Goal: Communication & Community: Connect with others

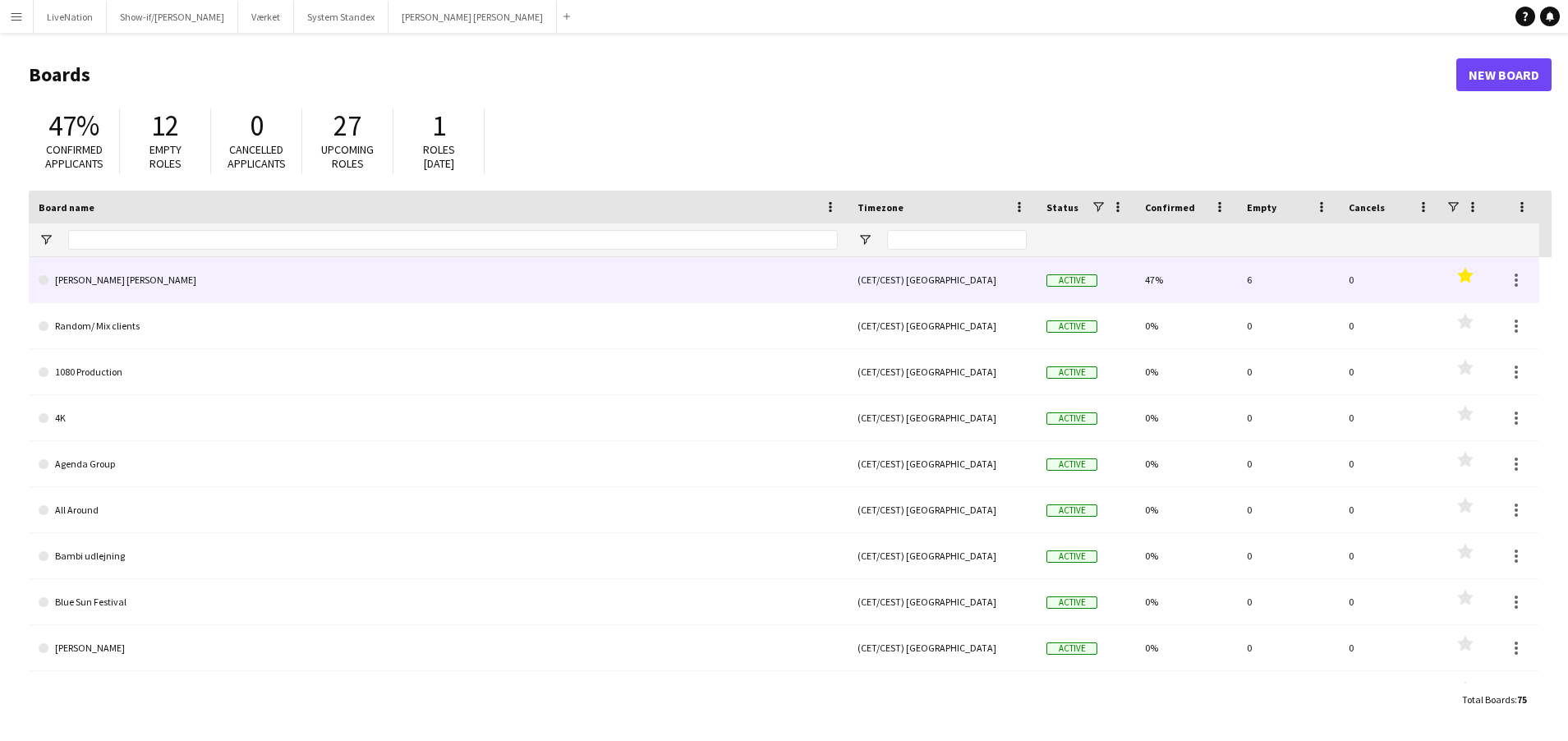
type input "***"
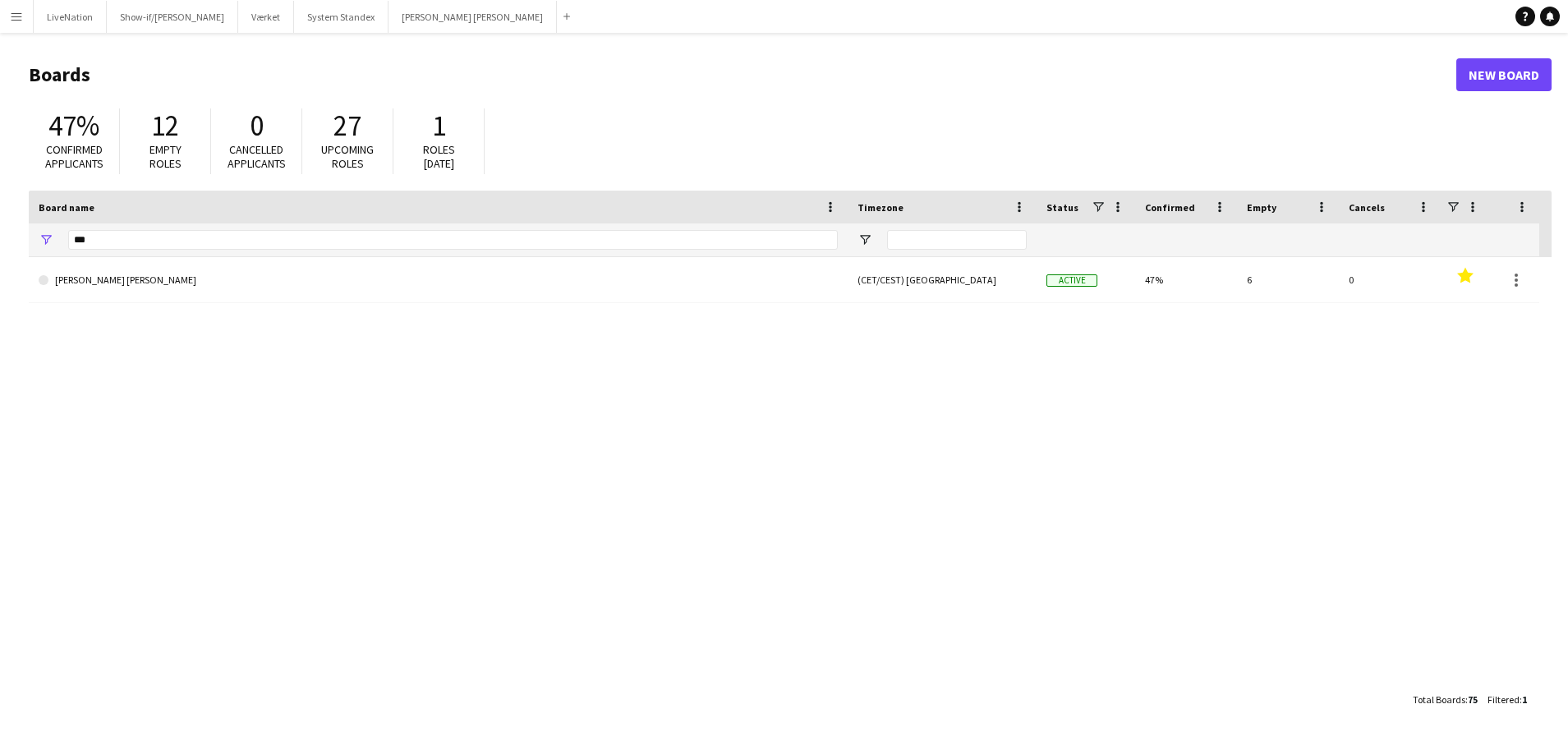
click at [17, 15] on app-icon "Menu" at bounding box center [16, 16] width 13 height 13
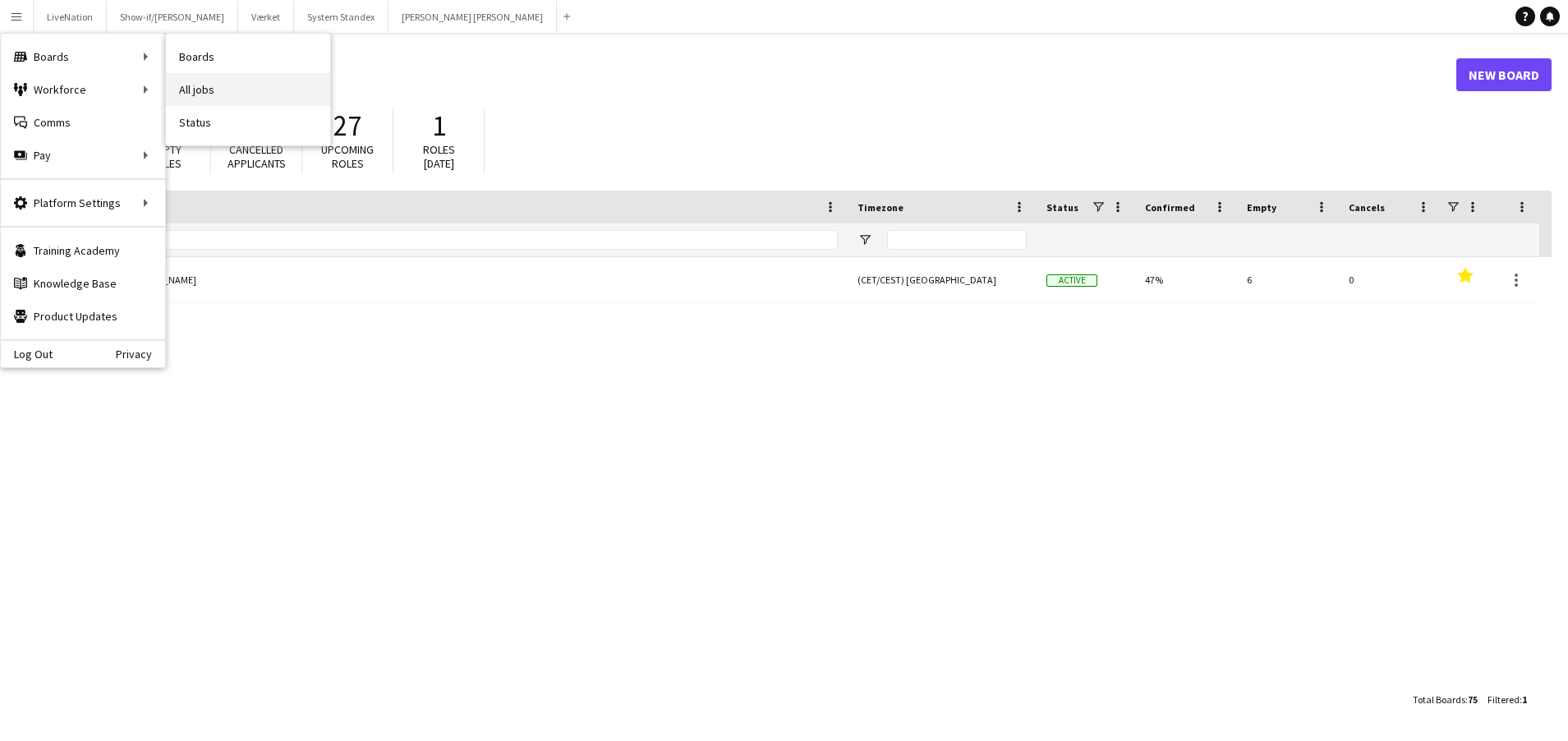
click at [219, 83] on link "All jobs" at bounding box center [247, 90] width 164 height 33
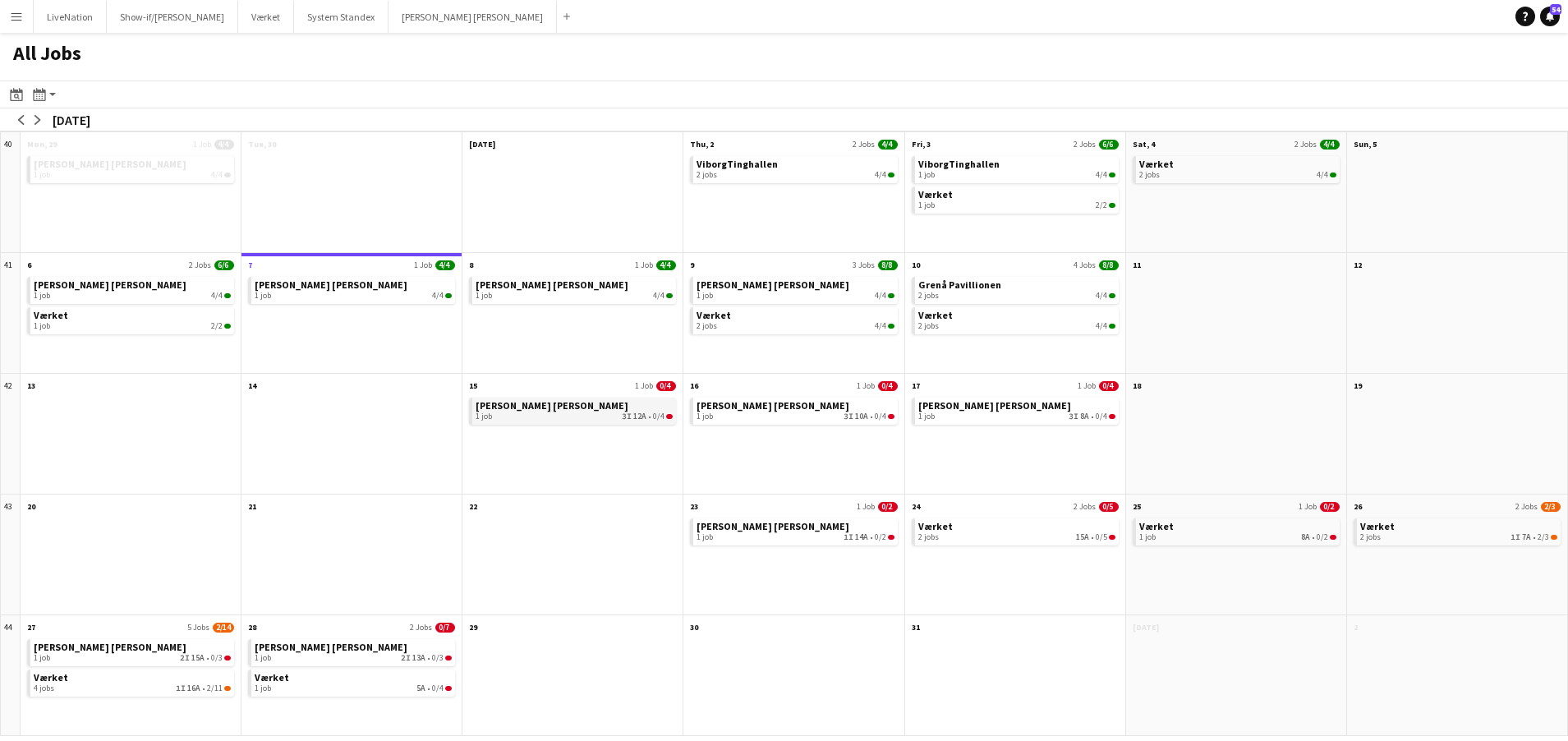
click at [596, 415] on div "1 job 3I 12A • 0/4" at bounding box center [575, 416] width 197 height 10
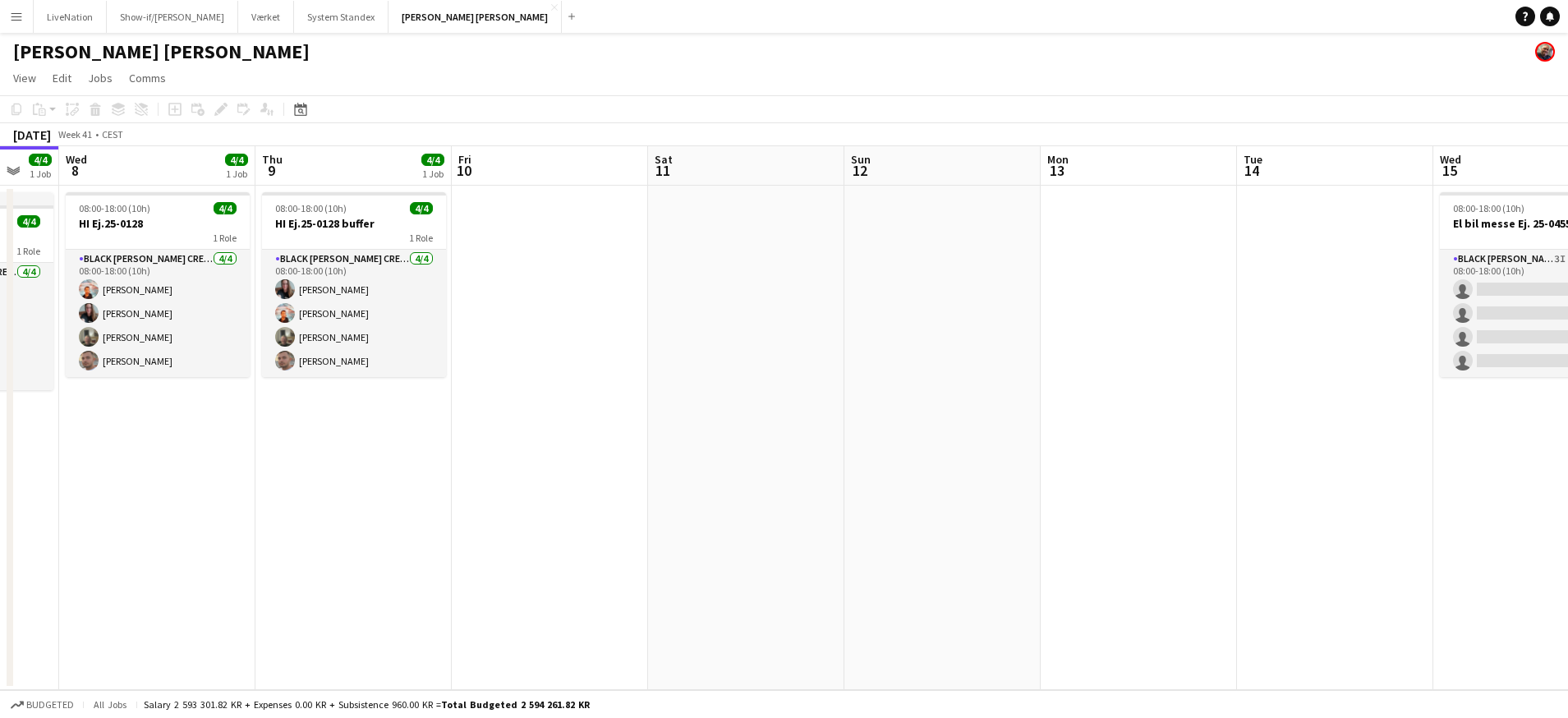
drag, startPoint x: 1086, startPoint y: 164, endPoint x: 917, endPoint y: 177, distance: 169.5
click at [762, 190] on app-calendar-viewport "Sun 5 Mon 6 4/4 1 Job Tue 7 4/4 1 Job Wed 8 4/4 1 Job Thu 9 4/4 1 Job Fri 10 Sa…" at bounding box center [784, 418] width 1568 height 544
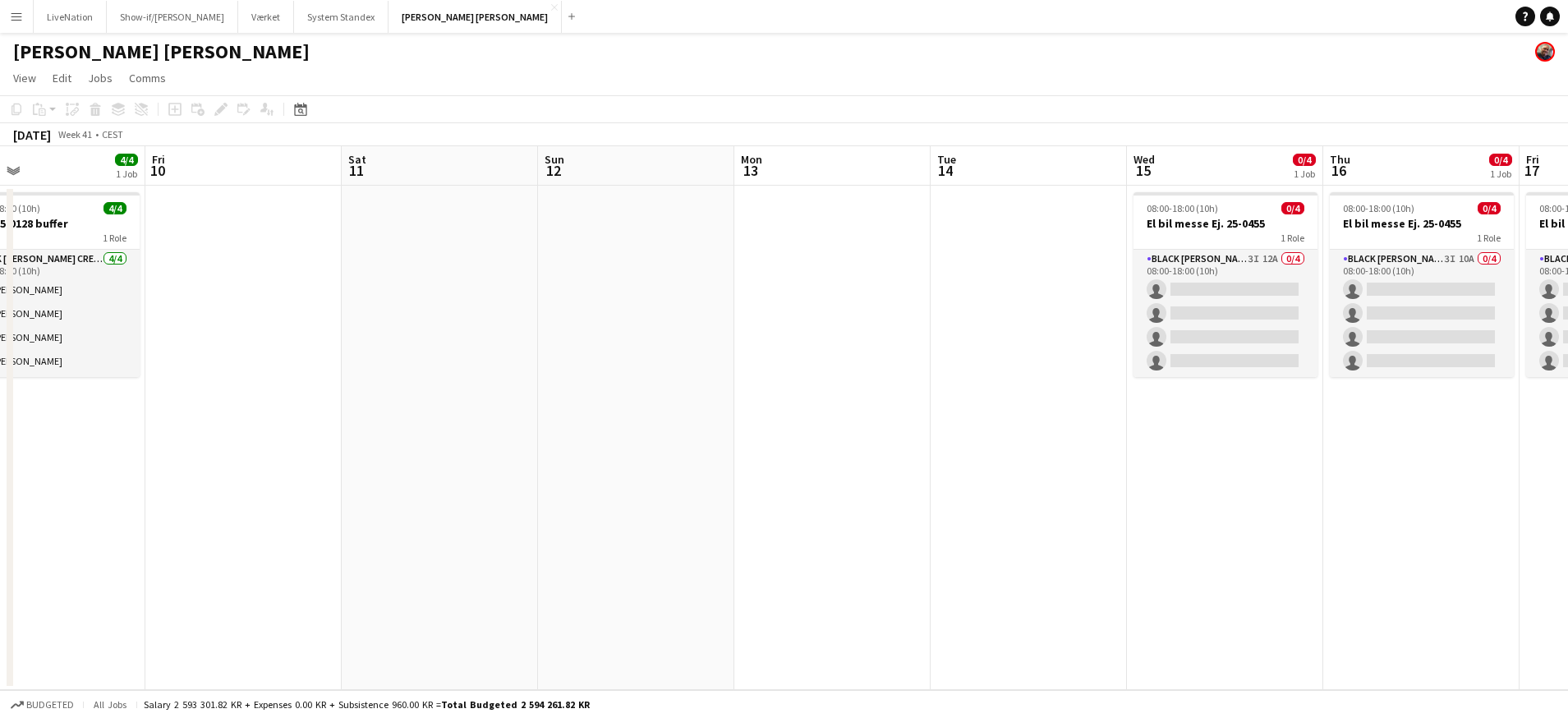
drag, startPoint x: 938, startPoint y: 180, endPoint x: 833, endPoint y: 170, distance: 105.5
click at [645, 166] on app-calendar-viewport "Mon 6 4/4 1 Job Tue 7 4/4 1 Job Wed 8 4/4 1 Job Thu 9 4/4 1 Job Fri 10 Sat 11 S…" at bounding box center [784, 418] width 1568 height 544
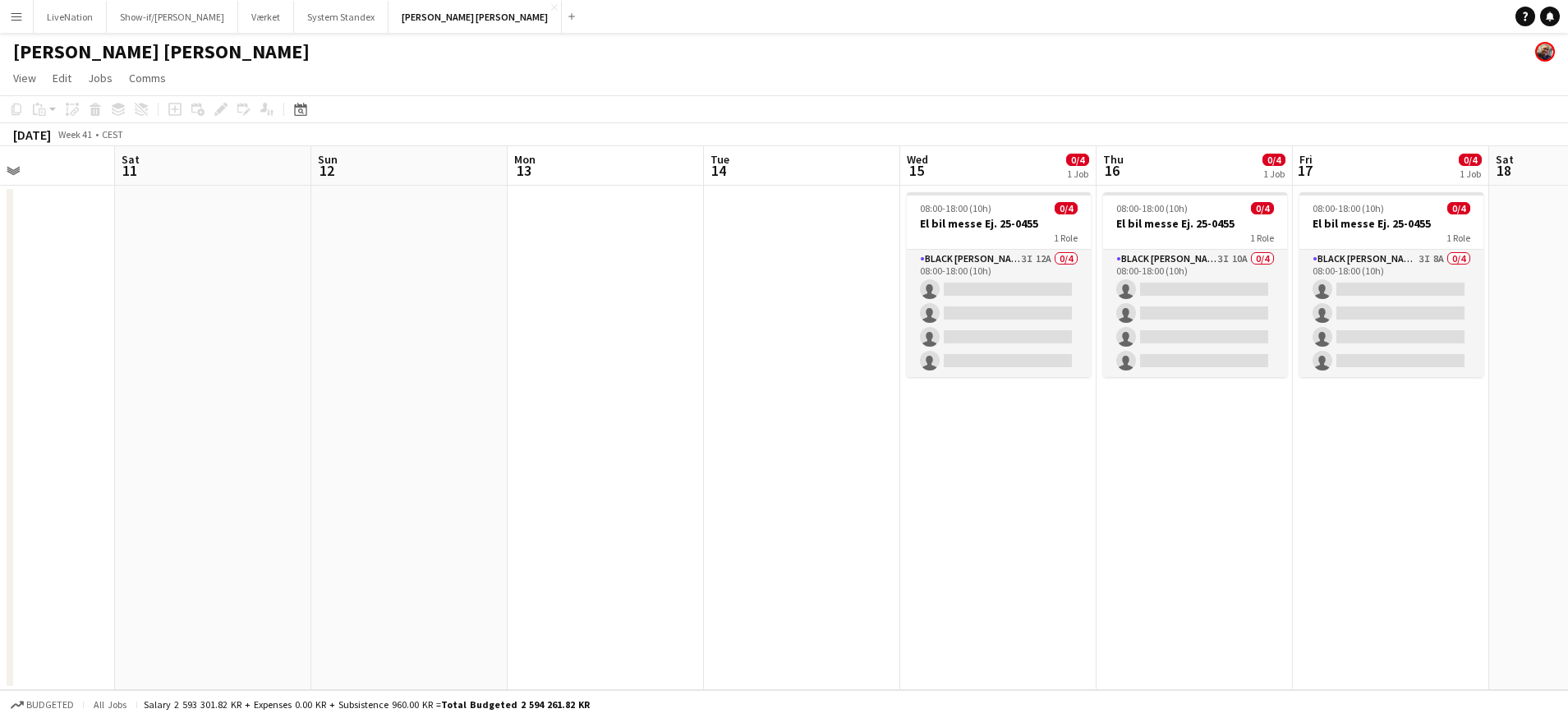
drag, startPoint x: 671, startPoint y: 161, endPoint x: 593, endPoint y: 161, distance: 78.0
click at [565, 162] on app-calendar-viewport "Tue 7 4/4 1 Job Wed 8 4/4 1 Job Thu 9 4/4 1 Job Fri 10 Sat 11 Sun 12 Mon 13 Tue…" at bounding box center [784, 418] width 1568 height 544
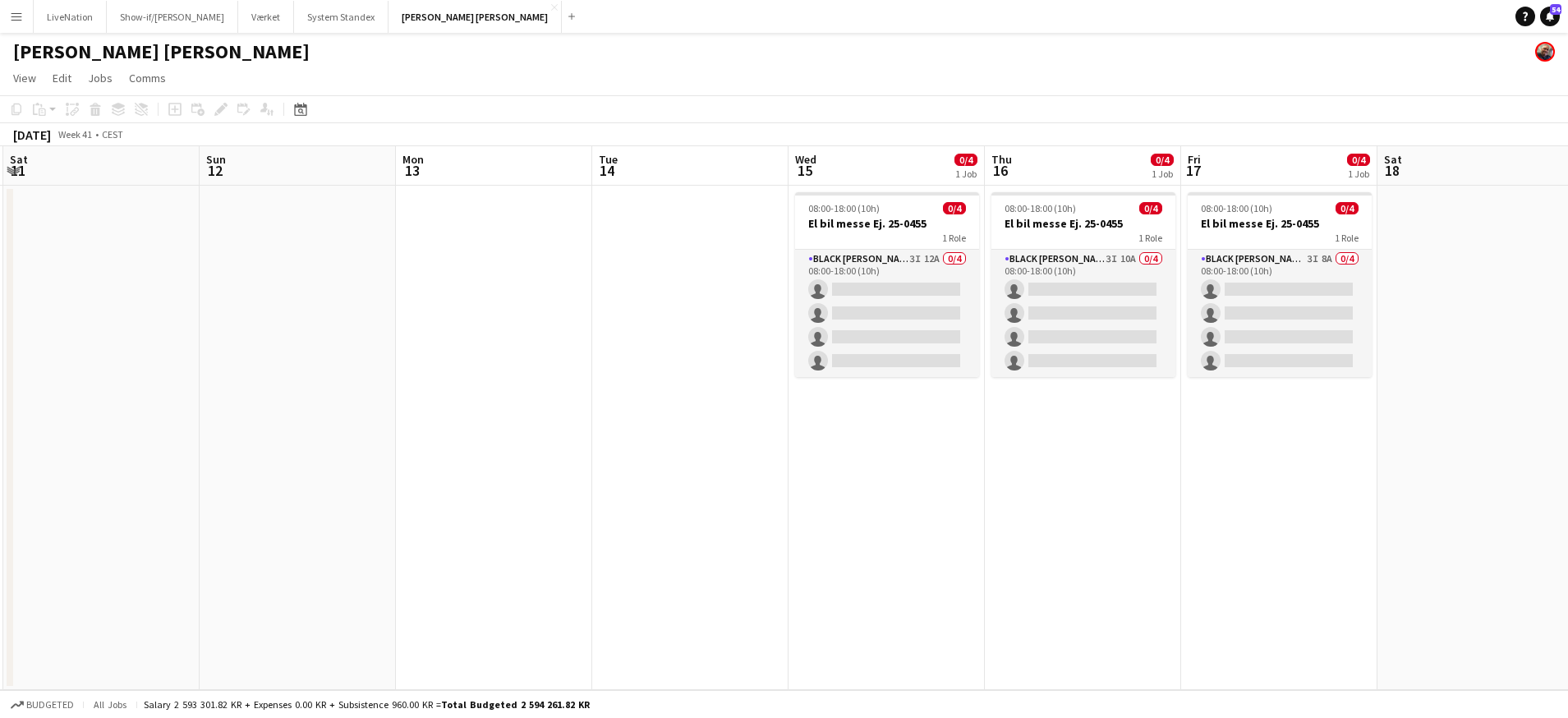
drag, startPoint x: 700, startPoint y: 156, endPoint x: 671, endPoint y: 168, distance: 31.4
click at [649, 160] on app-calendar-viewport "Wed 8 4/4 1 Job Thu 9 4/4 1 Job Fri 10 Sat 11 Sun 12 Mon 13 Tue 14 Wed 15 0/4 1…" at bounding box center [784, 418] width 1568 height 544
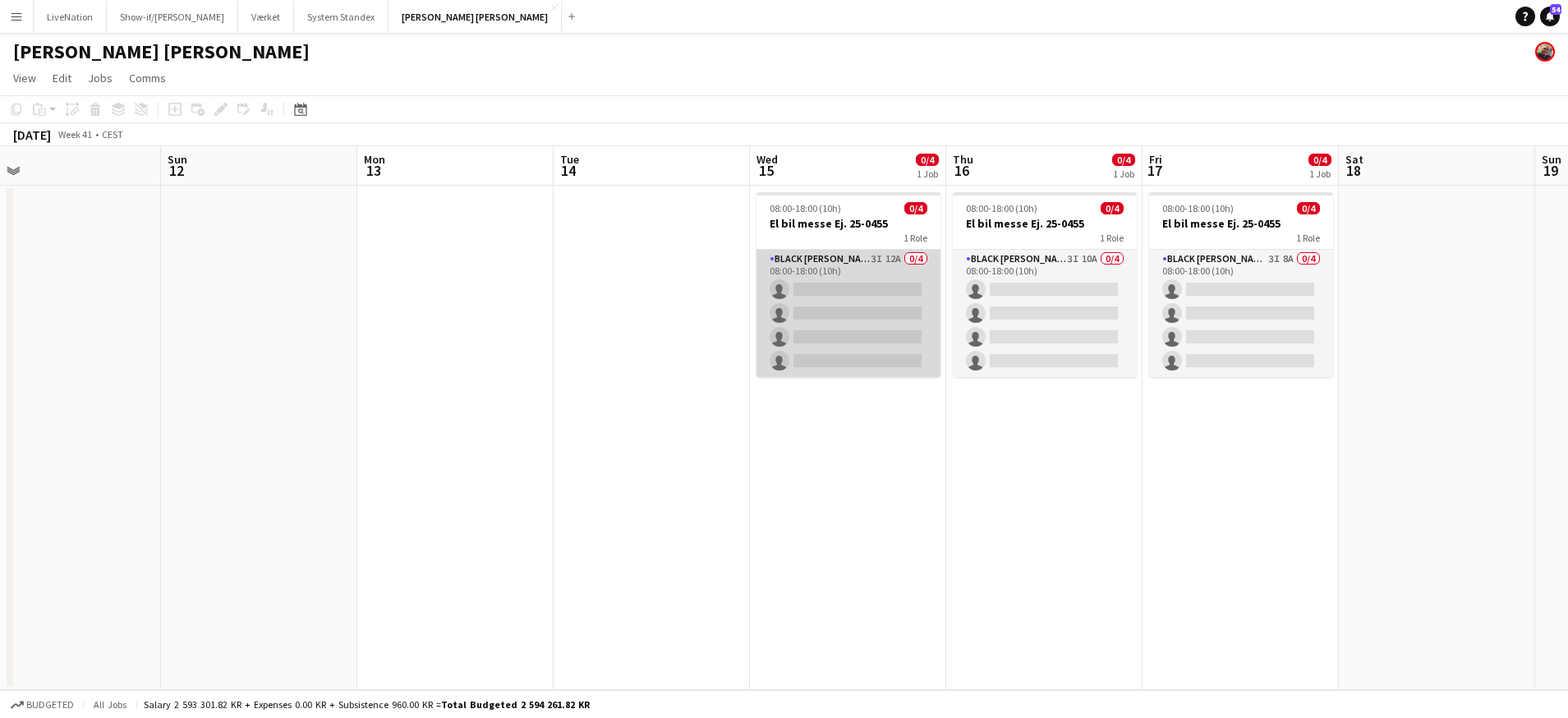
click at [835, 288] on app-card-role "Black [PERSON_NAME] Crew ([PERSON_NAME]) 3I 12A 0/4 08:00-18:00 (10h) single-ne…" at bounding box center [848, 314] width 184 height 127
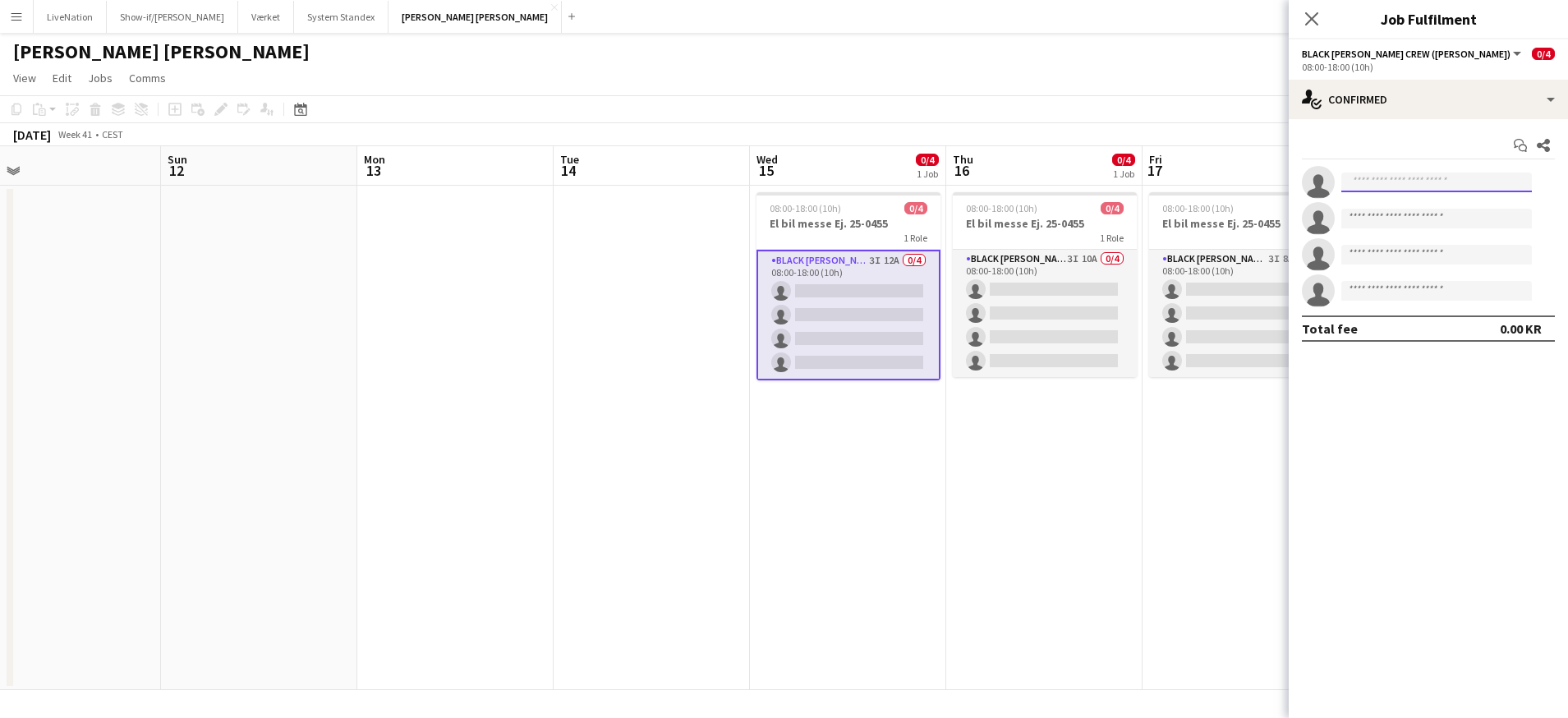
click at [1382, 185] on input at bounding box center [1436, 182] width 191 height 20
type input "******"
click at [1408, 209] on span "[PERSON_NAME]" at bounding box center [1401, 206] width 94 height 14
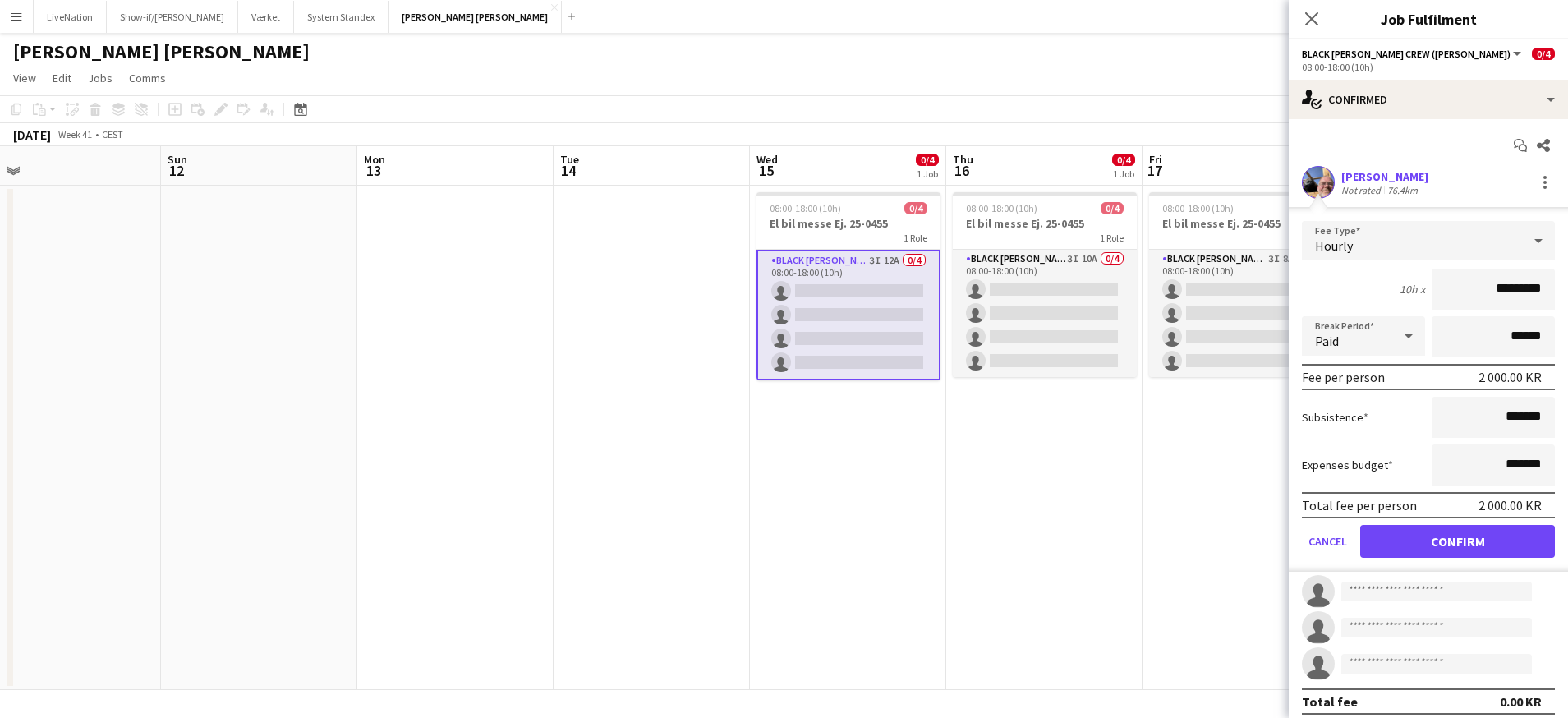
drag, startPoint x: 1481, startPoint y: 290, endPoint x: 1460, endPoint y: 287, distance: 21.2
click at [1460, 287] on input "*********" at bounding box center [1493, 290] width 123 height 41
type input "*********"
click at [1478, 535] on button "Confirm" at bounding box center [1457, 541] width 195 height 33
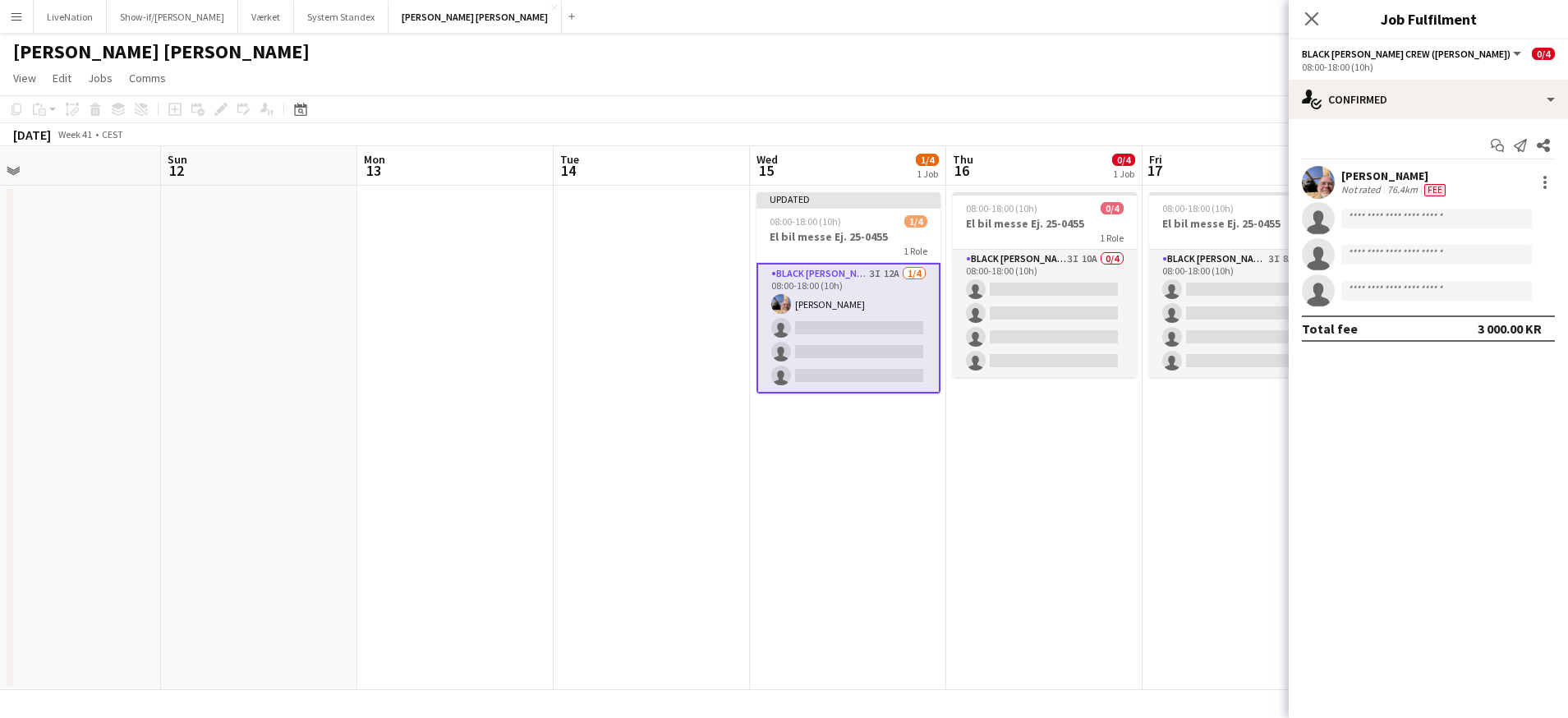
click at [846, 326] on app-card-role "Black [PERSON_NAME] Crew ([PERSON_NAME]) 3I 12A [DATE] 08:00-18:00 (10h) [PERSO…" at bounding box center [848, 328] width 184 height 131
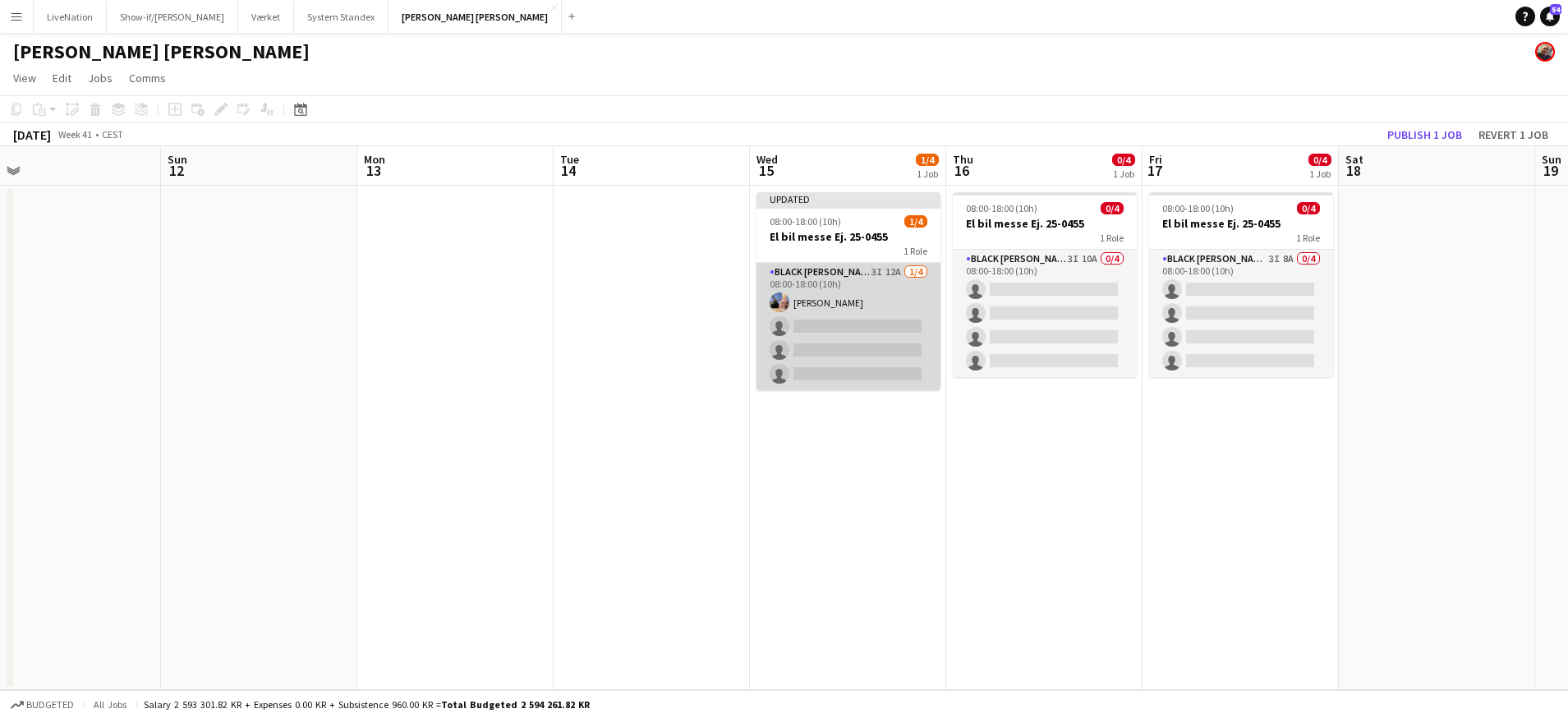
click at [884, 328] on app-card-role "Black [PERSON_NAME] Crew ([PERSON_NAME]) 3I 12A [DATE] 08:00-18:00 (10h) [PERSO…" at bounding box center [848, 326] width 184 height 127
click at [884, 327] on app-card-role "Black [PERSON_NAME] Crew ([PERSON_NAME]) 3I 12A [DATE] 08:00-18:00 (10h) [PERSO…" at bounding box center [848, 326] width 184 height 127
click at [871, 322] on app-card-role "Black [PERSON_NAME] Crew ([PERSON_NAME]) 3I 12A [DATE] 08:00-18:00 (10h) [PERSO…" at bounding box center [848, 326] width 184 height 127
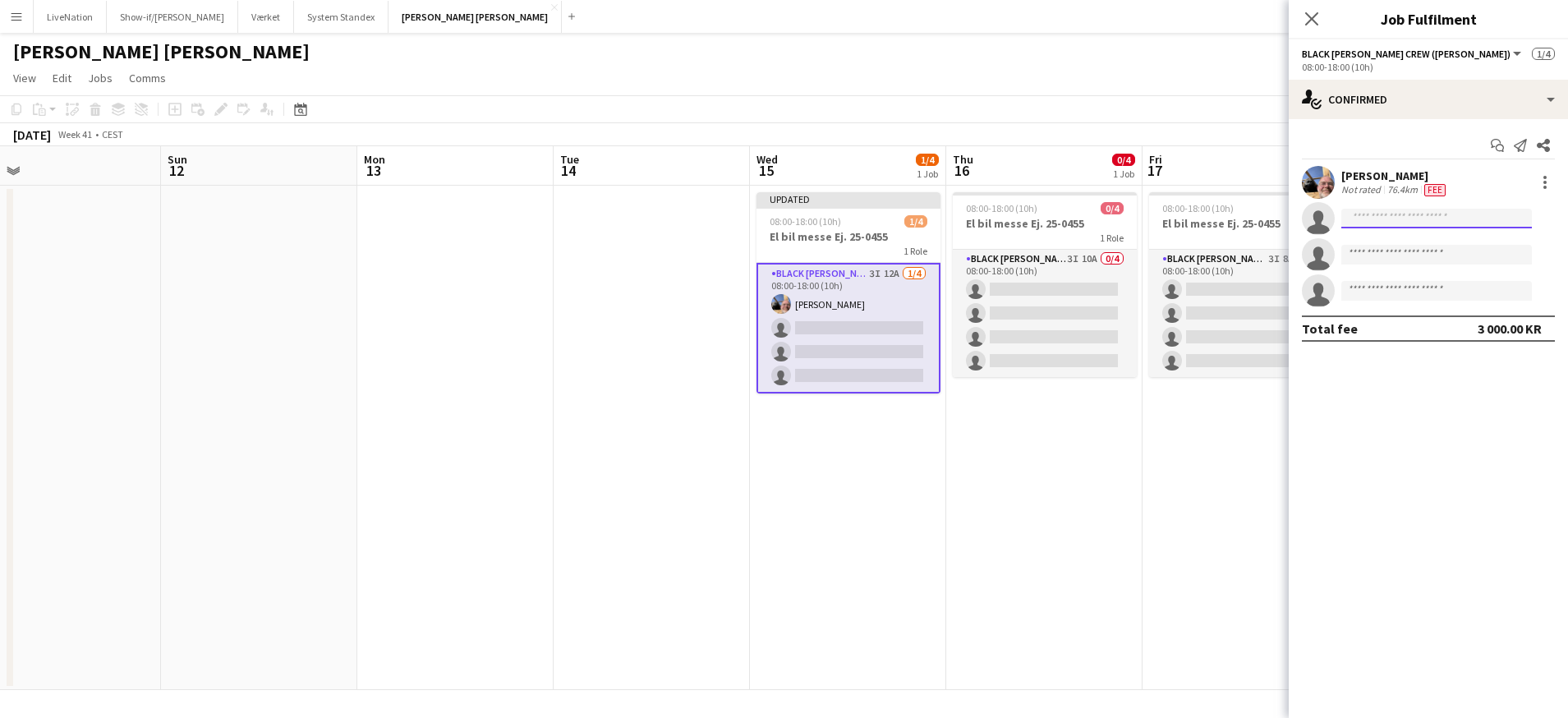
click at [1418, 219] on input at bounding box center [1436, 219] width 191 height 20
type input "*****"
click at [1439, 271] on span "[PHONE_NUMBER]" at bounding box center [1436, 268] width 164 height 13
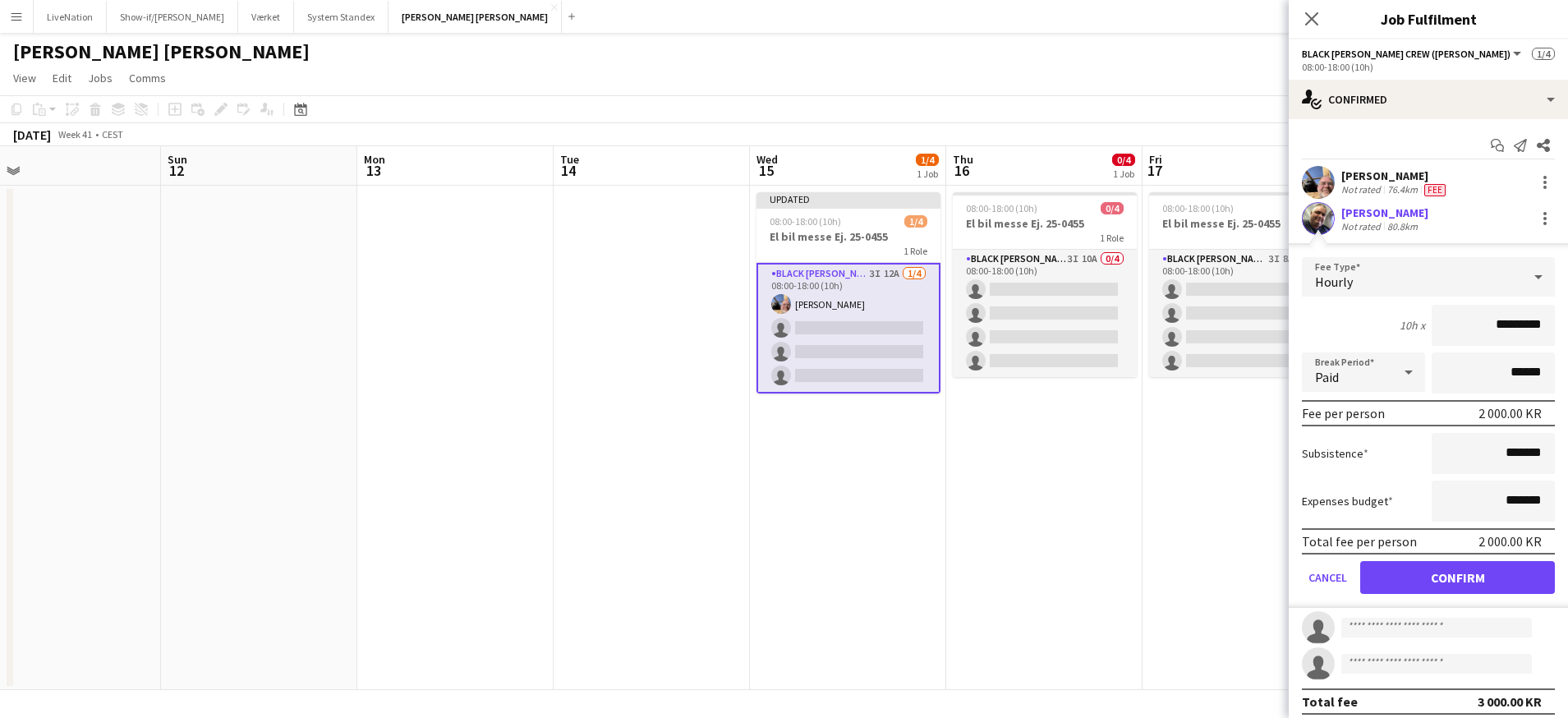
drag, startPoint x: 1483, startPoint y: 326, endPoint x: 1424, endPoint y: 329, distance: 59.1
click at [1434, 329] on input "*********" at bounding box center [1493, 325] width 123 height 41
type input "*********"
click at [1487, 574] on button "Confirm" at bounding box center [1457, 577] width 195 height 33
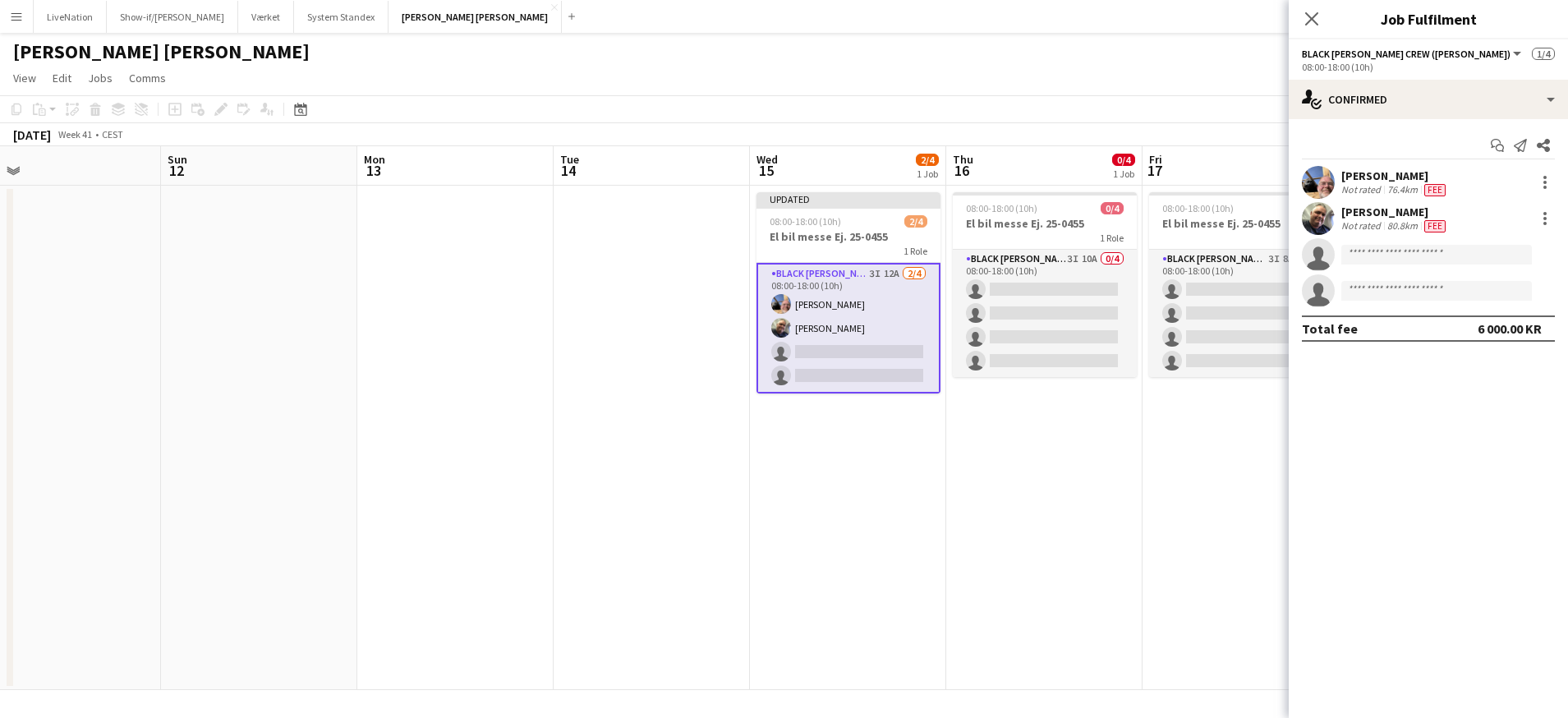
click at [830, 349] on app-card-role "Black [PERSON_NAME] Crew ([PERSON_NAME]) 3I 12A [DATE] 08:00-18:00 (10h) [PERSO…" at bounding box center [848, 328] width 184 height 131
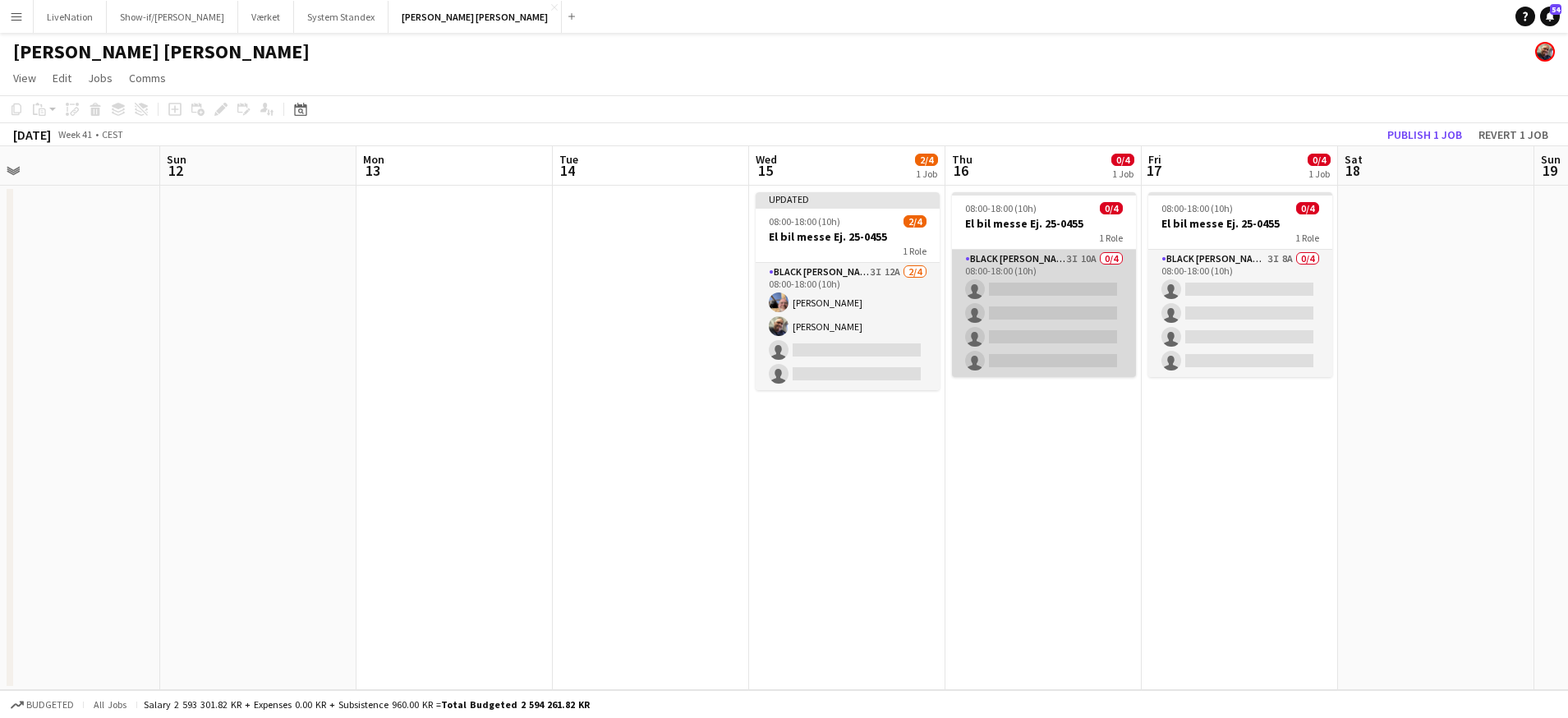
click at [1026, 289] on app-card-role "Black [PERSON_NAME] Crew ([PERSON_NAME]) 3I 10A 0/4 08:00-18:00 (10h) single-ne…" at bounding box center [1044, 314] width 184 height 127
click at [1026, 289] on app-card-role "Black [PERSON_NAME] Crew ([PERSON_NAME]) 3I 10A 0/4 08:00-18:00 (10h) single-ne…" at bounding box center [1043, 314] width 184 height 127
click at [1032, 286] on app-card-role "Black [PERSON_NAME] Crew ([PERSON_NAME]) 3I 10A 0/4 08:00-18:00 (10h) single-ne…" at bounding box center [1043, 314] width 184 height 127
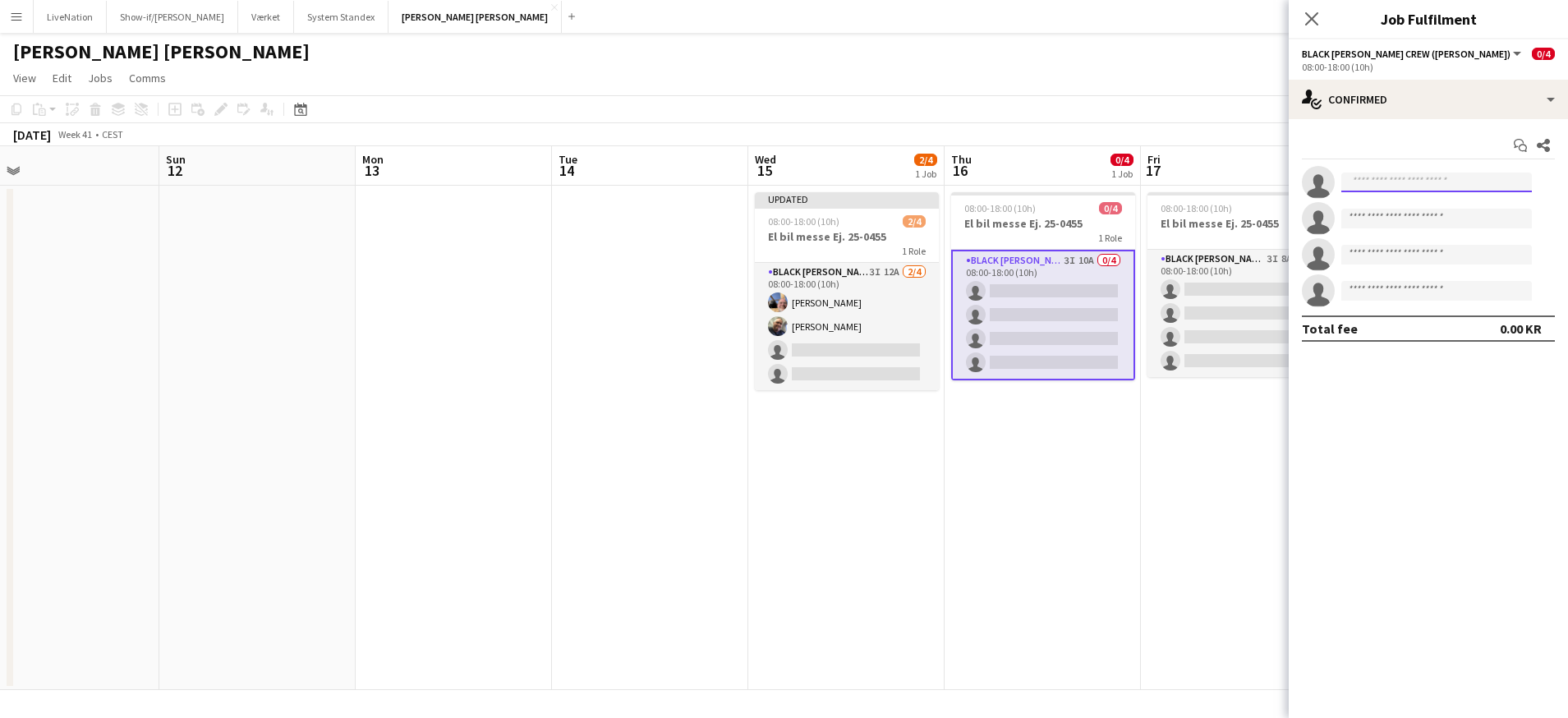
click at [1428, 188] on input at bounding box center [1436, 182] width 191 height 20
type input "******"
click at [1423, 214] on span "[EMAIL_ADDRESS][PERSON_NAME][PERSON_NAME][DOMAIN_NAME]" at bounding box center [1436, 219] width 164 height 13
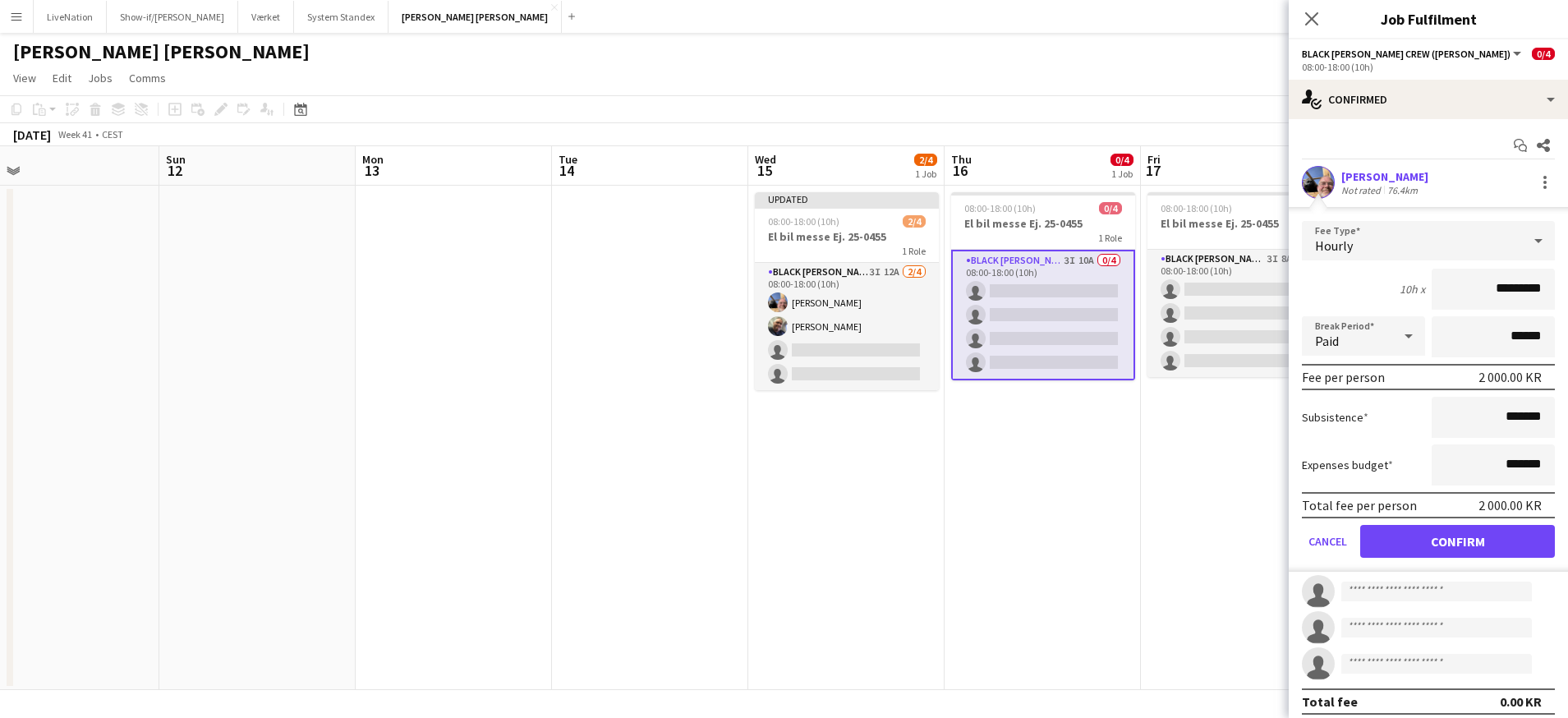
drag, startPoint x: 1484, startPoint y: 288, endPoint x: 1450, endPoint y: 290, distance: 34.1
click at [1451, 290] on input "*********" at bounding box center [1493, 290] width 123 height 41
type input "*********"
drag, startPoint x: 1487, startPoint y: 531, endPoint x: 1477, endPoint y: 529, distance: 10.2
click at [1487, 532] on button "Confirm" at bounding box center [1457, 541] width 195 height 33
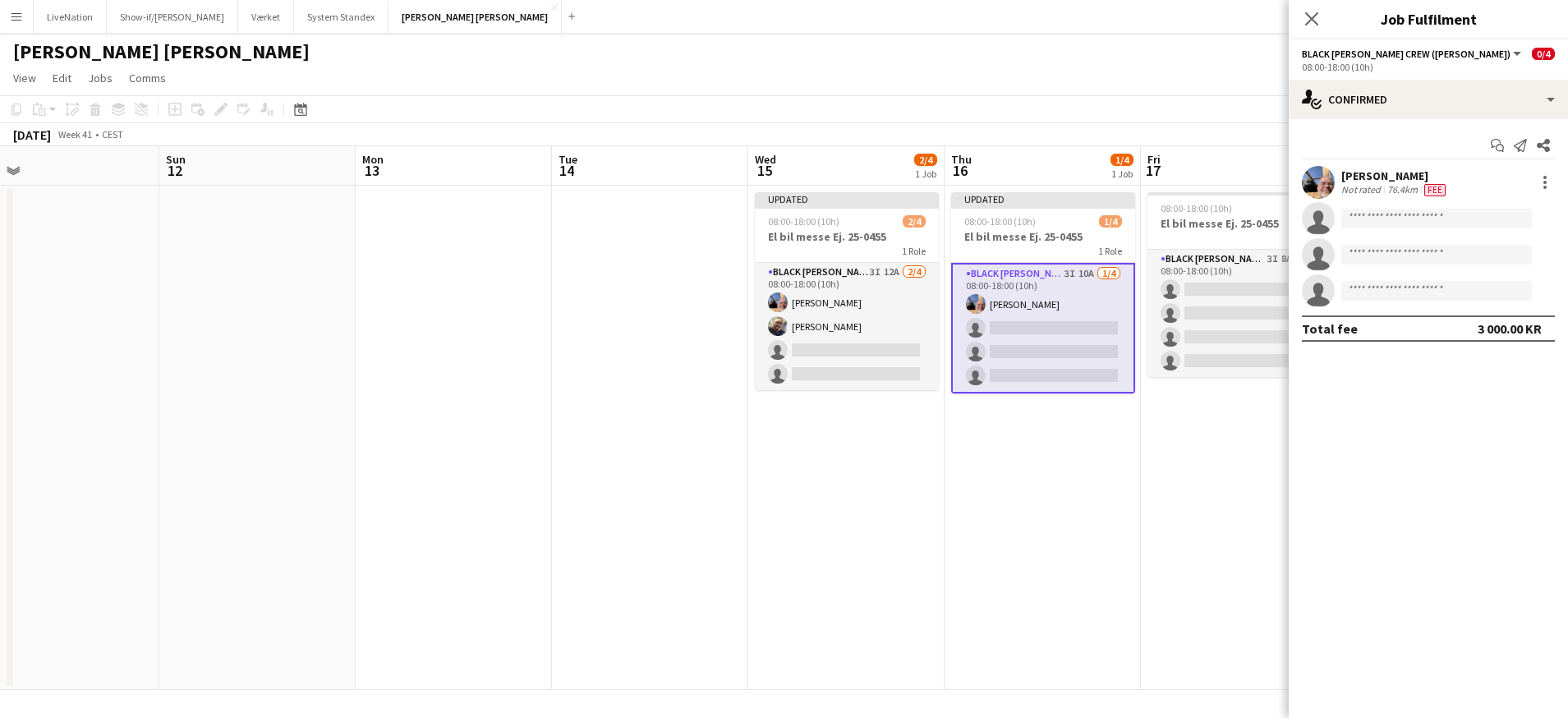
click at [1007, 326] on app-card-role "Black [PERSON_NAME] Crew ([PERSON_NAME]) 3I 10A [DATE] 08:00-18:00 (10h) [PERSO…" at bounding box center [1043, 328] width 184 height 131
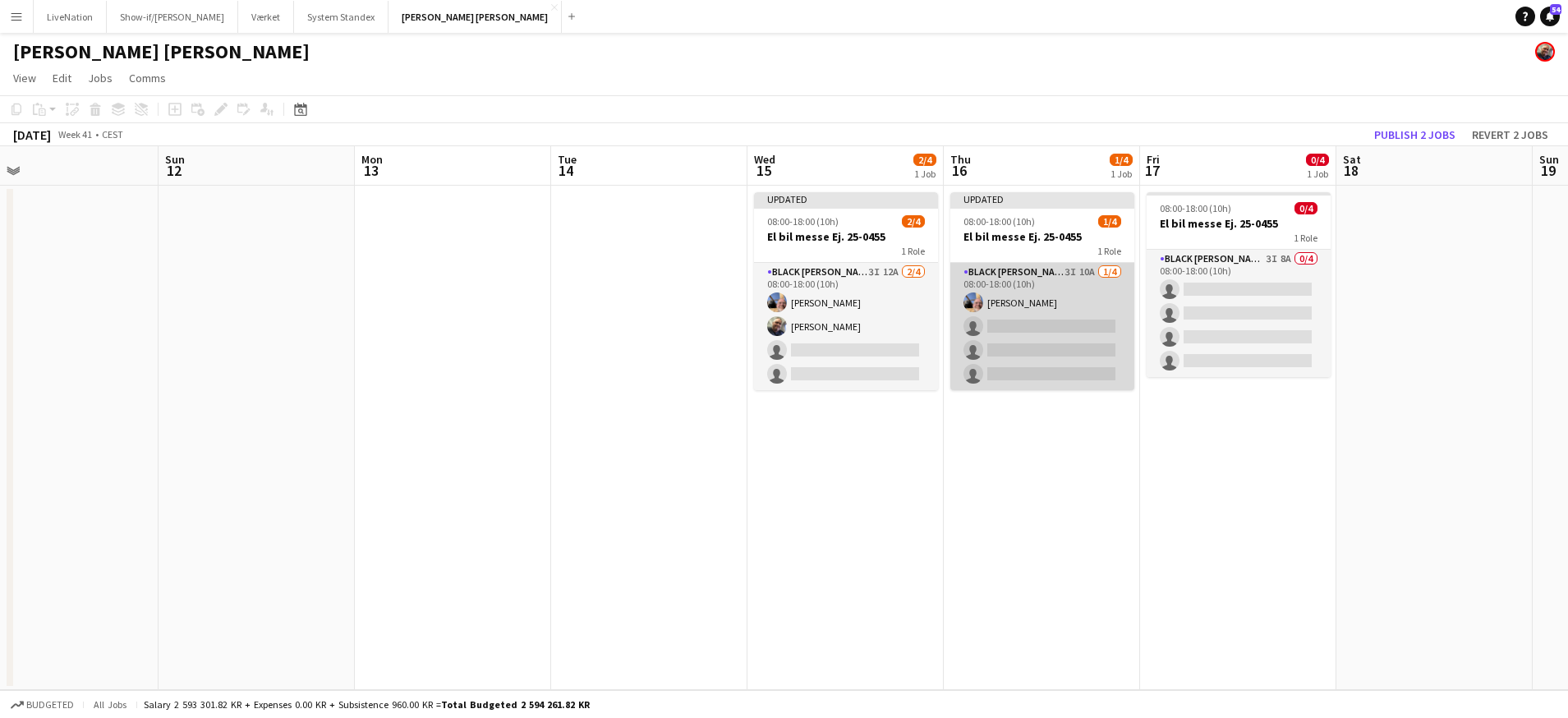
click at [1007, 326] on app-card-role "Black [PERSON_NAME] Crew ([PERSON_NAME]) 3I 10A [DATE] 08:00-18:00 (10h) [PERSO…" at bounding box center [1042, 326] width 184 height 127
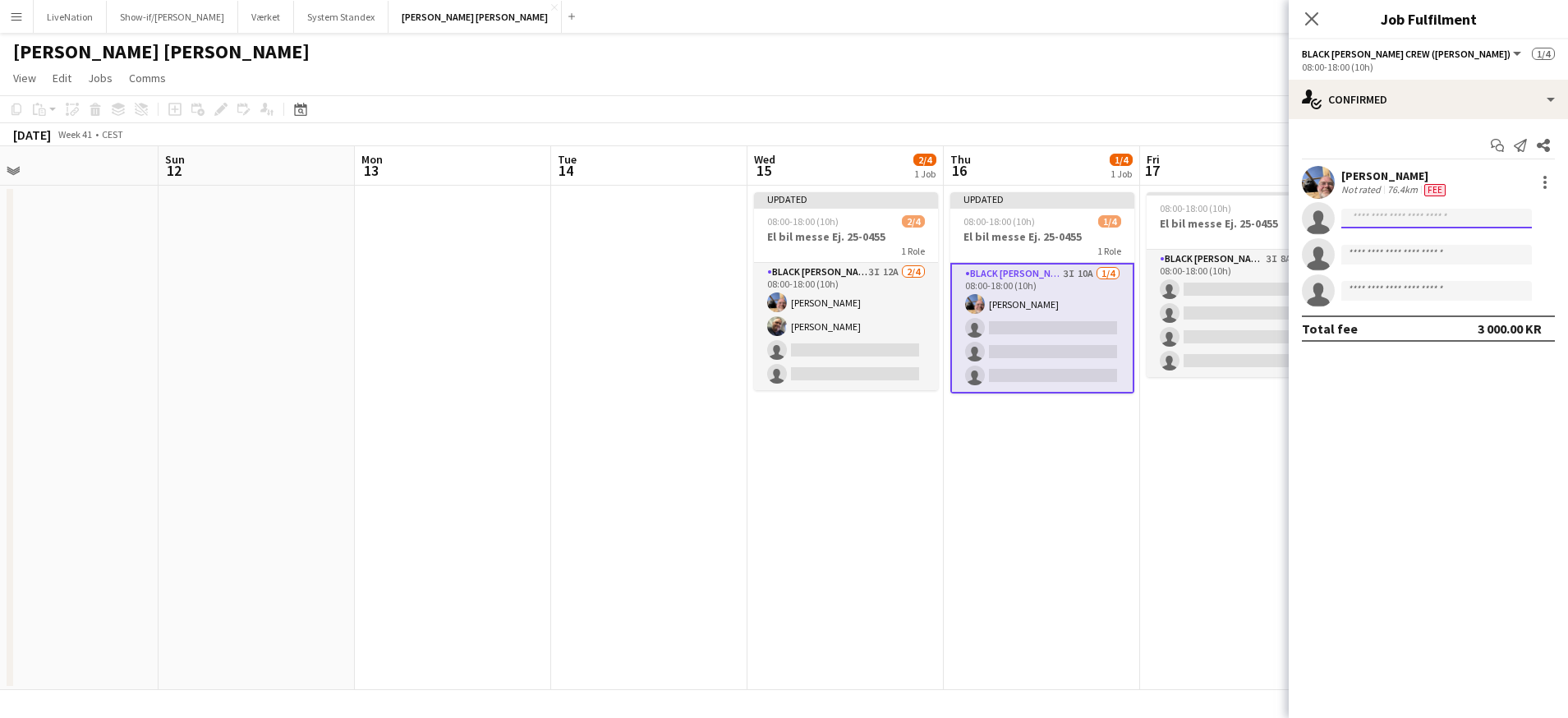
click at [1383, 221] on input at bounding box center [1436, 219] width 191 height 20
type input "*****"
click at [1412, 267] on span "[PHONE_NUMBER]" at bounding box center [1436, 268] width 164 height 13
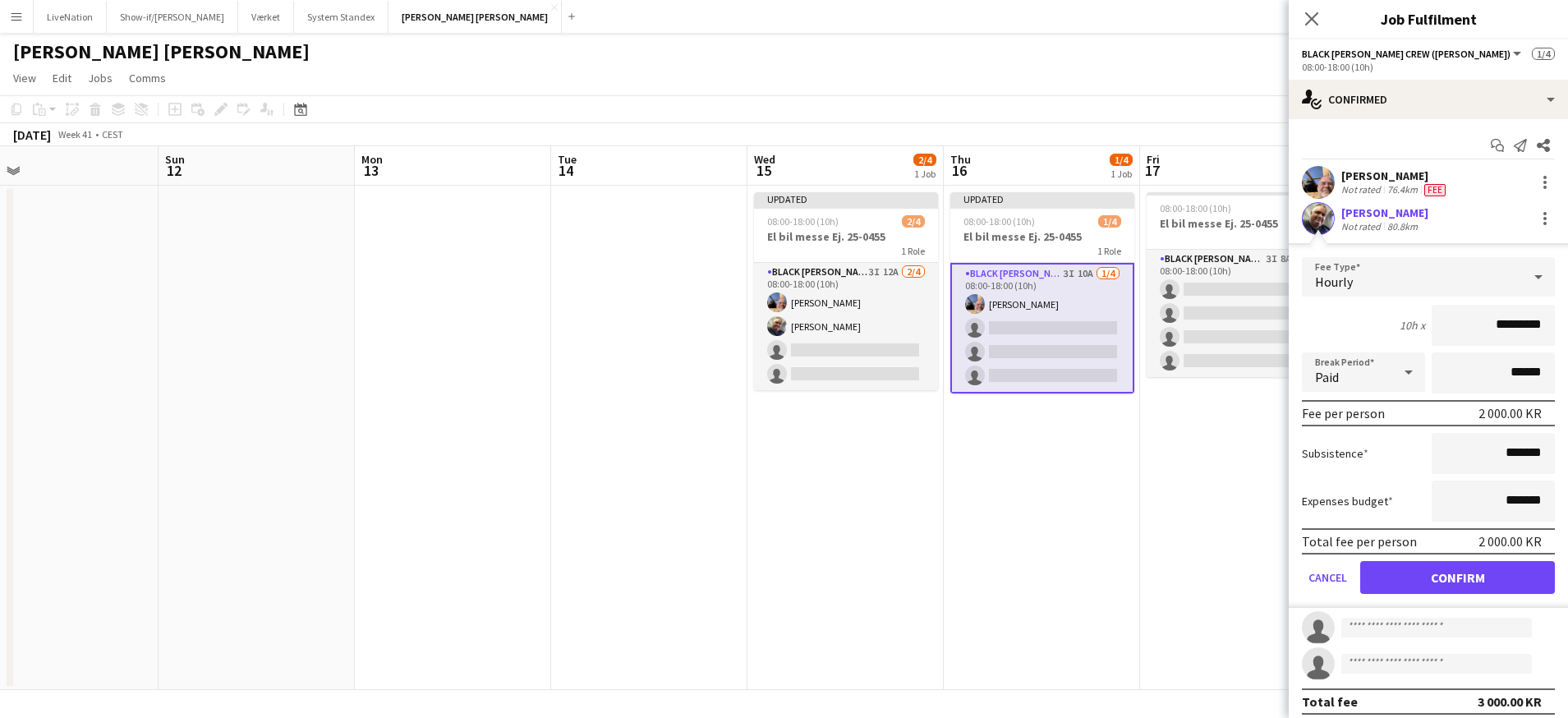
drag, startPoint x: 1485, startPoint y: 319, endPoint x: 1436, endPoint y: 324, distance: 49.3
click at [1436, 324] on input "*********" at bounding box center [1493, 325] width 123 height 41
type input "*********"
click at [1451, 577] on button "Confirm" at bounding box center [1457, 577] width 195 height 33
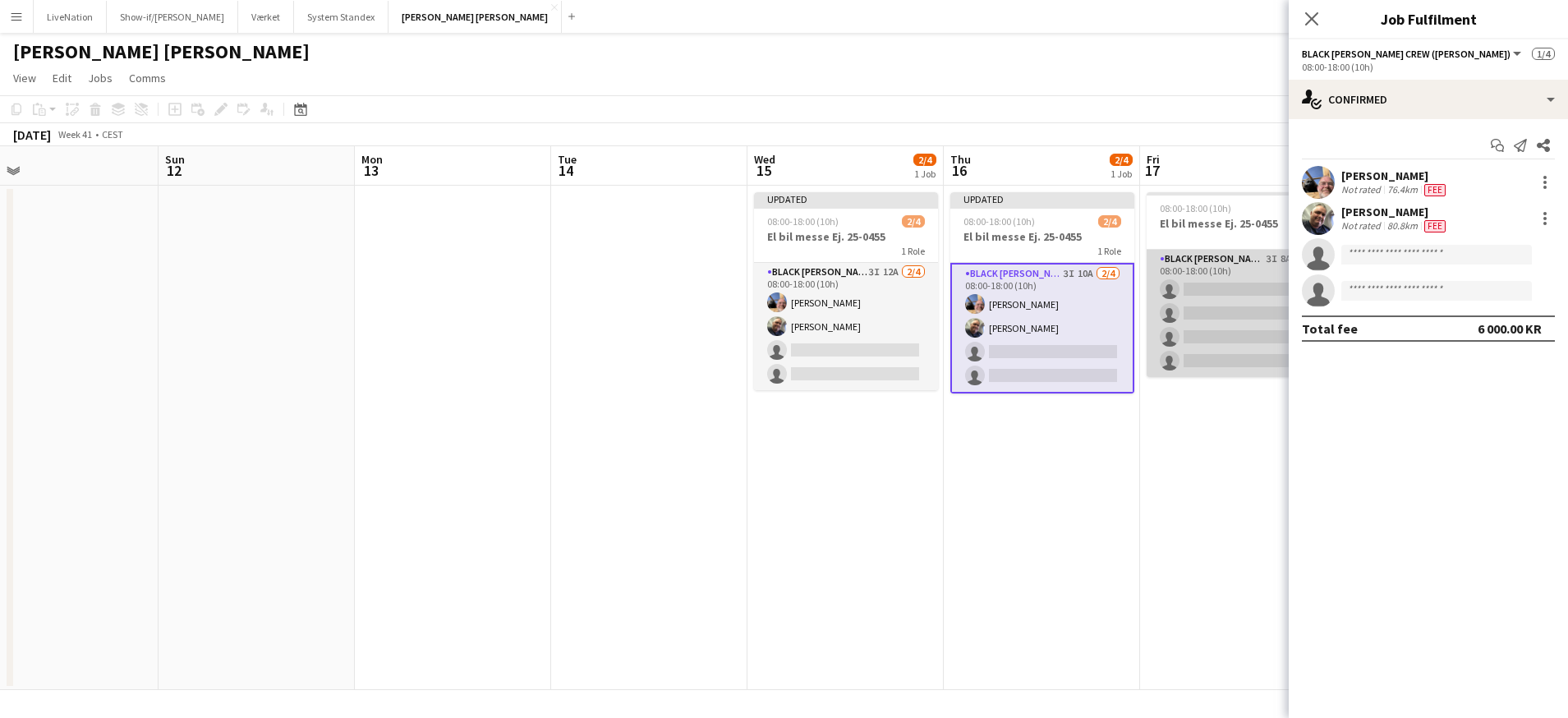
click at [1214, 286] on app-card-role "Black [PERSON_NAME] Crew ([PERSON_NAME]) 3I 8A 0/4 08:00-18:00 (10h) single-neu…" at bounding box center [1238, 314] width 184 height 127
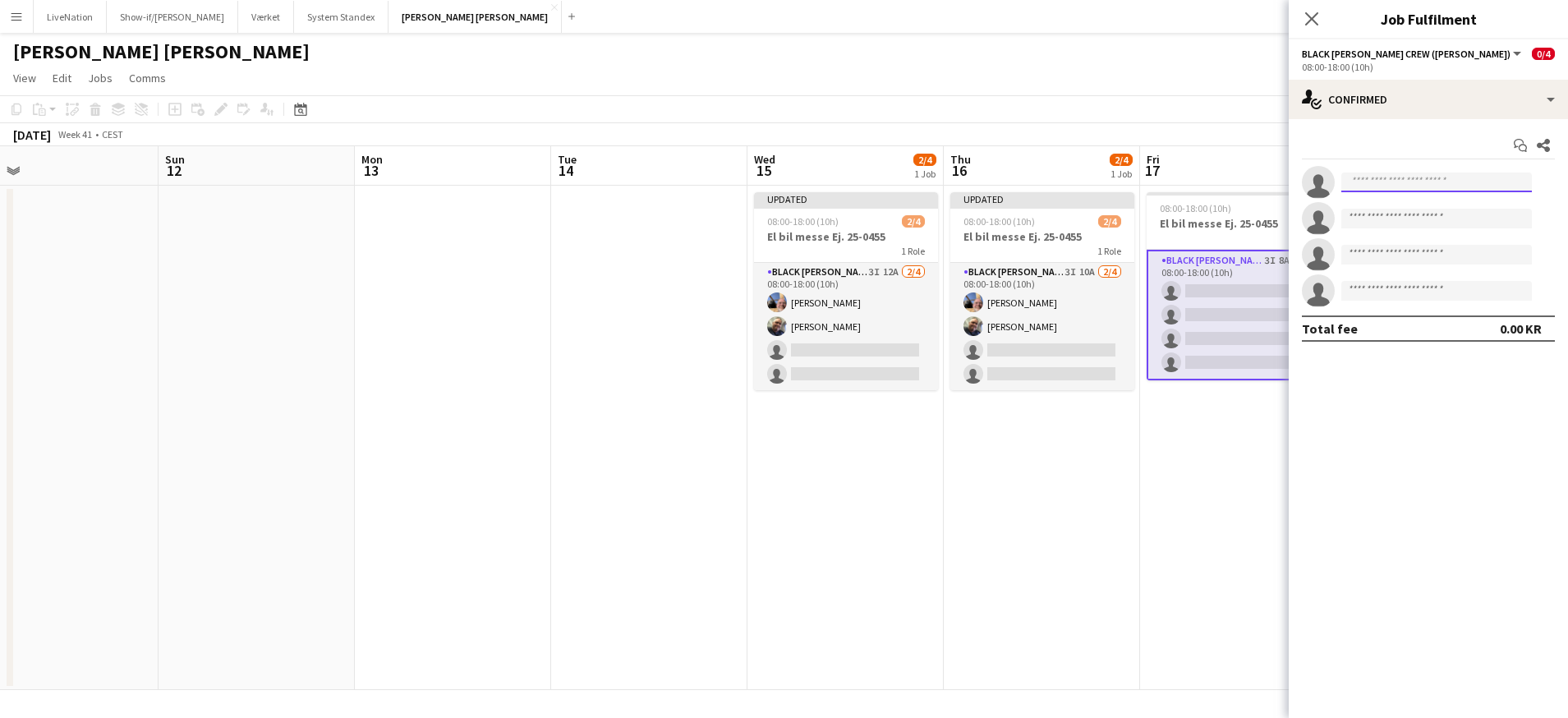
click at [1370, 183] on input at bounding box center [1436, 182] width 191 height 20
type input "*********"
click at [1421, 215] on span "[EMAIL_ADDRESS][PERSON_NAME][PERSON_NAME][DOMAIN_NAME]" at bounding box center [1436, 219] width 164 height 13
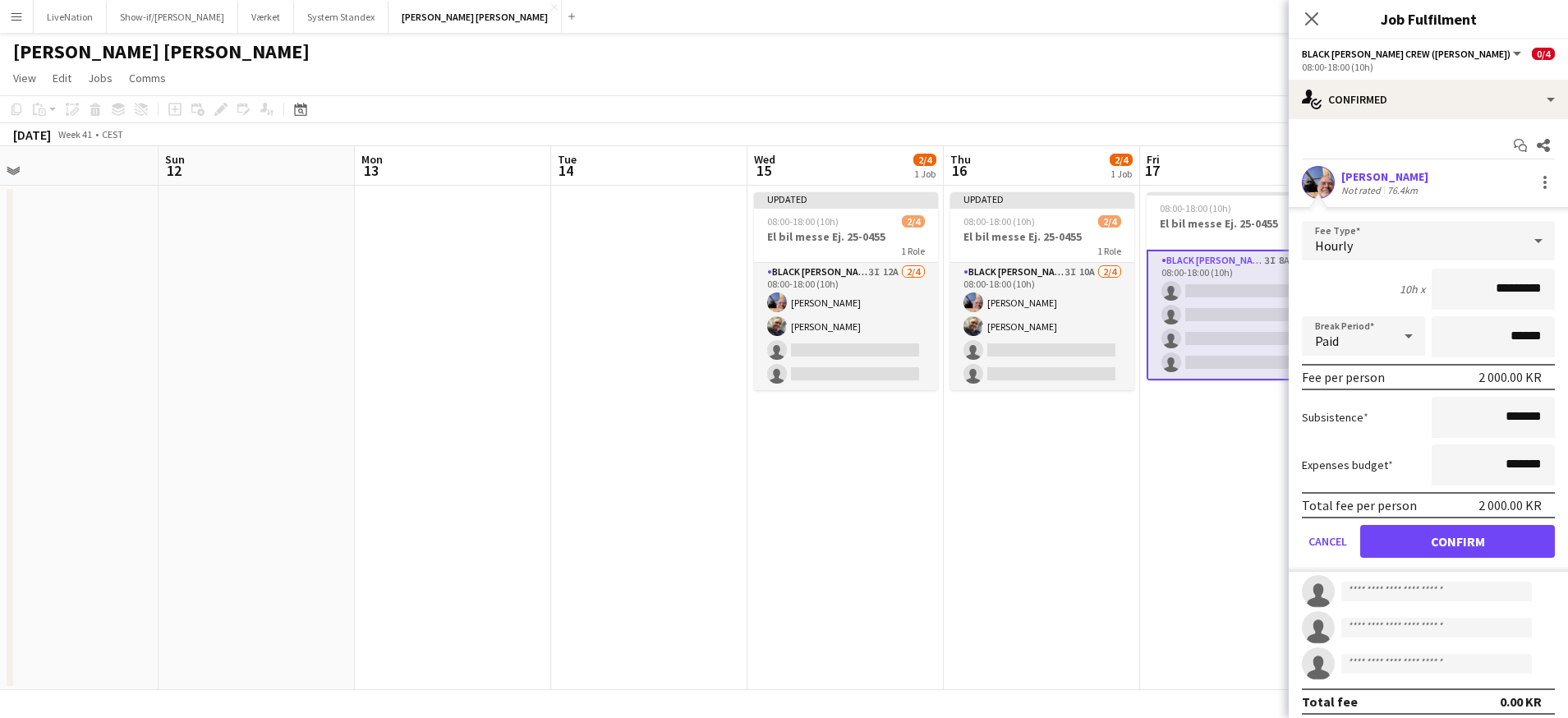
drag, startPoint x: 1482, startPoint y: 288, endPoint x: 1460, endPoint y: 288, distance: 22.0
click at [1459, 288] on input "*********" at bounding box center [1493, 290] width 123 height 41
type input "*********"
click at [1449, 541] on button "Confirm" at bounding box center [1457, 541] width 195 height 33
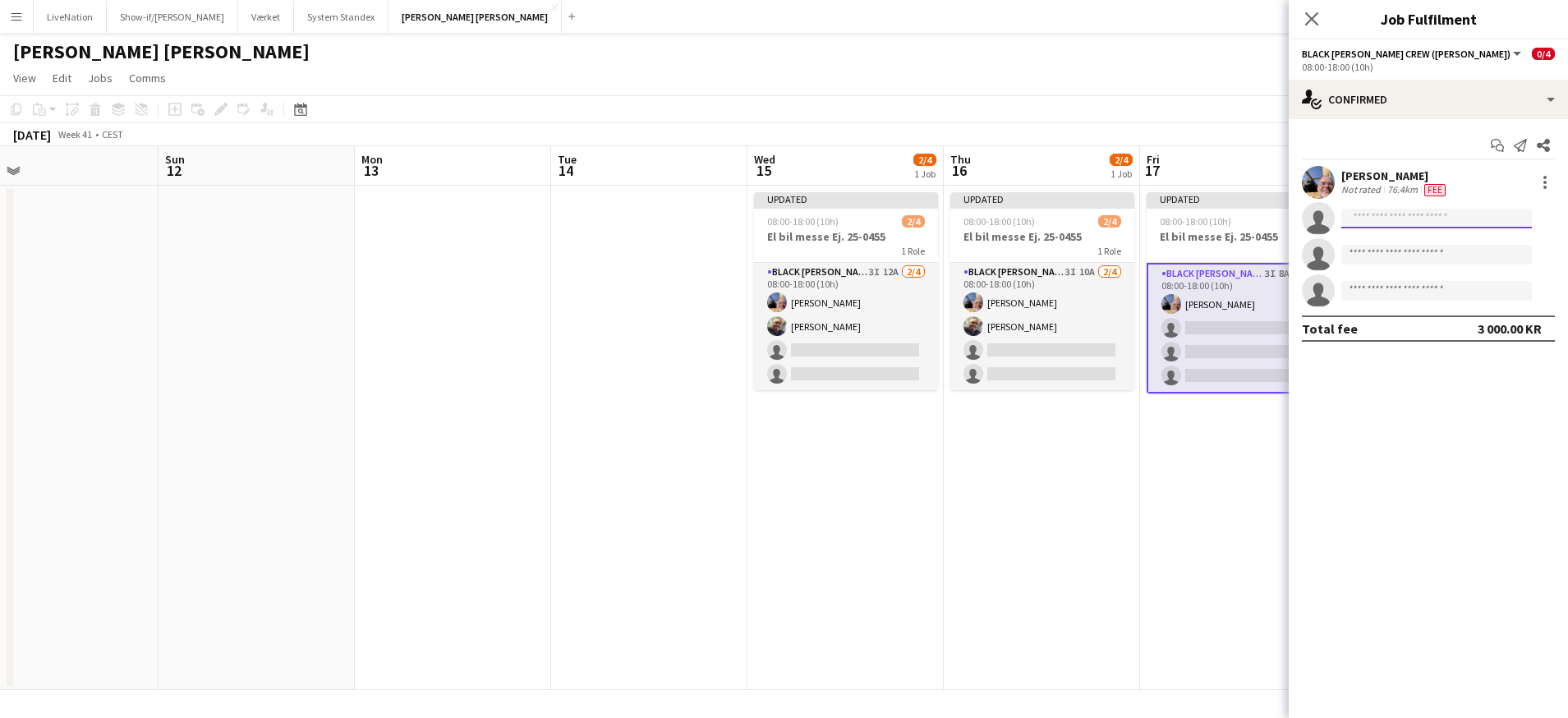
click at [1386, 216] on input at bounding box center [1436, 219] width 191 height 20
type input "*****"
click at [1418, 271] on span "[PHONE_NUMBER]" at bounding box center [1436, 268] width 164 height 13
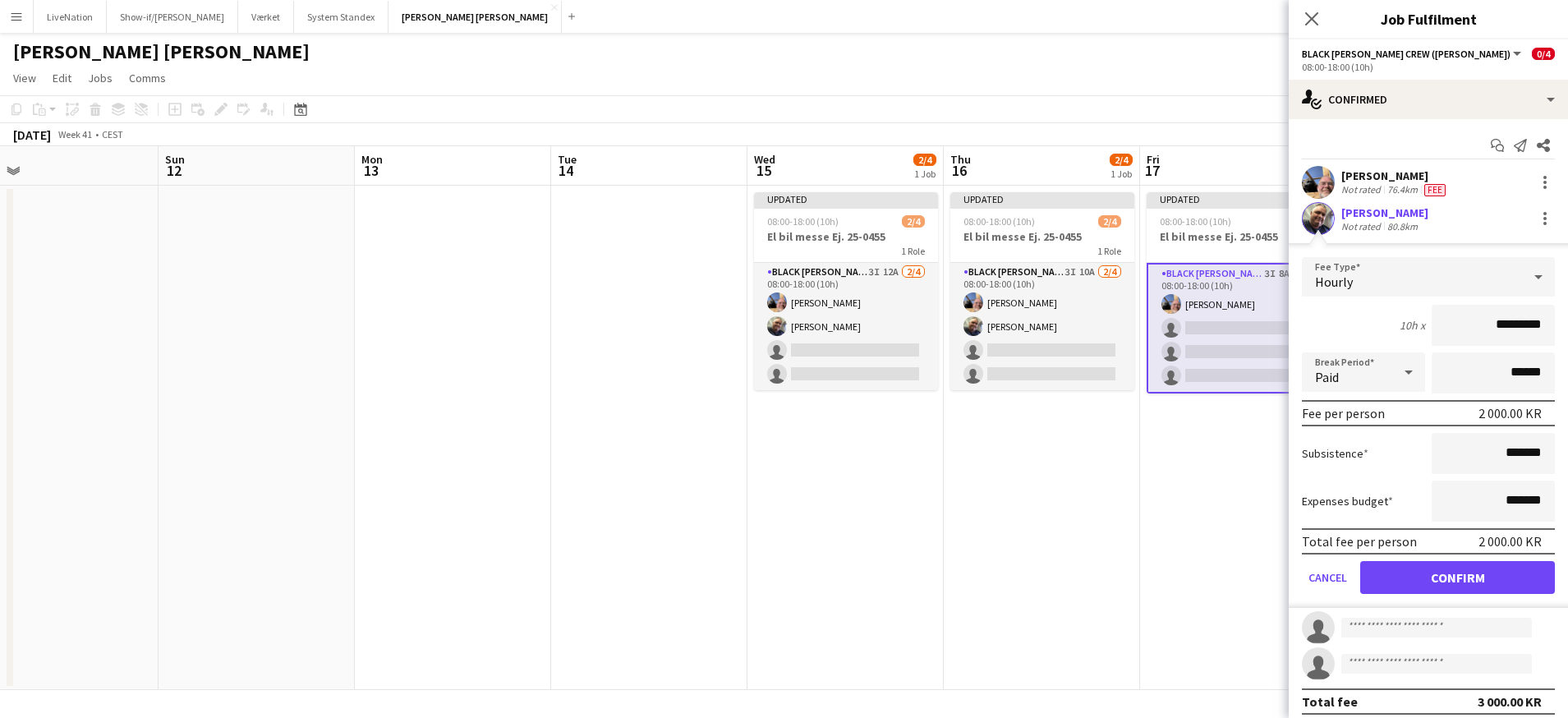
drag, startPoint x: 1483, startPoint y: 324, endPoint x: 1460, endPoint y: 324, distance: 23.0
click at [1460, 324] on input "*********" at bounding box center [1493, 325] width 123 height 41
type input "*********"
click at [1451, 577] on button "Confirm" at bounding box center [1457, 577] width 195 height 33
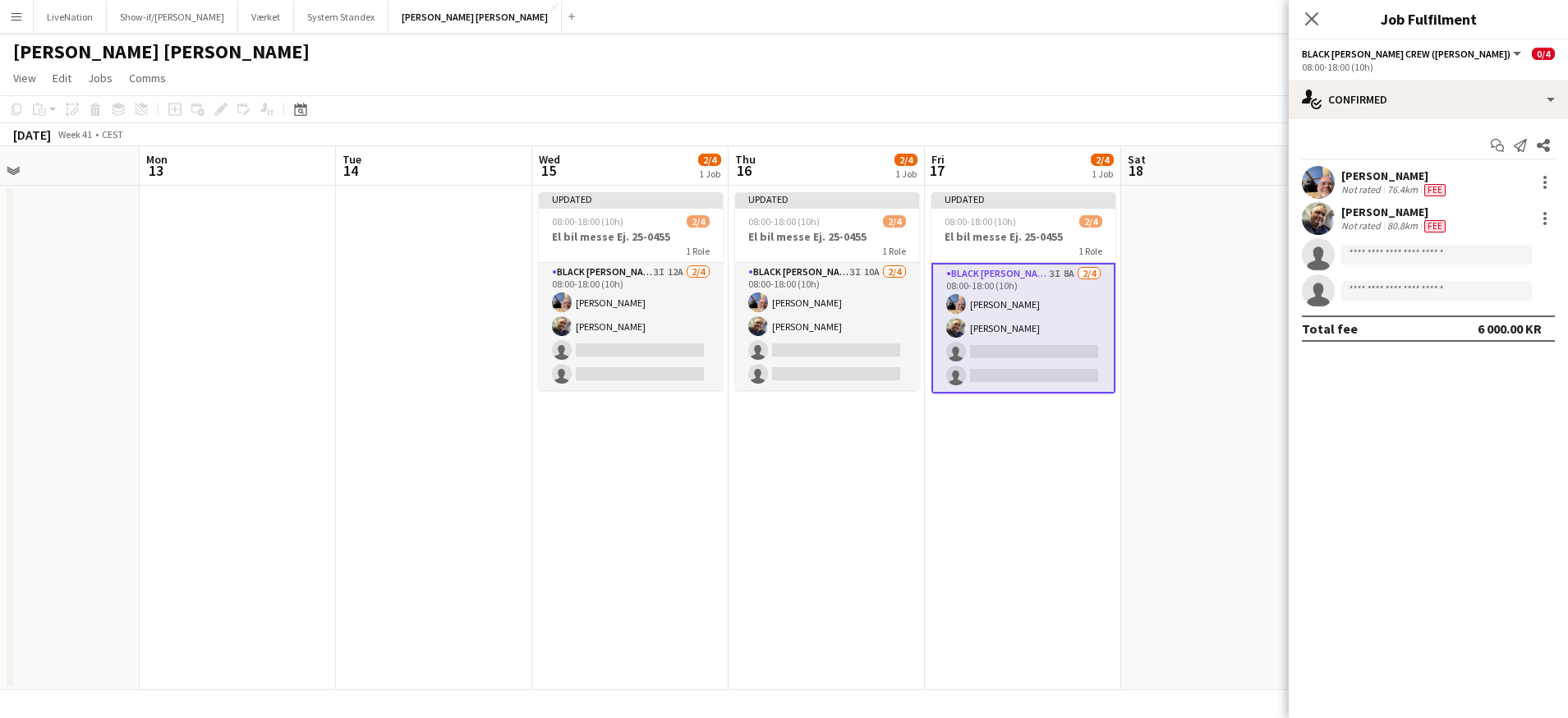
drag, startPoint x: 1224, startPoint y: 172, endPoint x: 1012, endPoint y: 170, distance: 212.0
click at [1009, 167] on app-calendar-viewport "Thu 9 4/4 1 Job Fri 10 Sat 11 Sun 12 Mon 13 Tue 14 Wed 15 2/4 1 Job Thu 16 2/4 …" at bounding box center [784, 418] width 1568 height 544
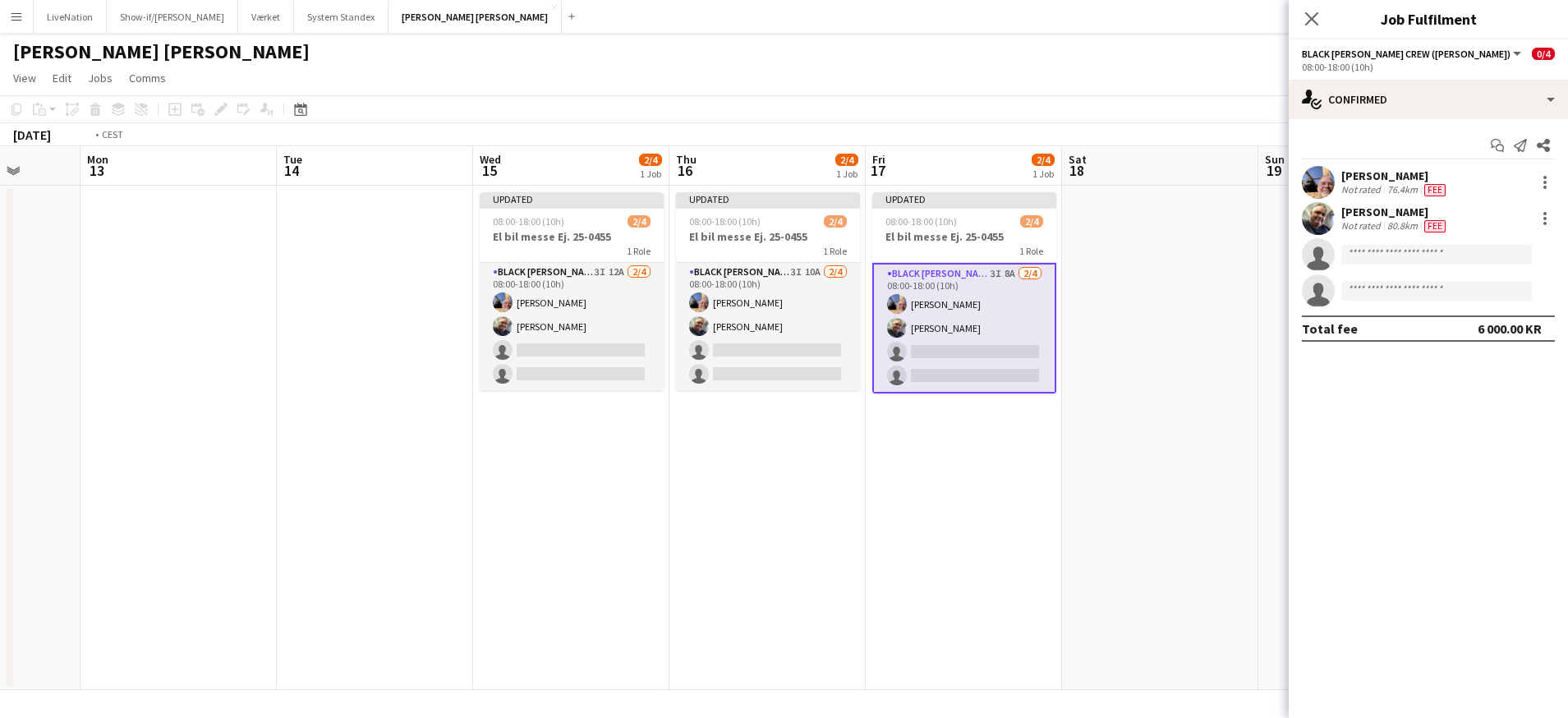
drag, startPoint x: 1047, startPoint y: 169, endPoint x: 905, endPoint y: 169, distance: 142.0
click at [860, 169] on app-calendar-viewport "Fri 10 Sat 11 Sun 12 Mon 13 Tue 14 Wed 15 2/4 1 Job Thu 16 2/4 1 Job Fri 17 2/4…" at bounding box center [784, 418] width 1568 height 544
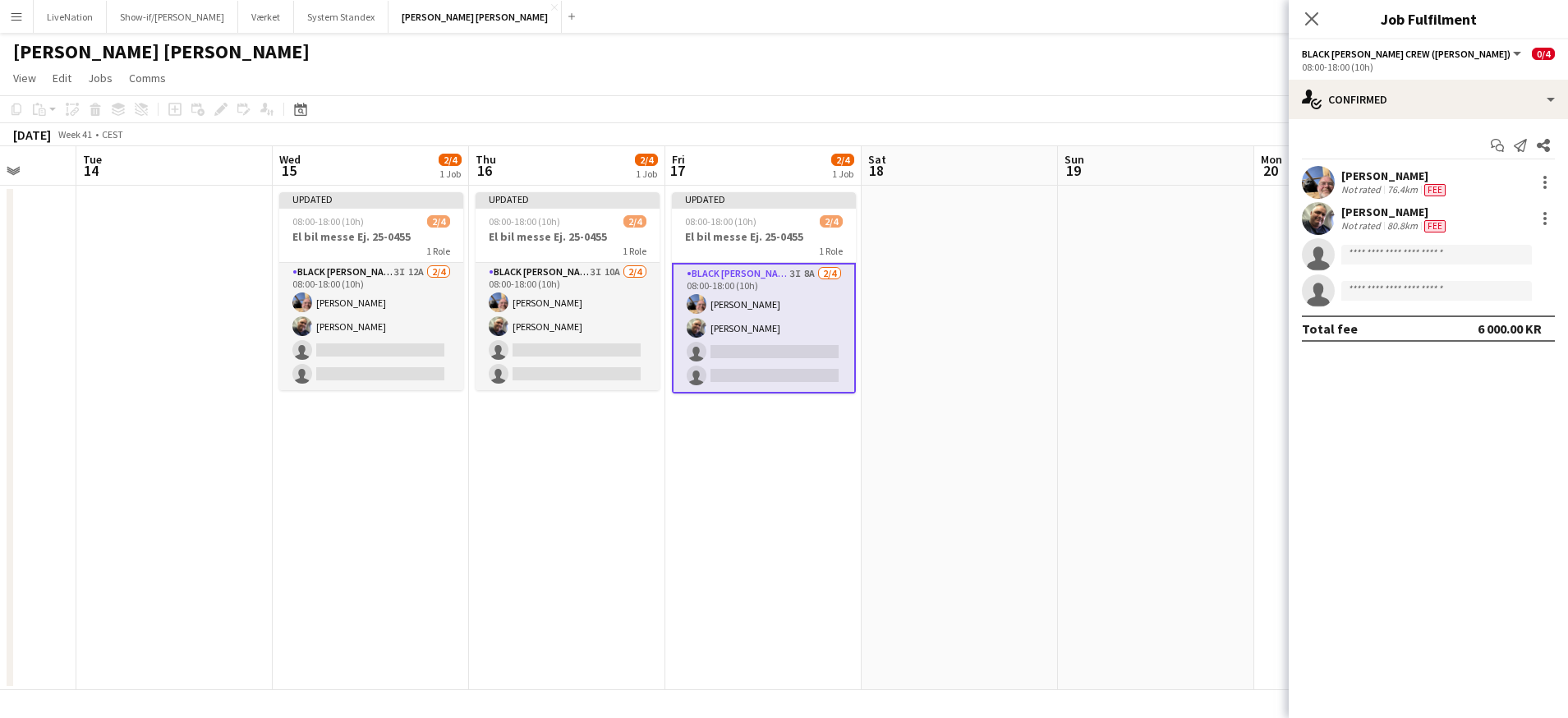
drag, startPoint x: 1185, startPoint y: 163, endPoint x: 923, endPoint y: 174, distance: 262.2
click at [921, 174] on app-calendar-viewport "Sat 11 Sun 12 Mon 13 Tue 14 Wed 15 2/4 1 Job Thu 16 2/4 1 Job Fri 17 2/4 1 Job …" at bounding box center [784, 418] width 1568 height 544
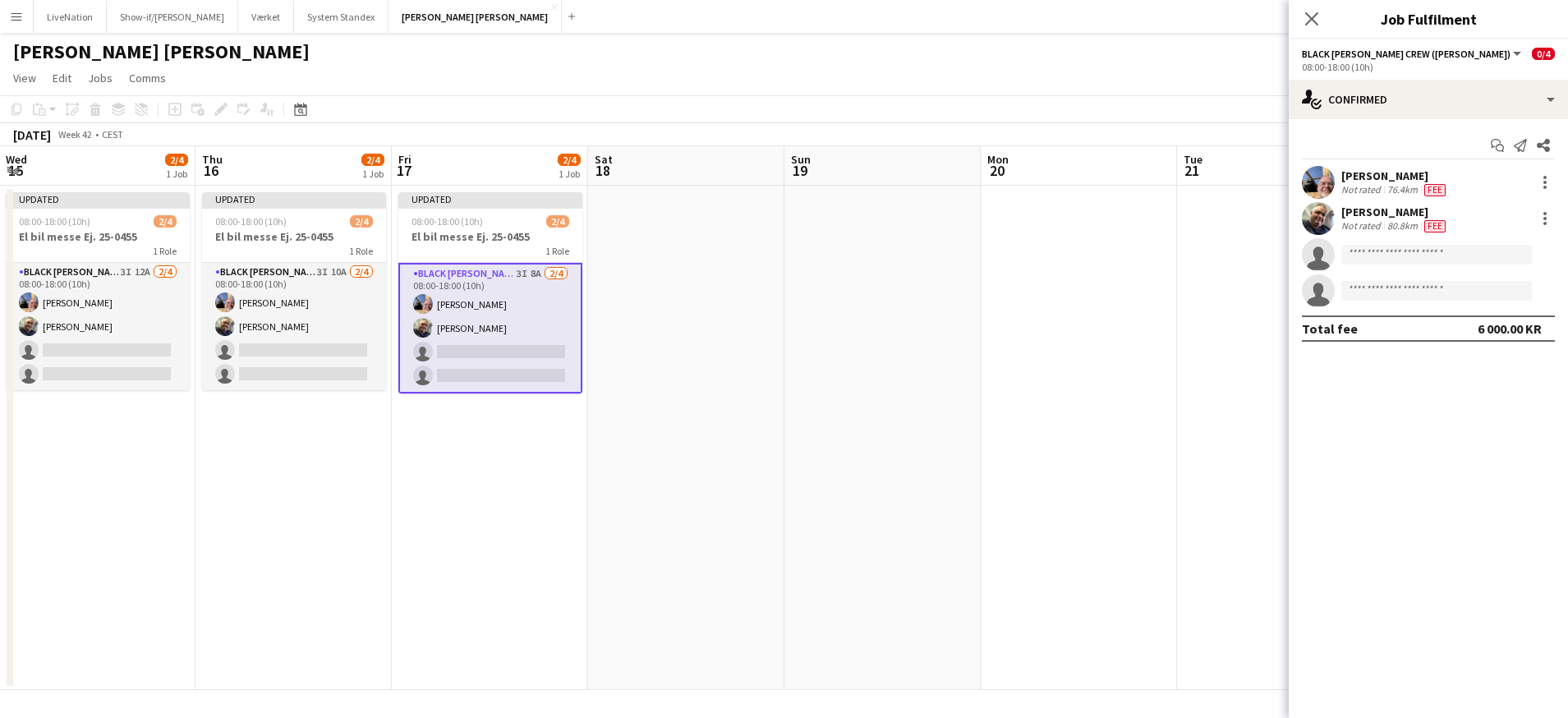
click at [1102, 169] on app-calendar-viewport "Sun 12 Mon 13 Tue 14 Wed 15 2/4 1 Job Thu 16 2/4 1 Job Fri 17 2/4 1 Job Sat 18 …" at bounding box center [784, 418] width 1568 height 544
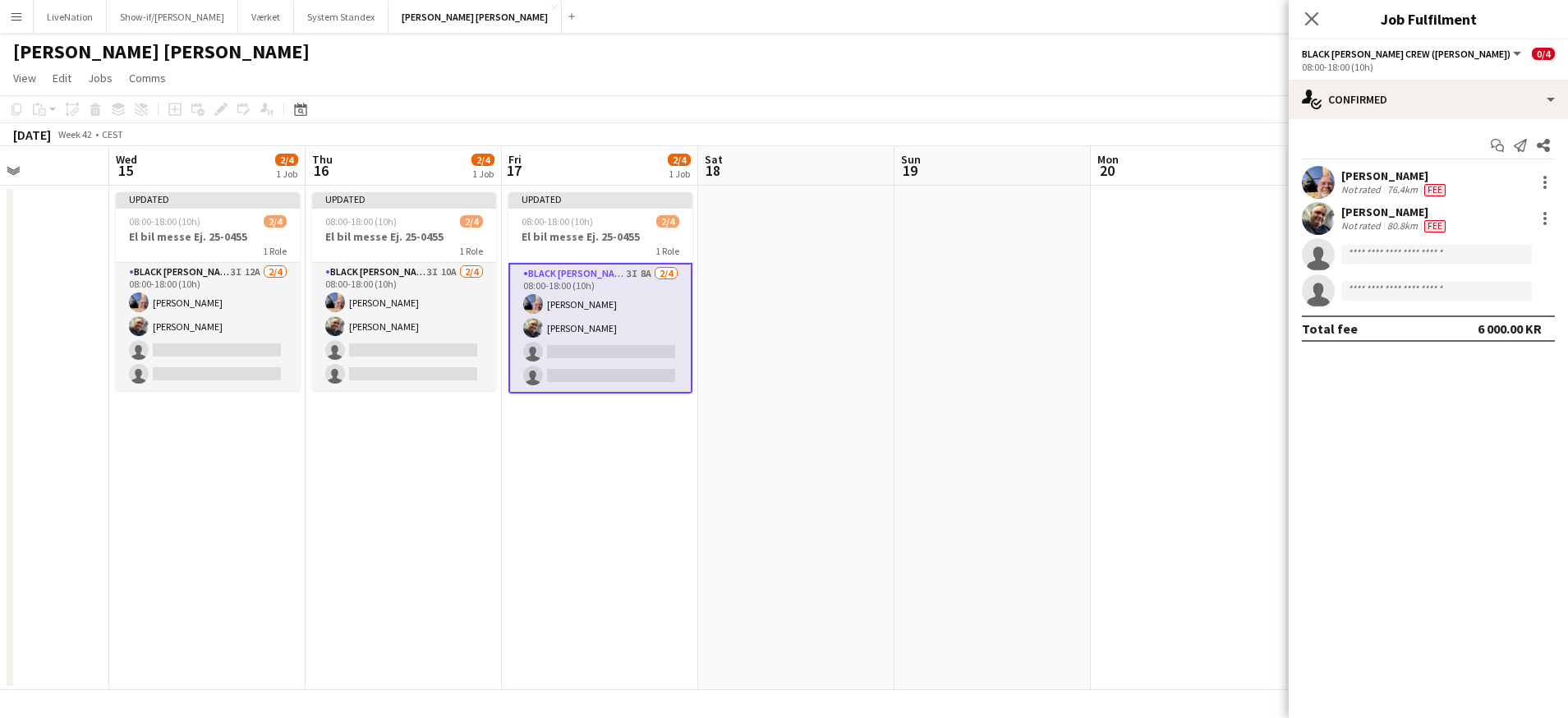
click at [815, 172] on app-calendar-viewport "Sun 12 Mon 13 Tue 14 Wed 15 2/4 1 Job Thu 16 2/4 1 Job Fri 17 2/4 1 Job Sat 18 …" at bounding box center [784, 418] width 1568 height 544
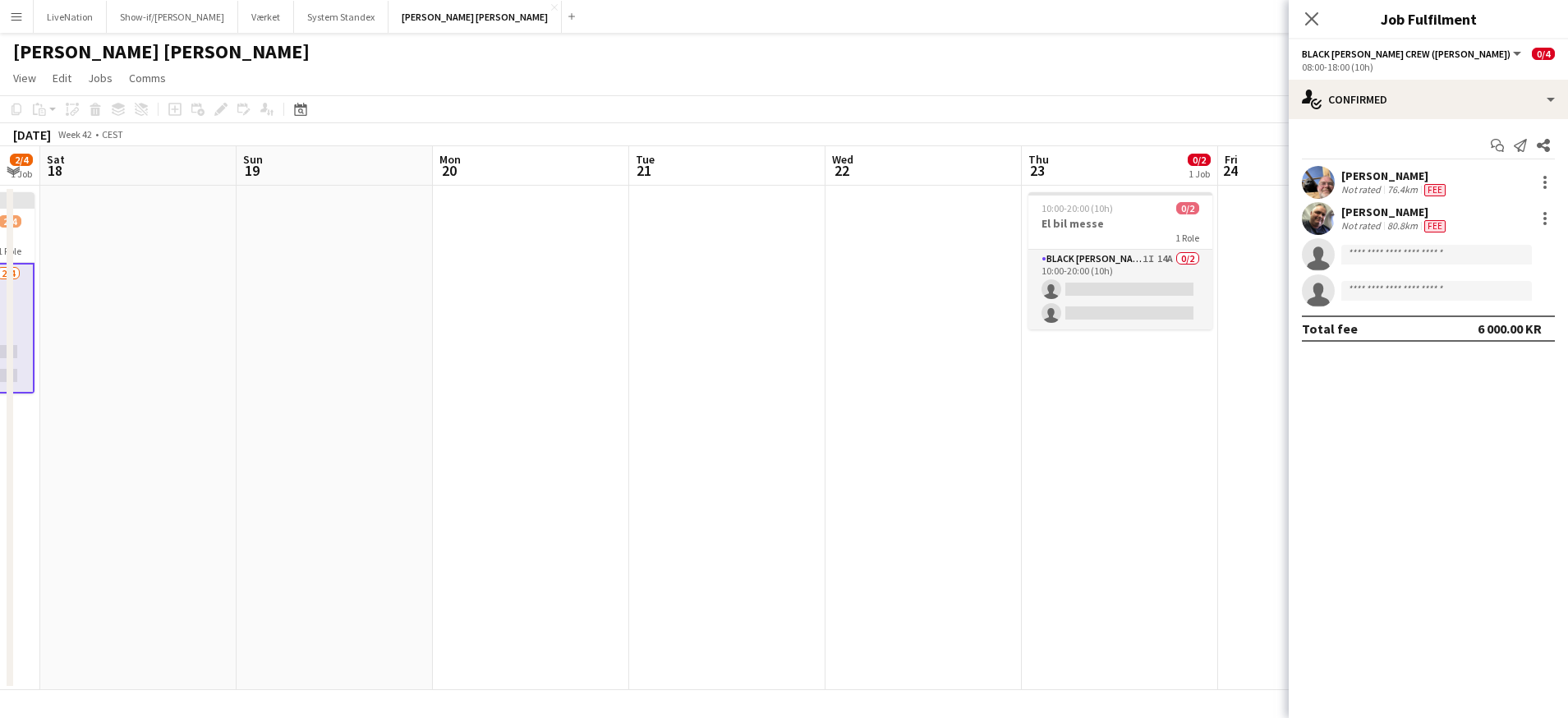
drag, startPoint x: 1069, startPoint y: 178, endPoint x: 826, endPoint y: 184, distance: 243.1
click at [825, 184] on app-calendar-viewport "Wed 15 2/4 1 Job Thu 16 2/4 1 Job Fri 17 2/4 1 Job Sat 18 Sun 19 Mon 20 Tue 21 …" at bounding box center [784, 418] width 1568 height 544
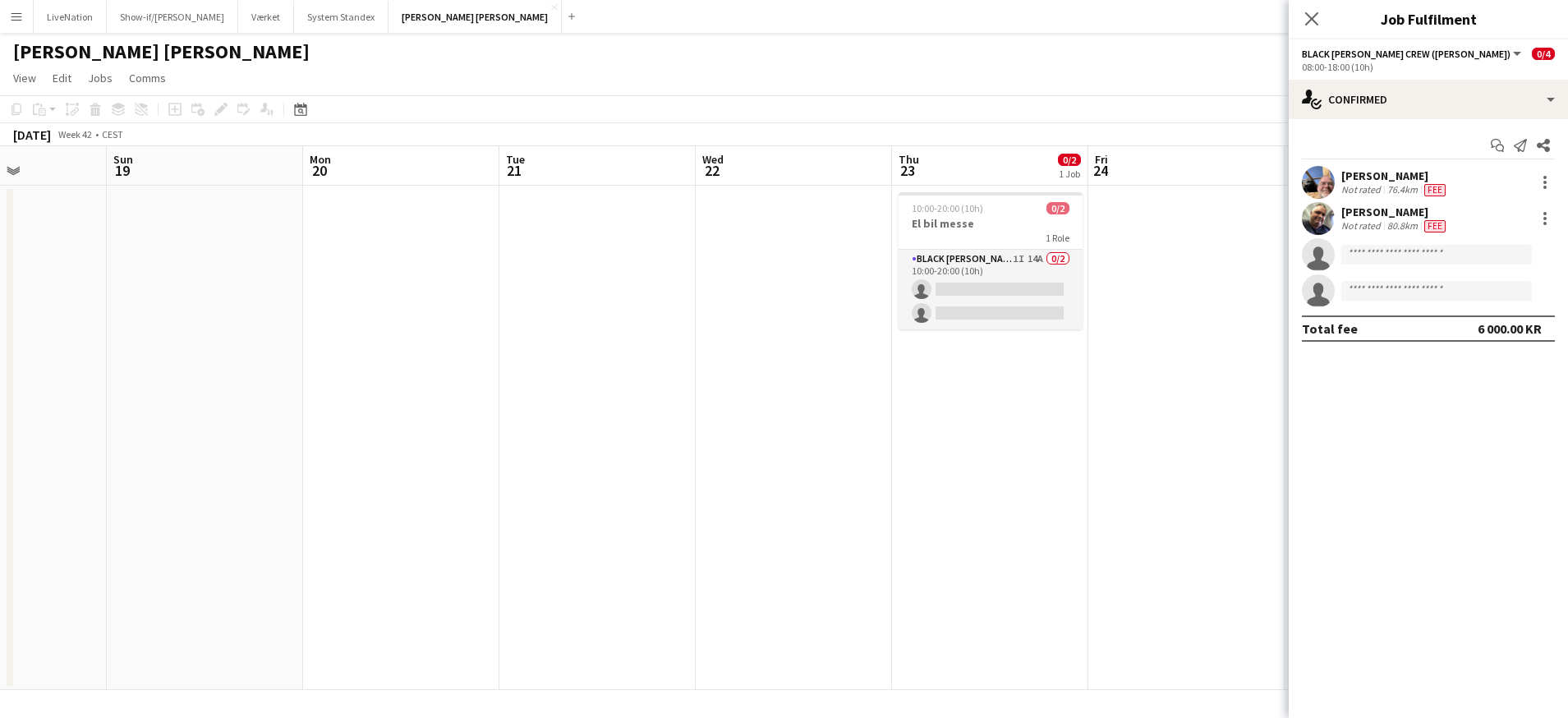
drag, startPoint x: 948, startPoint y: 185, endPoint x: 888, endPoint y: 187, distance: 60.0
click at [882, 188] on app-calendar-viewport "Thu 16 2/4 1 Job Fri 17 2/4 1 Job Sat 18 Sun 19 Mon 20 Tue 21 Wed 22 Thu 23 0/2…" at bounding box center [784, 418] width 1568 height 544
click at [1005, 292] on app-card-role "Black [PERSON_NAME] Crew ([PERSON_NAME]) 1I 14A 0/2 10:00-20:00 (10h) single-ne…" at bounding box center [991, 290] width 184 height 80
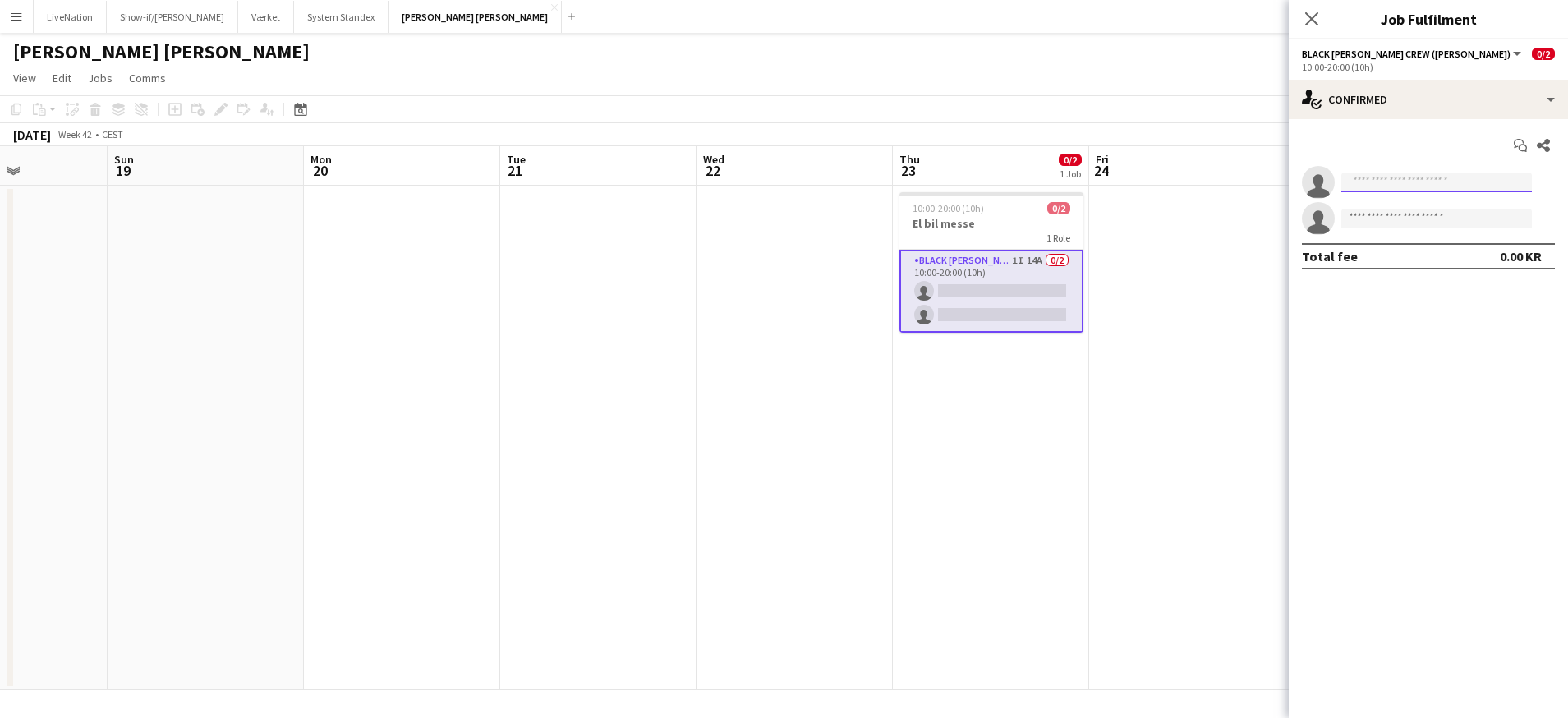
click at [1386, 182] on input at bounding box center [1436, 182] width 191 height 20
type input "********"
click at [1418, 211] on span "[PERSON_NAME]" at bounding box center [1401, 206] width 94 height 14
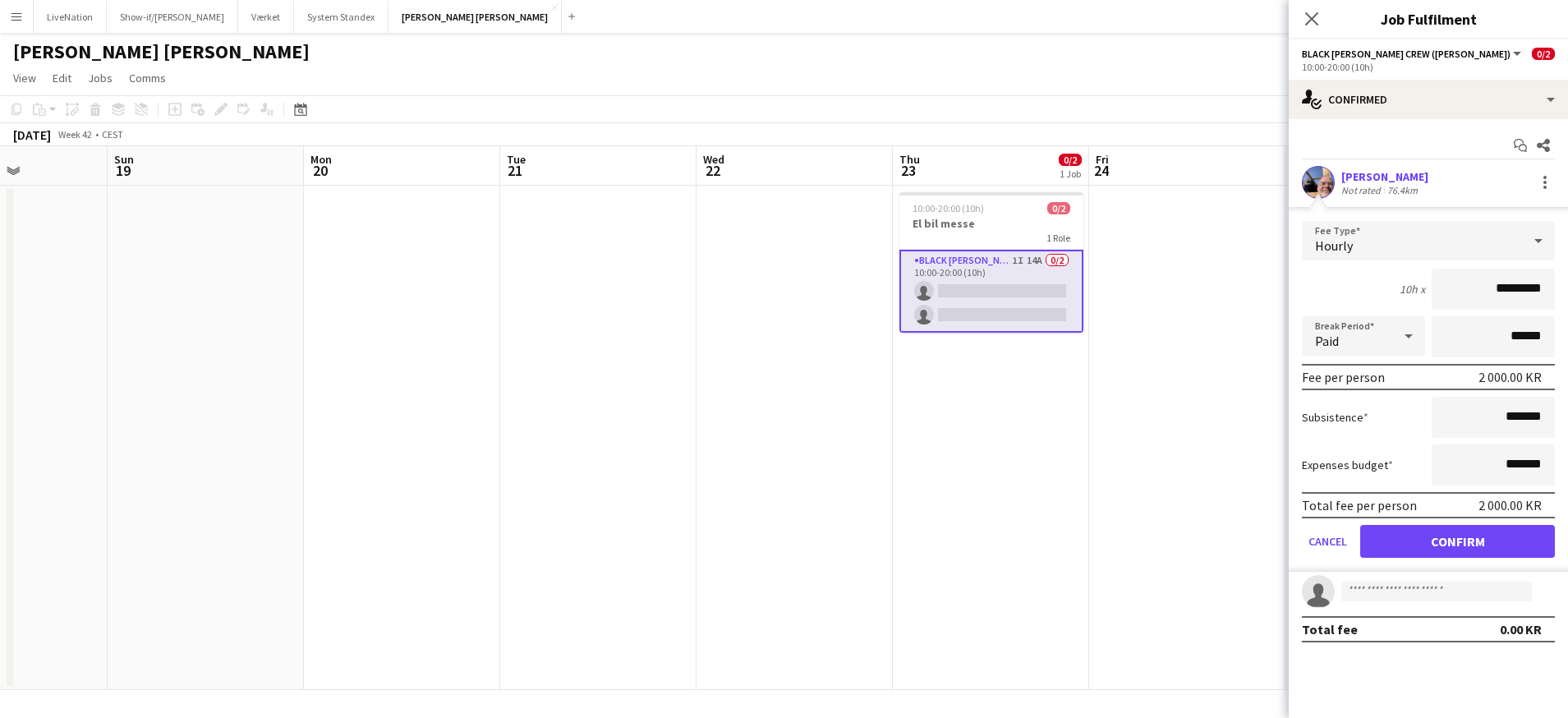
drag, startPoint x: 1494, startPoint y: 287, endPoint x: 1459, endPoint y: 290, distance: 35.1
click at [1459, 288] on input "*********" at bounding box center [1493, 290] width 123 height 41
type input "*********"
click at [1458, 541] on button "Confirm" at bounding box center [1457, 541] width 195 height 33
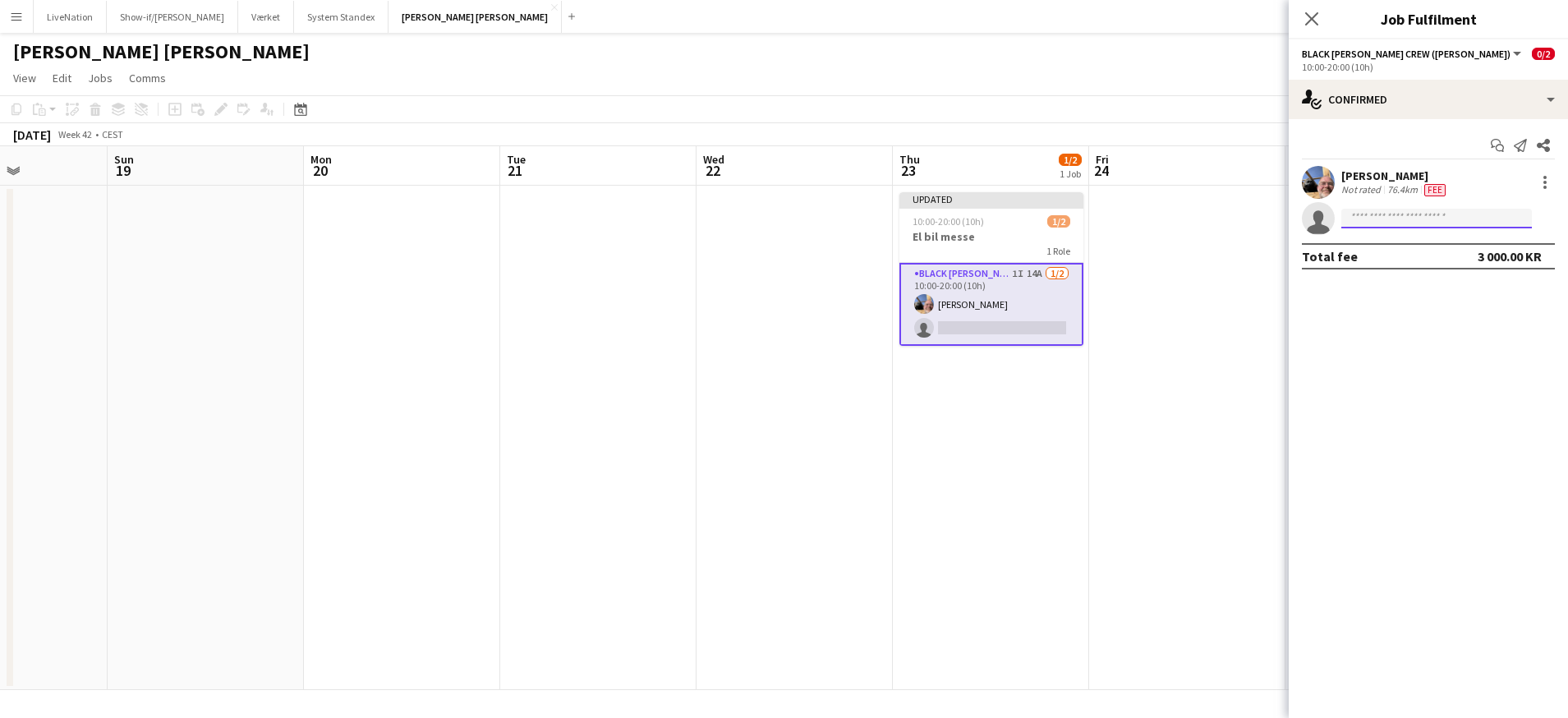
click at [1413, 222] on input at bounding box center [1436, 219] width 191 height 20
type input "*****"
click at [1438, 270] on span "[PHONE_NUMBER]" at bounding box center [1436, 268] width 164 height 13
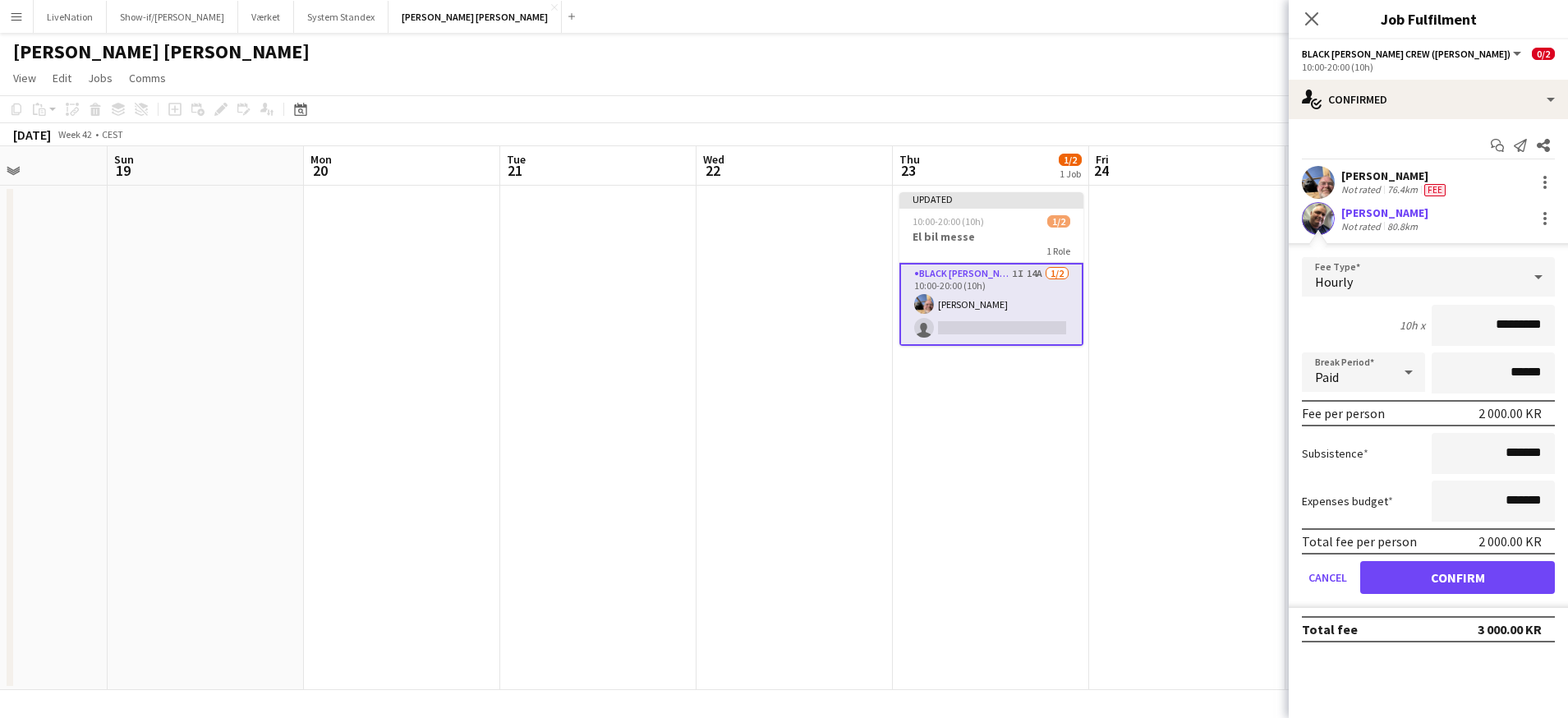
drag, startPoint x: 1495, startPoint y: 323, endPoint x: 1461, endPoint y: 322, distance: 34.0
click at [1461, 322] on input "*********" at bounding box center [1493, 325] width 123 height 41
type input "*********"
click at [1458, 577] on button "Confirm" at bounding box center [1457, 577] width 195 height 33
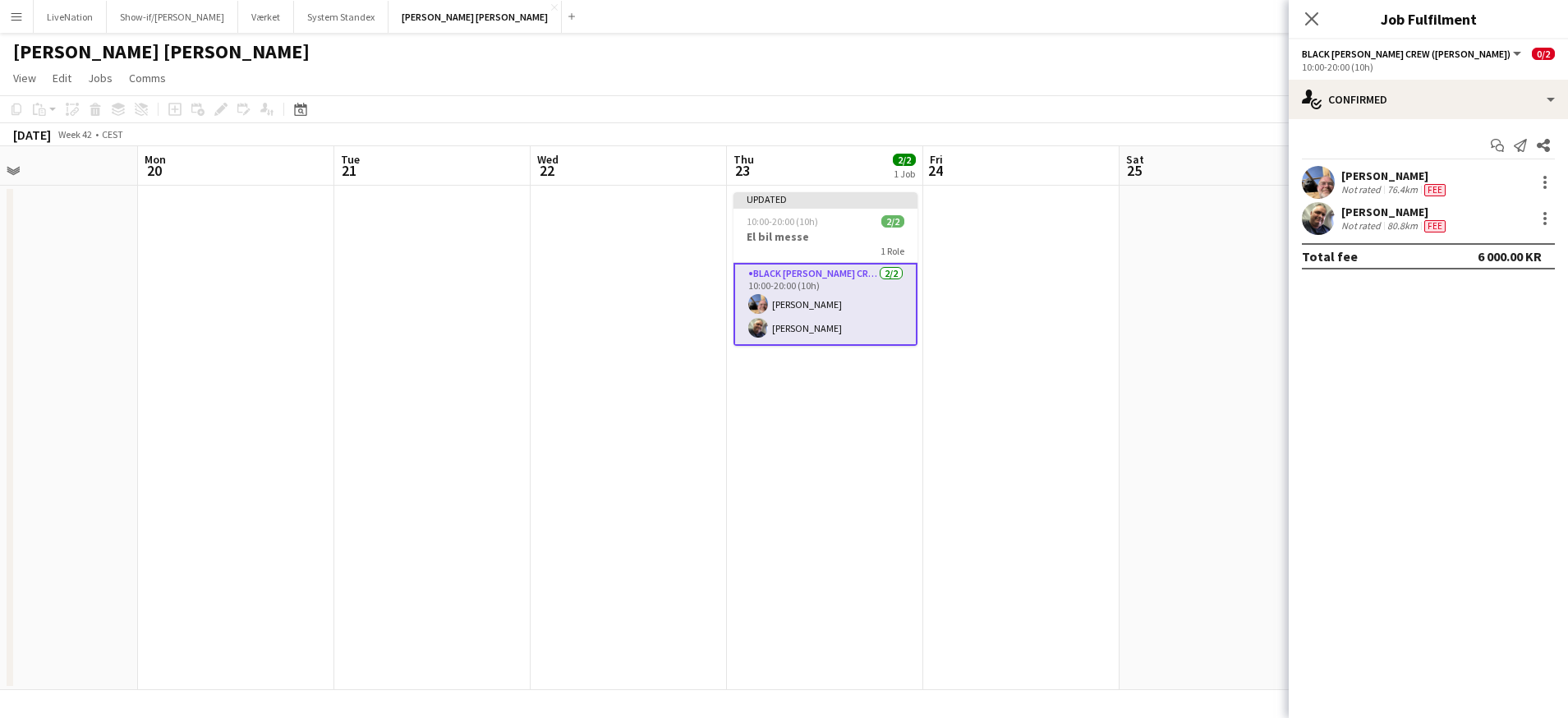
drag, startPoint x: 1105, startPoint y: 413, endPoint x: 1001, endPoint y: 417, distance: 104.1
click at [994, 418] on app-calendar-viewport "Thu 16 2/4 1 Job Fri 17 2/4 1 Job Sat 18 Sun 19 Mon 20 Tue 21 Wed 22 Thu 23 2/2…" at bounding box center [784, 418] width 1568 height 544
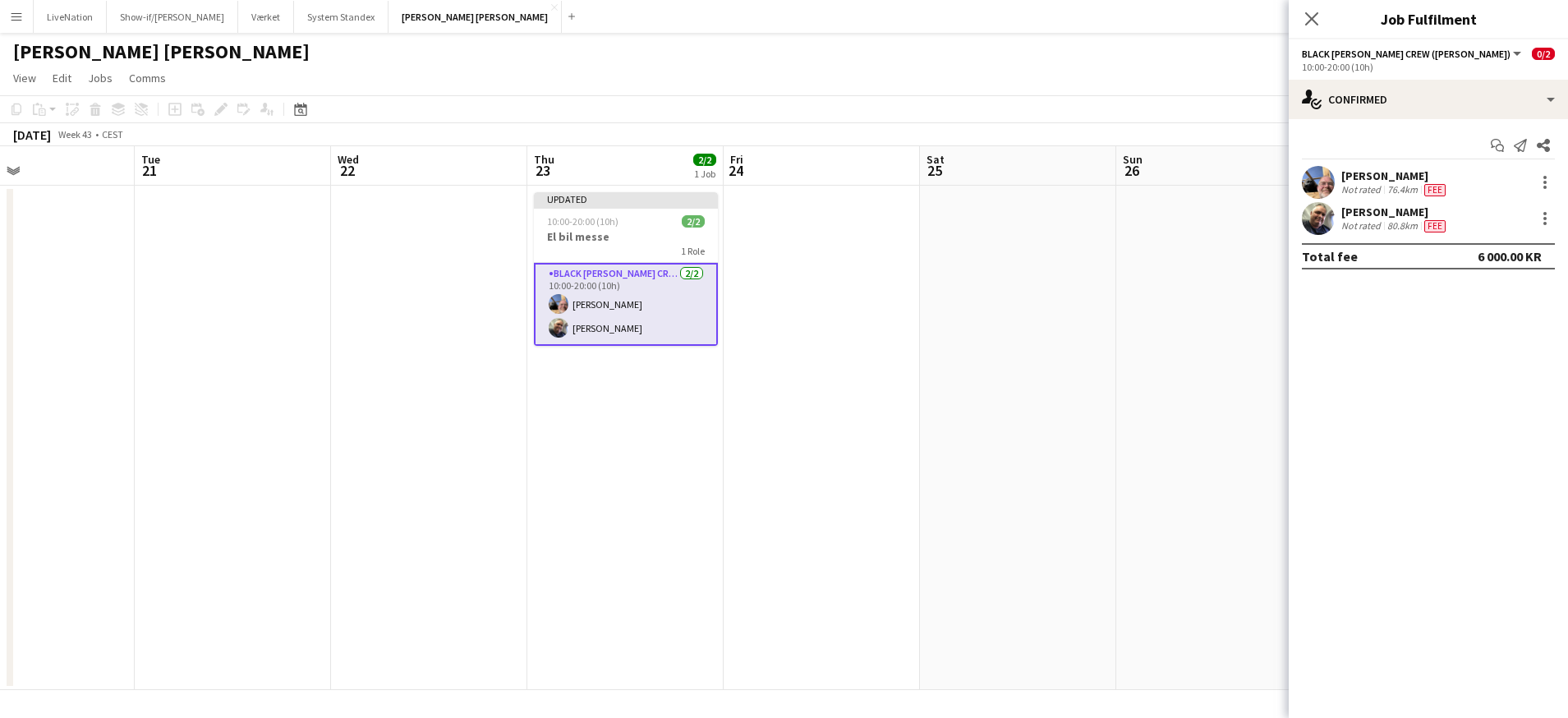
drag, startPoint x: 968, startPoint y: 420, endPoint x: 1070, endPoint y: 411, distance: 102.4
click at [973, 418] on app-calendar-viewport "Fri 17 2/4 1 Job Sat 18 Sun 19 Mon 20 Tue 21 Wed 22 Thu 23 2/2 1 Job Fri 24 Sat…" at bounding box center [784, 418] width 1568 height 544
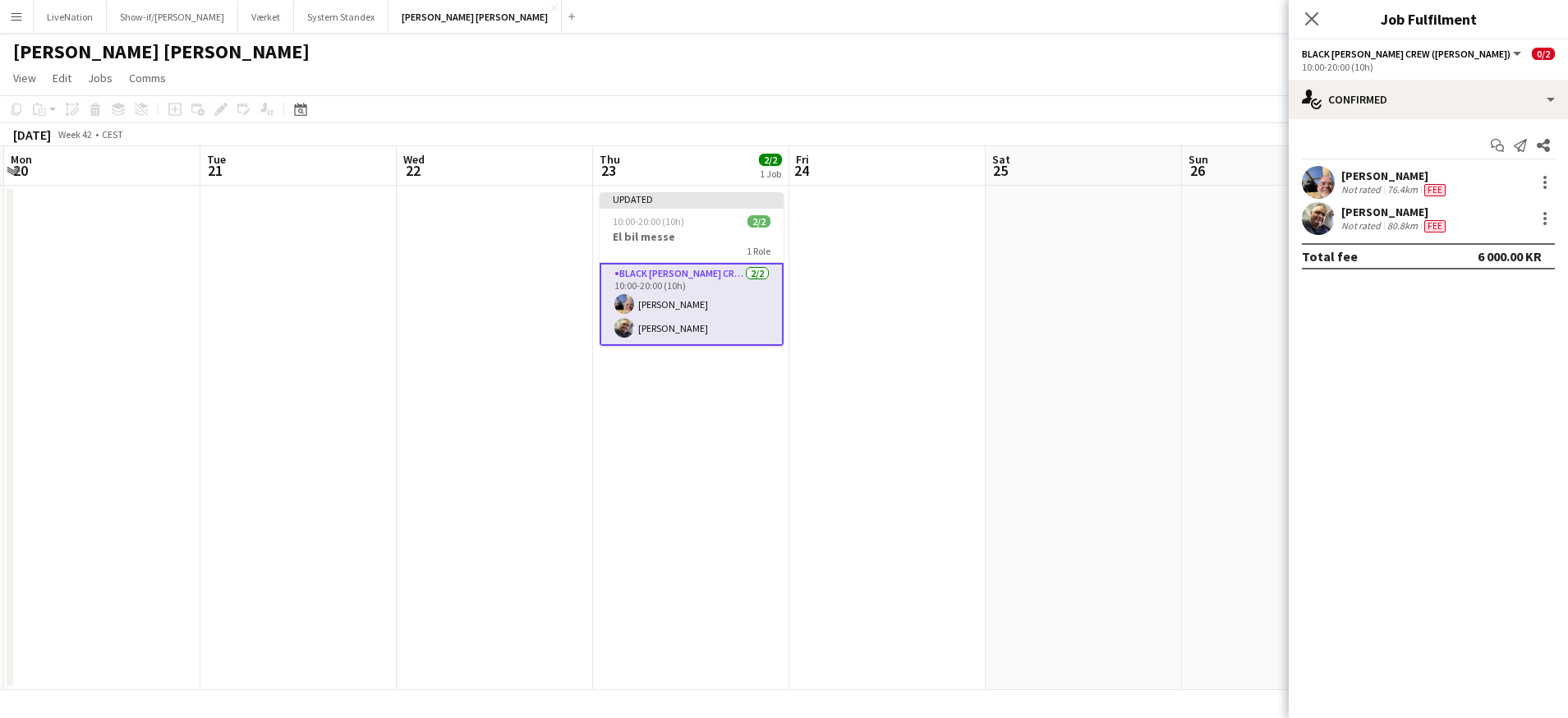
drag, startPoint x: 1124, startPoint y: 412, endPoint x: 904, endPoint y: 411, distance: 220.0
click at [853, 411] on app-calendar-viewport "Fri 17 2/4 1 Job Sat 18 Sun 19 Mon 20 Tue 21 Wed 22 Thu 23 2/2 1 Job Fri 24 Sat…" at bounding box center [784, 418] width 1568 height 544
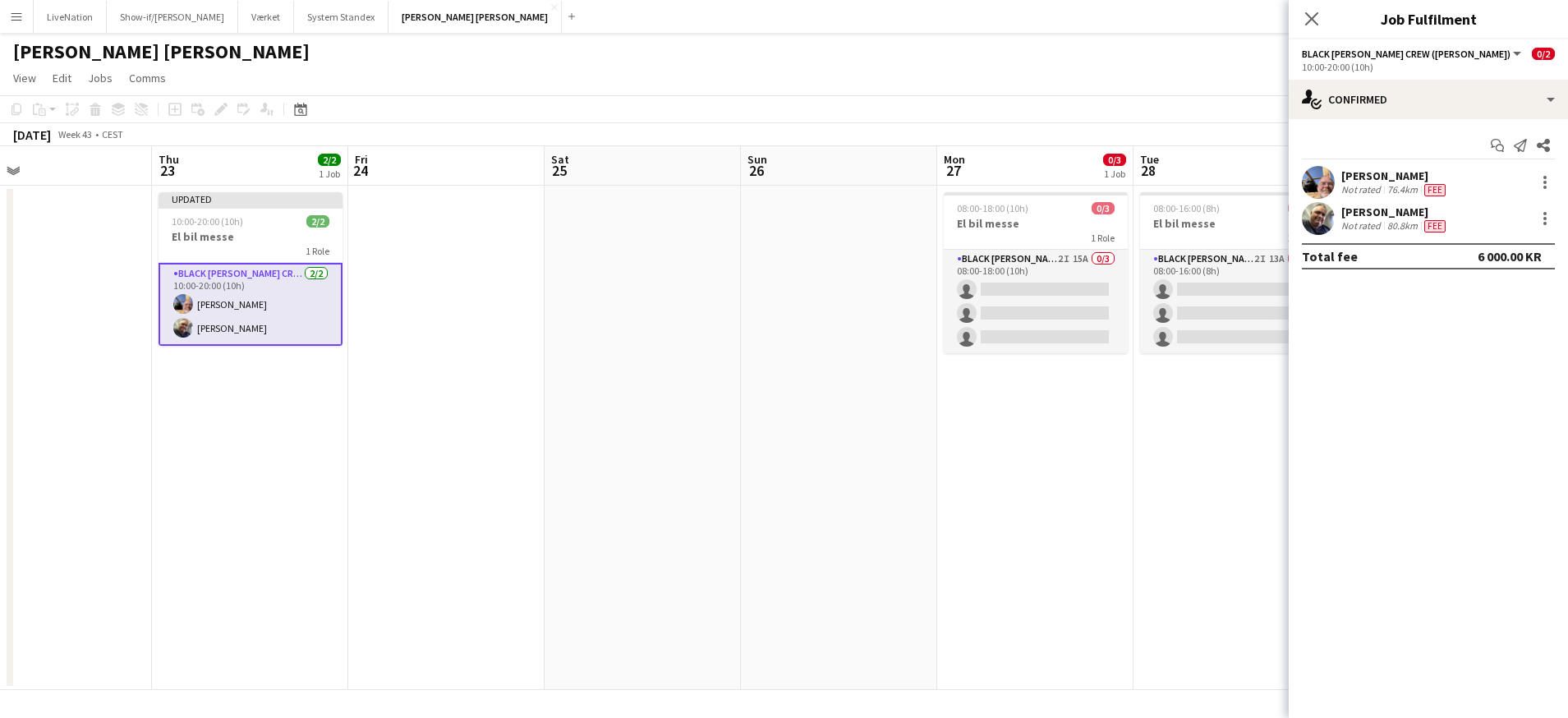
drag, startPoint x: 1027, startPoint y: 409, endPoint x: 906, endPoint y: 408, distance: 121.0
click at [891, 410] on app-calendar-viewport "Sun 19 Mon 20 Tue 21 Wed 22 Thu 23 2/2 1 Job Fri 24 Sat 25 Sun 26 Mon 27 0/3 1 …" at bounding box center [784, 418] width 1568 height 544
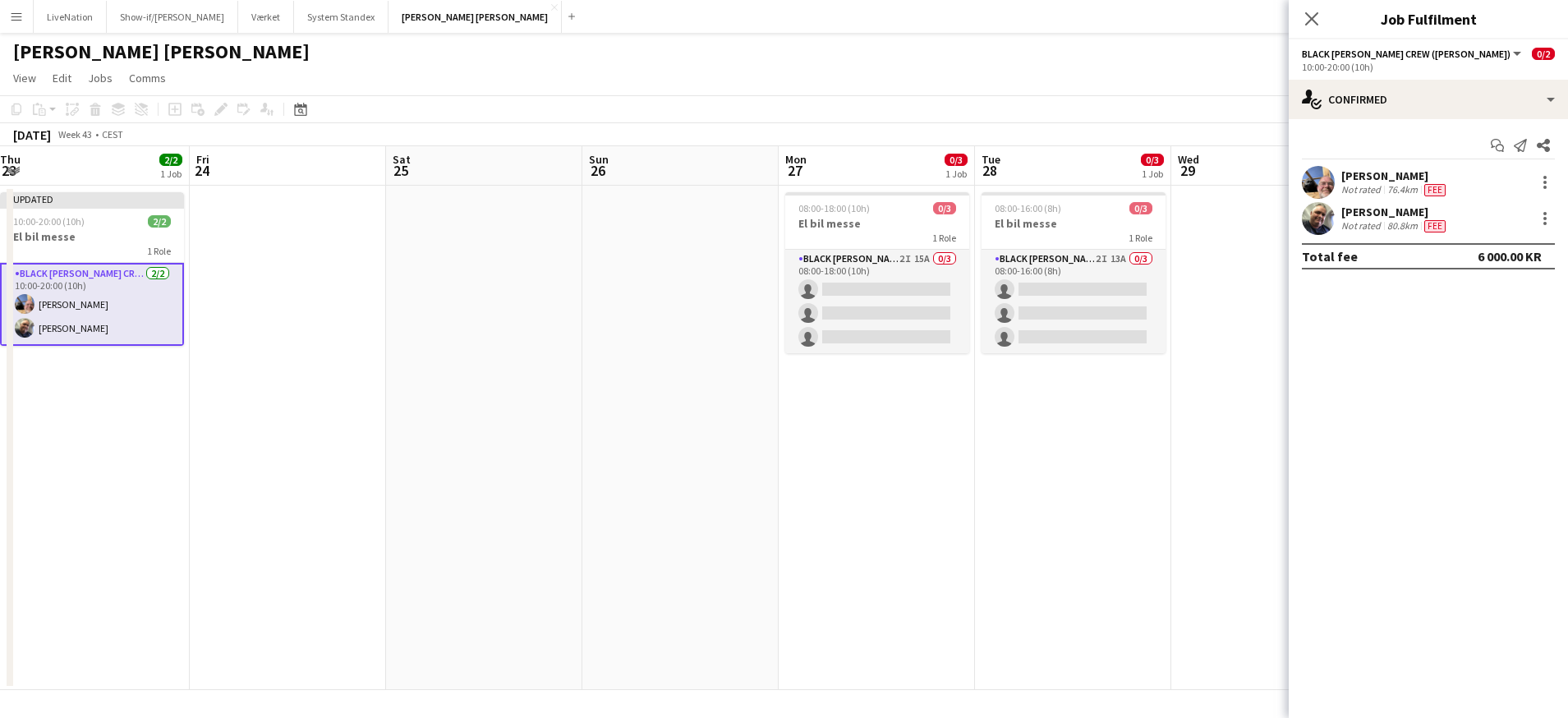
drag, startPoint x: 1014, startPoint y: 407, endPoint x: 920, endPoint y: 407, distance: 94.0
click at [920, 407] on app-calendar-viewport "Mon 20 Tue 21 Wed 22 Thu 23 2/2 1 Job Fri 24 Sat 25 Sun 26 Mon 27 0/3 1 Job Tue…" at bounding box center [784, 418] width 1568 height 544
click at [903, 398] on app-date-cell "08:00-18:00 (10h) 0/3 El bil messe 1 Role Black [PERSON_NAME] Crew ([PERSON_NAM…" at bounding box center [878, 437] width 196 height 505
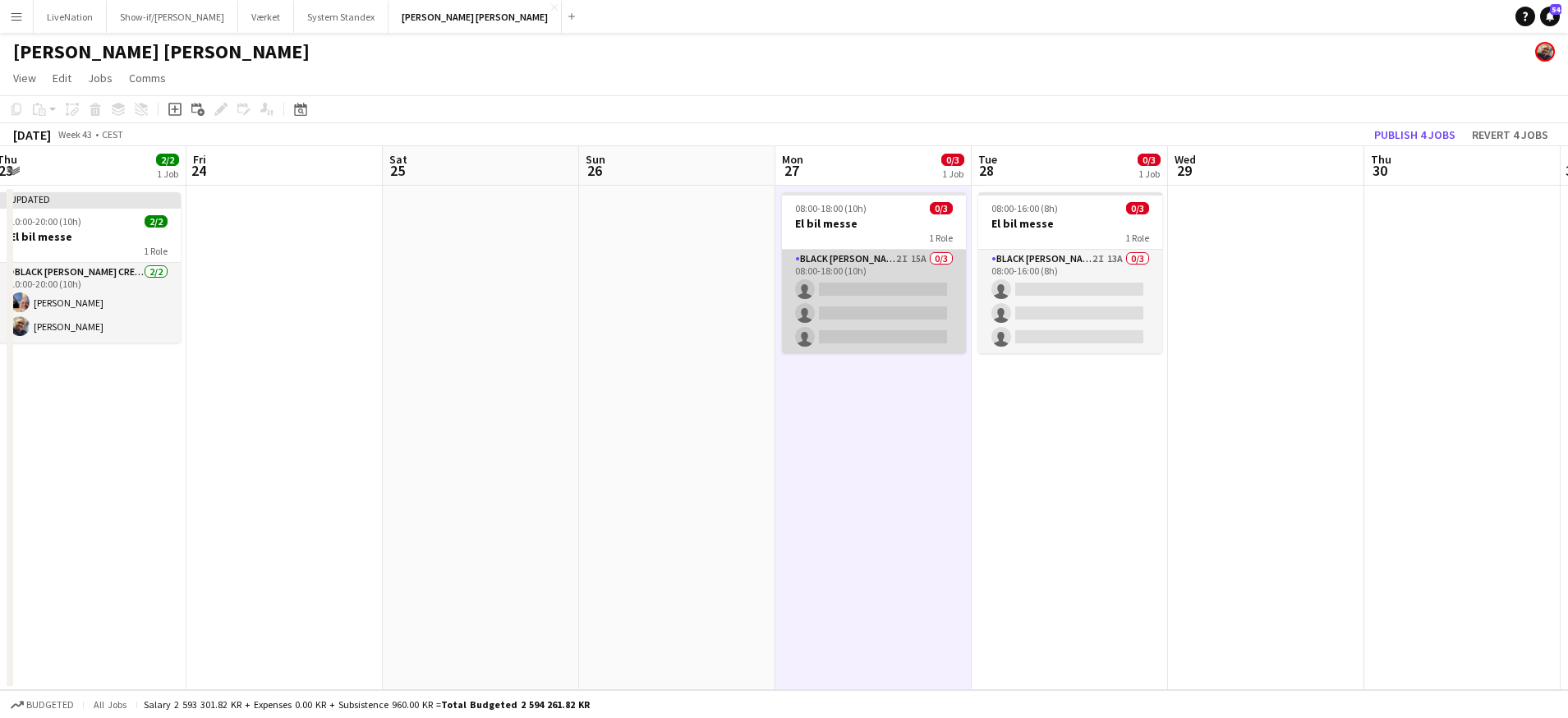
click at [924, 260] on app-card-role "Black [PERSON_NAME] Crew ([PERSON_NAME]) 2I 15A 0/3 08:00-18:00 (10h) single-ne…" at bounding box center [873, 301] width 184 height 103
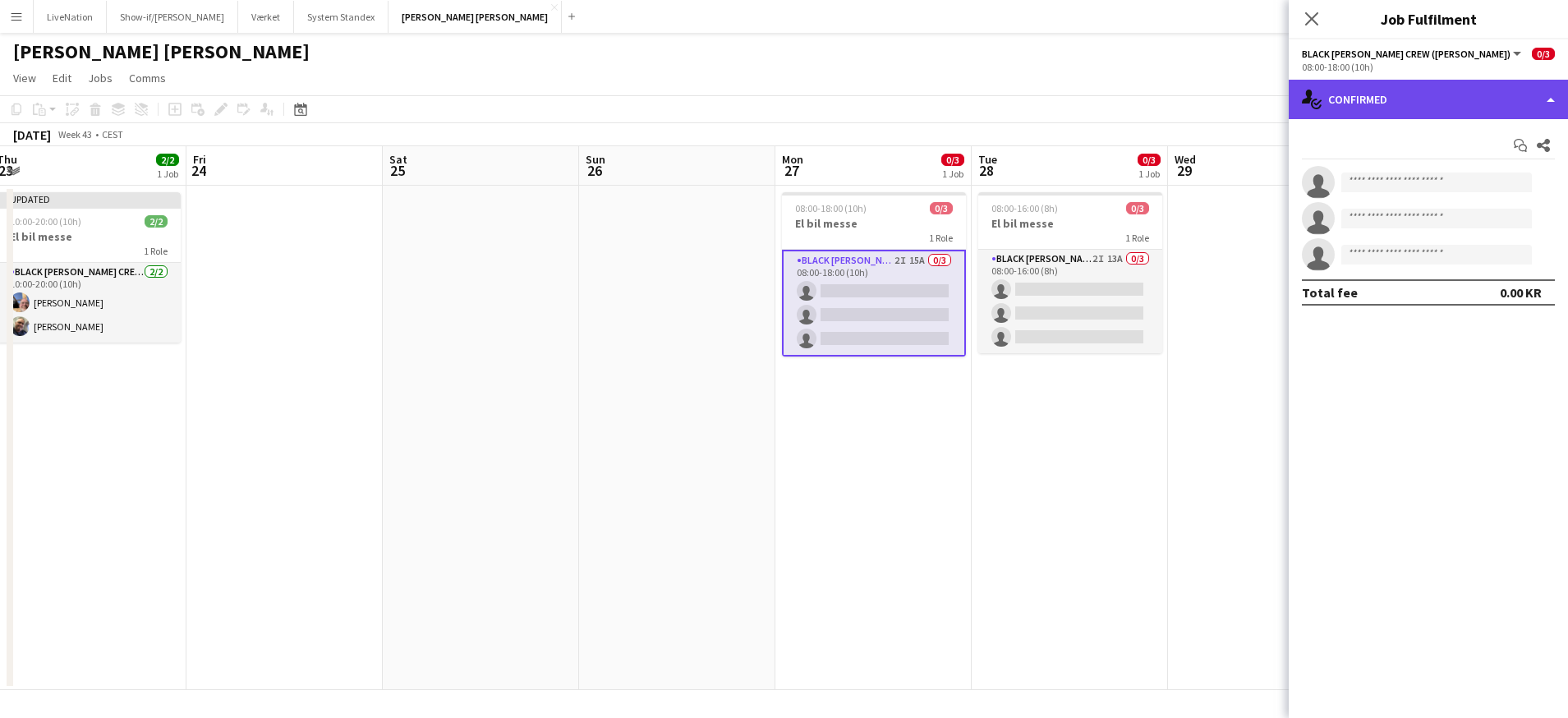
click at [1410, 108] on div "single-neutral-actions-check-2 Confirmed" at bounding box center [1429, 99] width 280 height 39
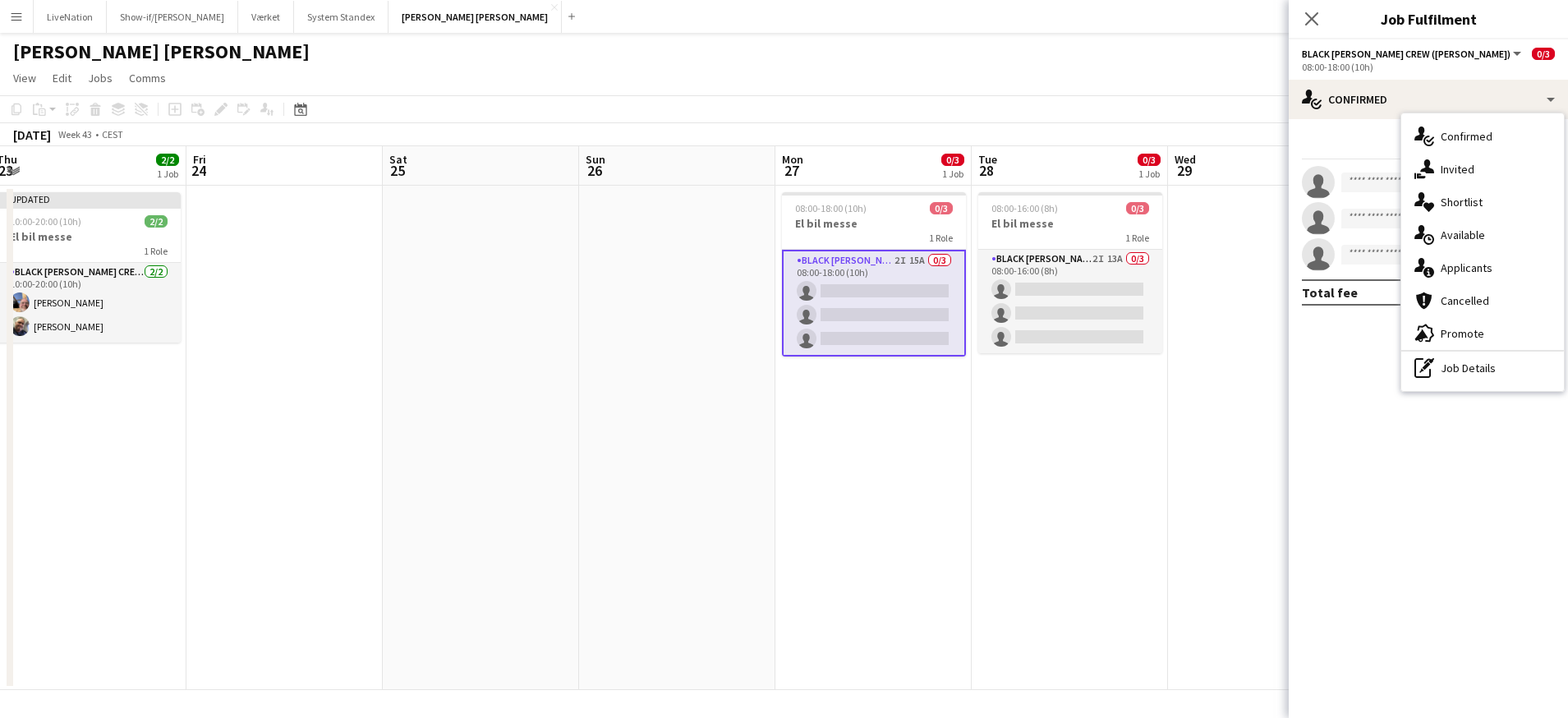
click at [1475, 238] on span "Available" at bounding box center [1462, 235] width 44 height 14
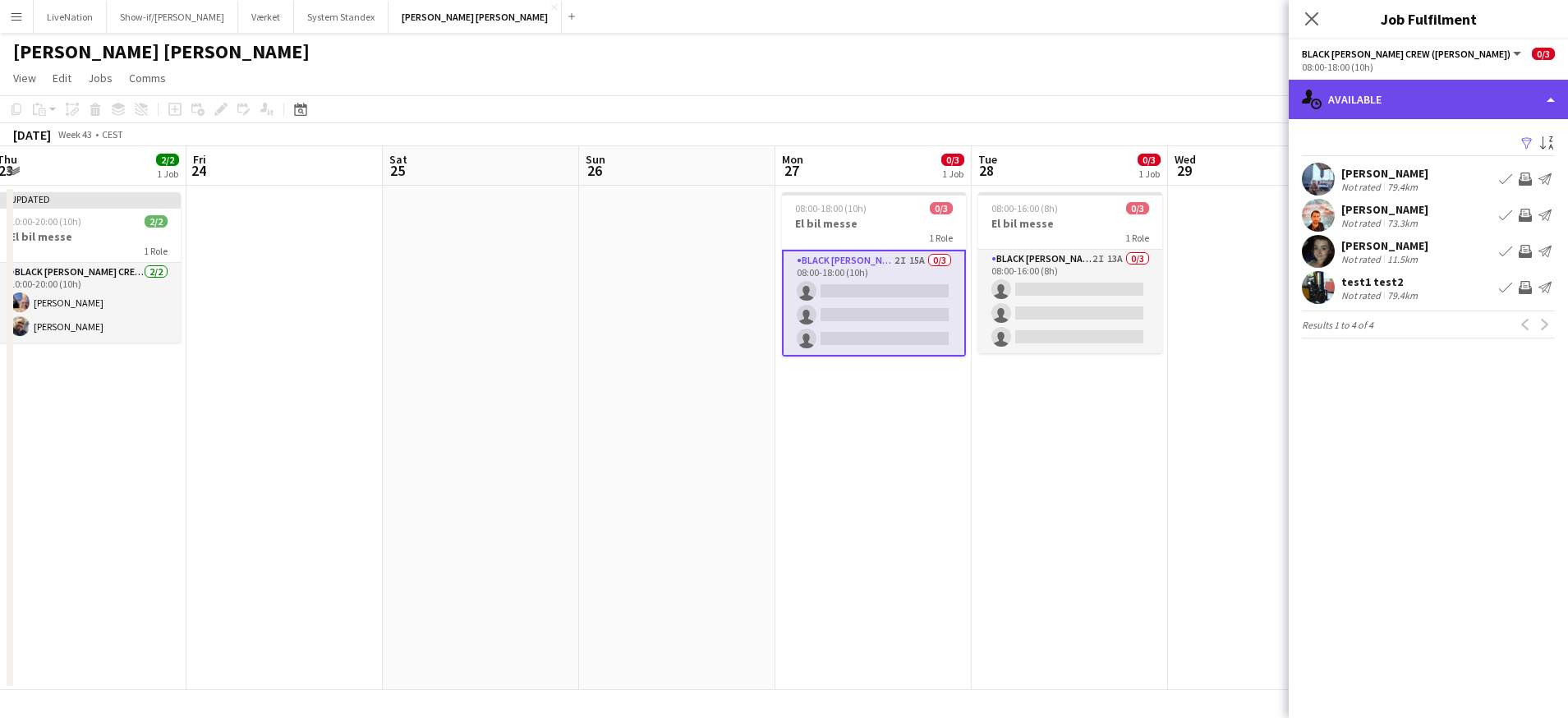
click at [1552, 95] on div "single-neutral-actions-upload Available" at bounding box center [1429, 99] width 280 height 39
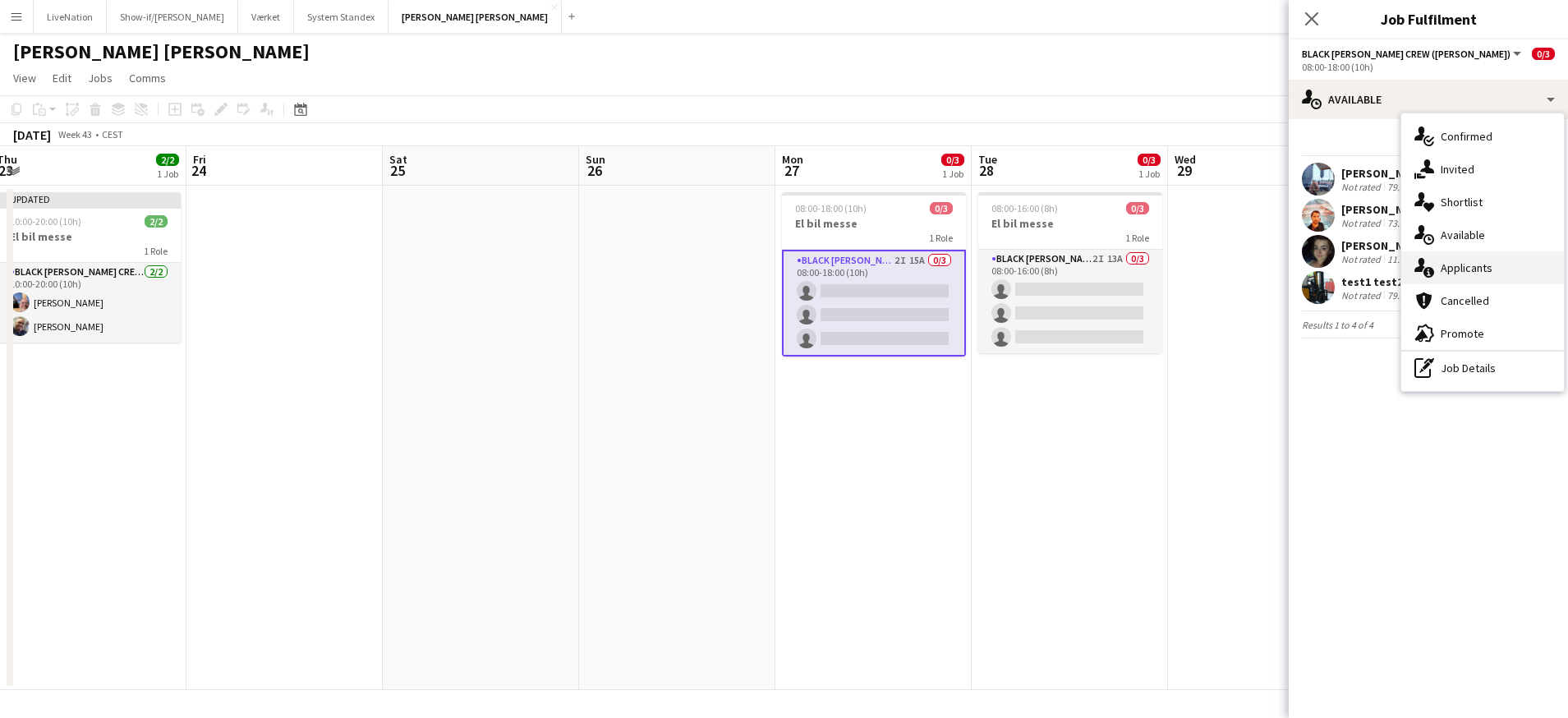
click at [1488, 270] on span "Applicants" at bounding box center [1467, 267] width 52 height 14
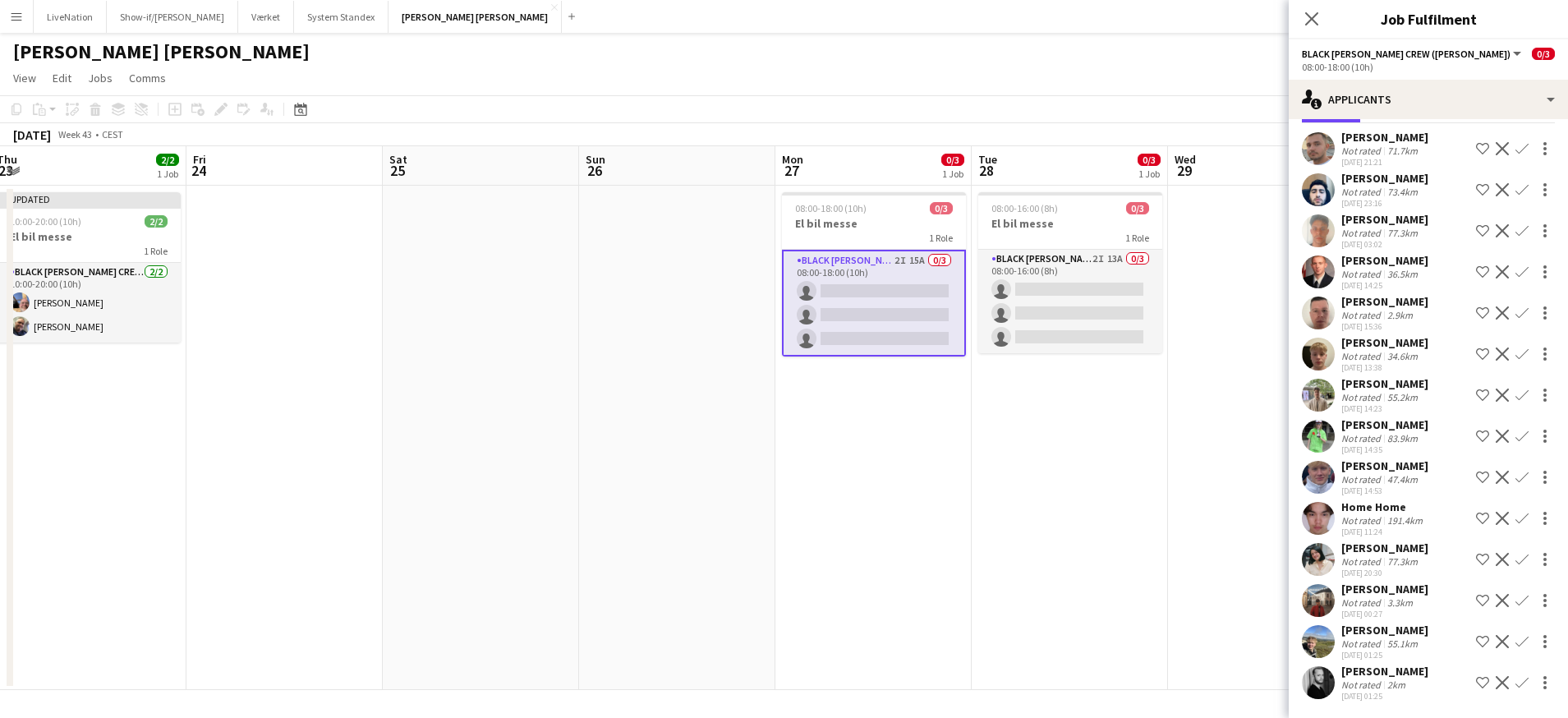
scroll to position [0, 0]
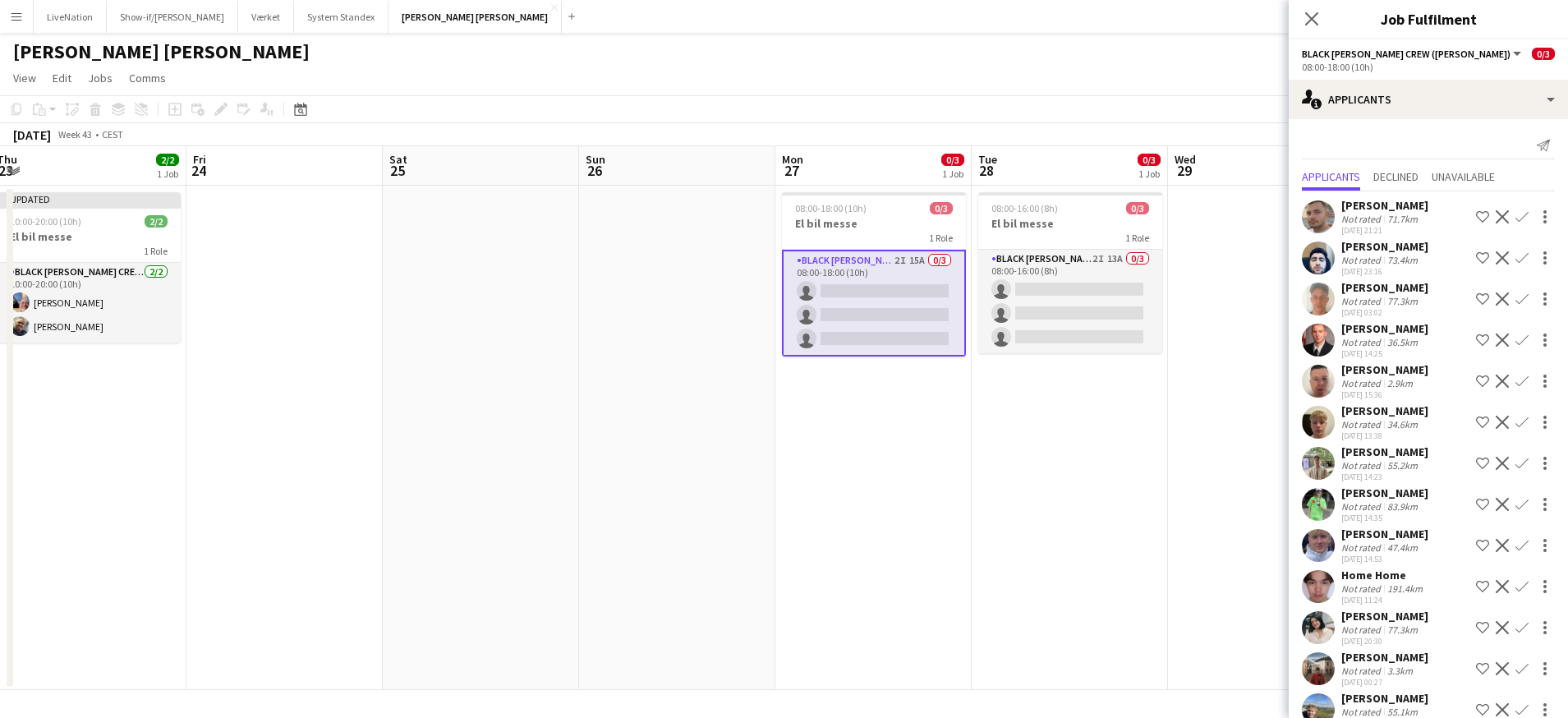
click at [902, 260] on app-card-role "Black [PERSON_NAME] Crew ([PERSON_NAME]) 2I 15A 0/3 08:00-18:00 (10h) single-ne…" at bounding box center [873, 303] width 184 height 107
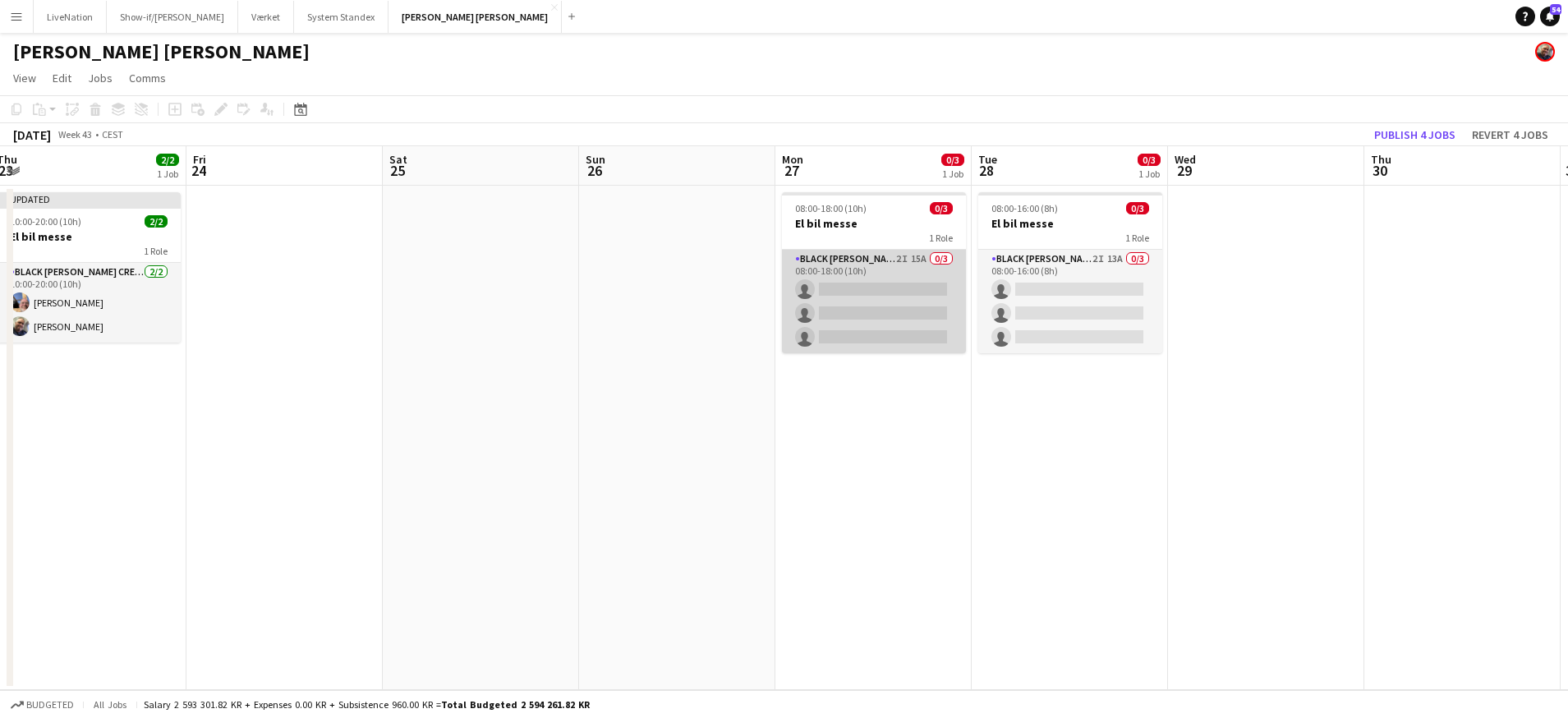
click at [902, 260] on app-card-role "Black [PERSON_NAME] Crew ([PERSON_NAME]) 2I 15A 0/3 08:00-18:00 (10h) single-ne…" at bounding box center [873, 301] width 184 height 103
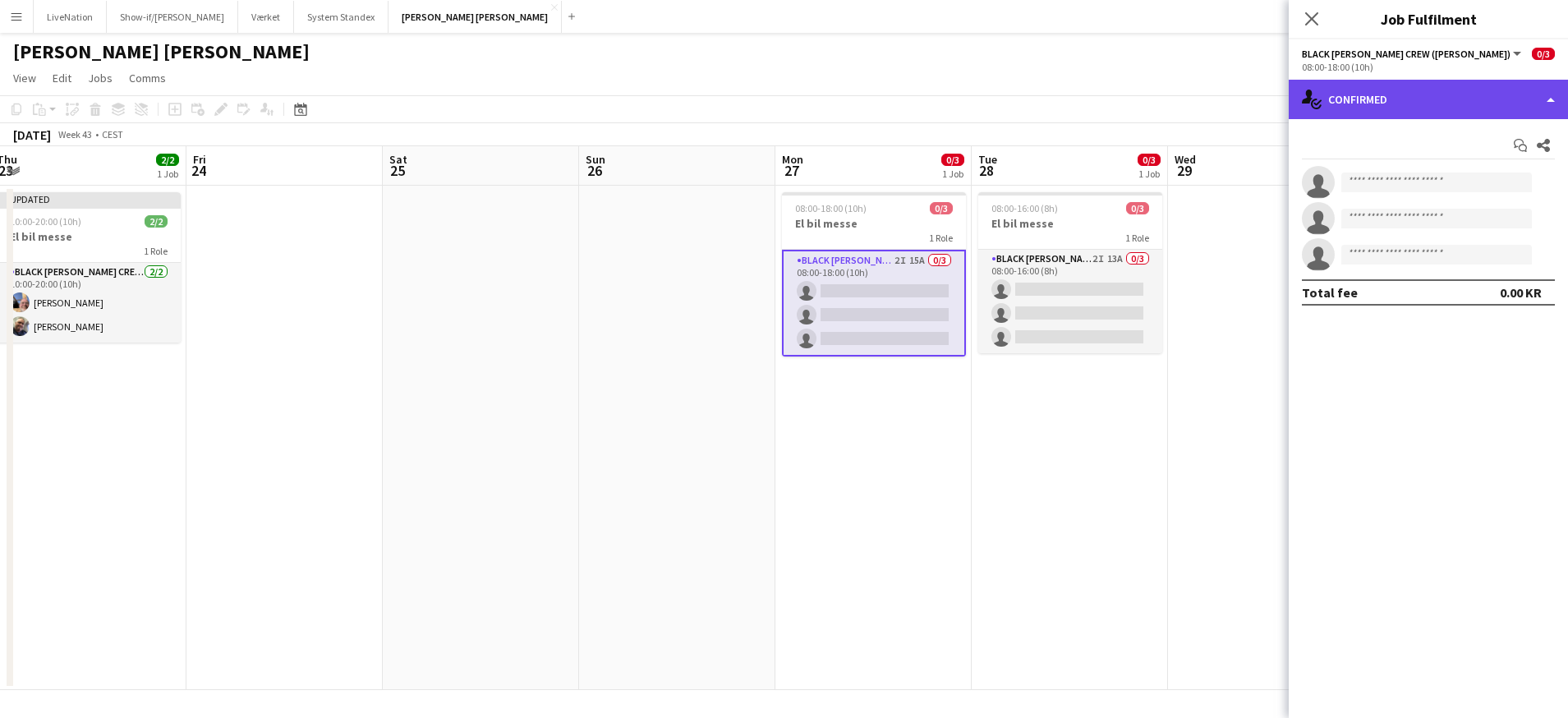
click at [1547, 98] on div "single-neutral-actions-check-2 Confirmed" at bounding box center [1429, 99] width 280 height 39
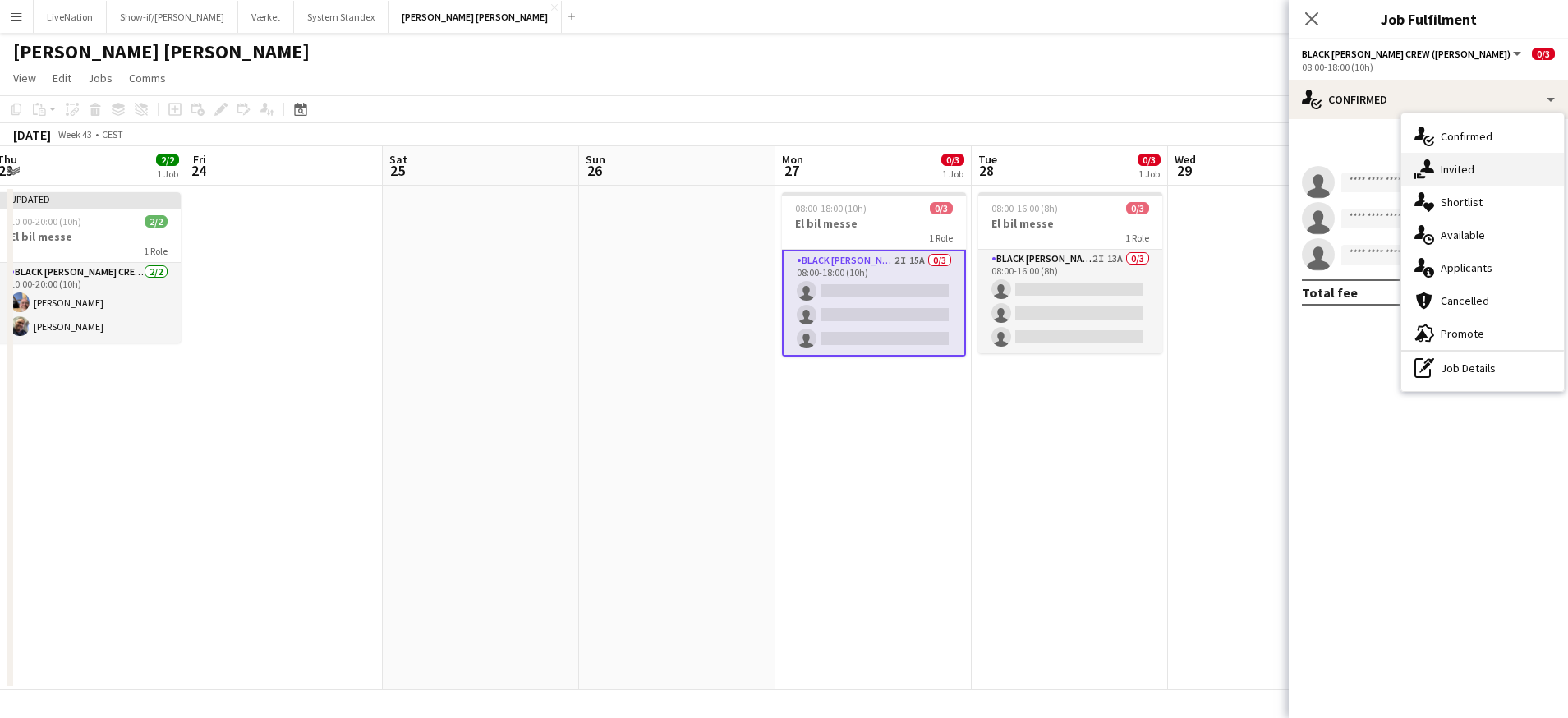
click at [1472, 167] on span "Invited" at bounding box center [1458, 169] width 34 height 14
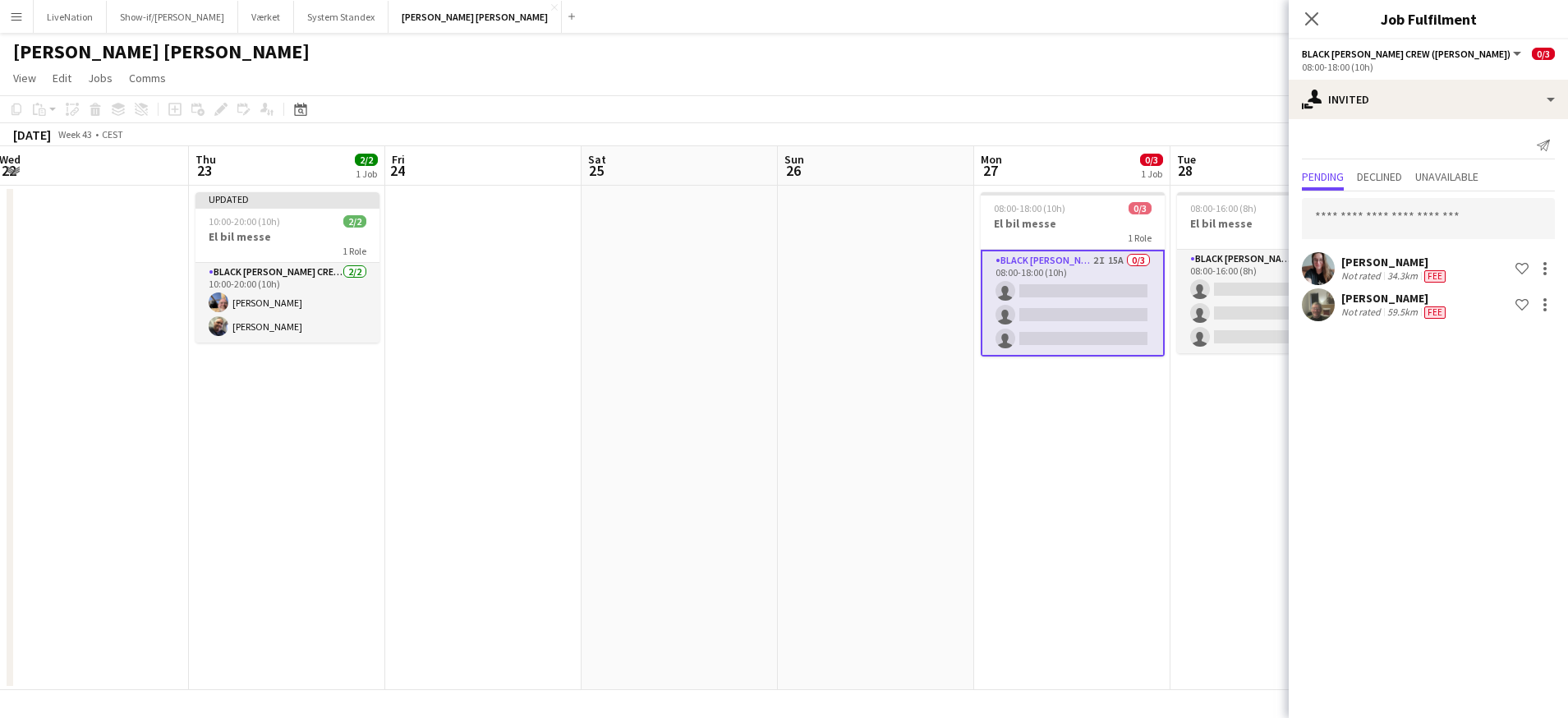
drag, startPoint x: 310, startPoint y: 167, endPoint x: 463, endPoint y: 163, distance: 153.1
click at [507, 159] on app-calendar-viewport "Mon 20 Tue 21 Wed 22 Thu 23 2/2 1 Job Fri 24 Sat 25 Sun 26 Mon 27 0/3 1 Job Tue…" at bounding box center [784, 418] width 1568 height 544
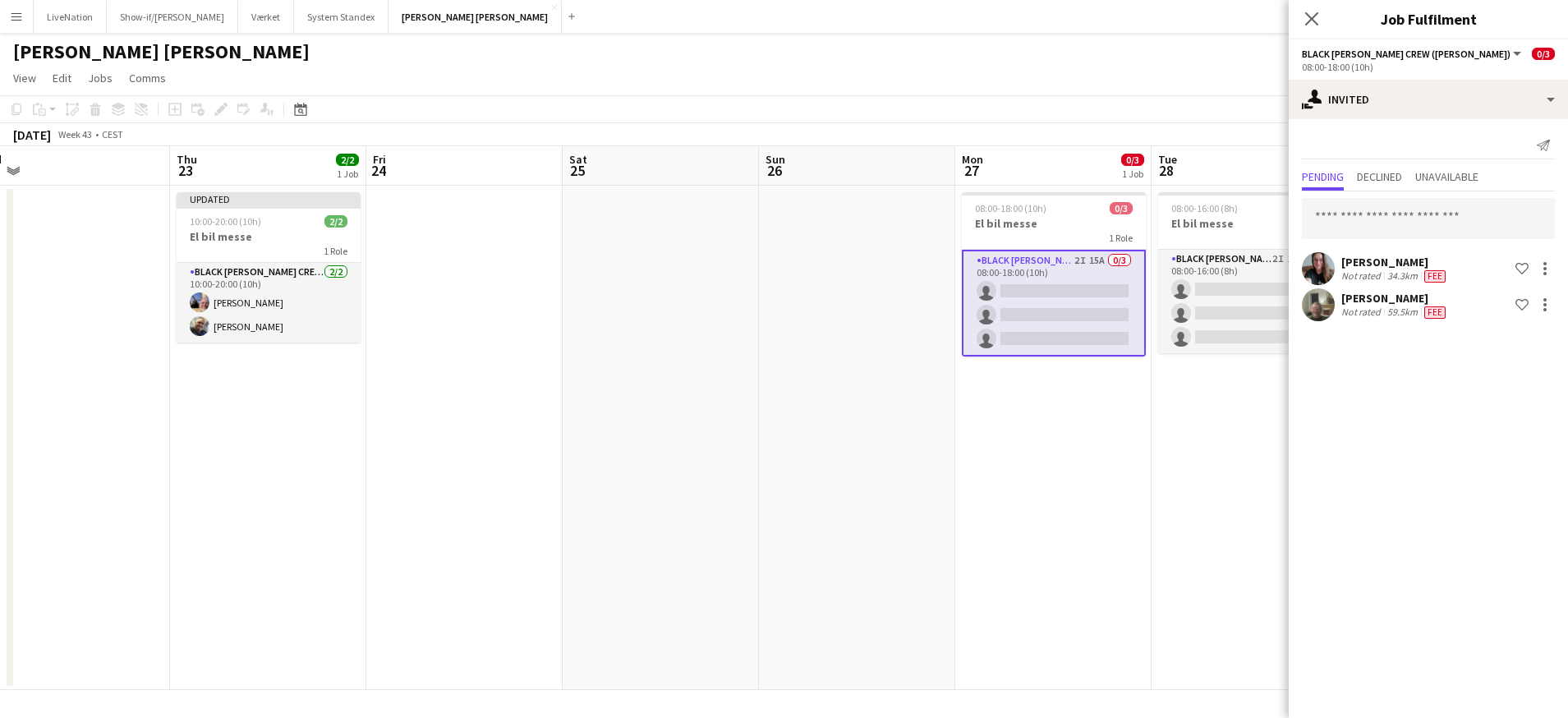
drag, startPoint x: 364, startPoint y: 176, endPoint x: 497, endPoint y: 174, distance: 133.0
click at [581, 172] on app-calendar-viewport "Mon 20 Tue 21 Wed 22 Thu 23 2/2 1 Job Fri 24 Sat 25 Sun 26 Mon 27 0/3 1 Job Tue…" at bounding box center [784, 418] width 1568 height 544
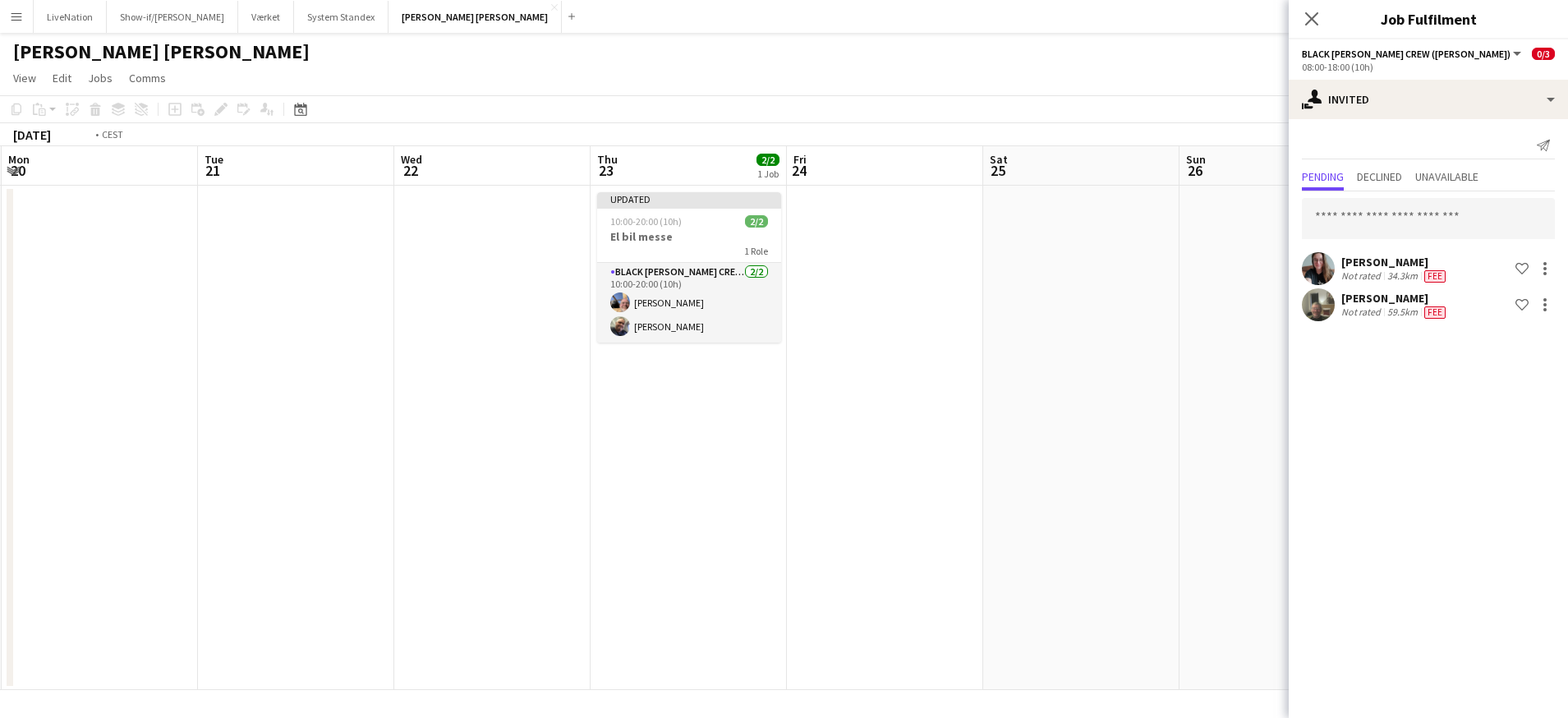
drag, startPoint x: 476, startPoint y: 176, endPoint x: 536, endPoint y: 172, distance: 60.1
click at [610, 169] on app-calendar-viewport "Sat 18 Sun 19 Mon 20 Tue 21 Wed 22 Thu 23 2/2 1 Job Fri 24 Sat 25 Sun 26 Mon 27…" at bounding box center [784, 418] width 1568 height 544
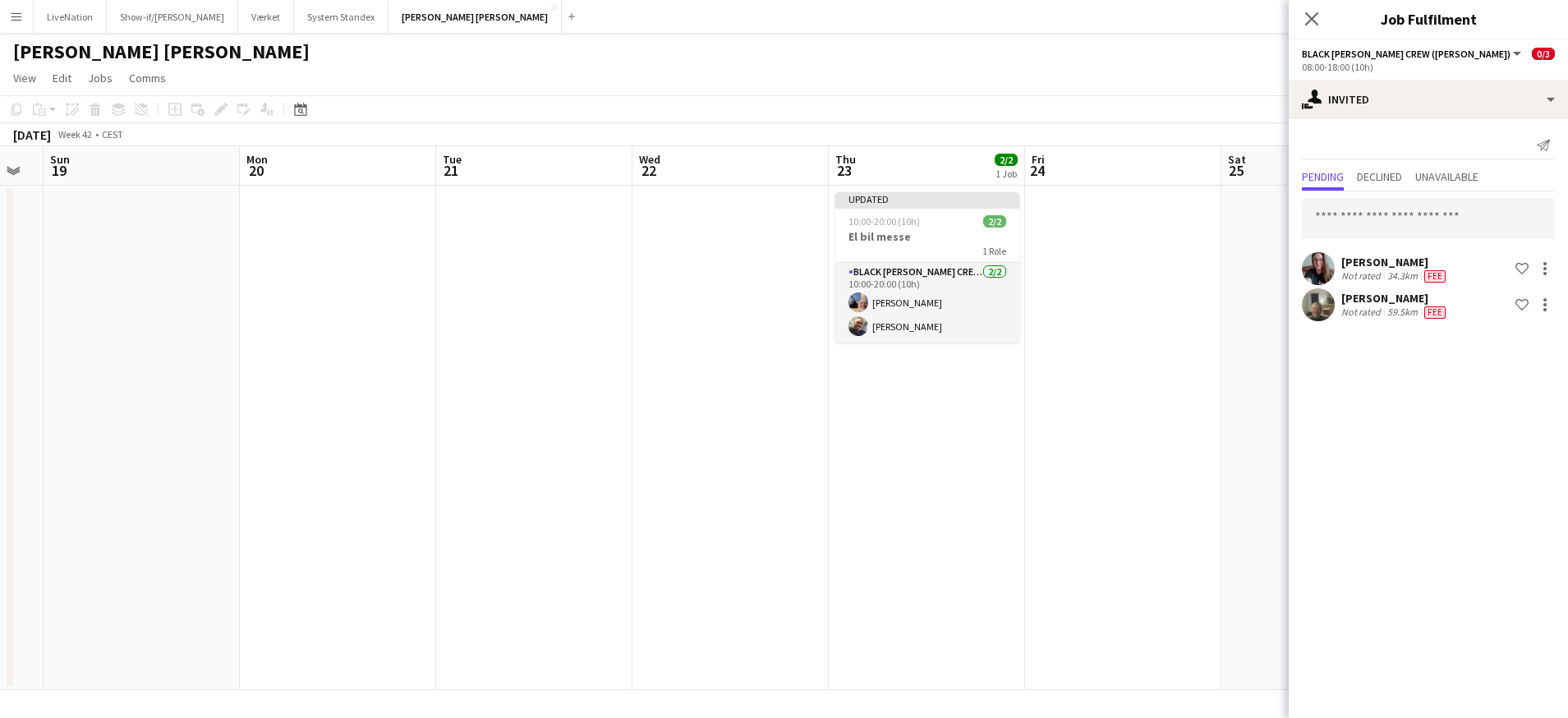
drag, startPoint x: 466, startPoint y: 174, endPoint x: 499, endPoint y: 167, distance: 33.7
click at [600, 163] on app-calendar-viewport "Fri 17 2/4 1 Job Sat 18 Sun 19 Mon 20 Tue 21 Wed 22 Thu 23 2/2 1 Job Fri 24 Sat…" at bounding box center [784, 418] width 1568 height 544
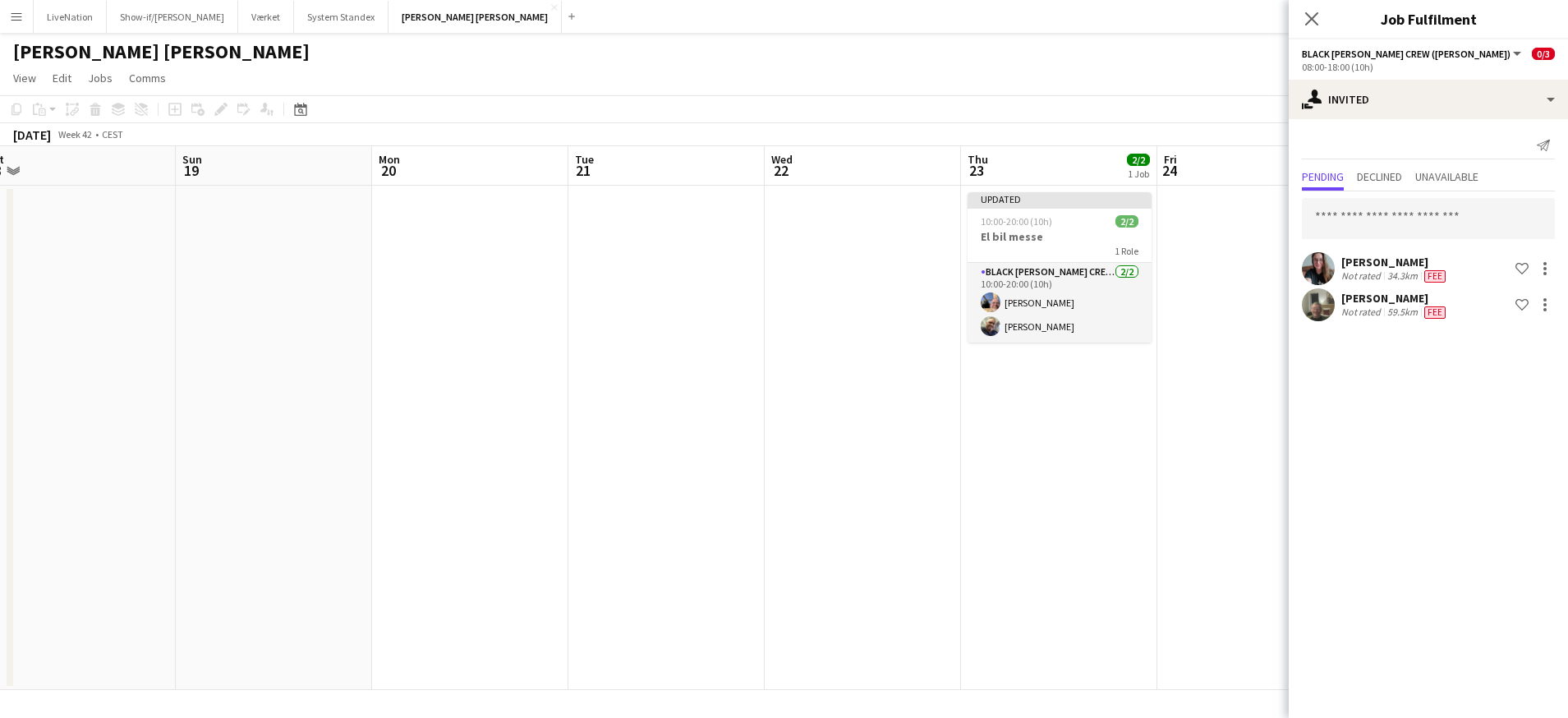
drag, startPoint x: 456, startPoint y: 179, endPoint x: 508, endPoint y: 172, distance: 52.5
click at [643, 165] on app-calendar-viewport "Thu 16 2/4 1 Job Fri 17 2/4 1 Job Sat 18 Sun 19 Mon 20 Tue 21 Wed 22 Thu 23 2/2…" at bounding box center [784, 418] width 1568 height 544
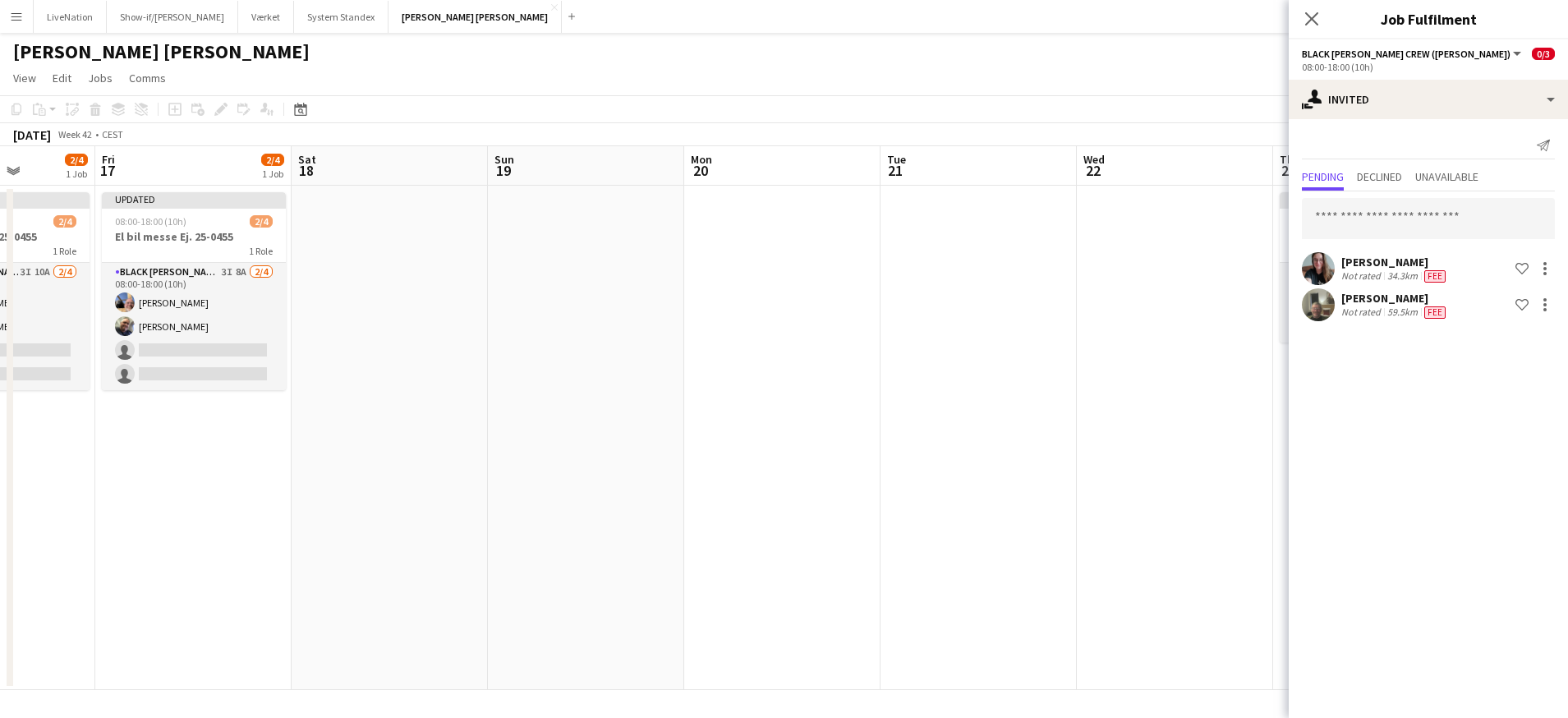
drag, startPoint x: 476, startPoint y: 184, endPoint x: 519, endPoint y: 169, distance: 45.5
click at [775, 152] on app-calendar-viewport "Wed 15 2/4 1 Job Thu 16 2/4 1 Job Fri 17 2/4 1 Job Sat 18 Sun 19 Mon 20 Tue 21 …" at bounding box center [784, 418] width 1568 height 544
drag, startPoint x: 505, startPoint y: 174, endPoint x: 584, endPoint y: 164, distance: 79.6
click at [585, 162] on app-calendar-viewport "Tue 14 Wed 15 2/4 1 Job Thu 16 2/4 1 Job Fri 17 2/4 1 Job Sat 18 Sun 19 Mon 20 …" at bounding box center [784, 418] width 1568 height 544
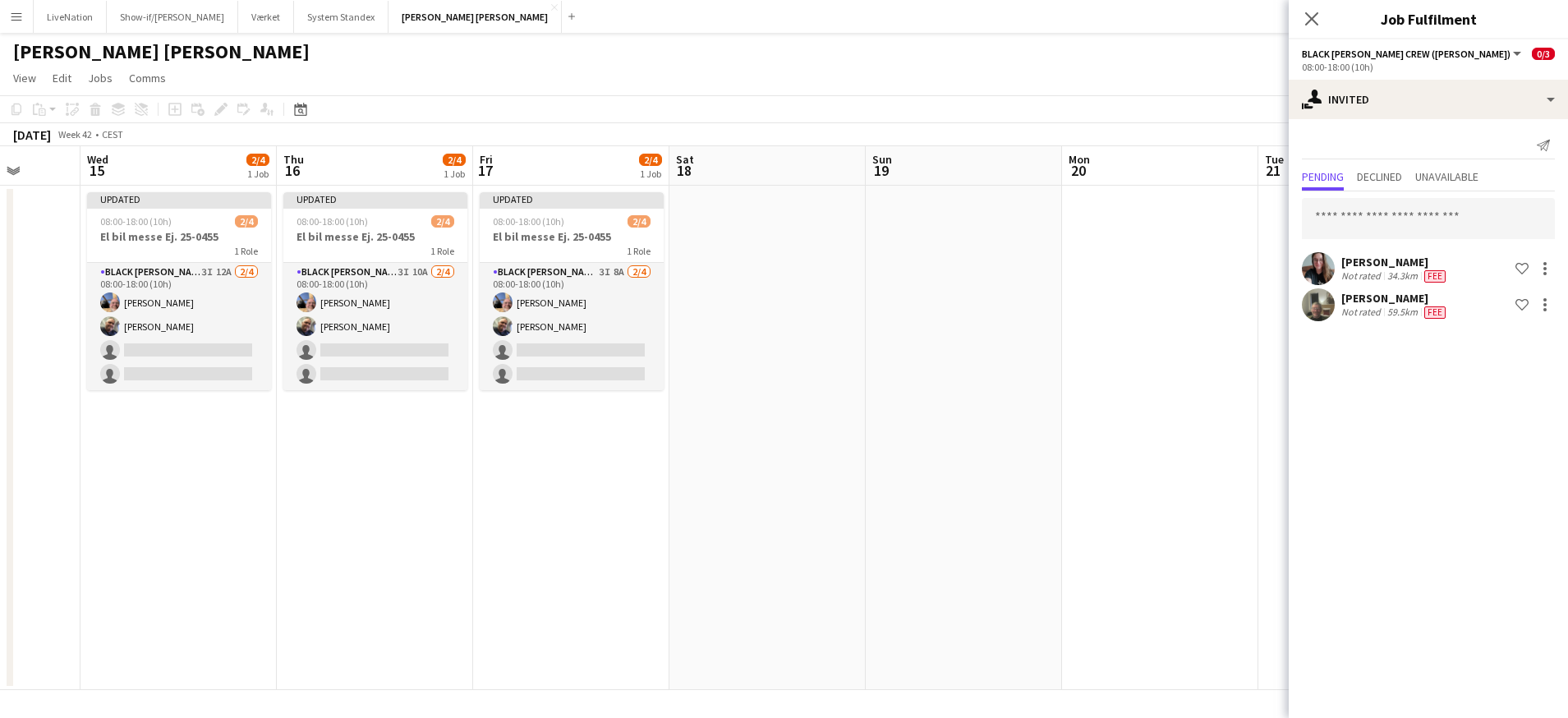
drag, startPoint x: 418, startPoint y: 172, endPoint x: 521, endPoint y: 166, distance: 103.2
click at [602, 157] on app-calendar-viewport "Sun 12 Mon 13 Tue 14 Wed 15 2/4 1 Job Thu 16 2/4 1 Job Fri 17 2/4 1 Job Sat 18 …" at bounding box center [784, 418] width 1568 height 544
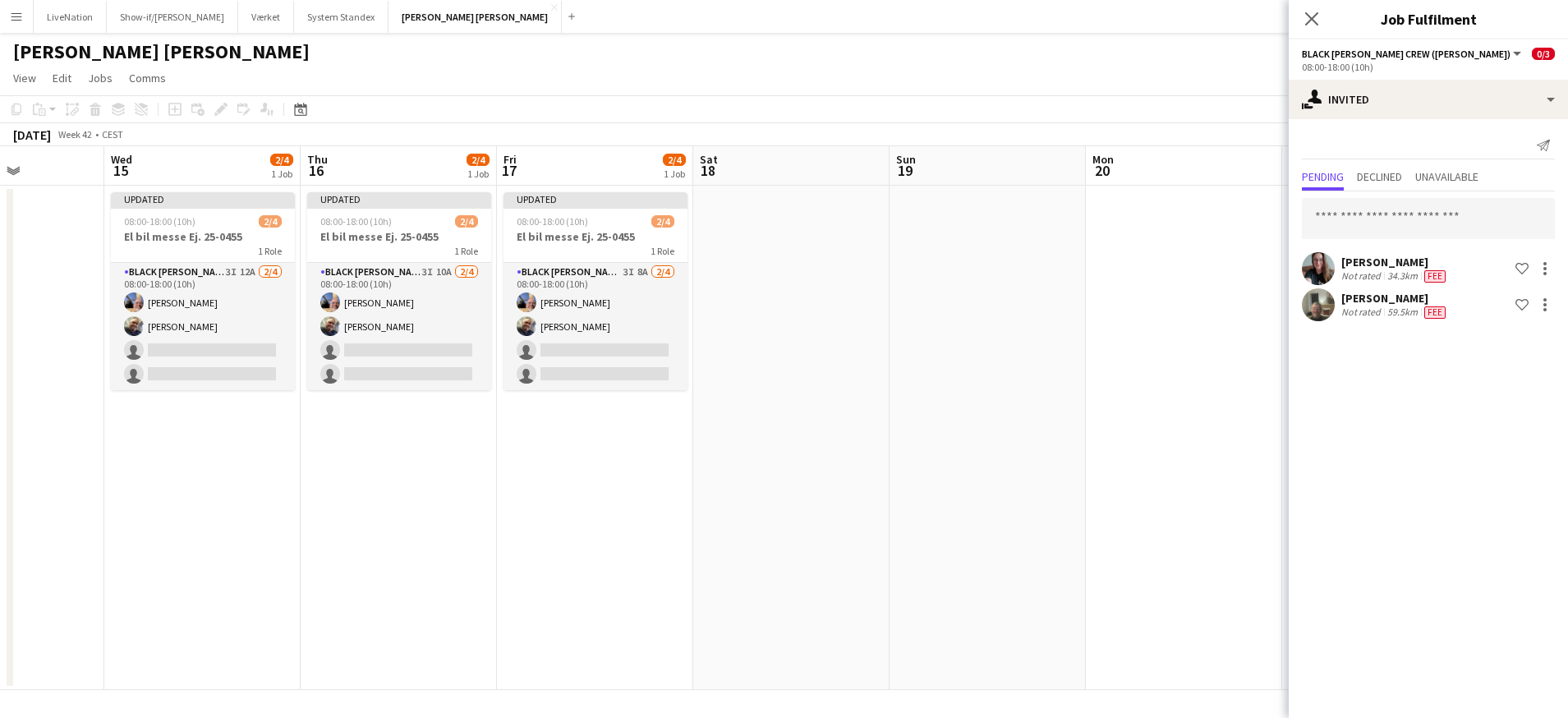
scroll to position [0, 484]
drag, startPoint x: 387, startPoint y: 170, endPoint x: 397, endPoint y: 196, distance: 27.9
click at [397, 196] on app-calendar-viewport "Sun 12 Mon 13 Tue 14 Wed 15 2/4 1 Job Thu 16 2/4 1 Job Fri 17 2/4 1 Job Sat 18 …" at bounding box center [784, 418] width 1568 height 544
click at [246, 13] on button "Værket Close" at bounding box center [266, 17] width 56 height 32
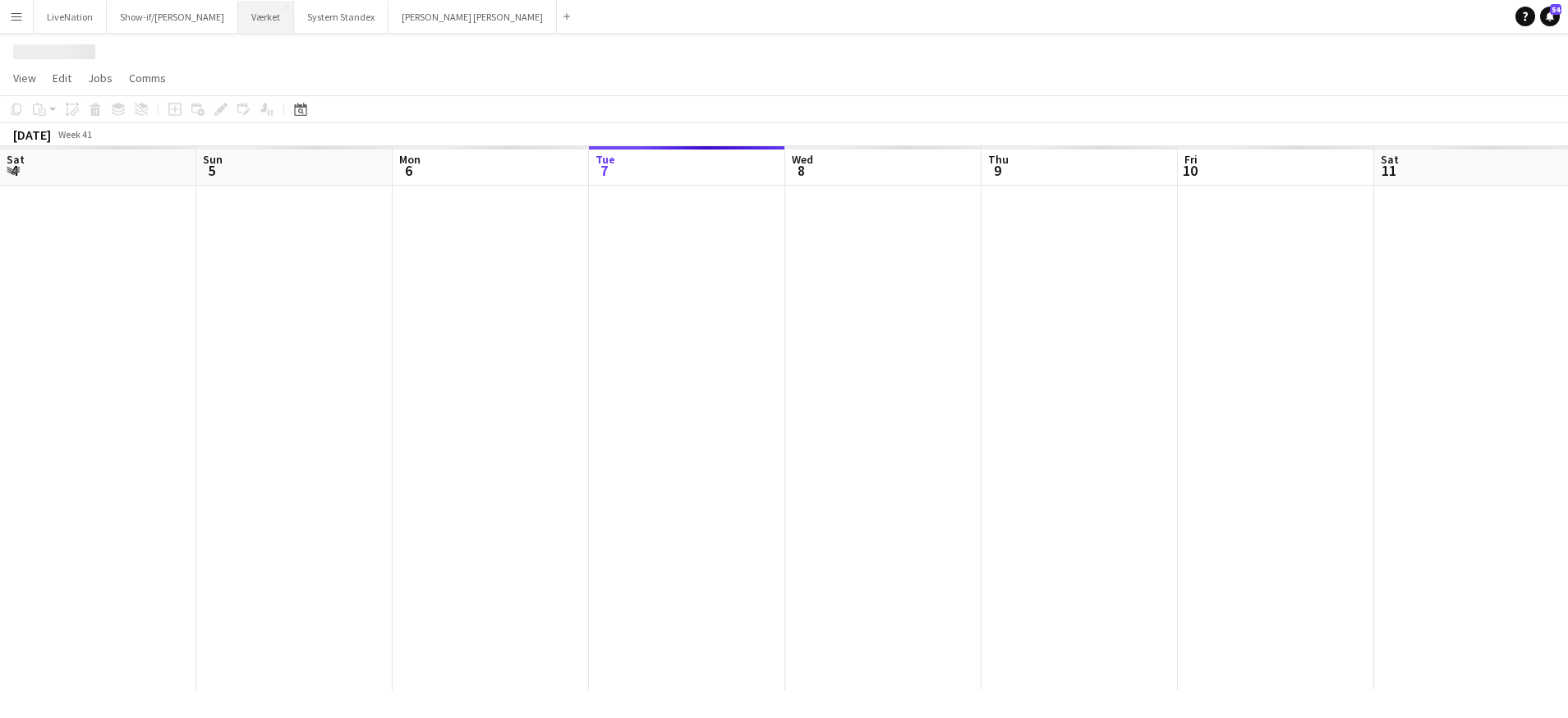
scroll to position [0, 393]
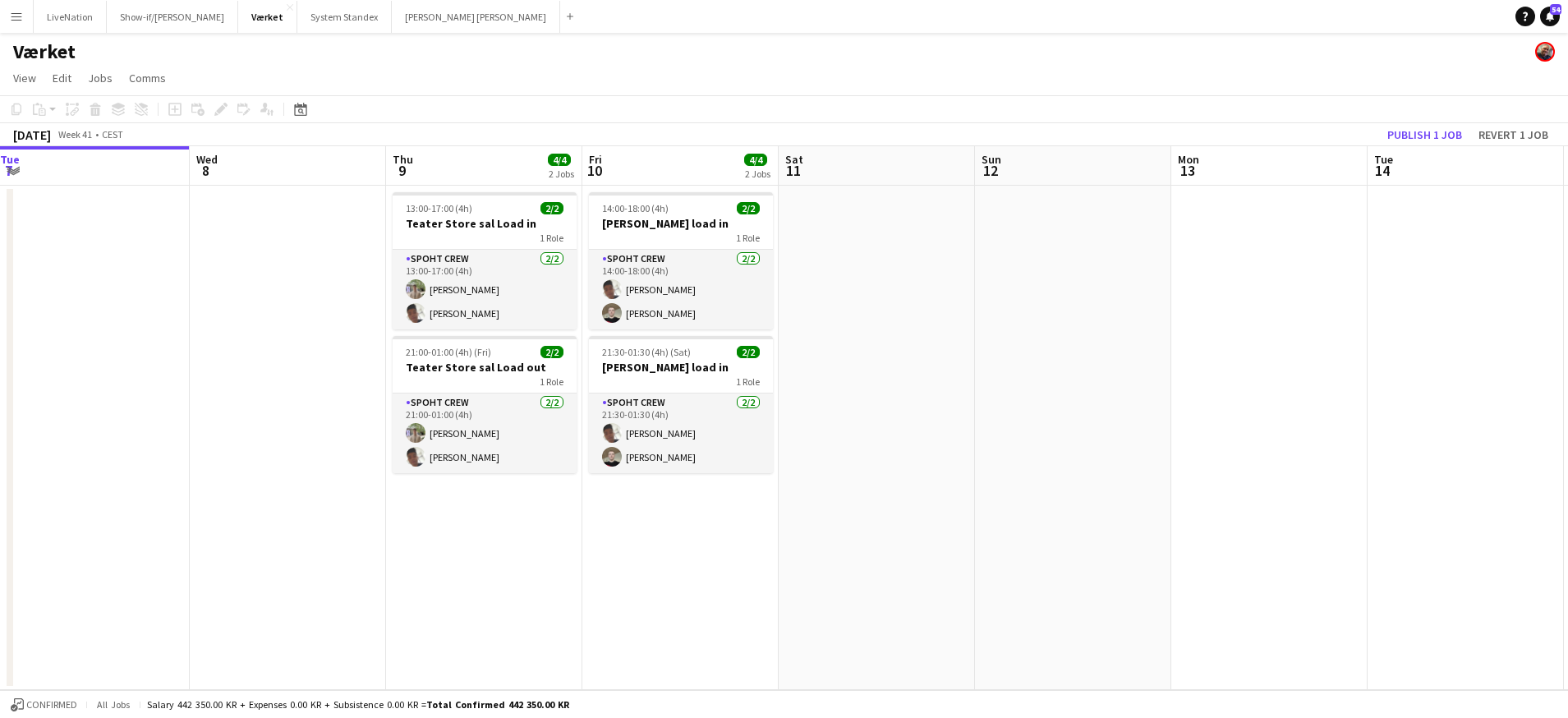
drag, startPoint x: 1009, startPoint y: 167, endPoint x: 833, endPoint y: 173, distance: 176.1
click at [695, 182] on app-calendar-viewport "Sat 4 4/4 2 Jobs Sun 5 Mon 6 2/2 1 Job Tue 7 Wed 8 Thu 9 4/4 2 Jobs Fri 10 4/4 …" at bounding box center [784, 418] width 1568 height 544
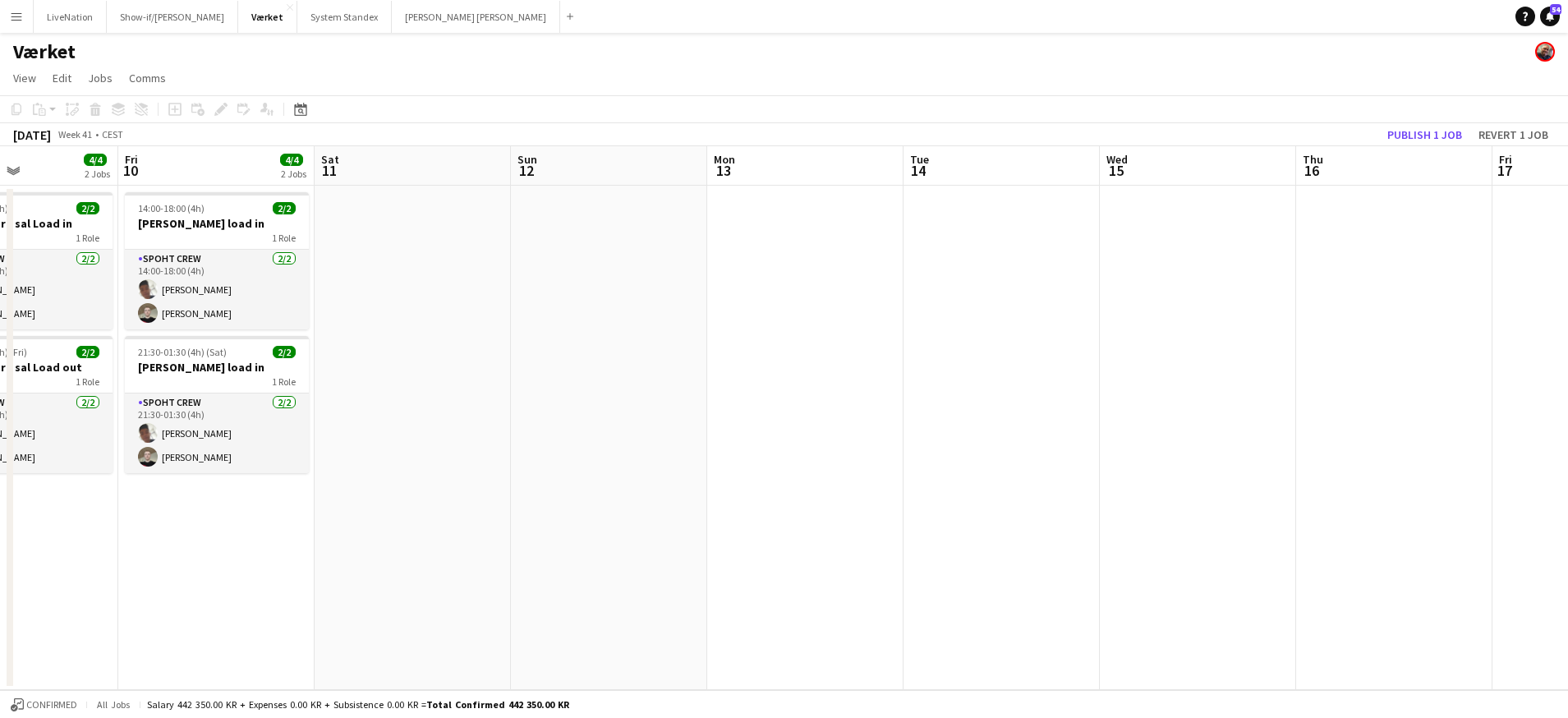
drag, startPoint x: 985, startPoint y: 160, endPoint x: 1012, endPoint y: 160, distance: 27.0
click at [682, 190] on app-calendar-viewport "Mon 6 2/2 1 Job Tue 7 Wed 8 Thu 9 4/4 2 Jobs Fri 10 4/4 2 Jobs Sat 11 Sun 12 Mo…" at bounding box center [784, 418] width 1568 height 544
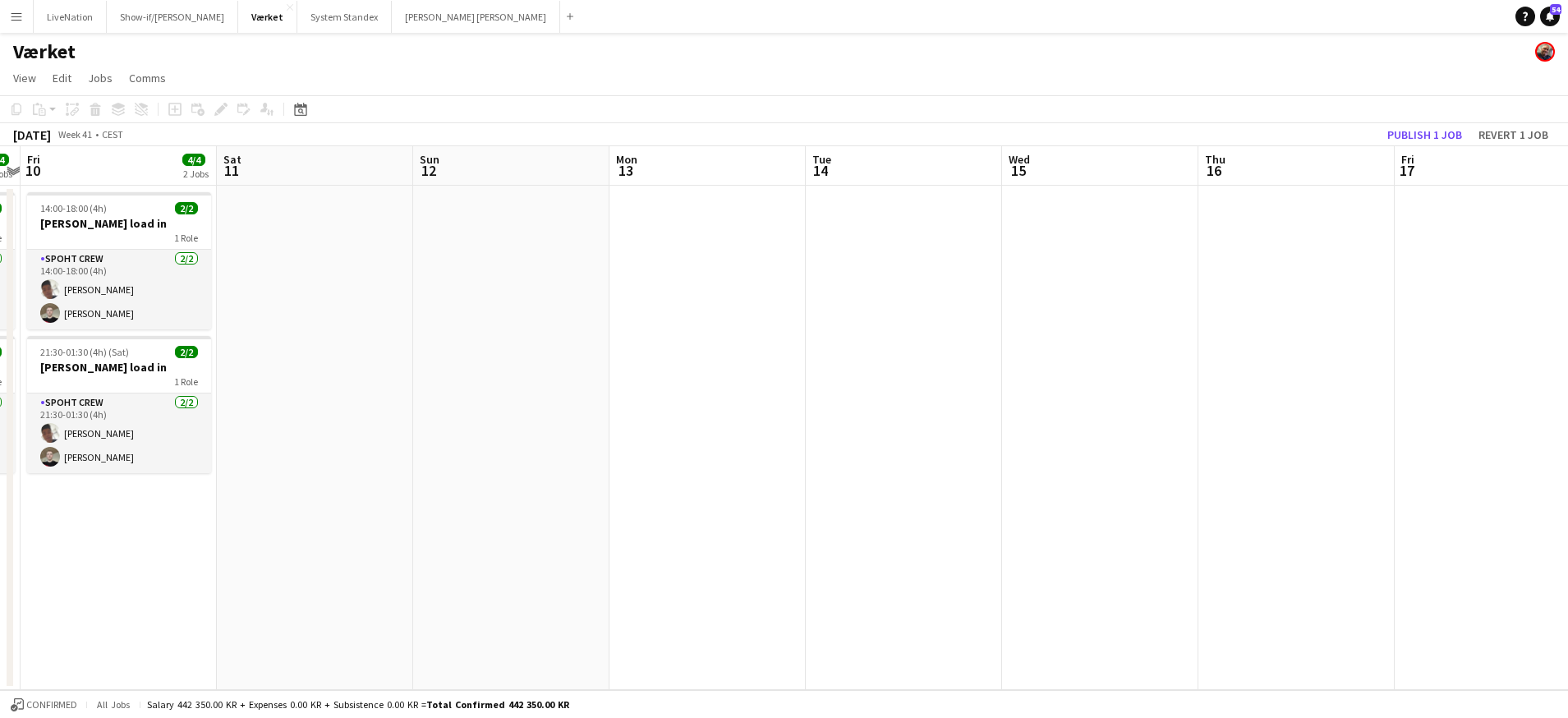
drag, startPoint x: 968, startPoint y: 166, endPoint x: 716, endPoint y: 179, distance: 252.3
click at [612, 183] on app-calendar-viewport "Tue 7 Wed 8 Thu 9 4/4 2 Jobs Fri 10 4/4 2 Jobs Sat 11 Sun 12 Mon 13 Tue 14 Wed …" at bounding box center [784, 418] width 1568 height 544
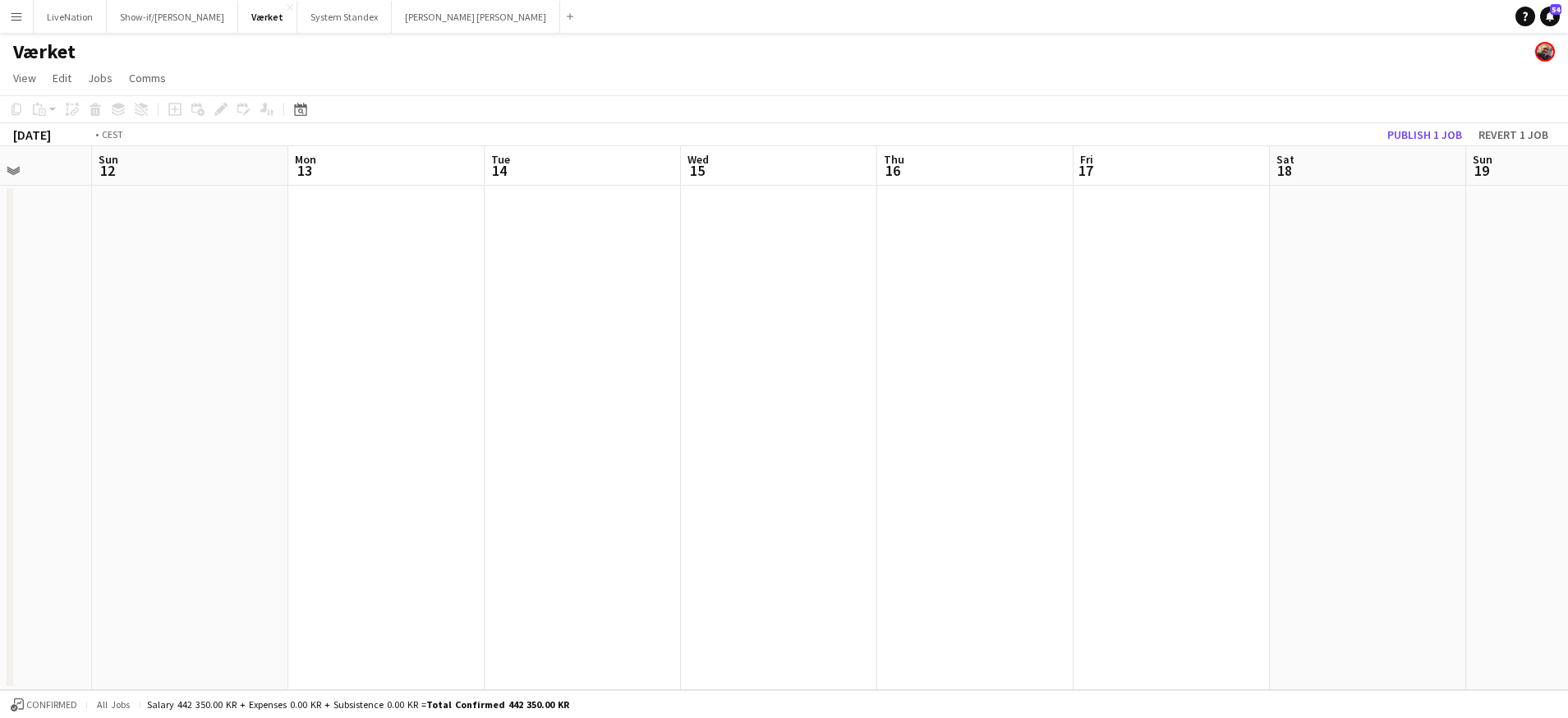
drag, startPoint x: 700, startPoint y: 182, endPoint x: 642, endPoint y: 181, distance: 58.0
click at [483, 191] on app-calendar-viewport "Thu 9 4/4 2 Jobs Fri 10 4/4 2 Jobs Sat 11 Sun 12 Mon 13 Tue 14 Wed 15 Thu 16 Fr…" at bounding box center [784, 418] width 1568 height 544
drag, startPoint x: 541, startPoint y: 182, endPoint x: 449, endPoint y: 187, distance: 92.1
click at [437, 188] on app-calendar-viewport "Sat 11 Sun 12 Mon 13 Tue 14 Wed 15 Thu 16 Fri 17 Sat 18 Sun 19 Mon 20 Tue 21 We…" at bounding box center [784, 418] width 1568 height 544
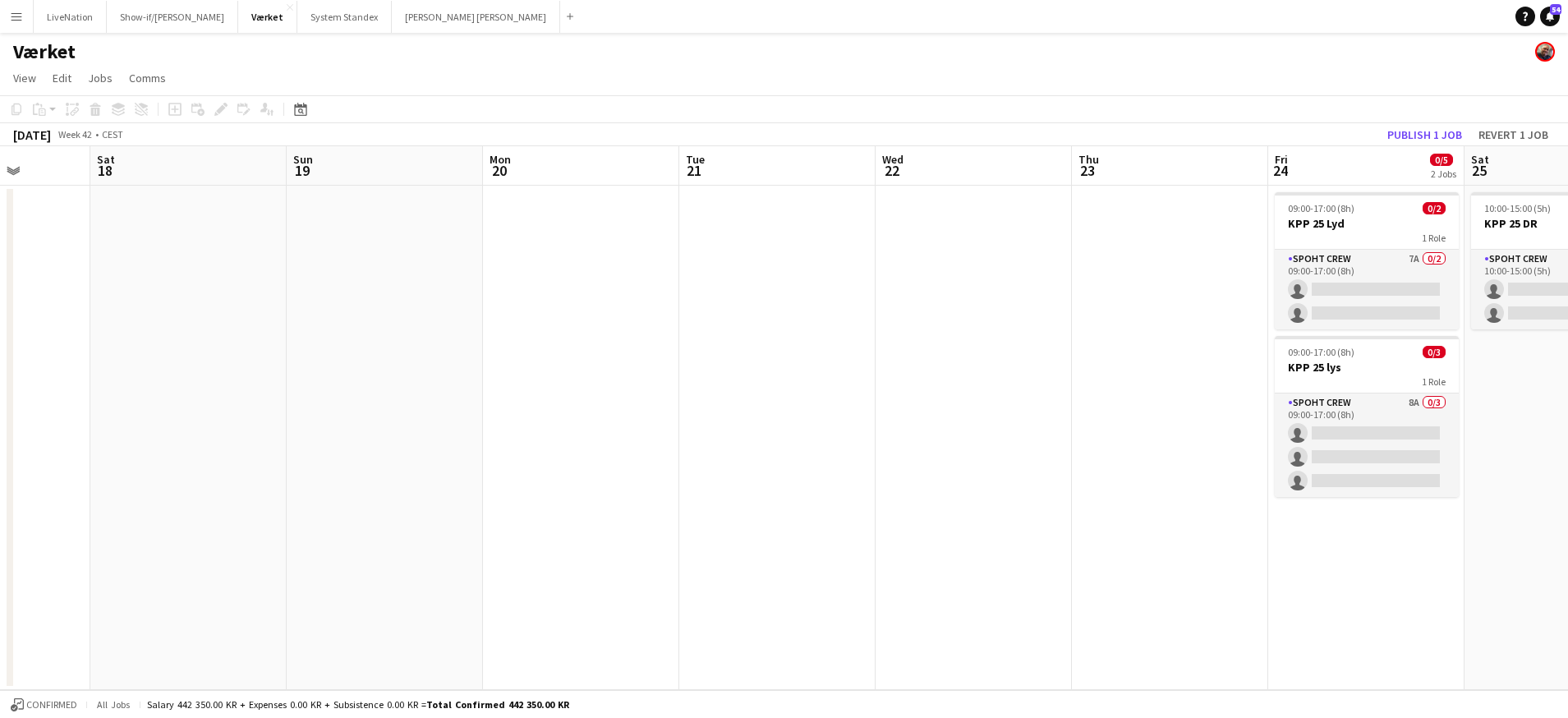
drag, startPoint x: 509, startPoint y: 177, endPoint x: 765, endPoint y: 158, distance: 256.7
click at [420, 186] on app-calendar-viewport "Wed 15 Thu 16 Fri 17 Sat 18 Sun 19 Mon 20 Tue 21 Wed 22 Thu 23 Fri 24 0/5 2 Job…" at bounding box center [784, 418] width 1568 height 544
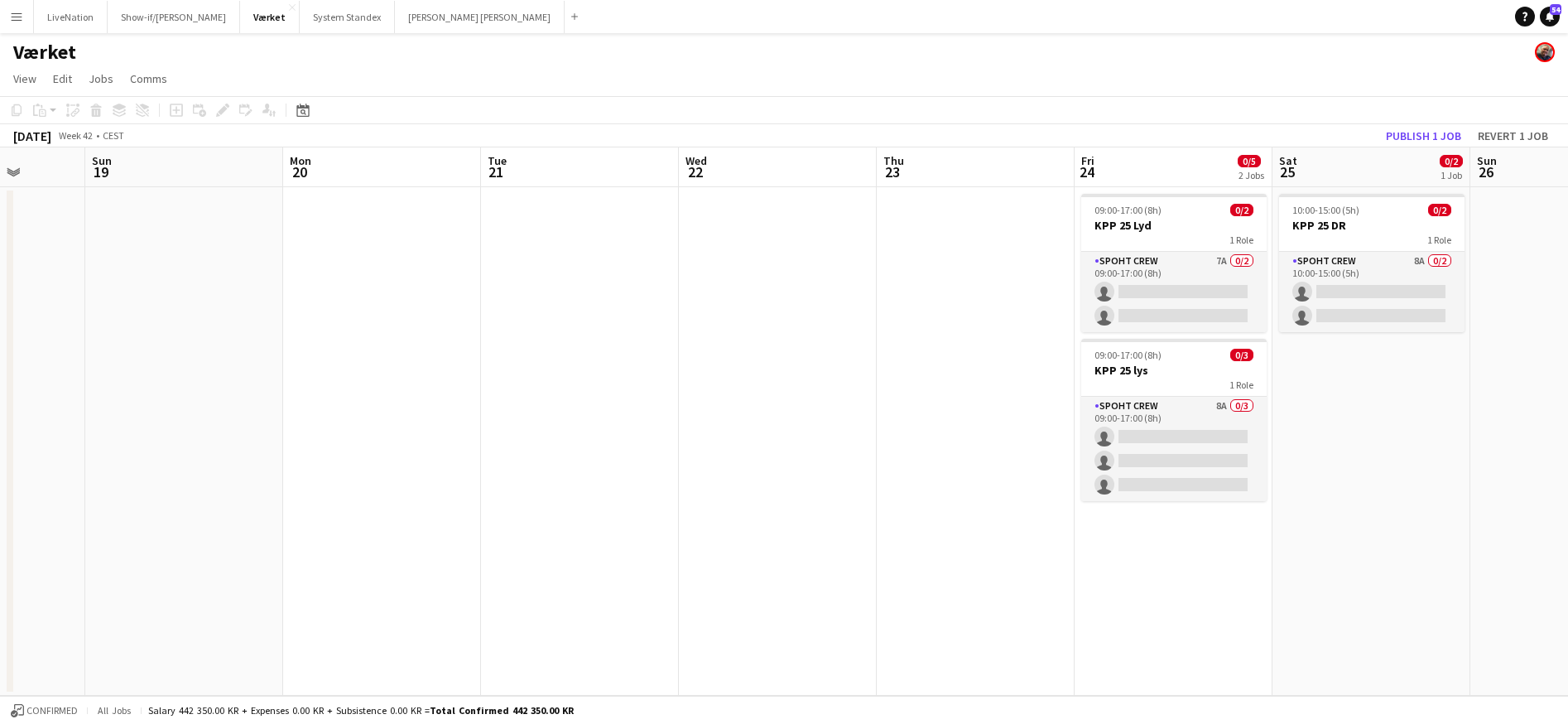
click at [421, 173] on app-calendar-viewport "Wed 15 Thu 16 Fri 17 Sat 18 Sun 19 Mon 20 Tue 21 Wed 22 Thu 23 Fri 24 0/5 2 Job…" at bounding box center [784, 421] width 1568 height 549
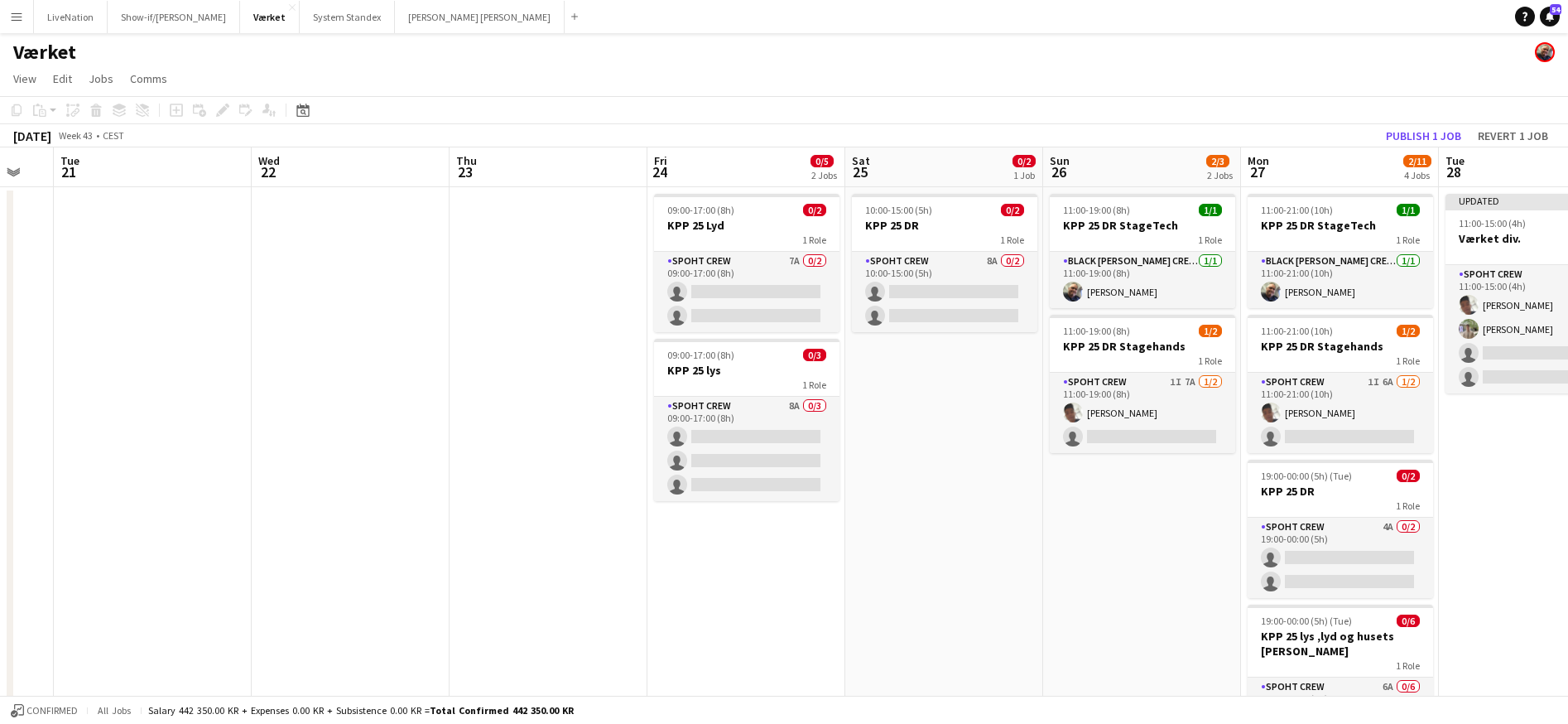
drag, startPoint x: 708, startPoint y: 151, endPoint x: 278, endPoint y: 173, distance: 430.6
click at [274, 173] on app-calendar-viewport "Sat 18 Sun 19 Mon 20 Tue 21 Wed 22 Thu 23 Fri 24 0/5 2 Jobs Sat 25 0/2 1 Job Su…" at bounding box center [784, 524] width 1568 height 755
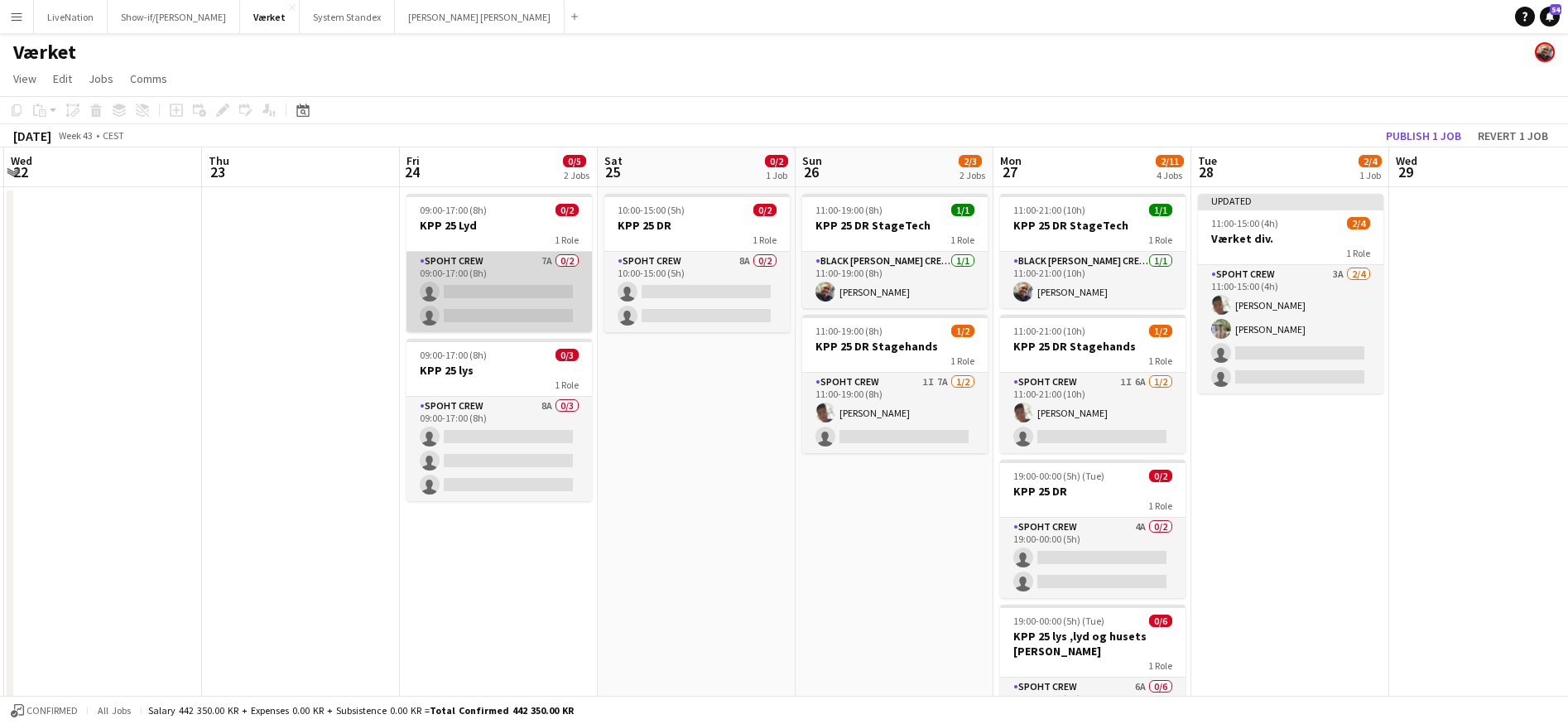
click at [523, 266] on app-card-role "Spoht Crew 7A 0/2 09:00-17:00 (8h) single-neutral-actions single-neutral-actions" at bounding box center [499, 292] width 185 height 80
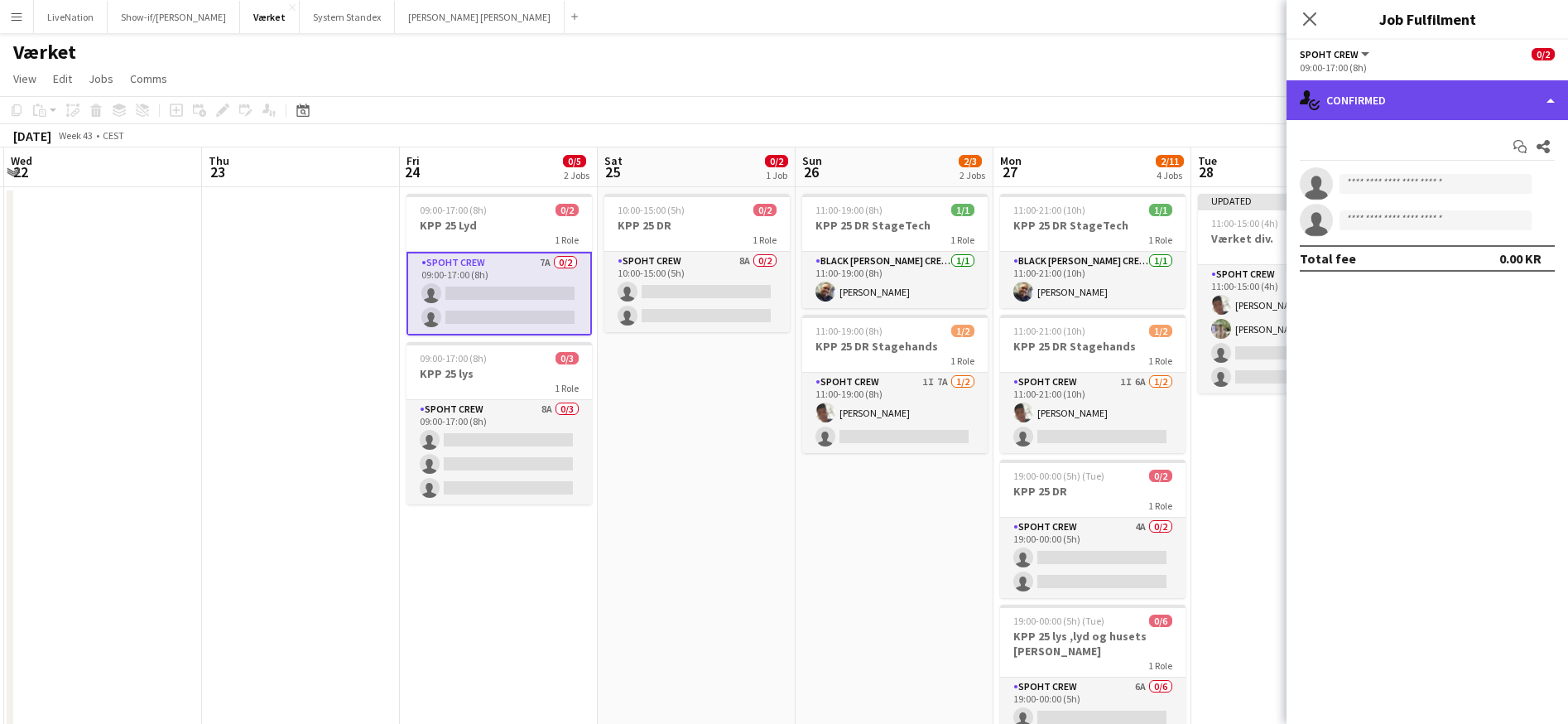
click at [1555, 102] on div "single-neutral-actions-check-2 Confirmed" at bounding box center [1428, 100] width 282 height 40
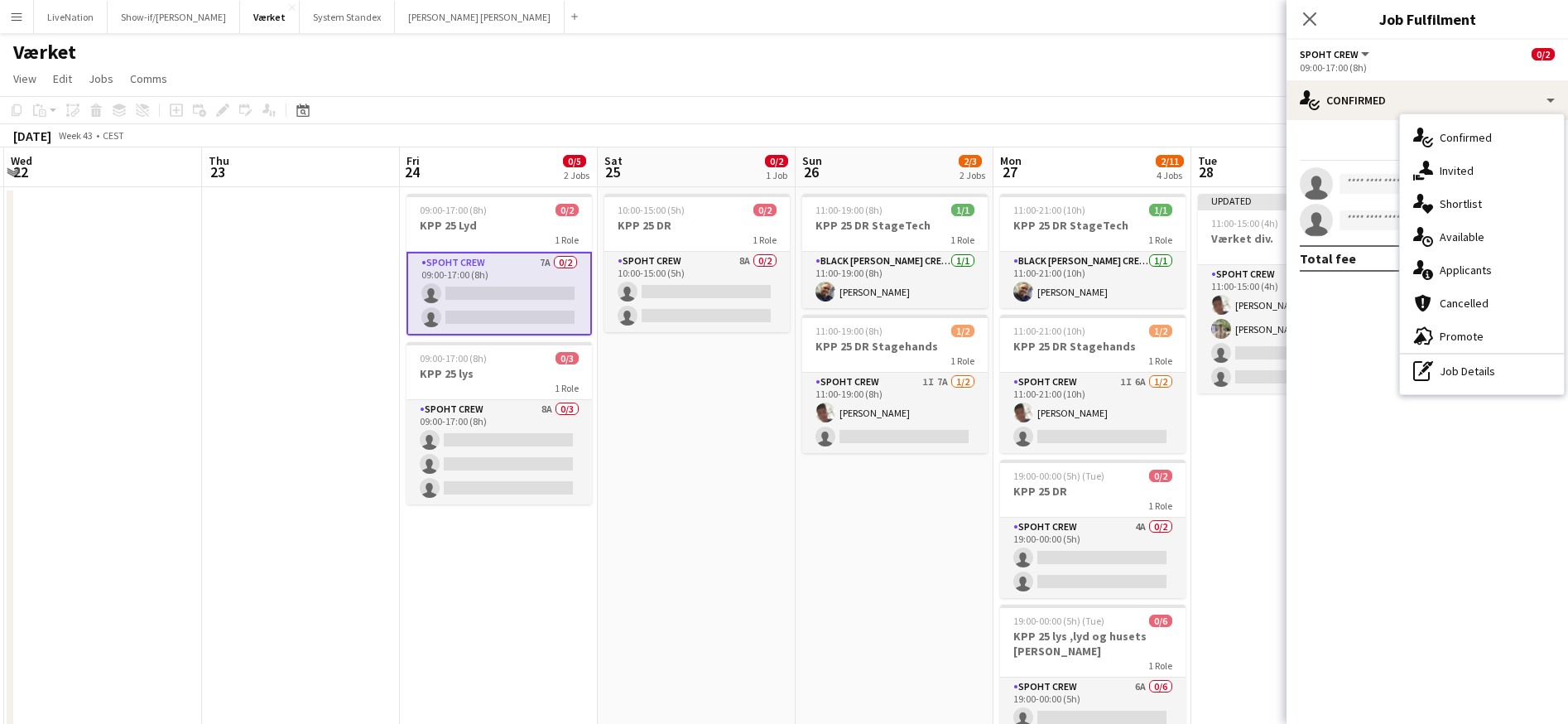
click at [1498, 261] on div "single-neutral-actions-information Applicants" at bounding box center [1481, 269] width 164 height 33
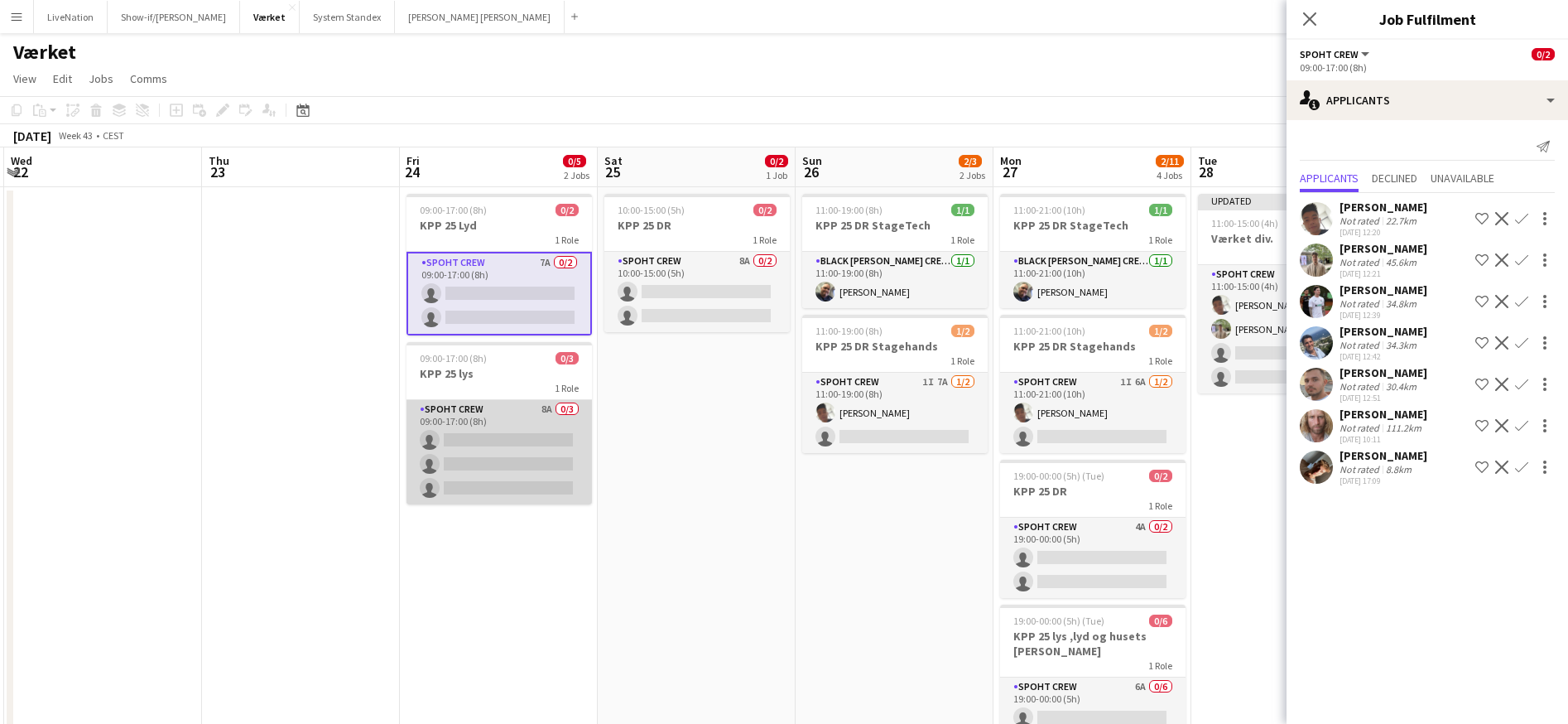
click at [530, 411] on app-card-role "Spoht Crew 8A 0/3 09:00-17:00 (8h) single-neutral-actions single-neutral-action…" at bounding box center [499, 452] width 185 height 104
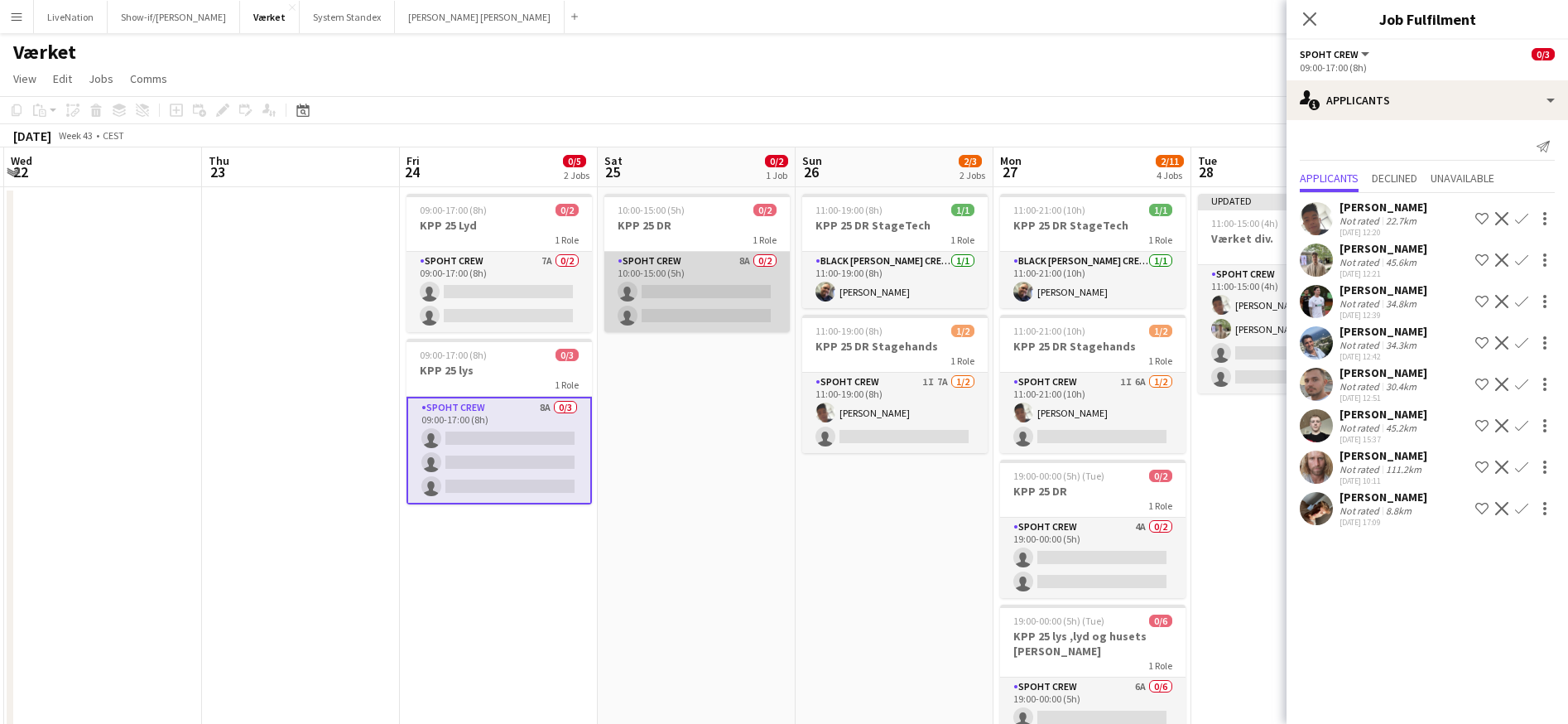
click at [719, 285] on app-card-role "Spoht Crew 8A 0/2 10:00-15:00 (5h) single-neutral-actions single-neutral-actions" at bounding box center [697, 292] width 185 height 80
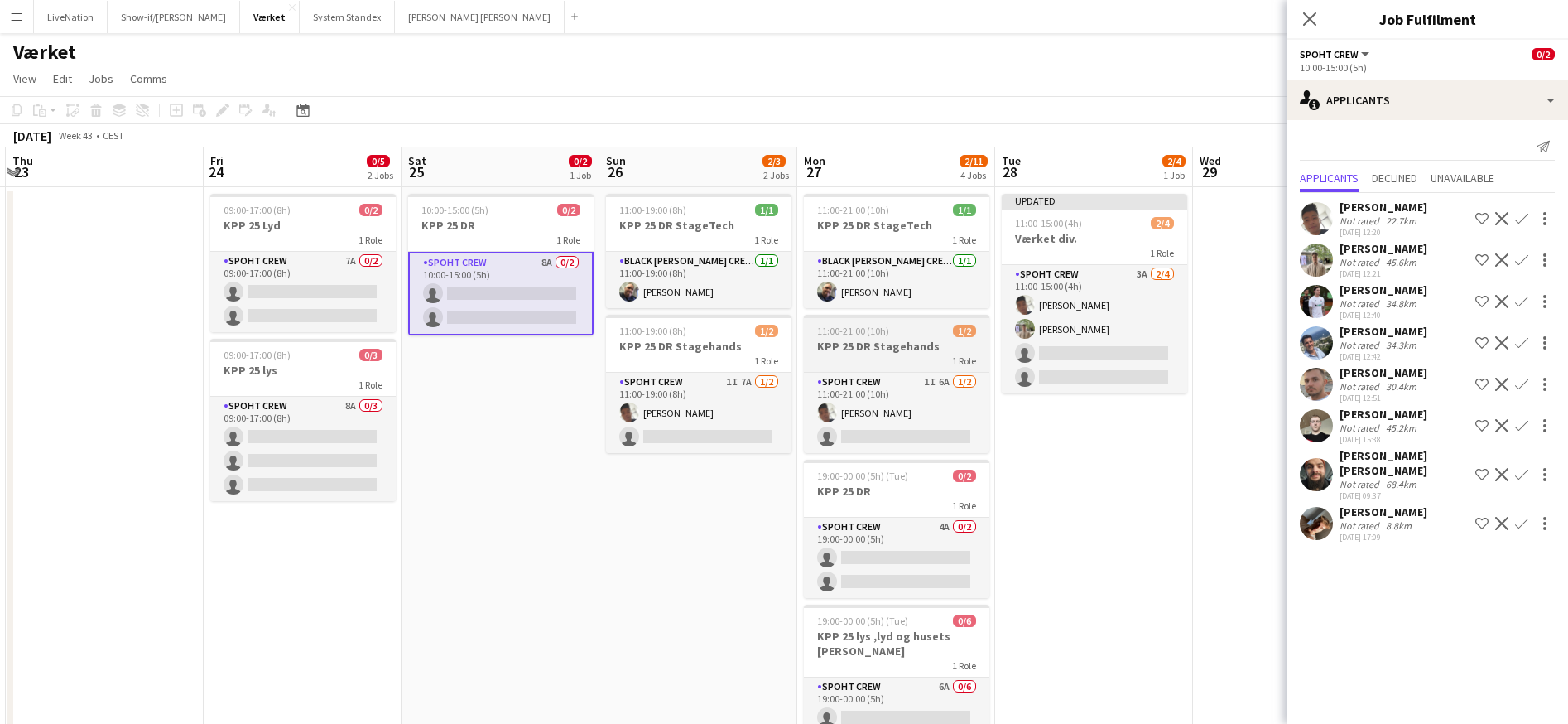
drag, startPoint x: 939, startPoint y: 332, endPoint x: 776, endPoint y: 351, distance: 164.1
click at [700, 339] on app-calendar-viewport "Mon 20 Tue 21 Wed 22 Thu 23 Fri 24 0/5 2 Jobs Sat 25 0/2 1 Job Sun 26 2/3 2 Job…" at bounding box center [784, 524] width 1568 height 755
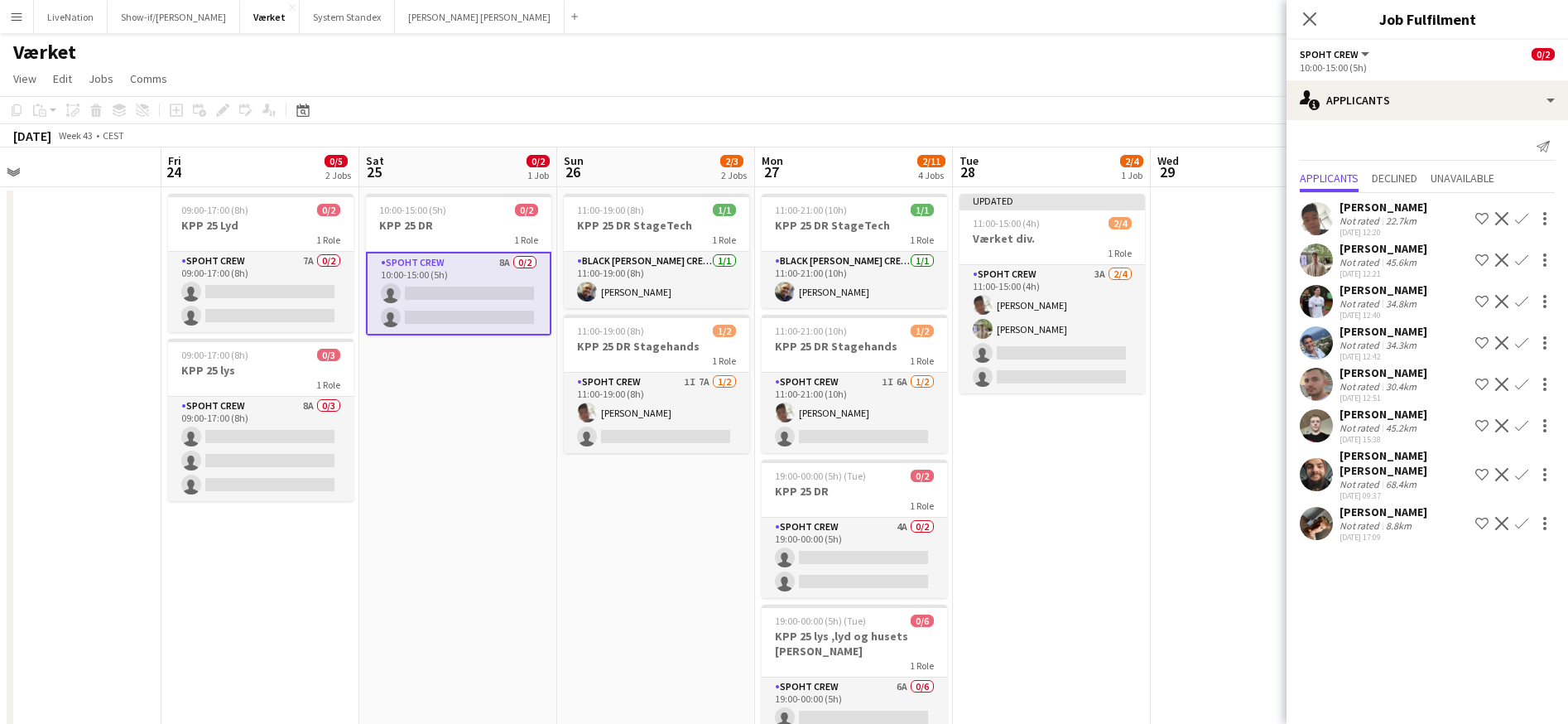
scroll to position [102, 0]
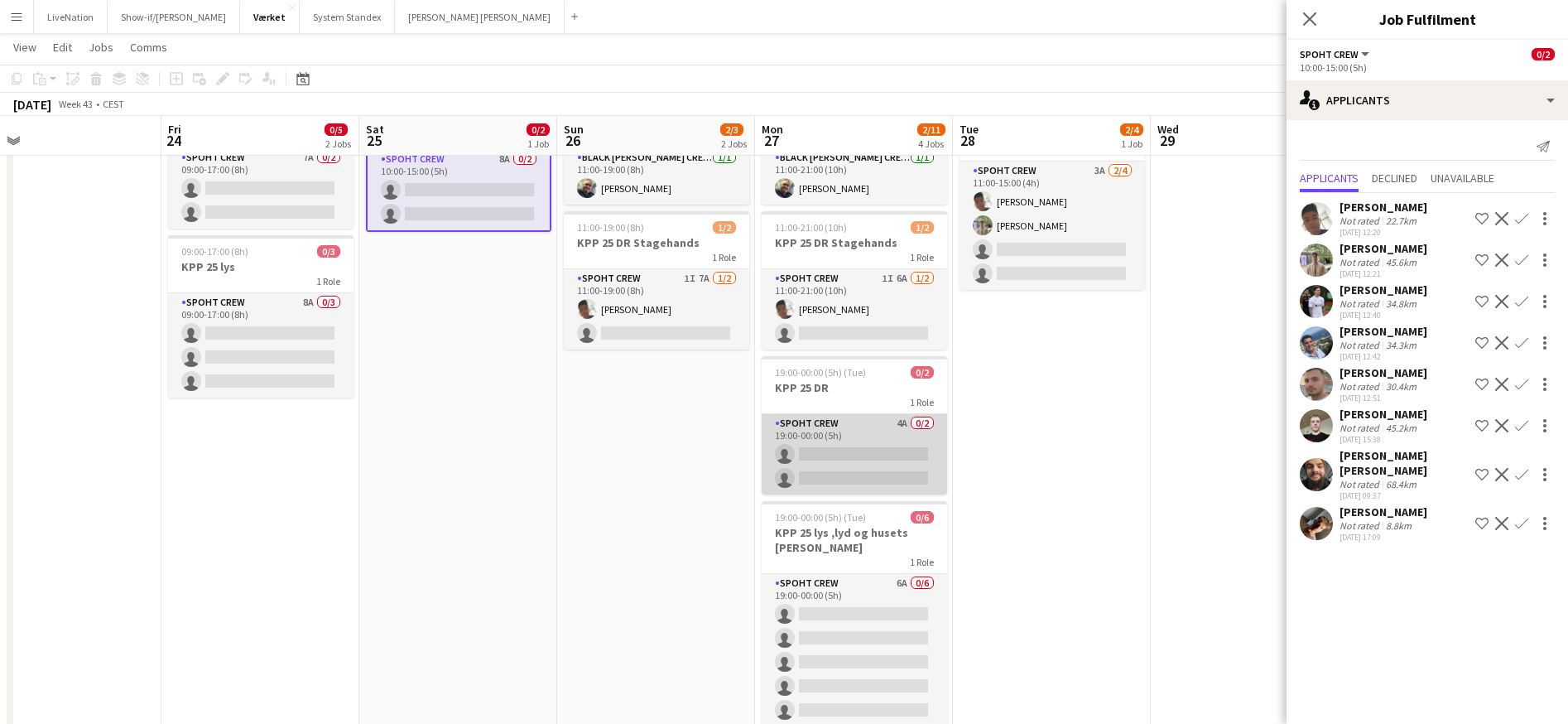
click at [885, 421] on app-card-role "Spoht Crew 4A 0/2 19:00-00:00 (5h) single-neutral-actions single-neutral-actions" at bounding box center [854, 454] width 185 height 80
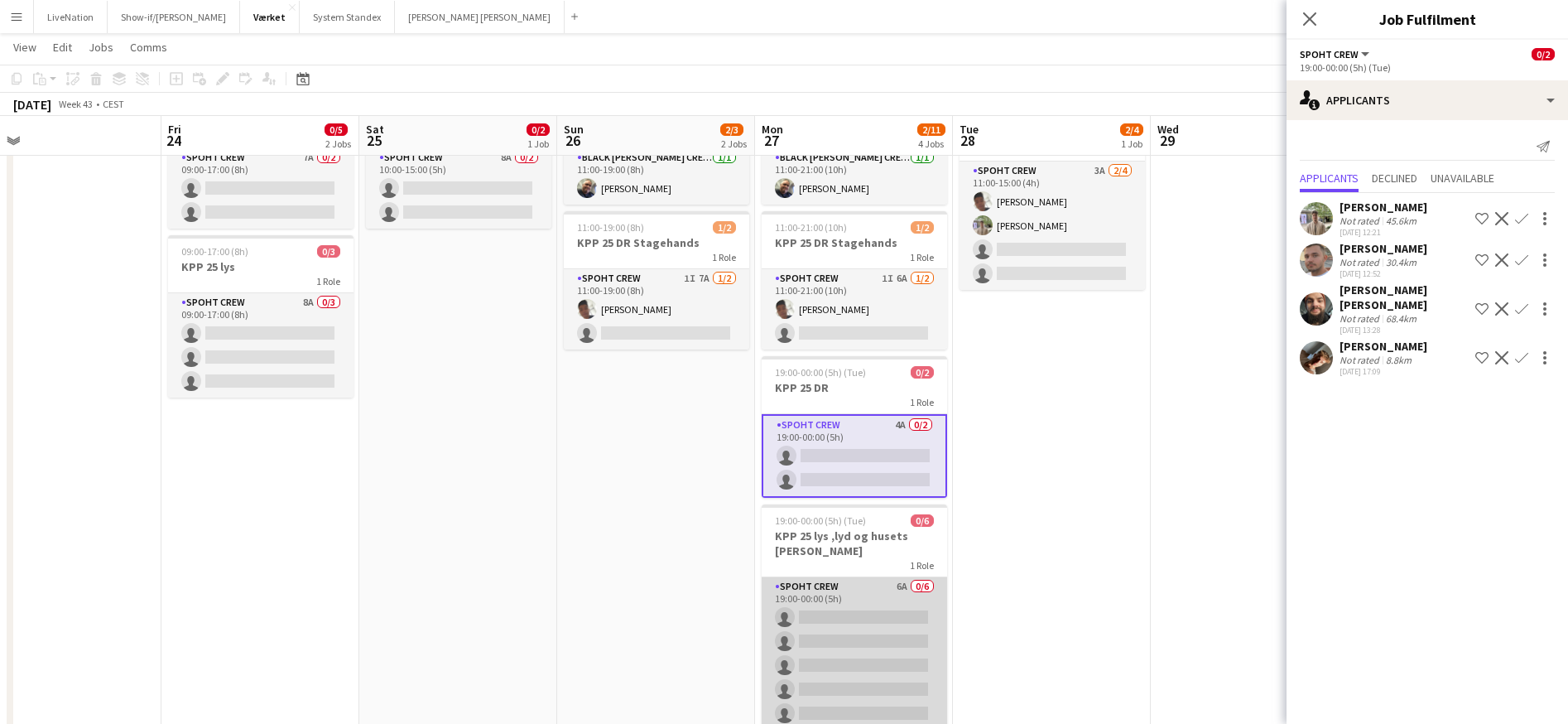
click at [865, 578] on app-card-role "Spoht Crew 6A 0/6 19:00-00:00 (5h) single-neutral-actions single-neutral-action…" at bounding box center [854, 665] width 185 height 176
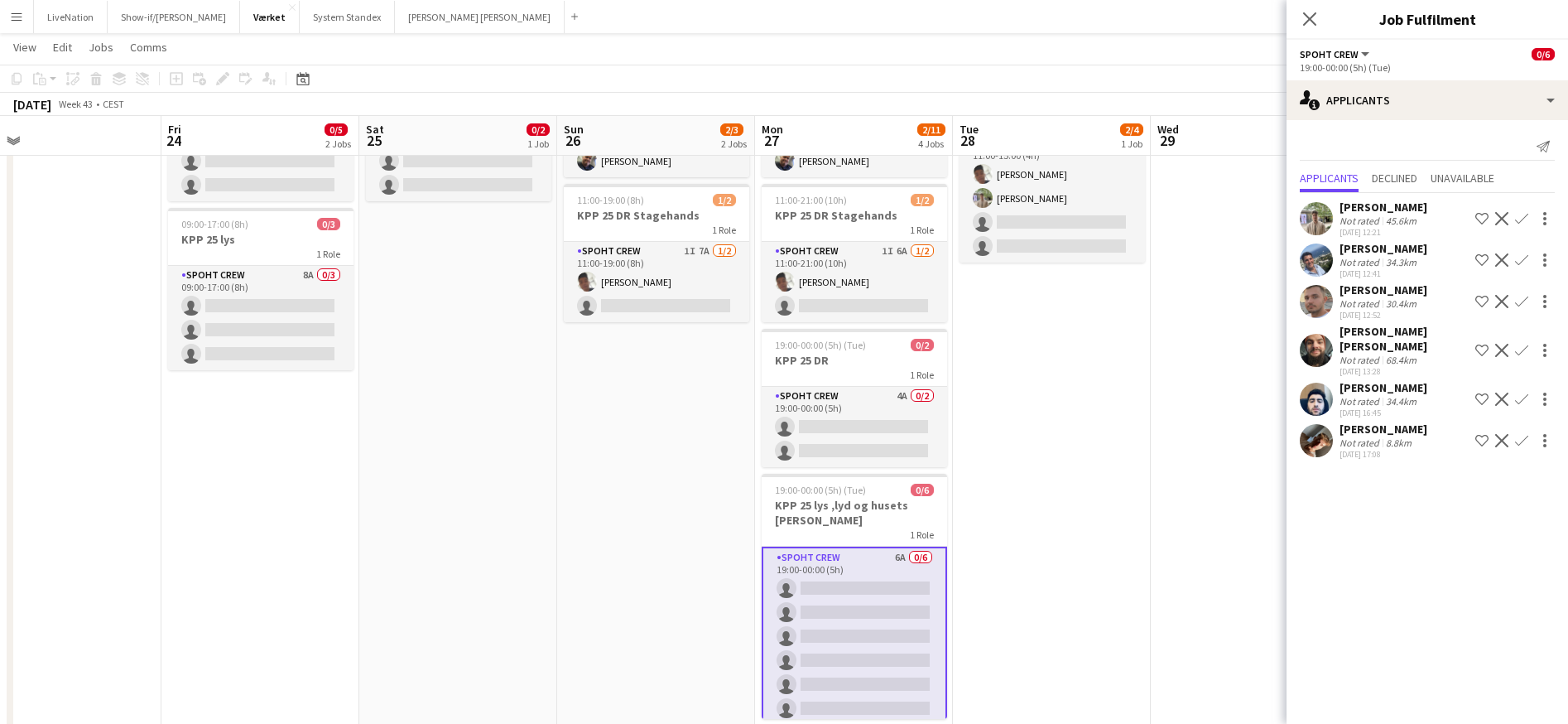
scroll to position [133, 0]
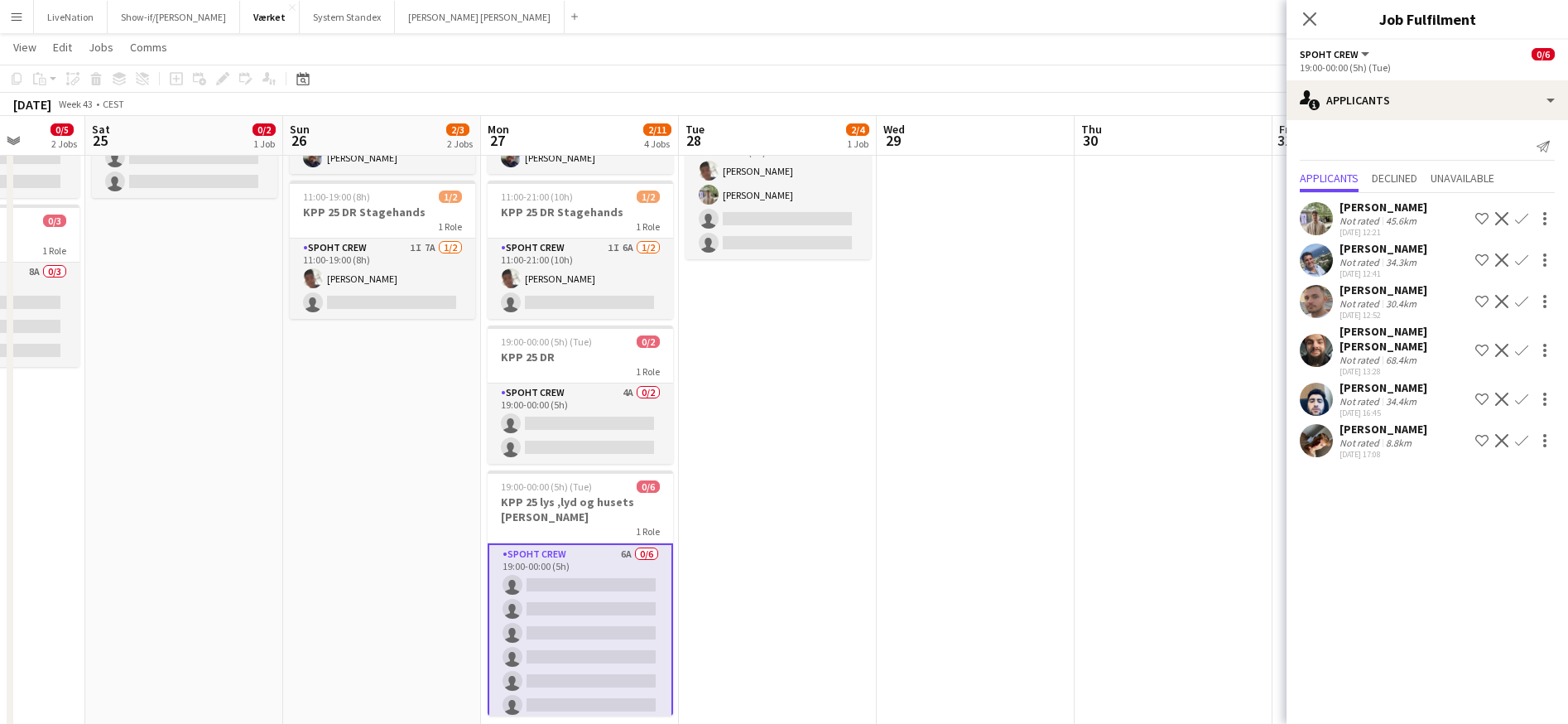
drag, startPoint x: 1084, startPoint y: 139, endPoint x: 1202, endPoint y: 123, distance: 119.1
click at [1203, 123] on app-calendar-viewport "Wed 22 Thu 23 Fri 24 0/5 2 Jobs Sat 25 0/2 1 Job Sun 26 2/3 2 Jobs Mon 27 2/11 …" at bounding box center [784, 350] width 1568 height 836
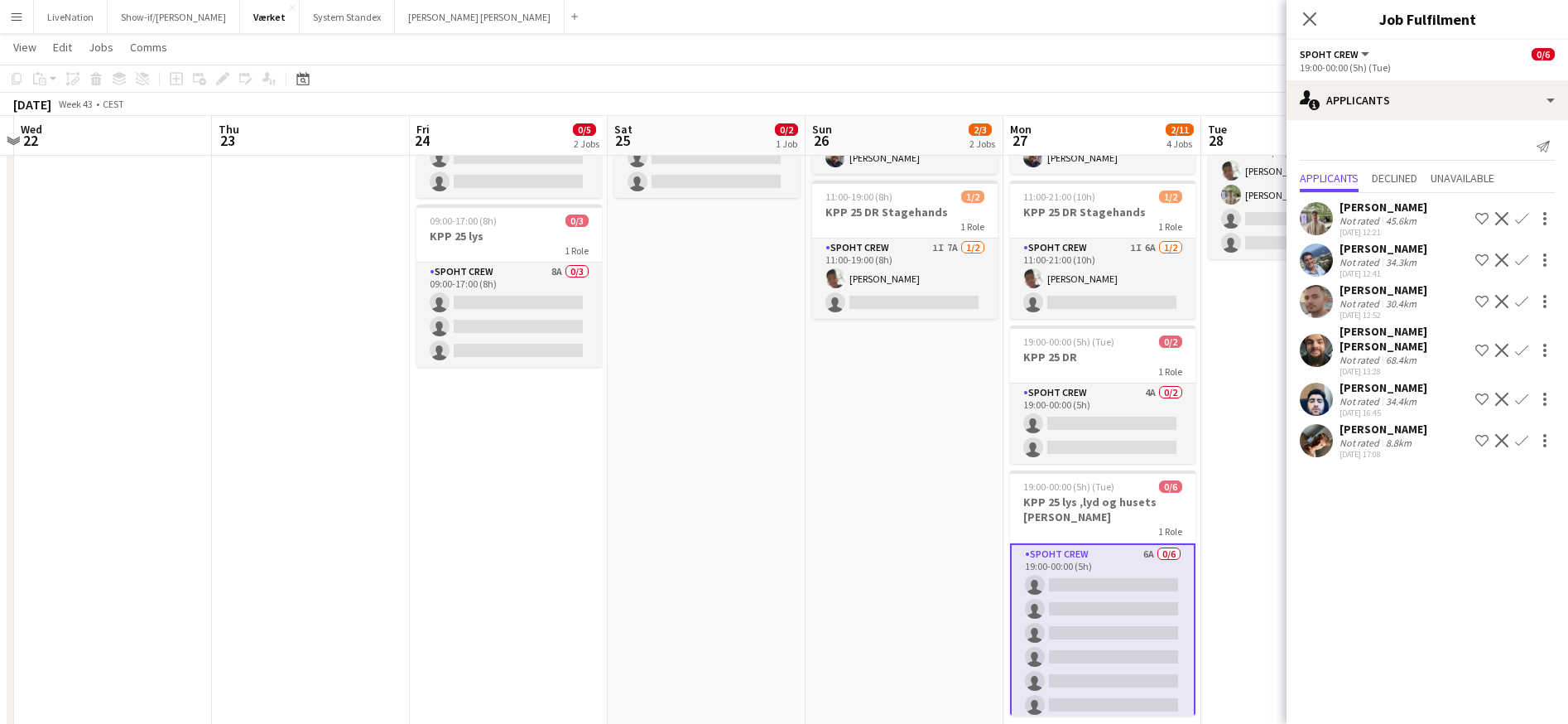
drag, startPoint x: 765, startPoint y: 138, endPoint x: 784, endPoint y: 134, distance: 19.4
click at [886, 128] on app-calendar-viewport "Mon 20 Tue 21 Wed 22 Thu 23 Fri 24 0/5 2 Jobs Sat 25 0/2 1 Job Sun 26 2/3 2 Job…" at bounding box center [784, 350] width 1568 height 836
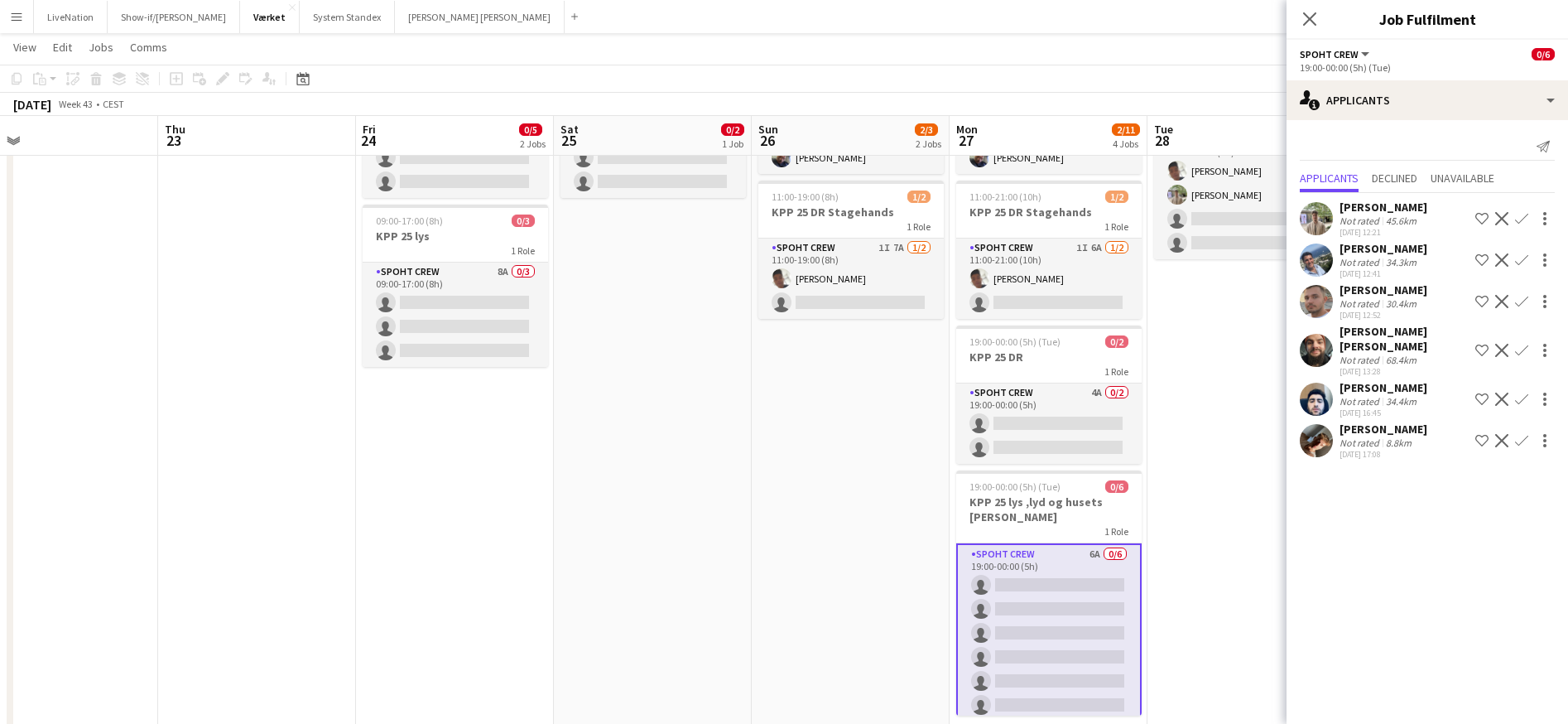
drag, startPoint x: 738, startPoint y: 134, endPoint x: 781, endPoint y: 132, distance: 43.0
click at [886, 132] on app-calendar-viewport "Mon 20 Tue 21 Wed 22 Thu 23 Fri 24 0/5 2 Jobs Sat 25 0/2 1 Job Sun 26 2/3 2 Job…" at bounding box center [784, 350] width 1568 height 836
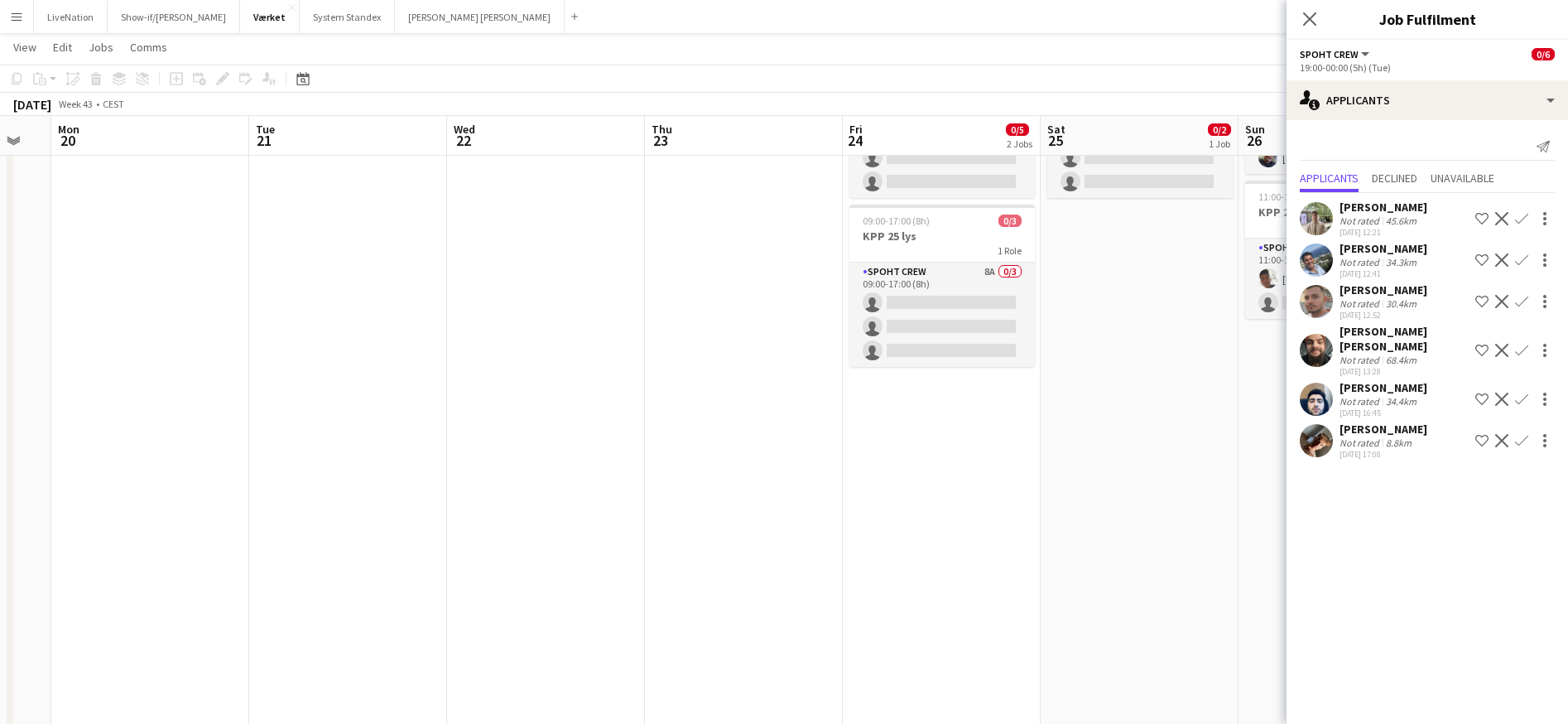
drag, startPoint x: 699, startPoint y: 136, endPoint x: 772, endPoint y: 135, distance: 73.0
click at [794, 133] on app-calendar-viewport "Sat 18 Sun 19 Mon 20 Tue 21 Wed 22 Thu 23 Fri 24 0/5 2 Jobs Sat 25 0/2 1 Job Su…" at bounding box center [784, 350] width 1568 height 836
drag, startPoint x: 573, startPoint y: 137, endPoint x: 636, endPoint y: 142, distance: 63.2
click at [732, 137] on app-calendar-viewport "Sat 18 Sun 19 Mon 20 Tue 21 Wed 22 Thu 23 Fri 24 0/5 2 Jobs Sat 25 0/2 1 Job Su…" at bounding box center [784, 350] width 1568 height 836
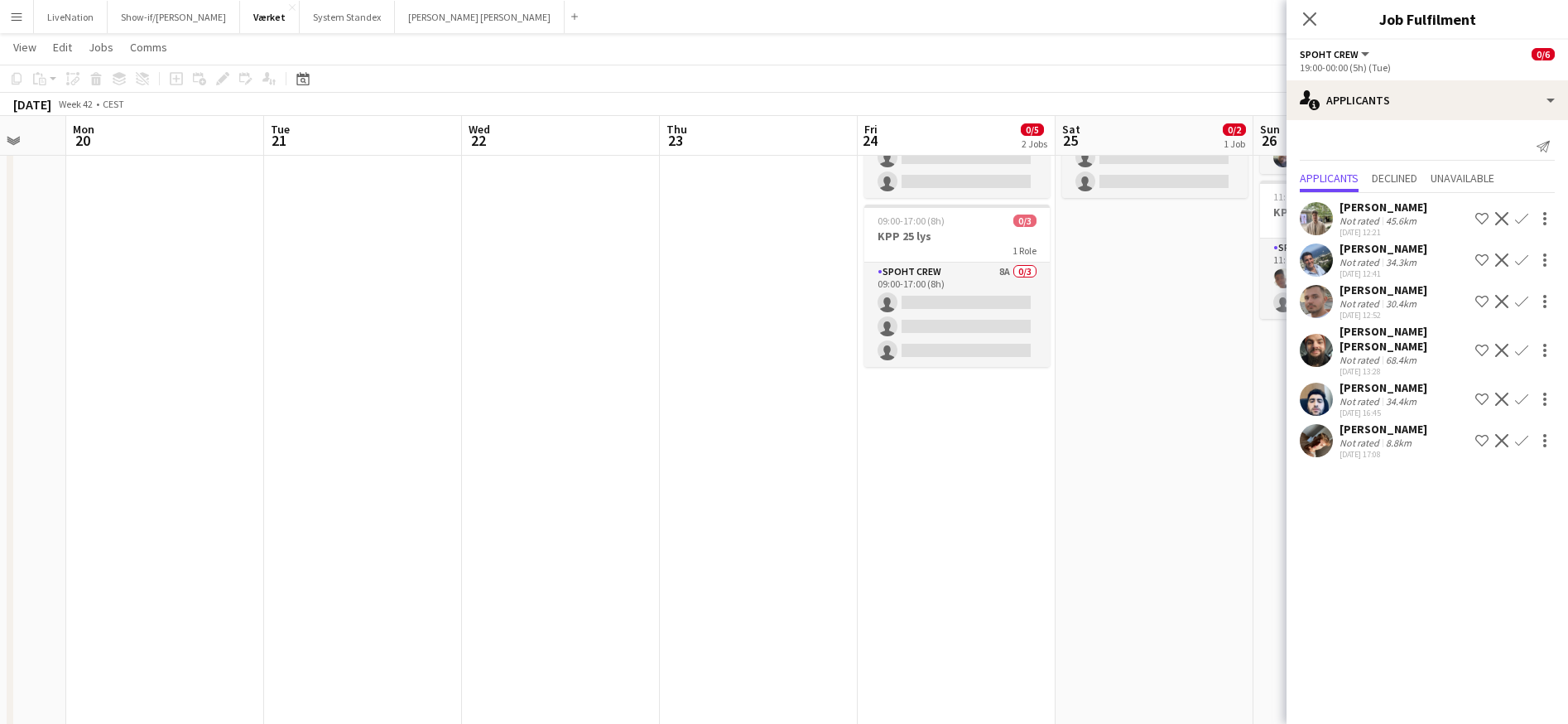
scroll to position [0, 0]
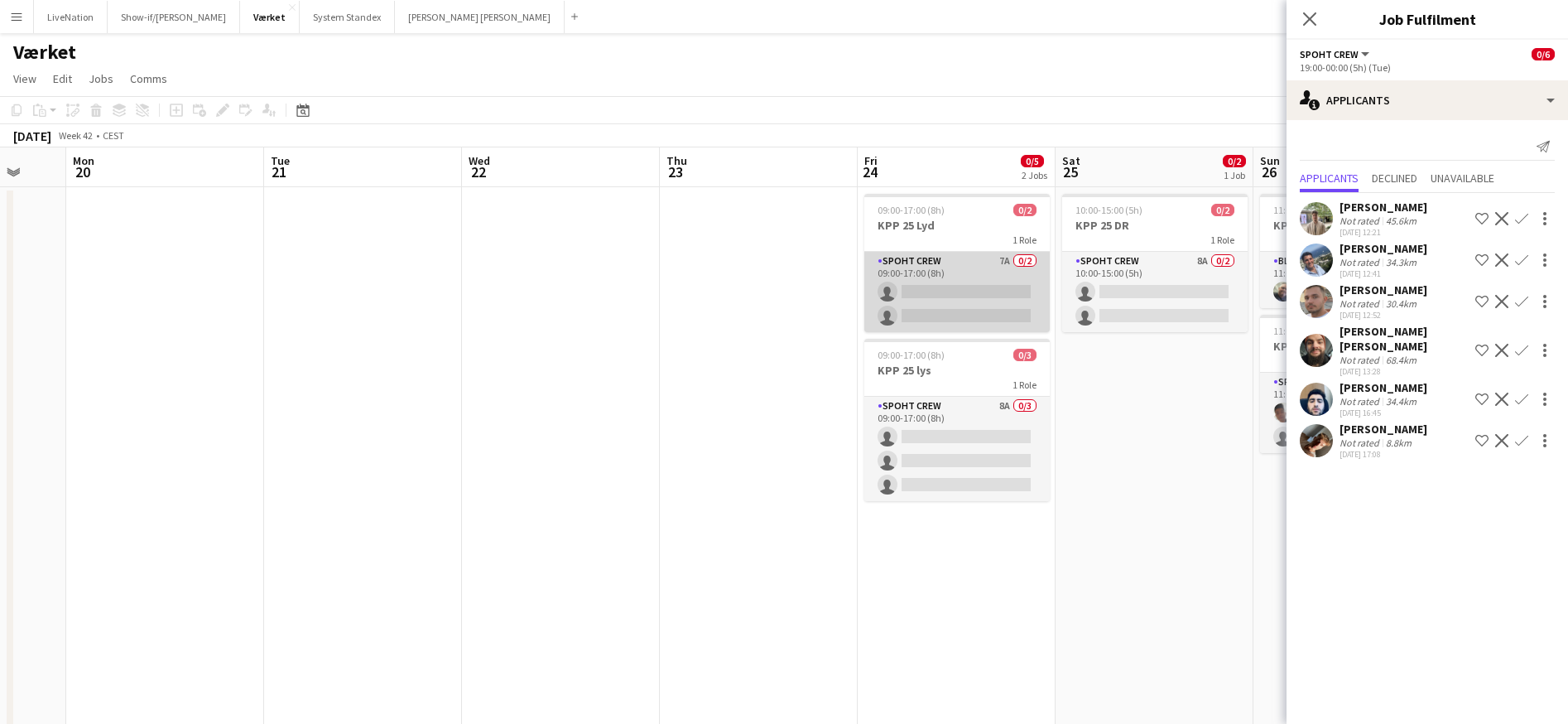
click at [952, 282] on app-card-role "Spoht Crew 7A 0/2 09:00-17:00 (8h) single-neutral-actions single-neutral-actions" at bounding box center [957, 292] width 185 height 80
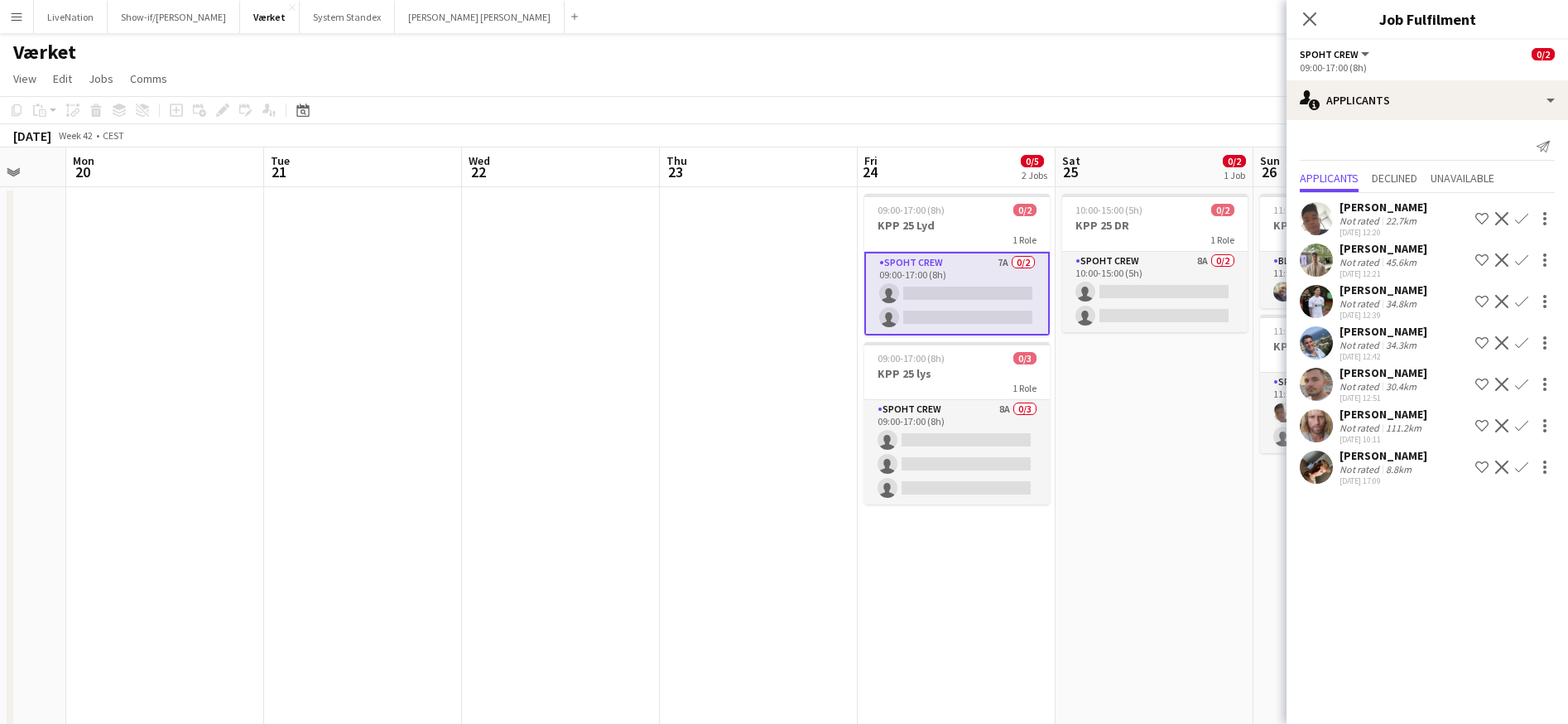
click at [1346, 209] on div "[PERSON_NAME]" at bounding box center [1384, 207] width 88 height 14
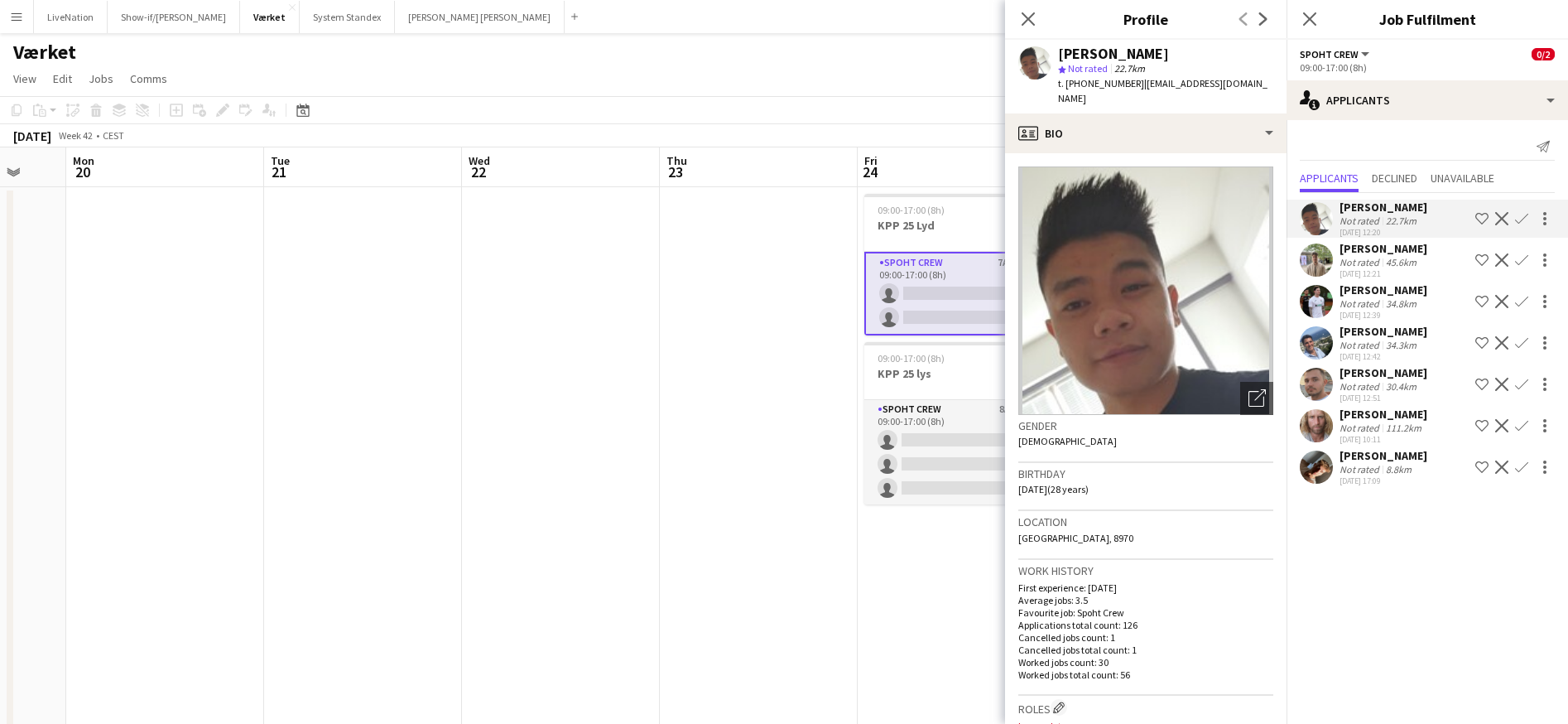
click at [936, 294] on app-card-role "Spoht Crew 7A 0/2 09:00-17:00 (8h) single-neutral-actions single-neutral-actions" at bounding box center [957, 294] width 185 height 84
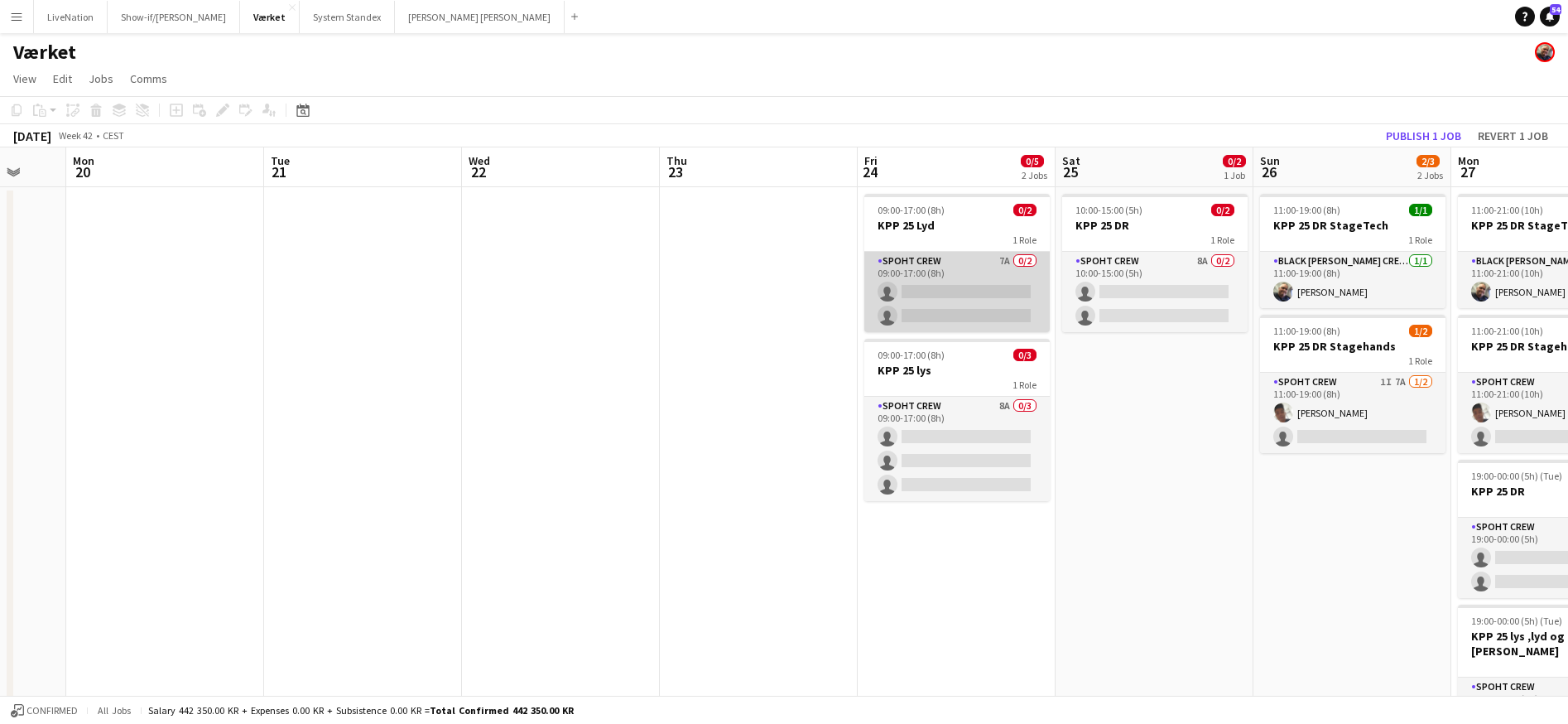
click at [984, 289] on app-card-role "Spoht Crew 7A 0/2 09:00-17:00 (8h) single-neutral-actions single-neutral-actions" at bounding box center [957, 292] width 185 height 80
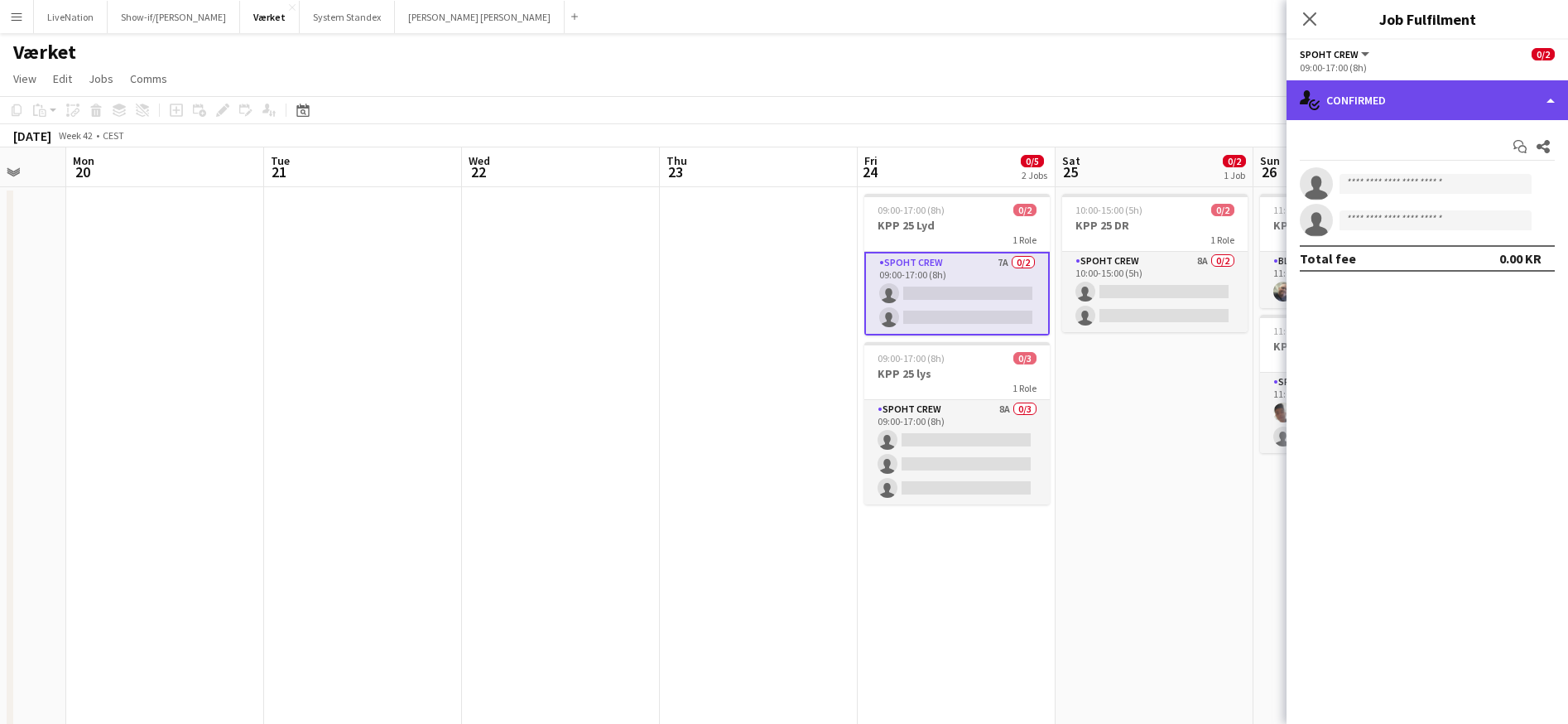
click at [1553, 96] on div "single-neutral-actions-check-2 Confirmed" at bounding box center [1428, 100] width 282 height 40
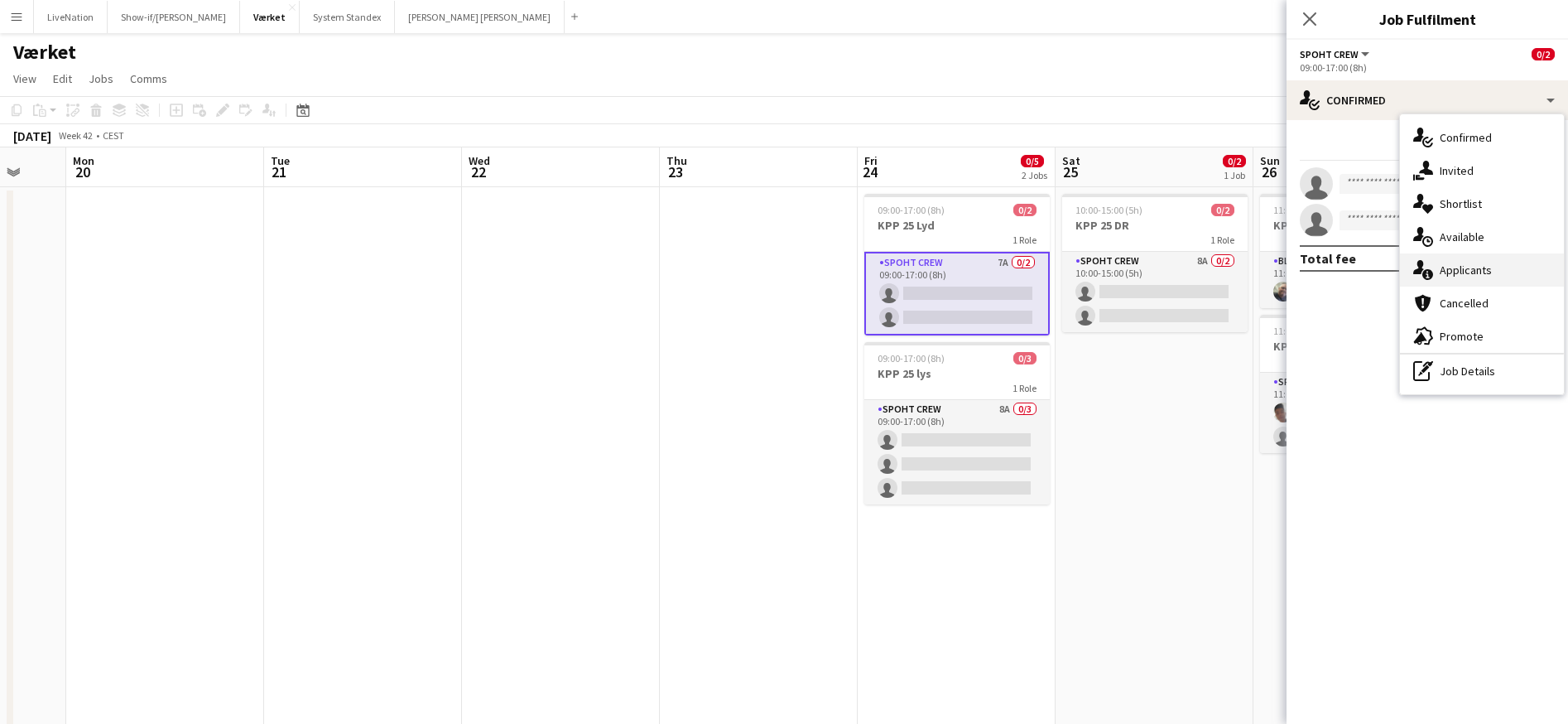
click at [1498, 267] on div "single-neutral-actions-information Applicants" at bounding box center [1481, 269] width 164 height 33
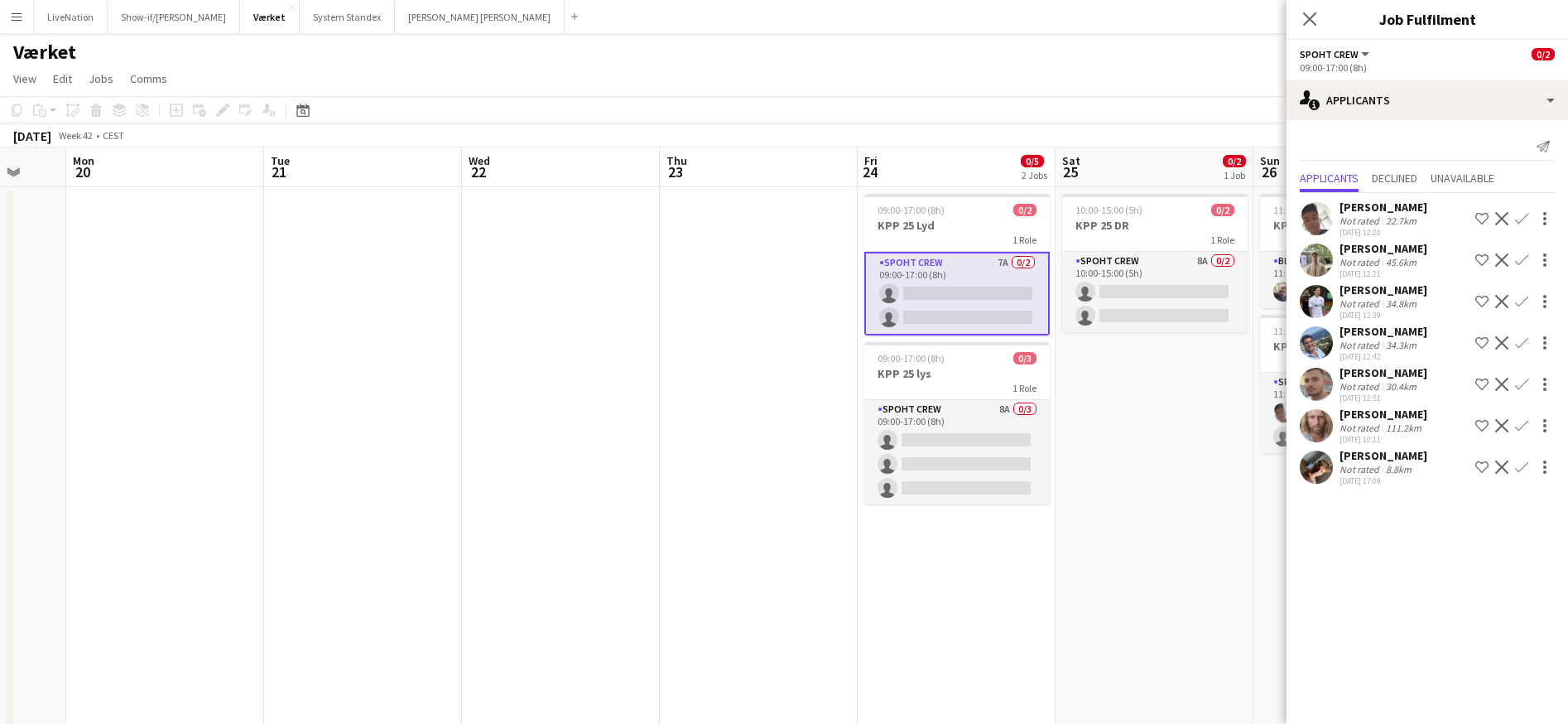
click at [1524, 216] on app-icon "Confirm" at bounding box center [1522, 219] width 14 height 14
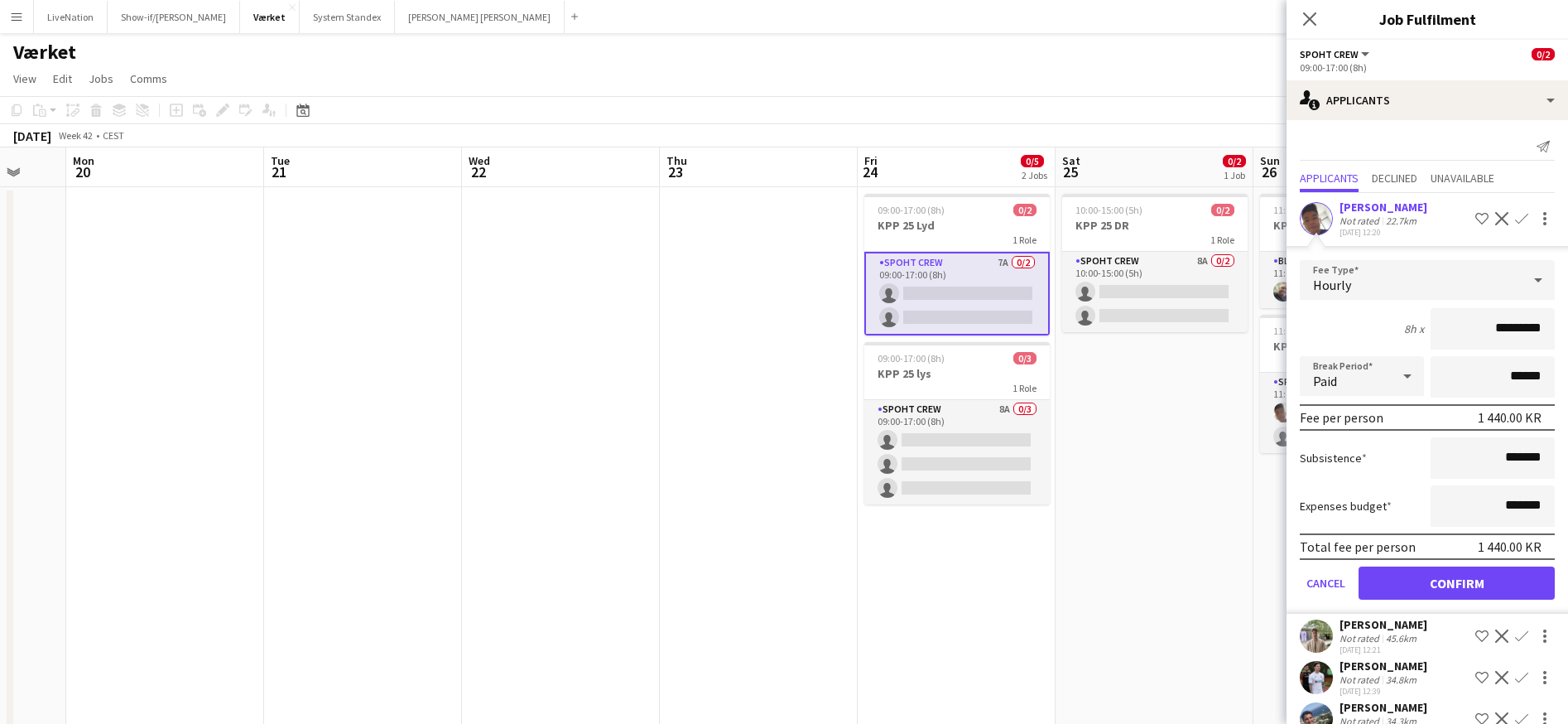
click at [1498, 587] on button "Confirm" at bounding box center [1457, 583] width 196 height 33
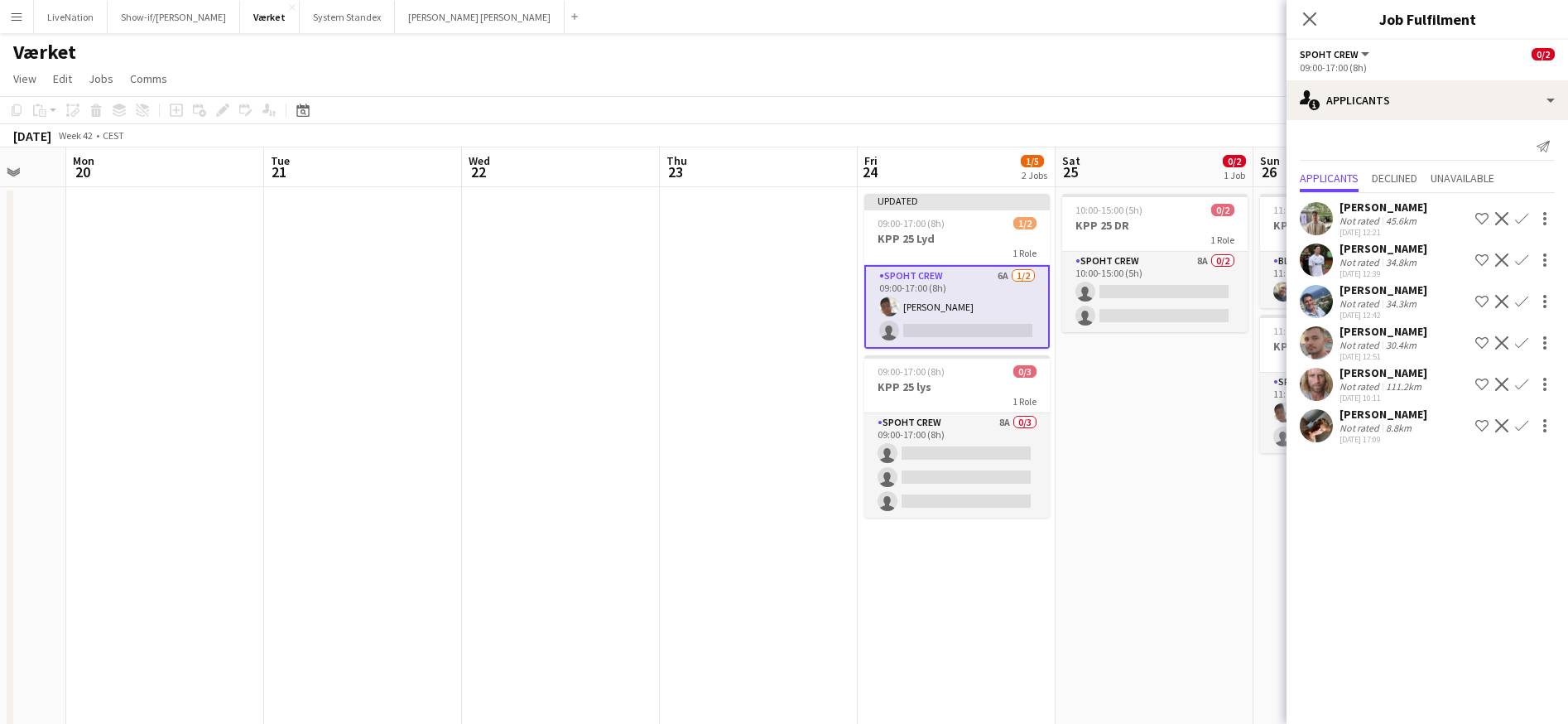
click at [1527, 218] on app-icon "Confirm" at bounding box center [1522, 219] width 14 height 14
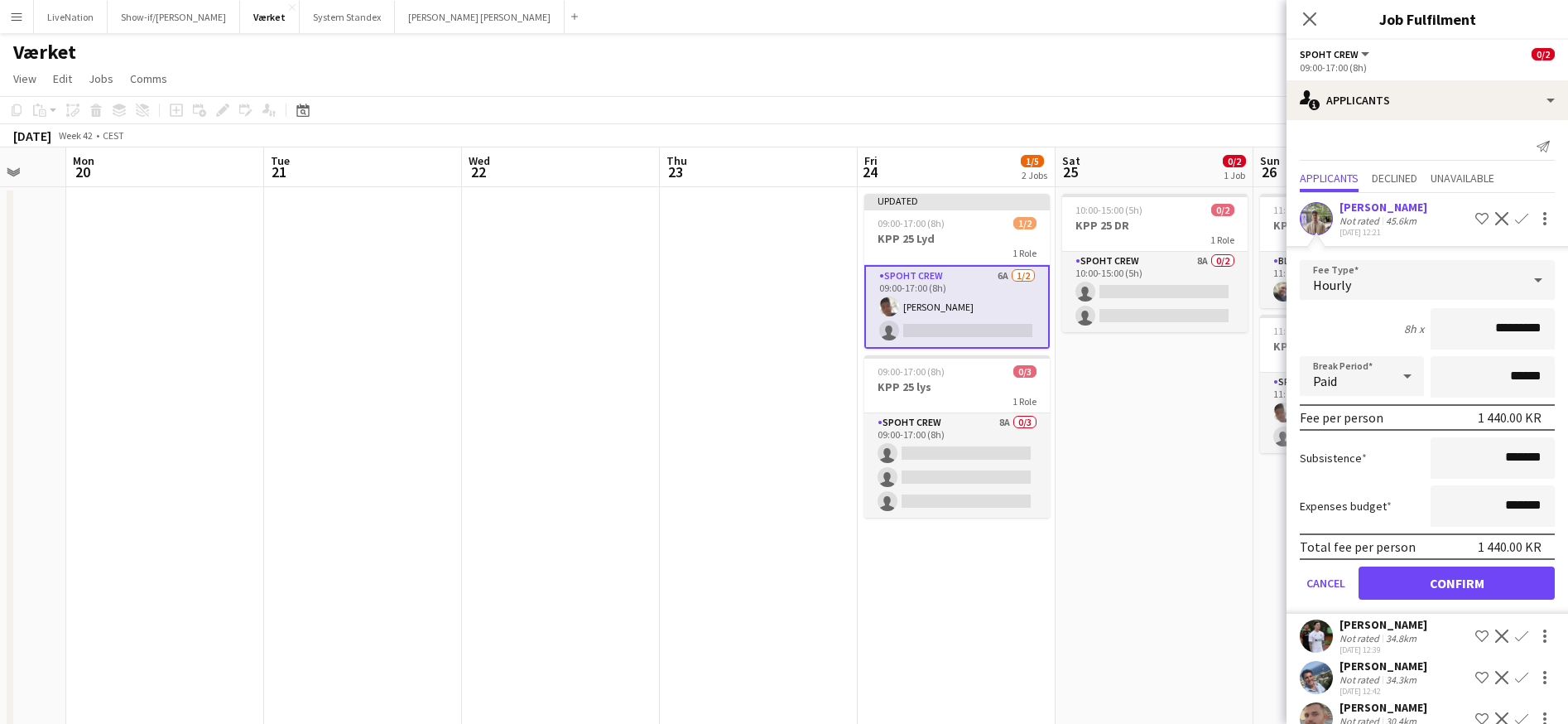
click at [1497, 595] on button "Confirm" at bounding box center [1457, 583] width 196 height 33
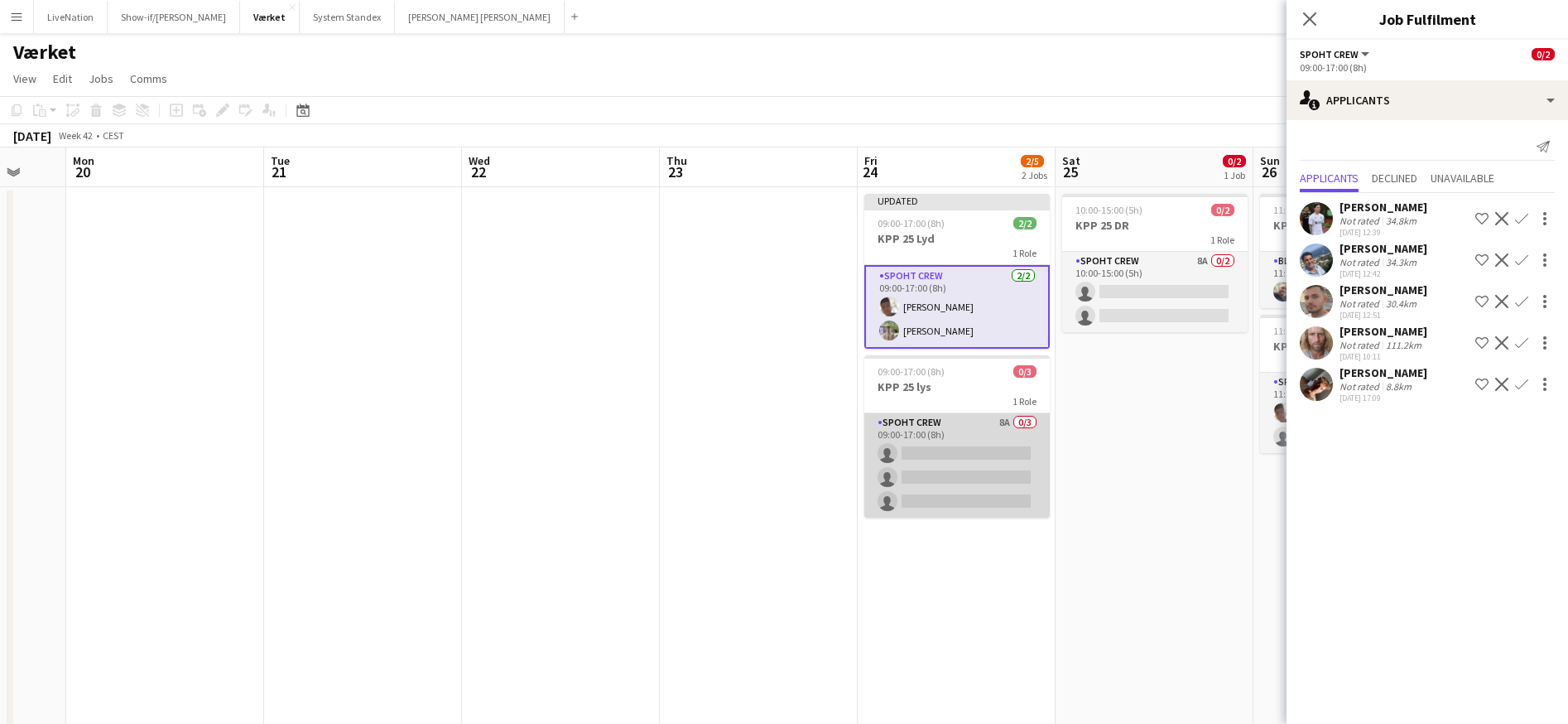
click at [976, 450] on app-card-role "Spoht Crew 8A 0/3 09:00-17:00 (8h) single-neutral-actions single-neutral-action…" at bounding box center [957, 465] width 185 height 104
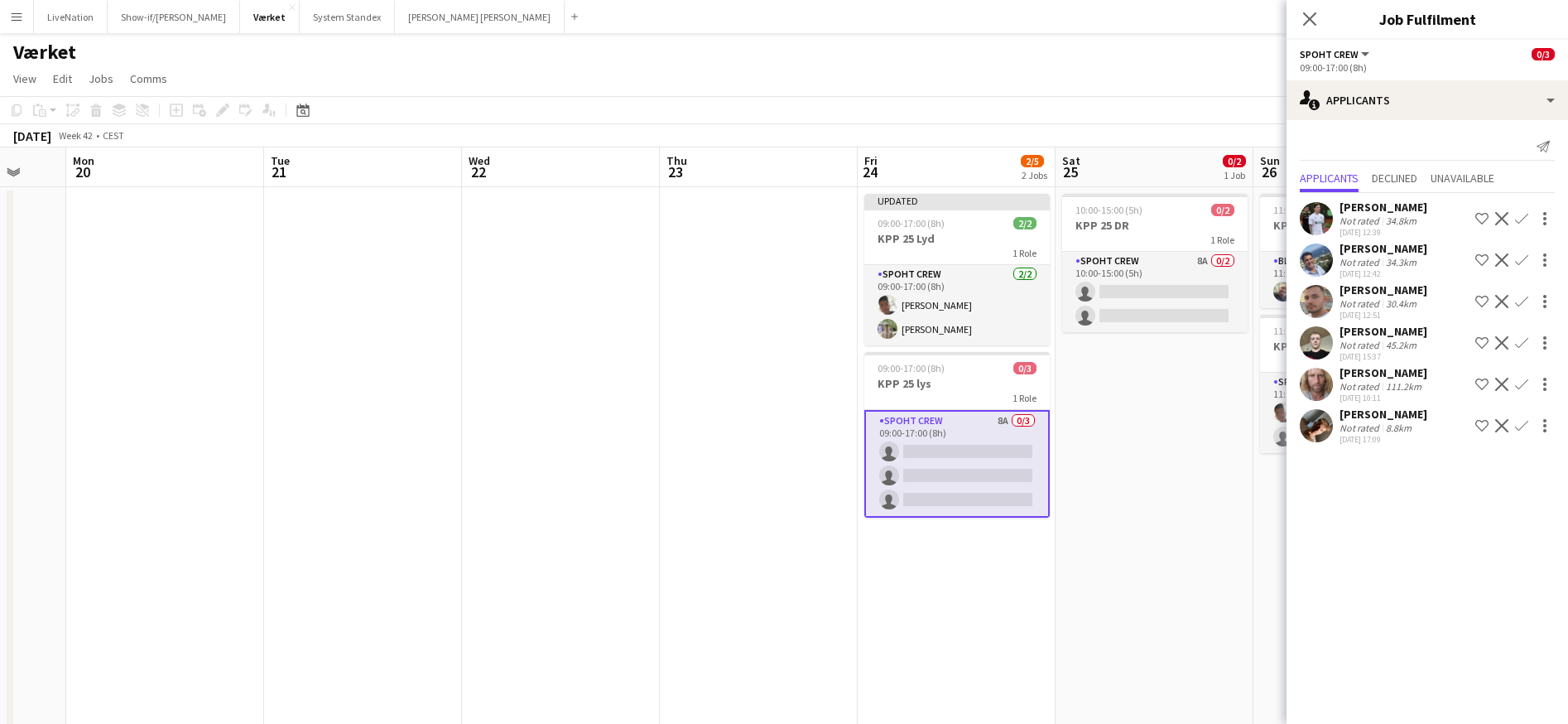
click at [1526, 301] on app-icon "Confirm" at bounding box center [1522, 301] width 14 height 14
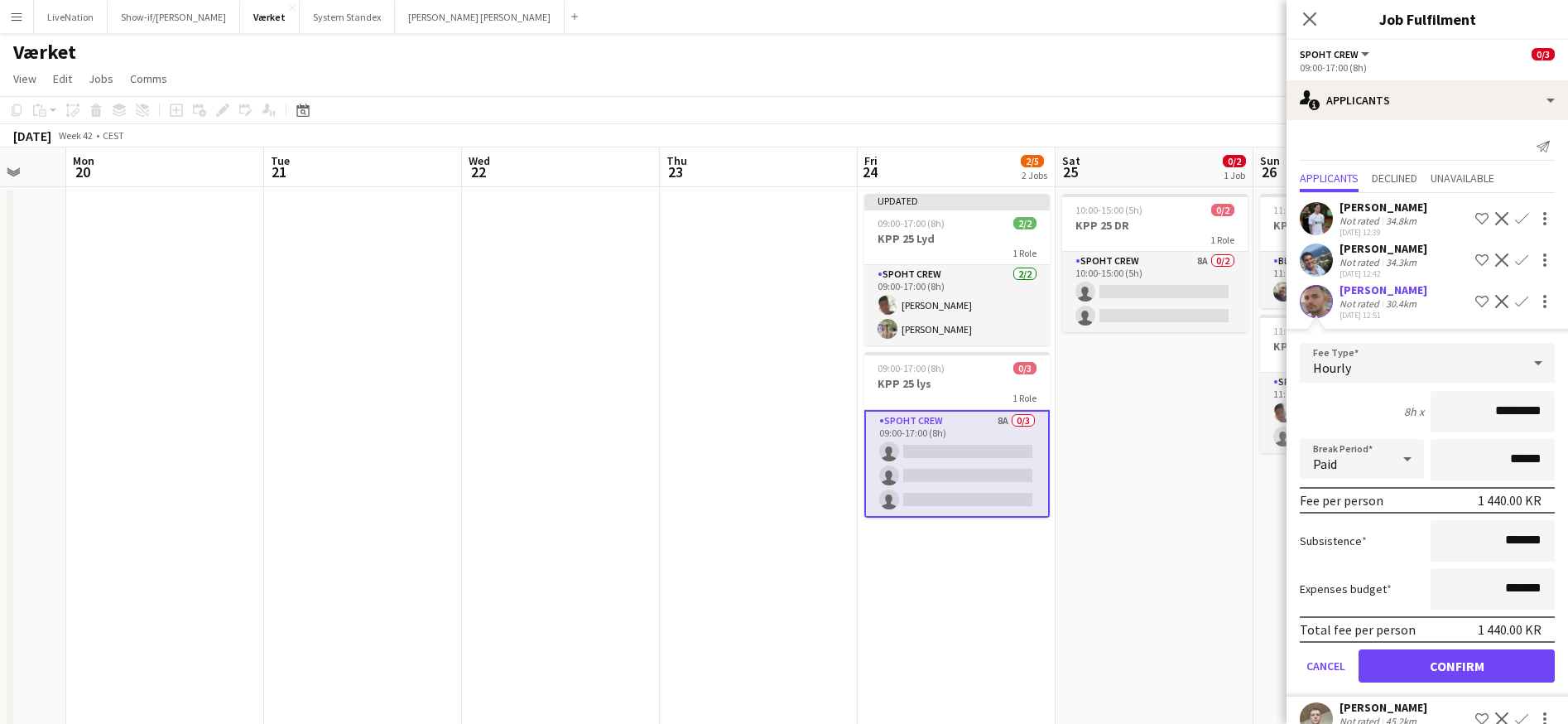
click at [1476, 678] on button "Confirm" at bounding box center [1457, 665] width 196 height 33
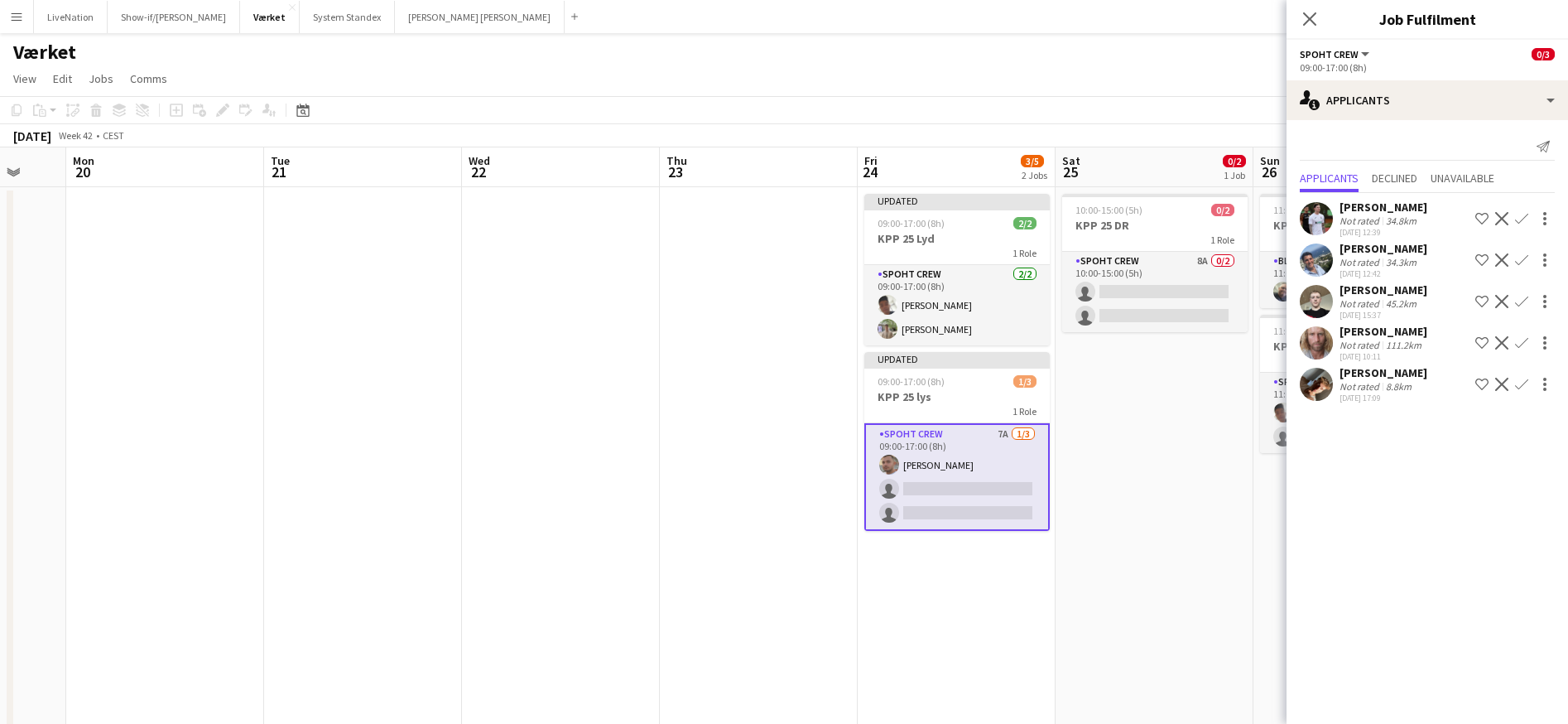
click at [1526, 383] on app-icon "Confirm" at bounding box center [1522, 384] width 14 height 14
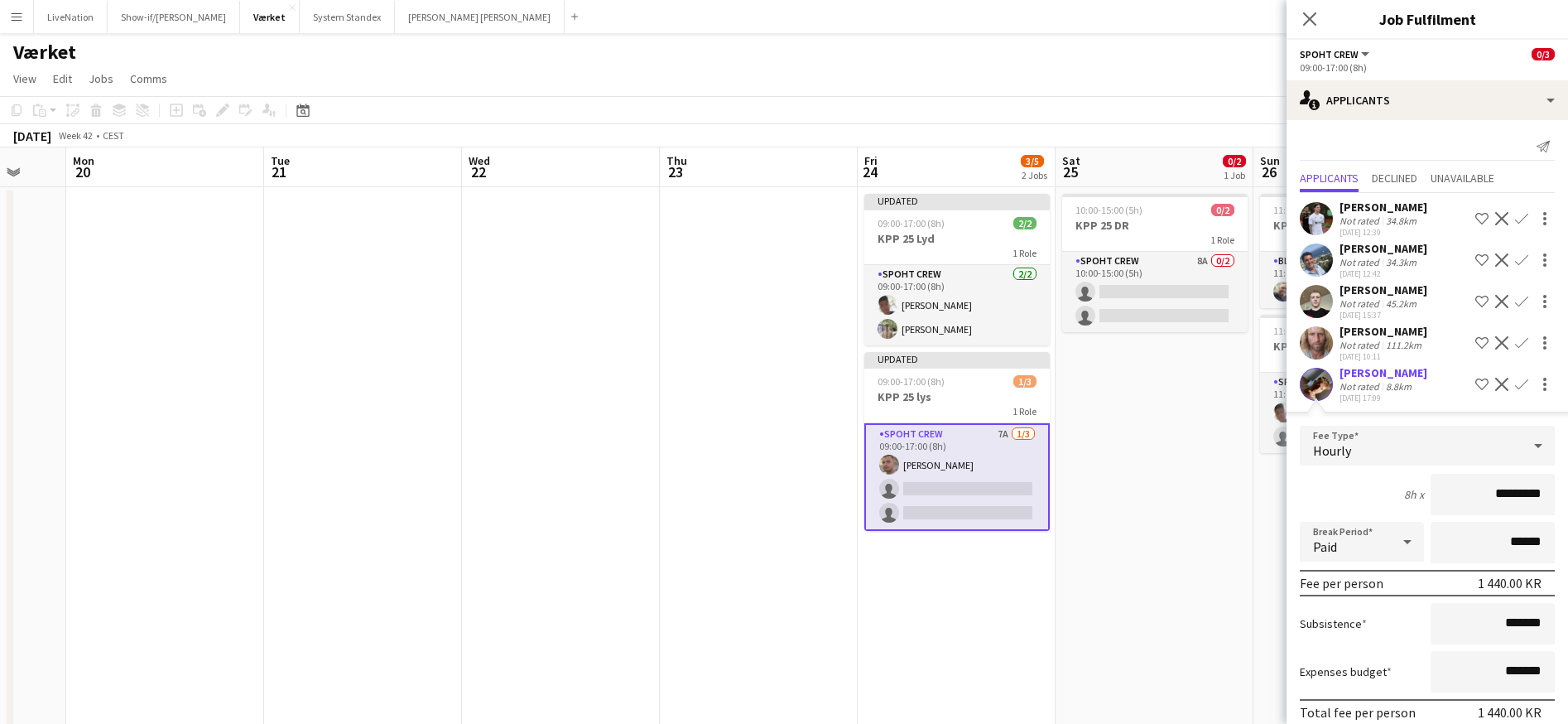
scroll to position [72, 0]
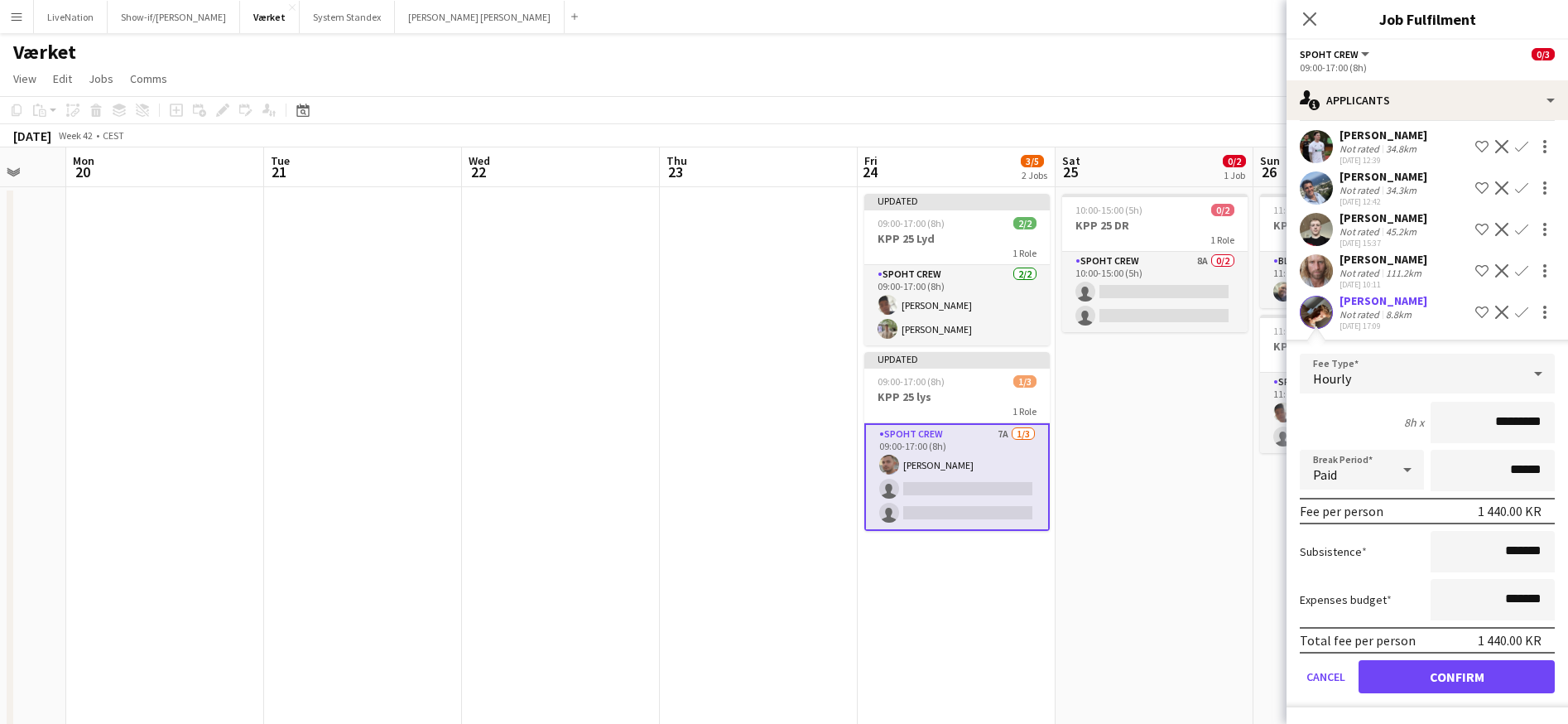
click at [1506, 674] on button "Confirm" at bounding box center [1457, 676] width 196 height 33
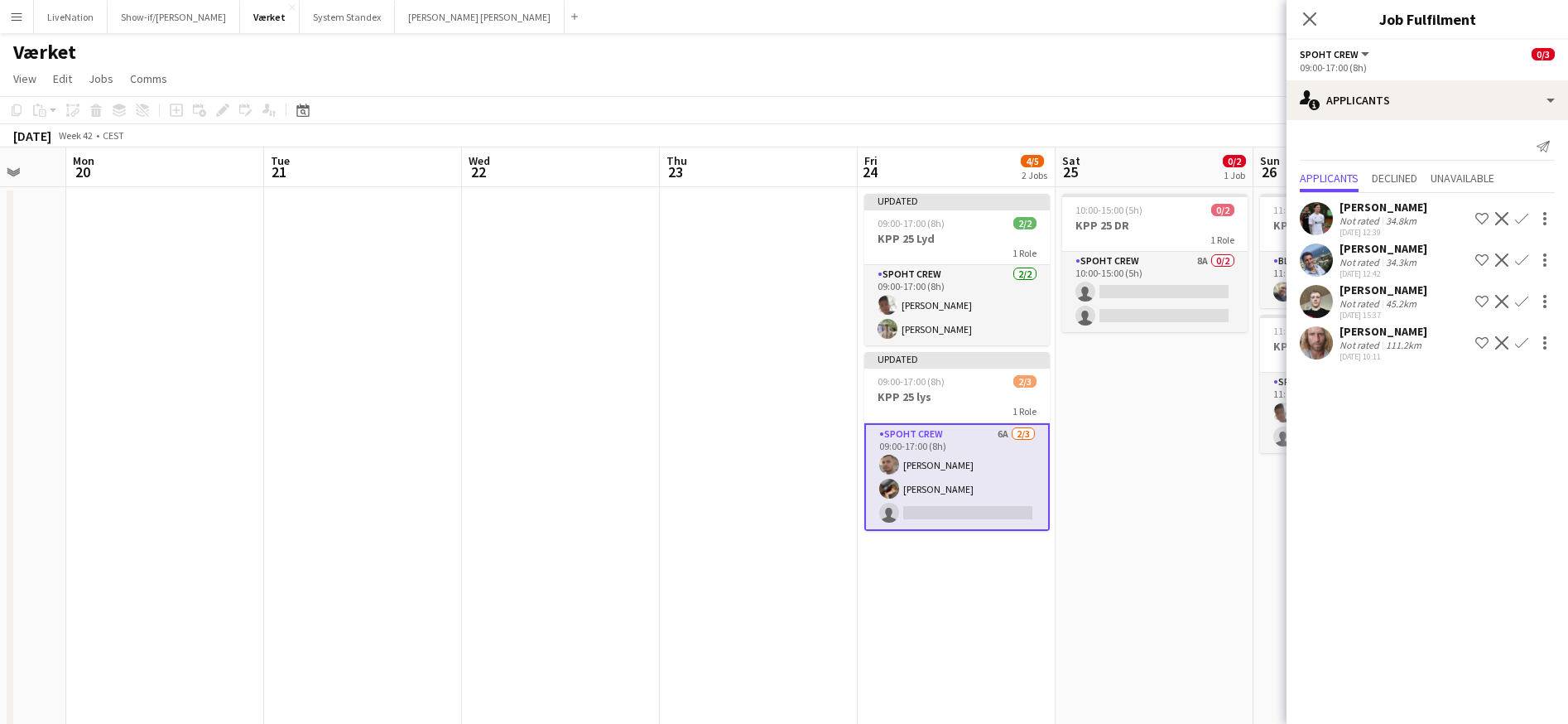
scroll to position [0, 0]
click at [1526, 215] on app-icon "Confirm" at bounding box center [1522, 219] width 14 height 14
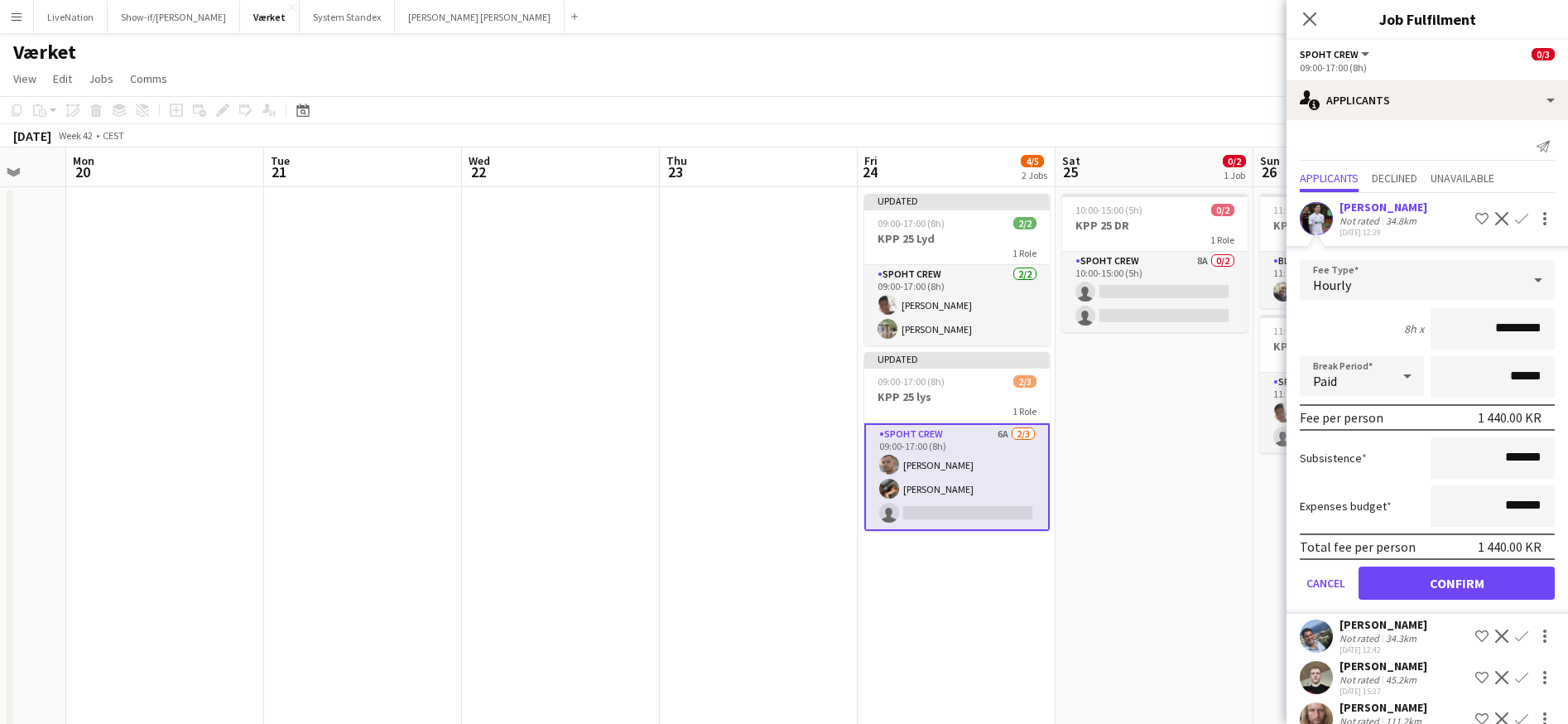
click at [1479, 582] on button "Confirm" at bounding box center [1457, 583] width 196 height 33
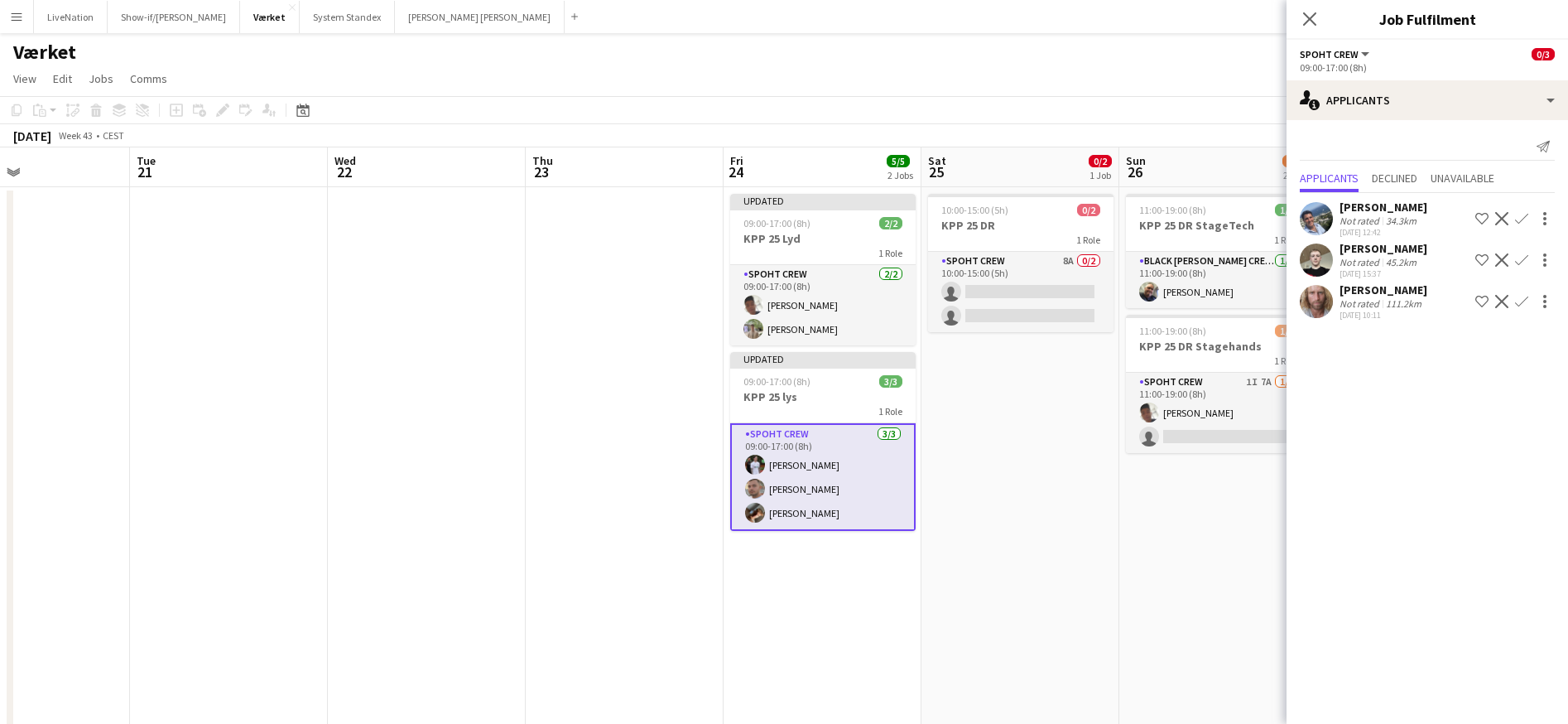
drag, startPoint x: 1188, startPoint y: 533, endPoint x: 1004, endPoint y: 504, distance: 186.3
click at [984, 536] on app-calendar-viewport "Fri 17 Sat 18 Sun 19 Mon 20 Tue 21 Wed 22 Thu 23 Fri 24 5/5 2 Jobs Sat 25 0/2 1…" at bounding box center [784, 524] width 1568 height 755
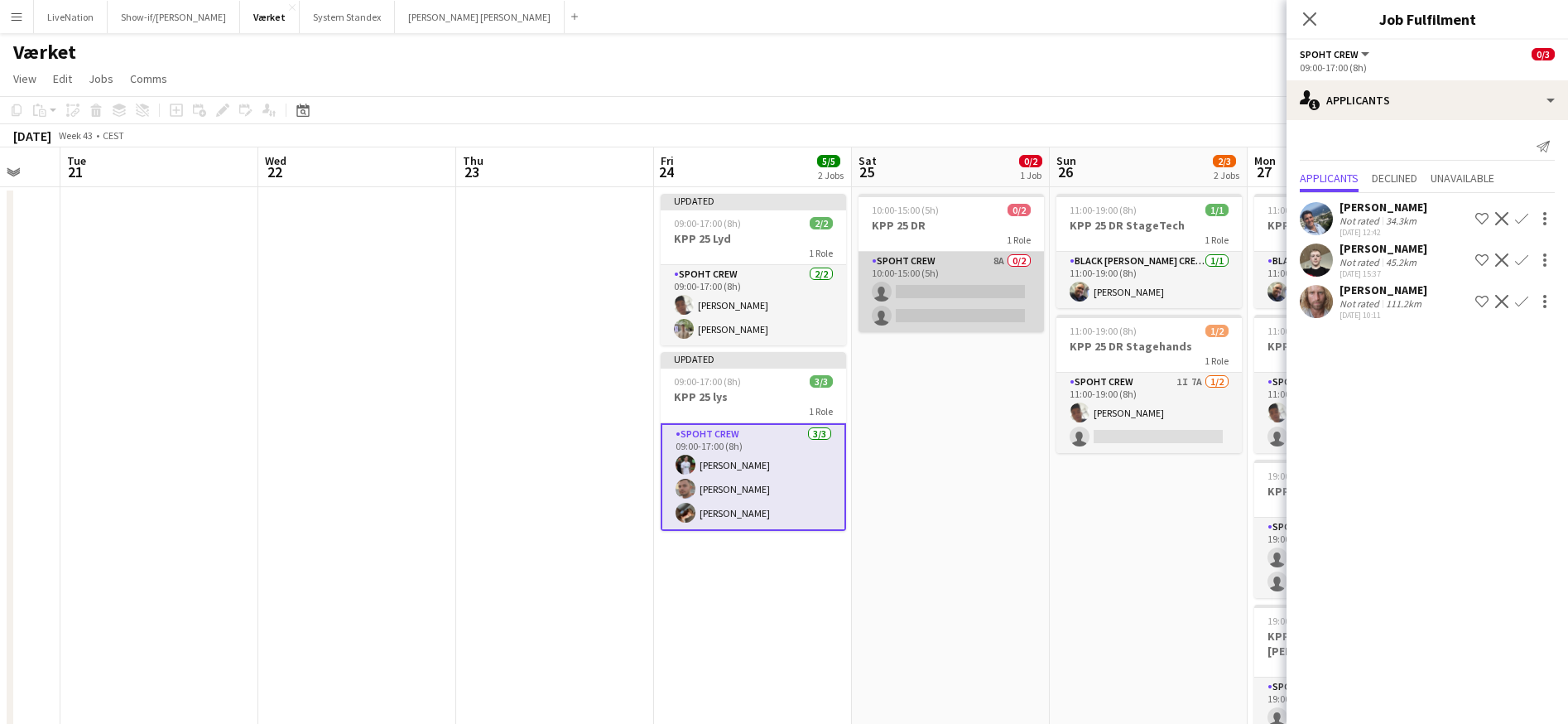
click at [981, 292] on app-card-role "Spoht Crew 8A 0/2 10:00-15:00 (5h) single-neutral-actions single-neutral-actions" at bounding box center [951, 292] width 185 height 80
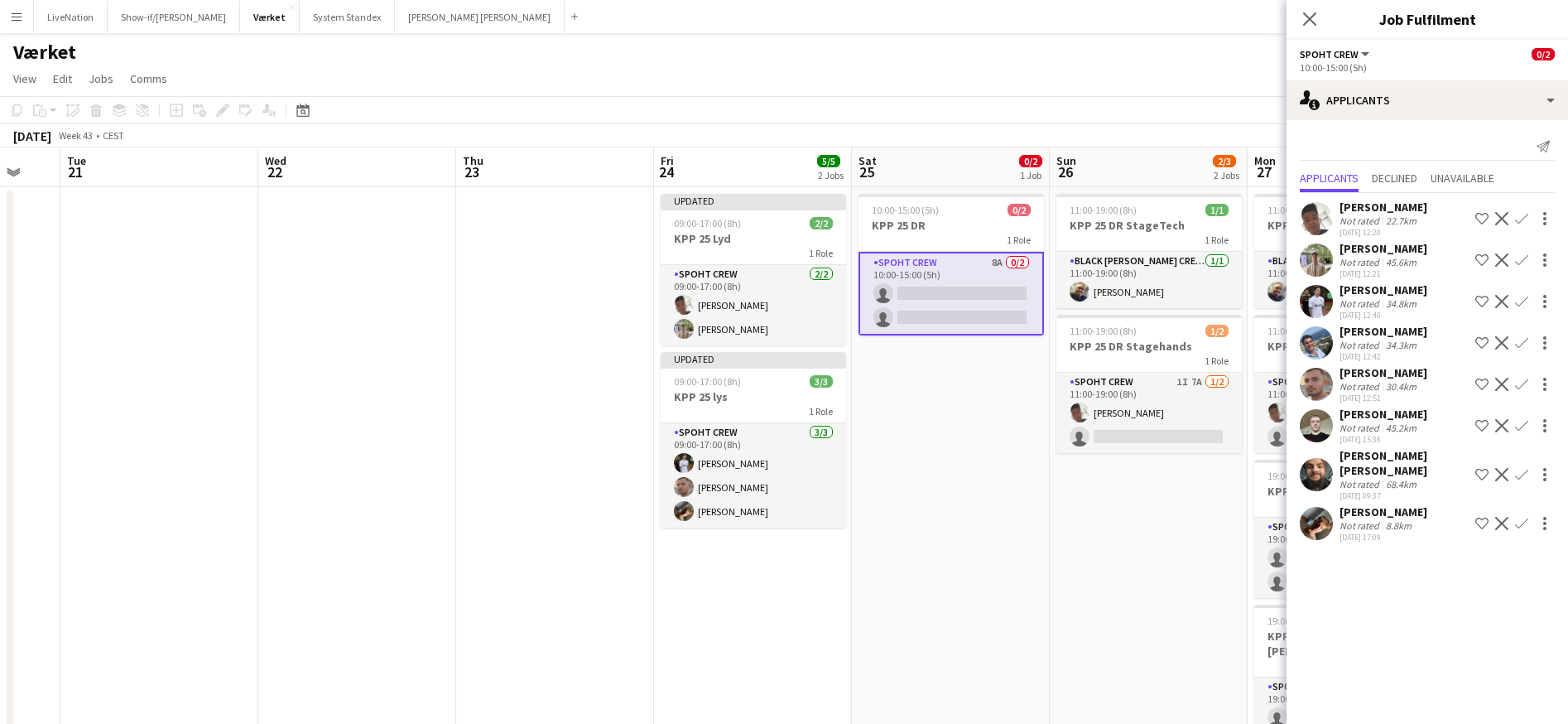
click at [962, 295] on app-card-role "Spoht Crew 8A 0/2 10:00-15:00 (5h) single-neutral-actions single-neutral-actions" at bounding box center [951, 294] width 185 height 84
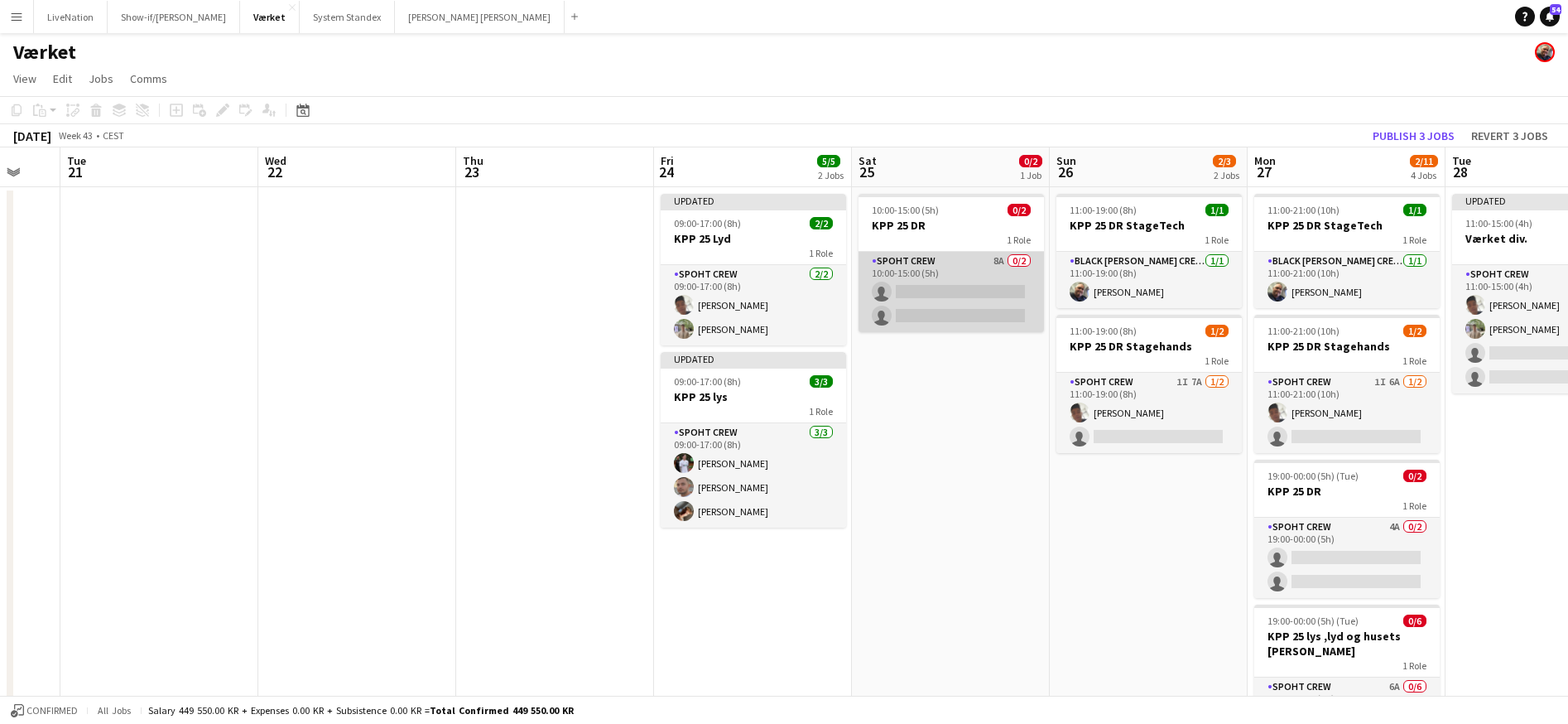
click at [973, 290] on app-card-role "Spoht Crew 8A 0/2 10:00-15:00 (5h) single-neutral-actions single-neutral-actions" at bounding box center [951, 292] width 185 height 80
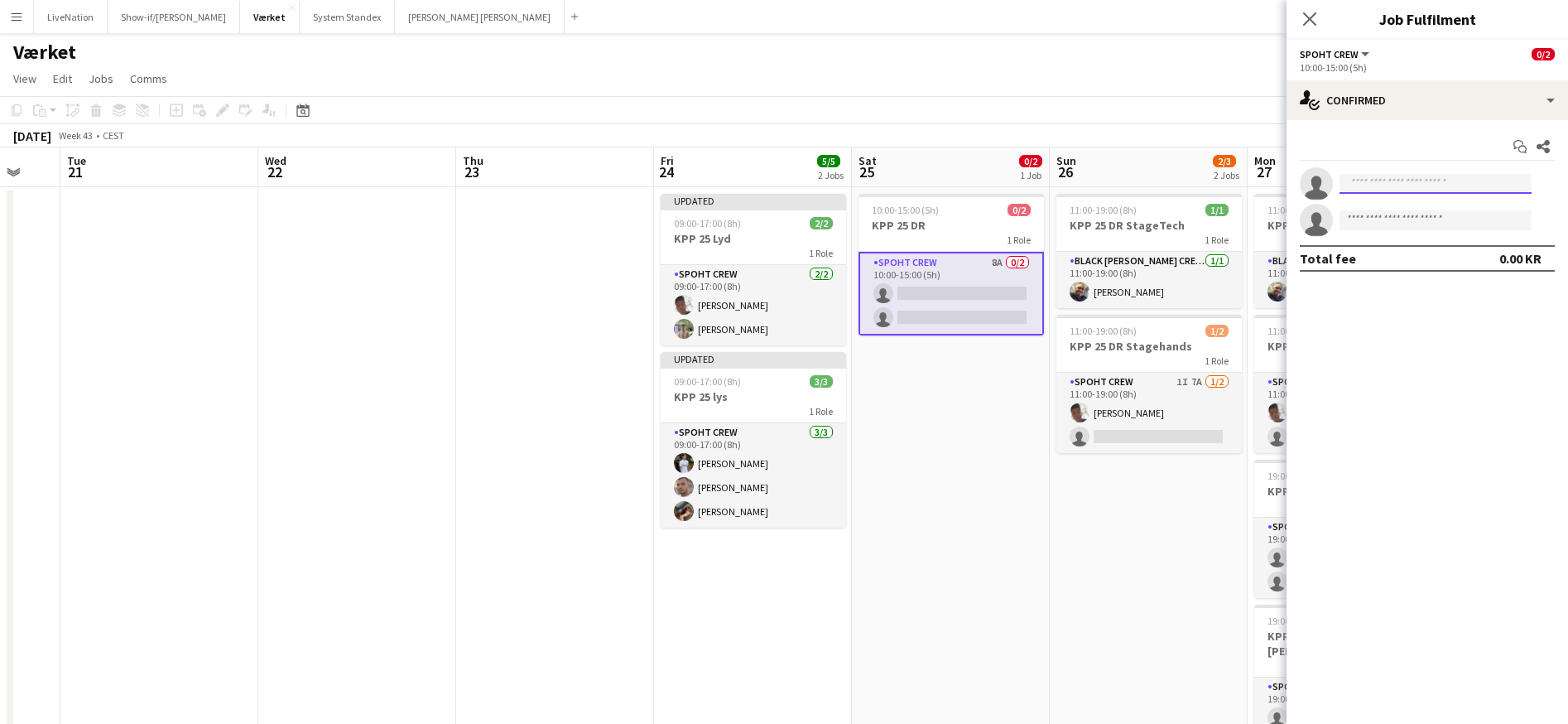
click at [1480, 183] on input at bounding box center [1436, 183] width 192 height 20
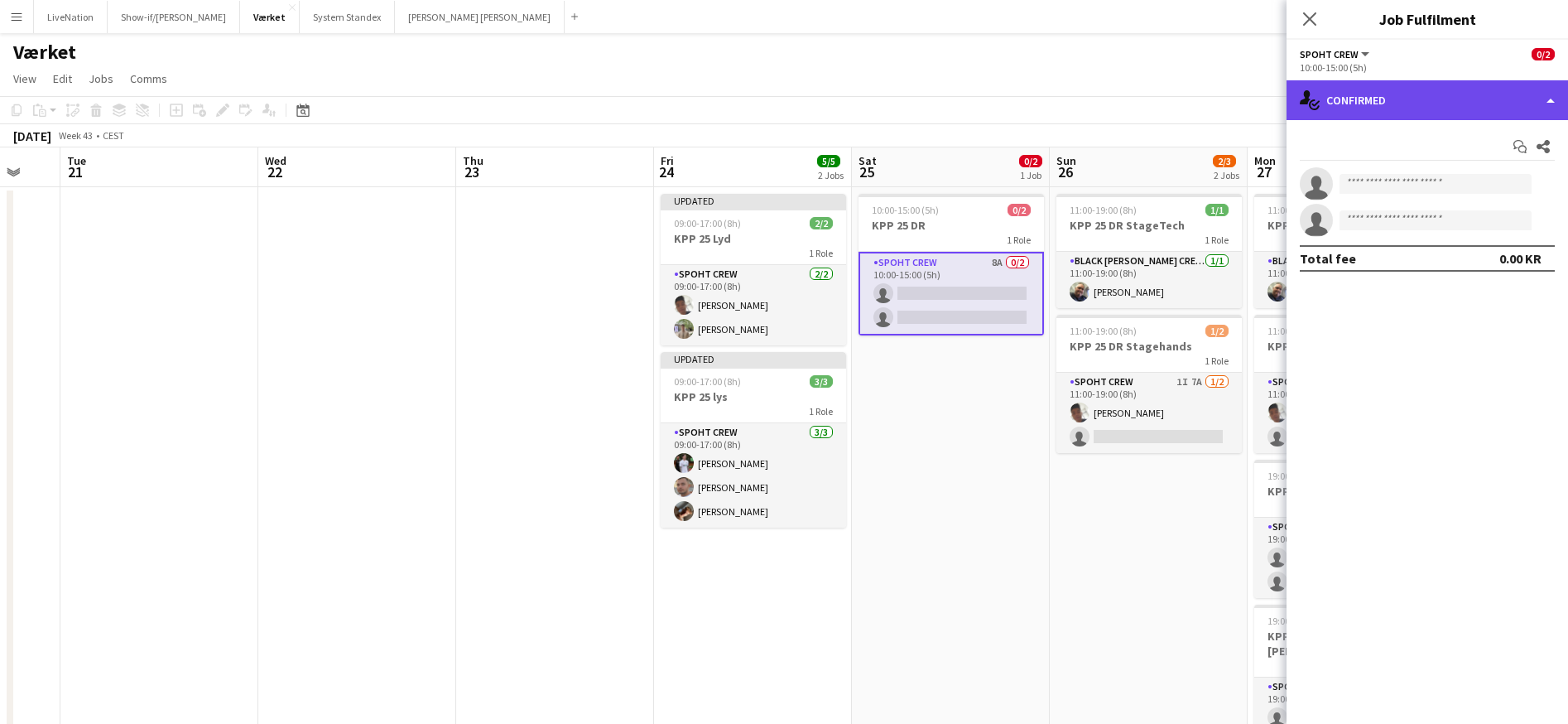
click at [1553, 100] on div "single-neutral-actions-check-2 Confirmed" at bounding box center [1428, 100] width 282 height 40
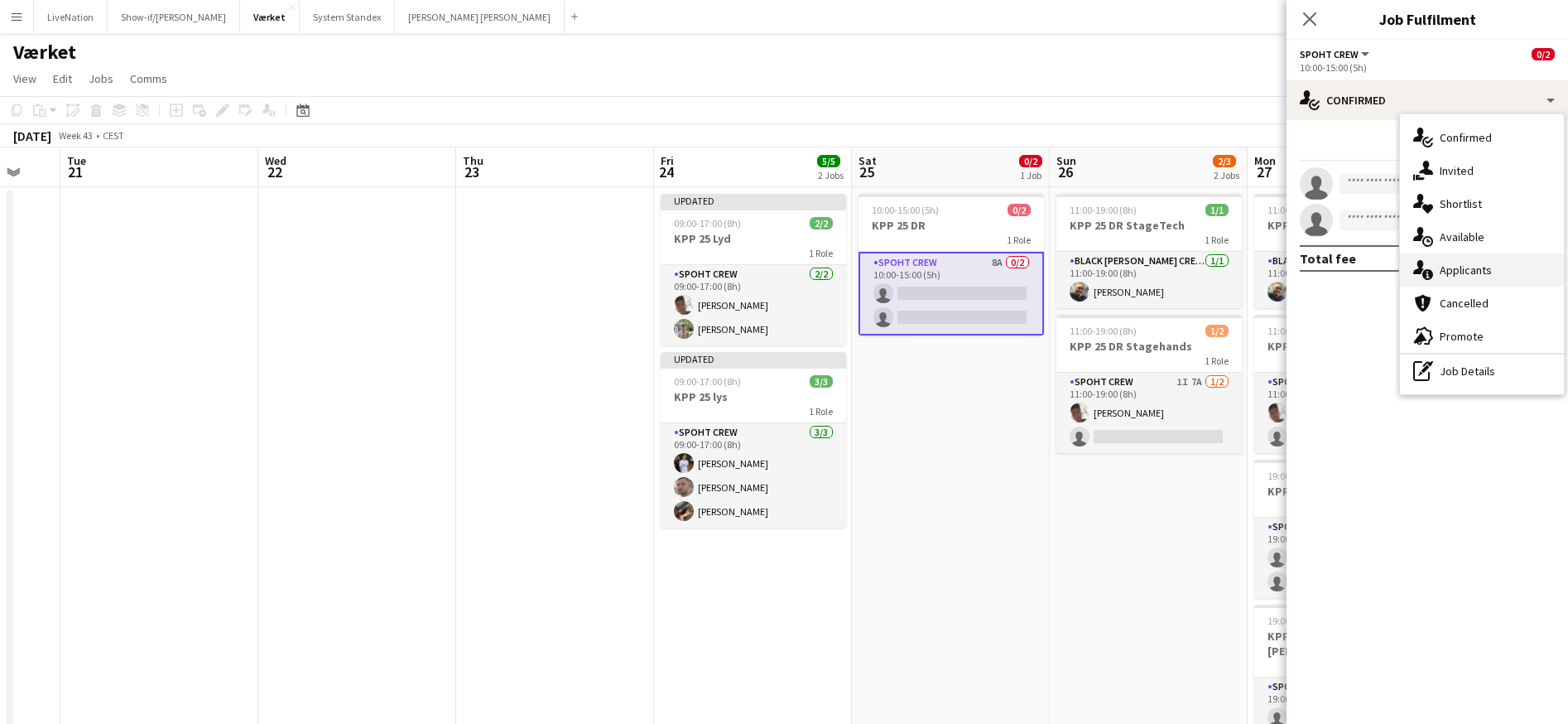
click at [1499, 272] on div "single-neutral-actions-information Applicants" at bounding box center [1481, 269] width 164 height 33
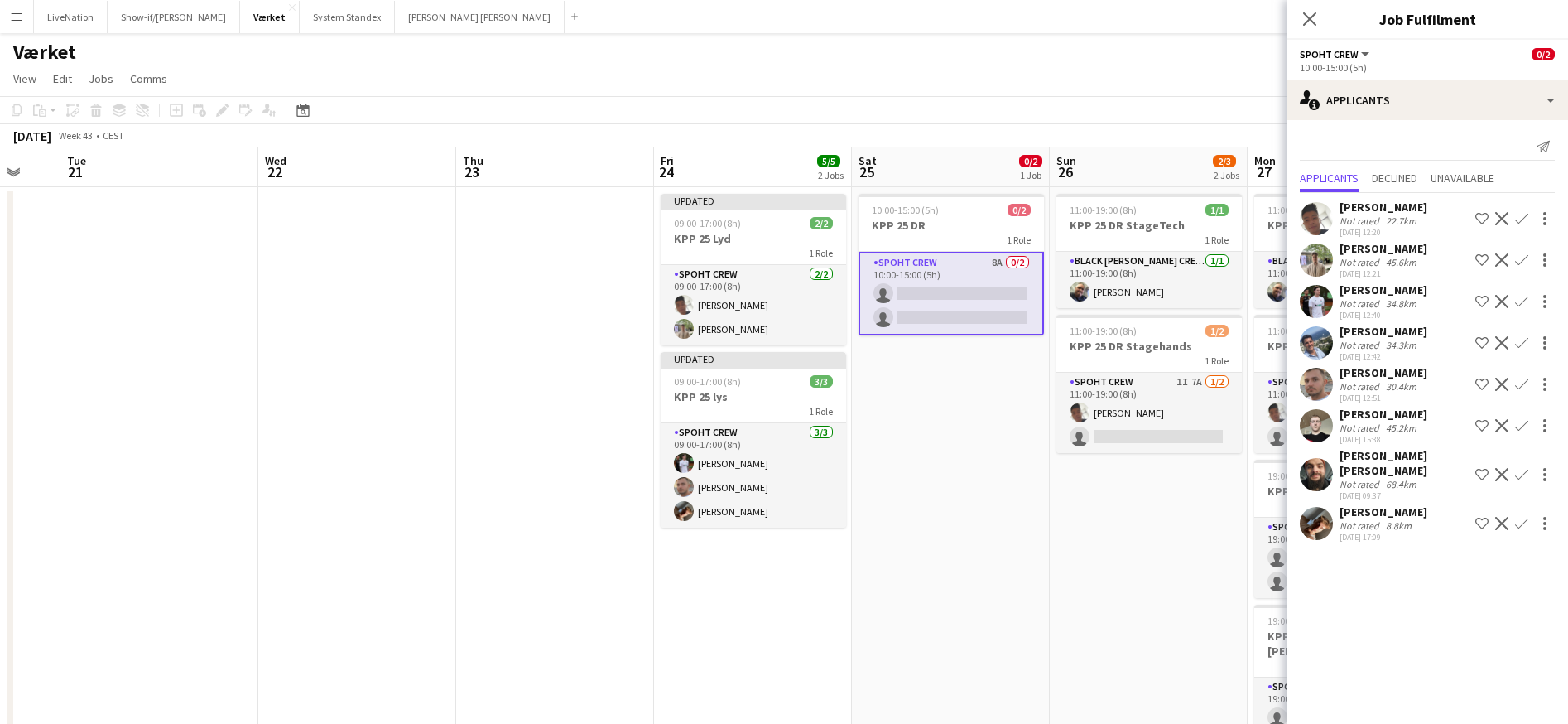
click at [1527, 383] on app-icon "Confirm" at bounding box center [1522, 384] width 14 height 14
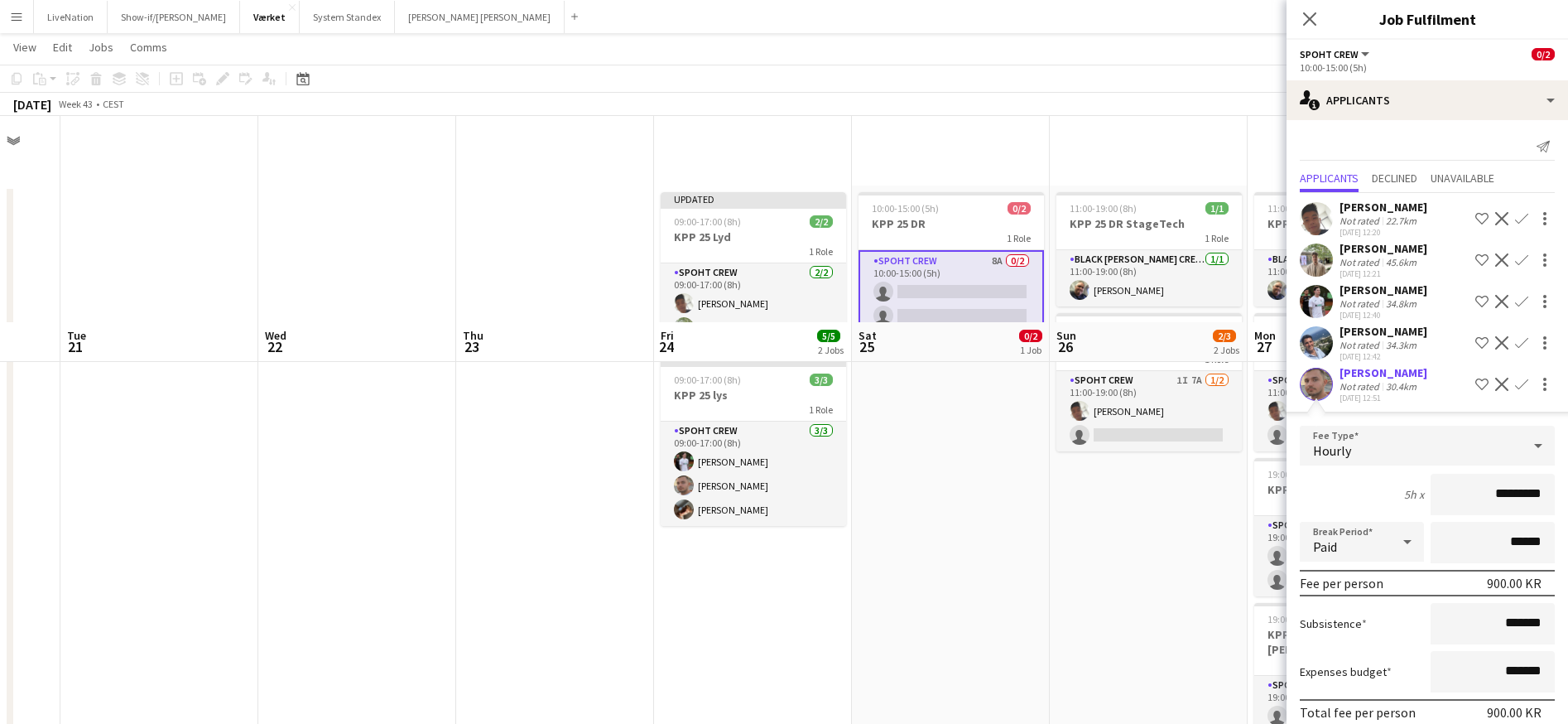
scroll to position [204, 0]
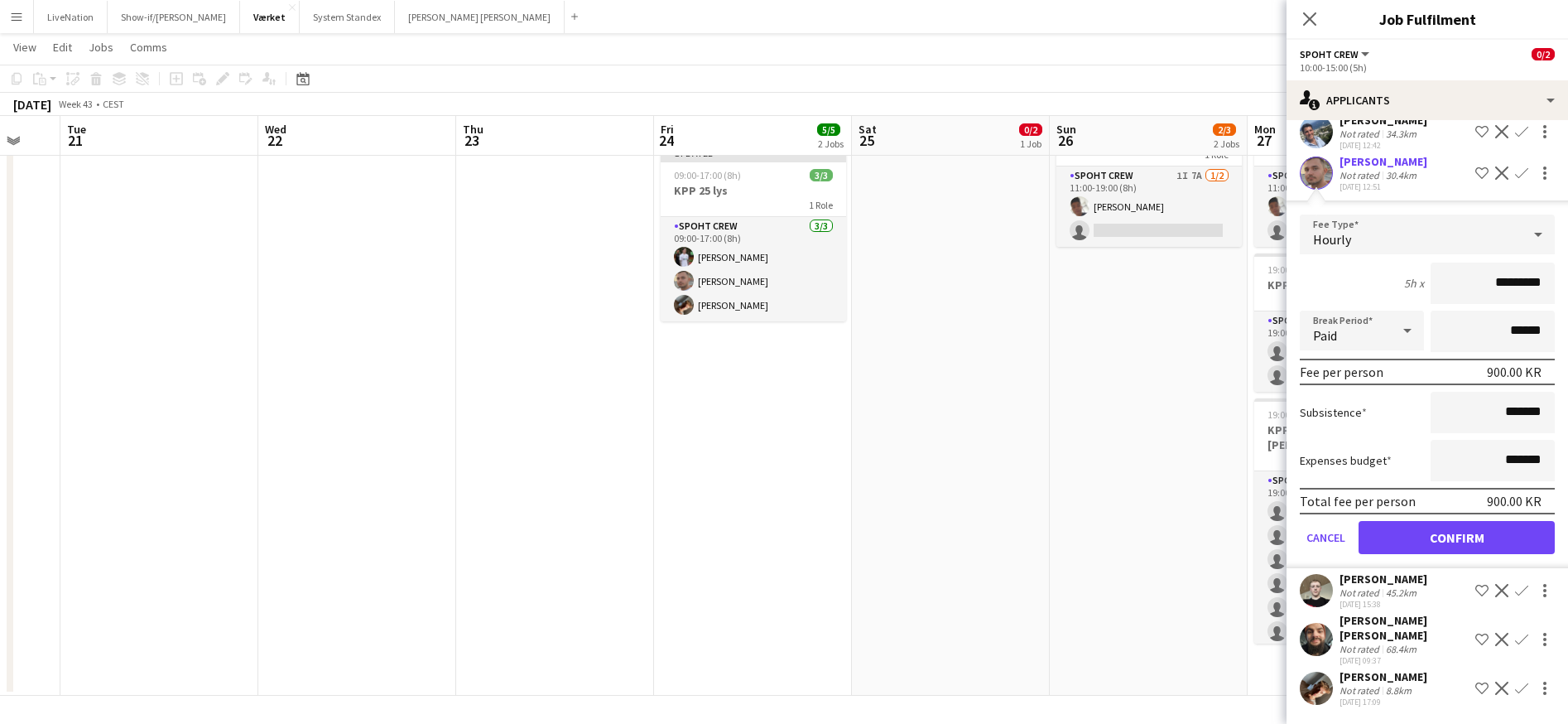
click at [1499, 550] on button "Confirm" at bounding box center [1457, 537] width 196 height 33
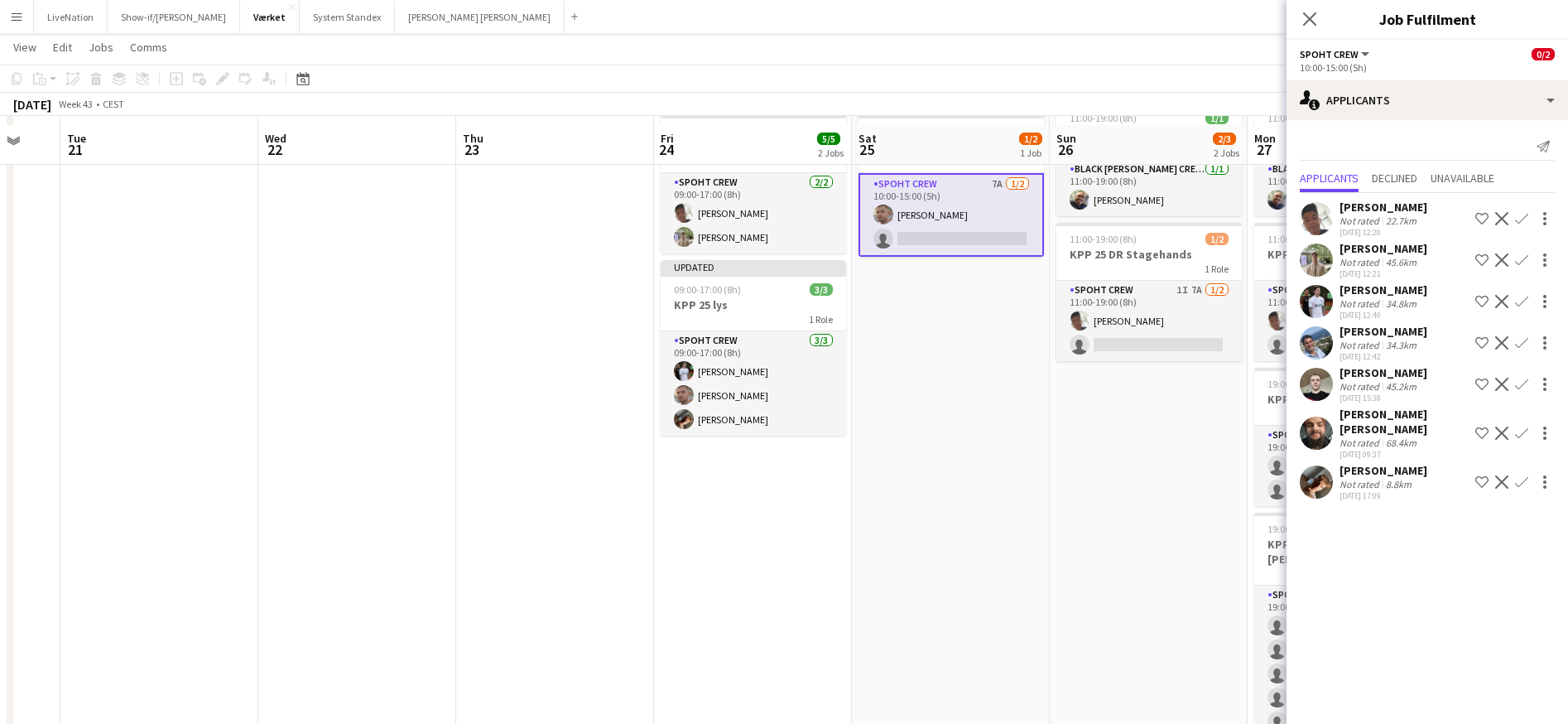
scroll to position [47, 0]
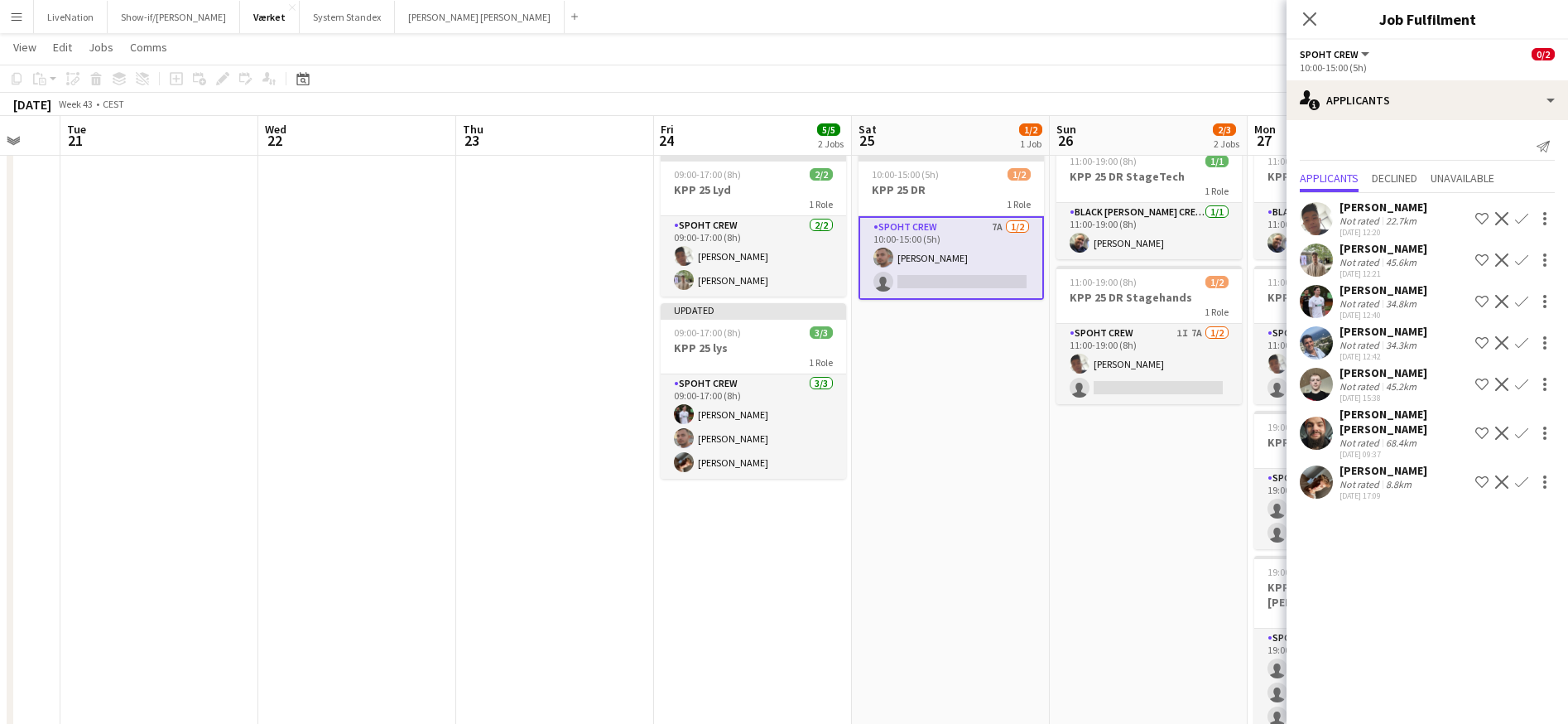
click at [1523, 217] on app-icon "Confirm" at bounding box center [1522, 219] width 14 height 14
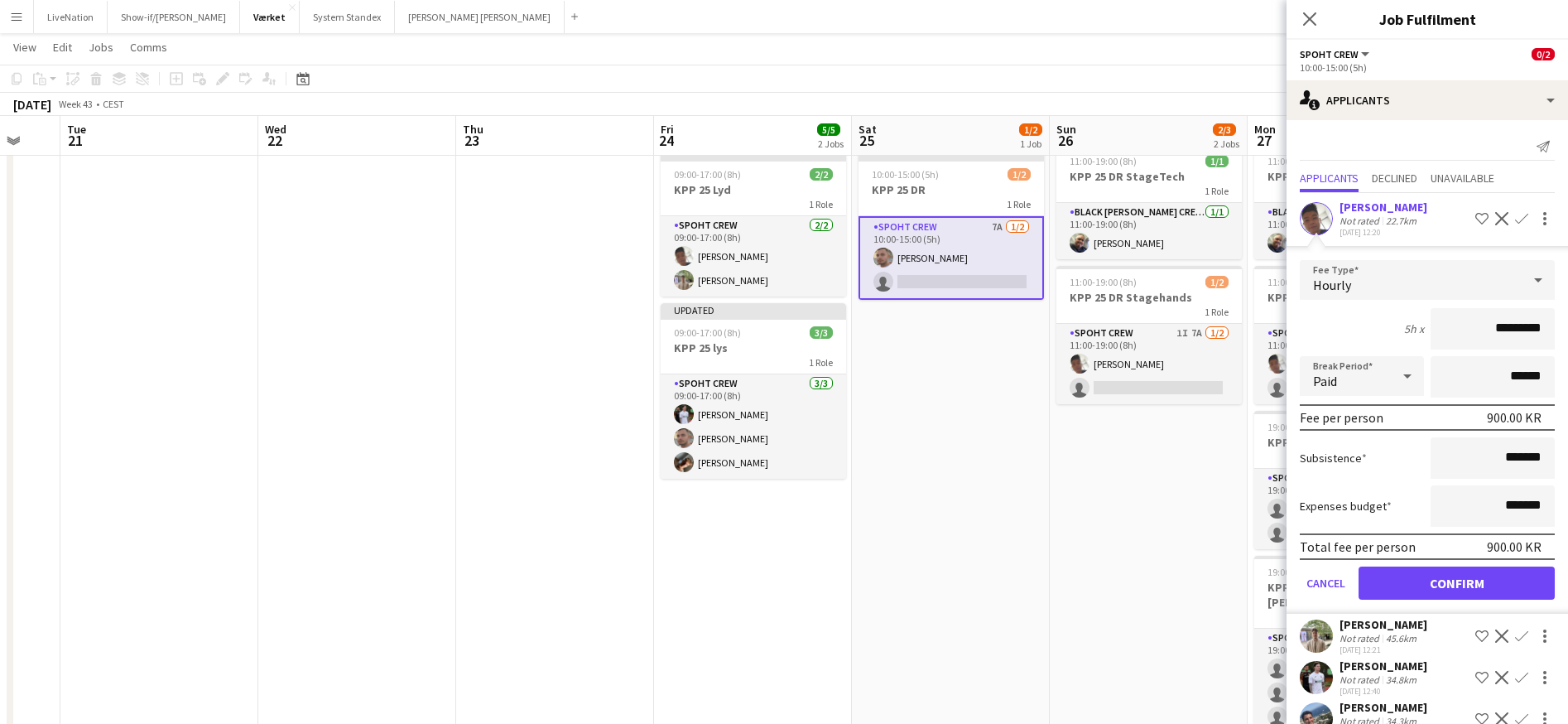
click at [1502, 583] on button "Confirm" at bounding box center [1457, 583] width 196 height 33
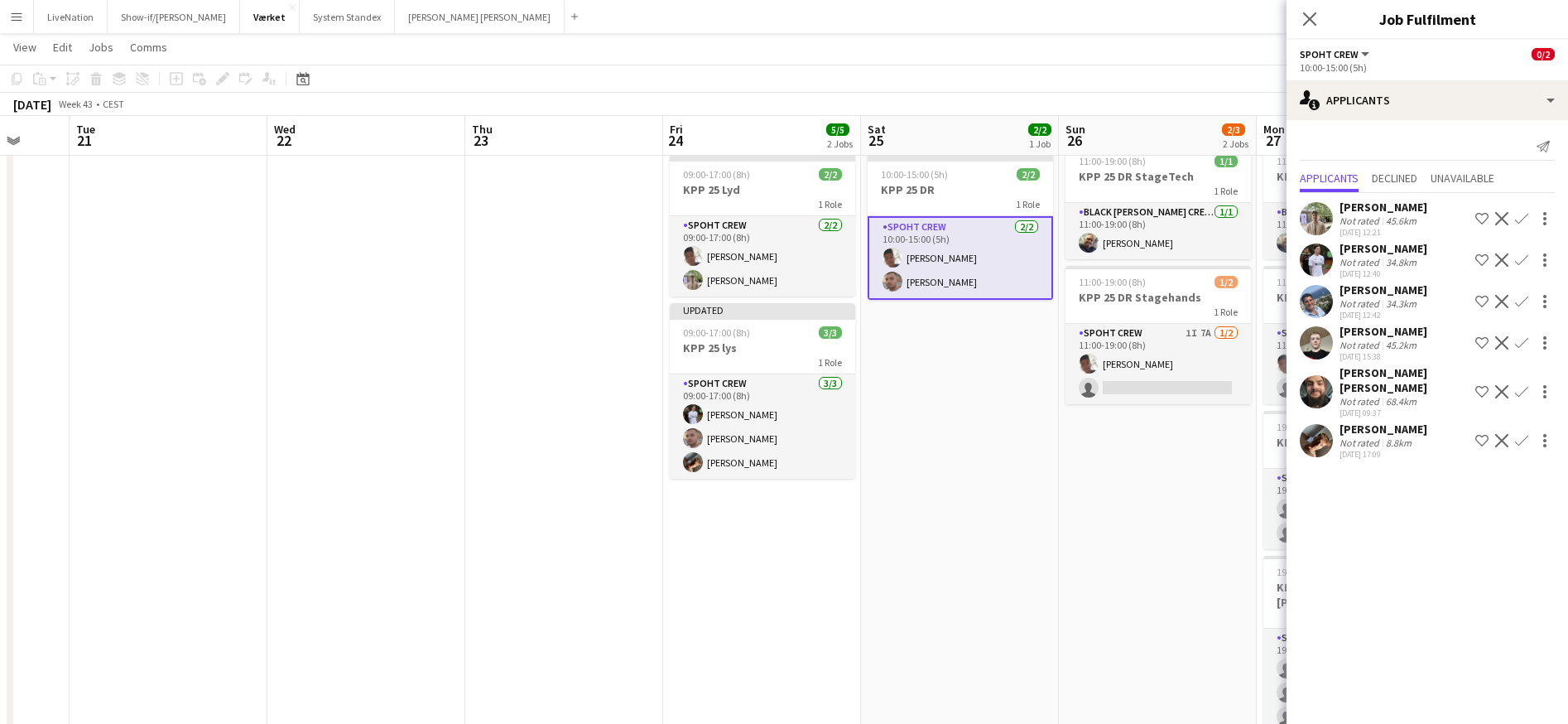
drag, startPoint x: 1176, startPoint y: 461, endPoint x: 994, endPoint y: 458, distance: 182.0
click at [991, 461] on app-calendar-viewport "Sat 18 Sun 19 Mon 20 Tue 21 Wed 22 Thu 23 Fri 24 5/5 2 Jobs Sat 25 2/2 1 Job Su…" at bounding box center [784, 435] width 1568 height 836
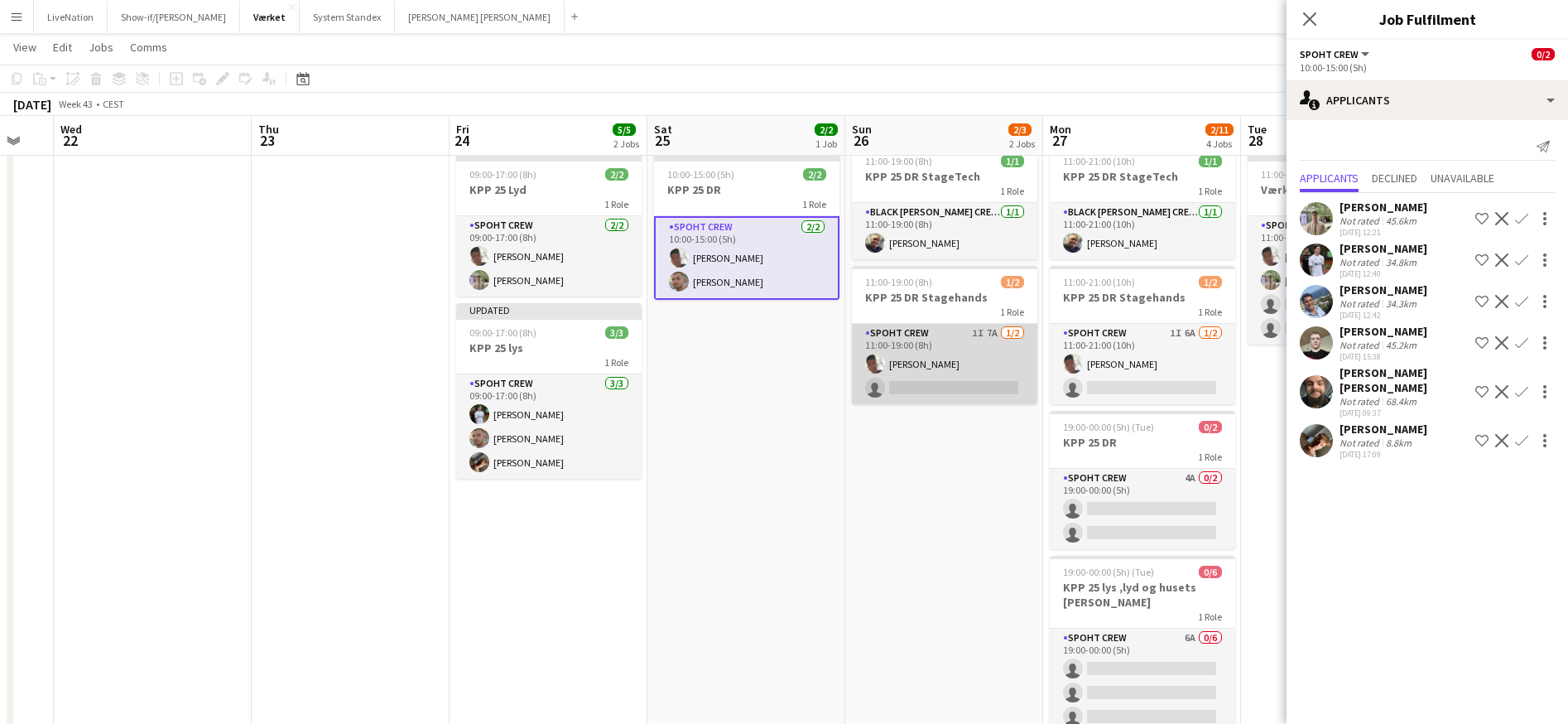
scroll to position [0, 540]
click at [965, 383] on app-card-role "Spoht Crew 1I 7A [DATE] 11:00-19:00 (8h) Seep Villadsen single-neutral-actions" at bounding box center [945, 363] width 185 height 80
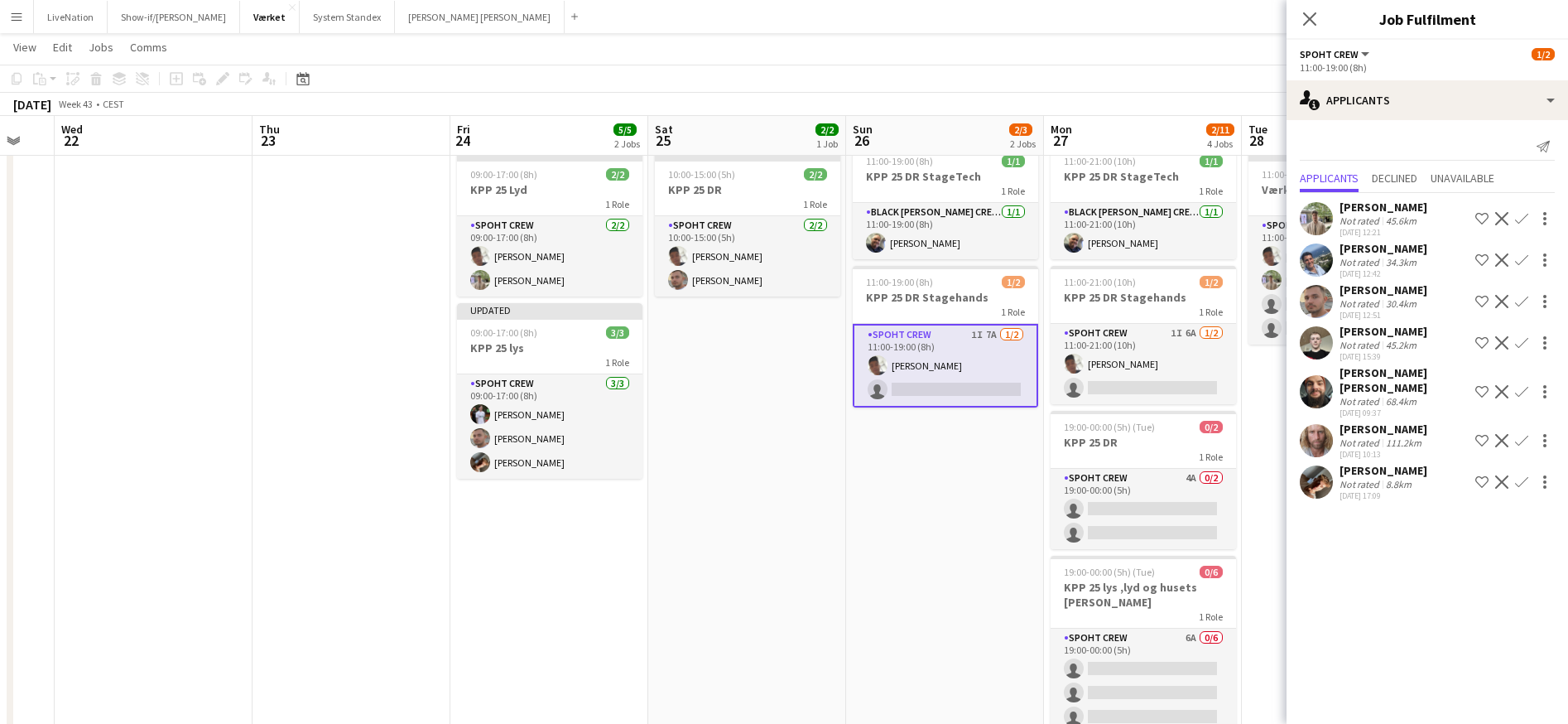
scroll to position [0, 540]
click at [972, 345] on app-card-role "Spoht Crew 1I 7A [DATE] 11:00-19:00 (8h) Seep Villadsen single-neutral-actions" at bounding box center [944, 365] width 185 height 84
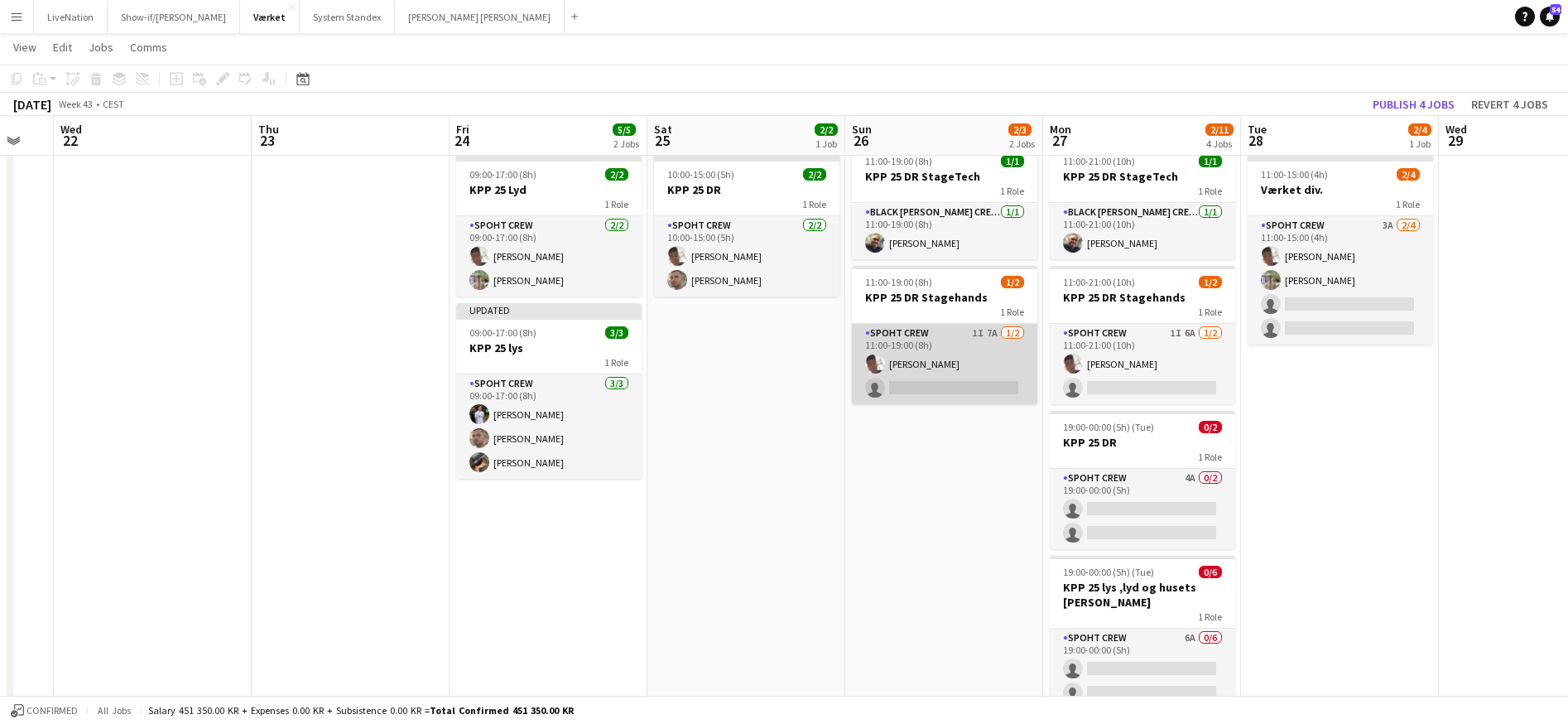
scroll to position [0, 540]
click at [981, 374] on app-card-role "Spoht Crew 1I 7A [DATE] 11:00-19:00 (8h) Seep Villadsen single-neutral-actions" at bounding box center [945, 363] width 185 height 80
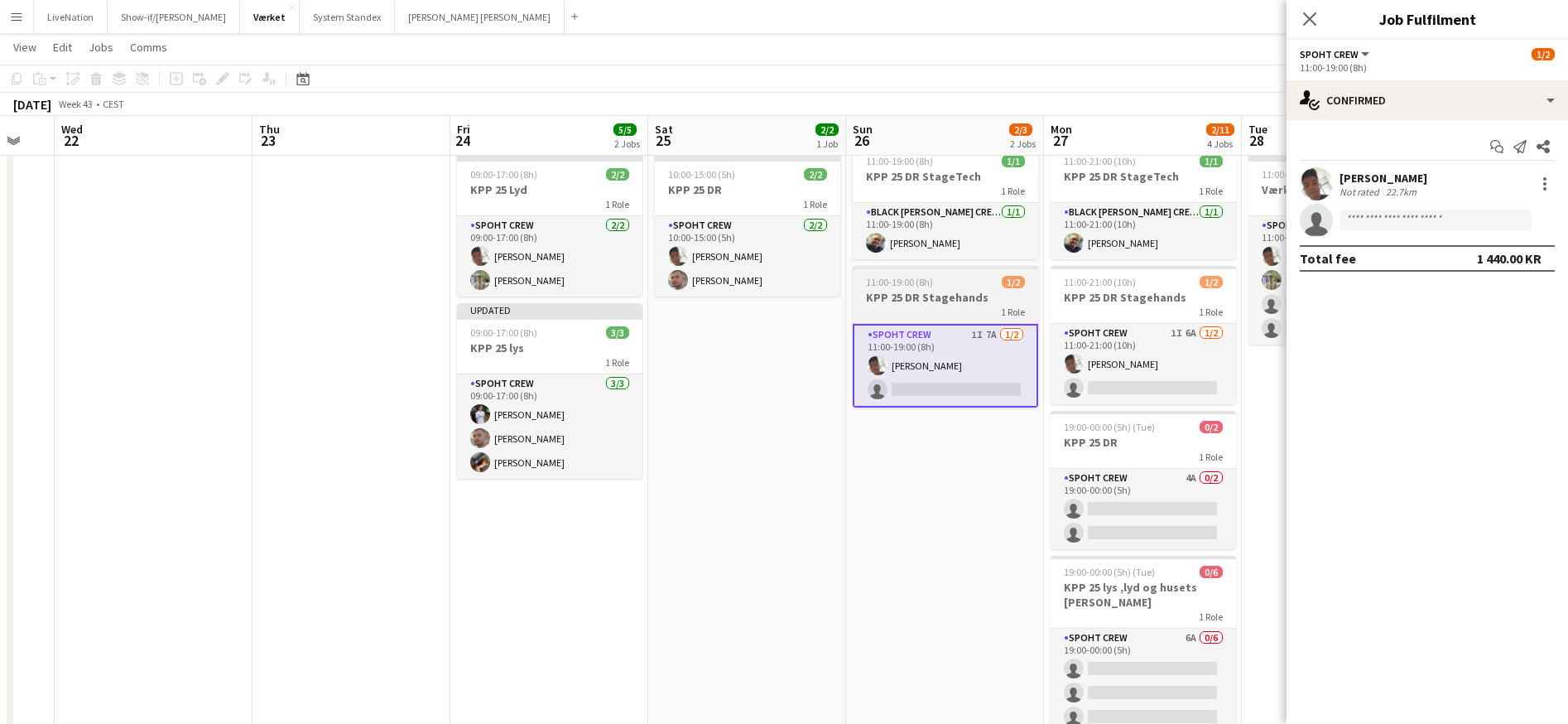
click at [945, 306] on div "1 Role" at bounding box center [945, 311] width 185 height 14
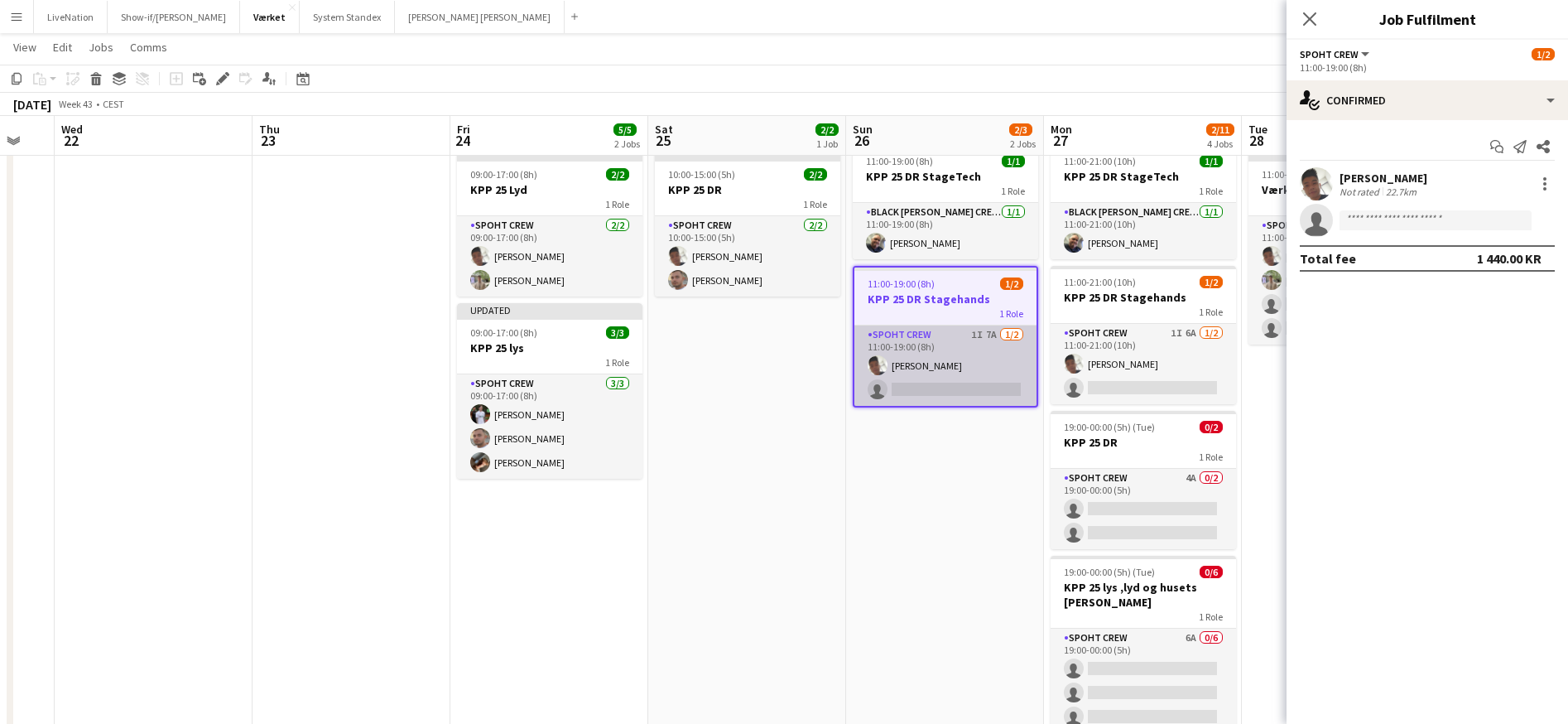
click at [977, 334] on app-card-role "Spoht Crew 1I 7A [DATE] 11:00-19:00 (8h) Seep Villadsen single-neutral-actions" at bounding box center [946, 365] width 183 height 80
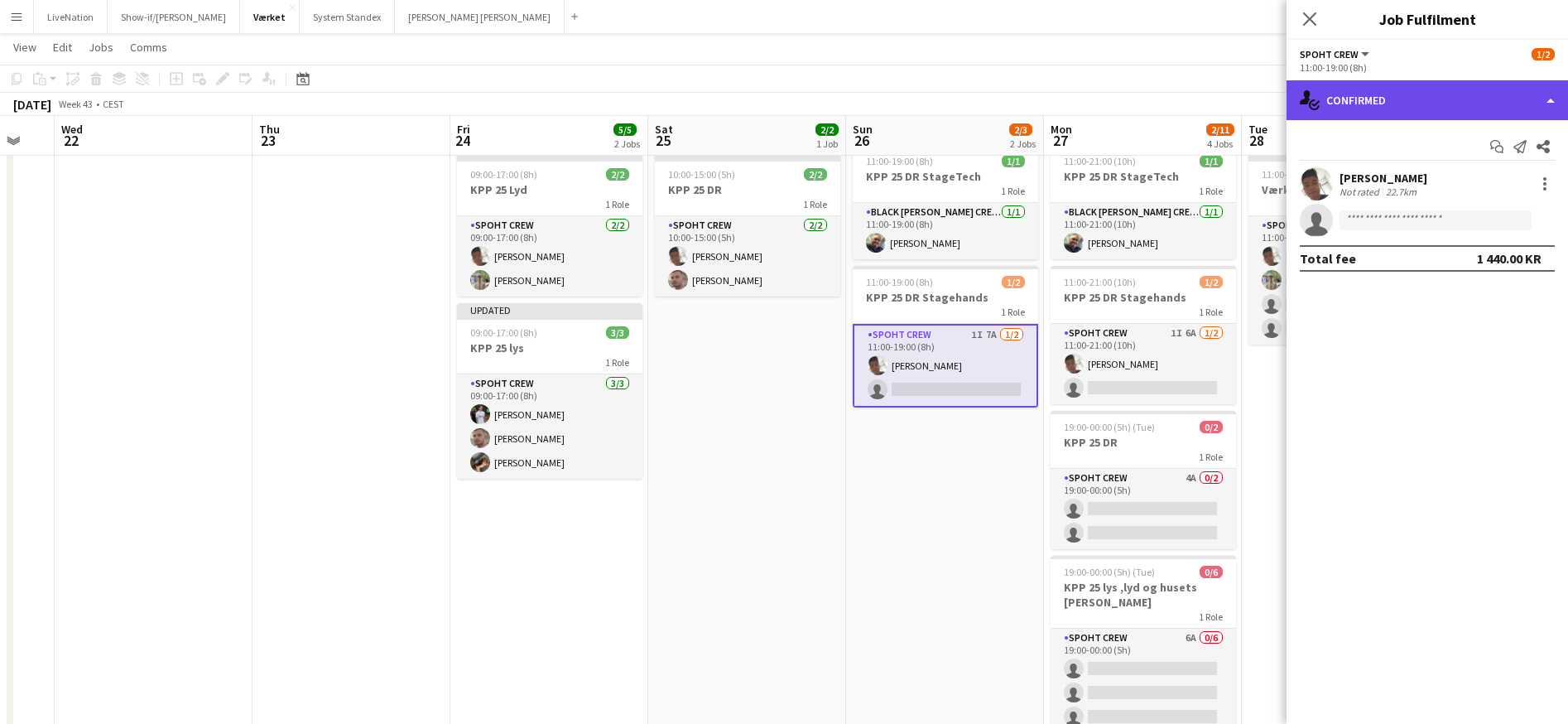
click at [1556, 104] on div "single-neutral-actions-check-2 Confirmed" at bounding box center [1428, 100] width 282 height 40
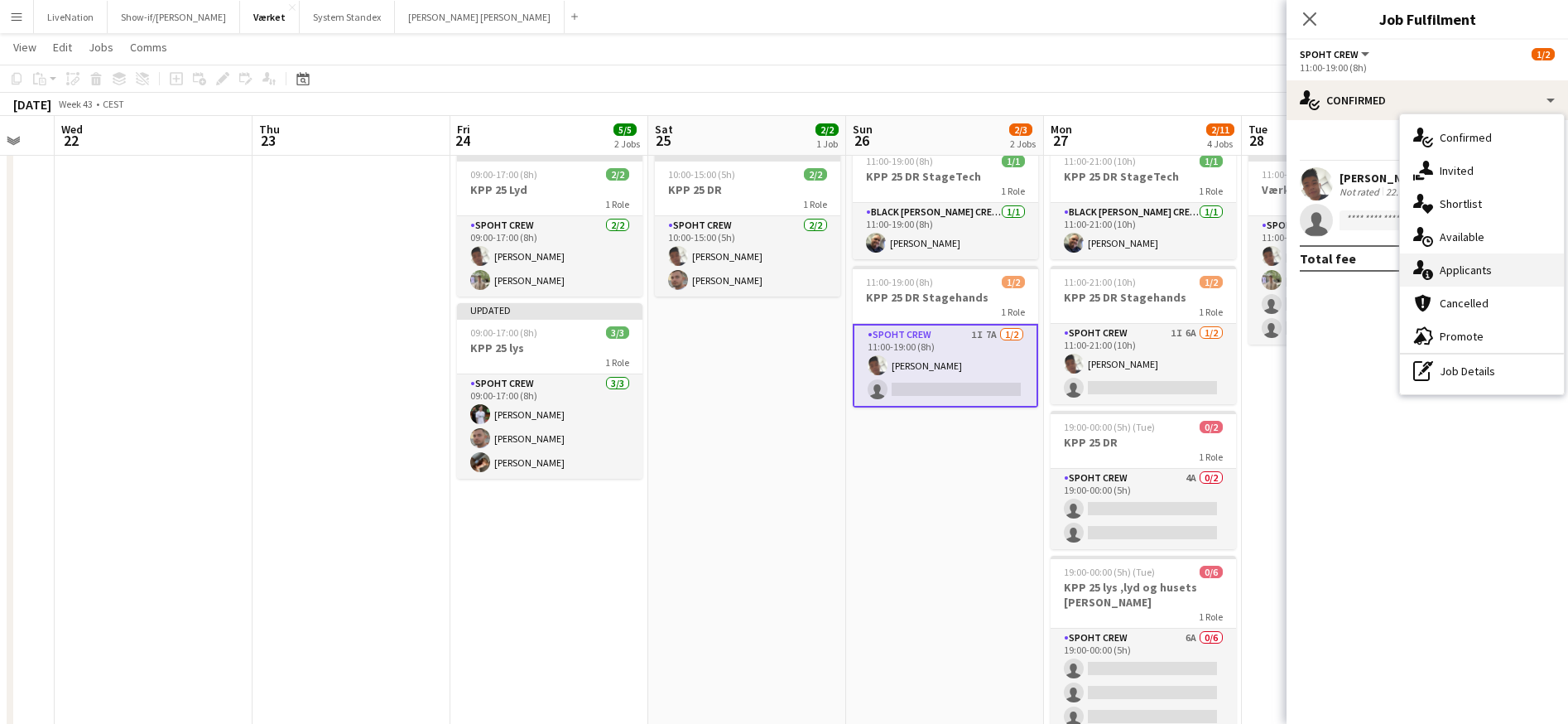
click at [1512, 273] on div "single-neutral-actions-information Applicants" at bounding box center [1481, 269] width 164 height 33
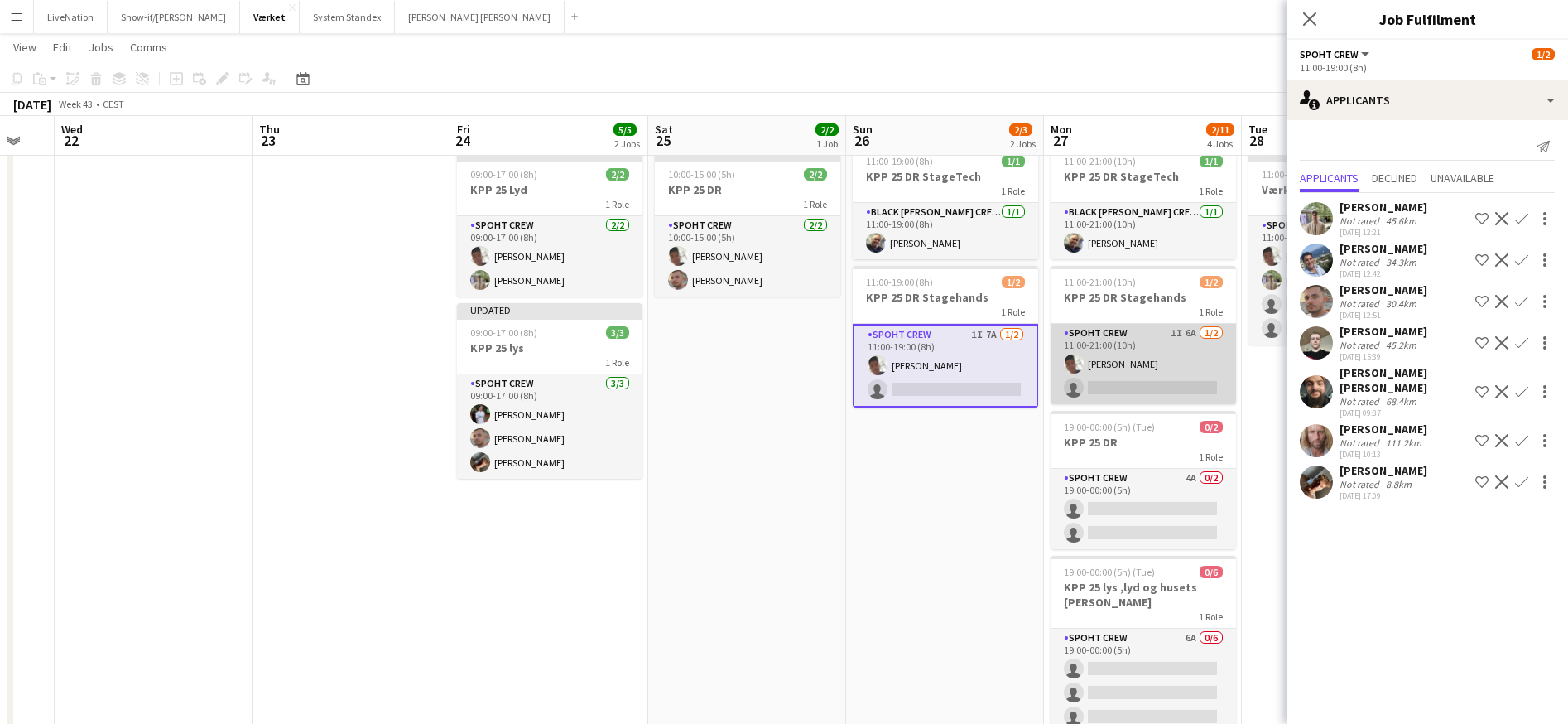
click at [1199, 349] on app-card-role "Spoht Crew 1I 6A [DATE] 11:00-21:00 (10h) Seep Villadsen single-neutral-actions" at bounding box center [1143, 363] width 185 height 80
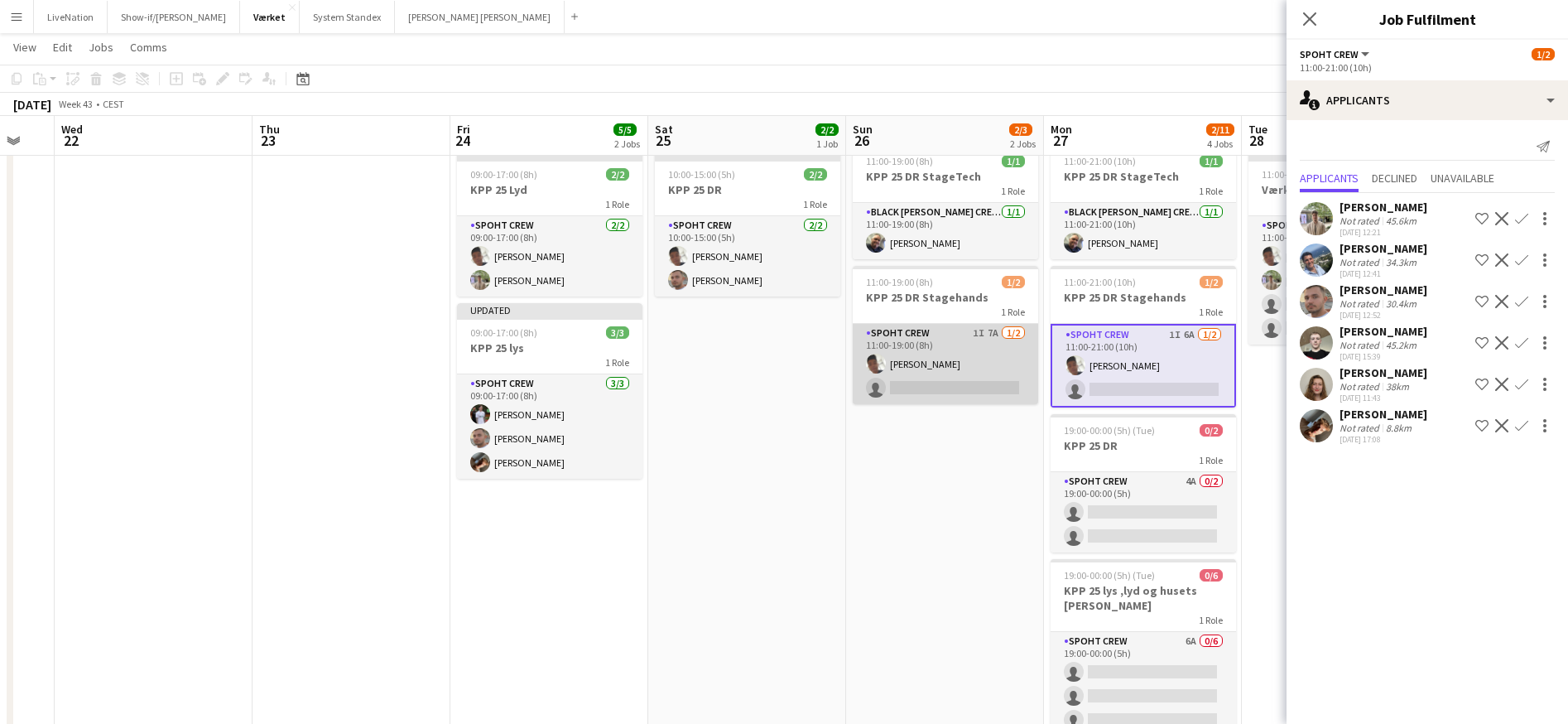
click at [978, 382] on app-card-role "Spoht Crew 1I 7A [DATE] 11:00-19:00 (8h) Seep Villadsen single-neutral-actions" at bounding box center [945, 363] width 185 height 80
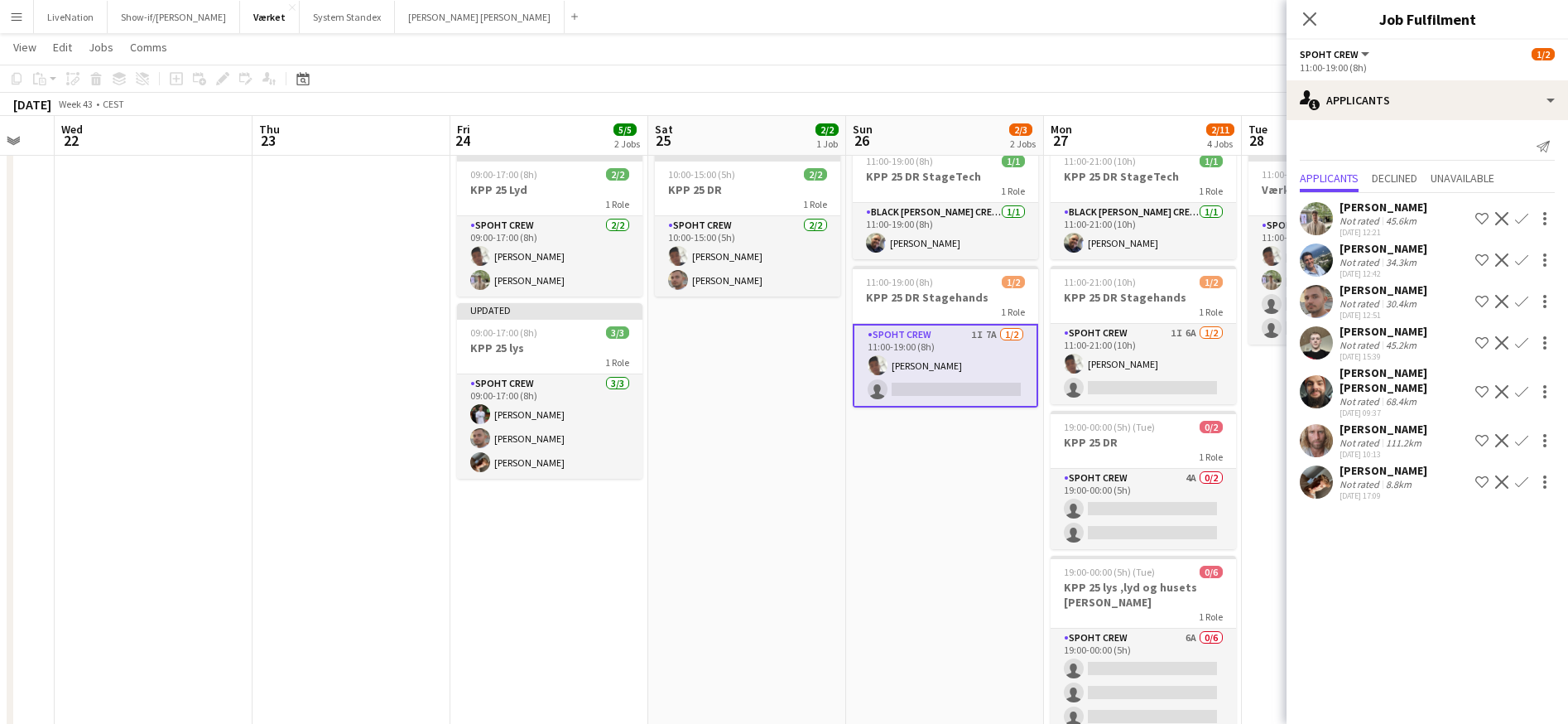
drag, startPoint x: 1519, startPoint y: 460, endPoint x: 1523, endPoint y: 402, distance: 58.1
click at [1518, 432] on div "[PERSON_NAME] Not rated 45.6km [DATE] 12:21 Shortlist crew Decline Confirm [PER…" at bounding box center [1428, 349] width 282 height 312
click at [1524, 219] on app-icon "Confirm" at bounding box center [1522, 219] width 14 height 14
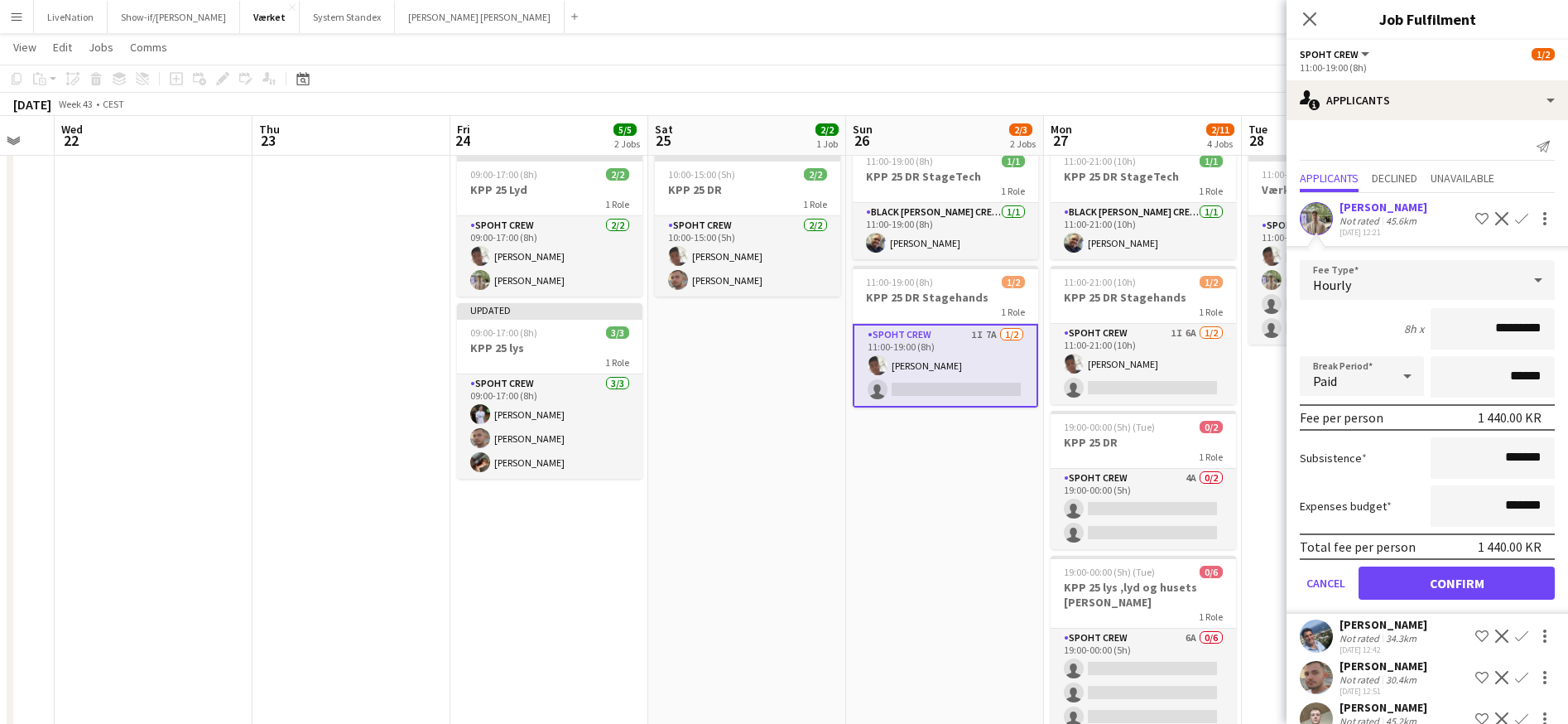
click at [1442, 597] on button "Confirm" at bounding box center [1457, 583] width 196 height 33
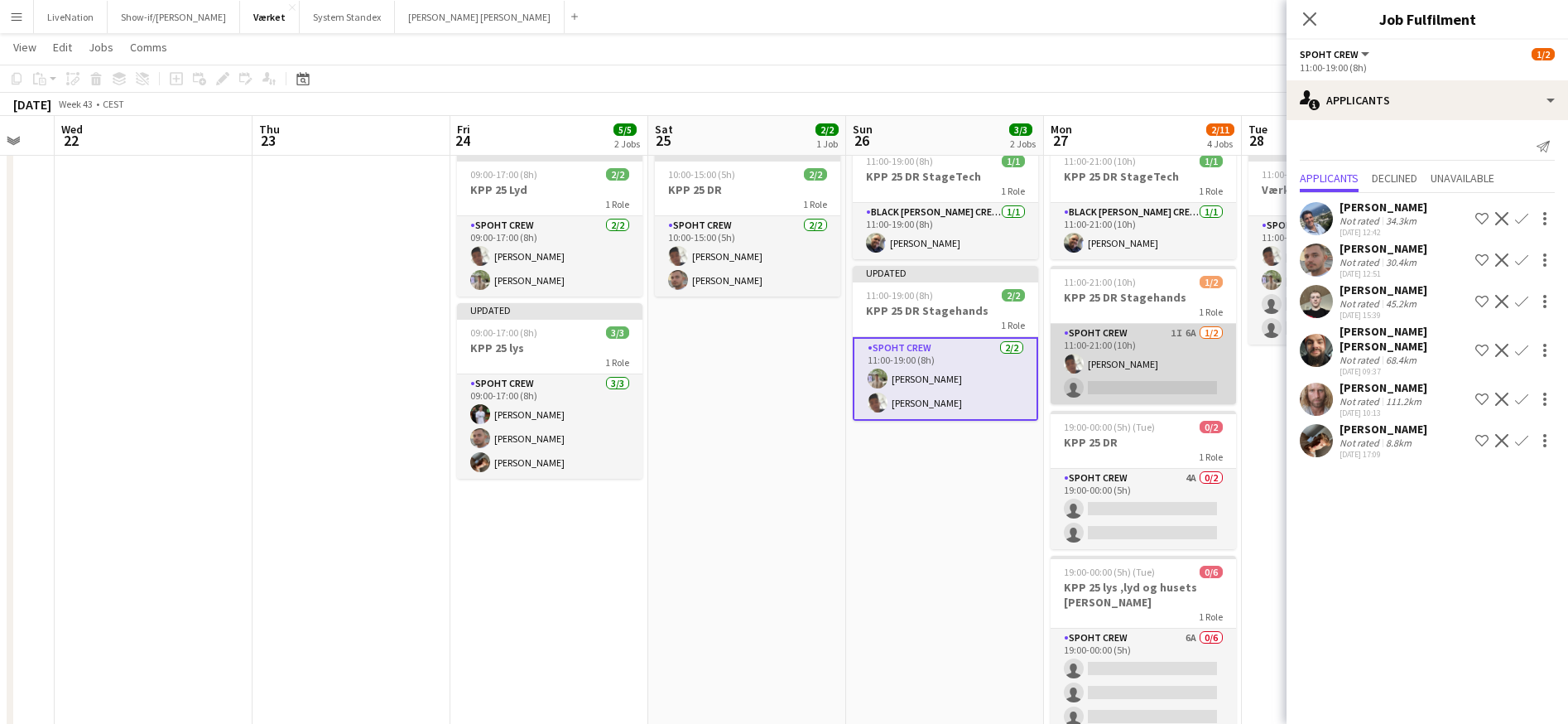
drag, startPoint x: 1164, startPoint y: 389, endPoint x: 1173, endPoint y: 390, distance: 9.1
click at [1165, 389] on app-card-role "Spoht Crew 1I 6A [DATE] 11:00-21:00 (10h) Seep Villadsen single-neutral-actions" at bounding box center [1143, 363] width 185 height 80
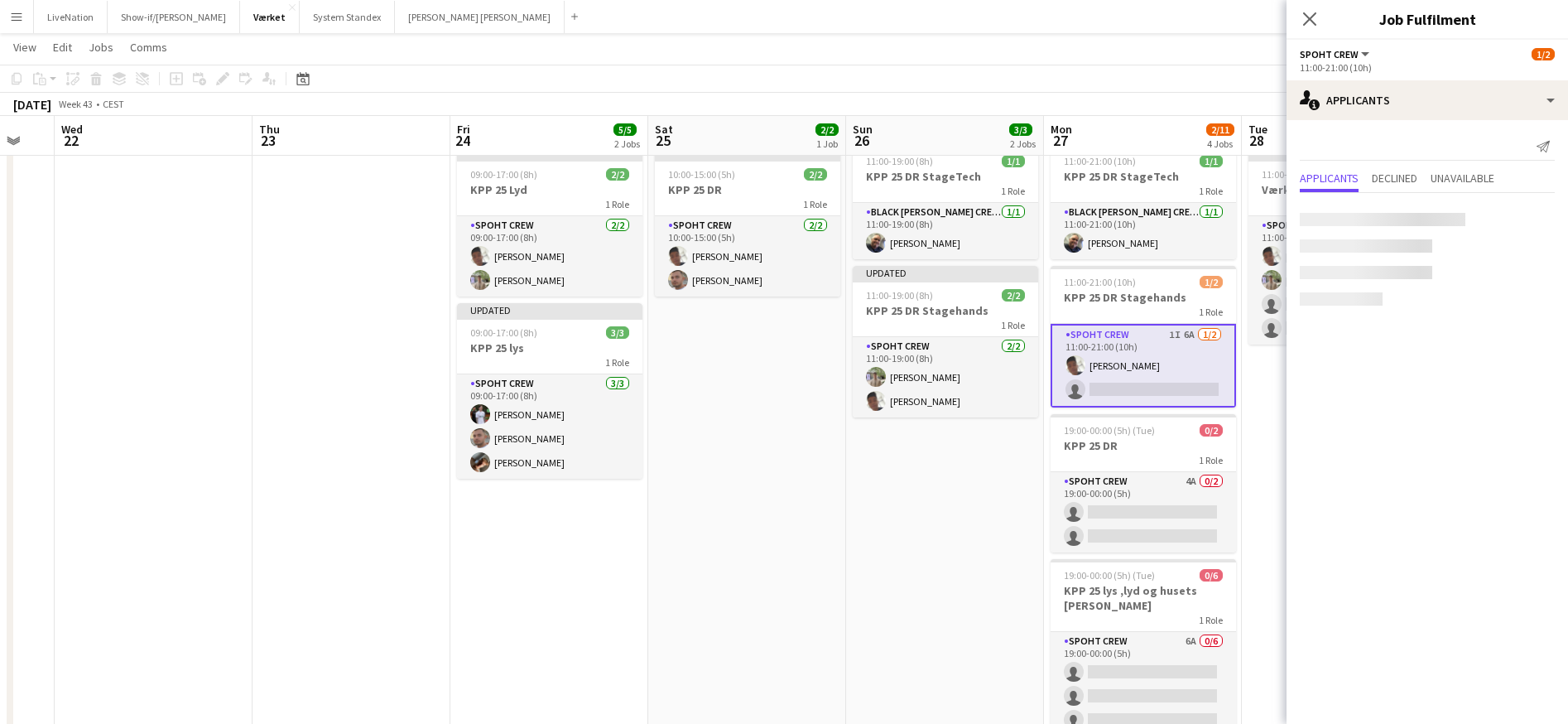
scroll to position [0, 539]
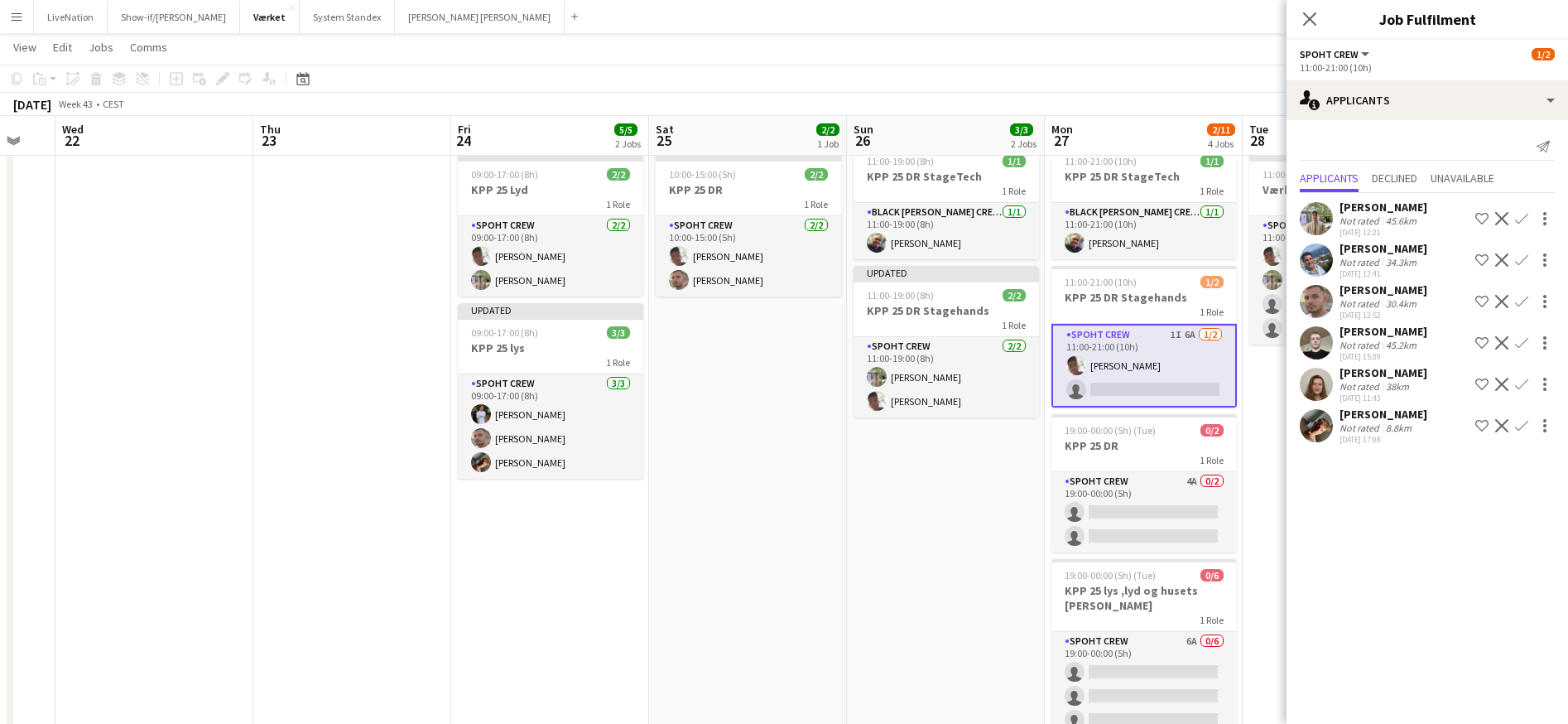
click at [1526, 214] on app-icon "Confirm" at bounding box center [1522, 219] width 14 height 14
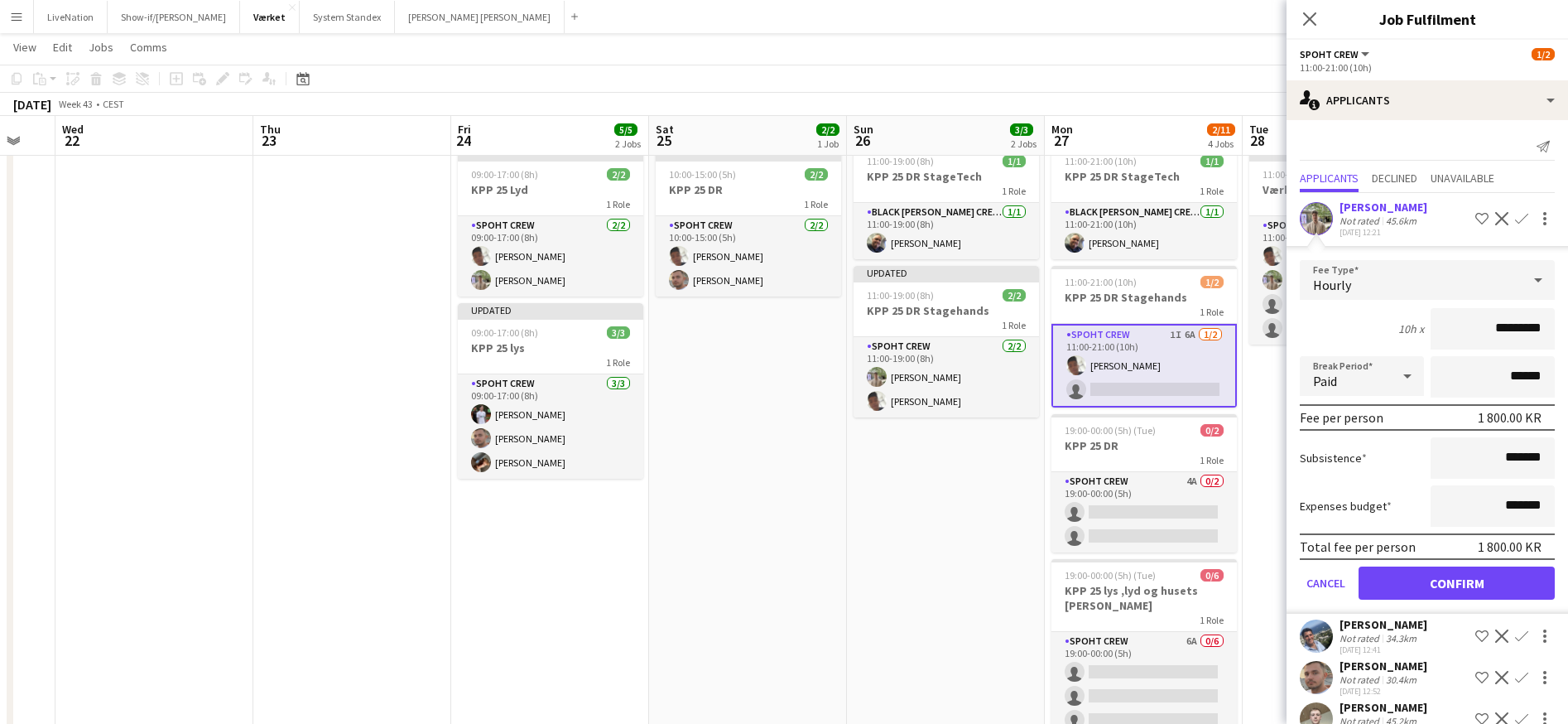
click at [1493, 596] on button "Confirm" at bounding box center [1457, 583] width 196 height 33
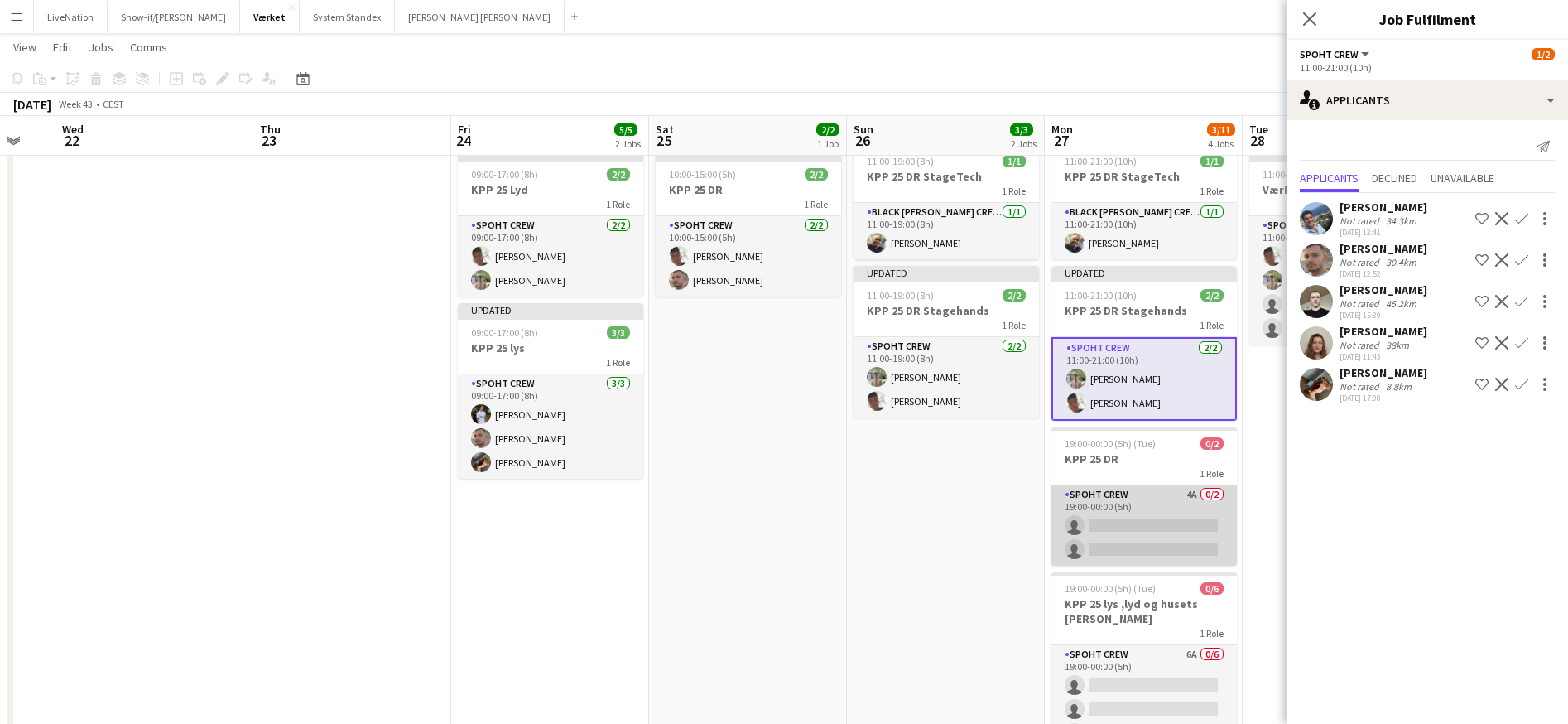
click at [1175, 525] on app-card-role "Spoht Crew 4A 0/2 19:00-00:00 (5h) single-neutral-actions single-neutral-actions" at bounding box center [1144, 525] width 185 height 80
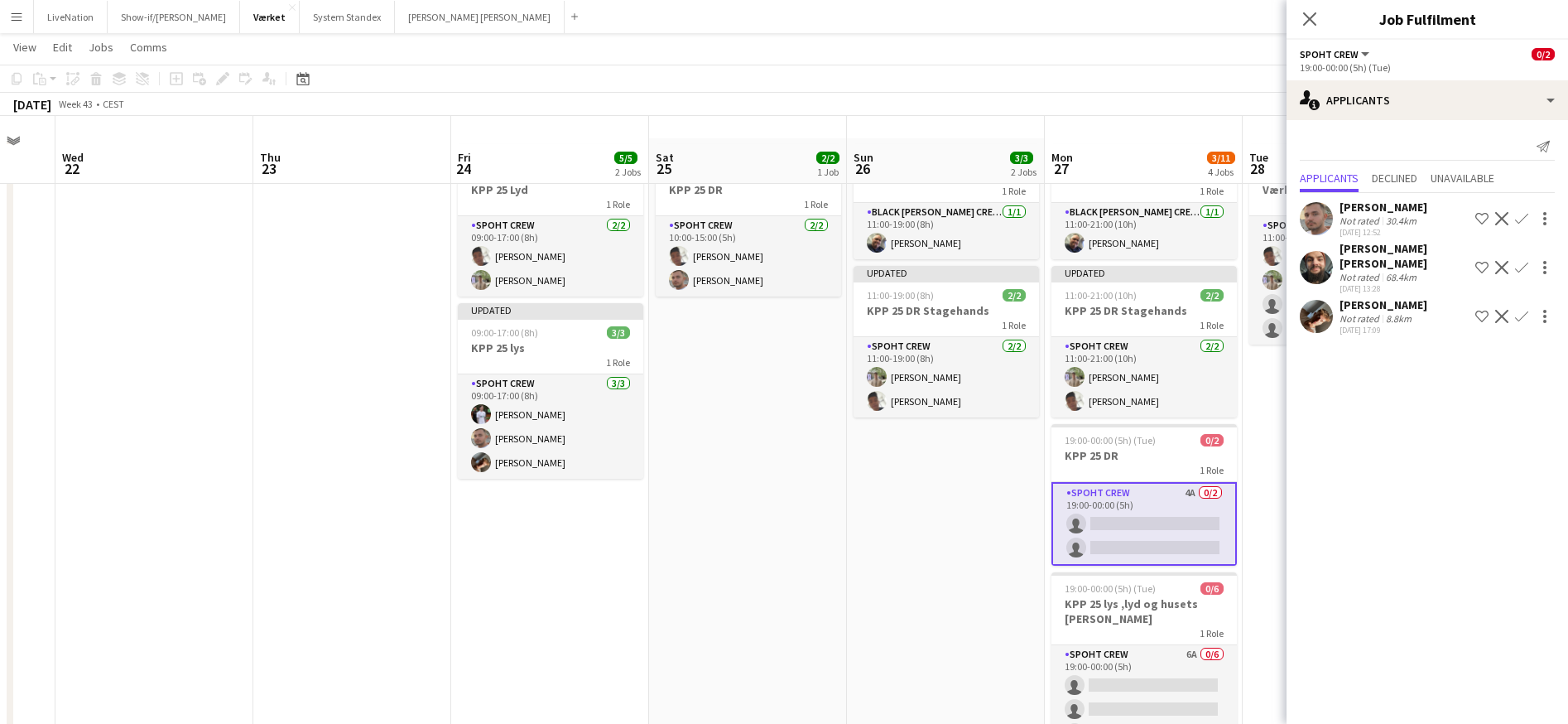
scroll to position [175, 0]
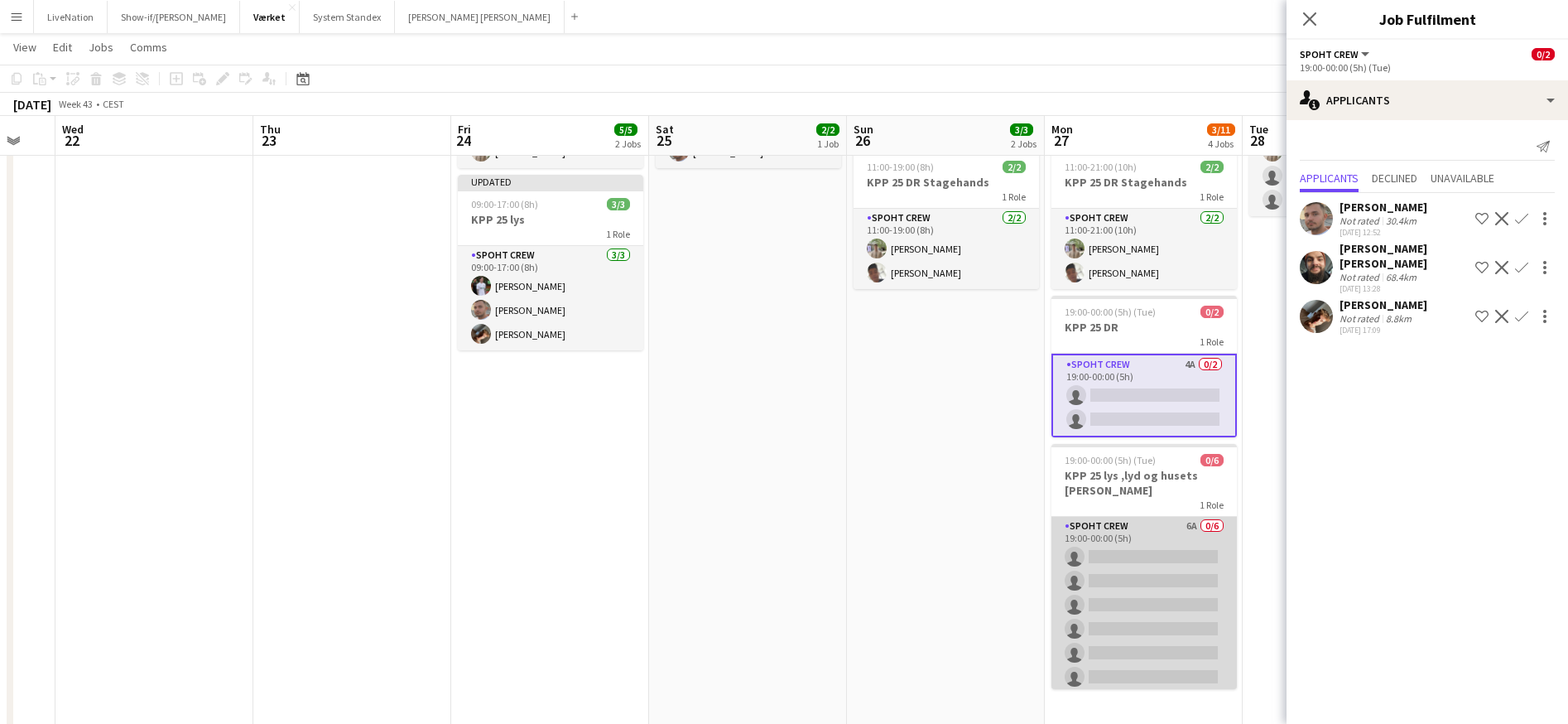
click at [1159, 540] on app-card-role "Spoht Crew 6A 0/6 19:00-00:00 (5h) single-neutral-actions single-neutral-action…" at bounding box center [1144, 605] width 185 height 176
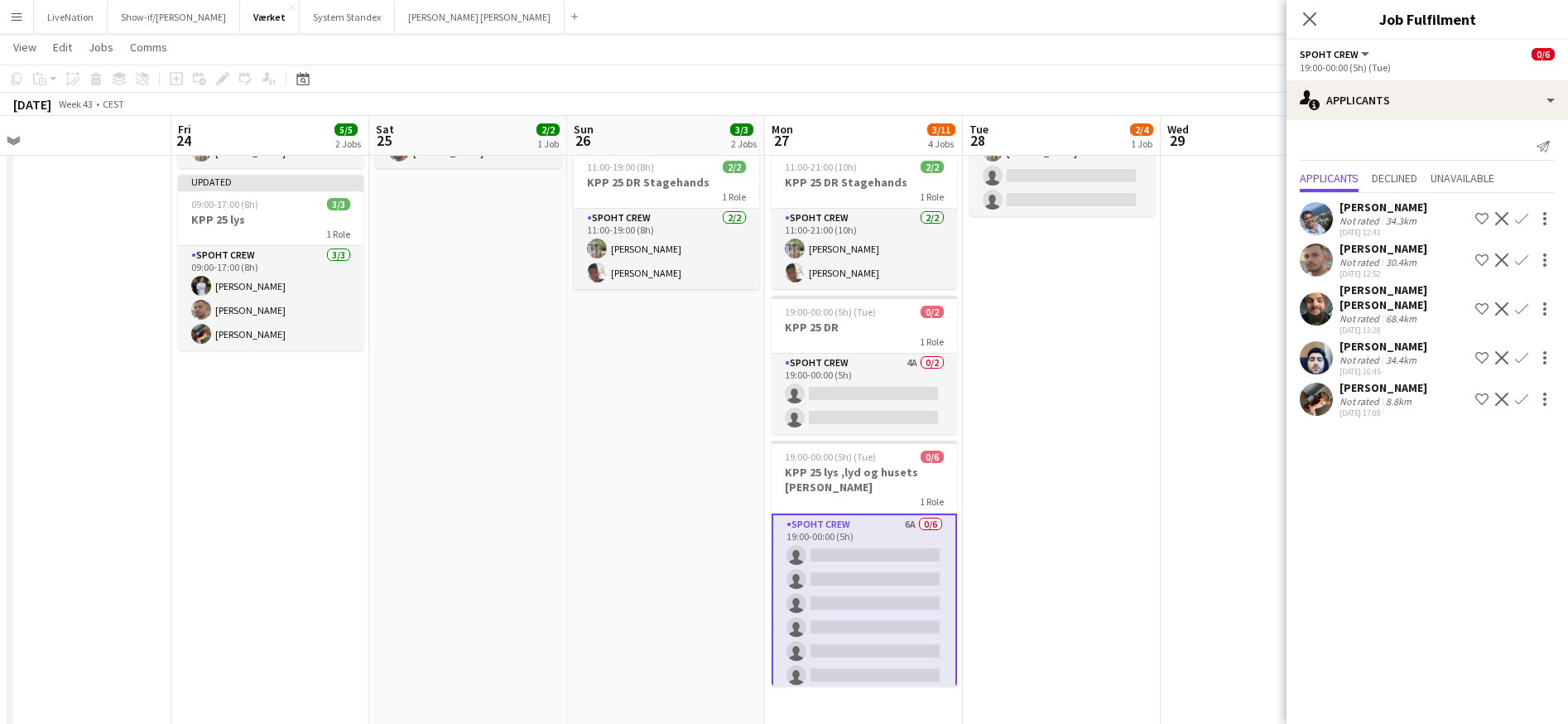
scroll to position [0, 637]
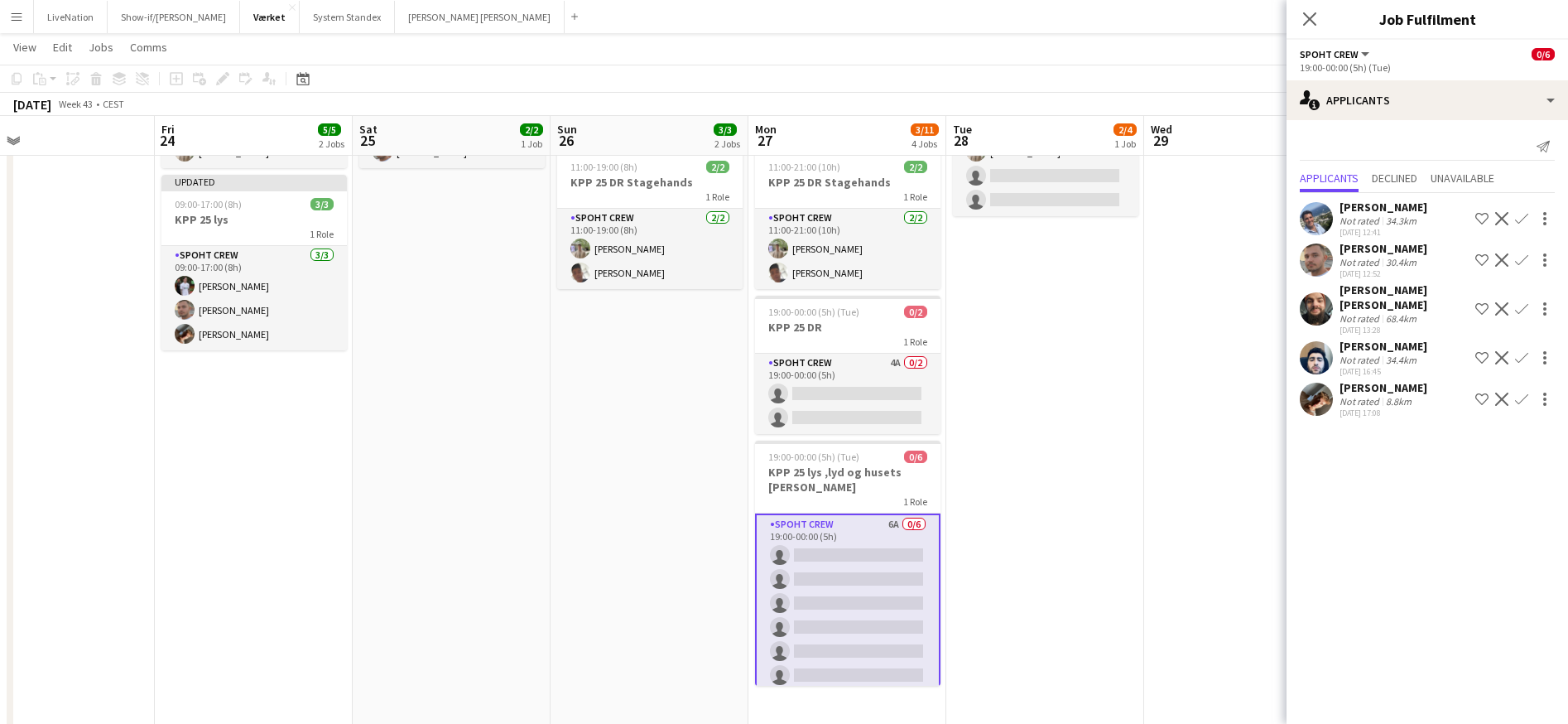
drag, startPoint x: 1264, startPoint y: 435, endPoint x: 983, endPoint y: 442, distance: 281.1
click at [968, 450] on app-calendar-viewport "Mon 20 Tue 21 Wed 22 Thu 23 Fri 24 5/5 2 Jobs Sat 25 2/2 1 Job Sun 26 3/3 2 Job…" at bounding box center [784, 313] width 1568 height 849
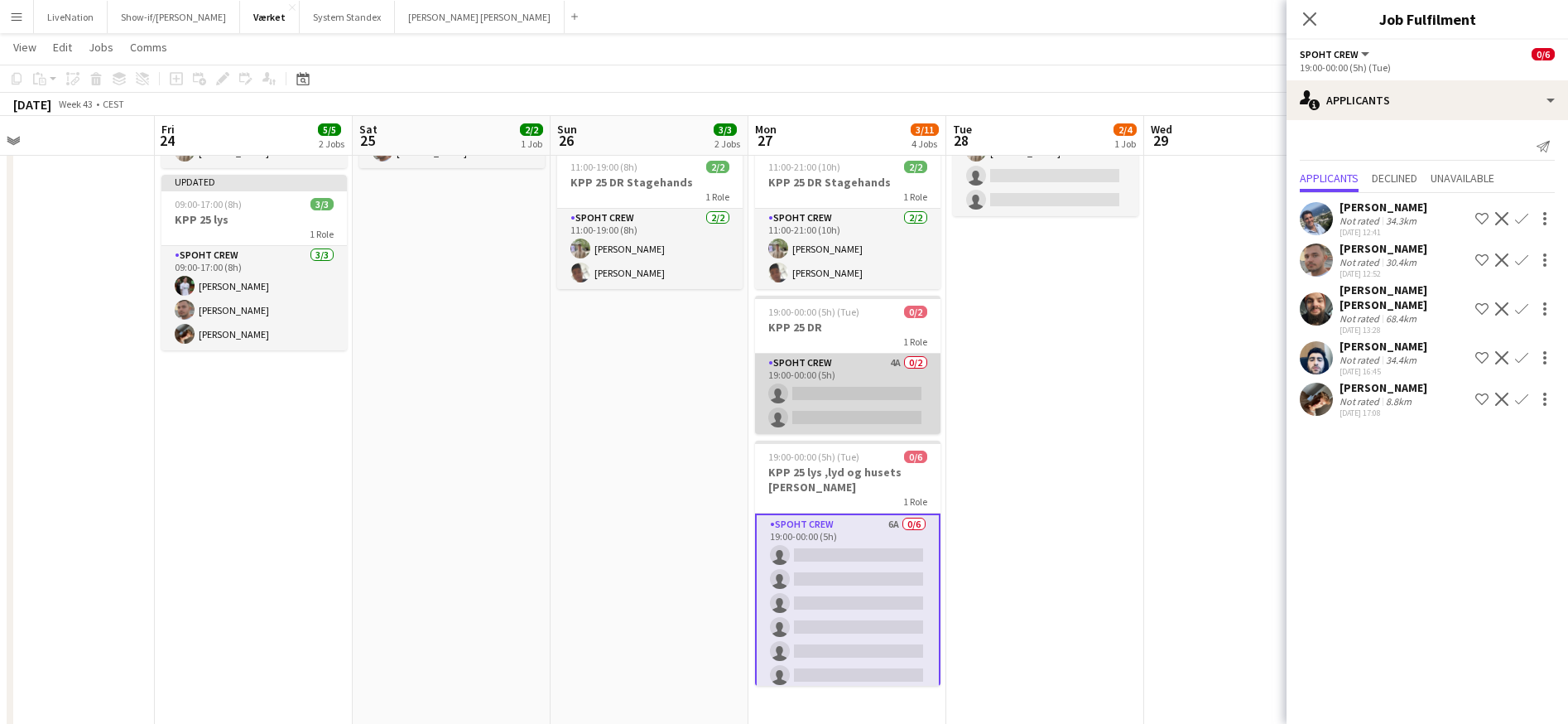
click at [888, 390] on app-card-role "Spoht Crew 4A 0/2 19:00-00:00 (5h) single-neutral-actions single-neutral-actions" at bounding box center [848, 393] width 185 height 80
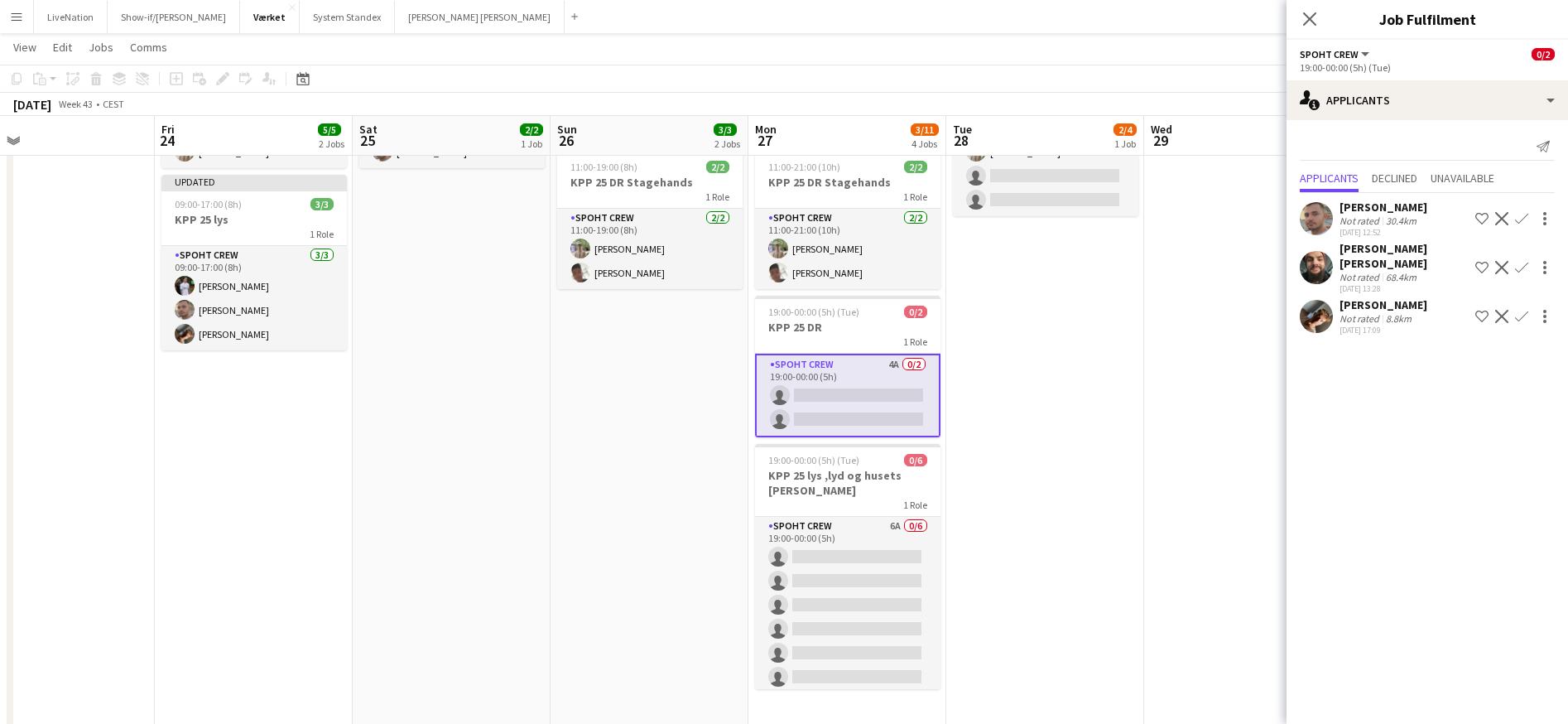
click at [906, 393] on app-card-role "Spoht Crew 4A 0/2 19:00-00:00 (5h) single-neutral-actions single-neutral-actions" at bounding box center [848, 395] width 185 height 84
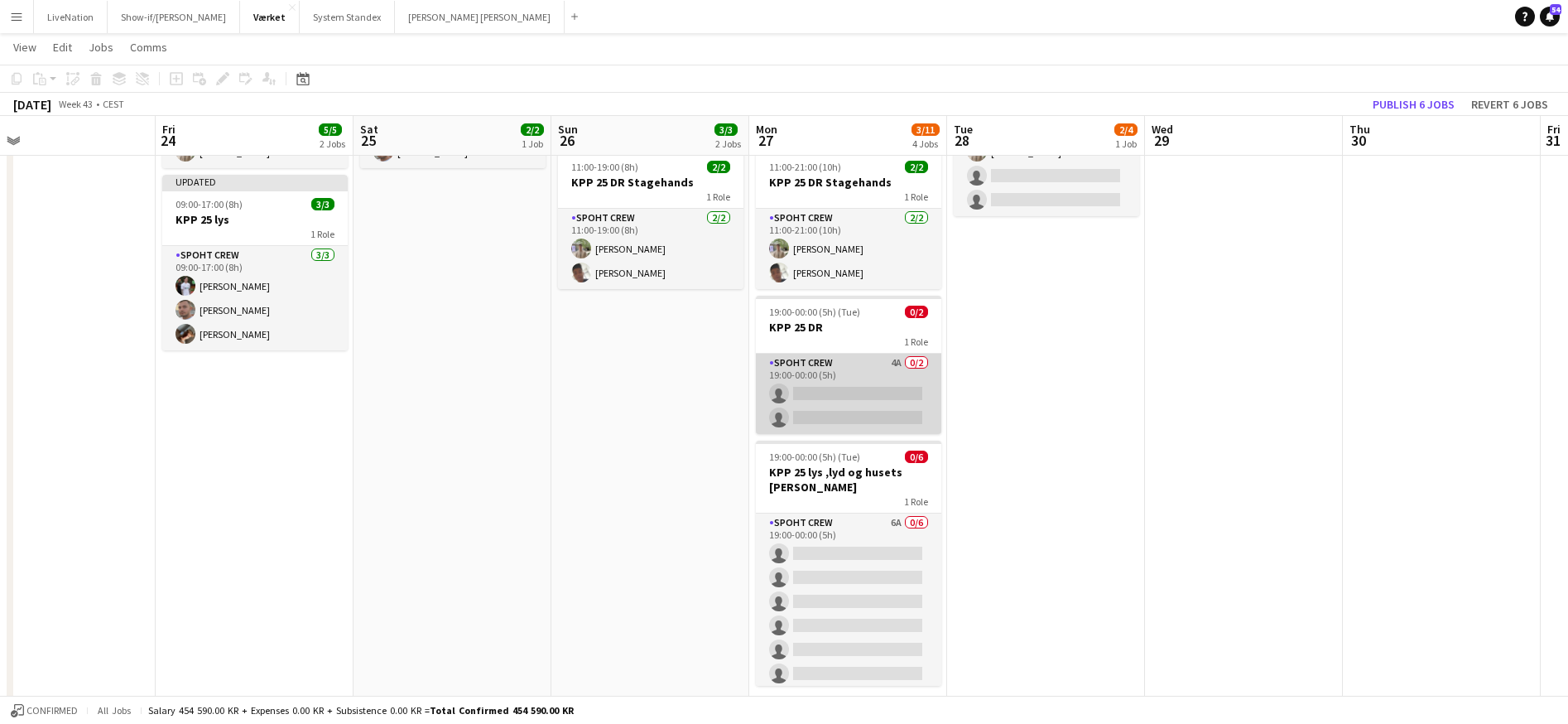
click at [875, 384] on app-card-role "Spoht Crew 4A 0/2 19:00-00:00 (5h) single-neutral-actions single-neutral-actions" at bounding box center [849, 393] width 185 height 80
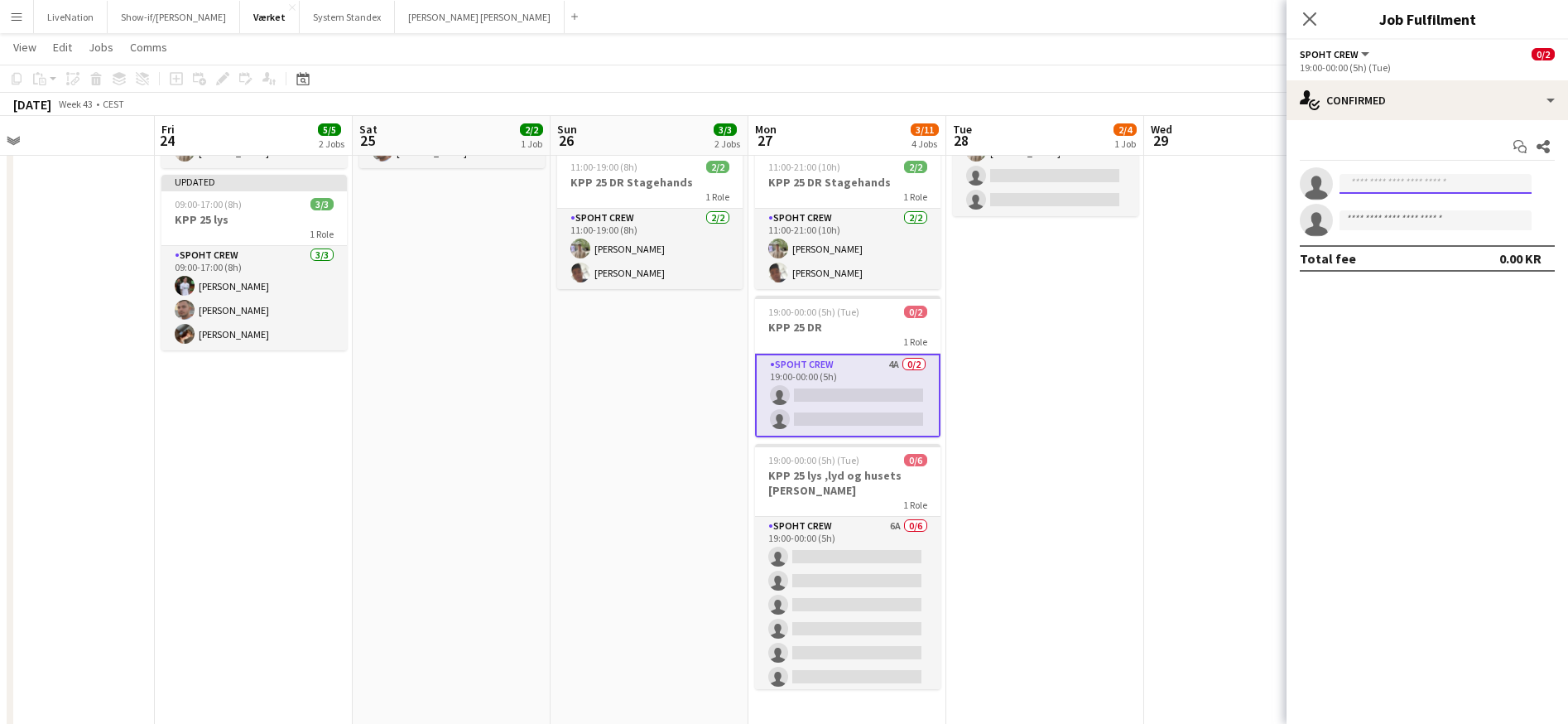
click at [1440, 185] on input at bounding box center [1436, 183] width 192 height 20
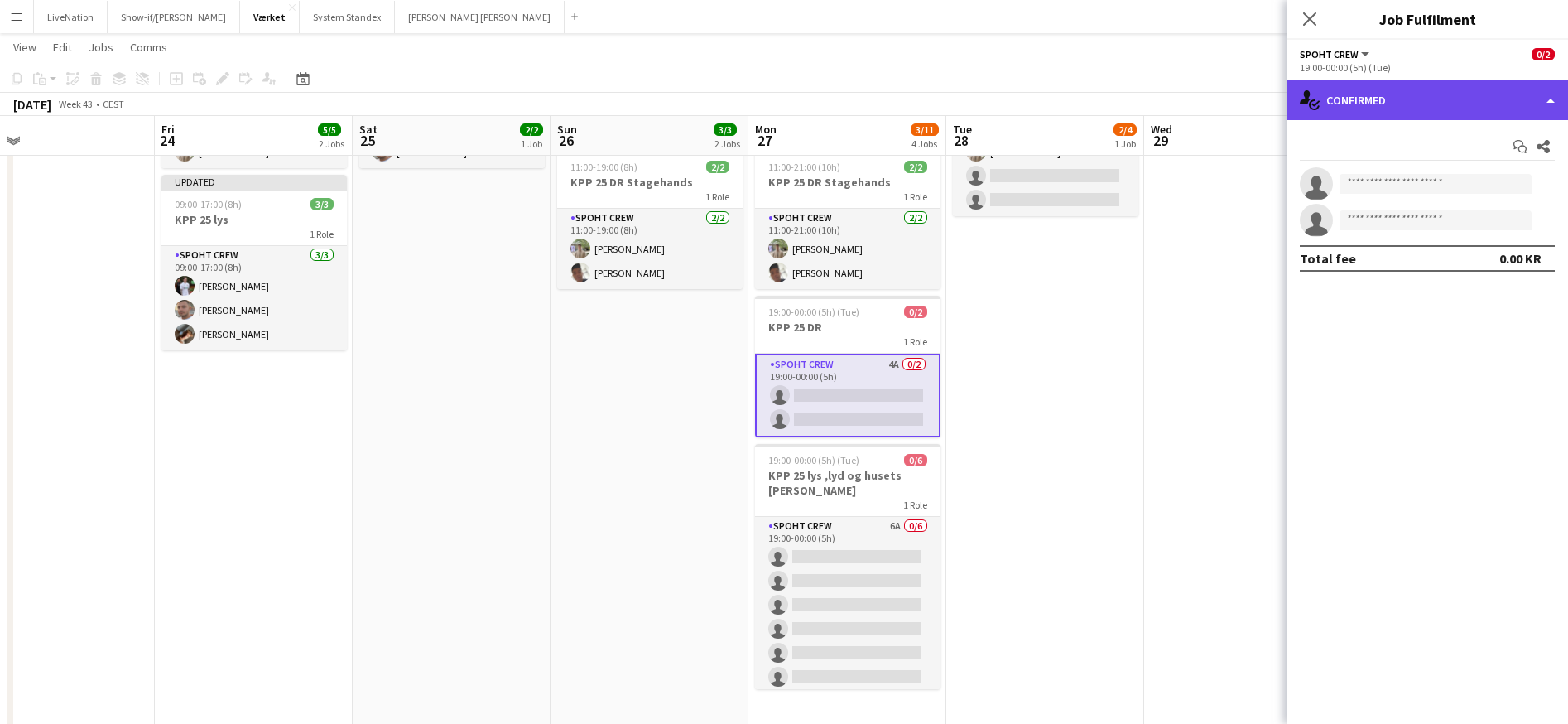
click at [1556, 101] on div "single-neutral-actions-check-2 Confirmed" at bounding box center [1428, 100] width 282 height 40
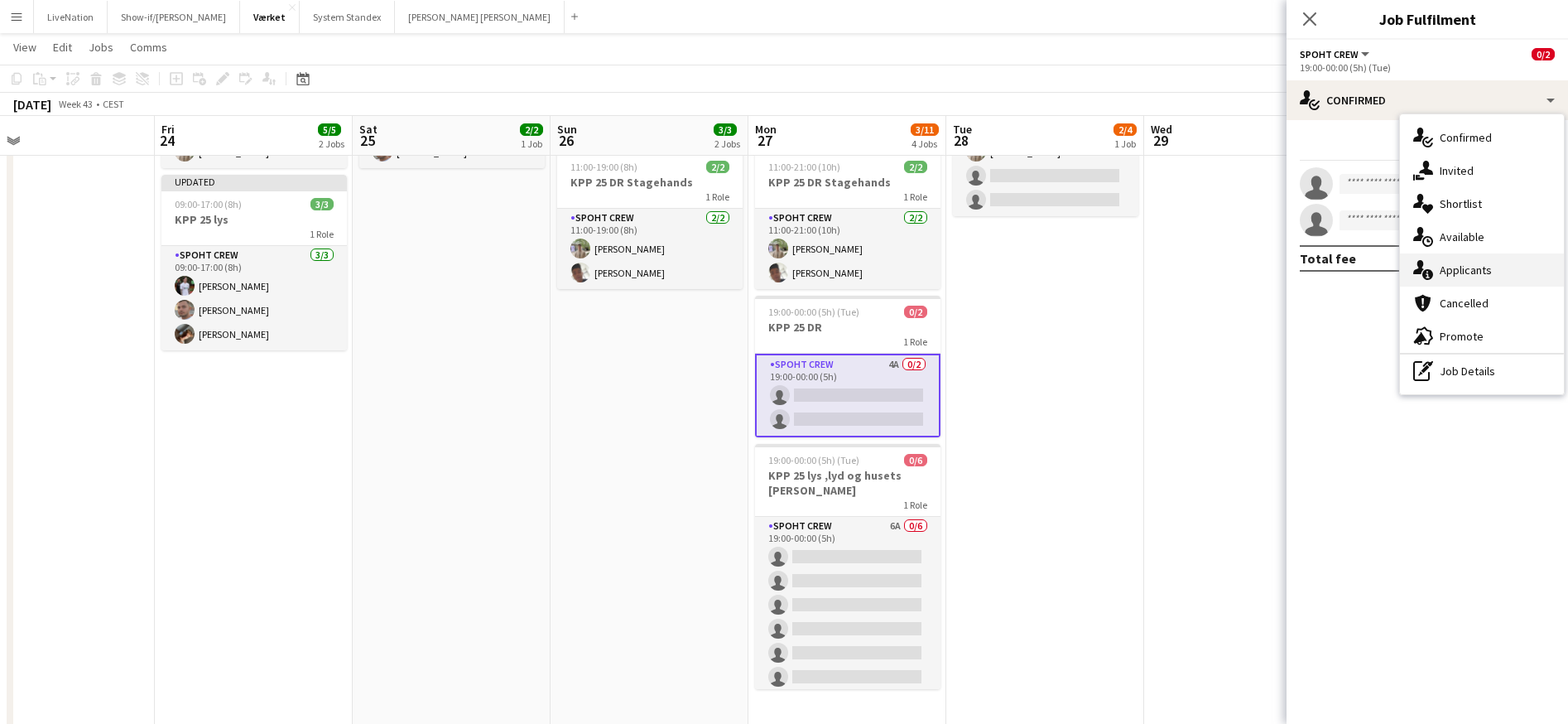
click at [1496, 273] on div "single-neutral-actions-information Applicants" at bounding box center [1481, 269] width 164 height 33
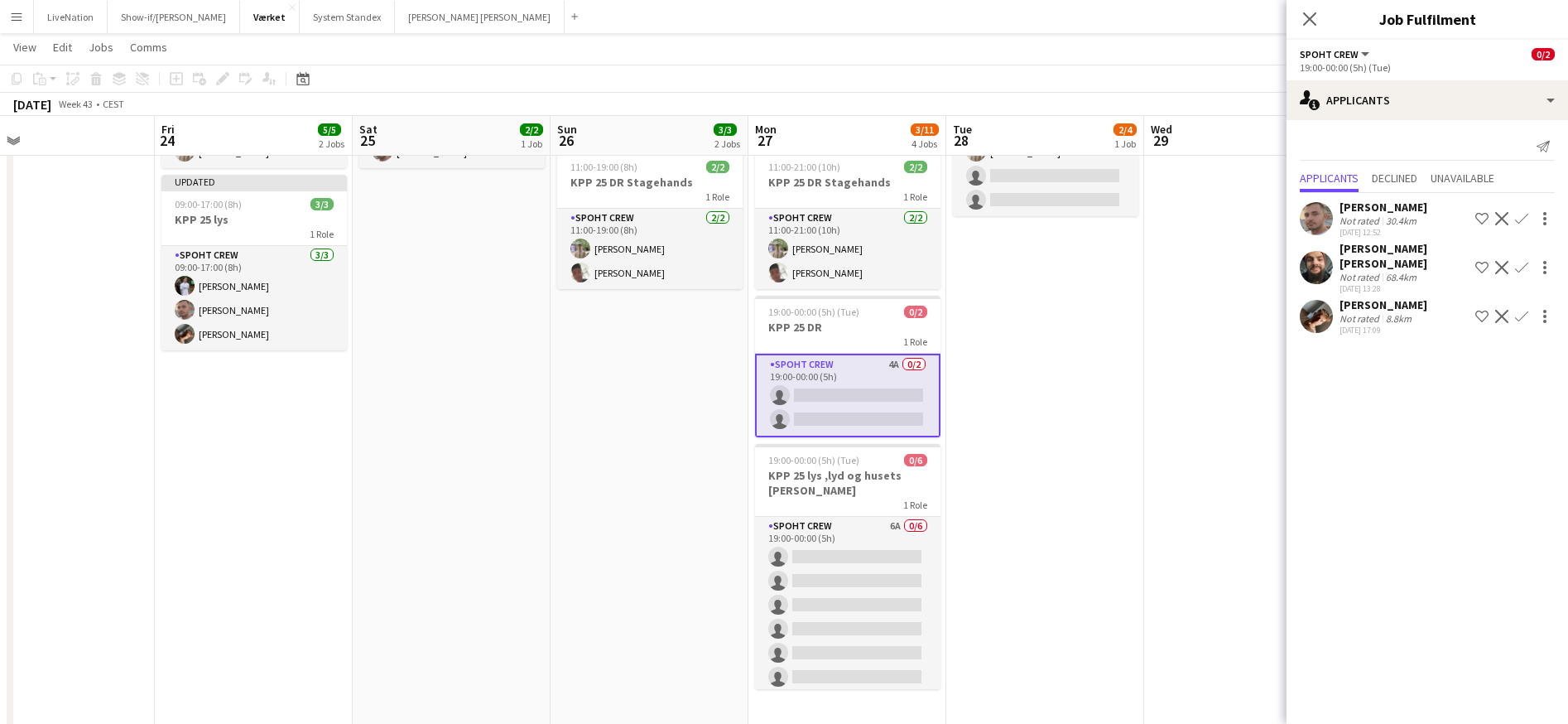
click at [1526, 310] on app-icon "Confirm" at bounding box center [1522, 316] width 14 height 14
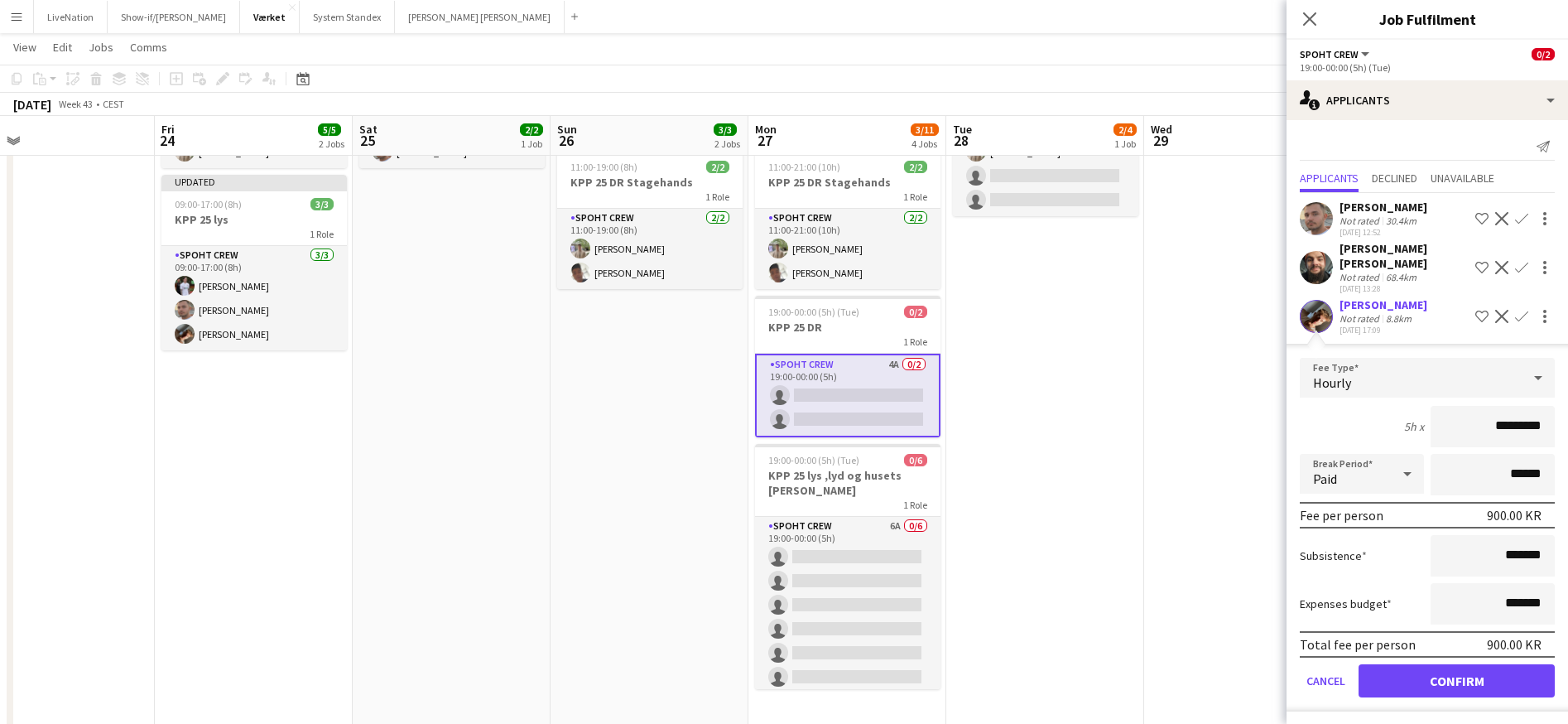
click at [1487, 668] on button "Confirm" at bounding box center [1457, 681] width 196 height 33
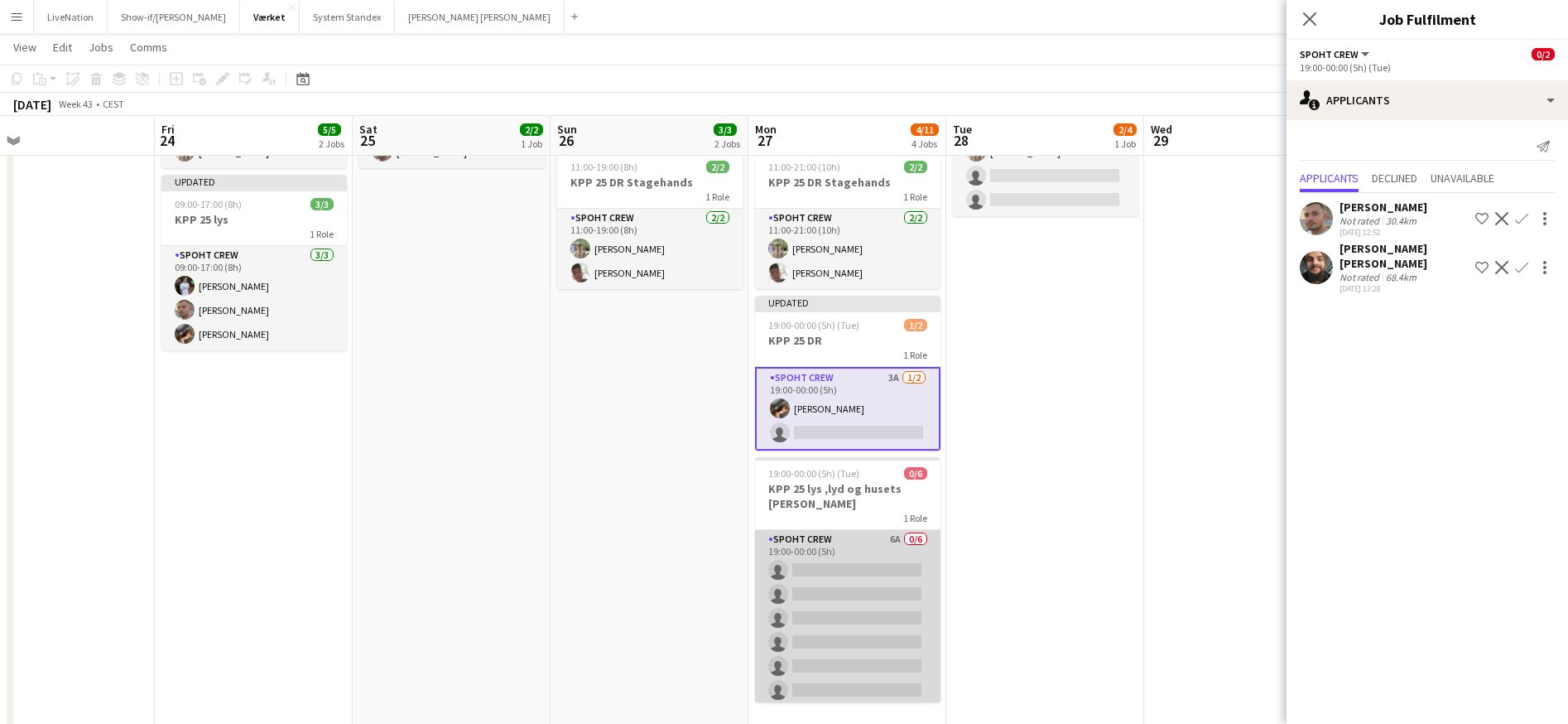
scroll to position [0, 636]
click at [872, 548] on app-card-role "Spoht Crew 6A 0/6 19:00-00:00 (5h) single-neutral-actions single-neutral-action…" at bounding box center [849, 617] width 185 height 176
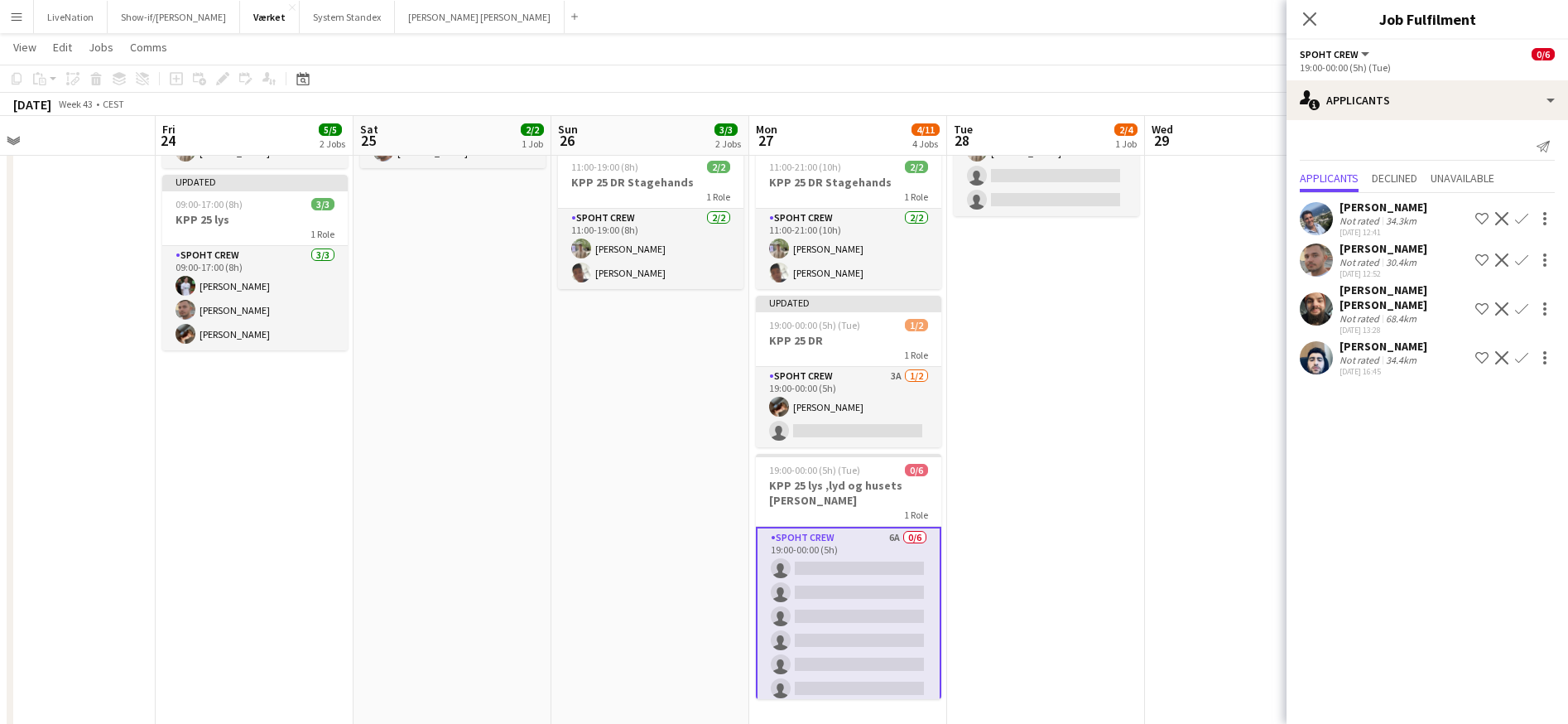
click at [1523, 256] on app-icon "Confirm" at bounding box center [1522, 259] width 14 height 14
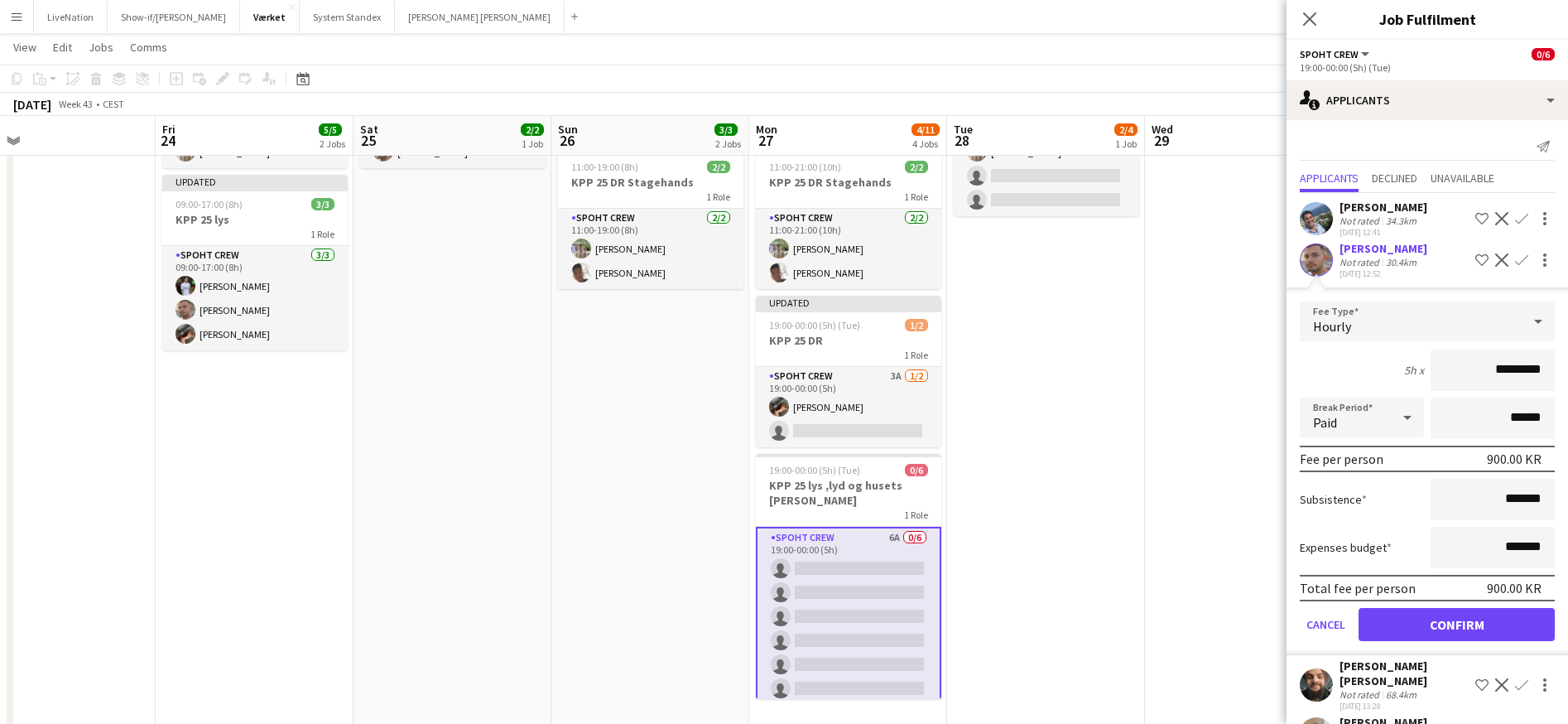
click at [1505, 641] on button "Confirm" at bounding box center [1457, 625] width 196 height 33
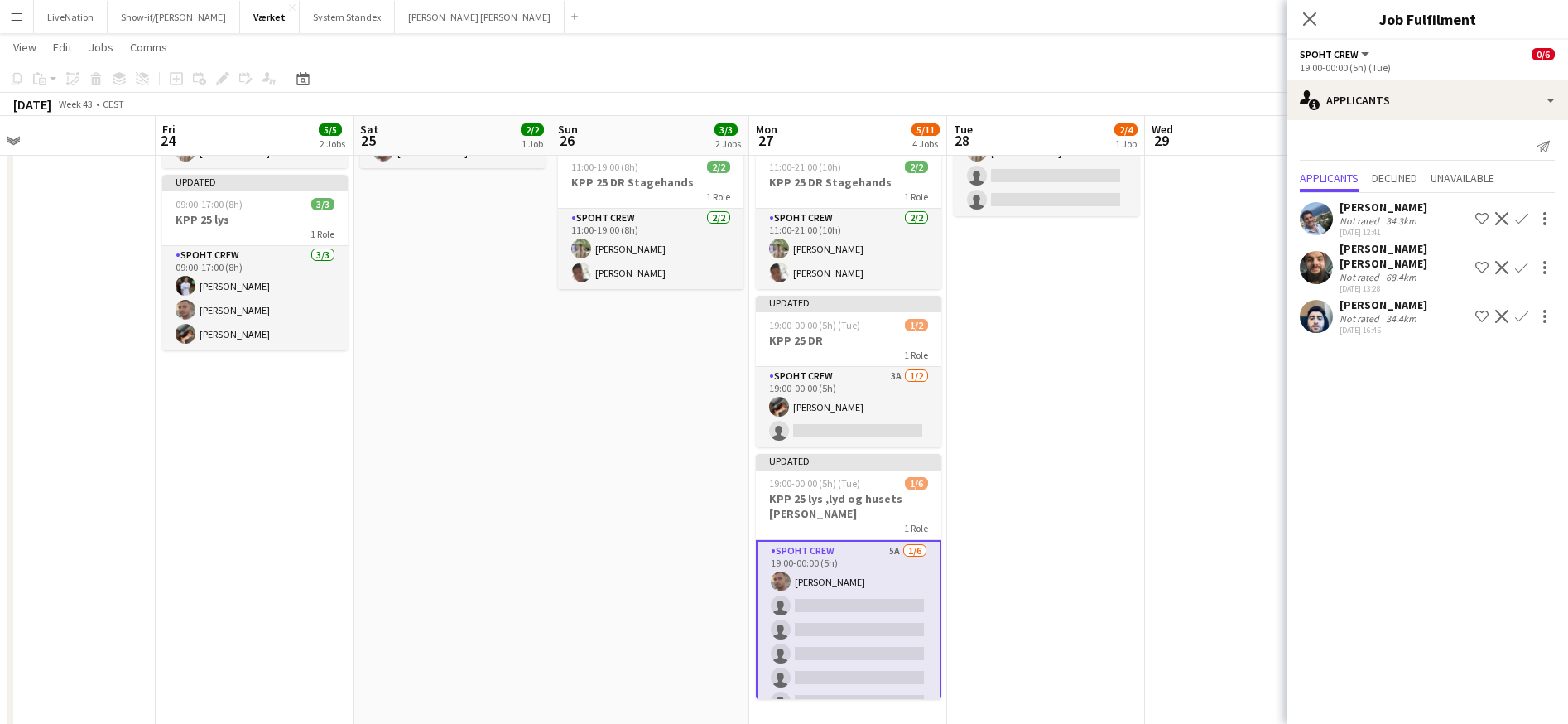
click at [1527, 215] on app-icon "Confirm" at bounding box center [1522, 219] width 14 height 14
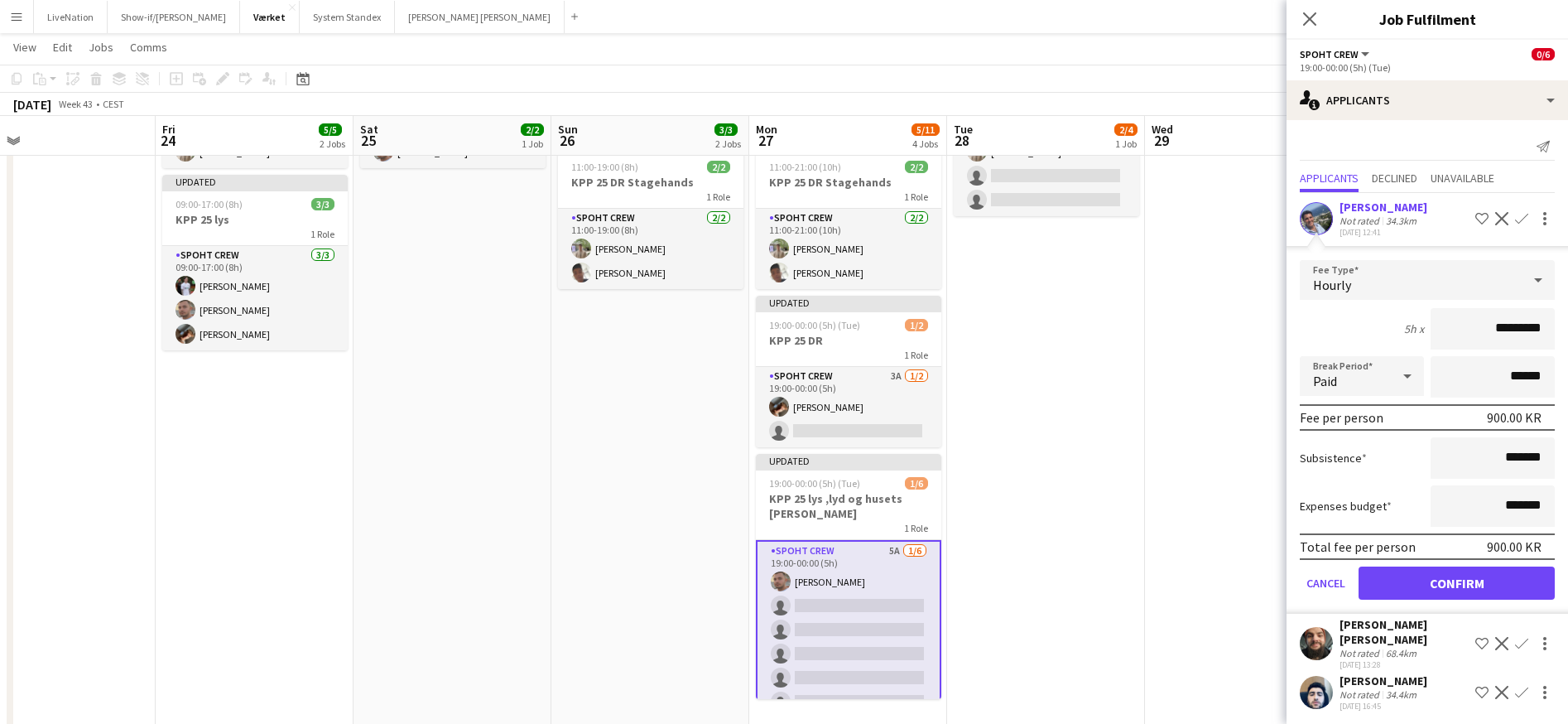
click at [1496, 582] on button "Confirm" at bounding box center [1457, 583] width 196 height 33
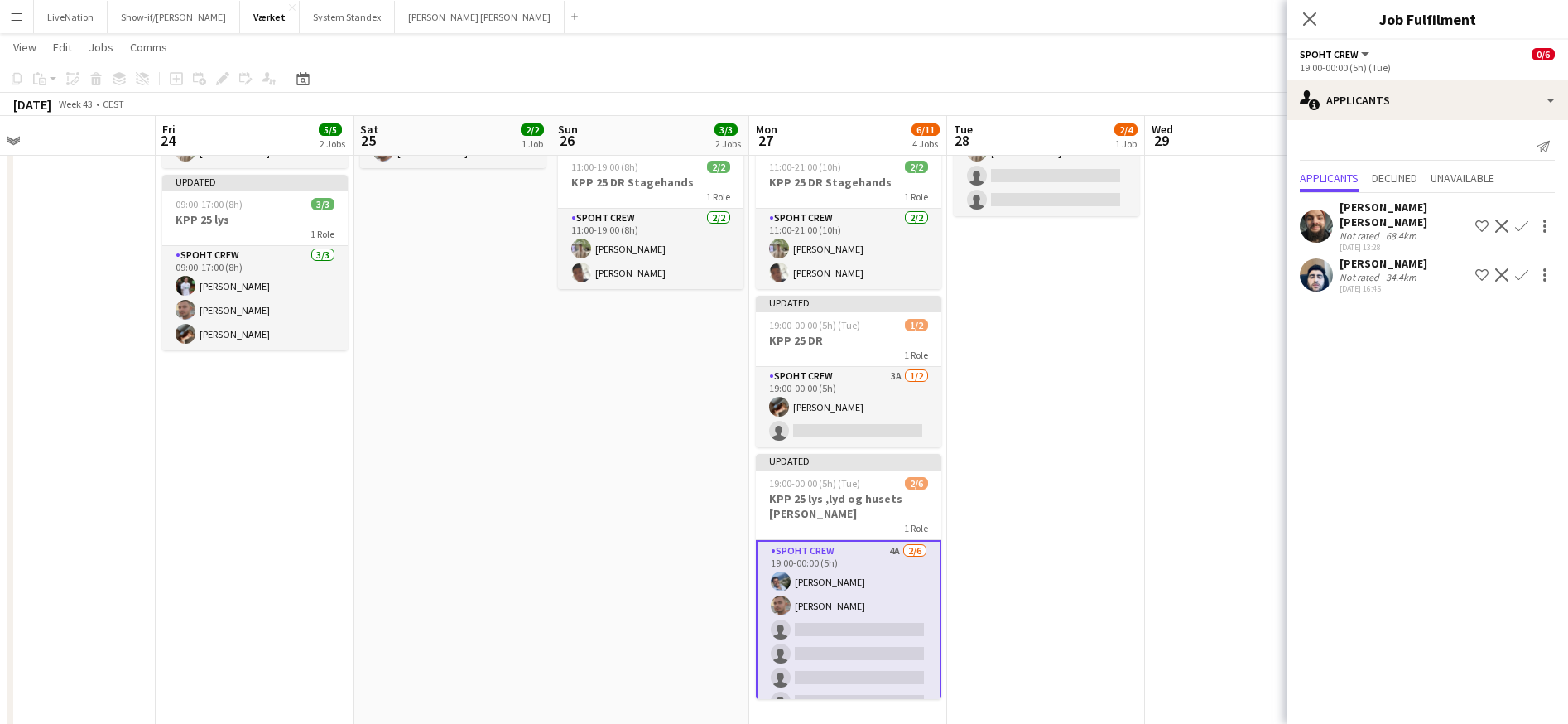
click at [1526, 220] on app-icon "Confirm" at bounding box center [1522, 226] width 14 height 14
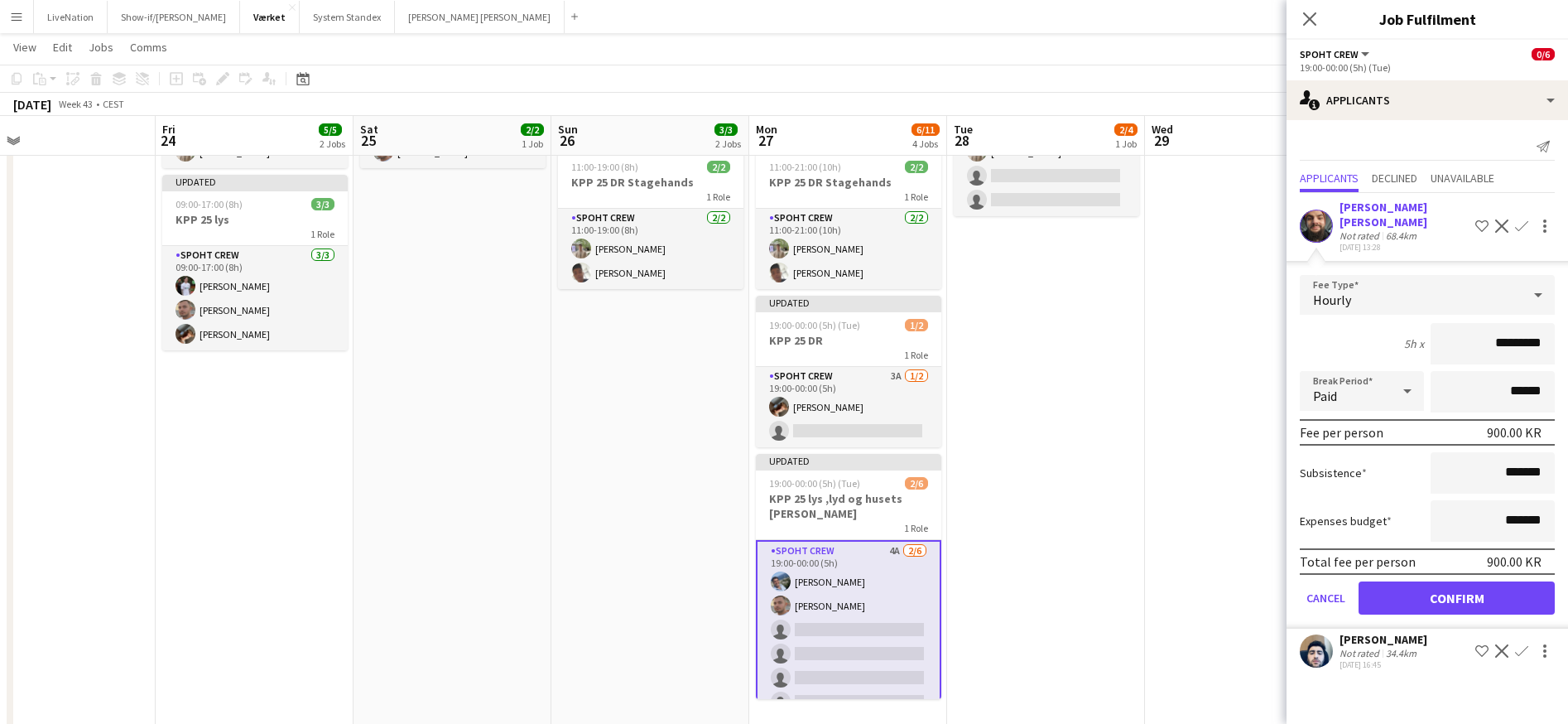
click at [1503, 581] on button "Confirm" at bounding box center [1457, 597] width 196 height 33
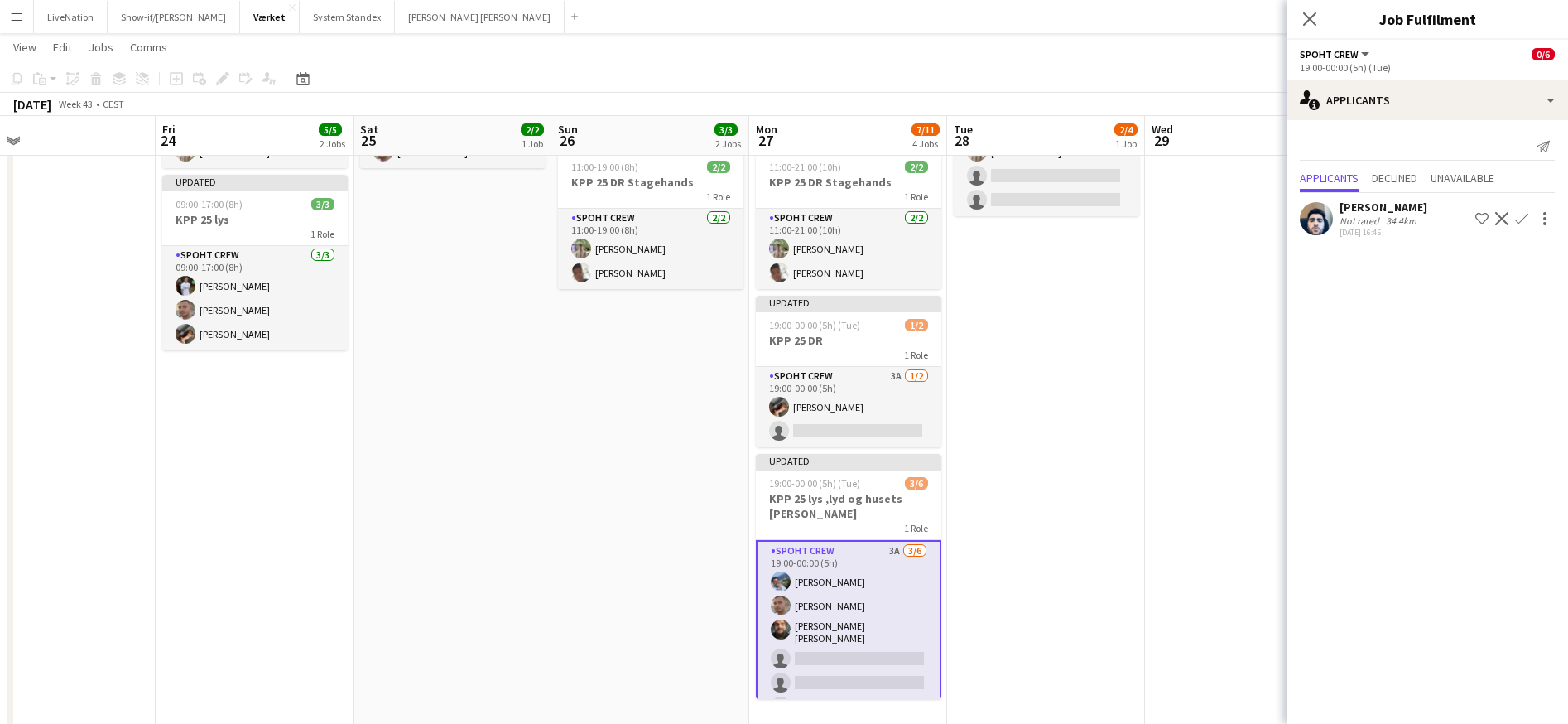
click at [1380, 206] on div "[PERSON_NAME]" at bounding box center [1384, 207] width 88 height 14
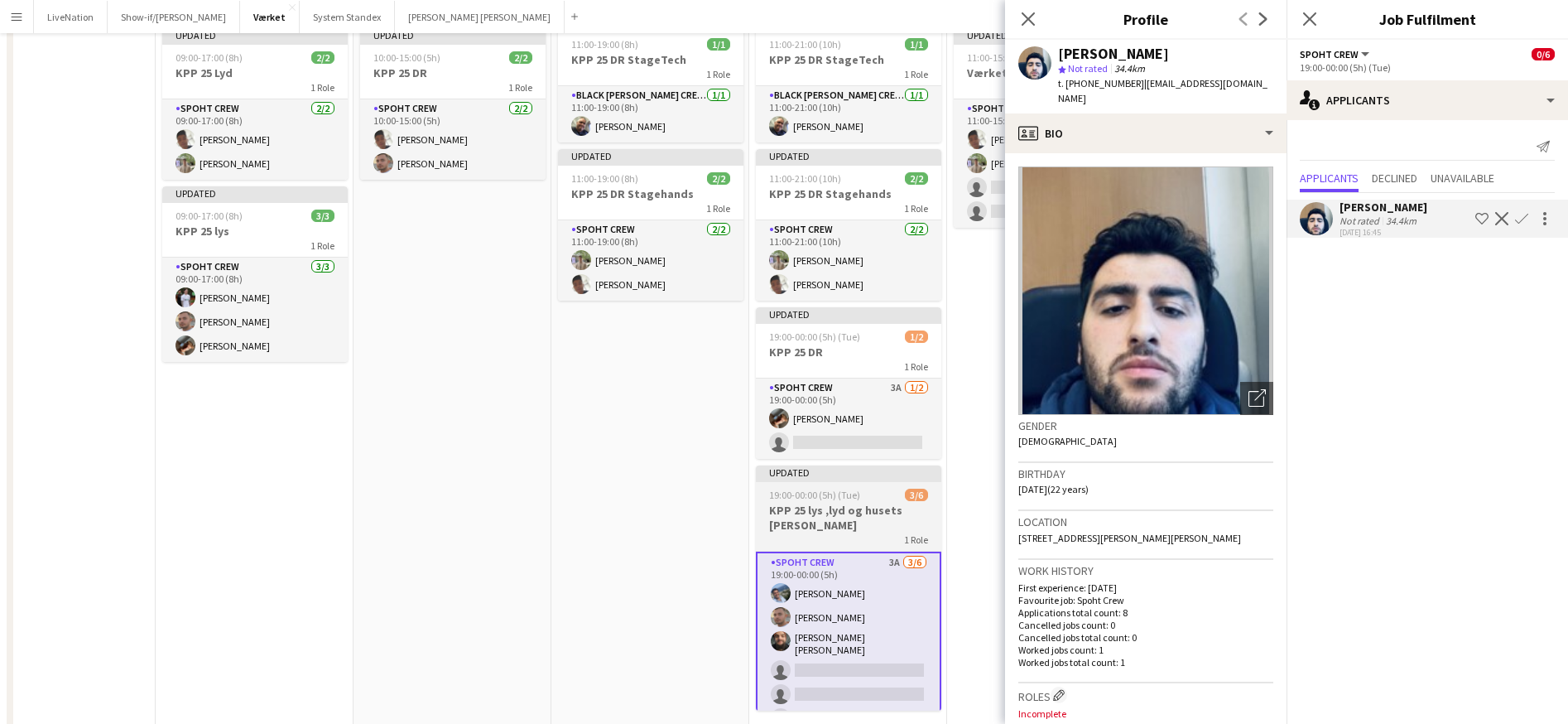
scroll to position [5, 0]
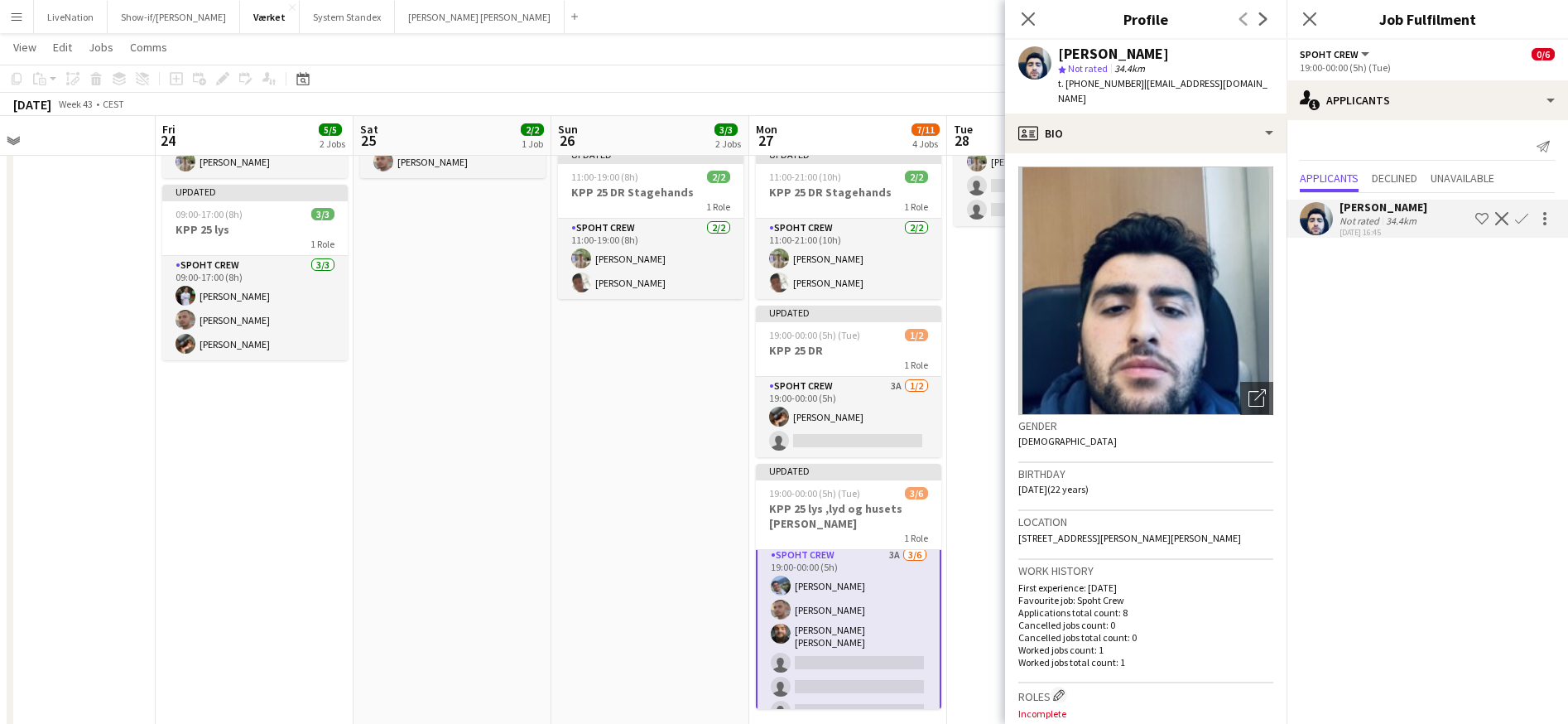
click at [1523, 216] on app-icon "Confirm" at bounding box center [1522, 219] width 14 height 14
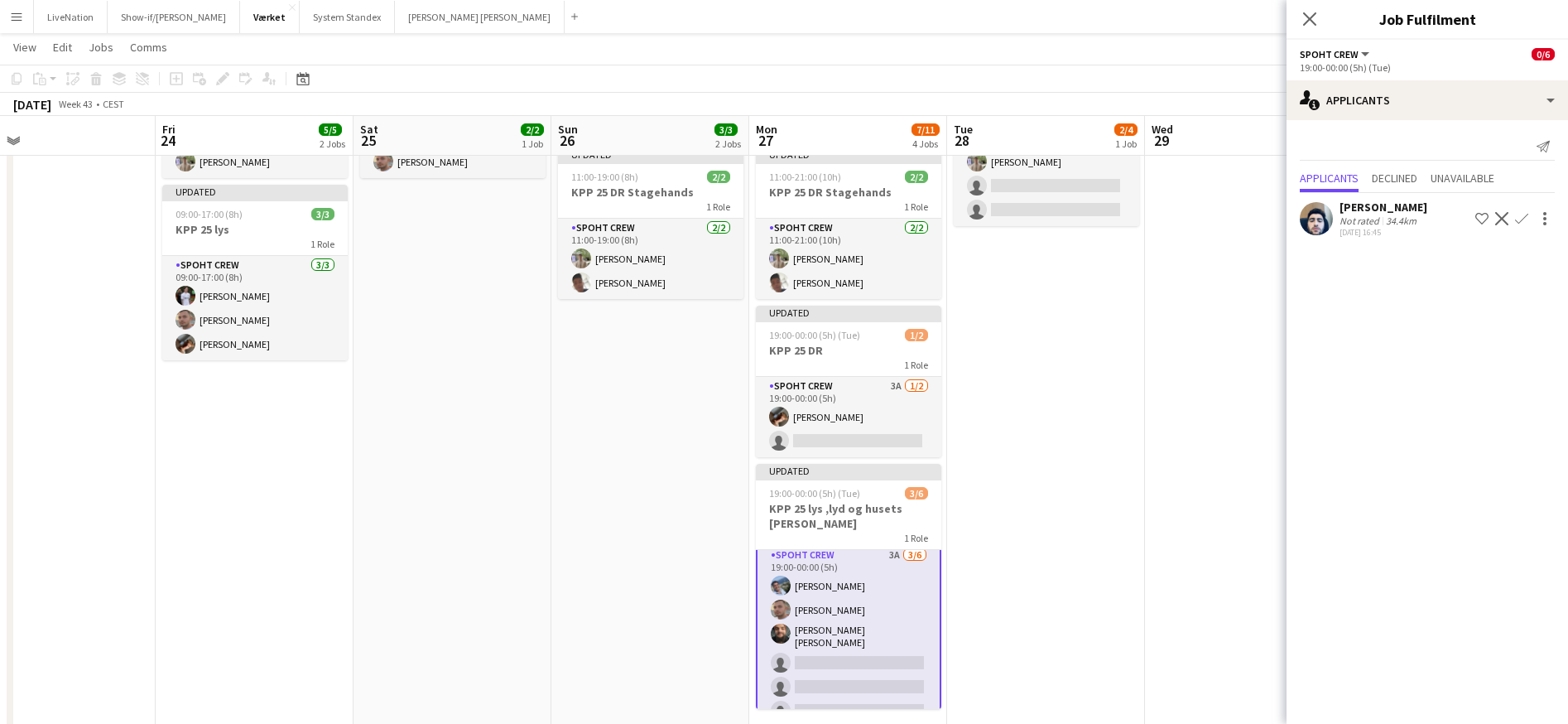
click at [1525, 216] on app-icon "Confirm" at bounding box center [1522, 219] width 14 height 14
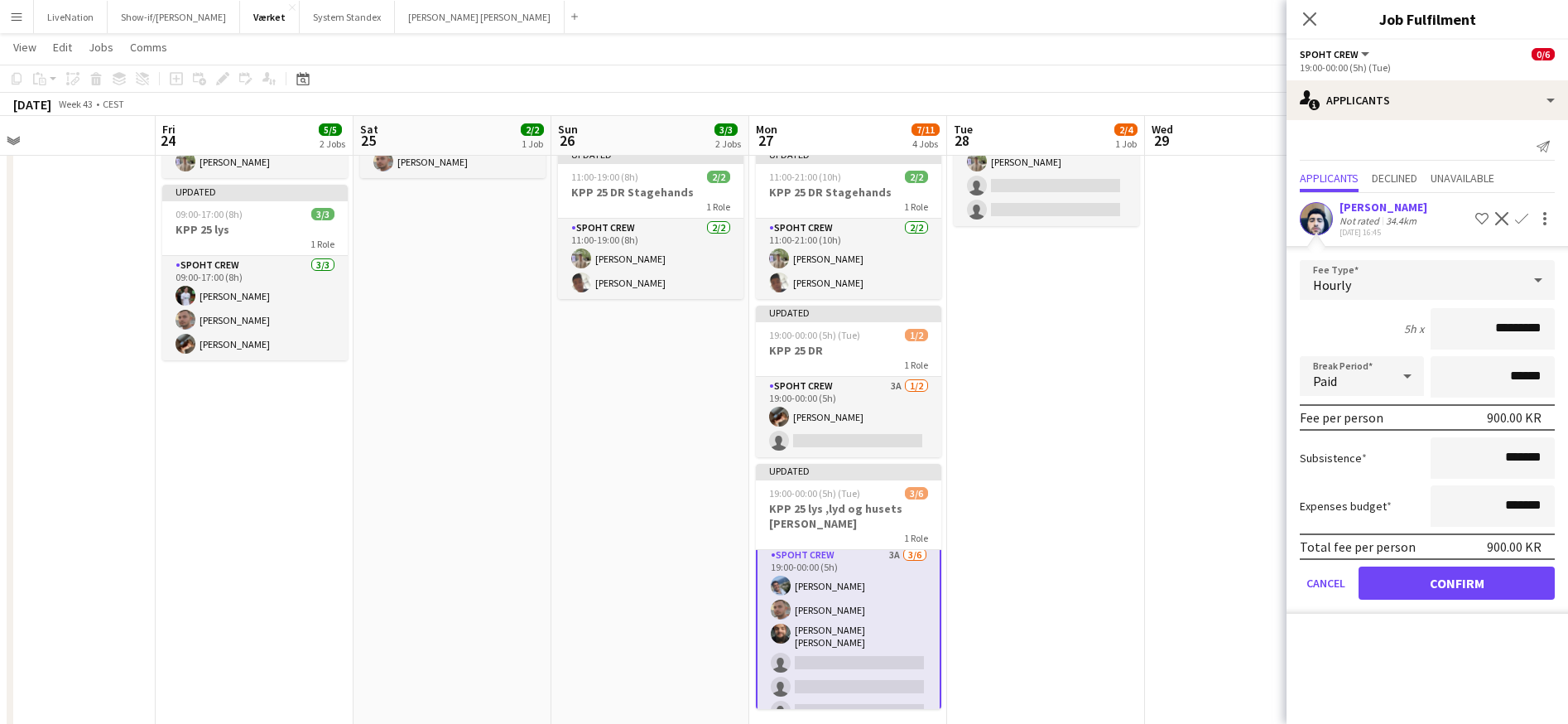
click at [1454, 580] on button "Confirm" at bounding box center [1457, 583] width 196 height 33
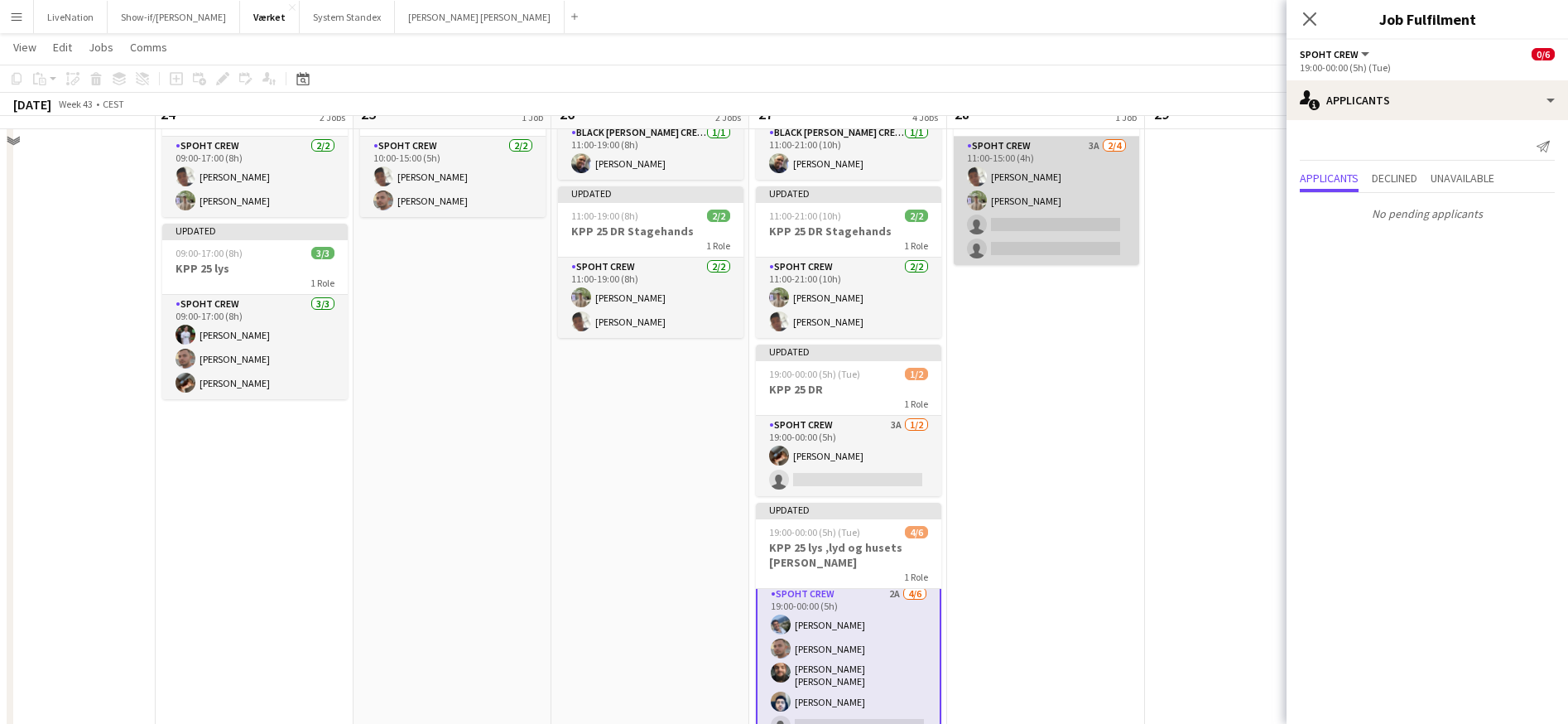
scroll to position [100, 0]
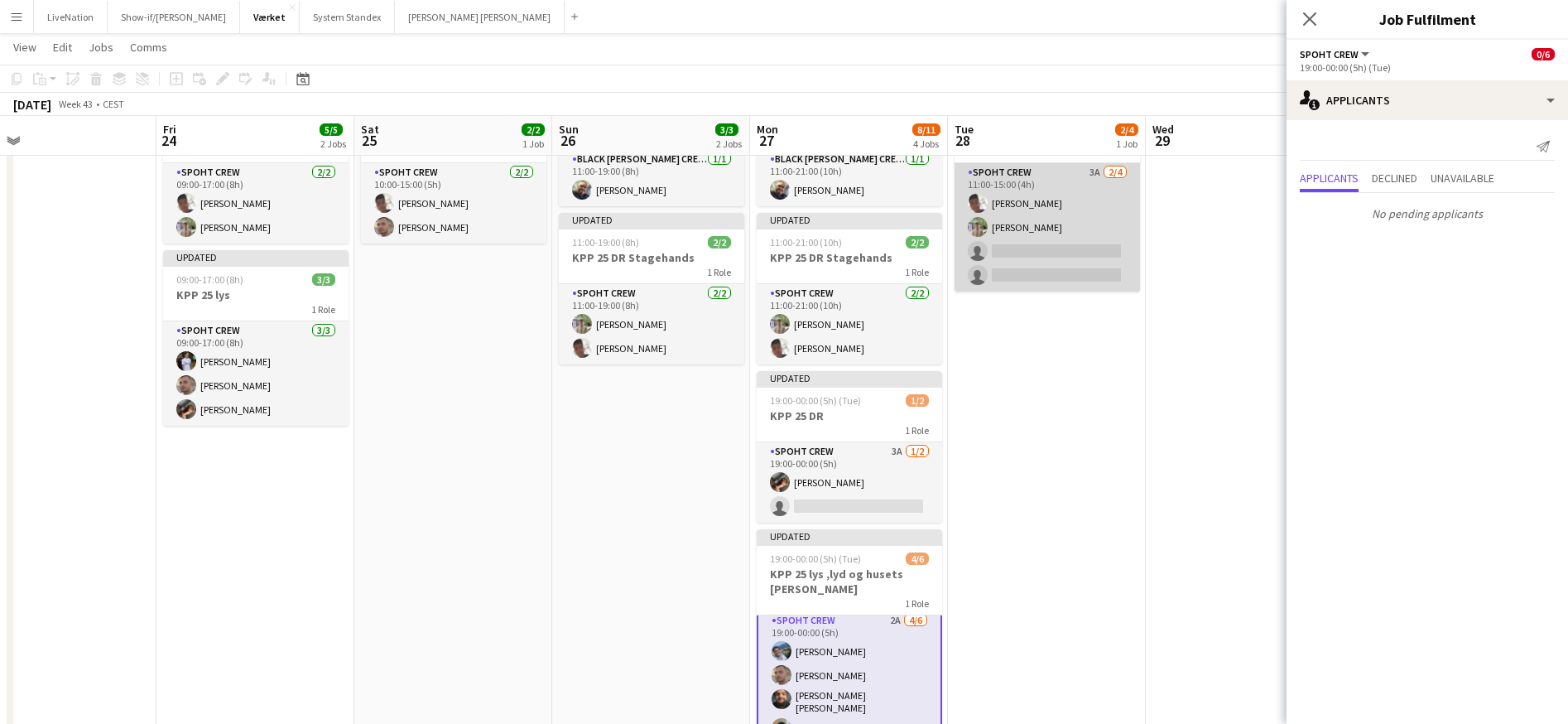
click at [1073, 244] on app-card-role "Spoht Crew 3A [DATE] 11:00-15:00 (4h) [PERSON_NAME] [PERSON_NAME] single-neutra…" at bounding box center [1047, 228] width 185 height 128
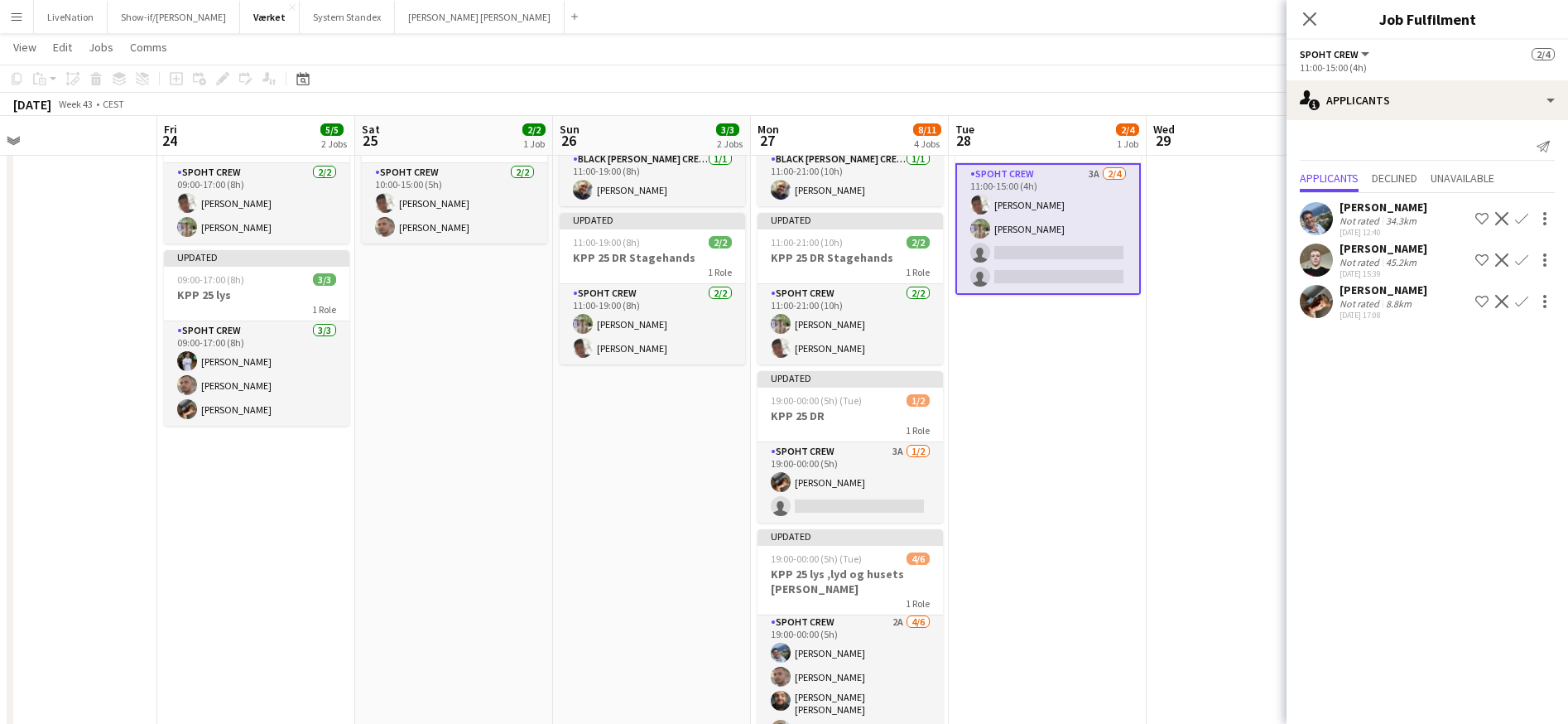
click at [1527, 298] on app-icon "Confirm" at bounding box center [1522, 301] width 14 height 14
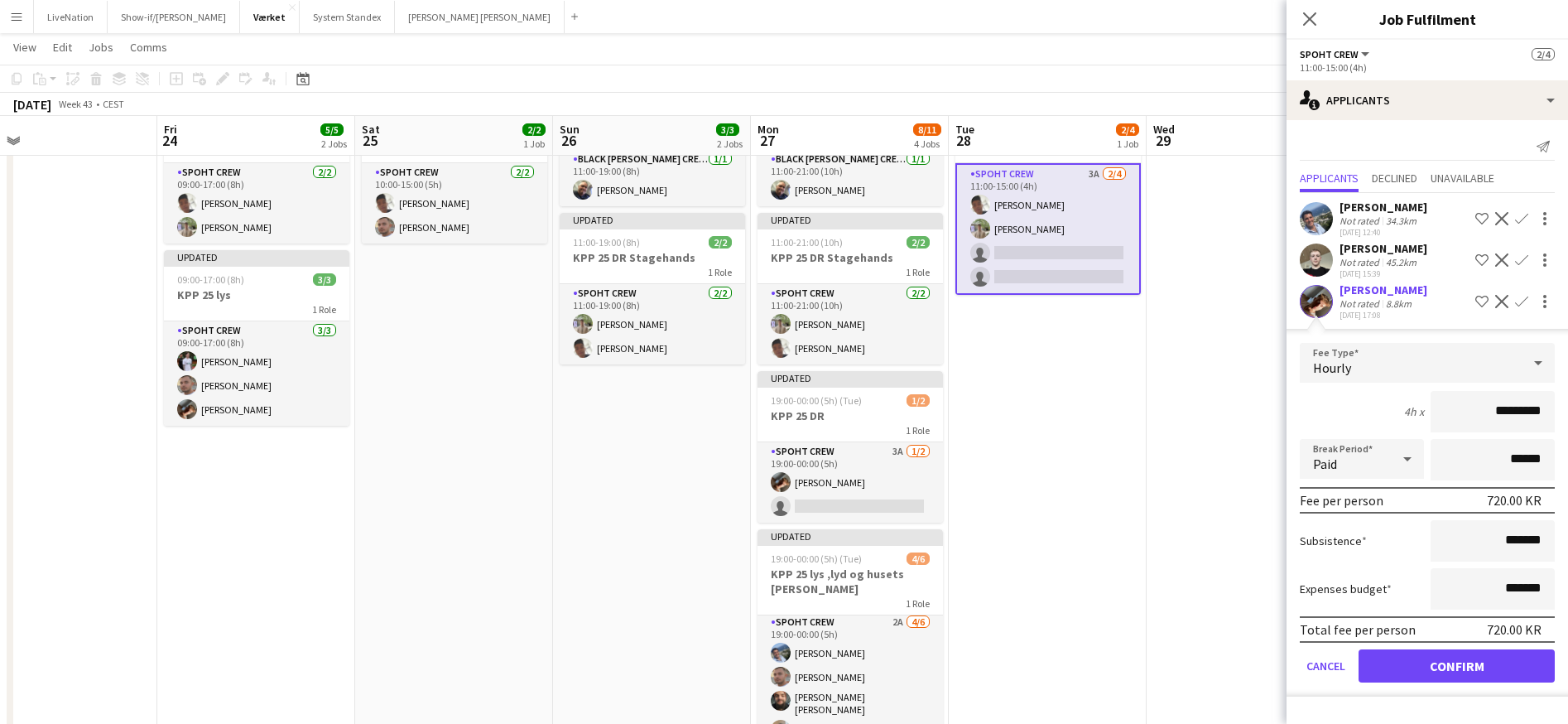
click at [1486, 664] on button "Confirm" at bounding box center [1457, 665] width 196 height 33
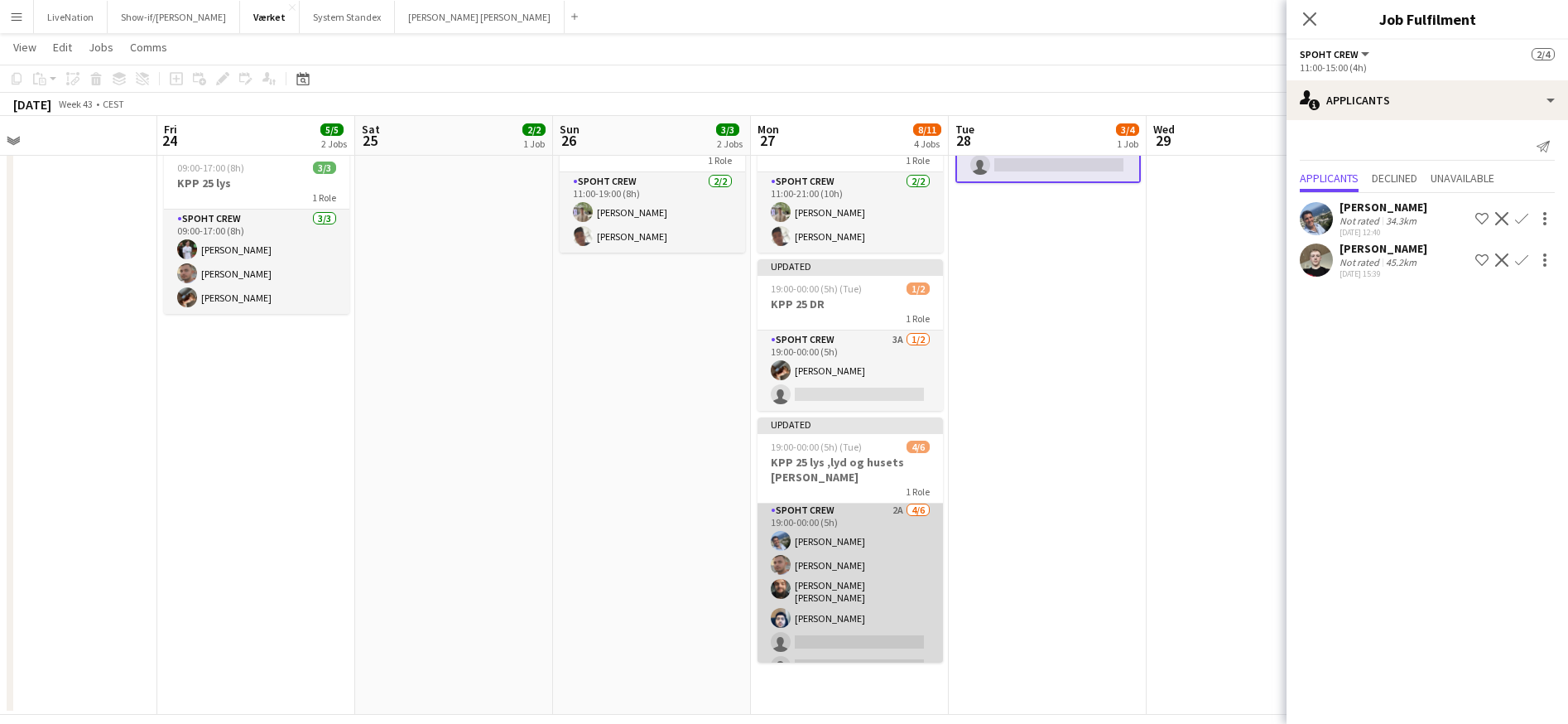
scroll to position [0, 634]
click at [867, 511] on app-card-role "Spoht Crew 2A [DATE] 19:00-00:00 (5h) [PERSON_NAME] [PERSON_NAME] [PERSON_NAME]…" at bounding box center [850, 591] width 185 height 182
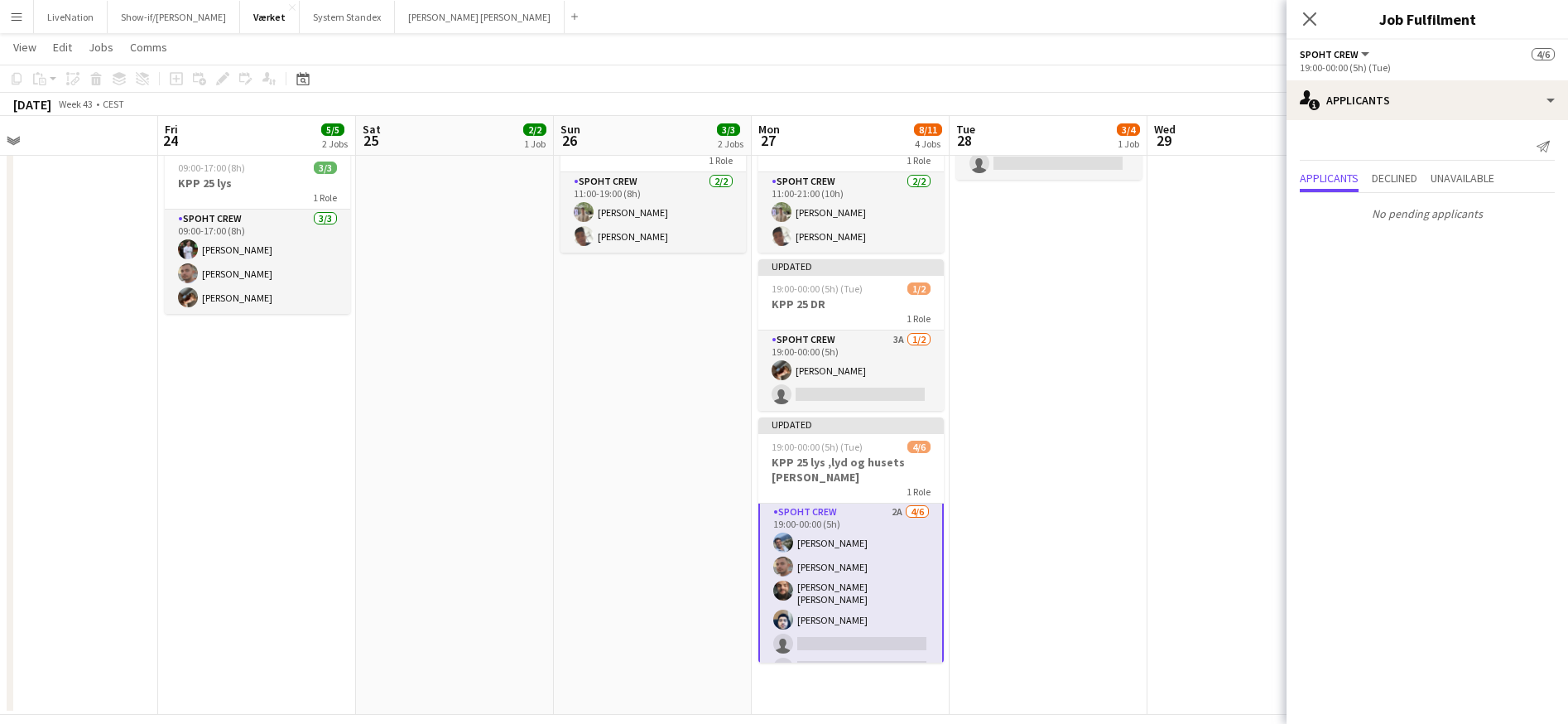
click at [869, 512] on app-card-role "Spoht Crew 2A [DATE] 19:00-00:00 (5h) [PERSON_NAME] [PERSON_NAME] [PERSON_NAME]…" at bounding box center [850, 593] width 185 height 184
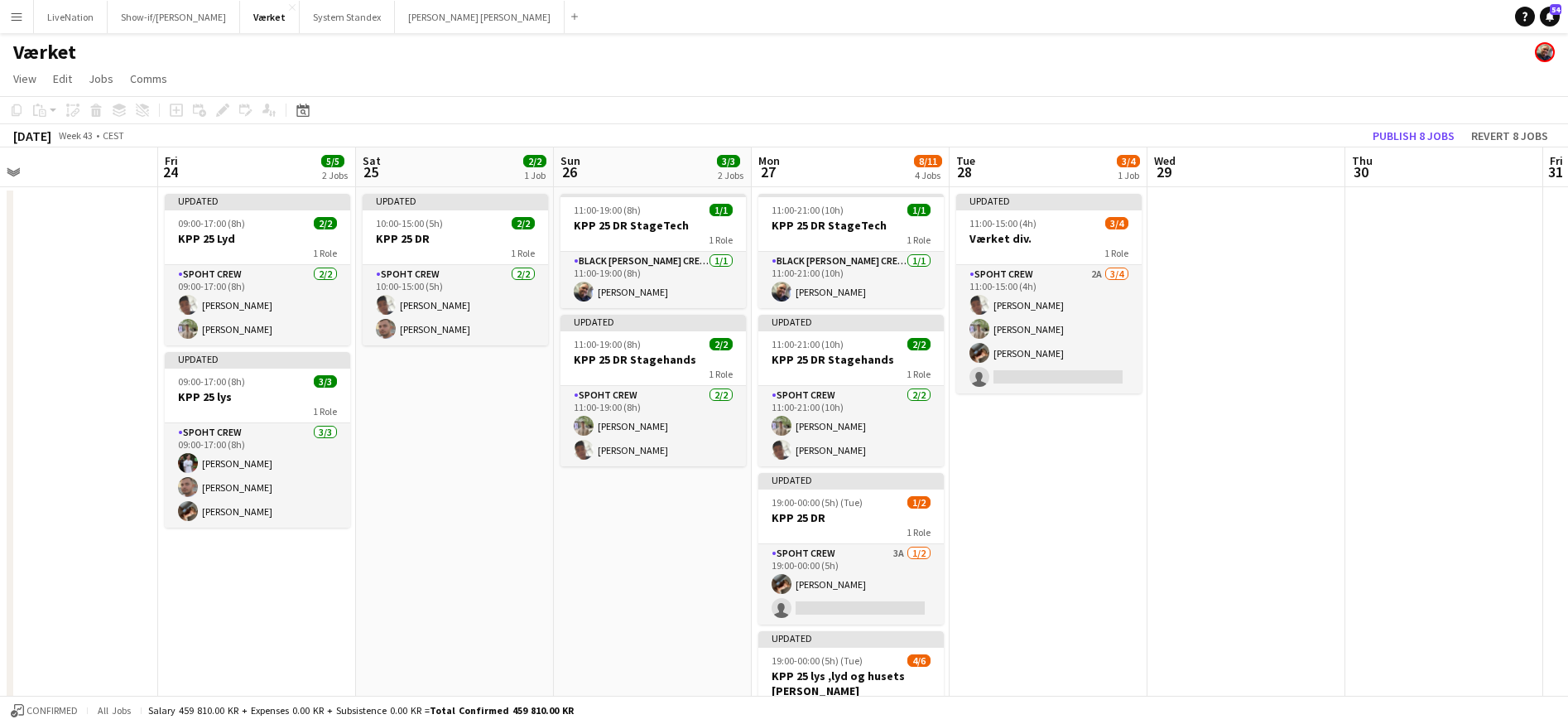
scroll to position [118, 0]
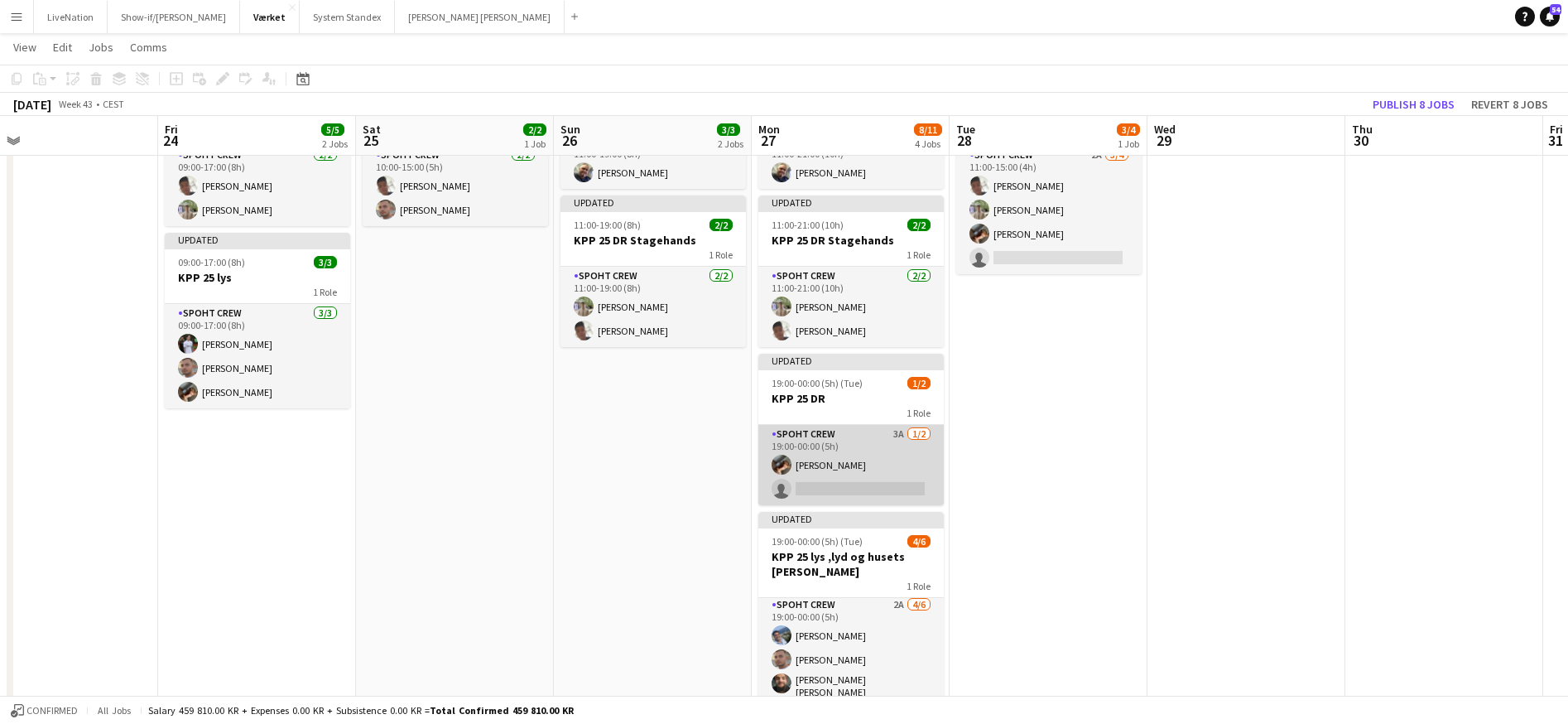
click at [885, 430] on app-card-role "Spoht Crew 3A [DATE] 19:00-00:00 (5h) [PERSON_NAME] single-neutral-actions" at bounding box center [850, 465] width 185 height 80
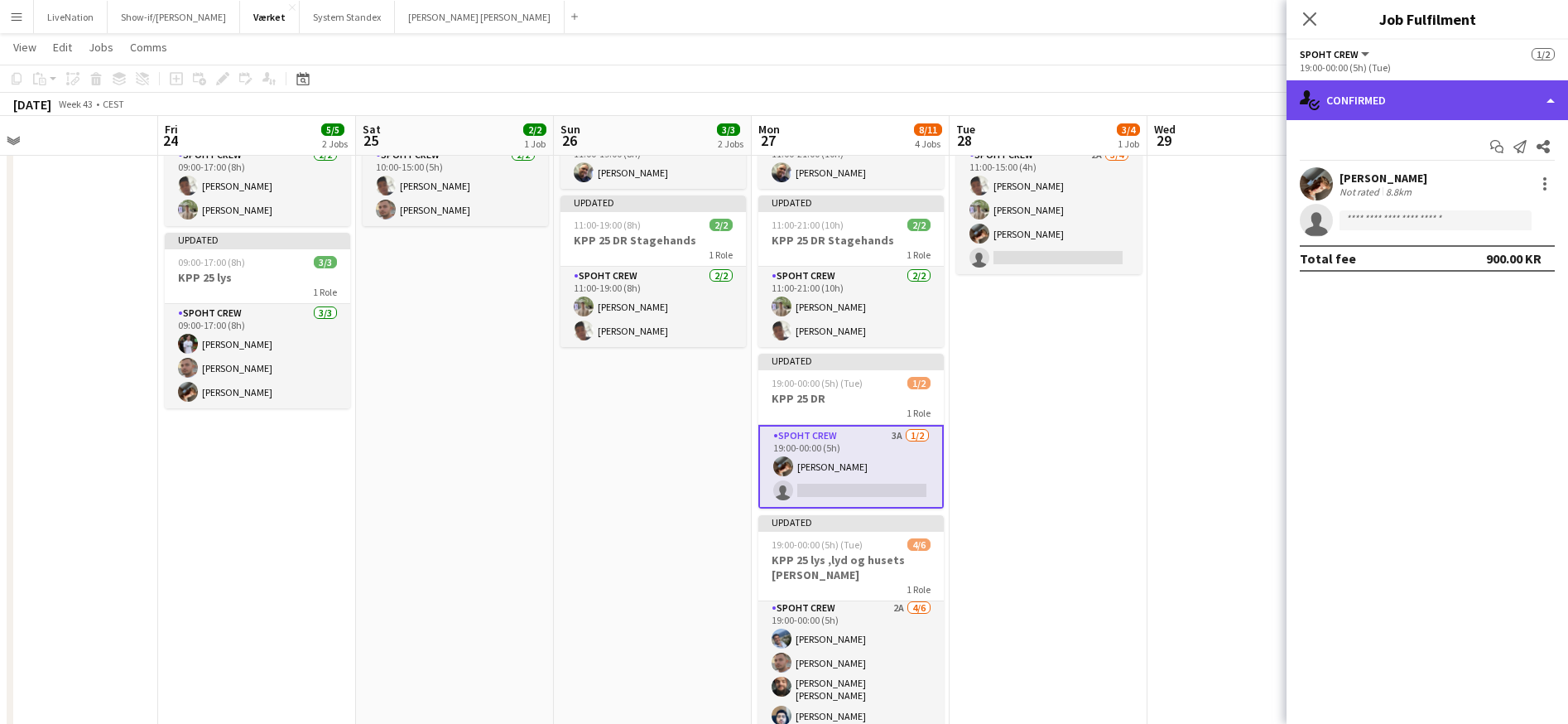
click at [1554, 99] on div "single-neutral-actions-check-2 Confirmed" at bounding box center [1428, 100] width 282 height 40
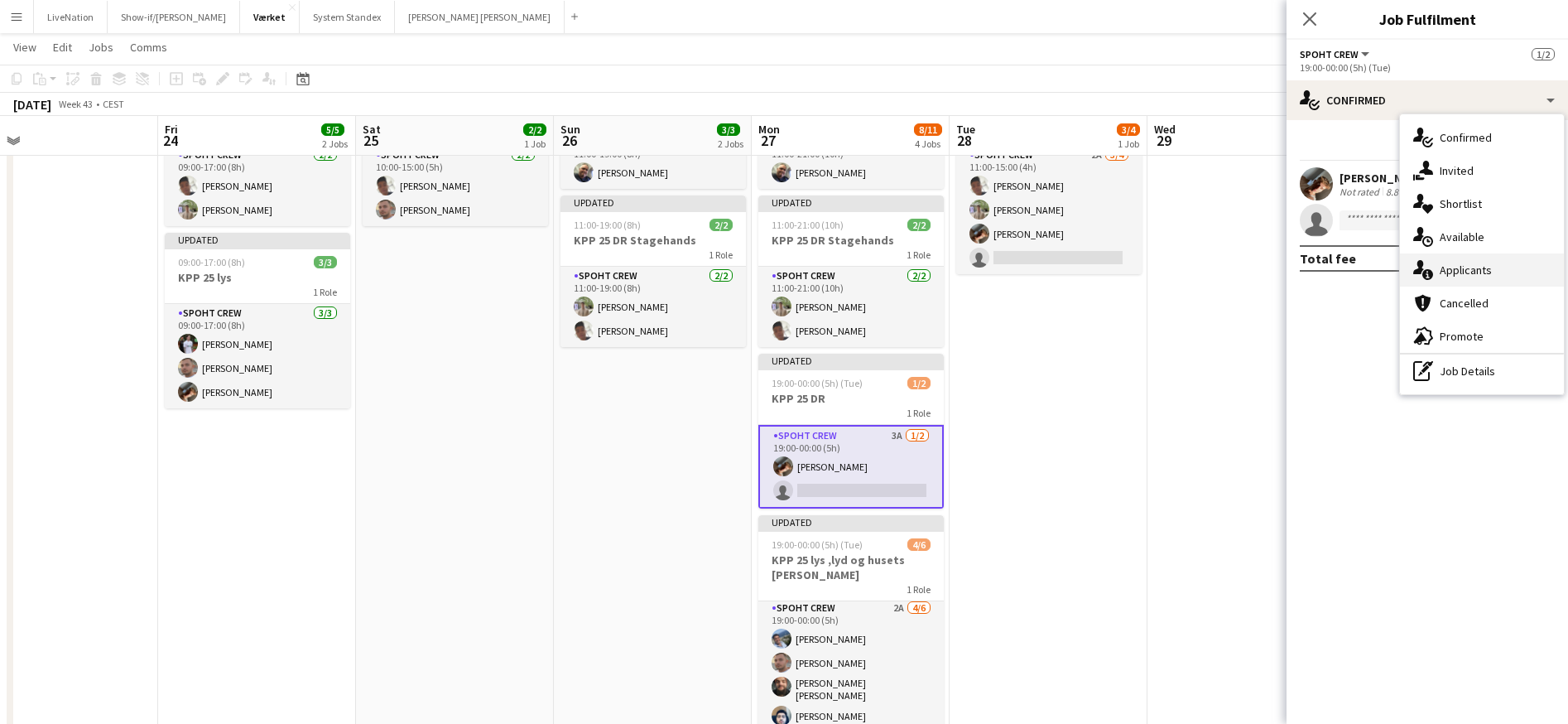
click at [1501, 277] on div "single-neutral-actions-information Applicants" at bounding box center [1481, 269] width 164 height 33
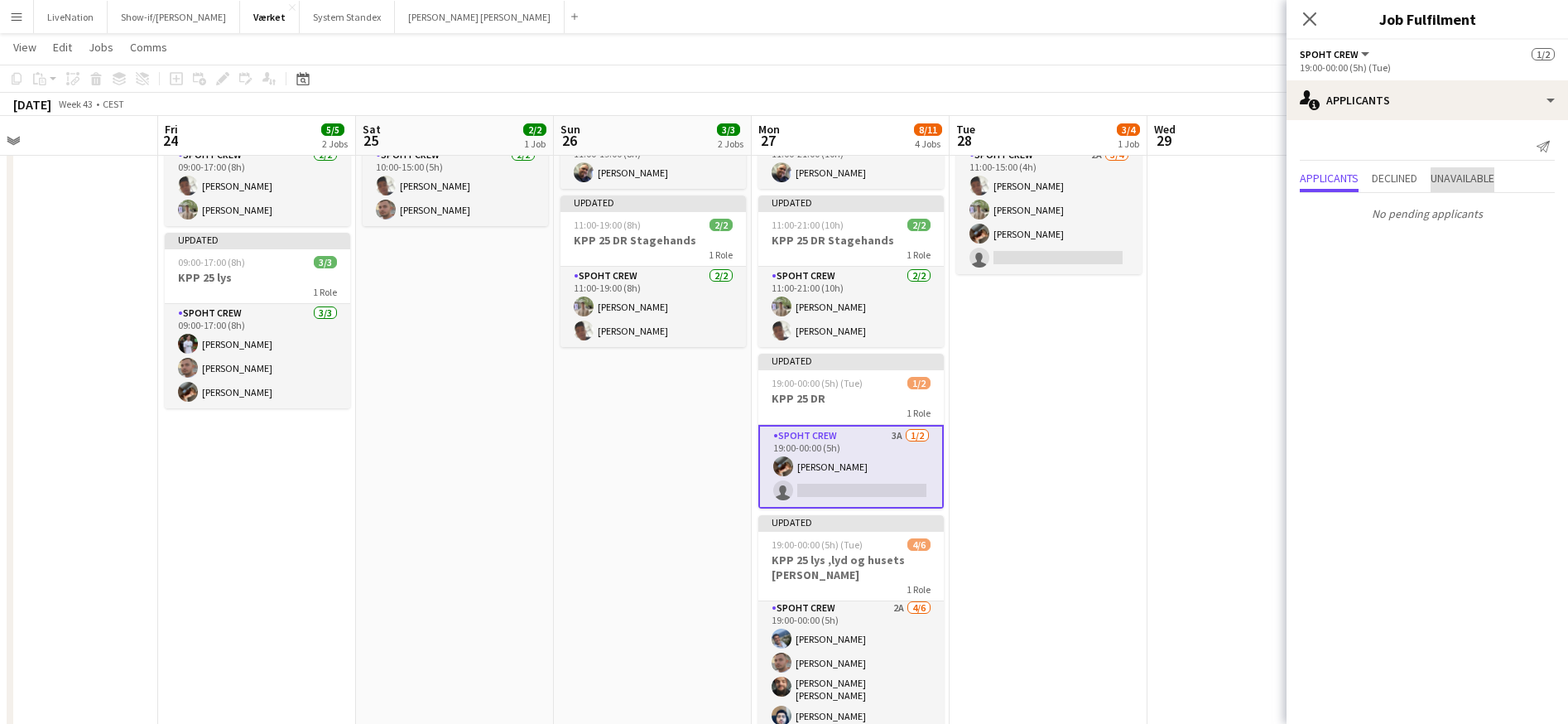
click at [1482, 181] on span "Unavailable" at bounding box center [1462, 178] width 64 height 12
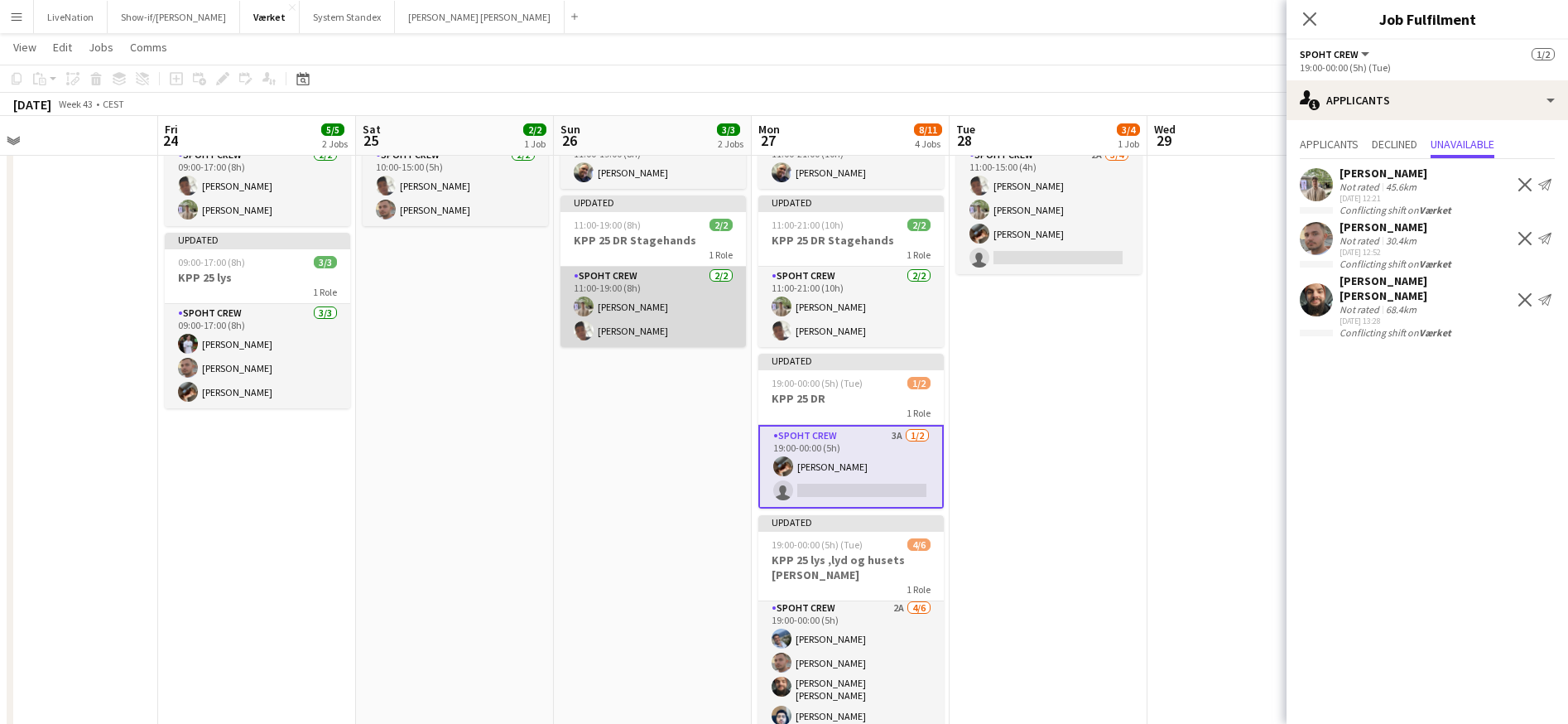
click at [637, 304] on app-card-role "Spoht Crew [DATE] 11:00-19:00 (8h) [PERSON_NAME] Seep [PERSON_NAME]" at bounding box center [653, 306] width 185 height 80
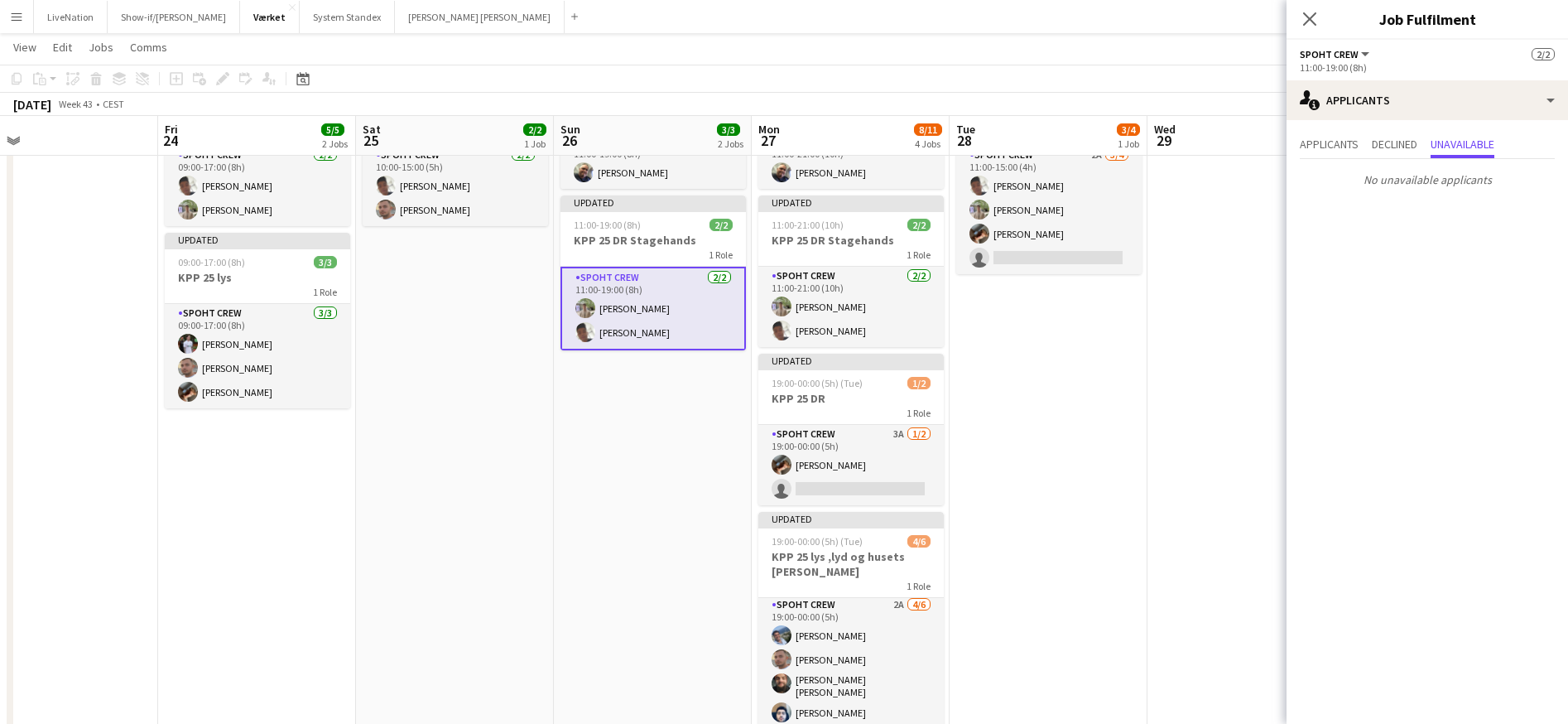
scroll to position [0, 633]
click at [645, 307] on app-card-role "Spoht Crew [DATE] 11:00-19:00 (8h) [PERSON_NAME] Seep [PERSON_NAME]" at bounding box center [653, 308] width 185 height 84
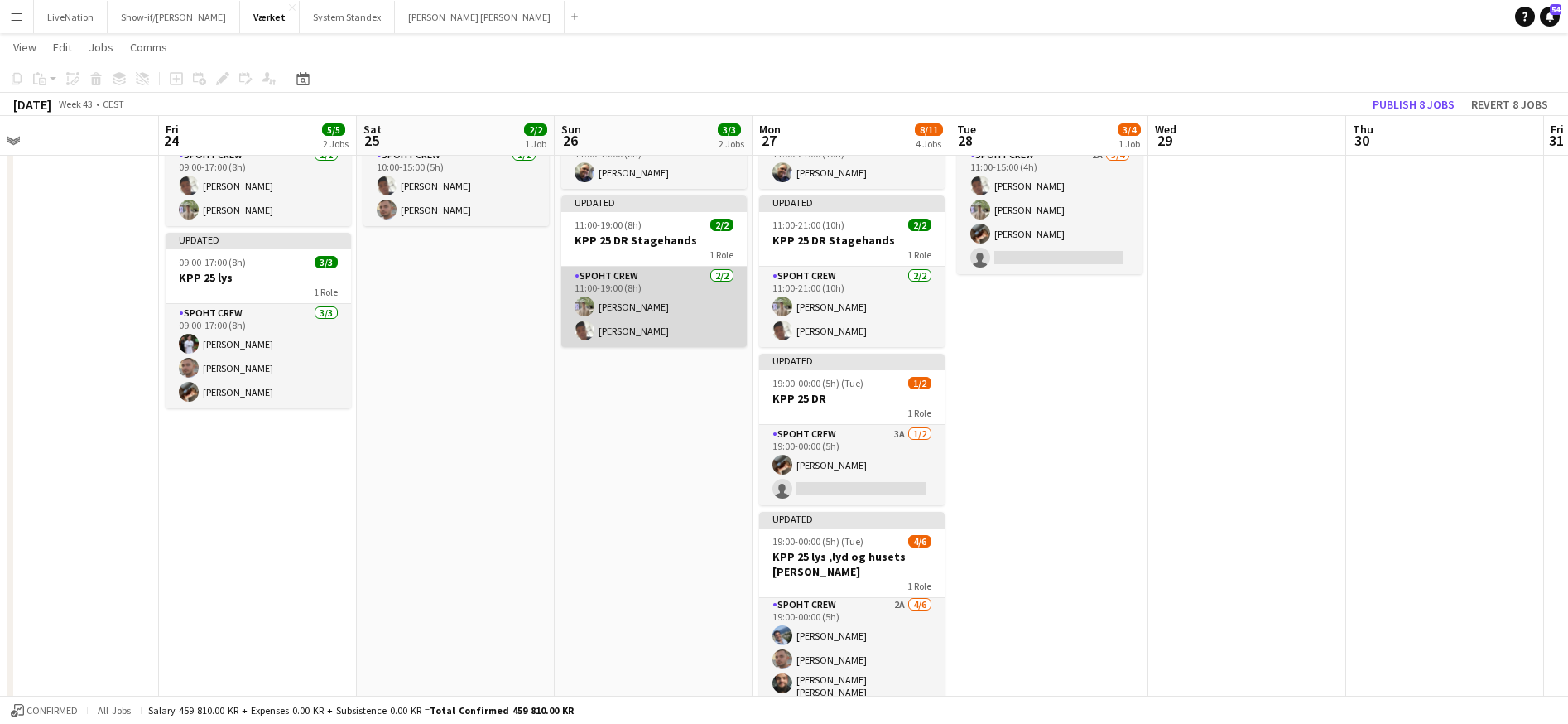
click at [686, 305] on app-card-role "Spoht Crew [DATE] 11:00-19:00 (8h) [PERSON_NAME] Seep [PERSON_NAME]" at bounding box center [653, 306] width 185 height 80
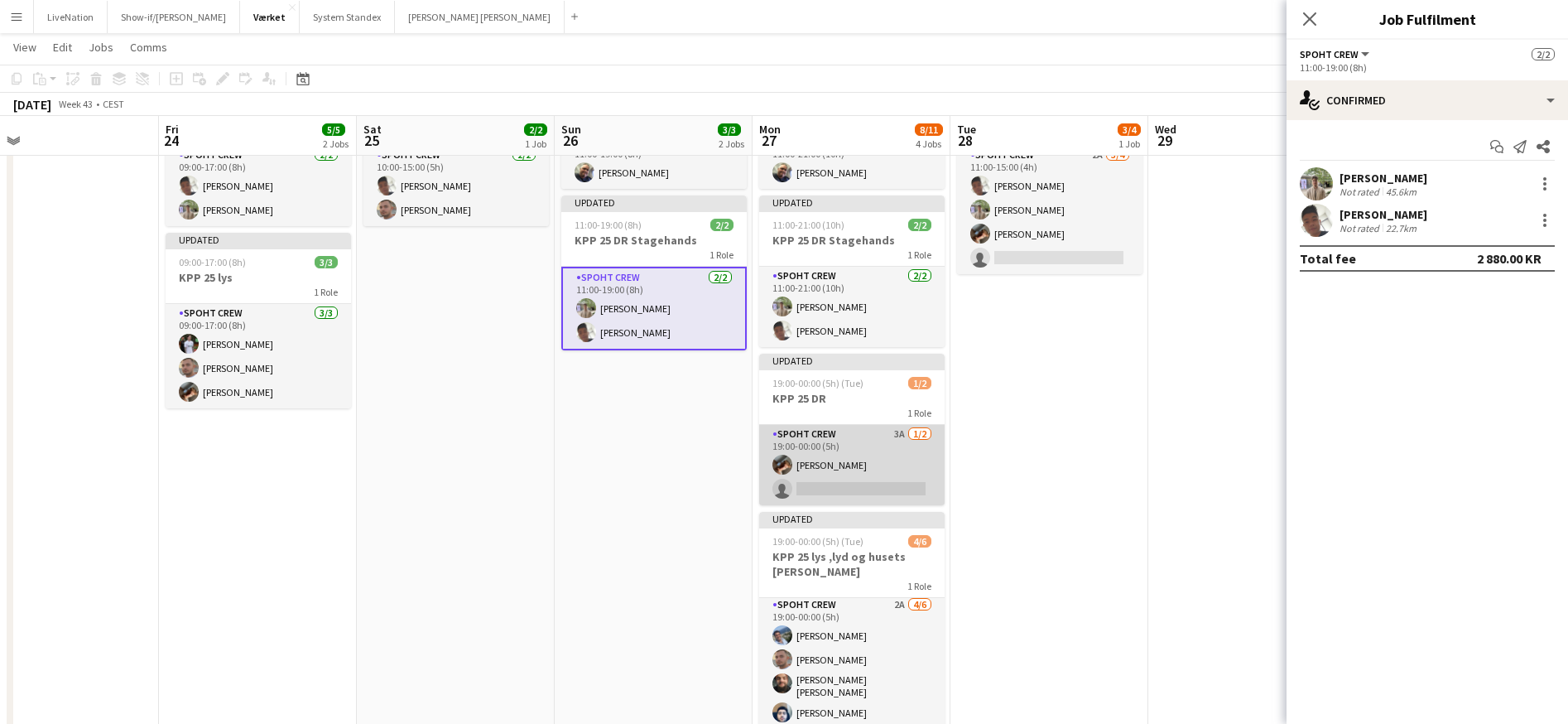
click at [849, 465] on app-card-role "Spoht Crew 3A [DATE] 19:00-00:00 (5h) [PERSON_NAME] single-neutral-actions" at bounding box center [851, 465] width 185 height 80
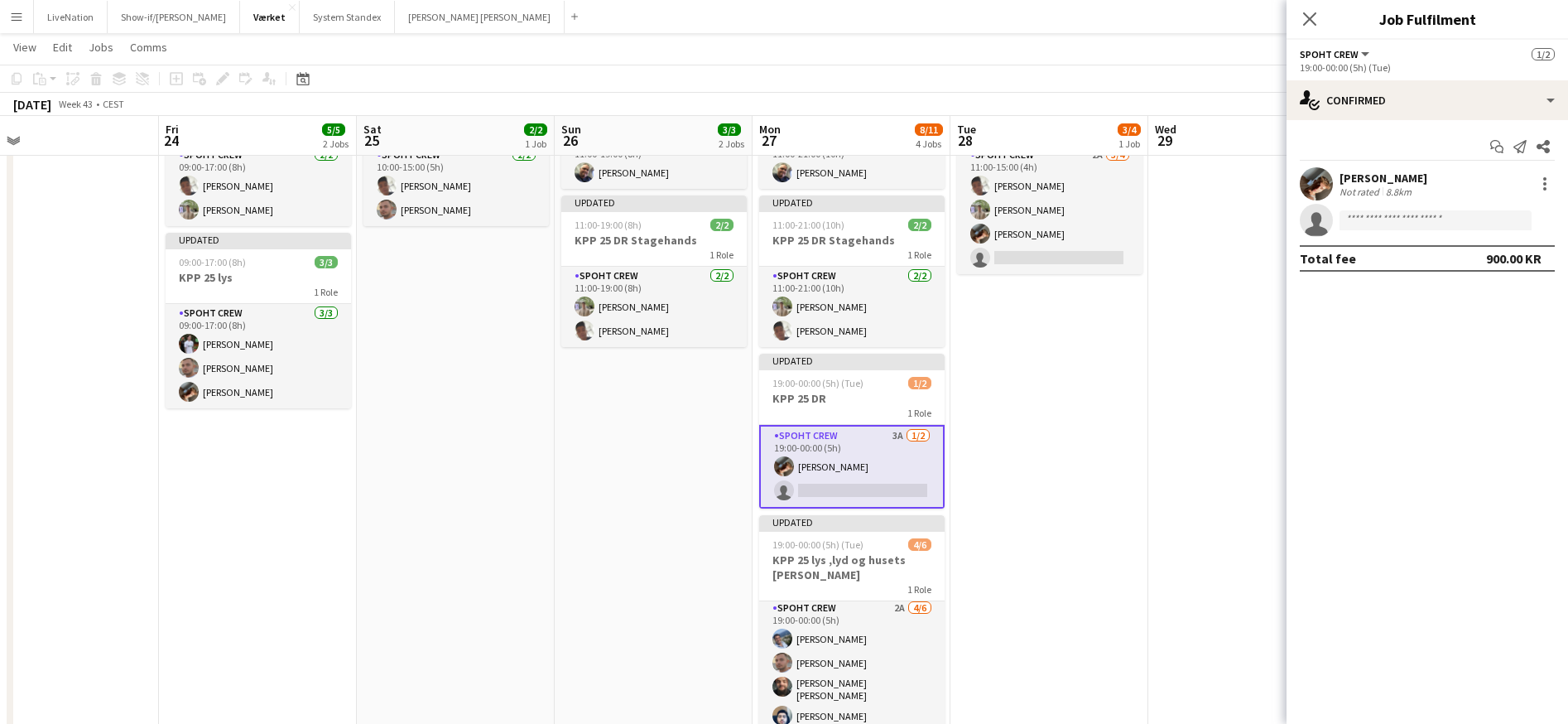
click at [831, 465] on app-card-role "Spoht Crew 3A [DATE] 19:00-00:00 (5h) [PERSON_NAME] single-neutral-actions" at bounding box center [851, 466] width 185 height 84
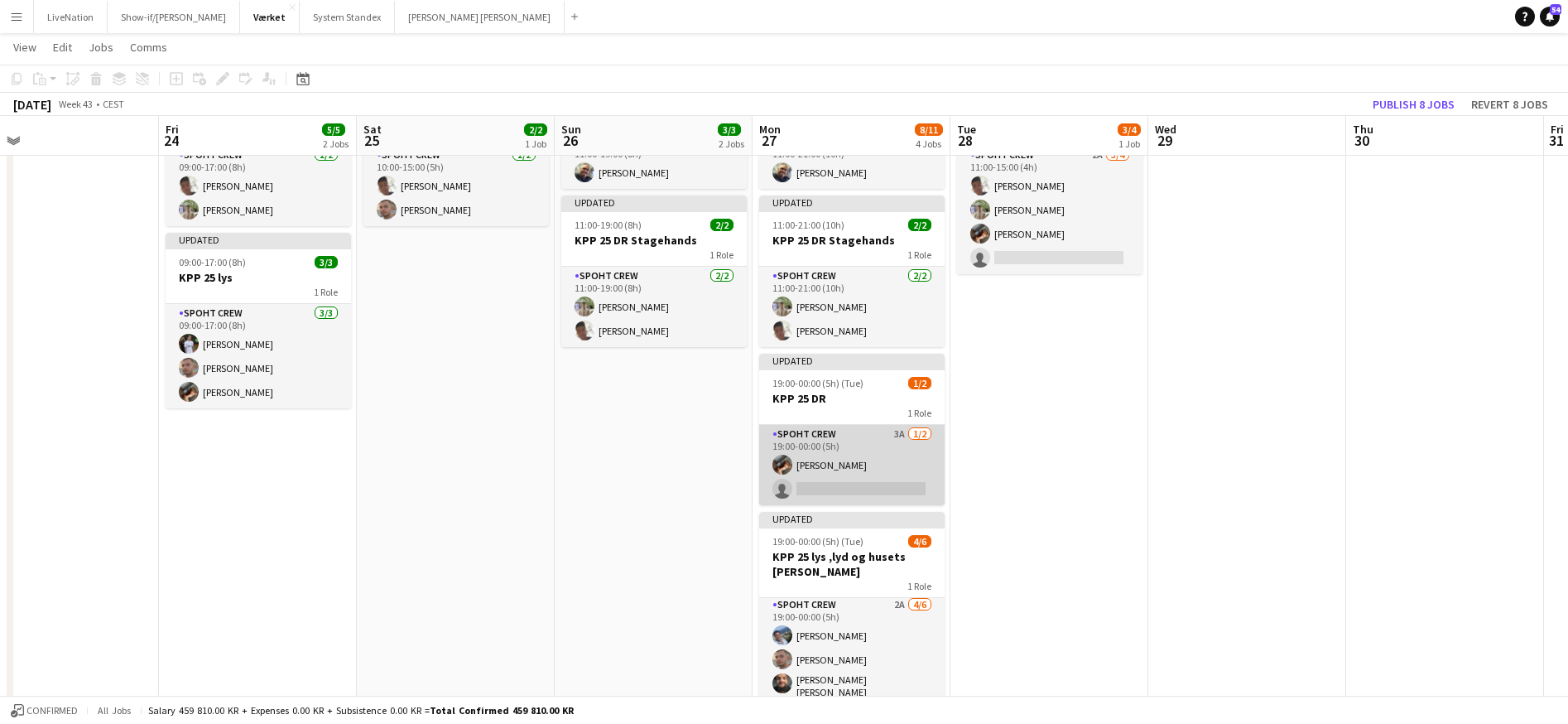
scroll to position [0, 634]
click at [831, 465] on app-card-role "Spoht Crew 3A [DATE] 19:00-00:00 (5h) [PERSON_NAME] single-neutral-actions" at bounding box center [850, 465] width 185 height 80
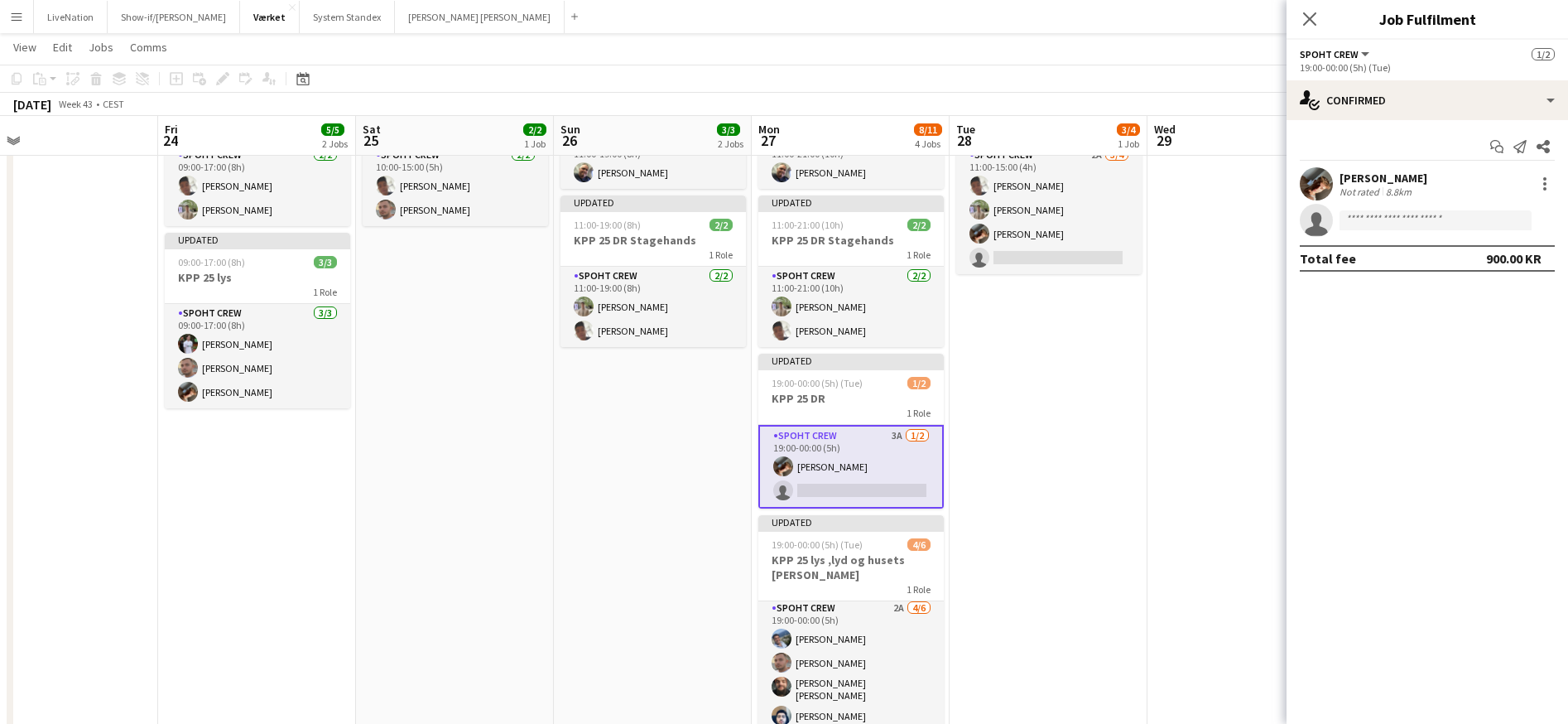
click at [1327, 183] on app-user-avatar at bounding box center [1317, 183] width 33 height 33
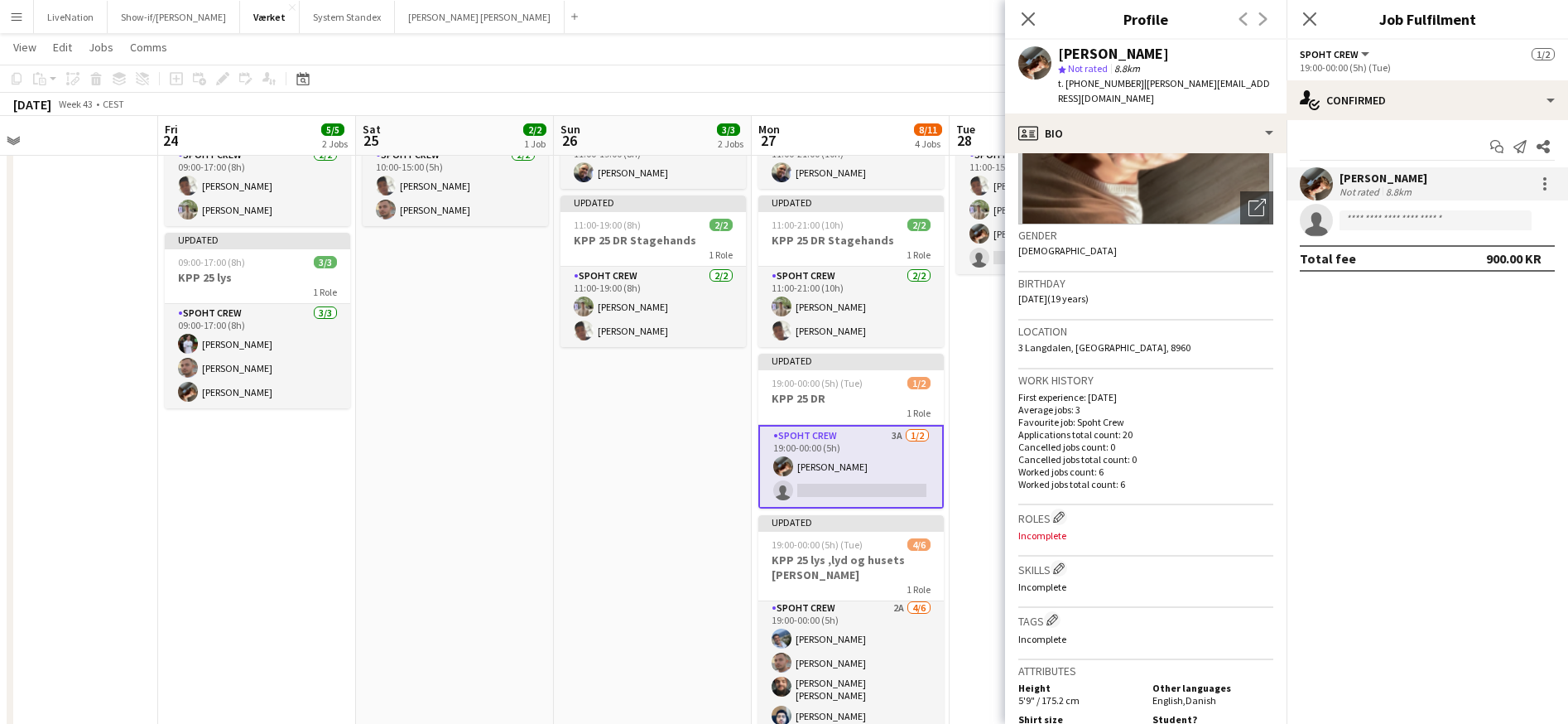
scroll to position [0, 0]
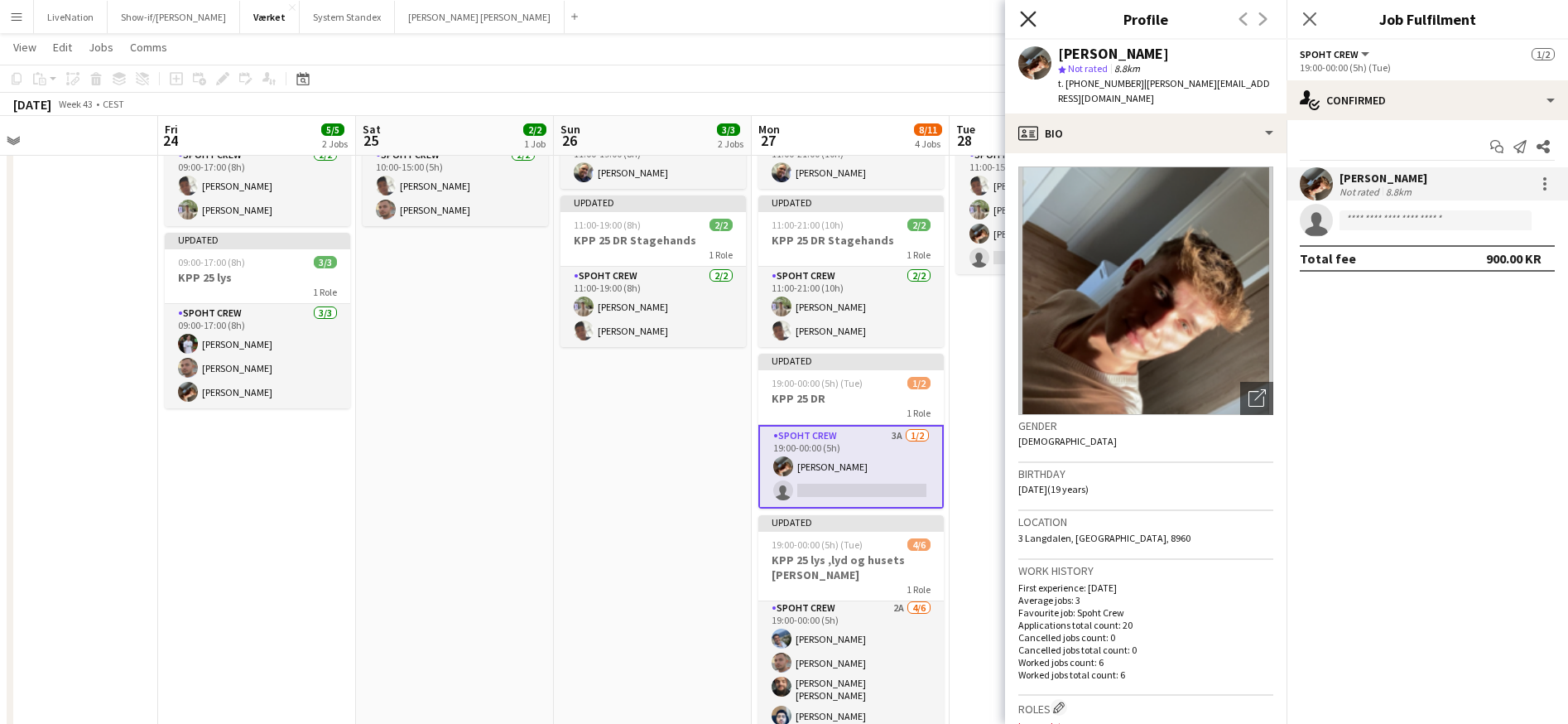
click at [1026, 17] on icon at bounding box center [1028, 18] width 15 height 15
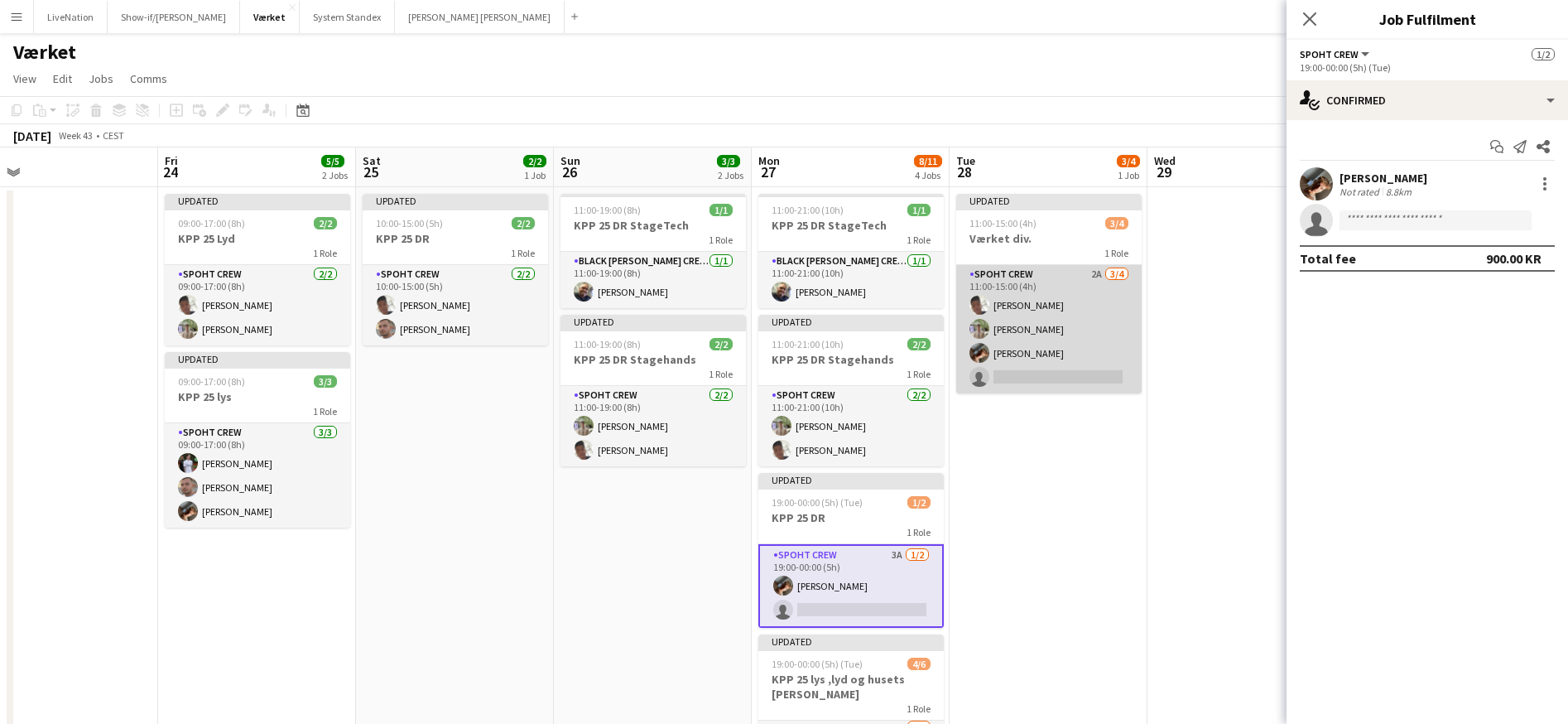
click at [1084, 272] on app-card-role "Spoht Crew 2A [DATE] 11:00-15:00 (4h) [PERSON_NAME] [PERSON_NAME] [PERSON_NAME]…" at bounding box center [1048, 329] width 185 height 128
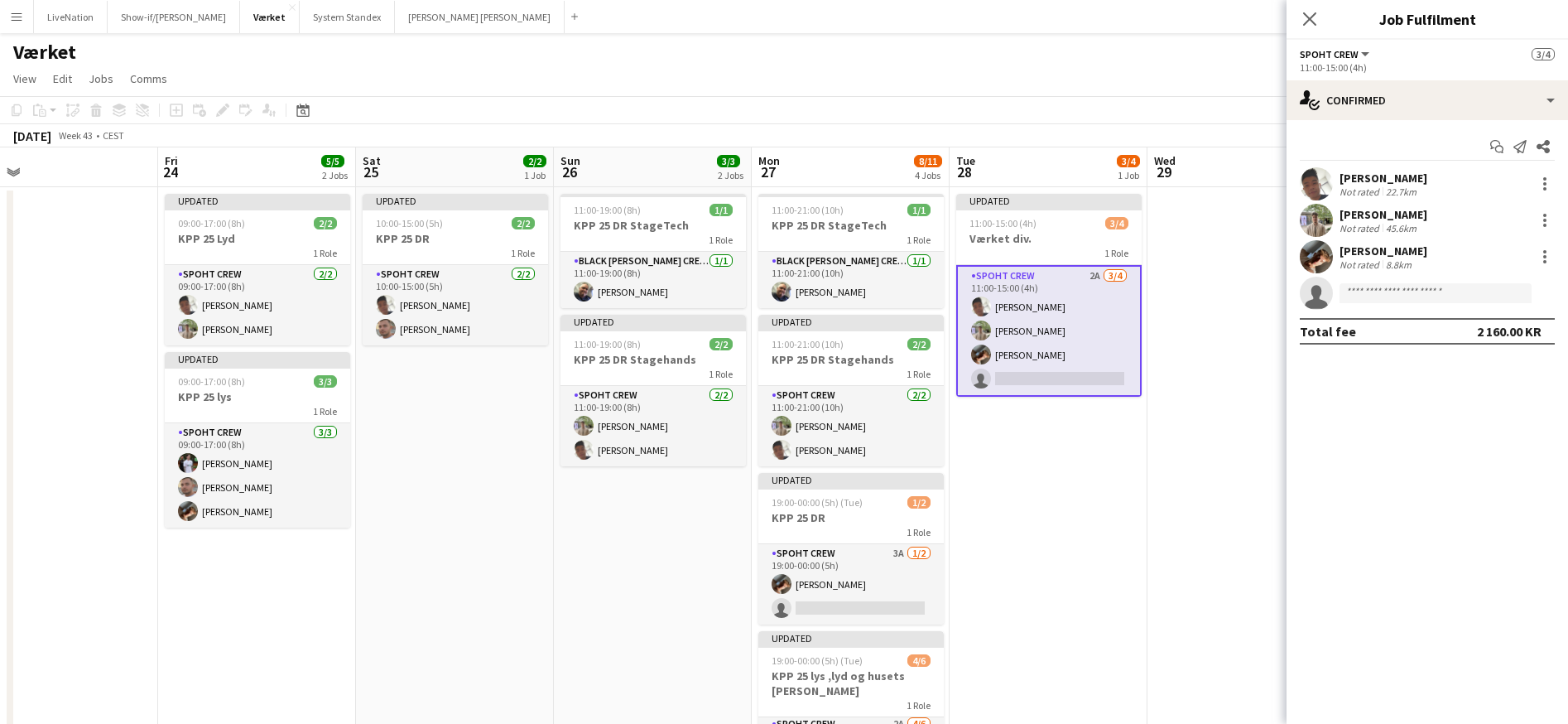
scroll to position [0, 634]
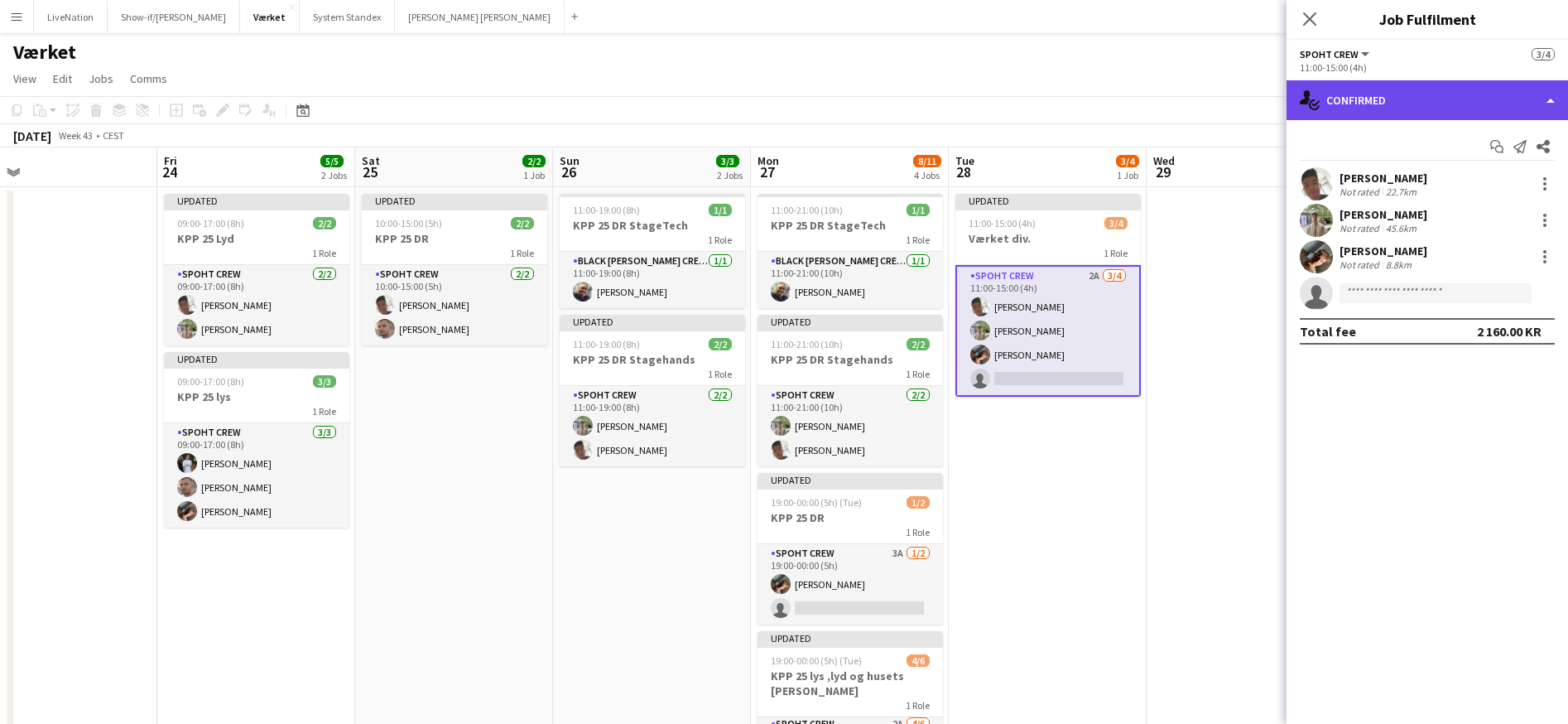
click at [1534, 105] on div "single-neutral-actions-check-2 Confirmed" at bounding box center [1428, 100] width 282 height 40
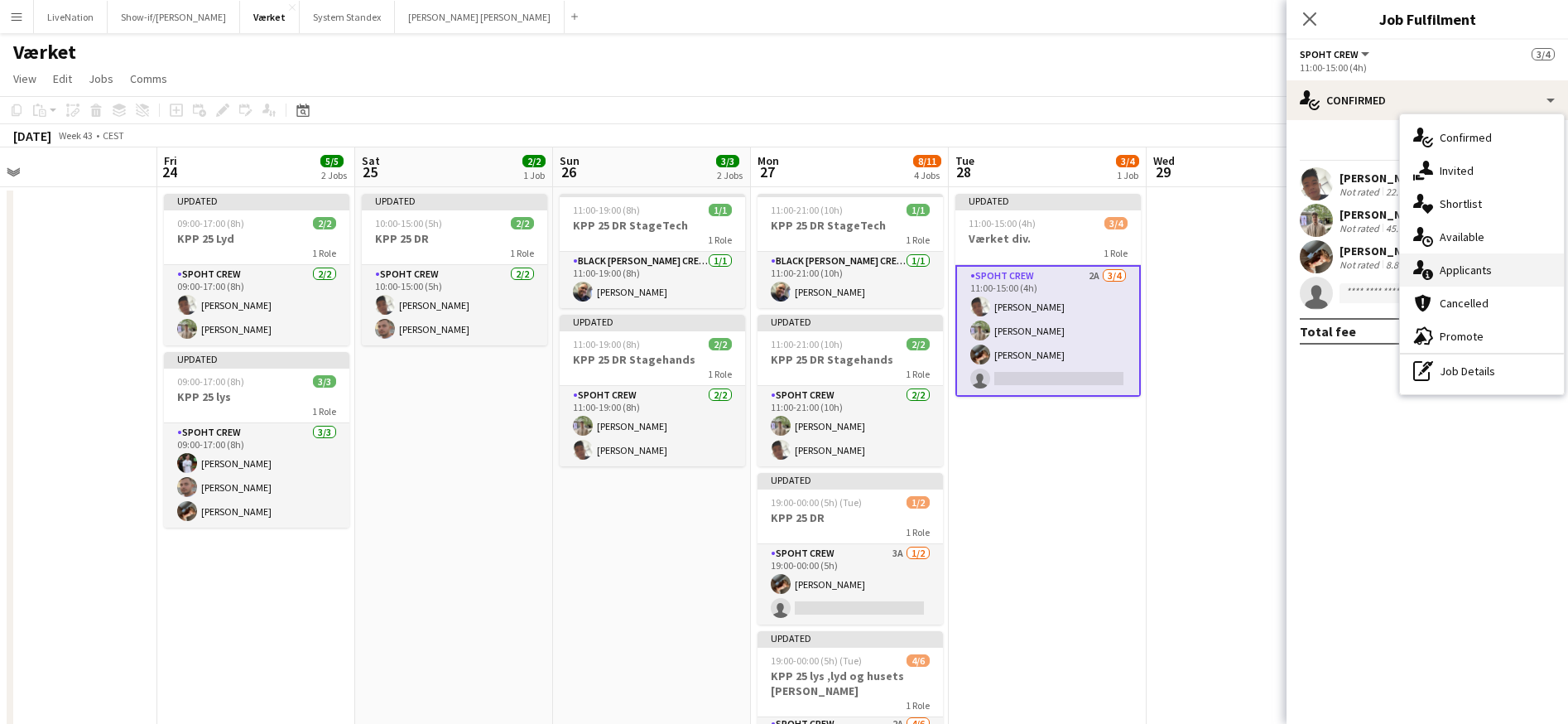
click at [1488, 275] on span "Applicants" at bounding box center [1466, 269] width 52 height 14
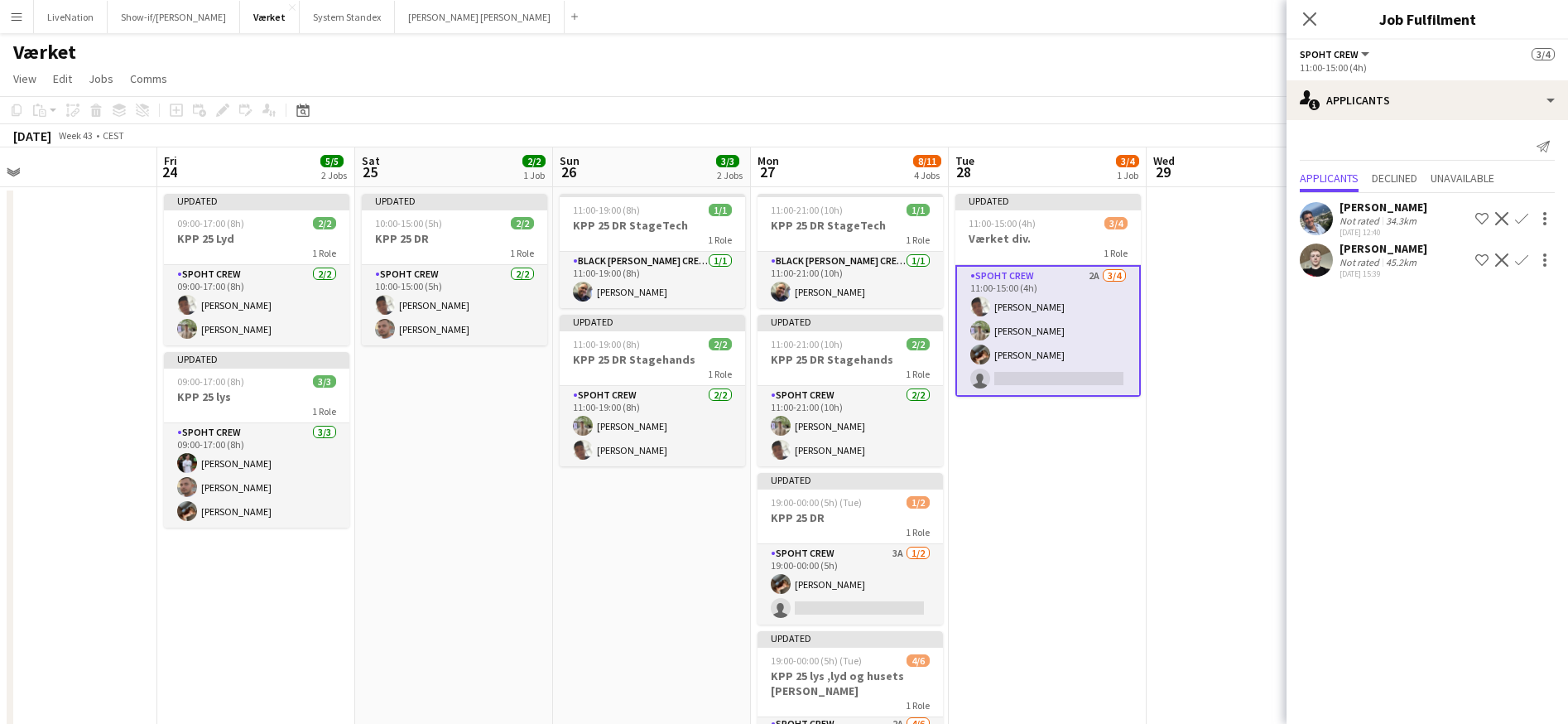
click at [1381, 204] on div "[PERSON_NAME]" at bounding box center [1384, 207] width 88 height 14
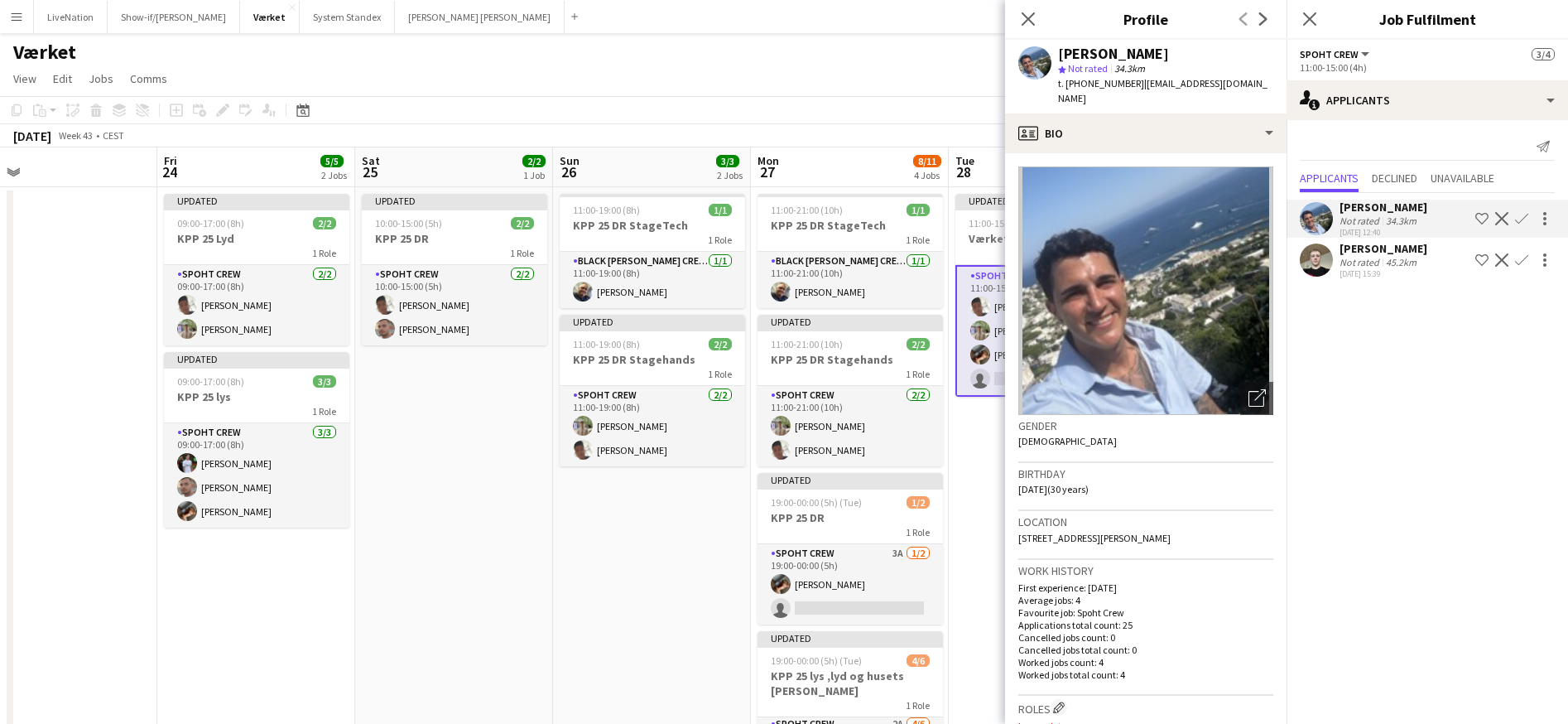
click at [1380, 206] on div "[PERSON_NAME]" at bounding box center [1384, 207] width 88 height 14
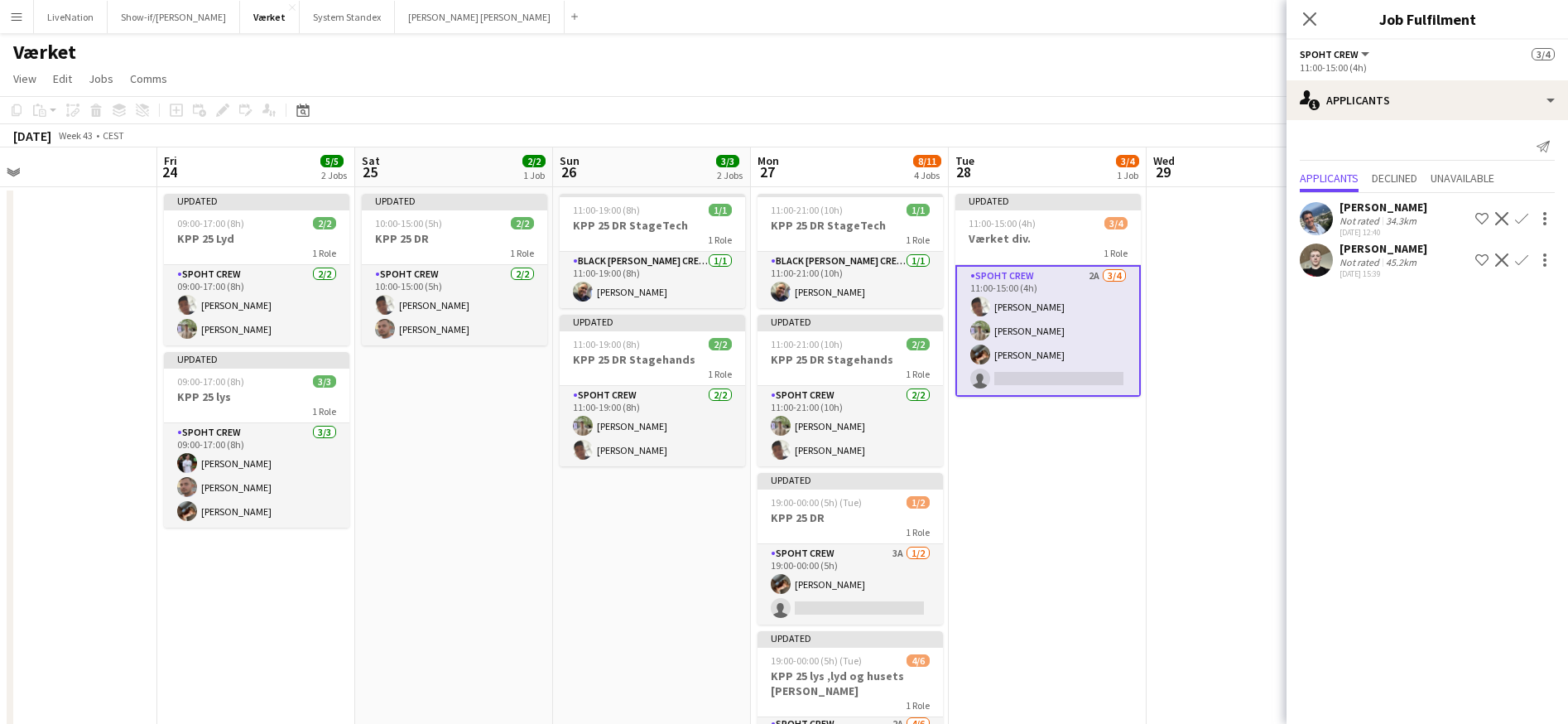
click at [1382, 245] on div "[PERSON_NAME]" at bounding box center [1384, 249] width 88 height 14
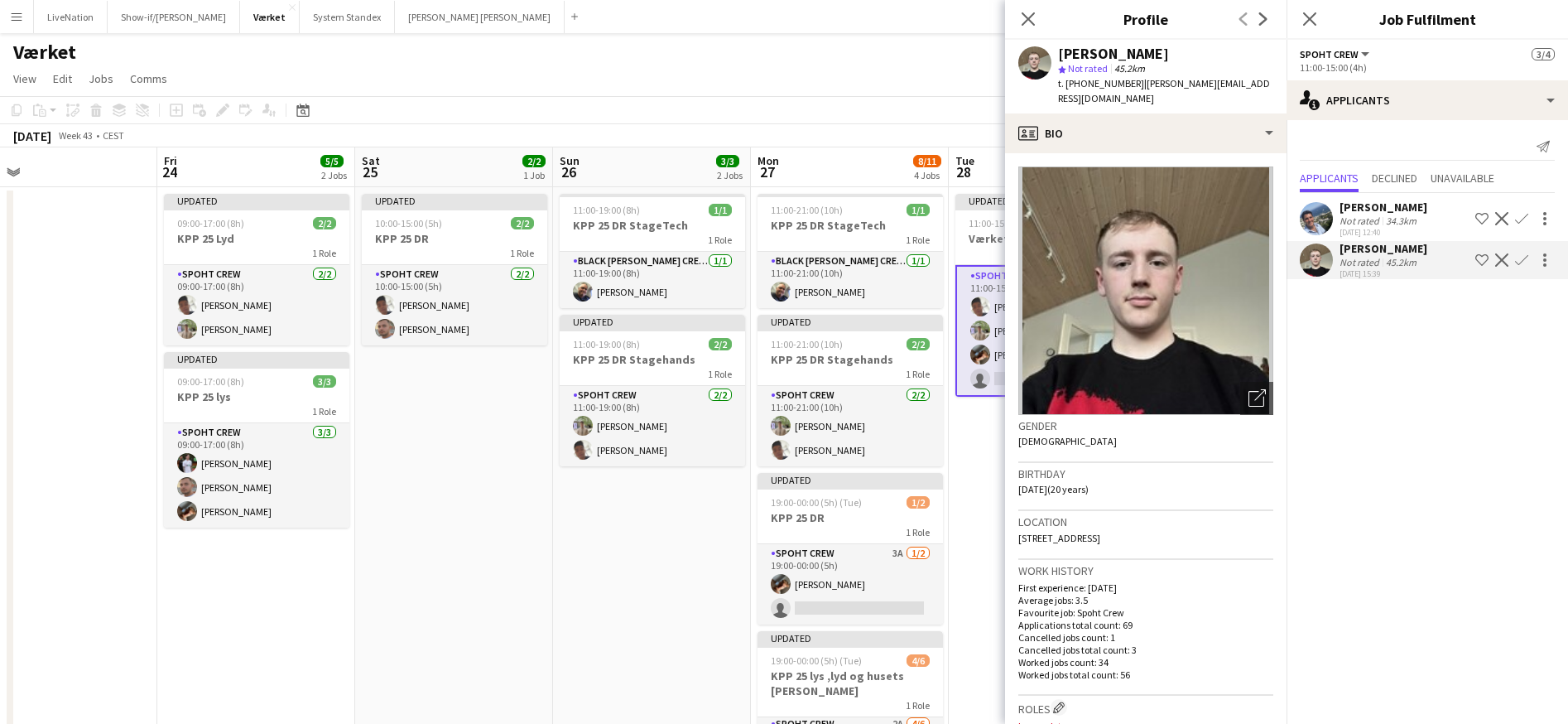
click at [1527, 258] on app-icon "Confirm" at bounding box center [1522, 259] width 14 height 14
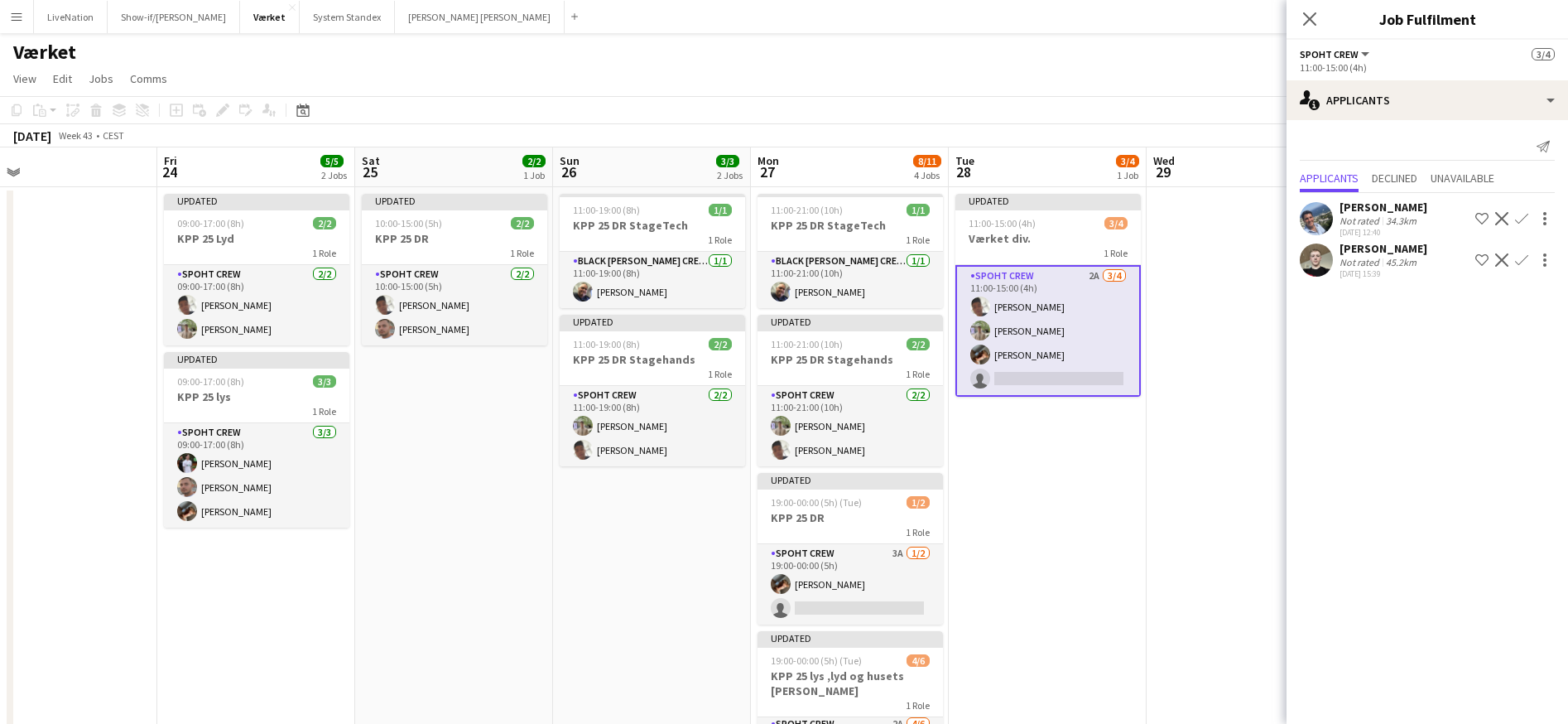
click at [1524, 259] on app-icon "Confirm" at bounding box center [1522, 259] width 14 height 14
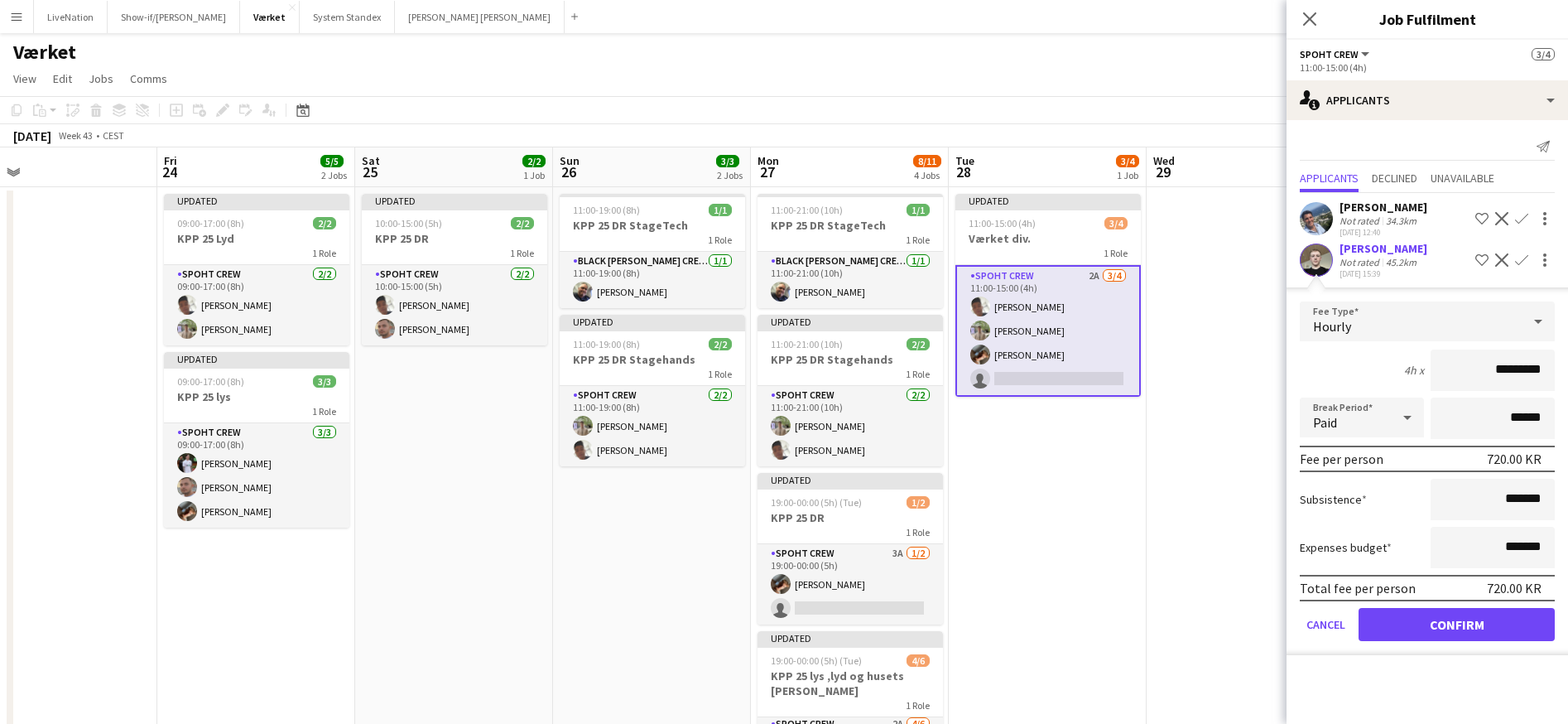
click at [1468, 621] on button "Confirm" at bounding box center [1457, 625] width 196 height 33
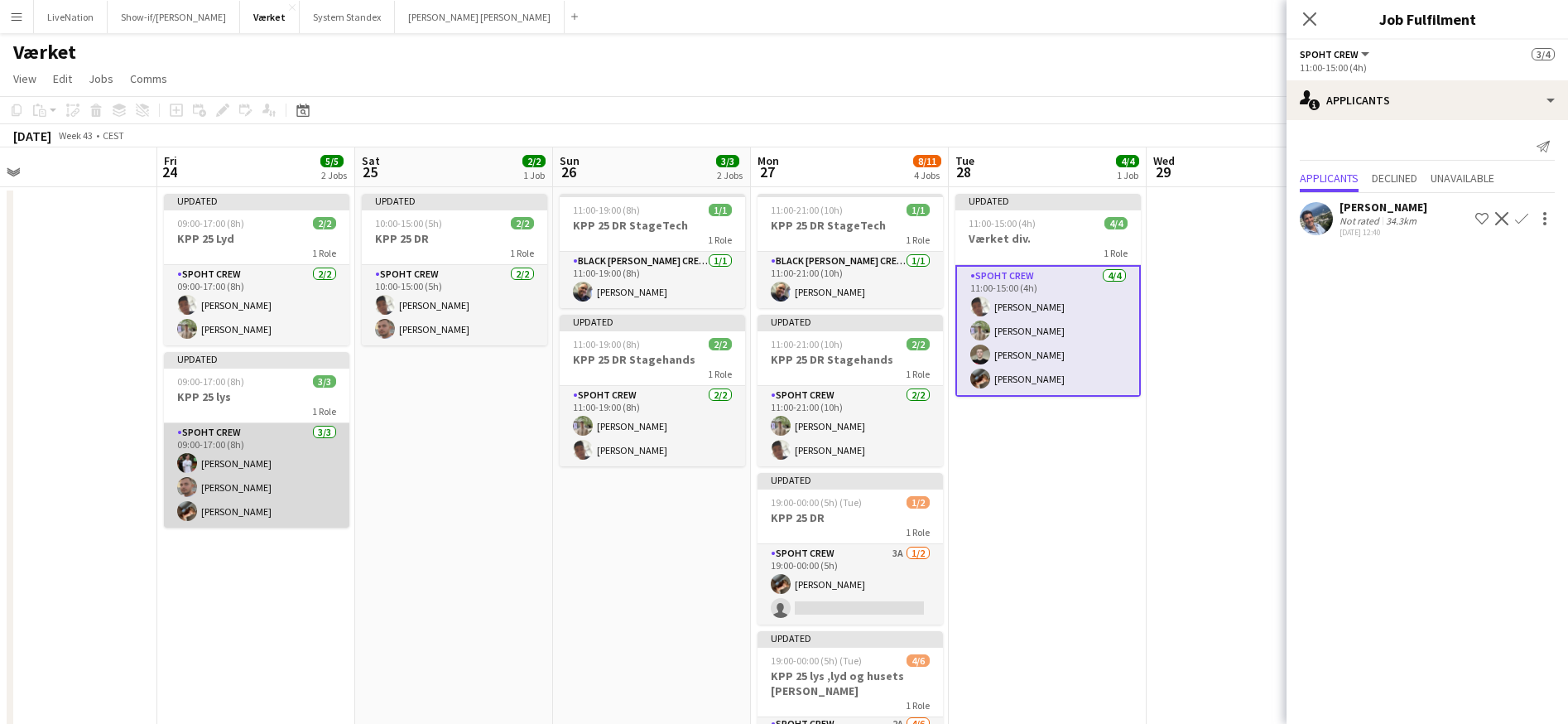
click at [308, 476] on app-card-role "Spoht Crew [DATE] 09:00-17:00 (8h) [PERSON_NAME] [PERSON_NAME] [PERSON_NAME]" at bounding box center [256, 475] width 185 height 104
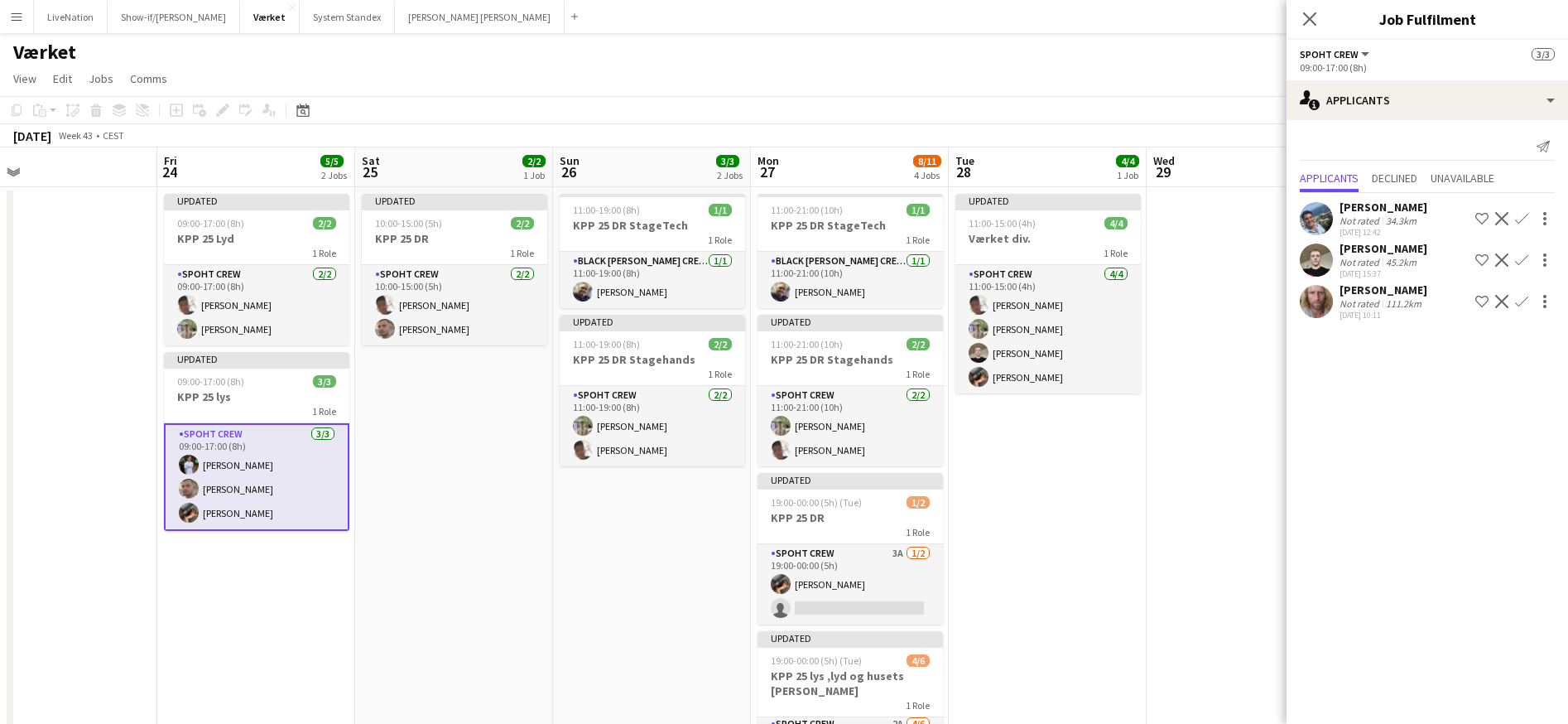
click at [240, 462] on app-card-role "Spoht Crew [DATE] 09:00-17:00 (8h) [PERSON_NAME] [PERSON_NAME] [PERSON_NAME]" at bounding box center [256, 476] width 185 height 108
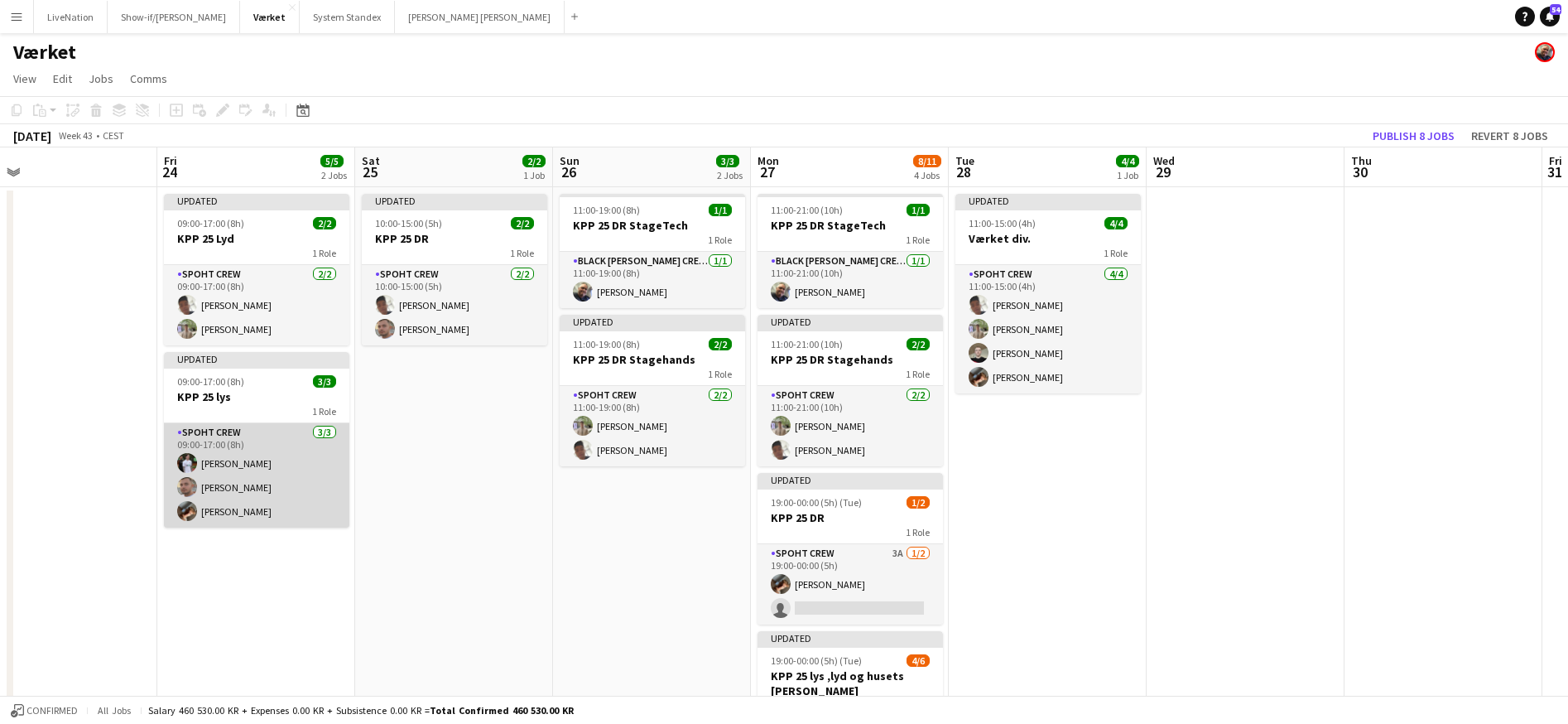
click at [244, 459] on app-card-role "Spoht Crew [DATE] 09:00-17:00 (8h) [PERSON_NAME] [PERSON_NAME] [PERSON_NAME]" at bounding box center [256, 475] width 185 height 104
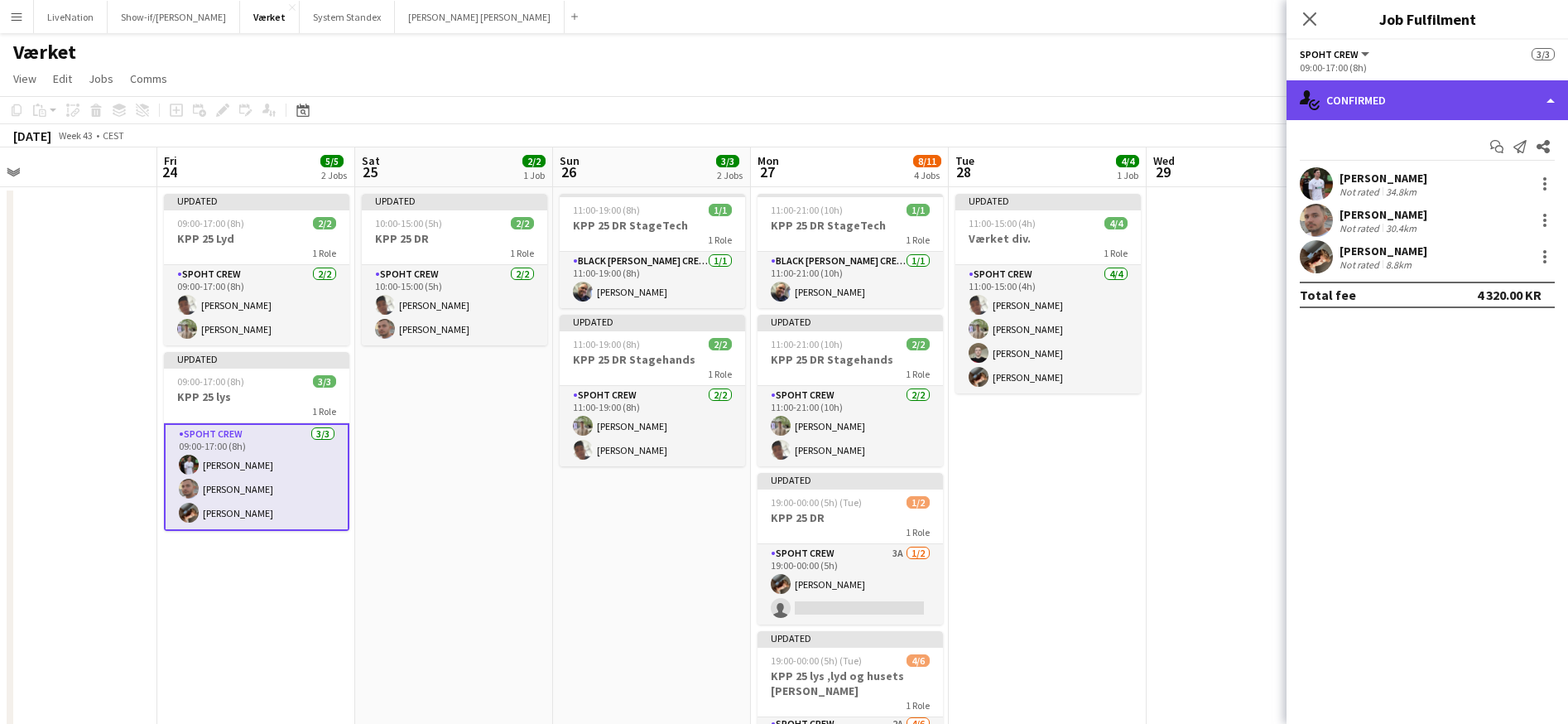
click at [1559, 99] on div "single-neutral-actions-check-2 Confirmed" at bounding box center [1428, 100] width 282 height 40
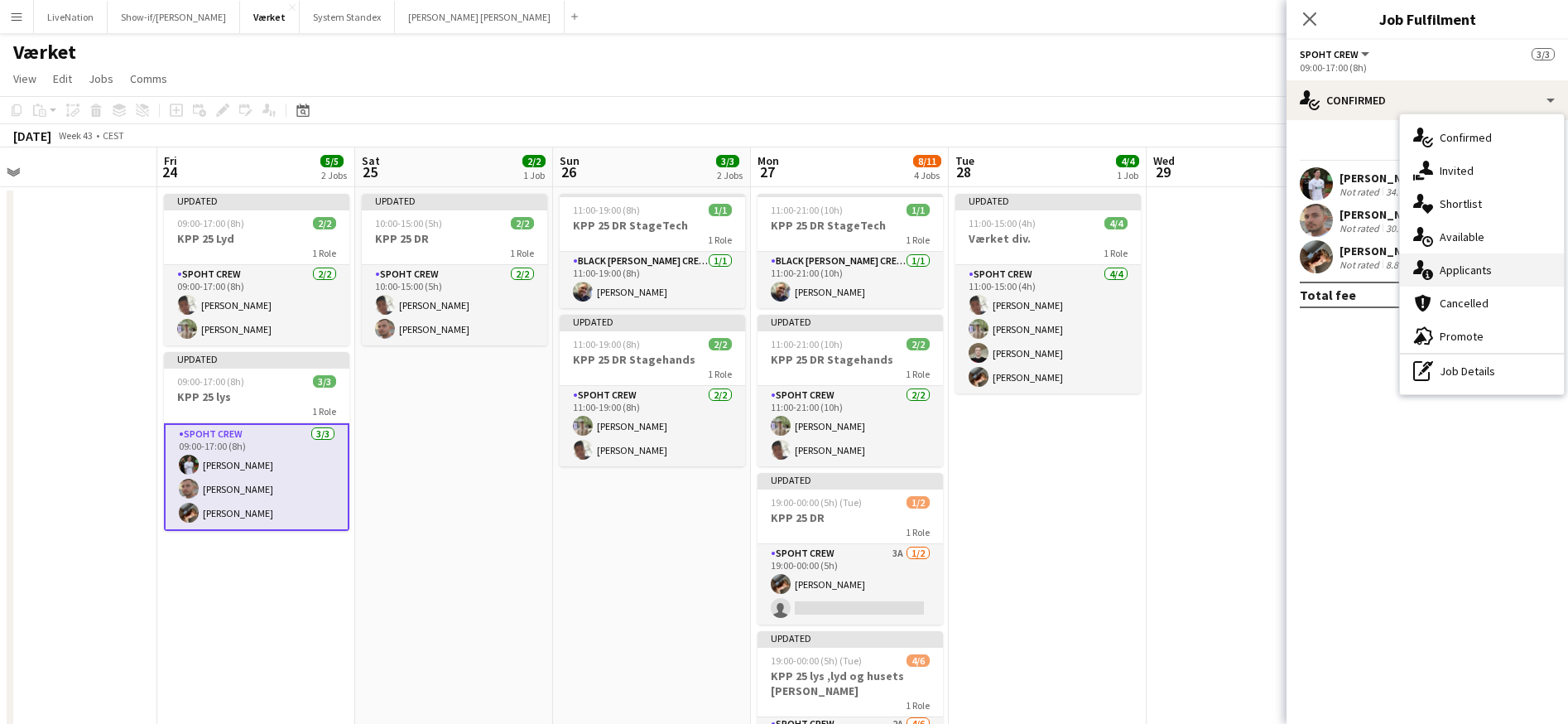
click at [1500, 267] on div "single-neutral-actions-information Applicants" at bounding box center [1481, 269] width 164 height 33
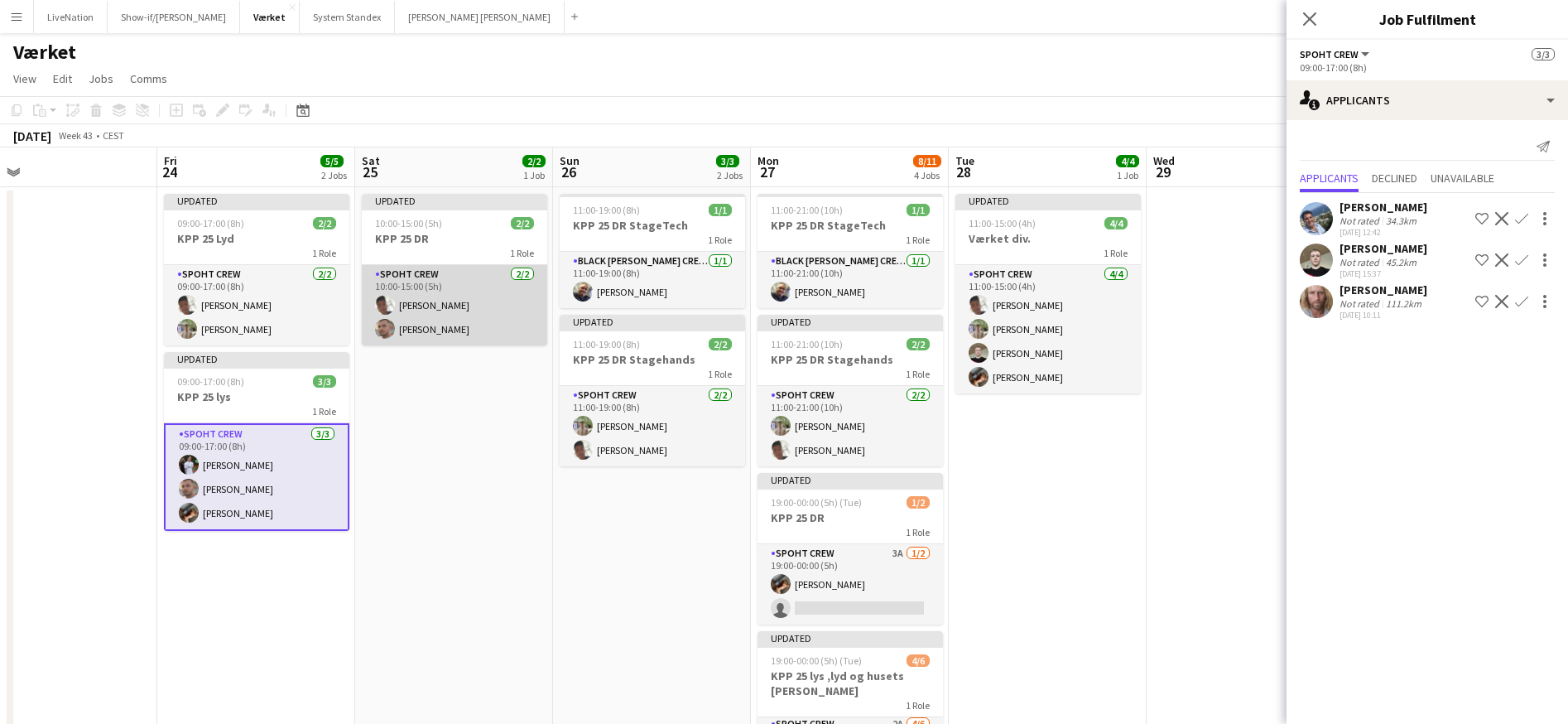
click at [465, 332] on app-card-role "Spoht Crew [DATE] 10:00-15:00 (5h) Seep [PERSON_NAME]" at bounding box center [454, 305] width 185 height 80
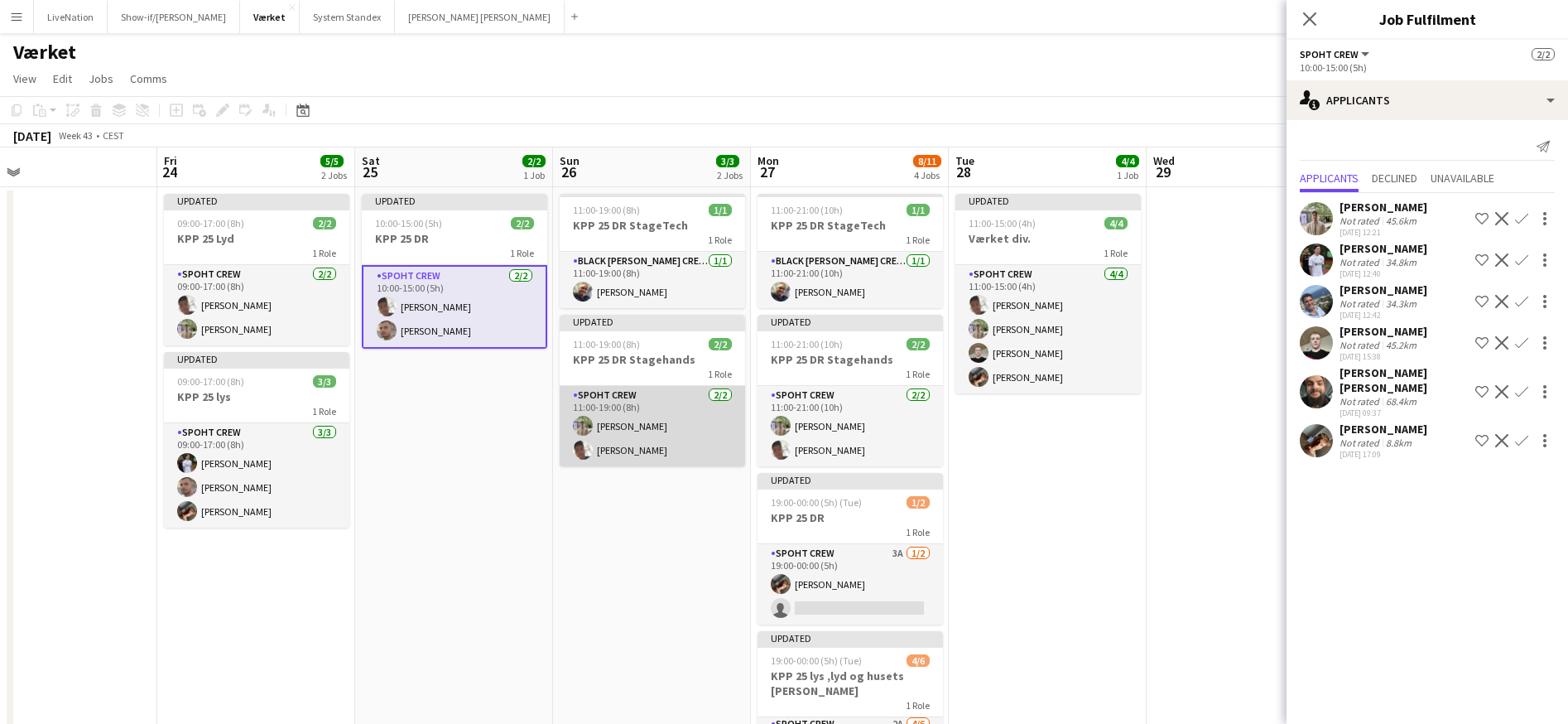
click at [689, 420] on app-card-role "Spoht Crew [DATE] 11:00-19:00 (8h) [PERSON_NAME] Seep [PERSON_NAME]" at bounding box center [652, 426] width 185 height 80
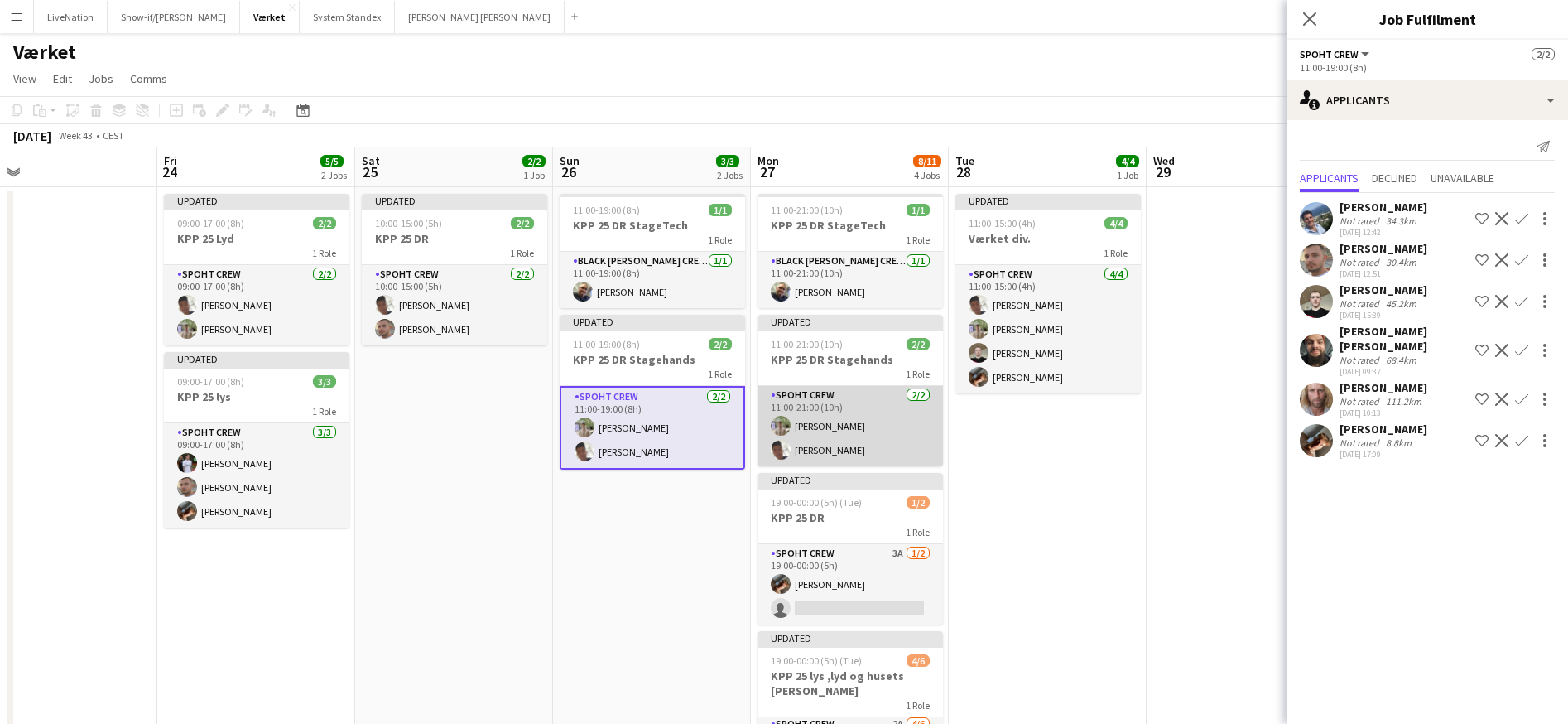
click at [862, 428] on app-card-role "Spoht Crew [DATE] 11:00-21:00 (10h) [PERSON_NAME] Seep [PERSON_NAME]" at bounding box center [850, 426] width 185 height 80
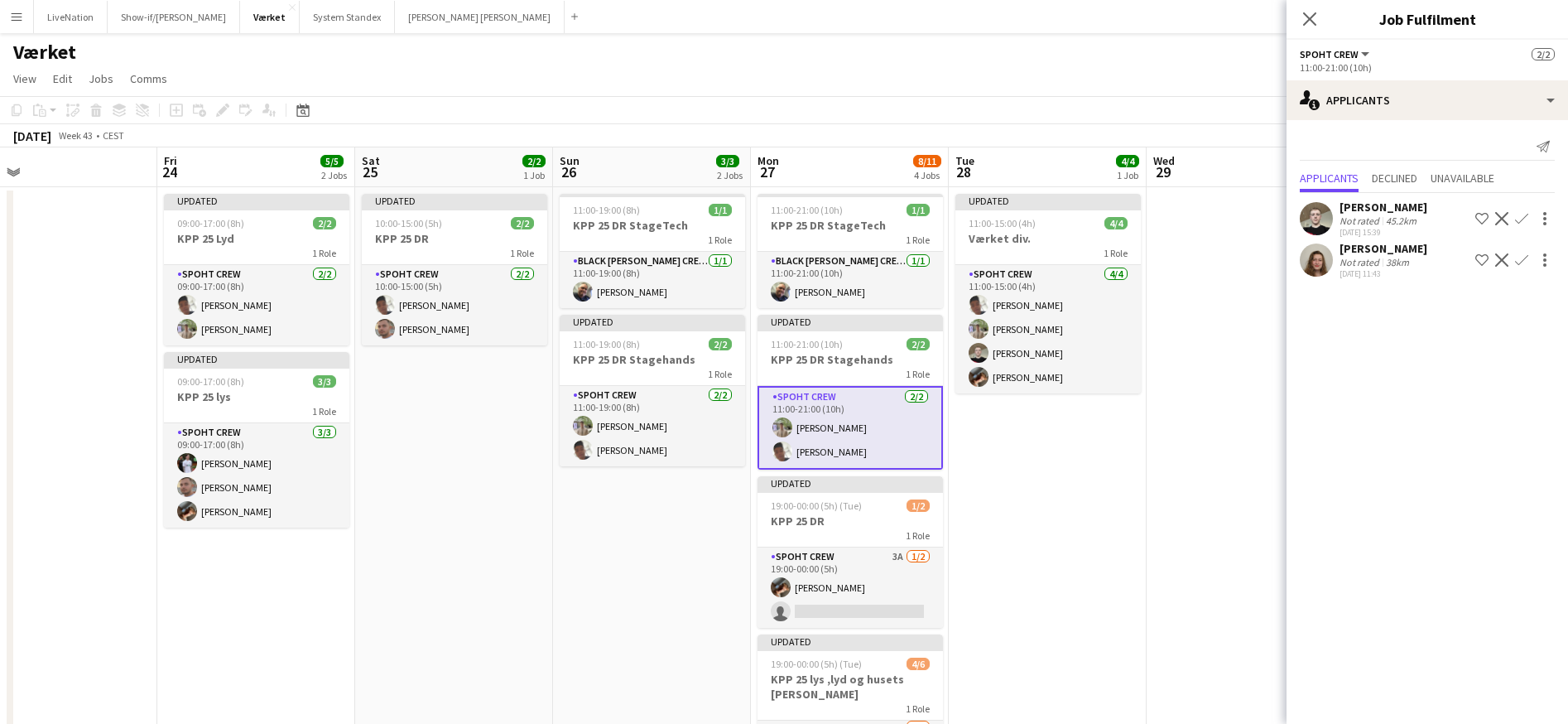
click at [1323, 217] on app-user-avatar at bounding box center [1317, 219] width 33 height 33
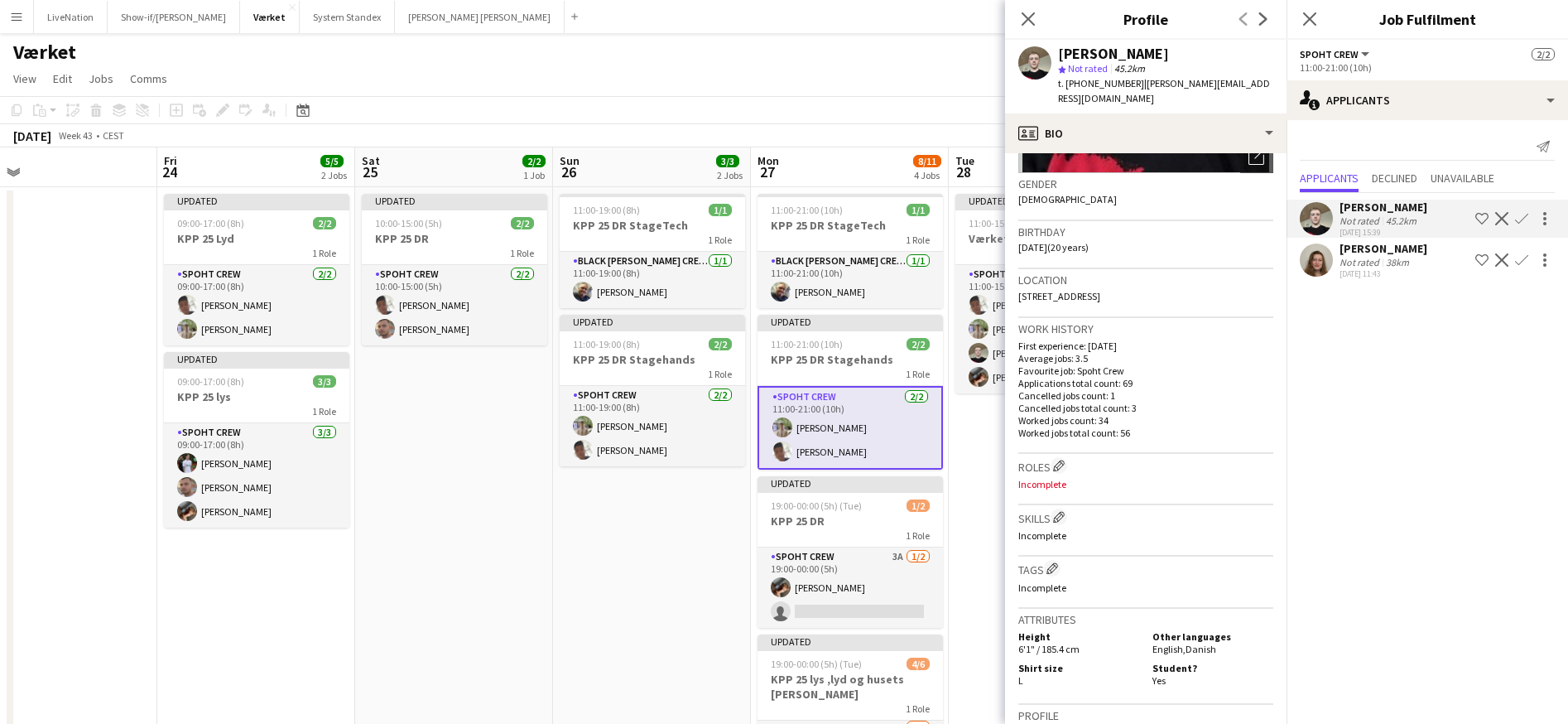
scroll to position [0, 0]
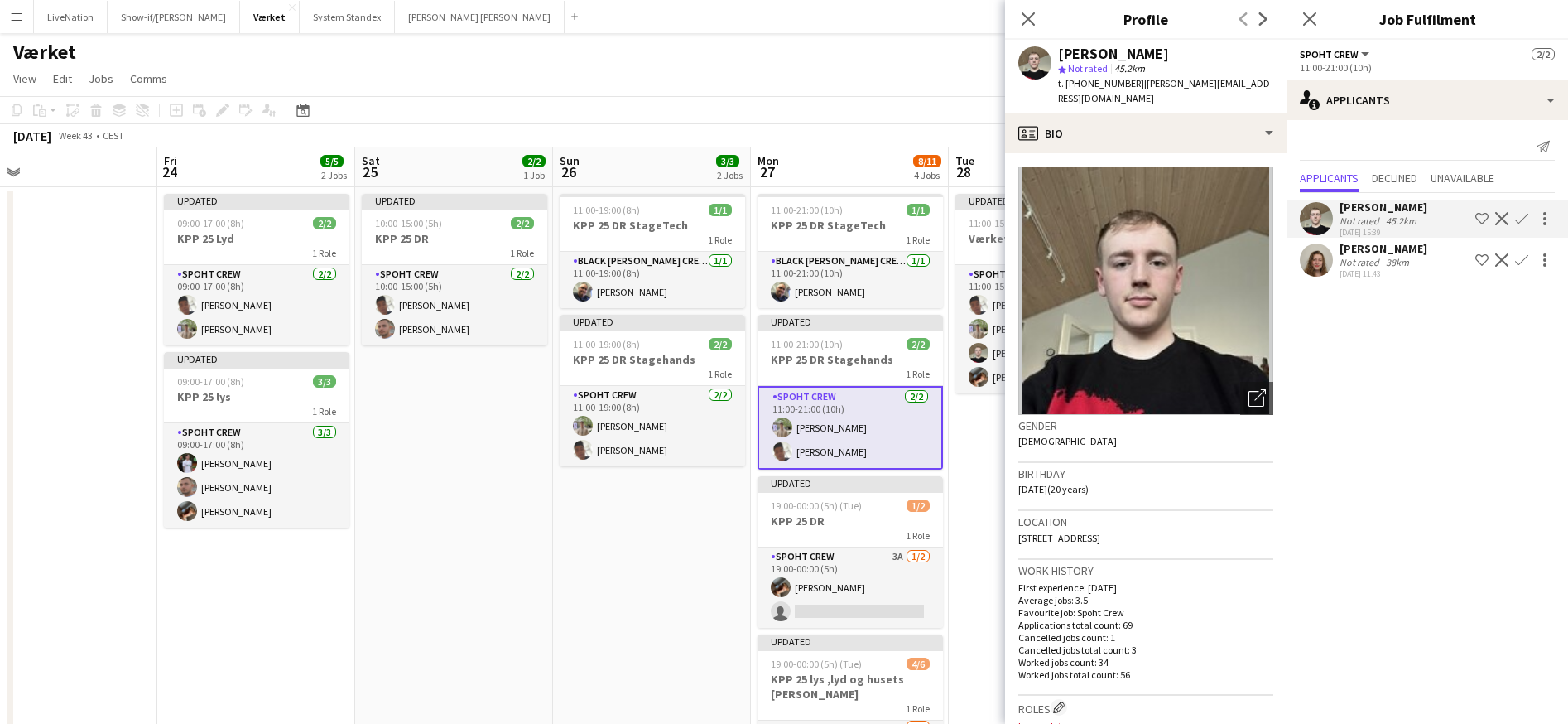
click at [683, 519] on app-date-cell "11:00-19:00 (8h) 1/1 KPP 25 DR StageTech 1 Role Black [PERSON_NAME] Crew ([PERS…" at bounding box center [652, 558] width 198 height 741
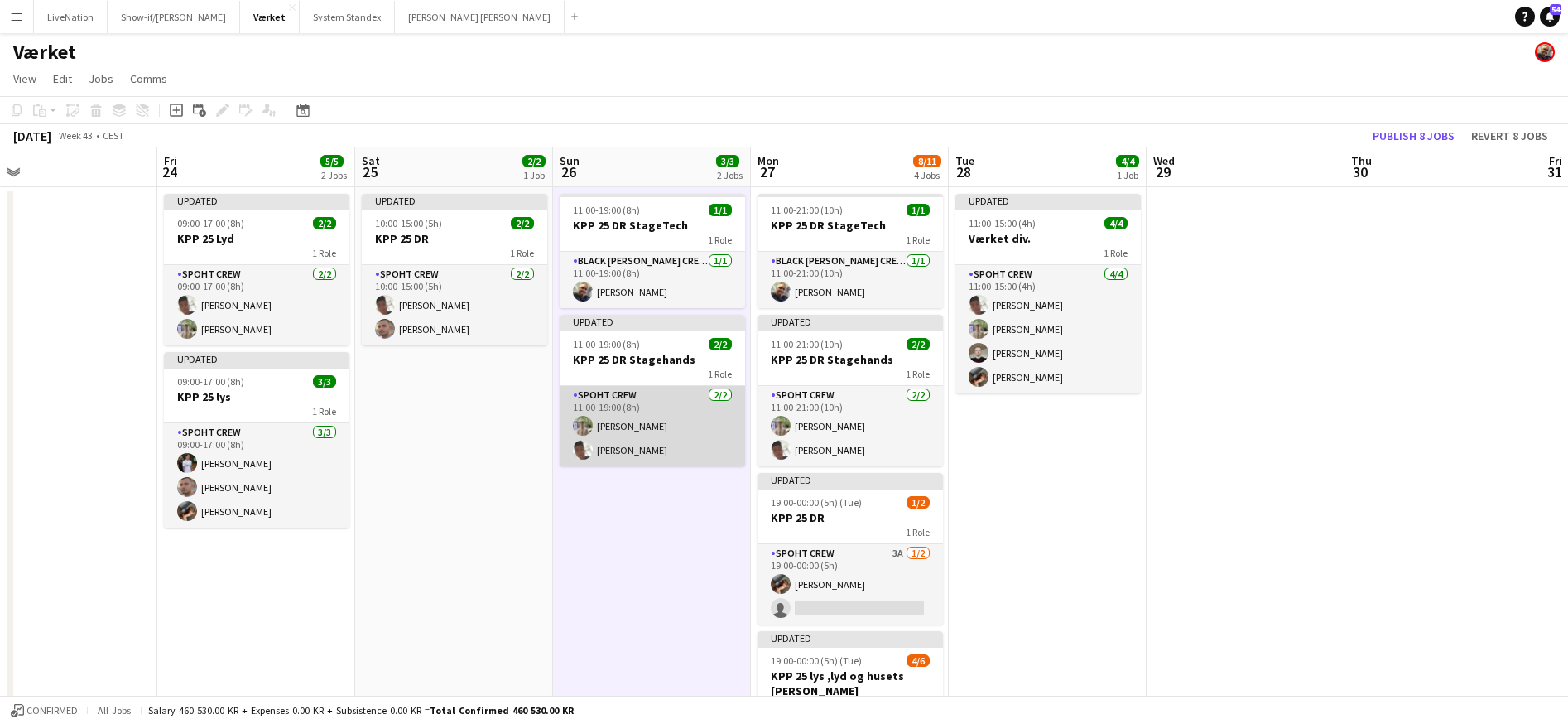
click at [689, 421] on app-card-role "Spoht Crew [DATE] 11:00-19:00 (8h) [PERSON_NAME] Seep [PERSON_NAME]" at bounding box center [652, 426] width 185 height 80
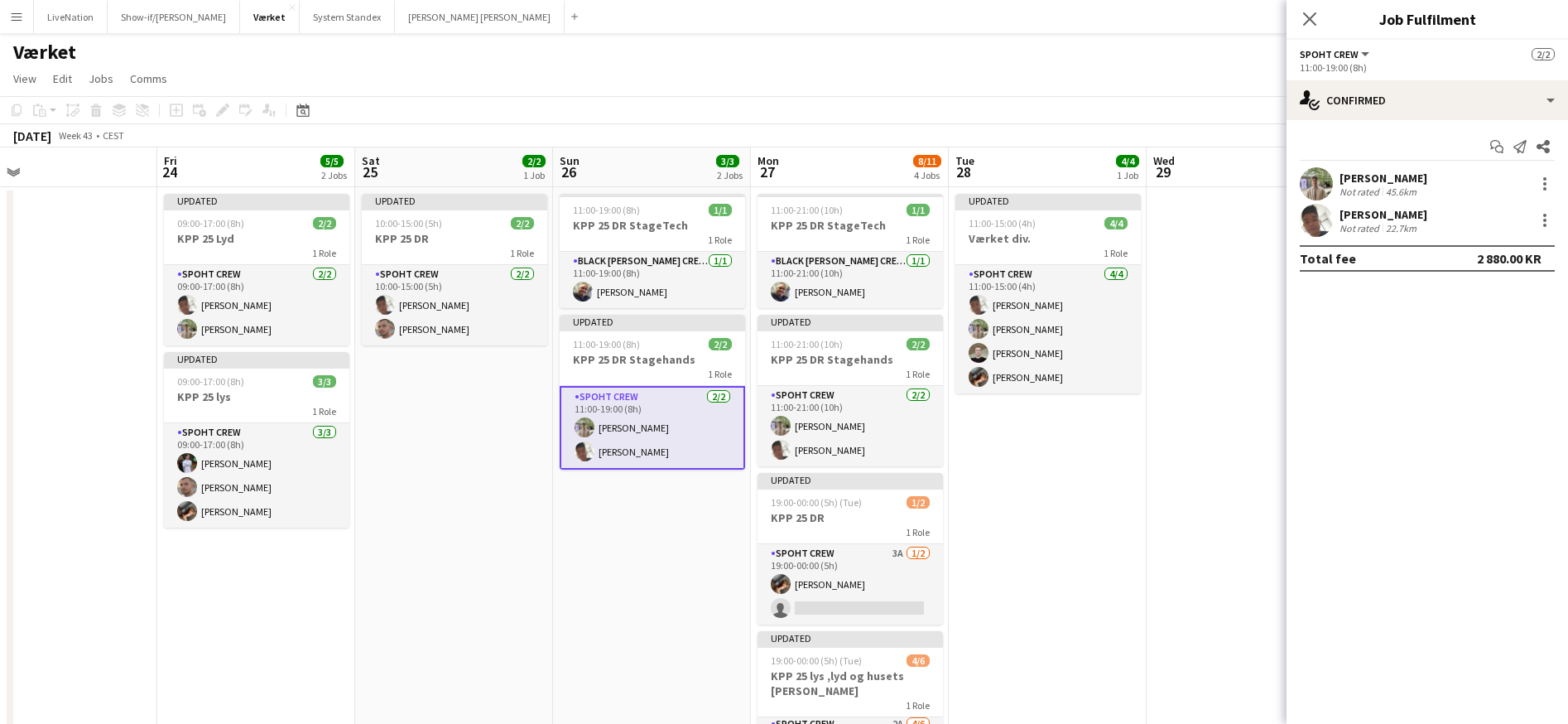
click at [1427, 178] on div "[PERSON_NAME]" at bounding box center [1384, 178] width 88 height 14
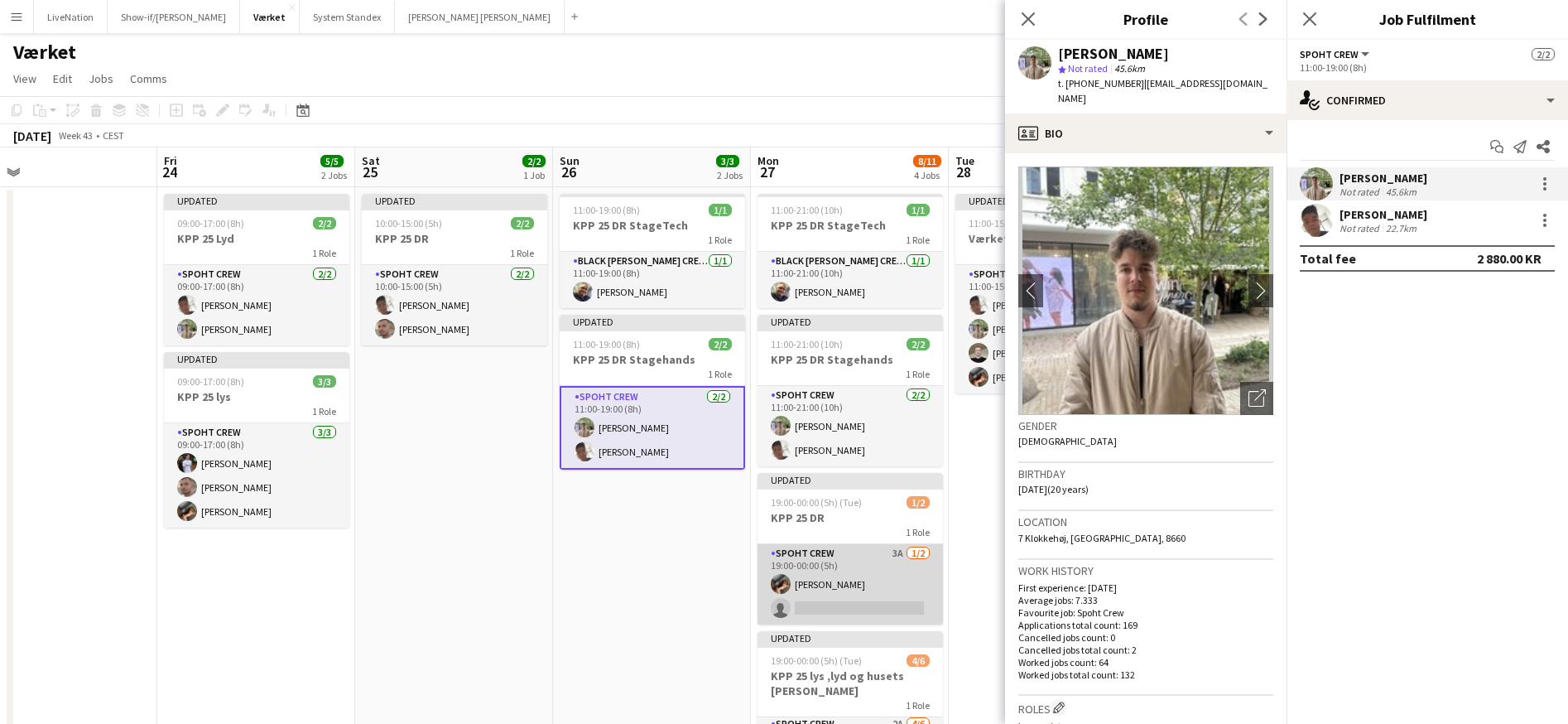
scroll to position [0, 635]
click at [861, 580] on app-card-role "Spoht Crew 3A [DATE] 19:00-00:00 (5h) [PERSON_NAME] single-neutral-actions" at bounding box center [850, 584] width 185 height 80
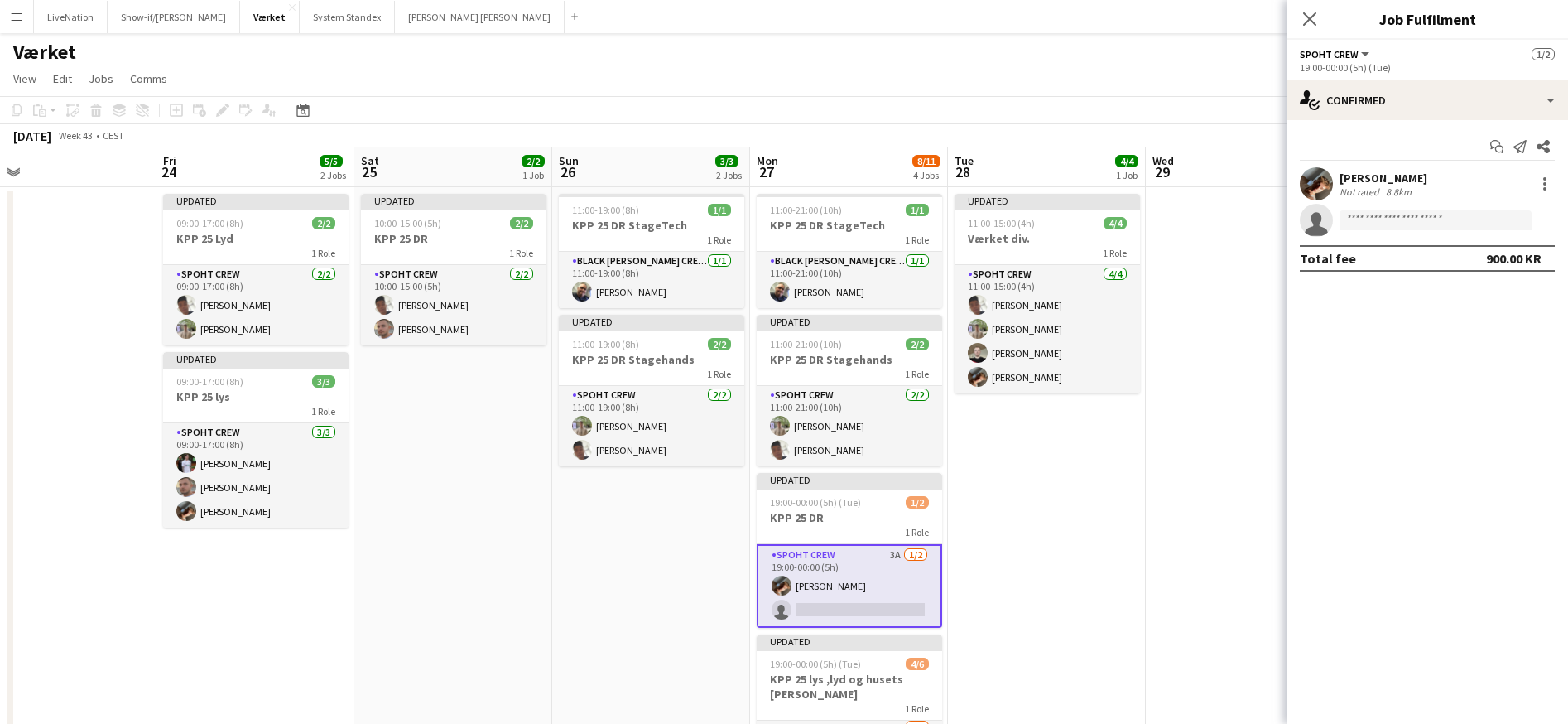
click at [856, 583] on app-card-role "Spoht Crew 3A [DATE] 19:00-00:00 (5h) [PERSON_NAME] single-neutral-actions" at bounding box center [850, 586] width 185 height 84
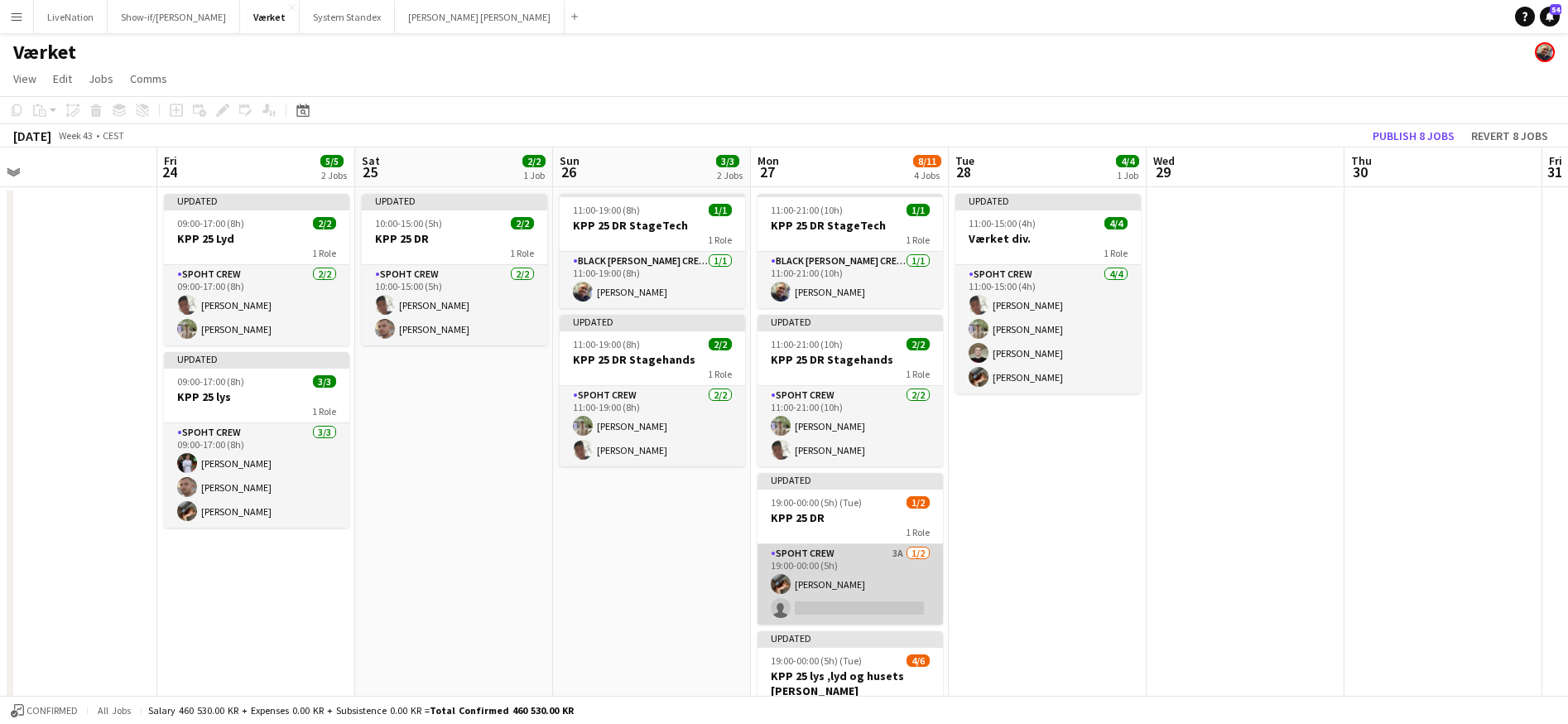
click at [857, 584] on app-card-role "Spoht Crew 3A [DATE] 19:00-00:00 (5h) [PERSON_NAME] single-neutral-actions" at bounding box center [850, 584] width 185 height 80
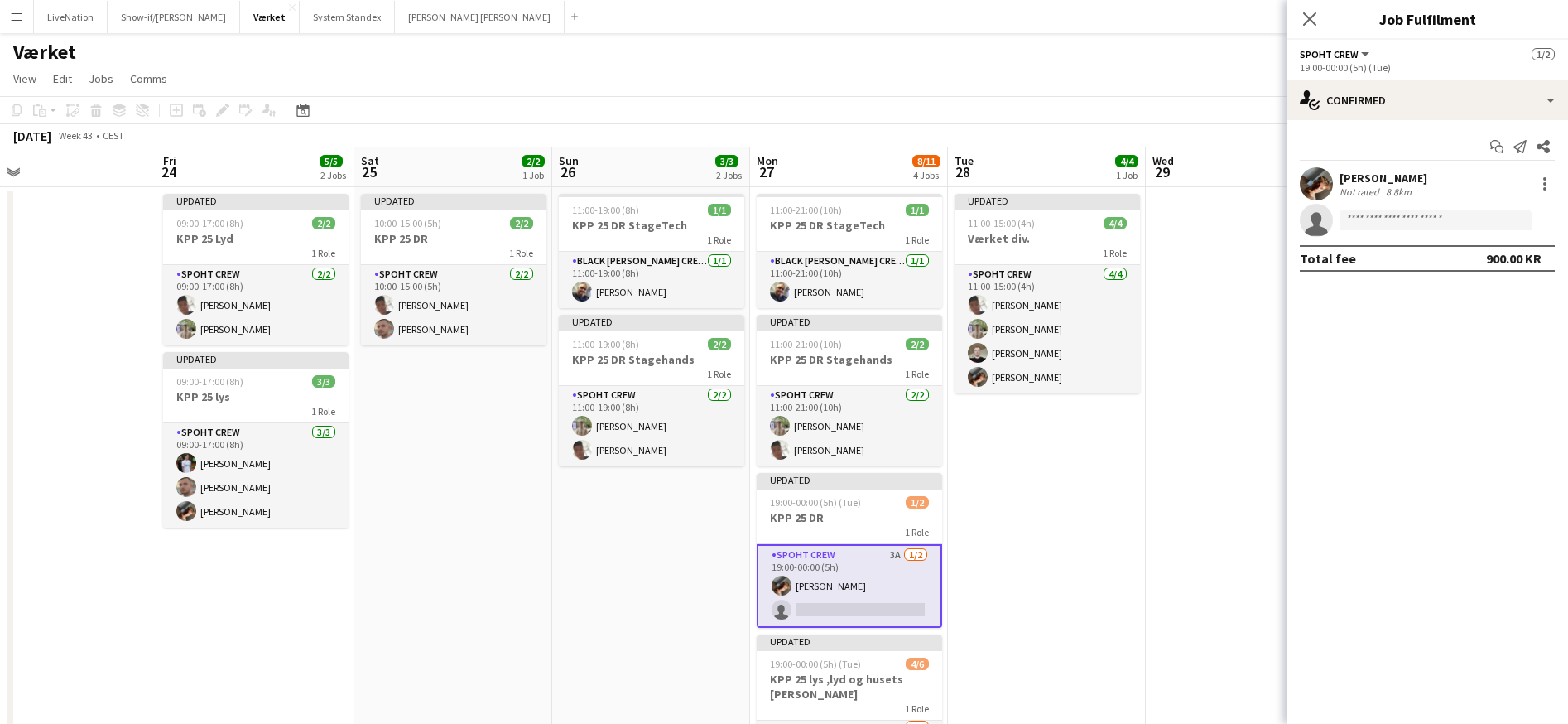
click at [1396, 175] on div "[PERSON_NAME]" at bounding box center [1384, 178] width 88 height 14
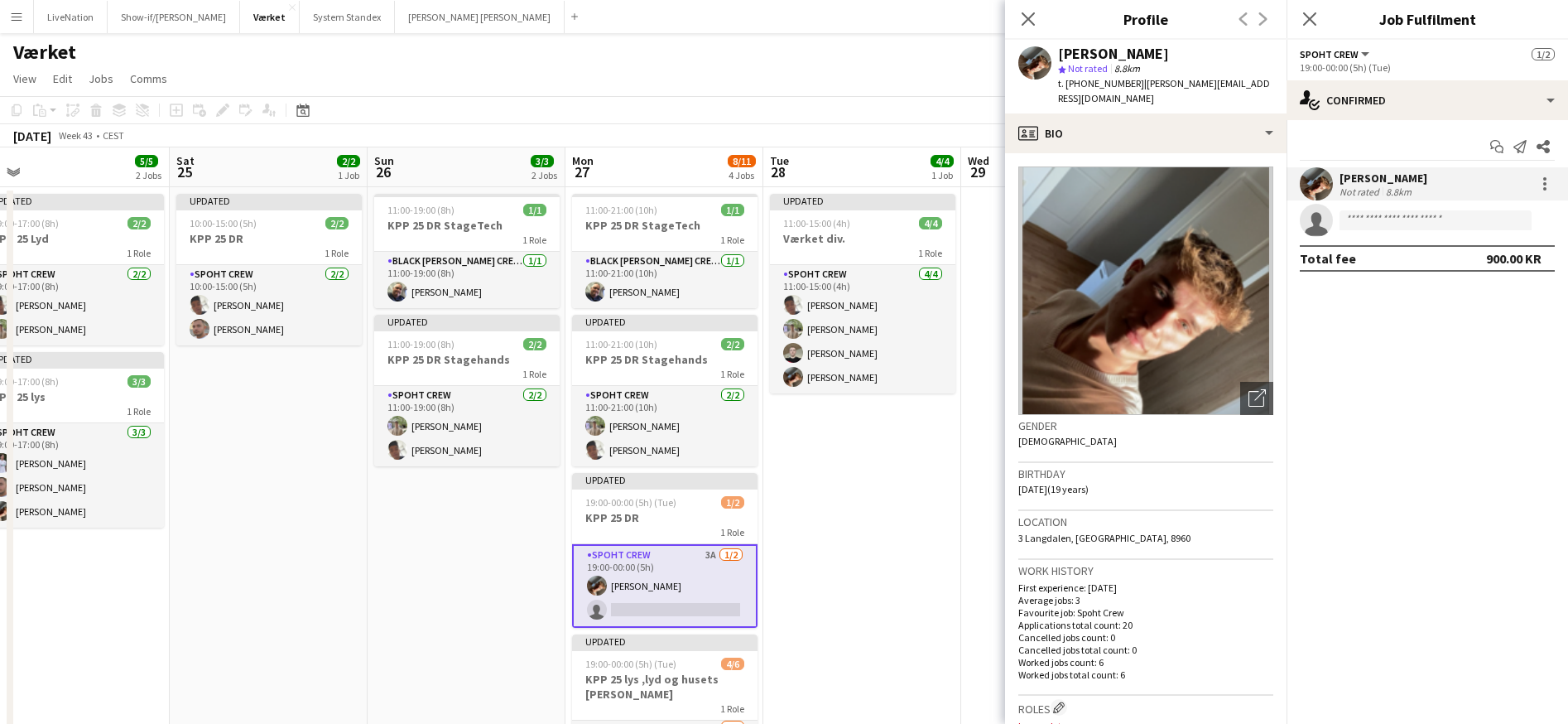
scroll to position [0, 621]
drag, startPoint x: 879, startPoint y: 165, endPoint x: 696, endPoint y: 153, distance: 183.4
click at [696, 153] on app-calendar-viewport "Tue 21 Wed 22 Thu 23 Fri 24 5/5 2 Jobs Sat 25 2/2 1 Job Sun 26 3/3 2 Jobs Mon 2…" at bounding box center [784, 538] width 1568 height 781
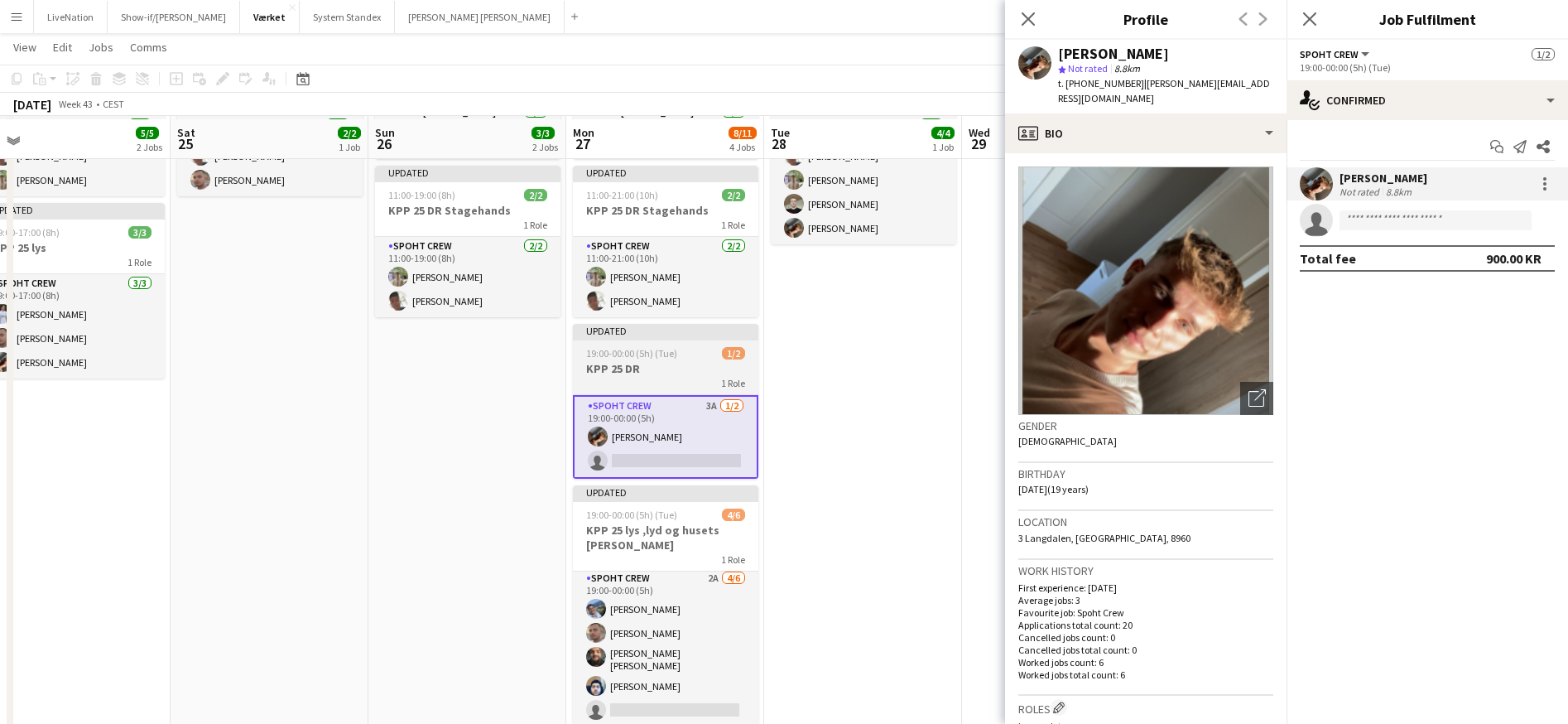
scroll to position [151, 0]
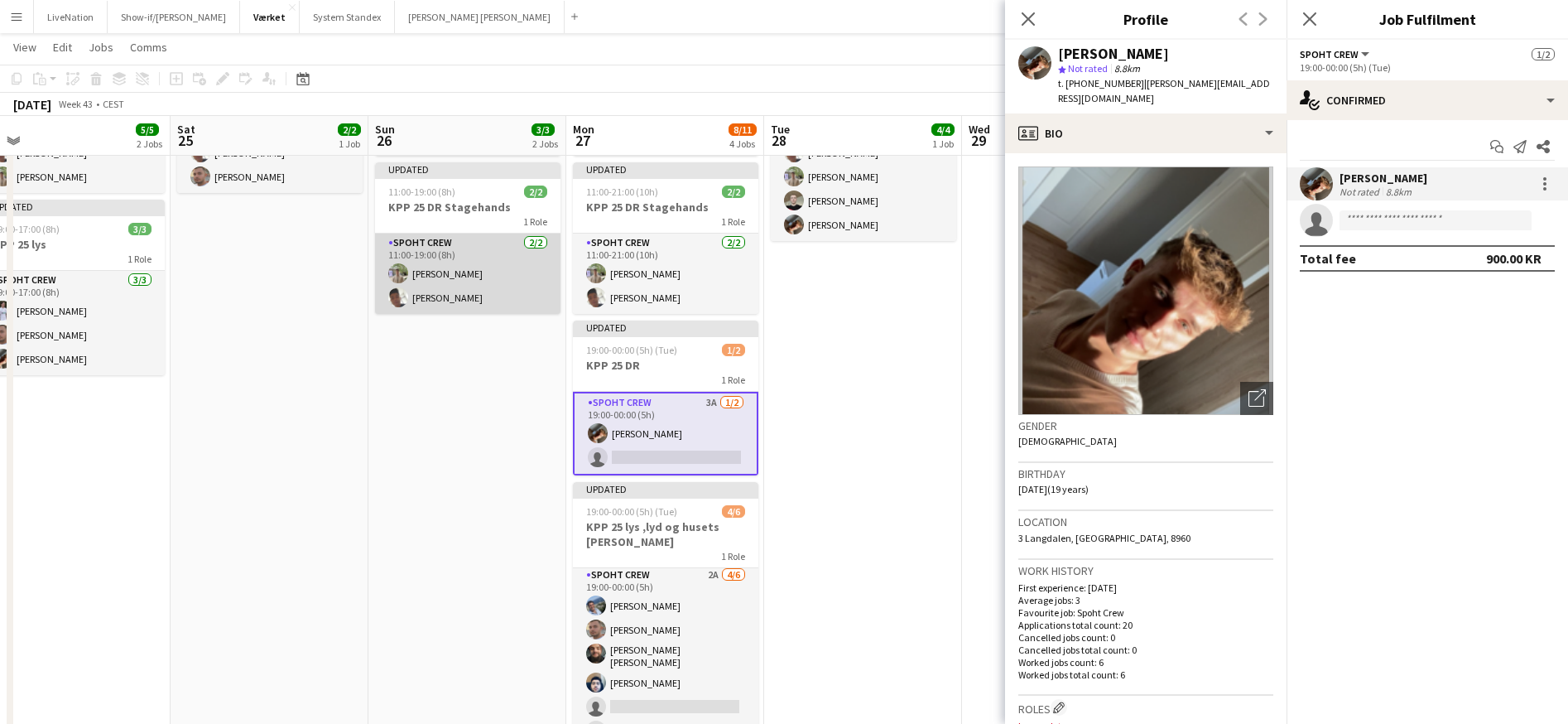
click at [502, 274] on app-card-role "Spoht Crew [DATE] 11:00-19:00 (8h) [PERSON_NAME] Seep [PERSON_NAME]" at bounding box center [467, 273] width 185 height 80
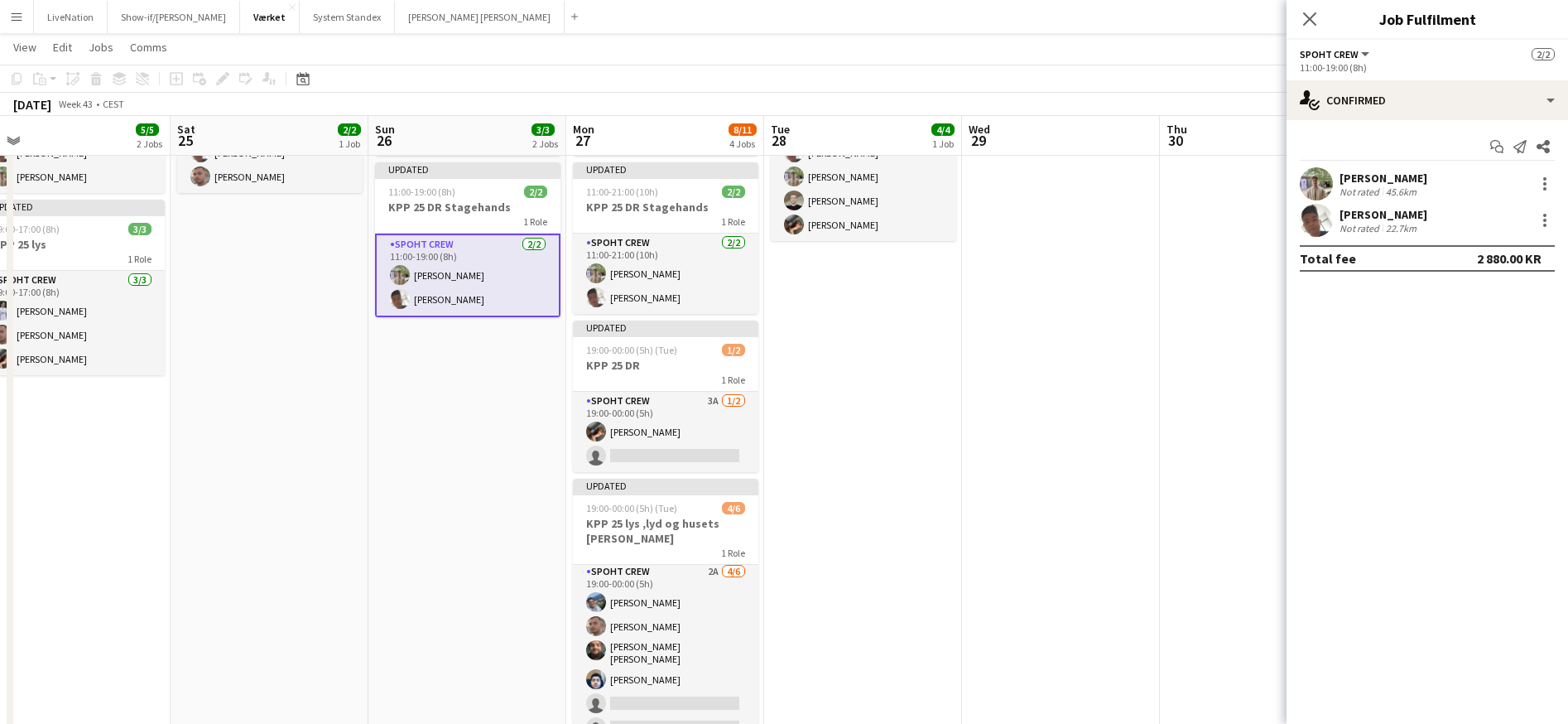
click at [502, 274] on app-card-role "Spoht Crew [DATE] 11:00-19:00 (8h) [PERSON_NAME] Seep [PERSON_NAME]" at bounding box center [467, 275] width 185 height 84
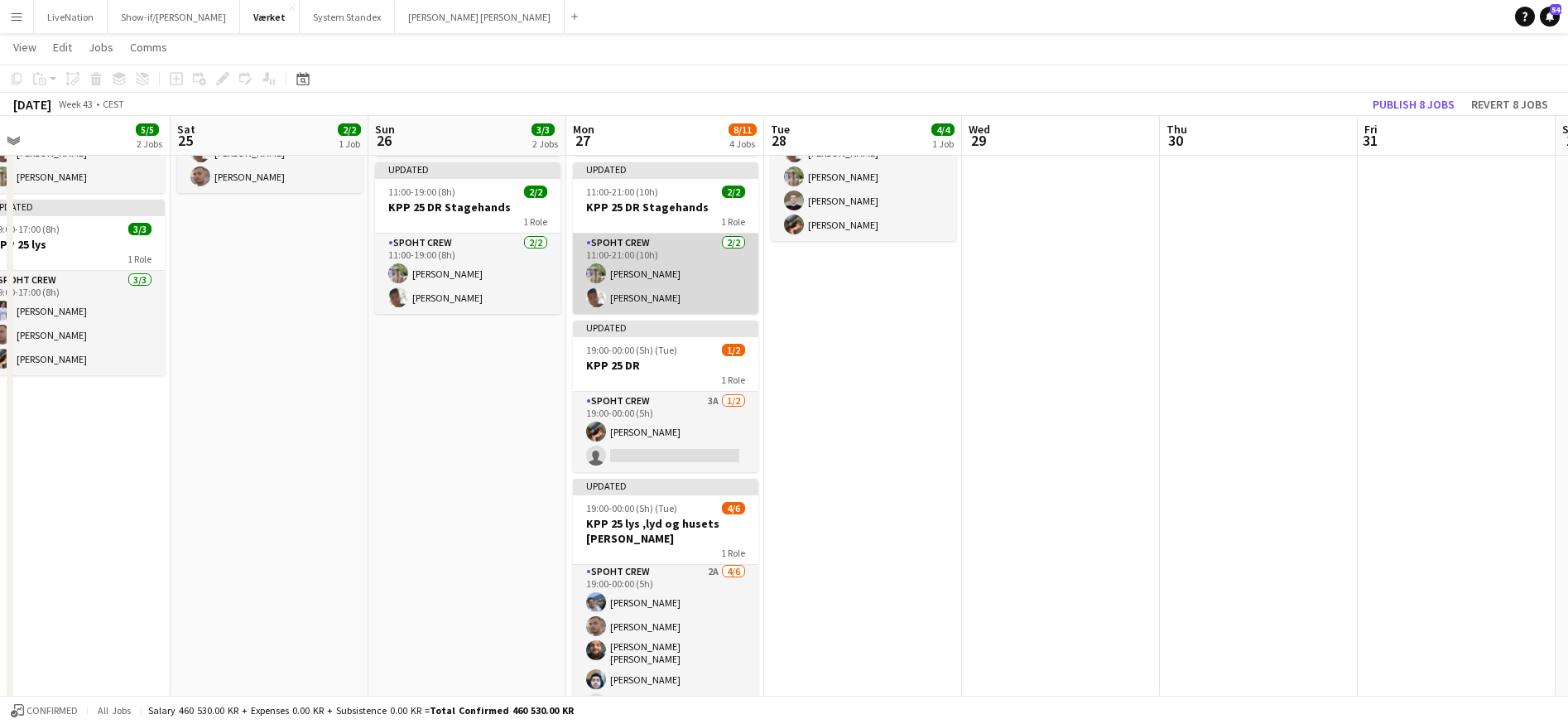
click at [698, 275] on app-card-role "Spoht Crew [DATE] 11:00-21:00 (10h) [PERSON_NAME] Seep [PERSON_NAME]" at bounding box center [665, 273] width 185 height 80
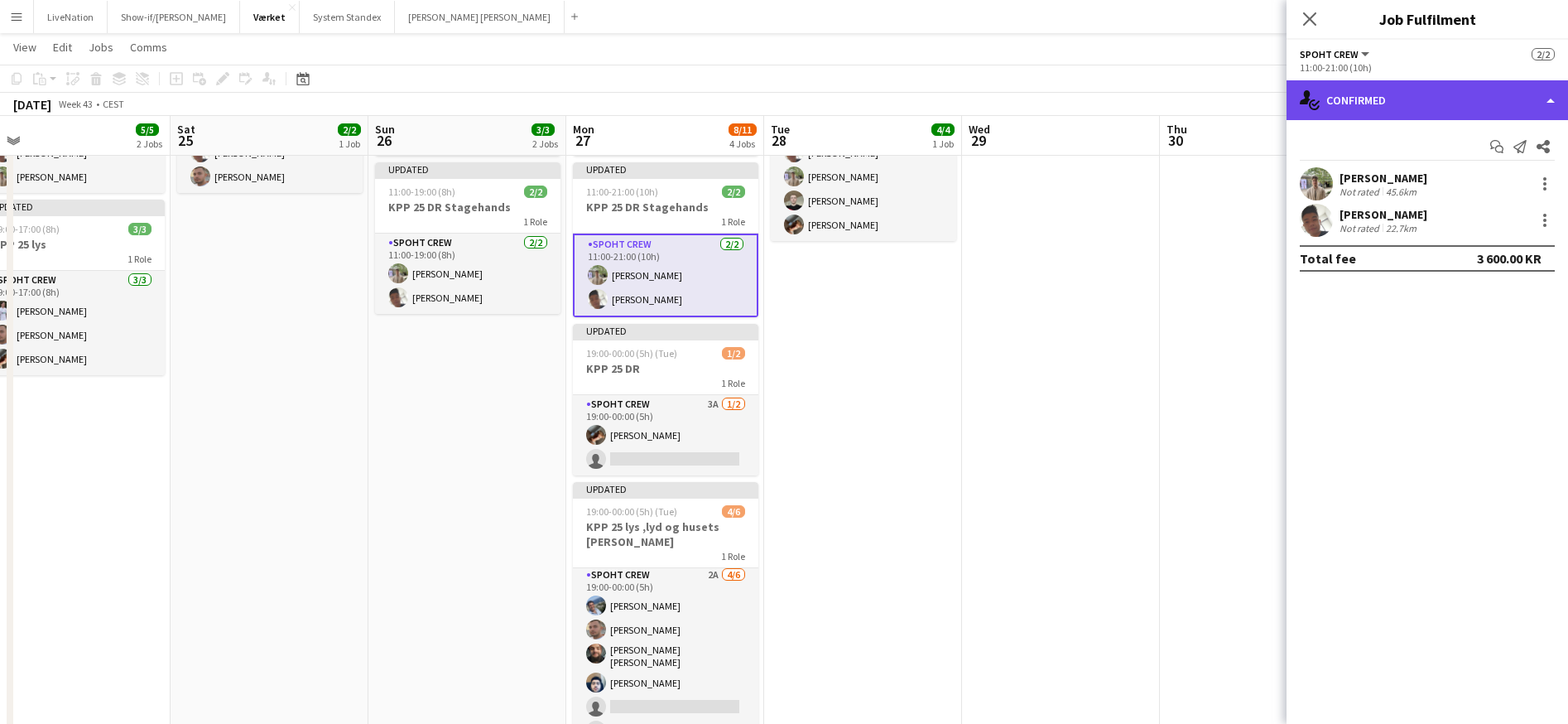
click at [1506, 96] on div "single-neutral-actions-check-2 Confirmed" at bounding box center [1428, 100] width 282 height 40
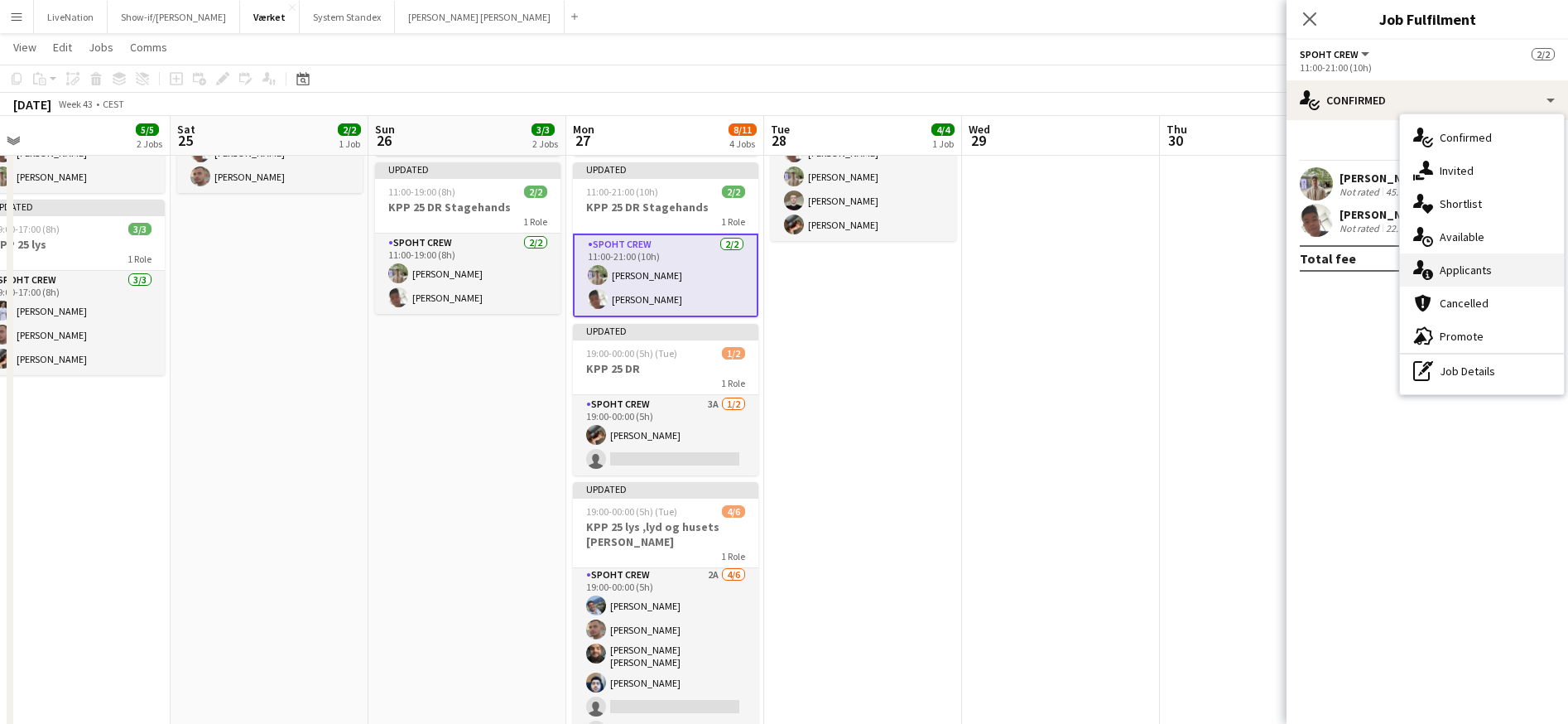
click at [1496, 273] on div "single-neutral-actions-information Applicants" at bounding box center [1481, 269] width 164 height 33
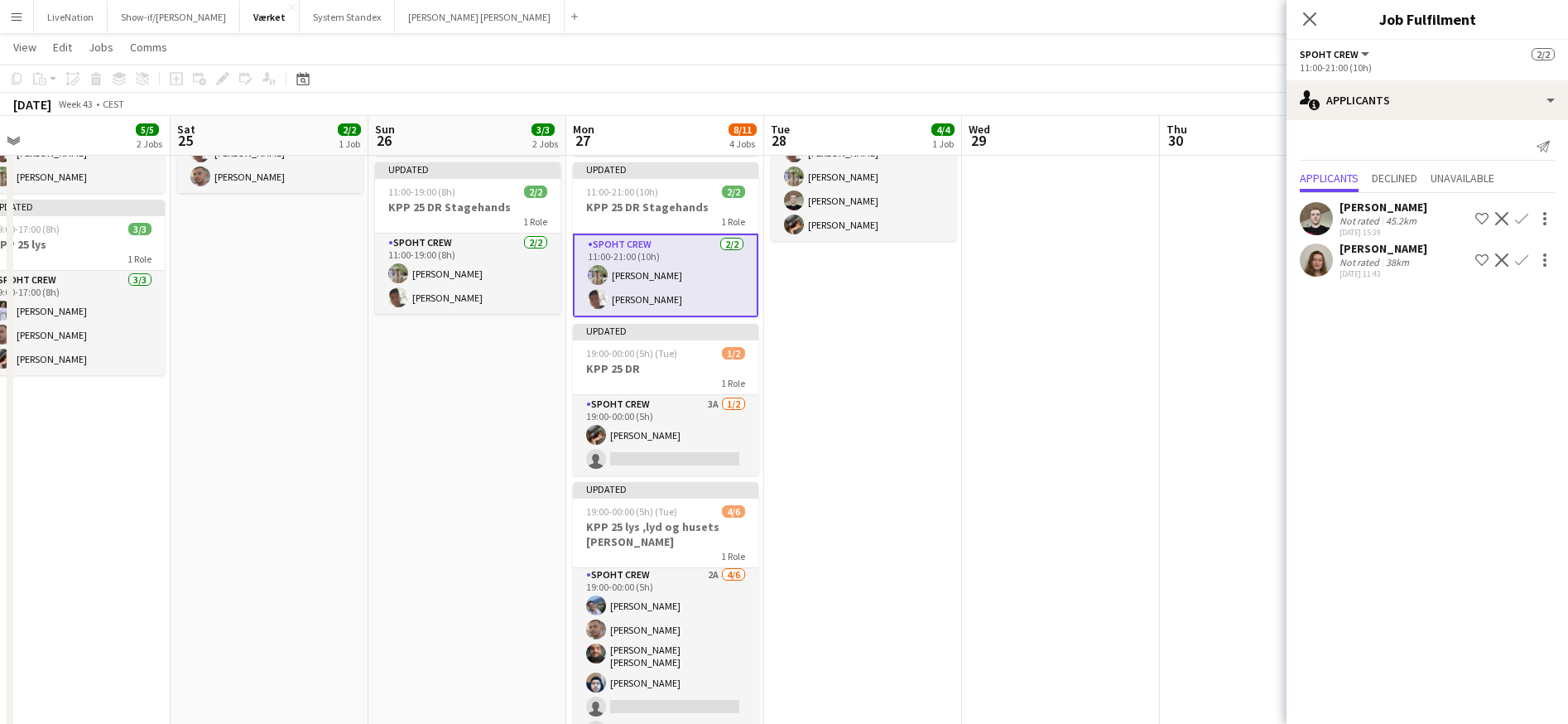
scroll to position [35, 0]
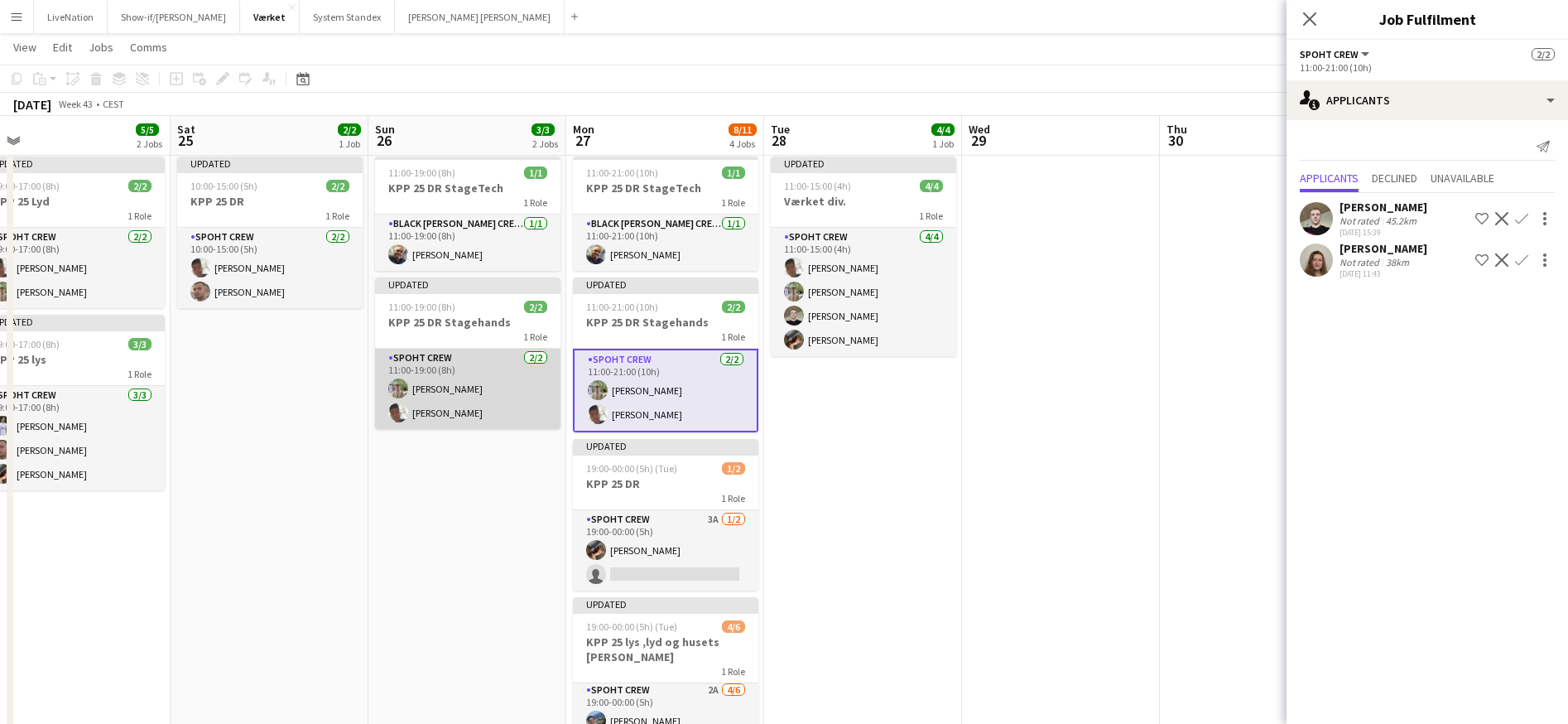
click at [473, 381] on app-card-role "Spoht Crew [DATE] 11:00-19:00 (8h) [PERSON_NAME] Seep [PERSON_NAME]" at bounding box center [467, 389] width 185 height 80
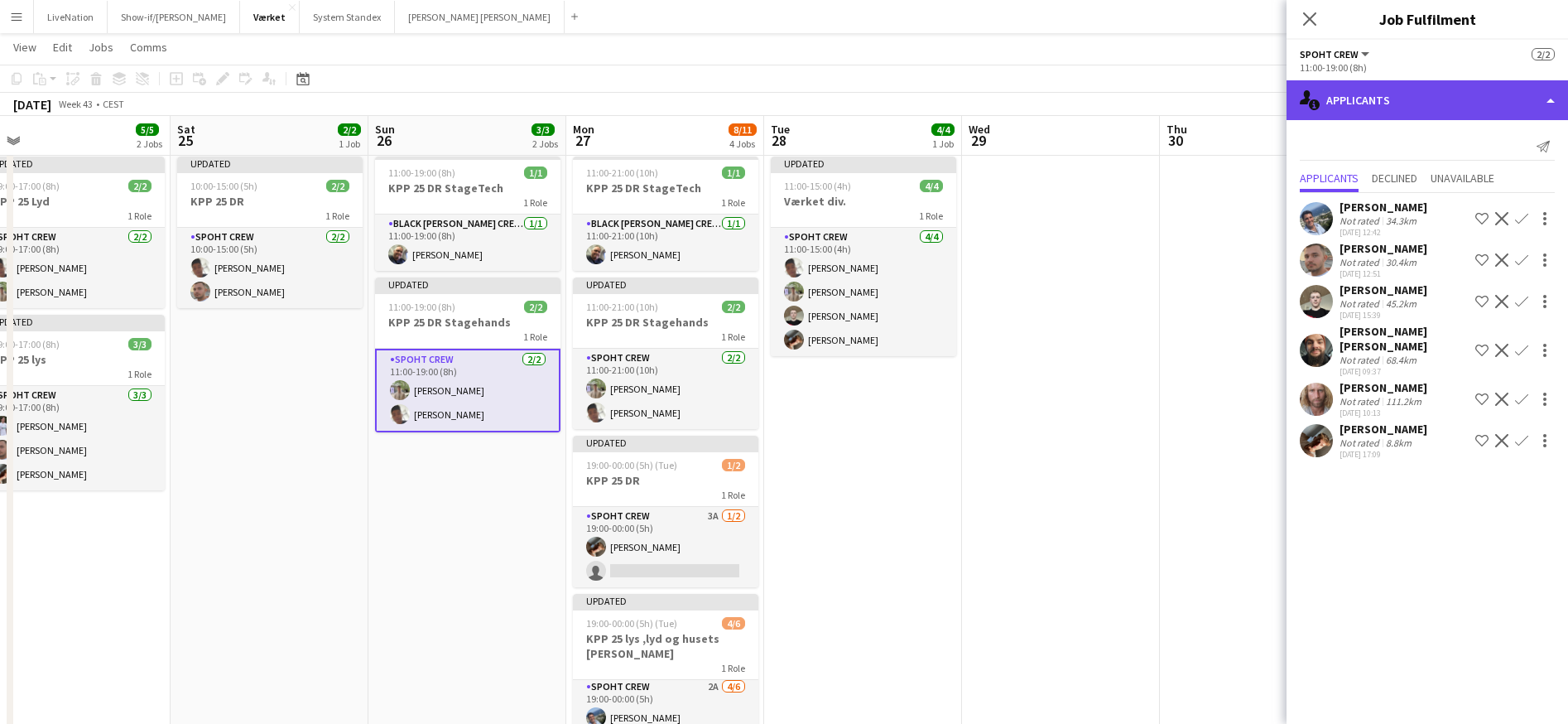
click at [1557, 99] on div "single-neutral-actions-information Applicants" at bounding box center [1428, 100] width 282 height 40
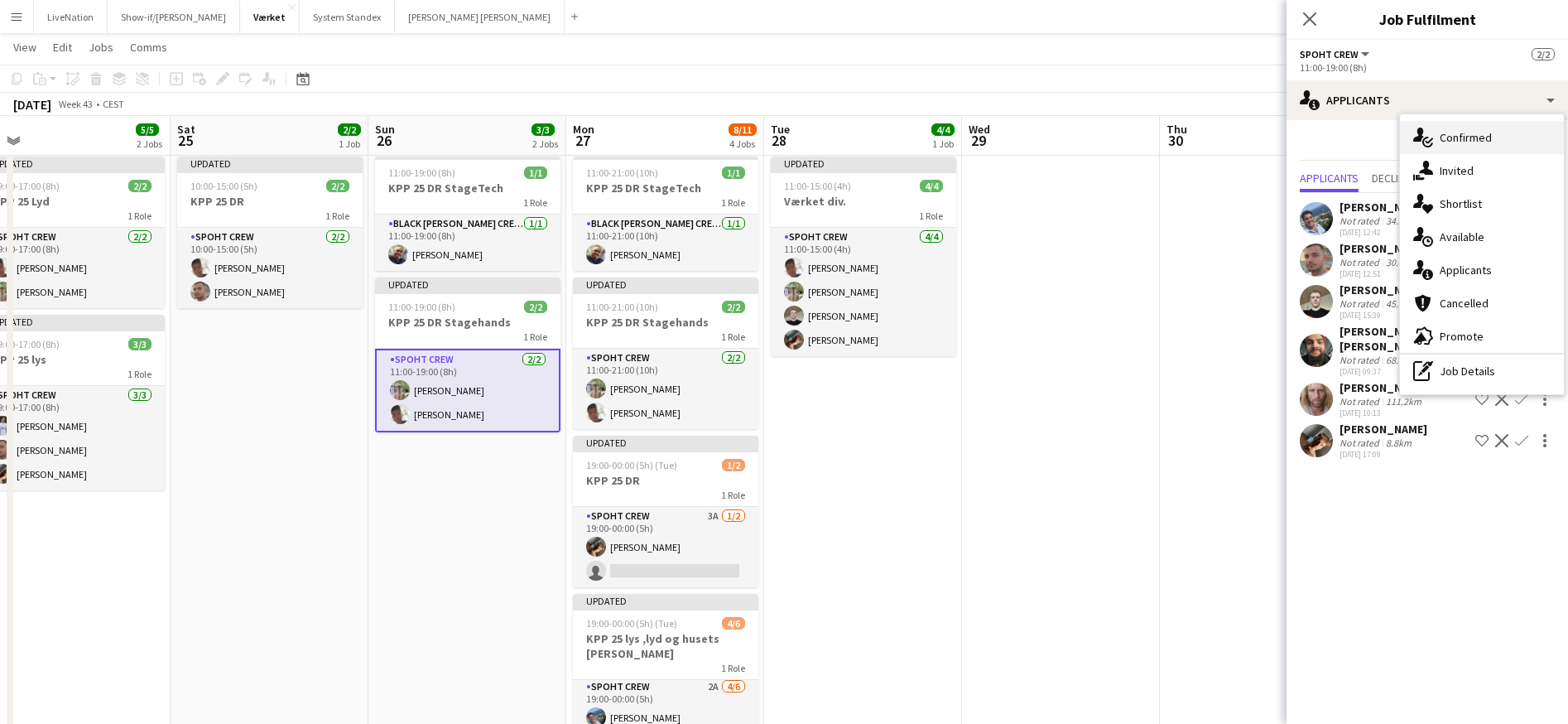
click at [1500, 139] on div "single-neutral-actions-check-2 Confirmed" at bounding box center [1481, 137] width 164 height 33
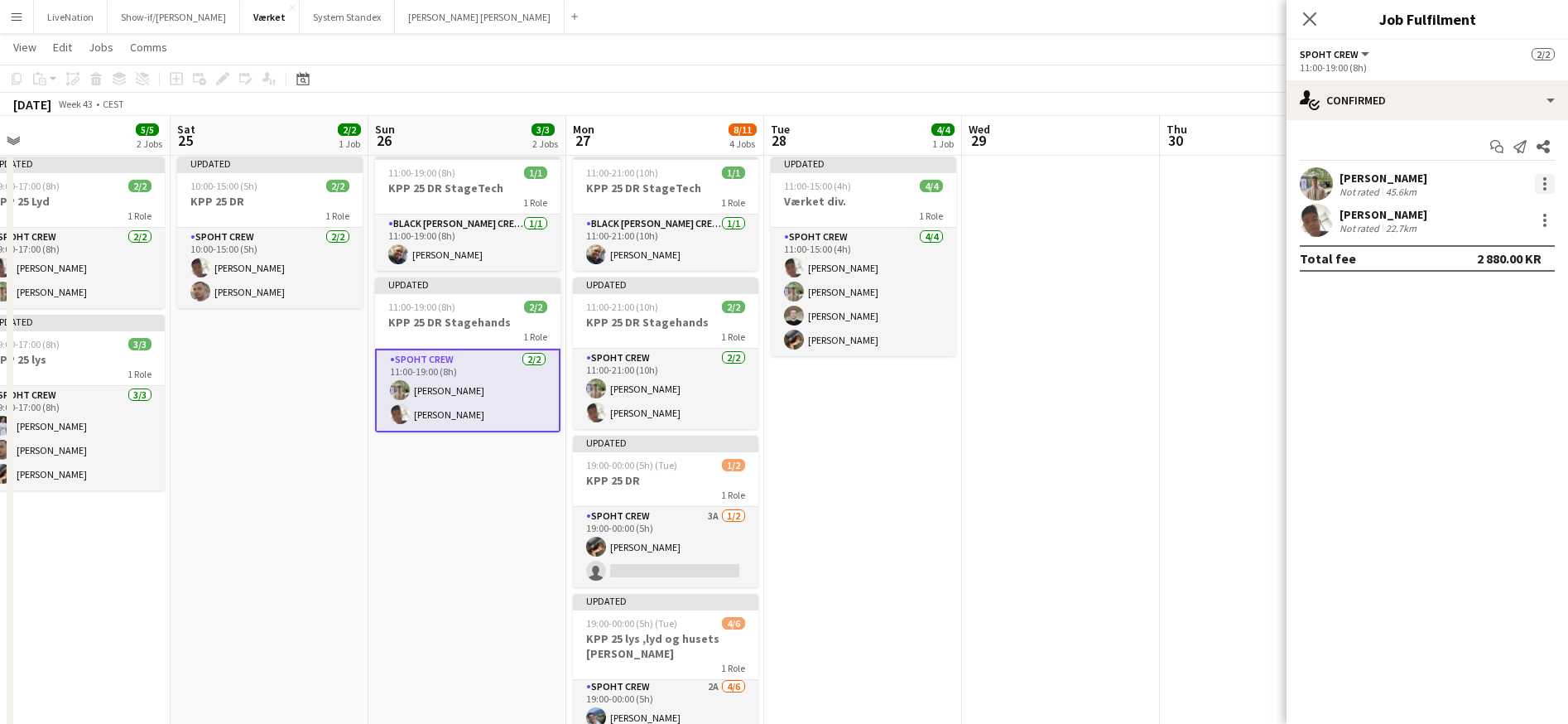
click at [1549, 182] on div at bounding box center [1545, 183] width 20 height 20
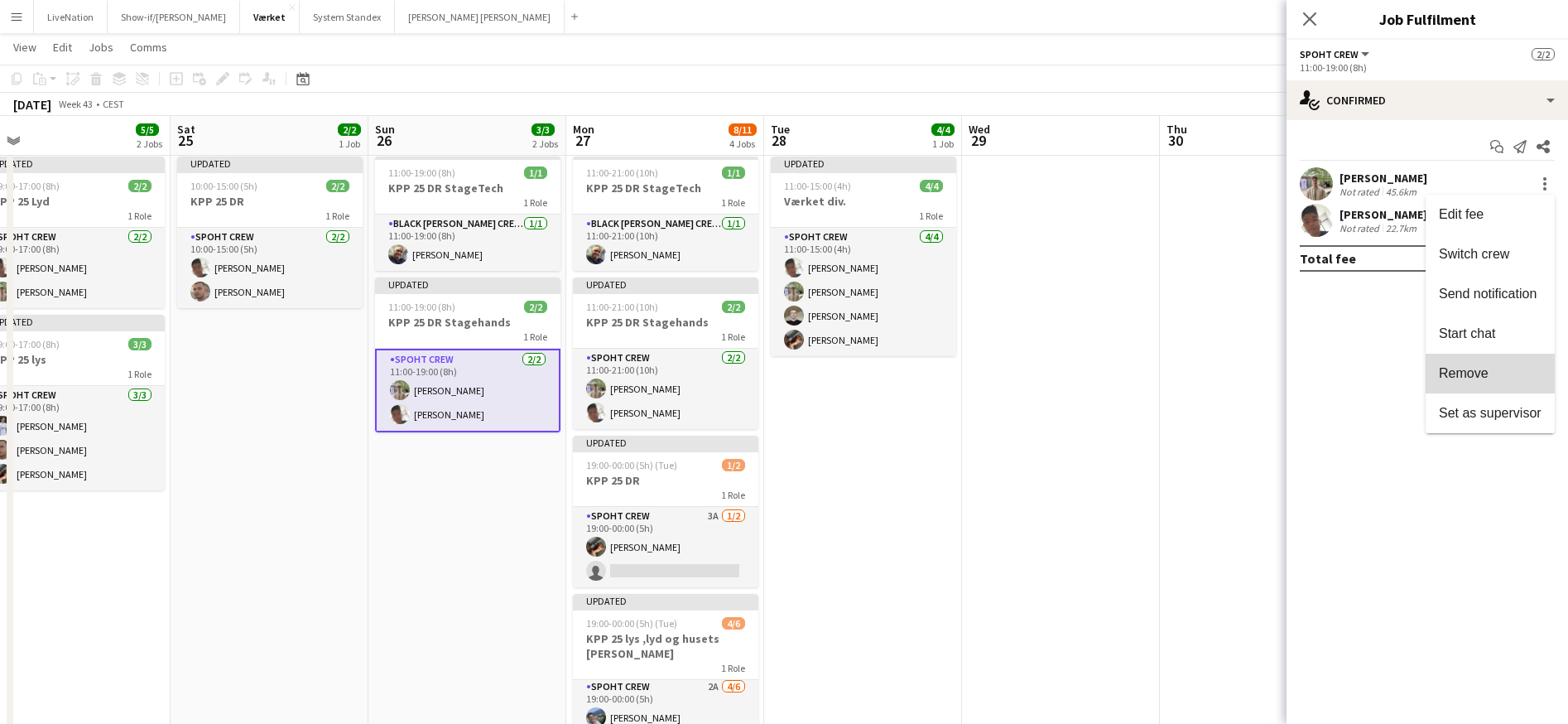
click at [1482, 369] on span "Remove" at bounding box center [1464, 373] width 50 height 14
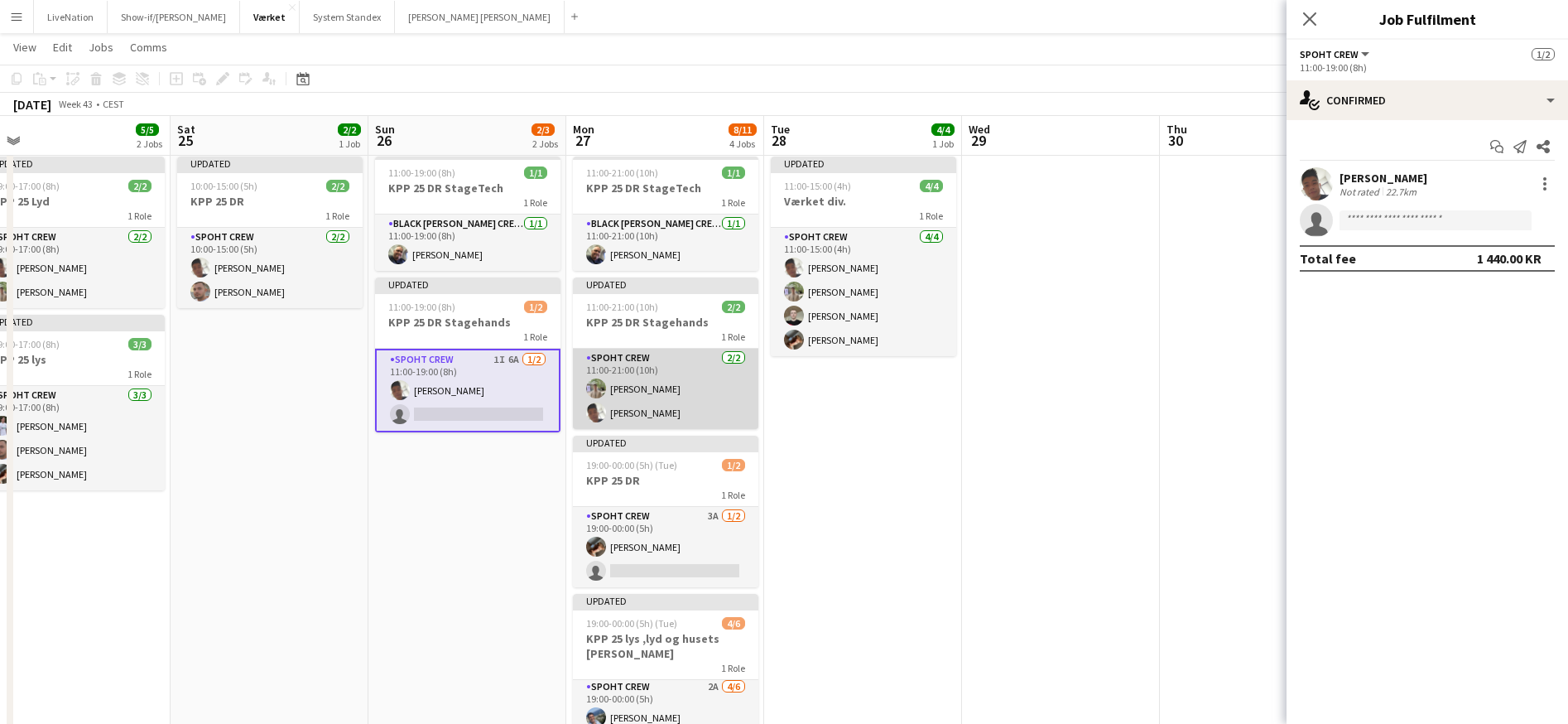
click at [703, 388] on app-card-role "Spoht Crew [DATE] 11:00-21:00 (10h) [PERSON_NAME] Seep [PERSON_NAME]" at bounding box center [665, 389] width 185 height 80
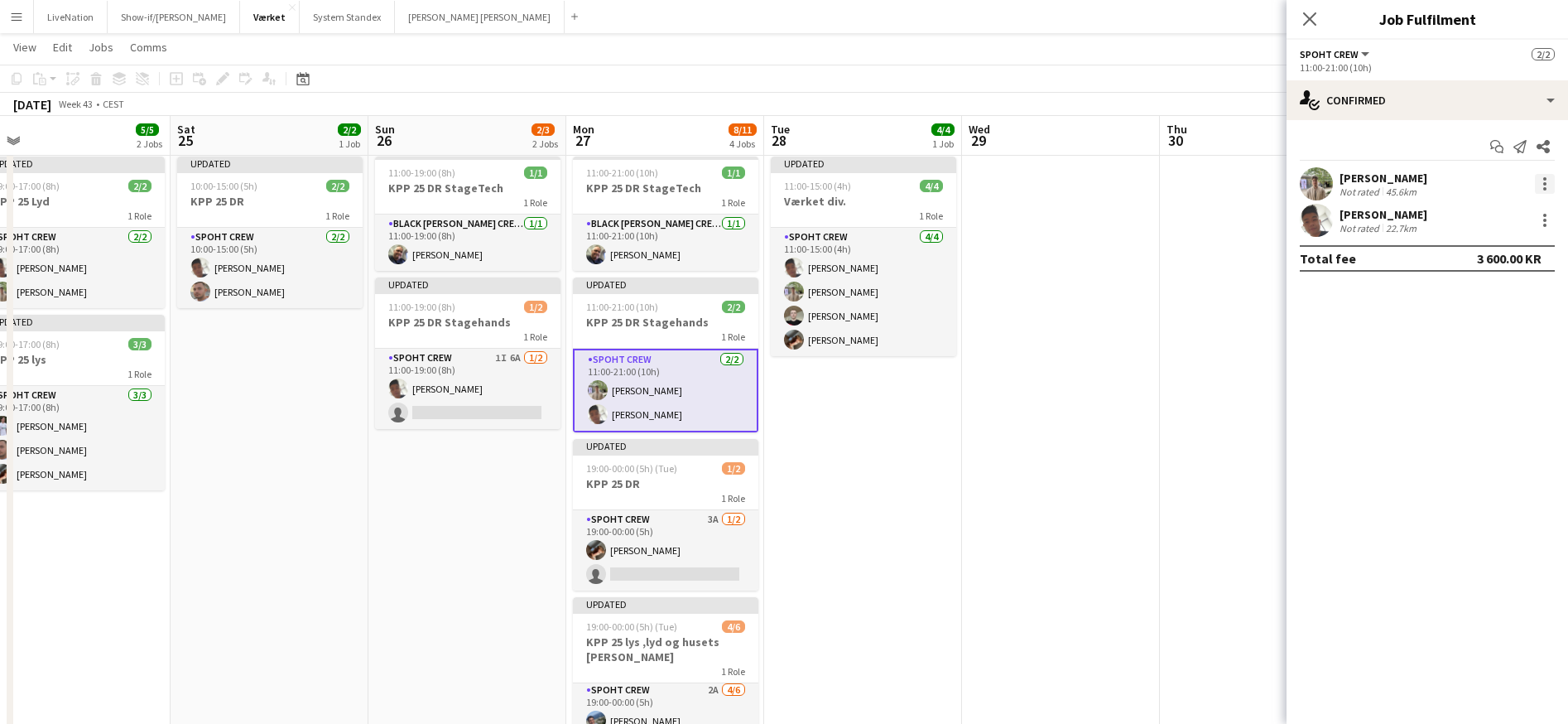
click at [1549, 185] on div at bounding box center [1545, 183] width 20 height 20
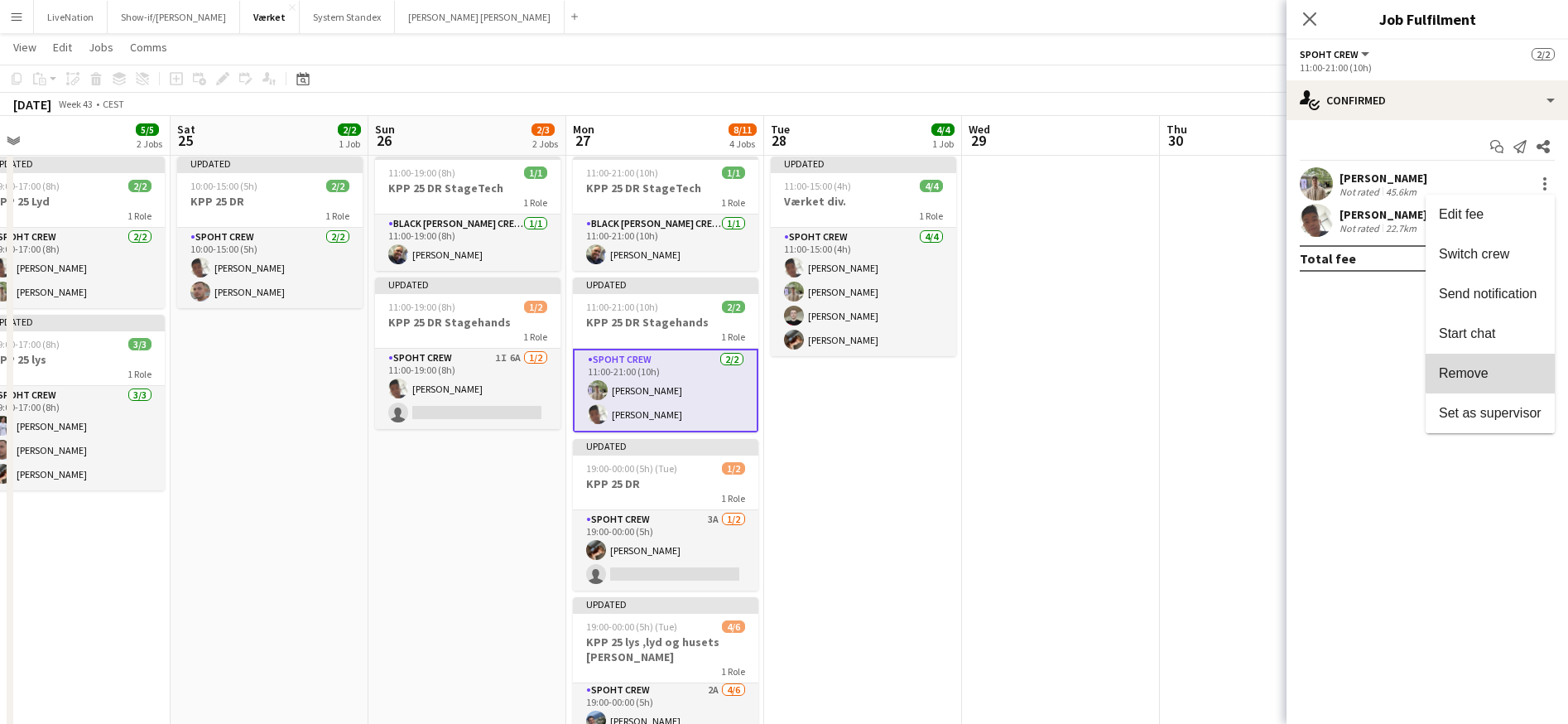
click at [1521, 371] on span "Remove" at bounding box center [1491, 373] width 103 height 14
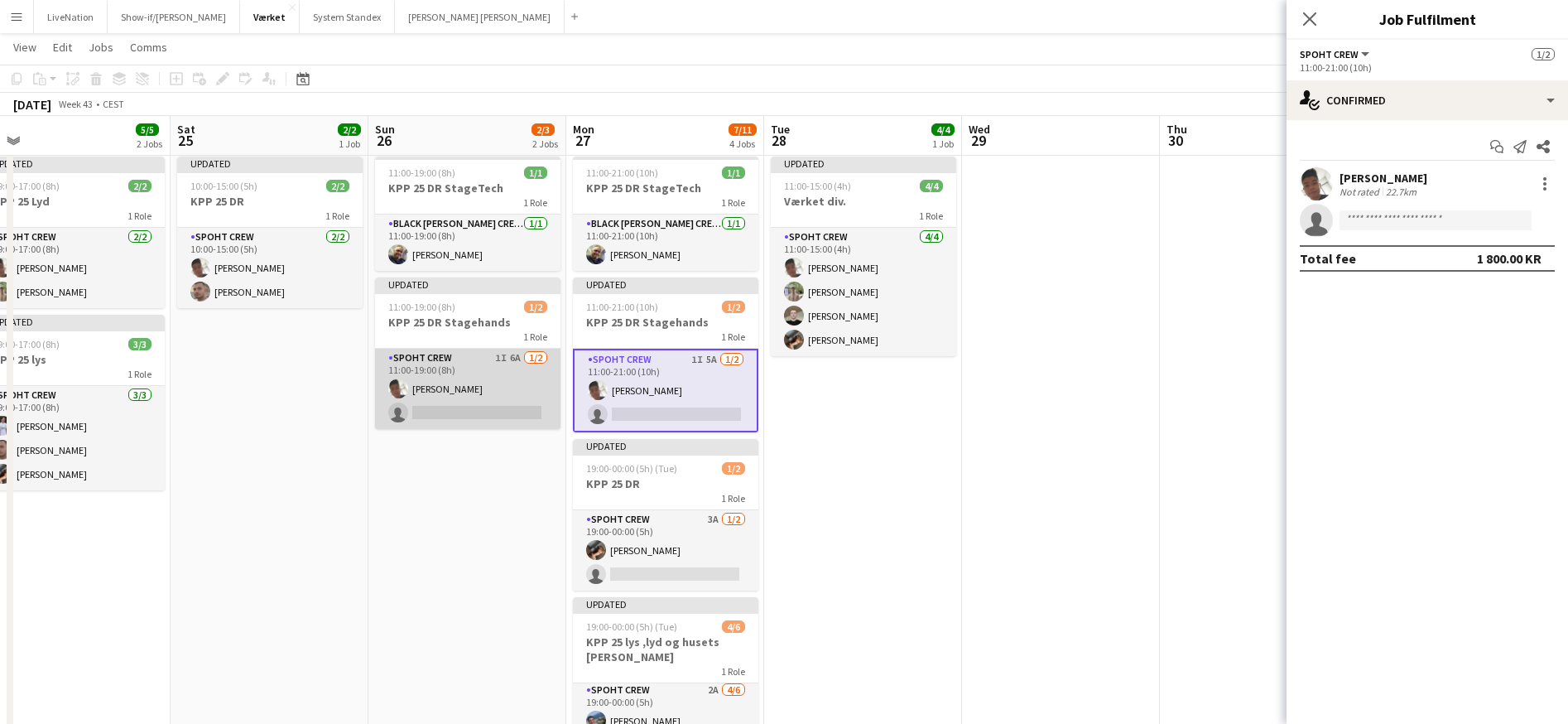
click at [468, 414] on app-card-role "Spoht Crew 1I 6A [DATE] 11:00-19:00 (8h) Seep Villadsen single-neutral-actions" at bounding box center [467, 389] width 185 height 80
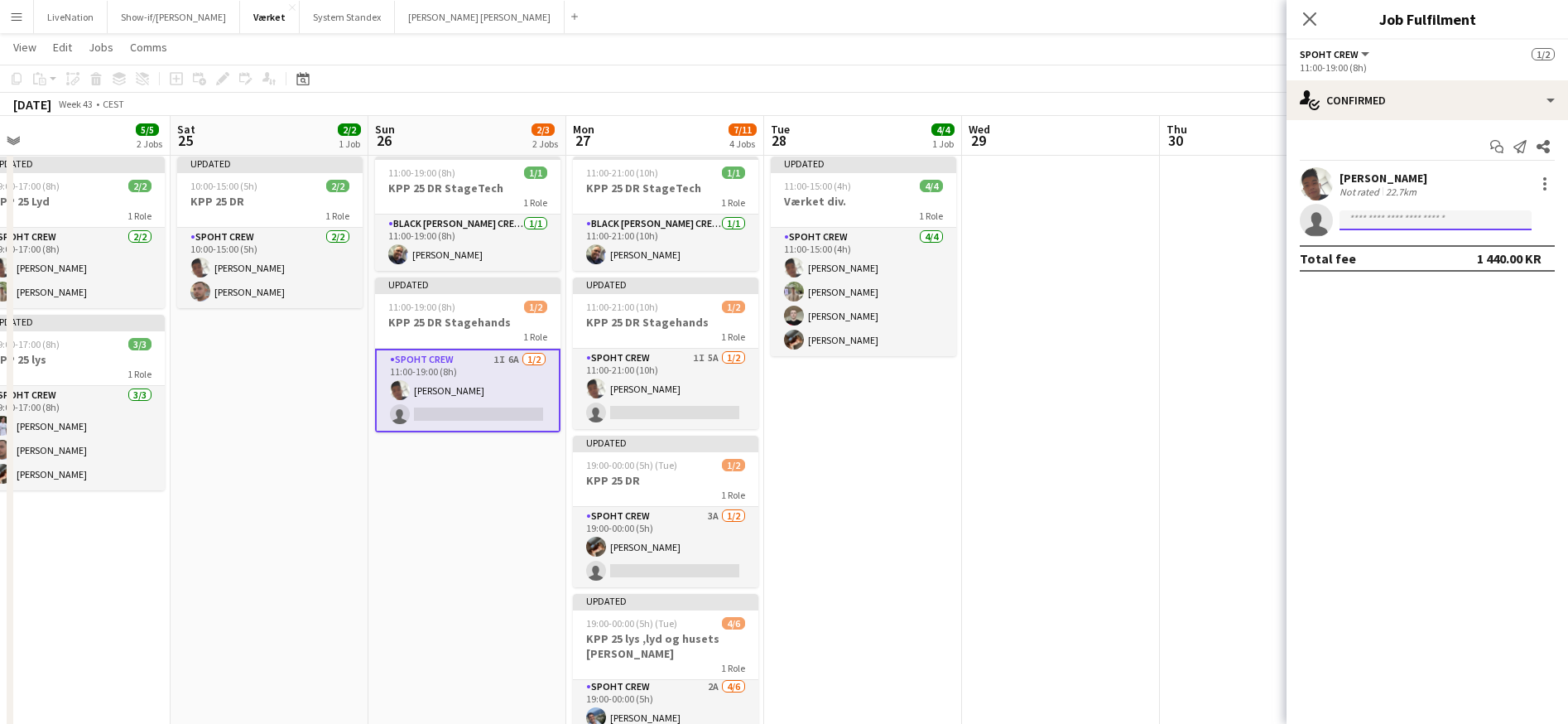
click at [1391, 222] on input at bounding box center [1436, 221] width 192 height 20
type input "*"
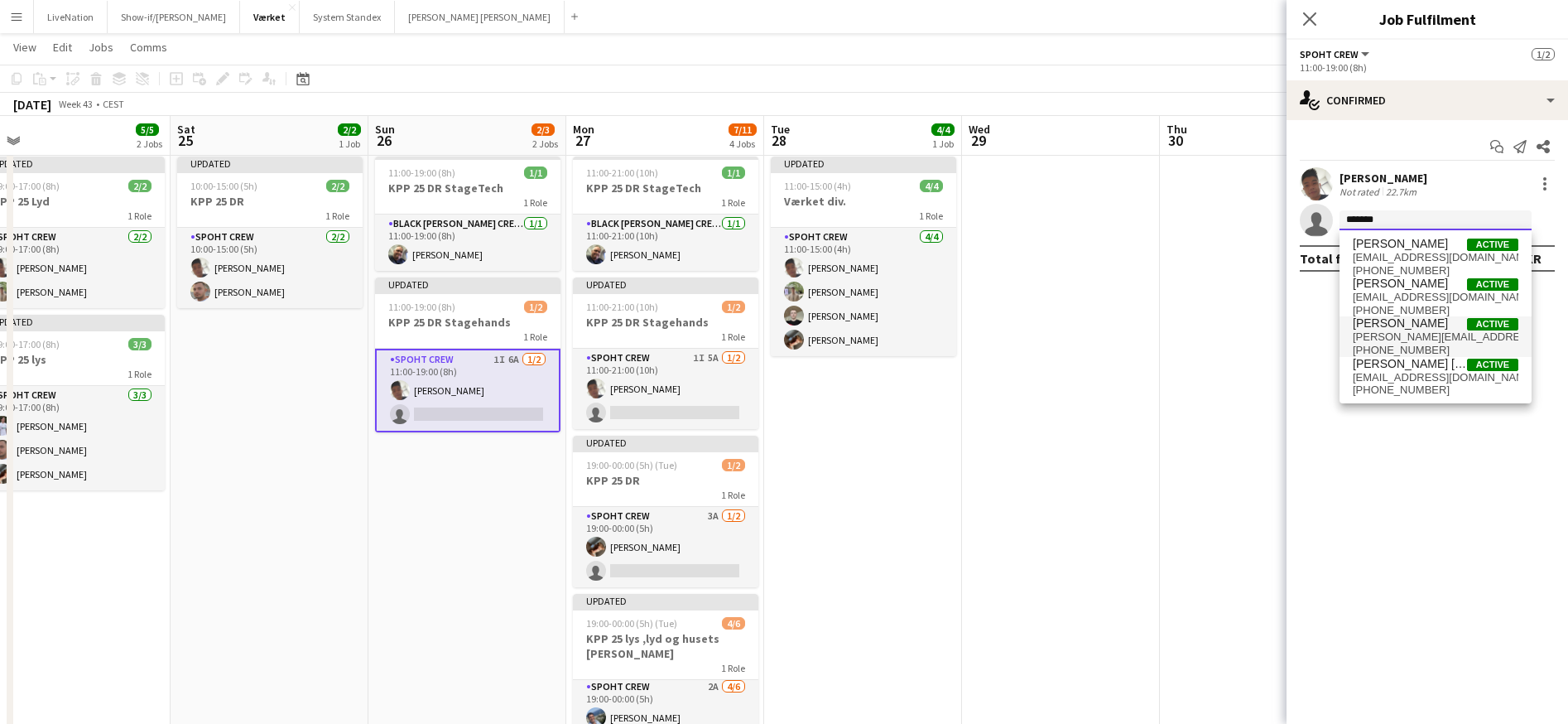
type input "*******"
click at [1441, 324] on span "[PERSON_NAME] Active" at bounding box center [1435, 324] width 165 height 14
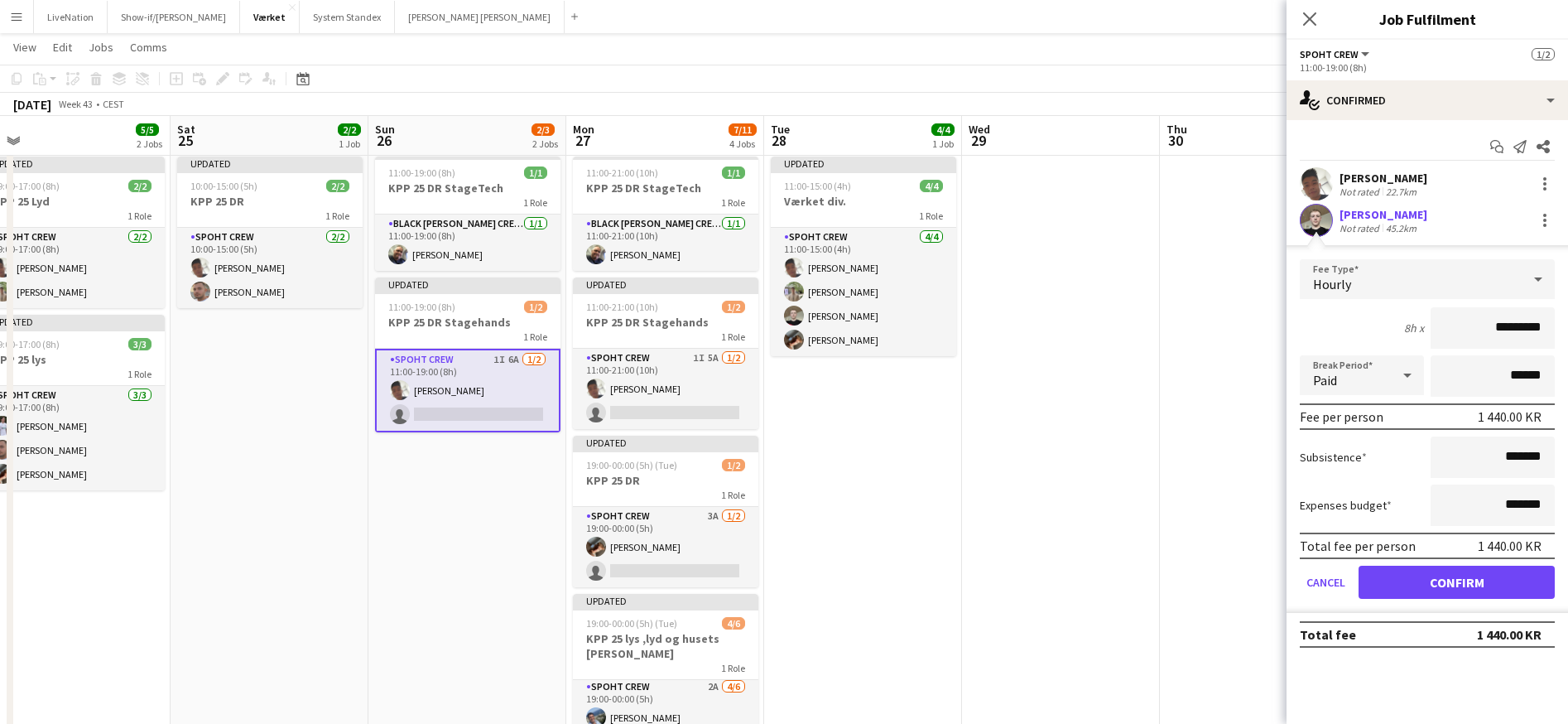
click at [1472, 584] on button "Confirm" at bounding box center [1457, 582] width 196 height 33
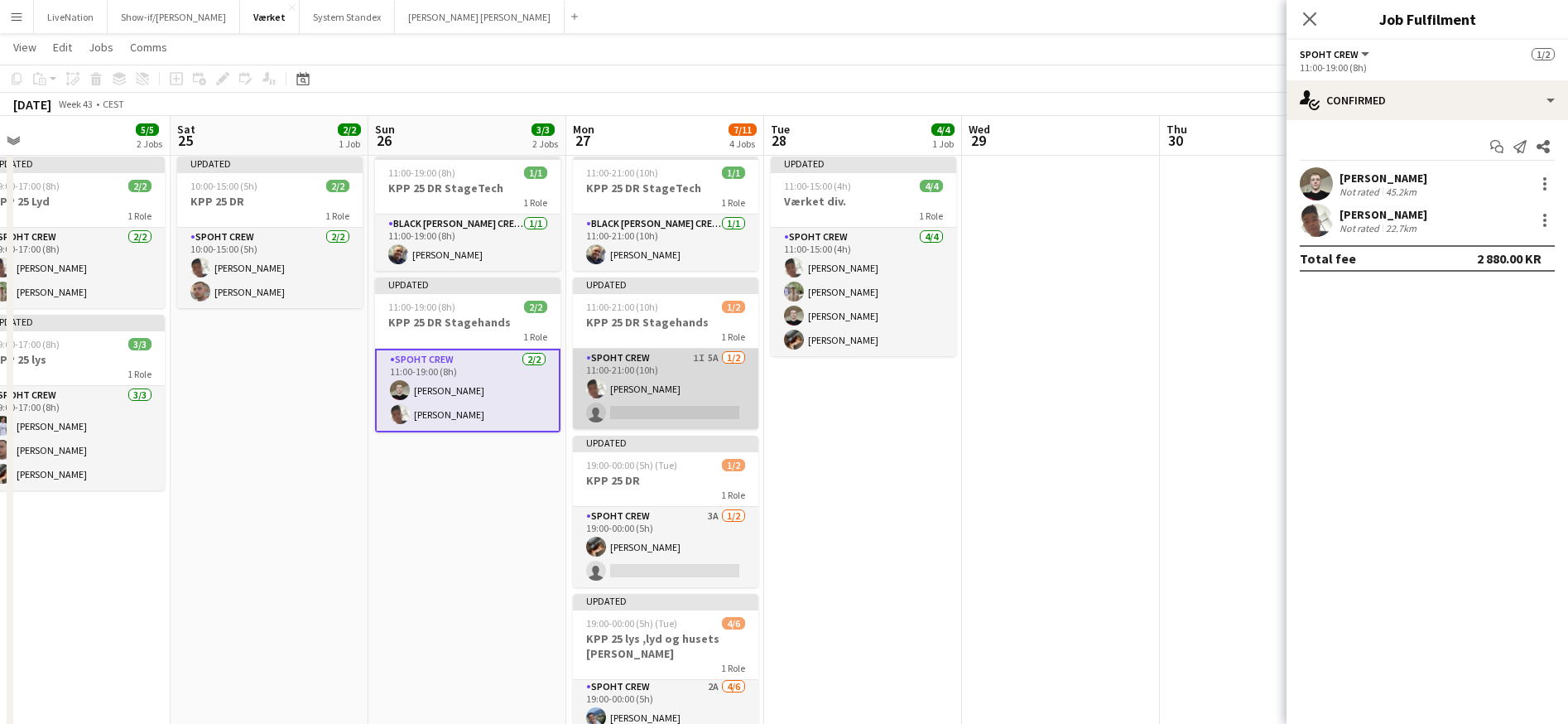
click at [666, 410] on app-card-role "Spoht Crew 1I 5A [DATE] 11:00-21:00 (10h) Seep Villadsen single-neutral-actions" at bounding box center [665, 389] width 185 height 80
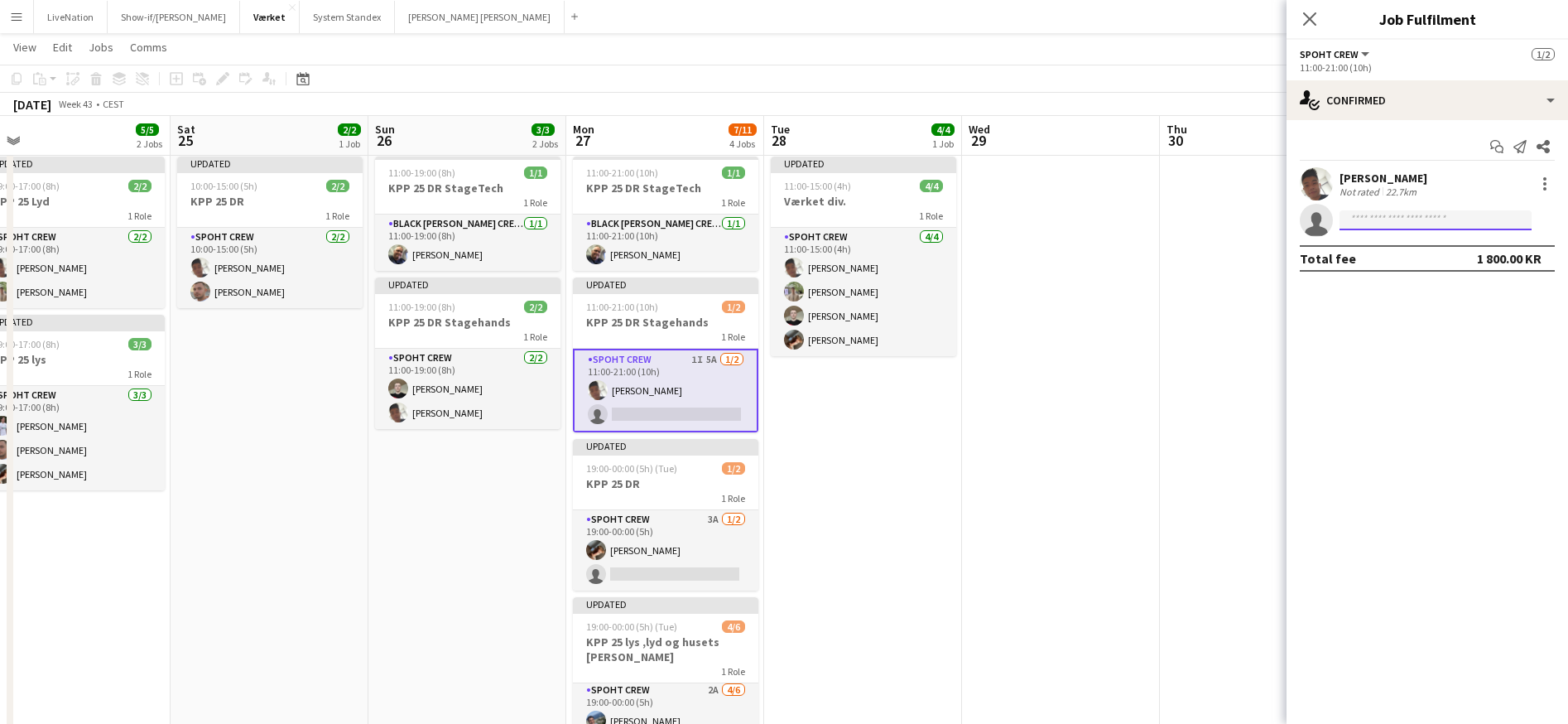
click at [1390, 216] on input at bounding box center [1436, 221] width 192 height 20
type input "**********"
click at [1393, 243] on span "[PERSON_NAME]" at bounding box center [1400, 244] width 95 height 14
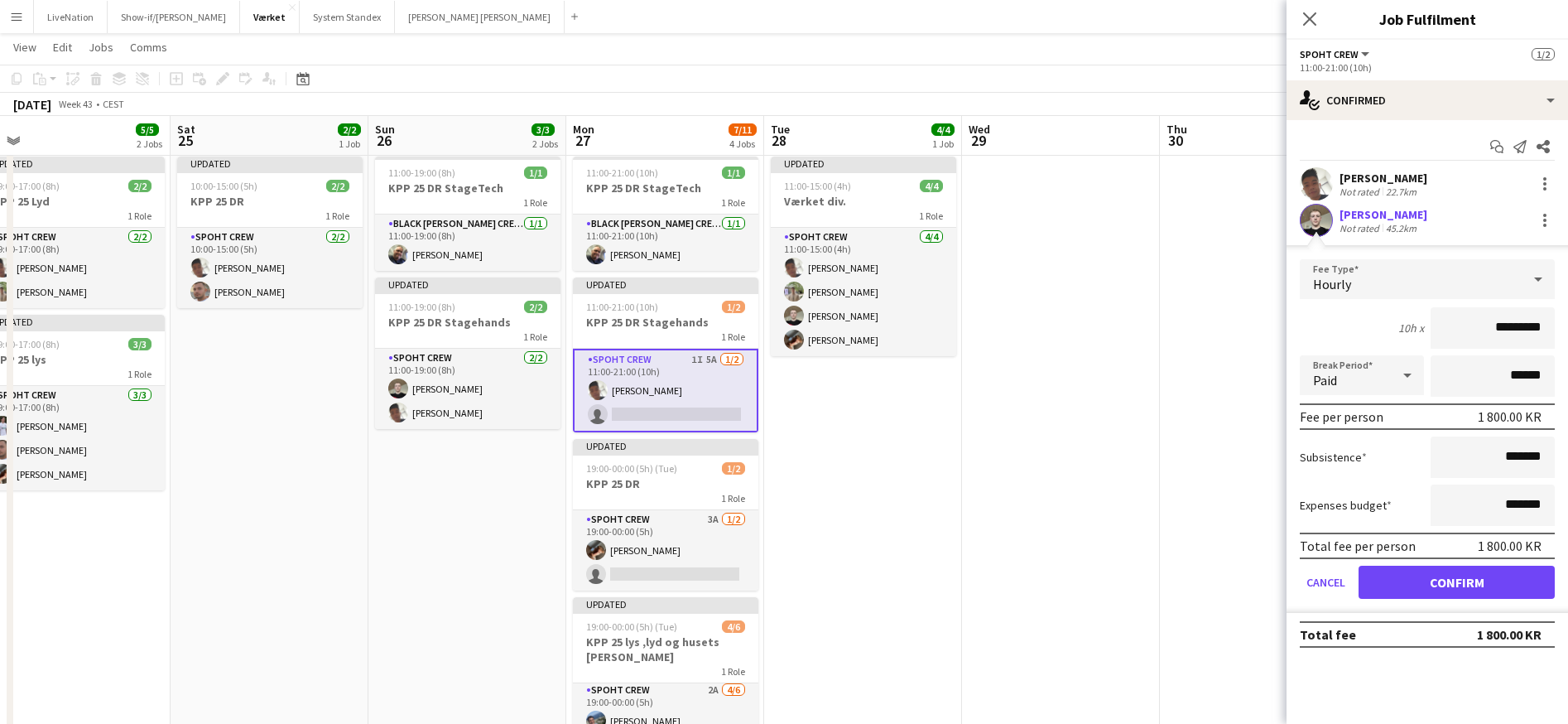
click at [1484, 580] on button "Confirm" at bounding box center [1457, 582] width 196 height 33
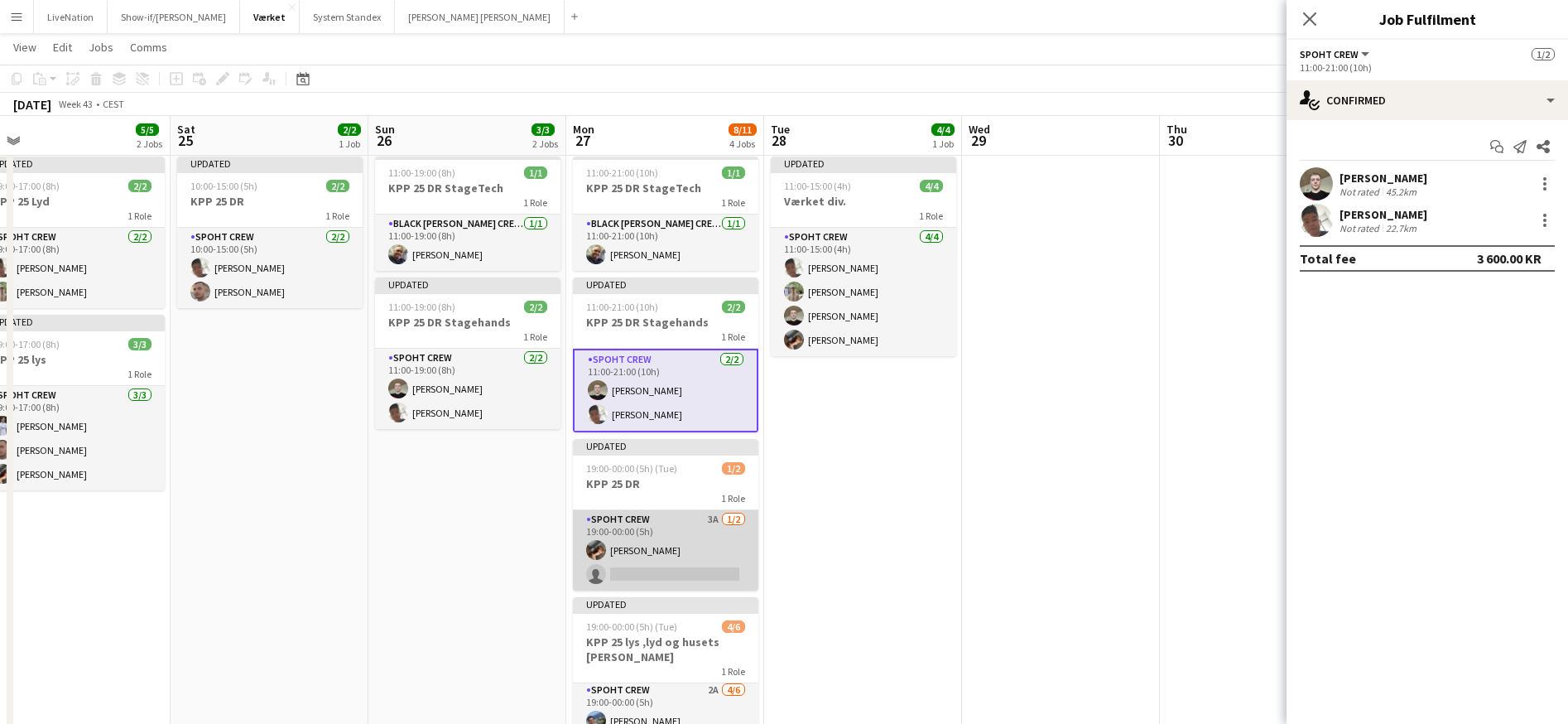
click at [679, 573] on app-card-role "Spoht Crew 3A [DATE] 19:00-00:00 (5h) [PERSON_NAME] single-neutral-actions" at bounding box center [665, 550] width 185 height 80
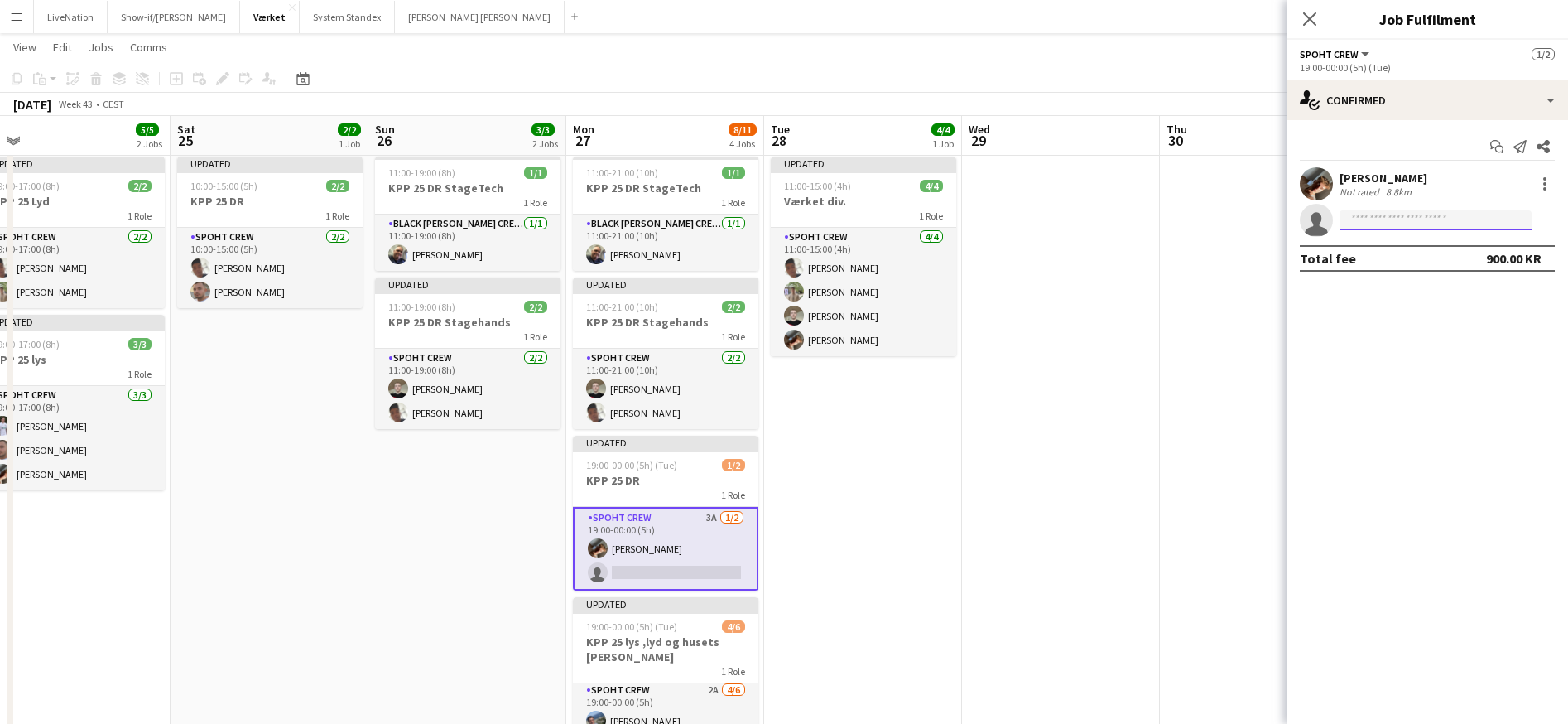
click at [1426, 225] on input at bounding box center [1436, 221] width 192 height 20
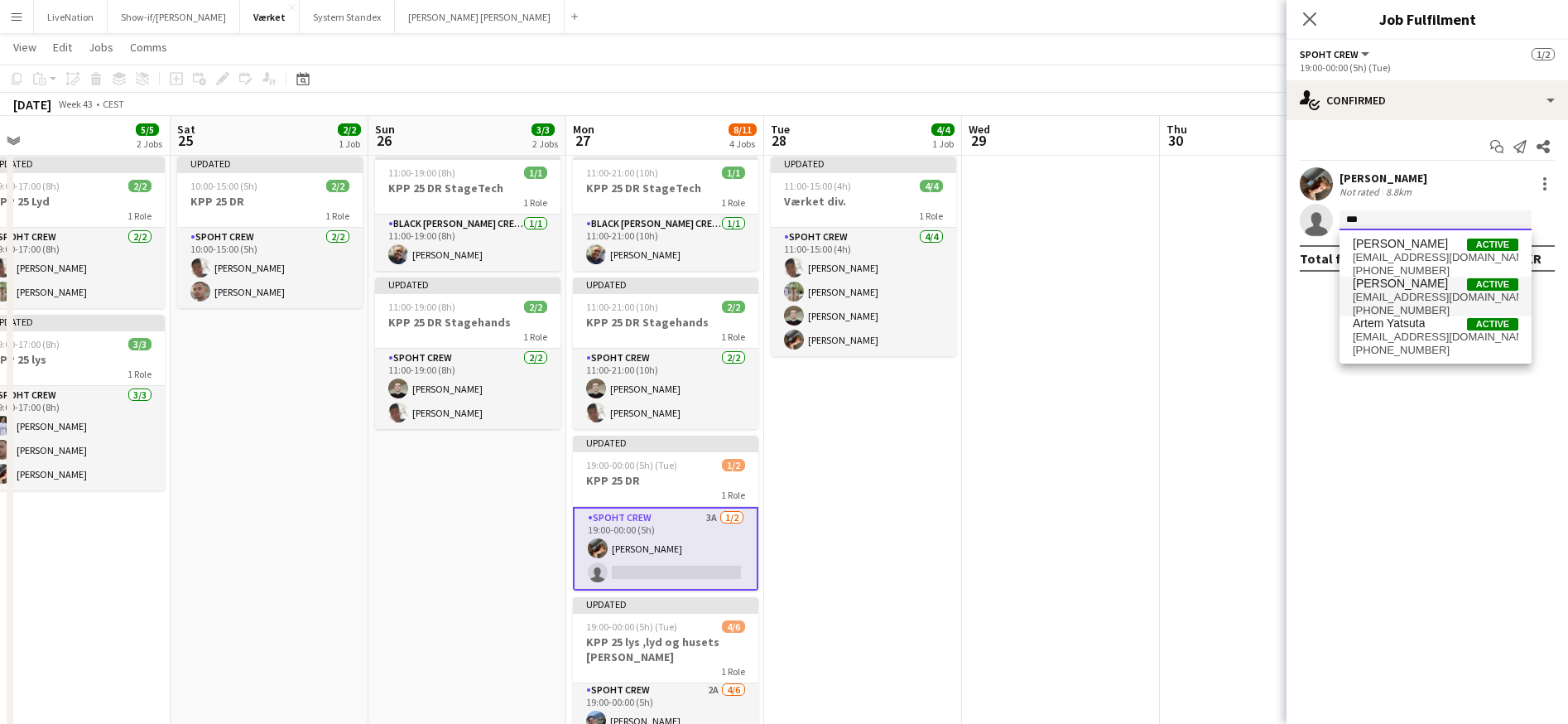
type input "***"
click at [1427, 285] on span "[PERSON_NAME]" at bounding box center [1400, 284] width 95 height 14
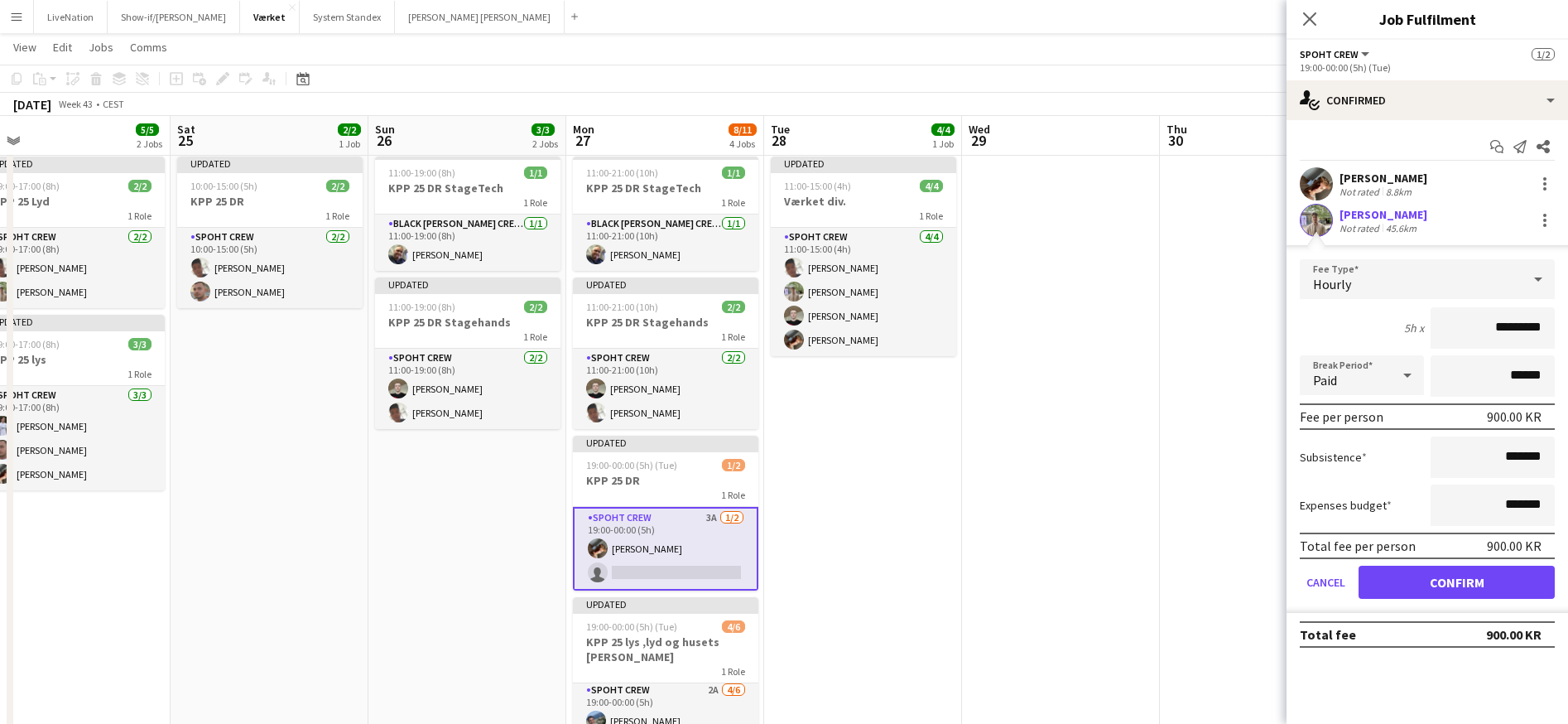
click at [1448, 585] on button "Confirm" at bounding box center [1457, 582] width 196 height 33
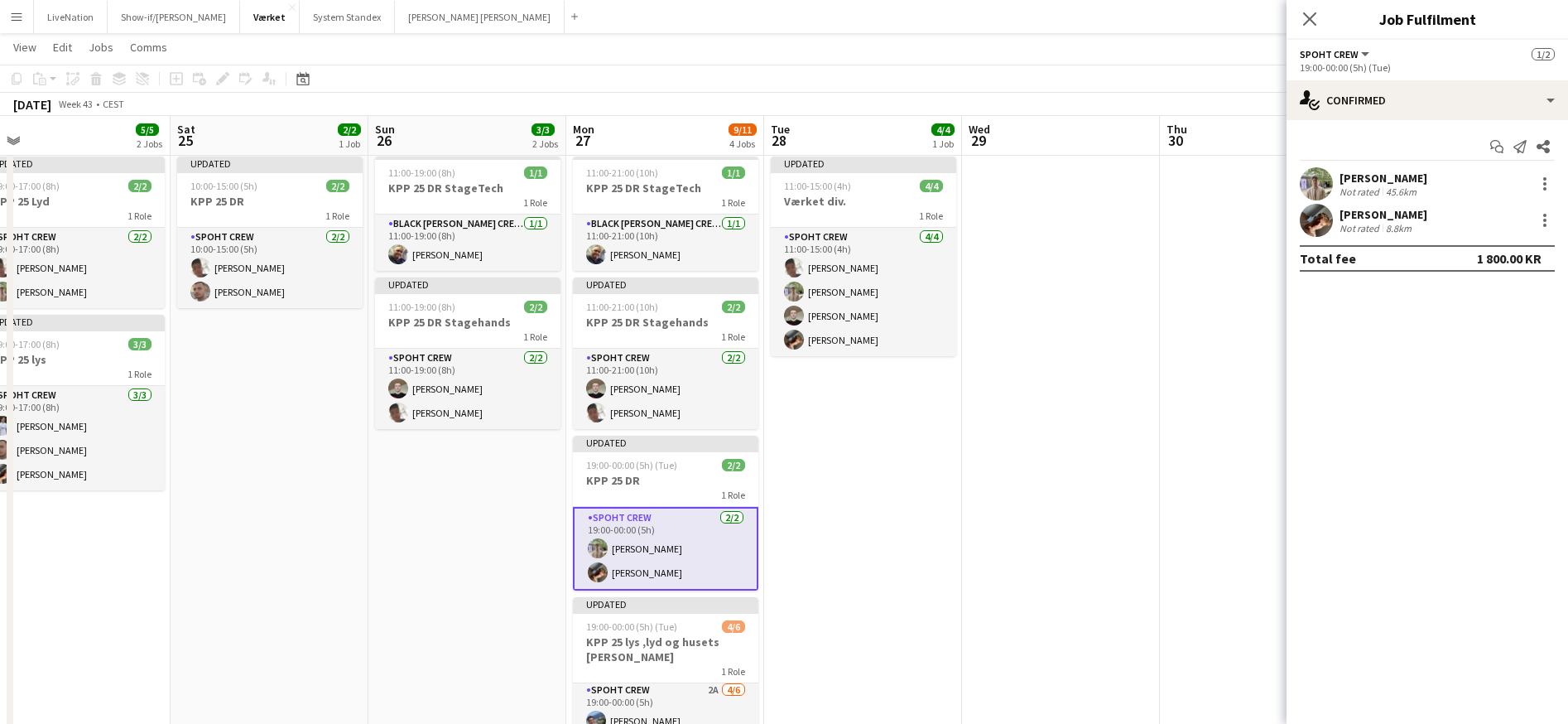
scroll to position [231, 0]
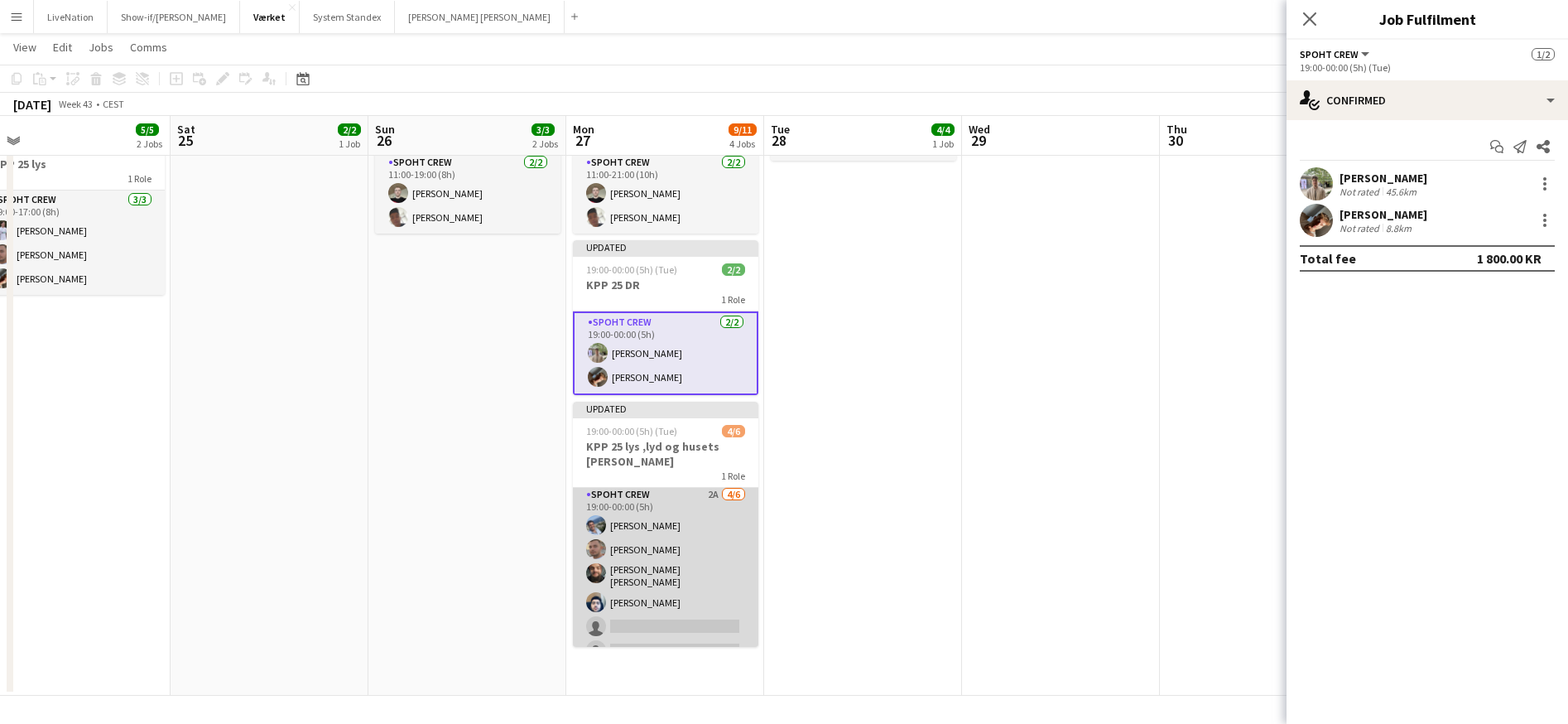
click at [679, 485] on app-card-role "Spoht Crew 2A [DATE] 19:00-00:00 (5h) [PERSON_NAME] [PERSON_NAME] [PERSON_NAME]…" at bounding box center [665, 576] width 185 height 182
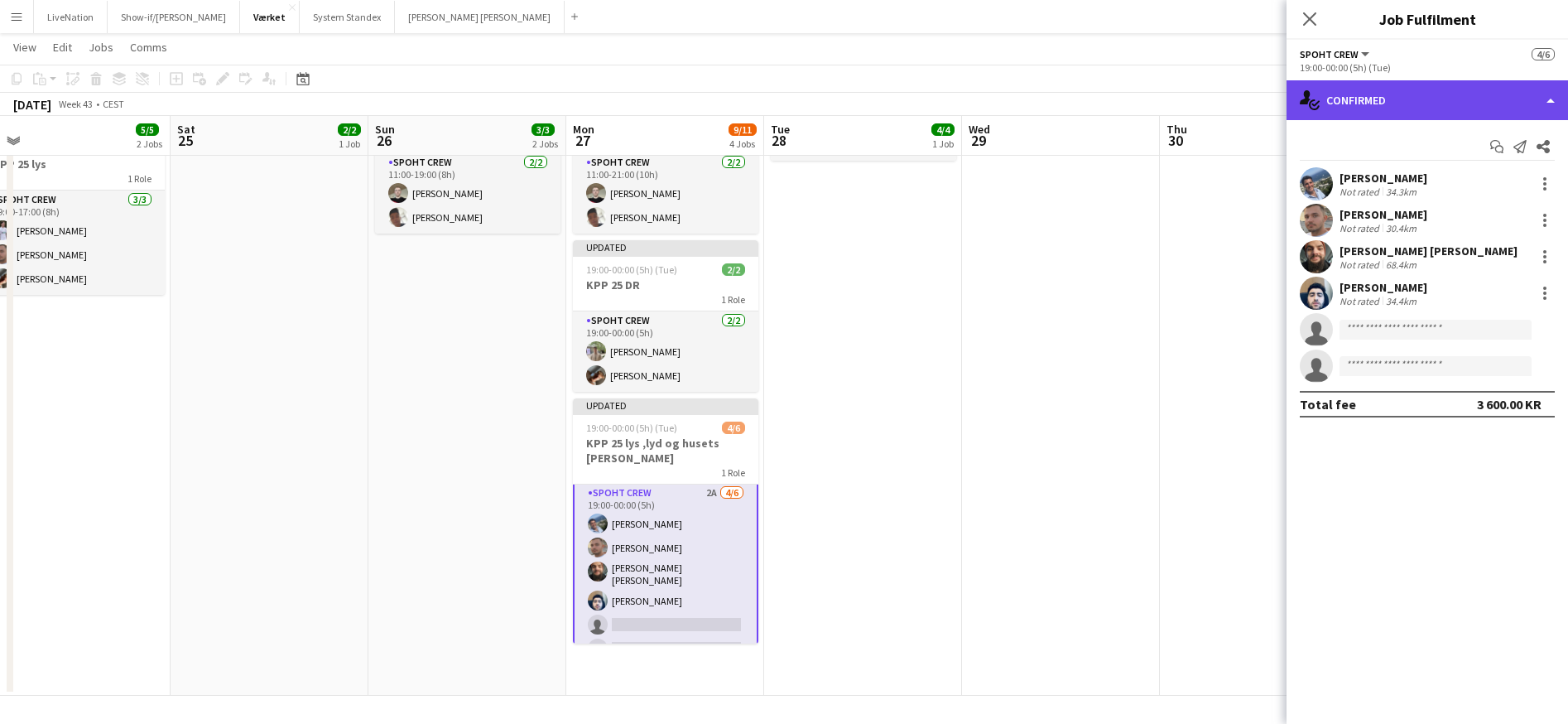
click at [1547, 102] on div "single-neutral-actions-check-2 Confirmed" at bounding box center [1428, 100] width 282 height 40
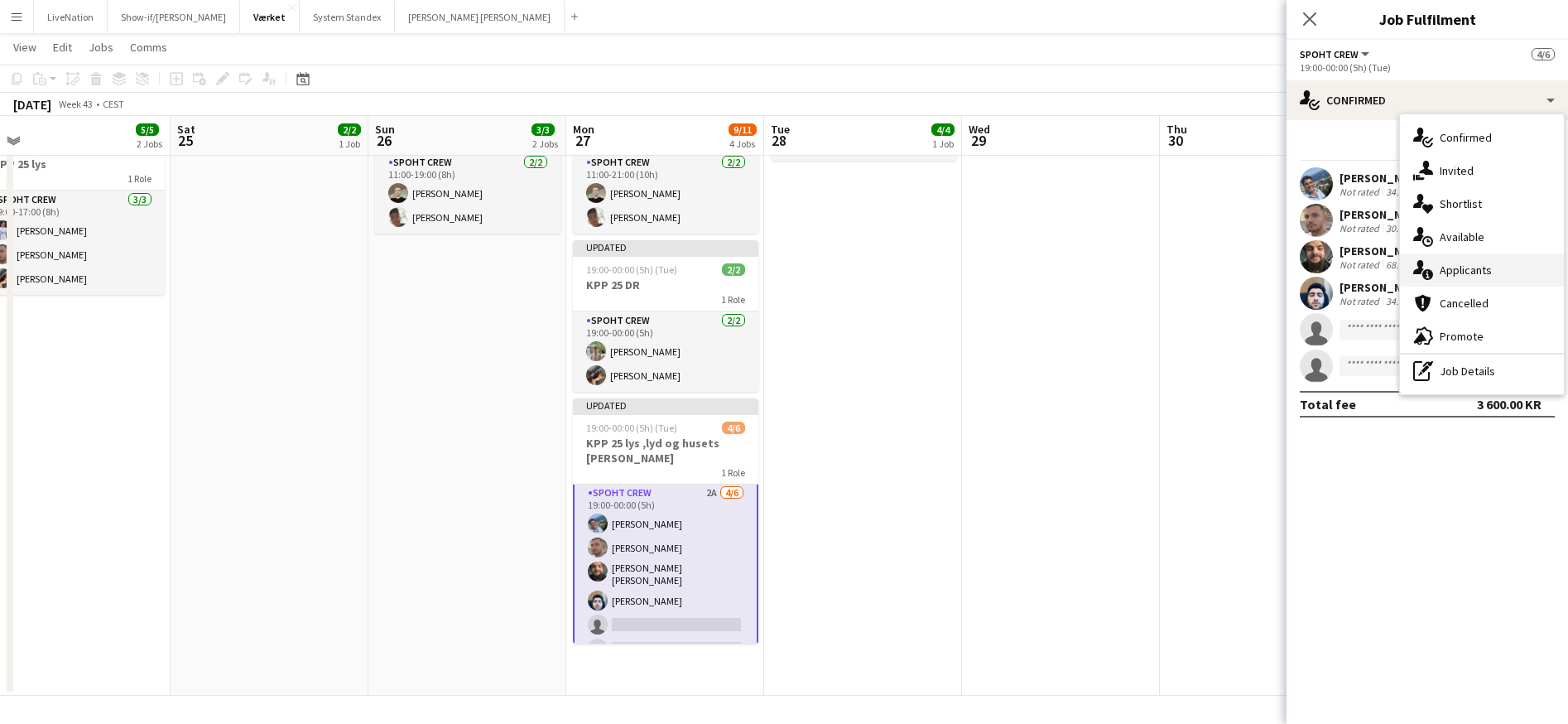
click at [1520, 278] on div "single-neutral-actions-information Applicants" at bounding box center [1481, 269] width 164 height 33
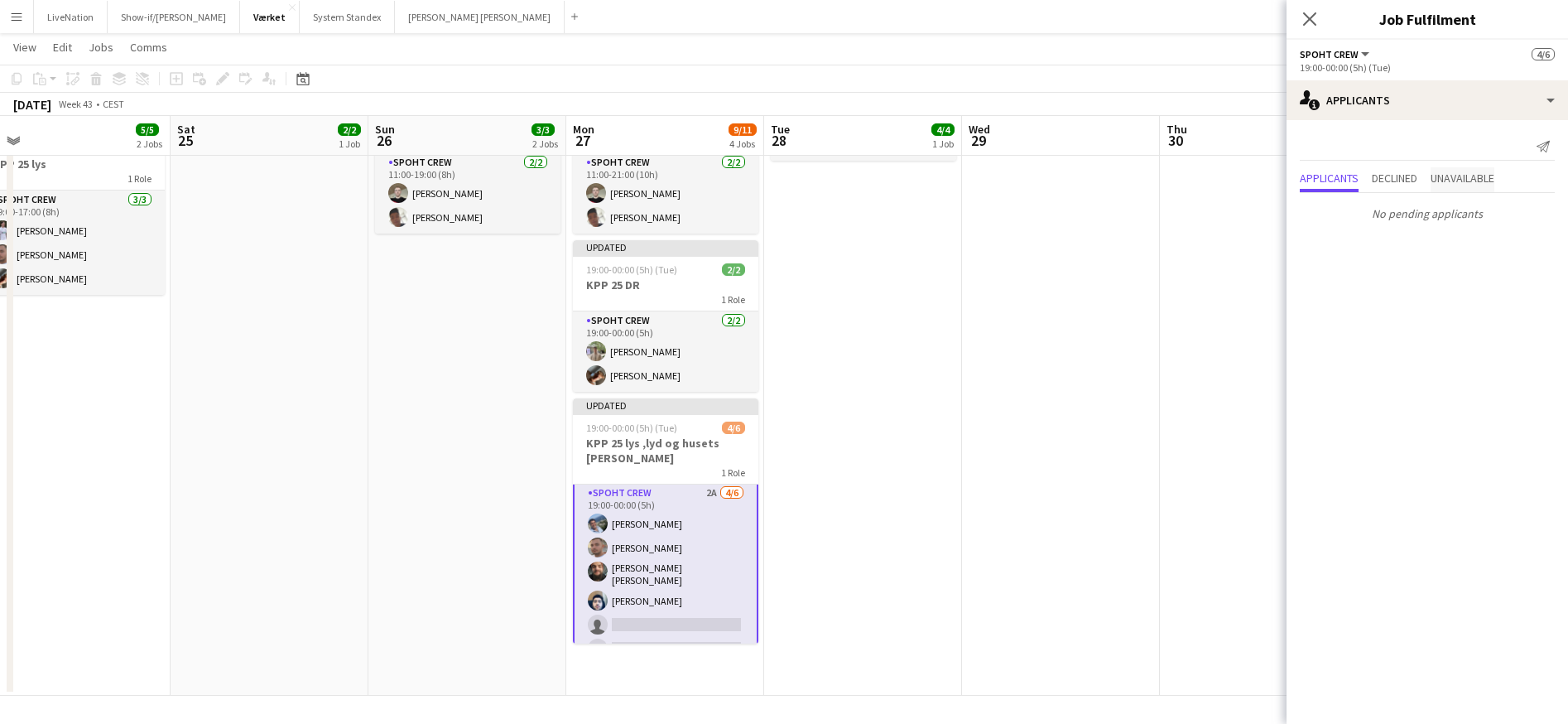
click at [1483, 182] on span "Unavailable" at bounding box center [1462, 178] width 64 height 12
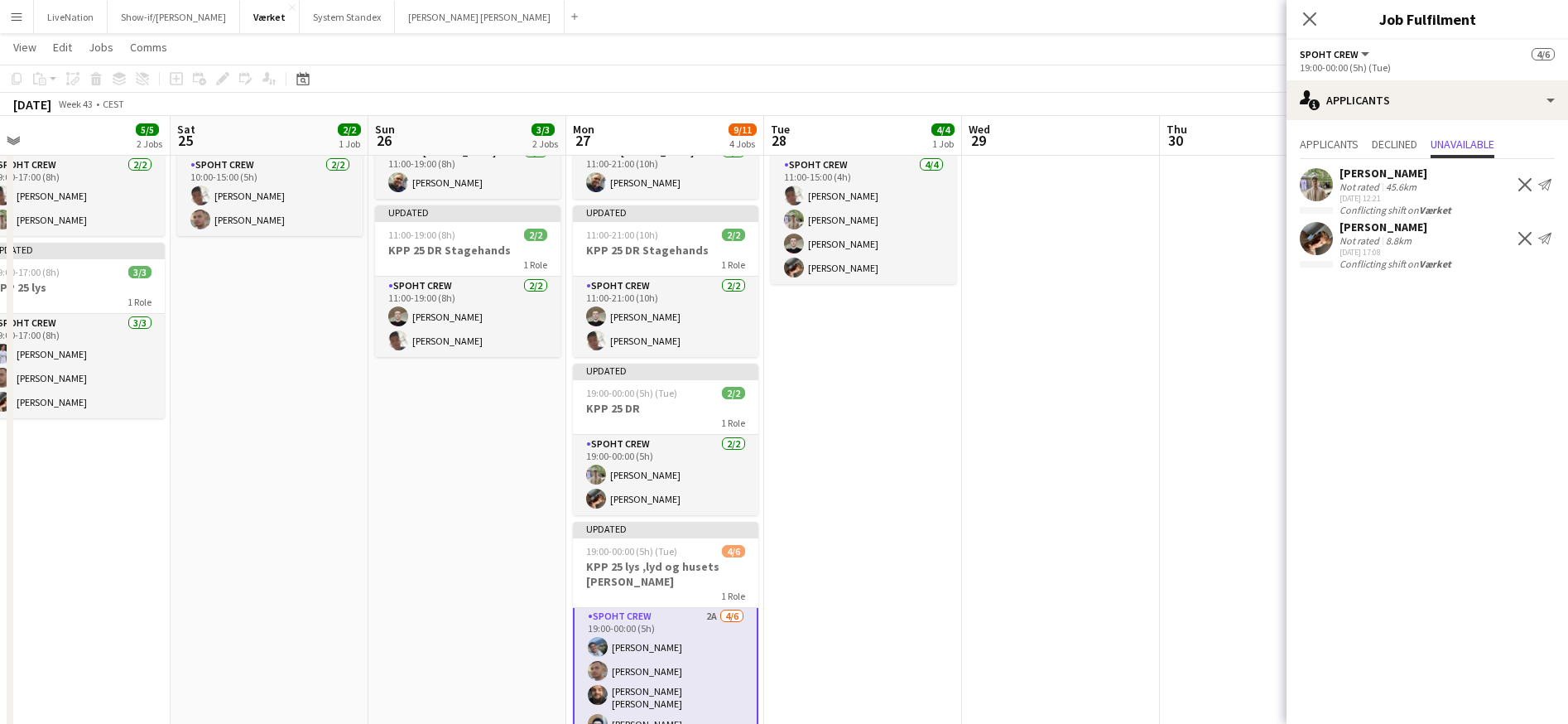
scroll to position [104, 0]
click at [446, 440] on app-date-cell "11:00-19:00 (8h) 1/1 KPP 25 DR StageTech 1 Role Black [PERSON_NAME] Crew ([PERS…" at bounding box center [467, 452] width 198 height 741
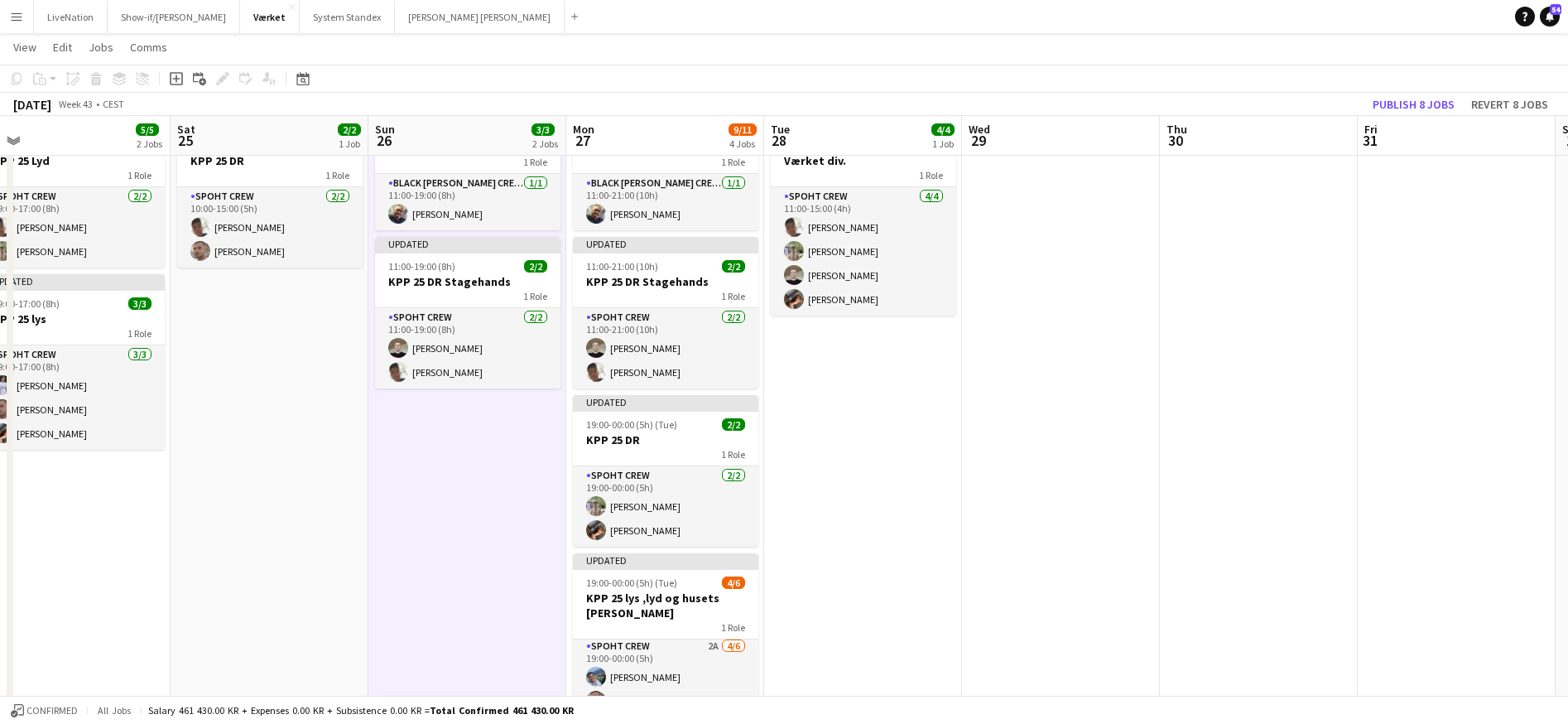
scroll to position [48, 0]
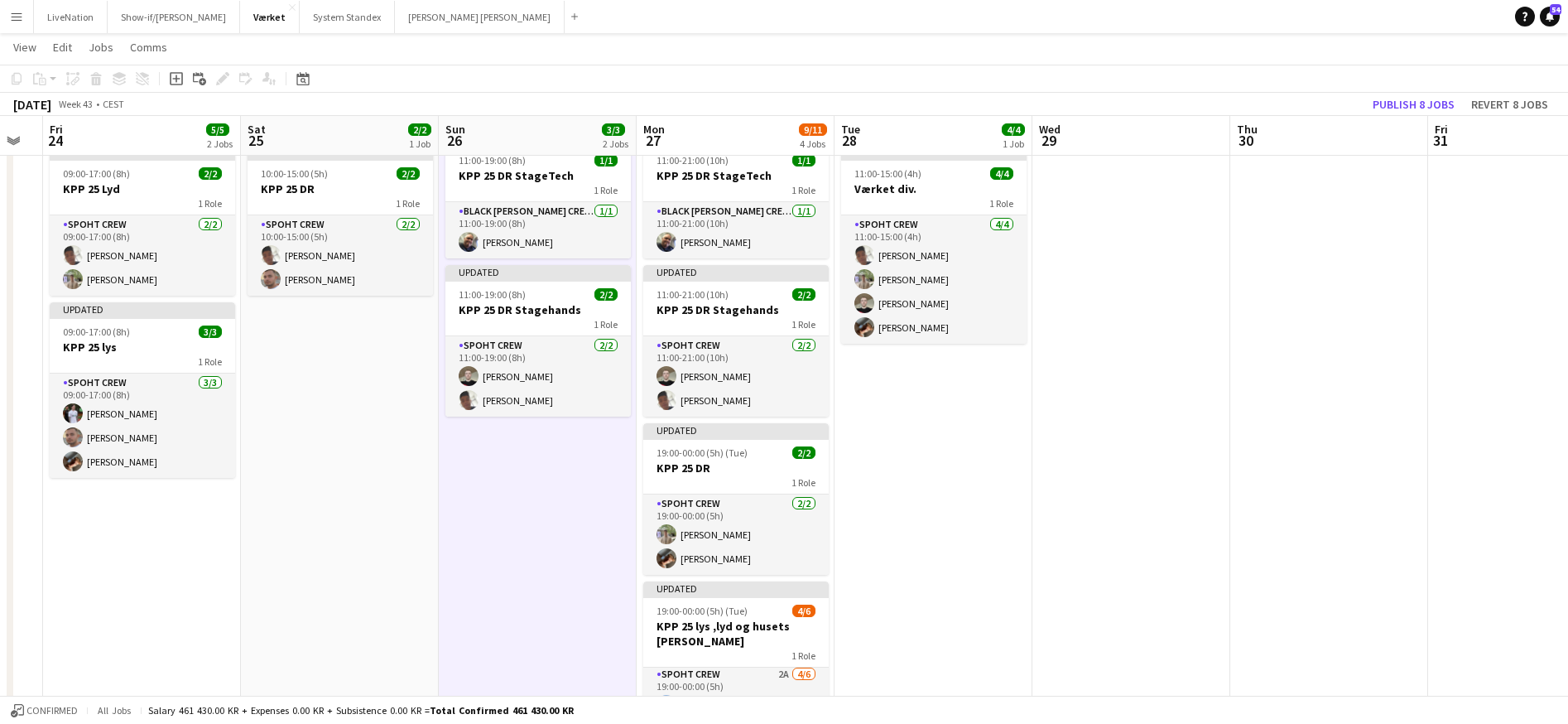
drag, startPoint x: 357, startPoint y: 436, endPoint x: 426, endPoint y: 437, distance: 69.0
click at [426, 437] on app-calendar-viewport "Tue 21 Wed 22 Thu 23 Fri 24 5/5 2 Jobs Sat 25 2/2 1 Job Sun 26 3/3 2 Jobs Mon 2…" at bounding box center [784, 447] width 1568 height 862
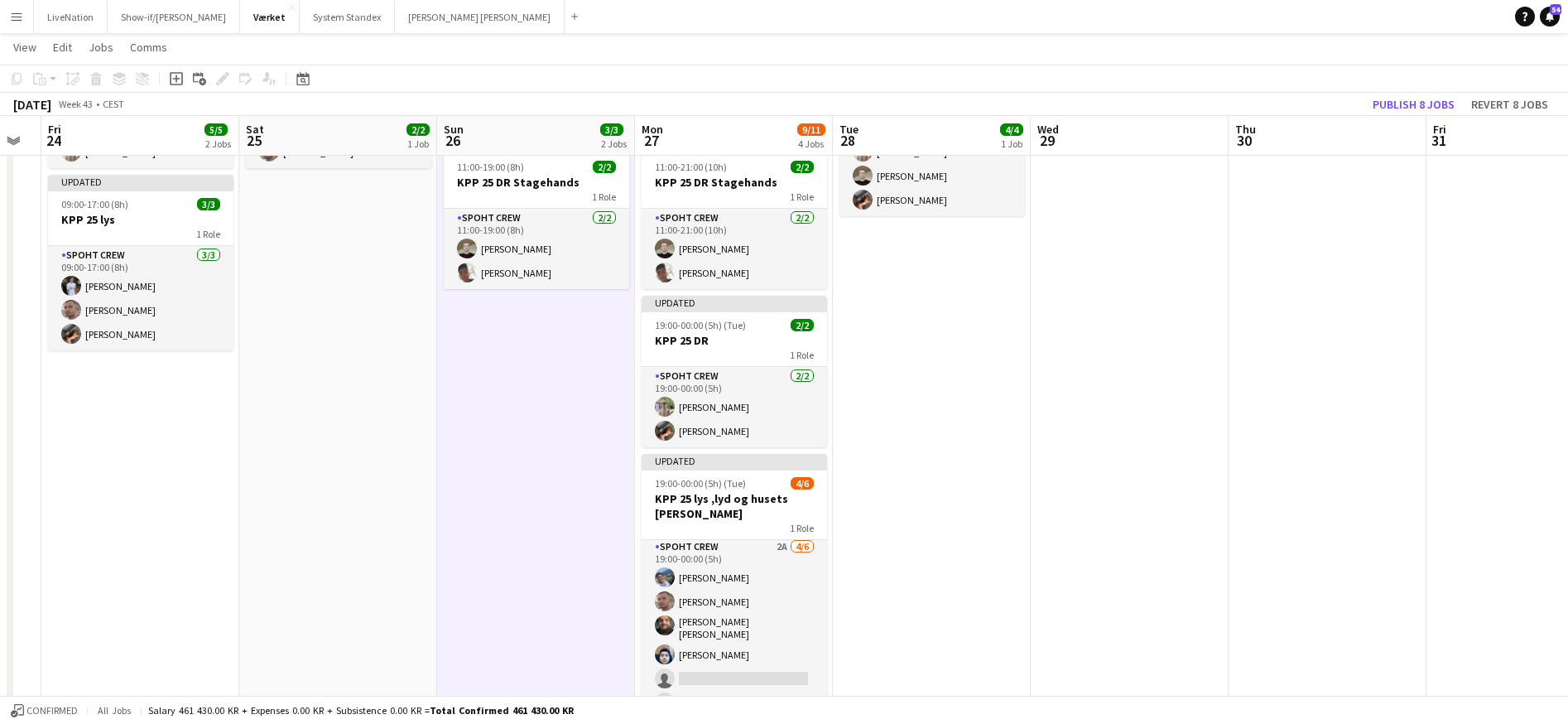
scroll to position [231, 0]
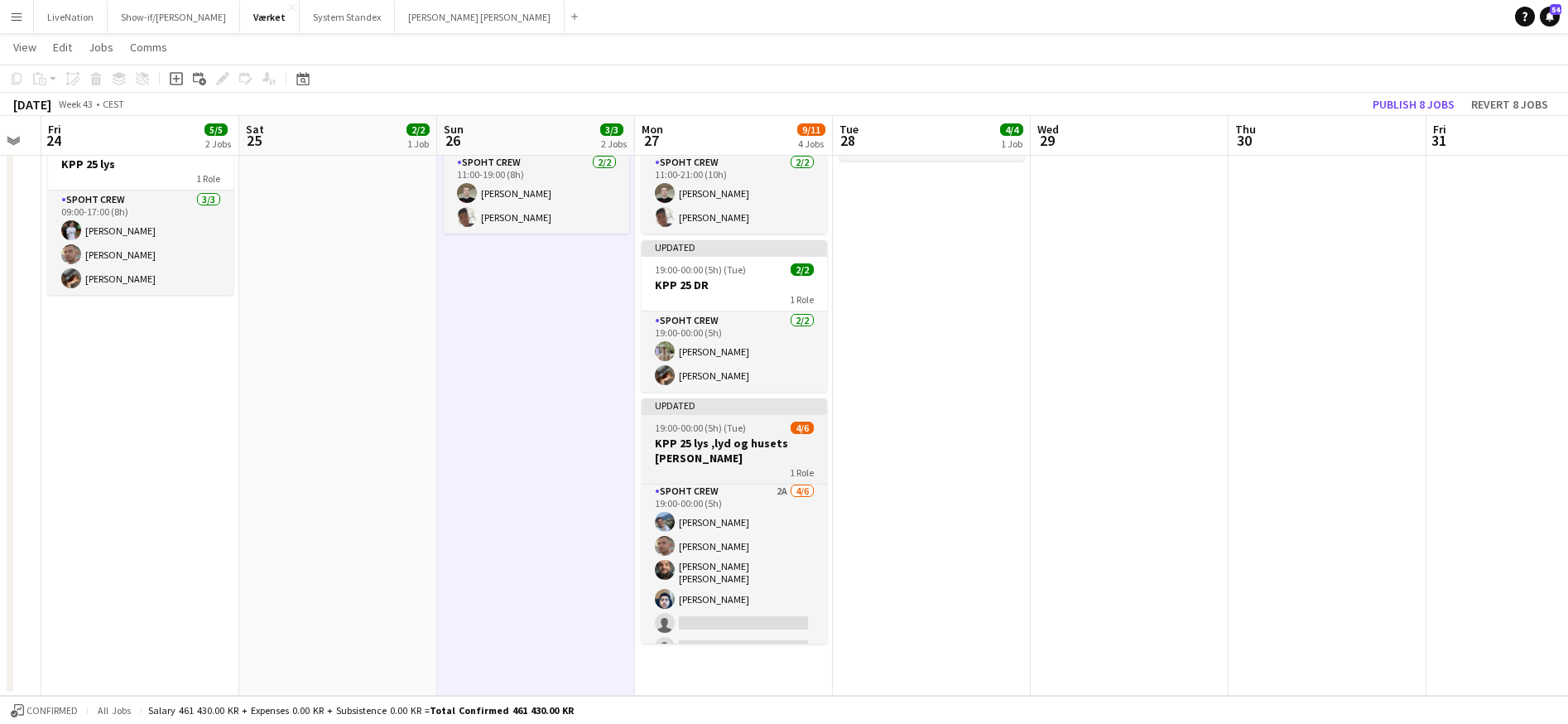
click at [736, 465] on div "1 Role" at bounding box center [734, 472] width 185 height 14
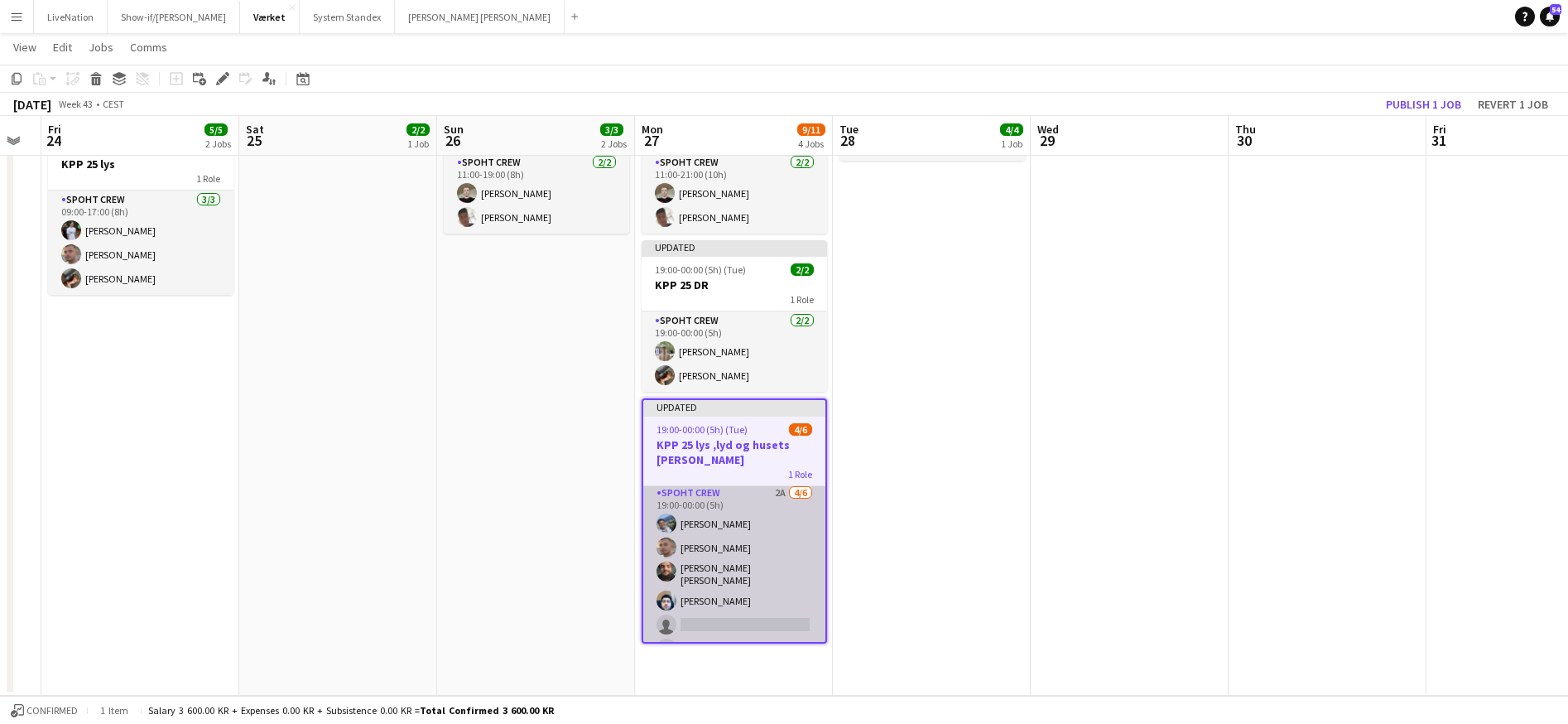
click at [739, 484] on app-card-role "Spoht Crew 2A [DATE] 19:00-00:00 (5h) [PERSON_NAME] [PERSON_NAME] [PERSON_NAME]…" at bounding box center [735, 574] width 183 height 182
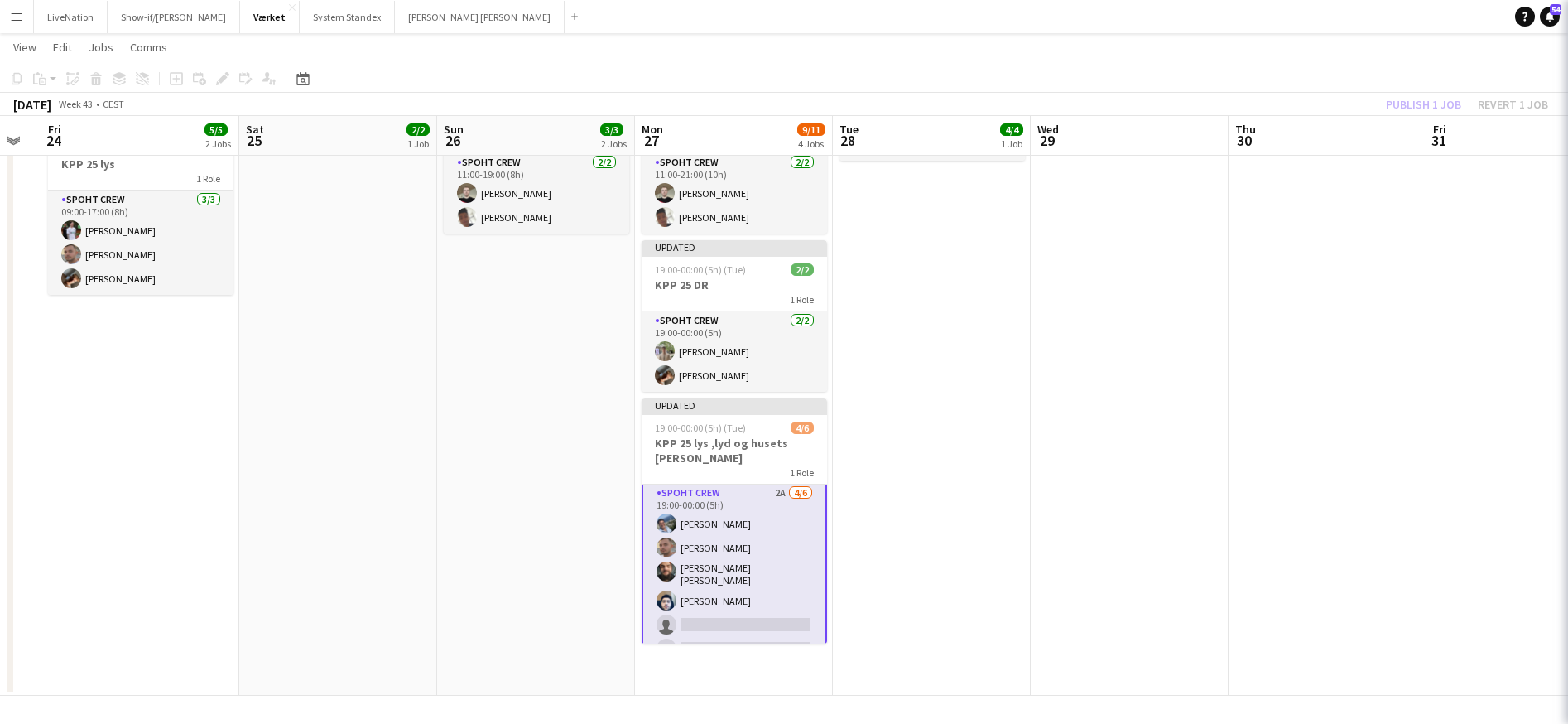
scroll to position [0, 553]
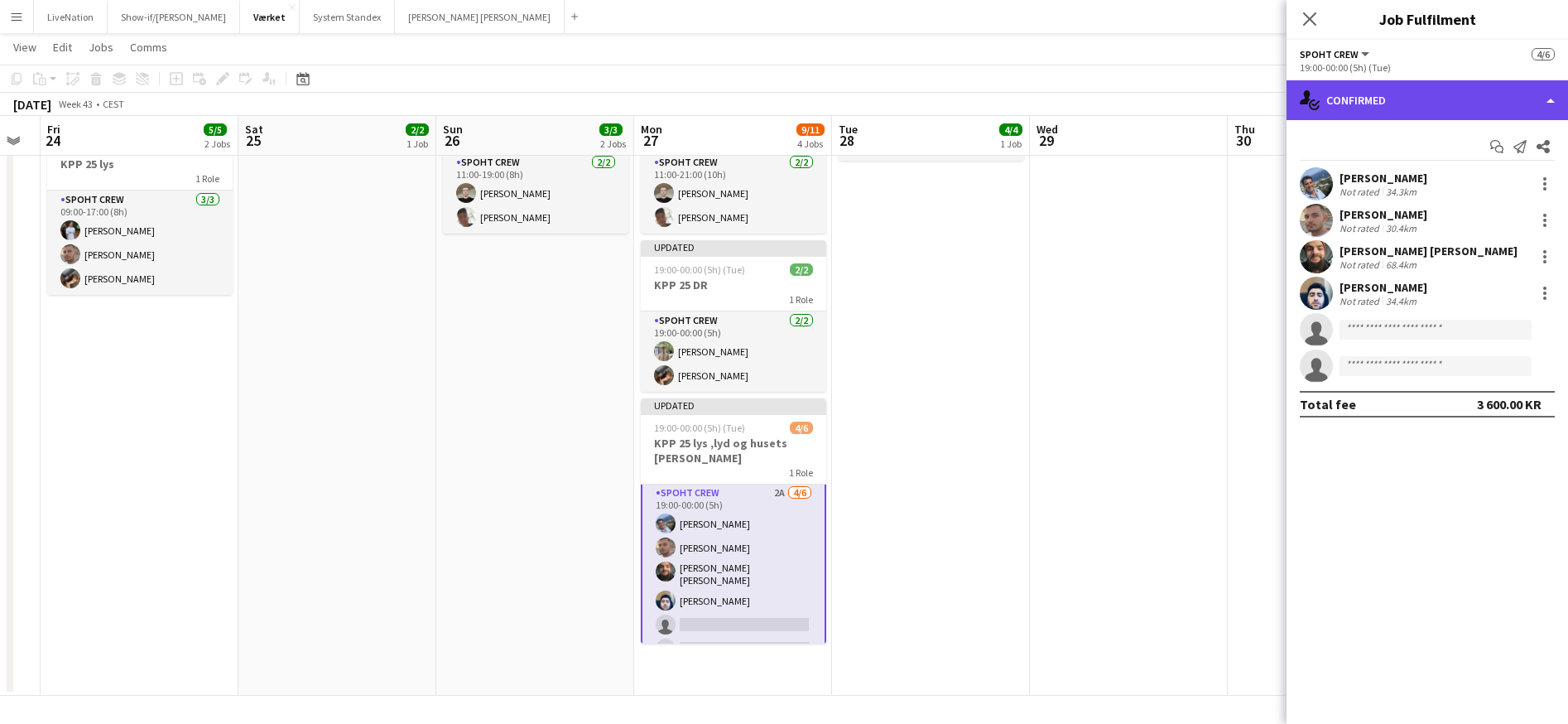
click at [1551, 95] on div "single-neutral-actions-check-2 Confirmed" at bounding box center [1428, 100] width 282 height 40
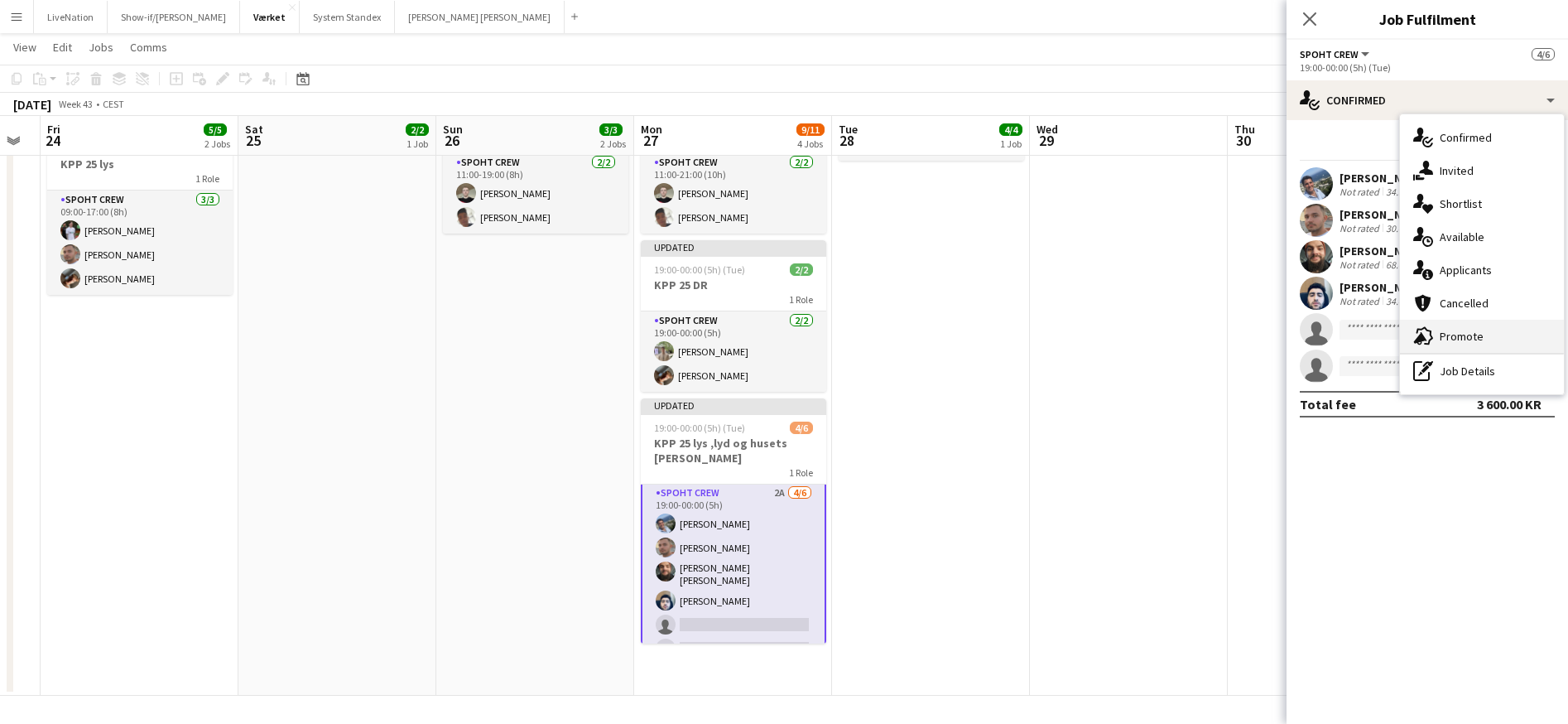
click at [1487, 333] on div "advertising-megaphone Promote" at bounding box center [1481, 336] width 164 height 33
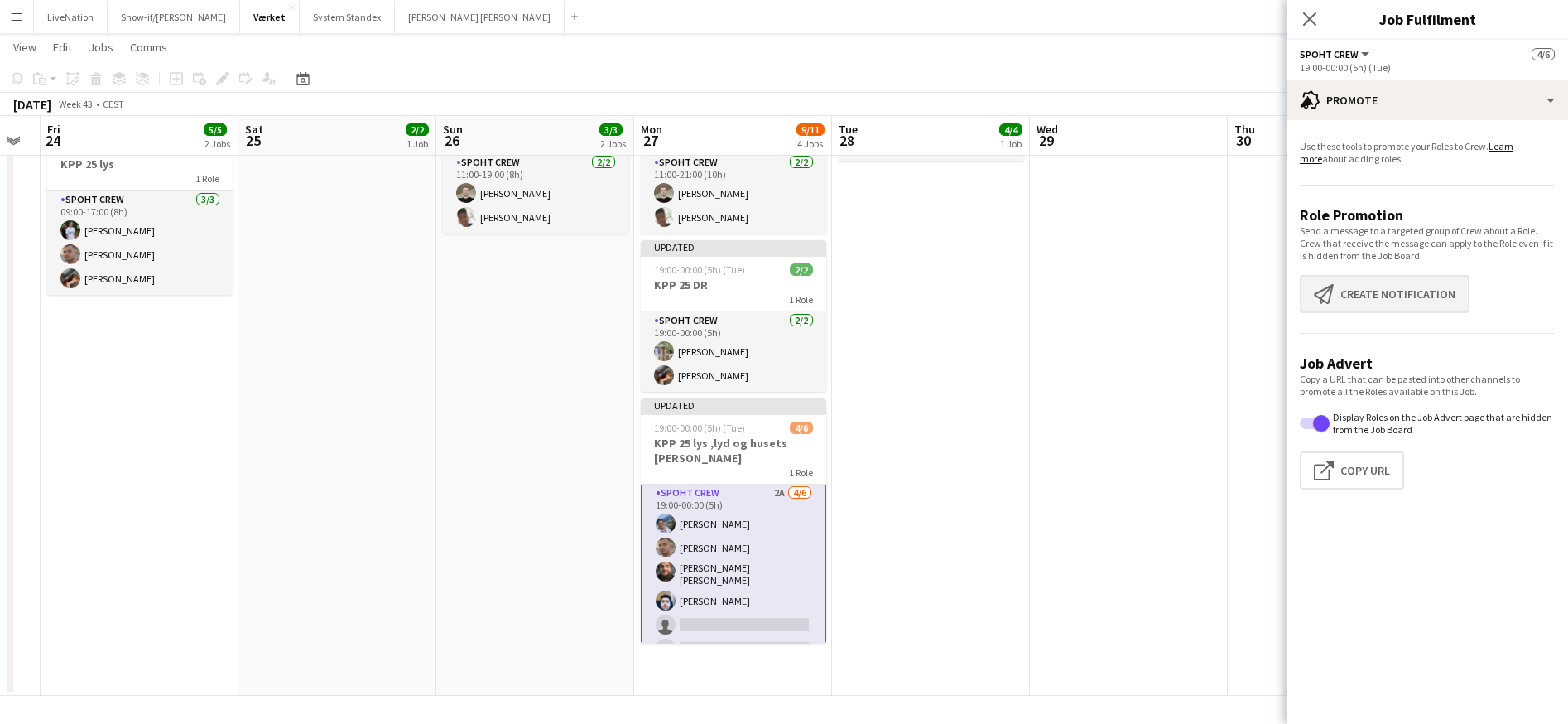
click at [1422, 291] on button "Create notification Create notification" at bounding box center [1385, 294] width 170 height 38
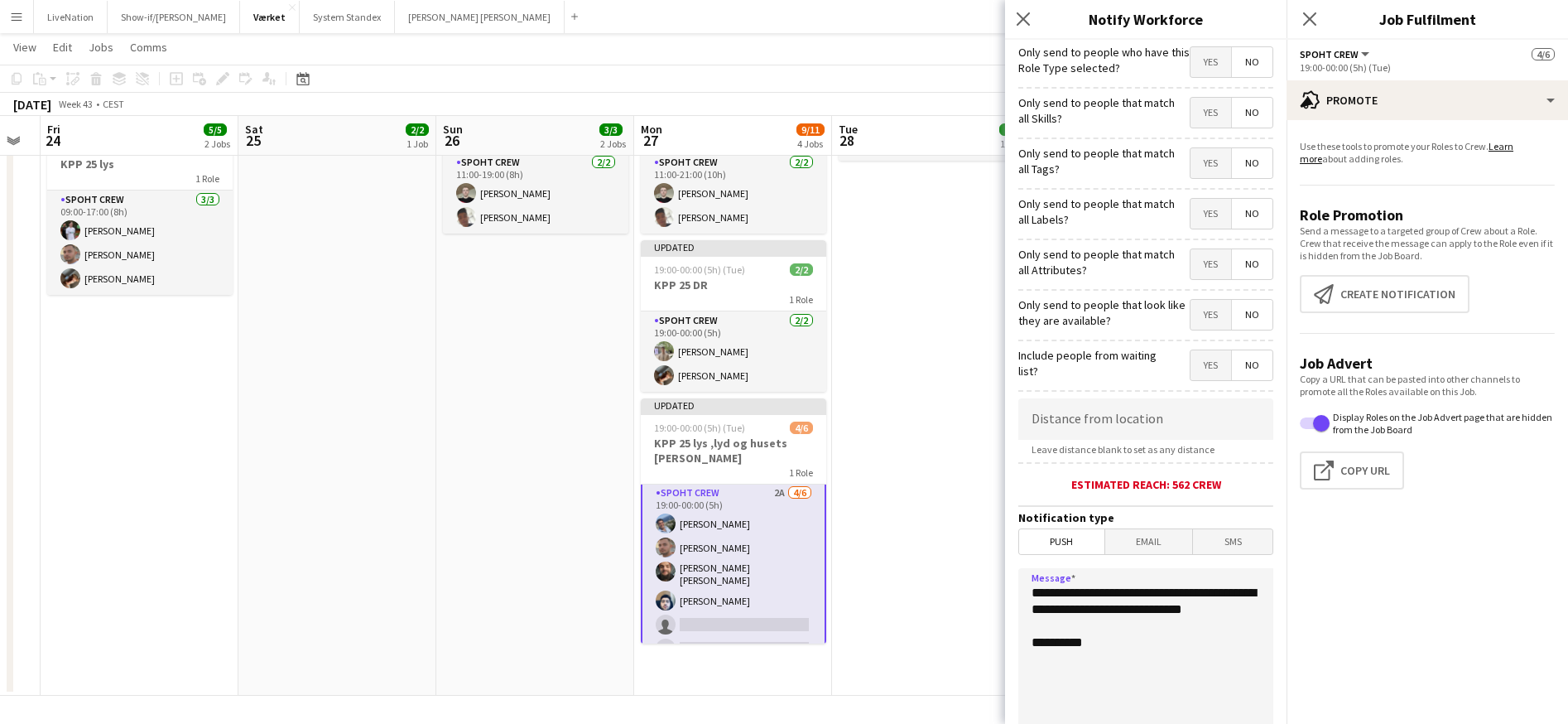
click at [1131, 593] on textarea "**********" at bounding box center [1146, 670] width 255 height 202
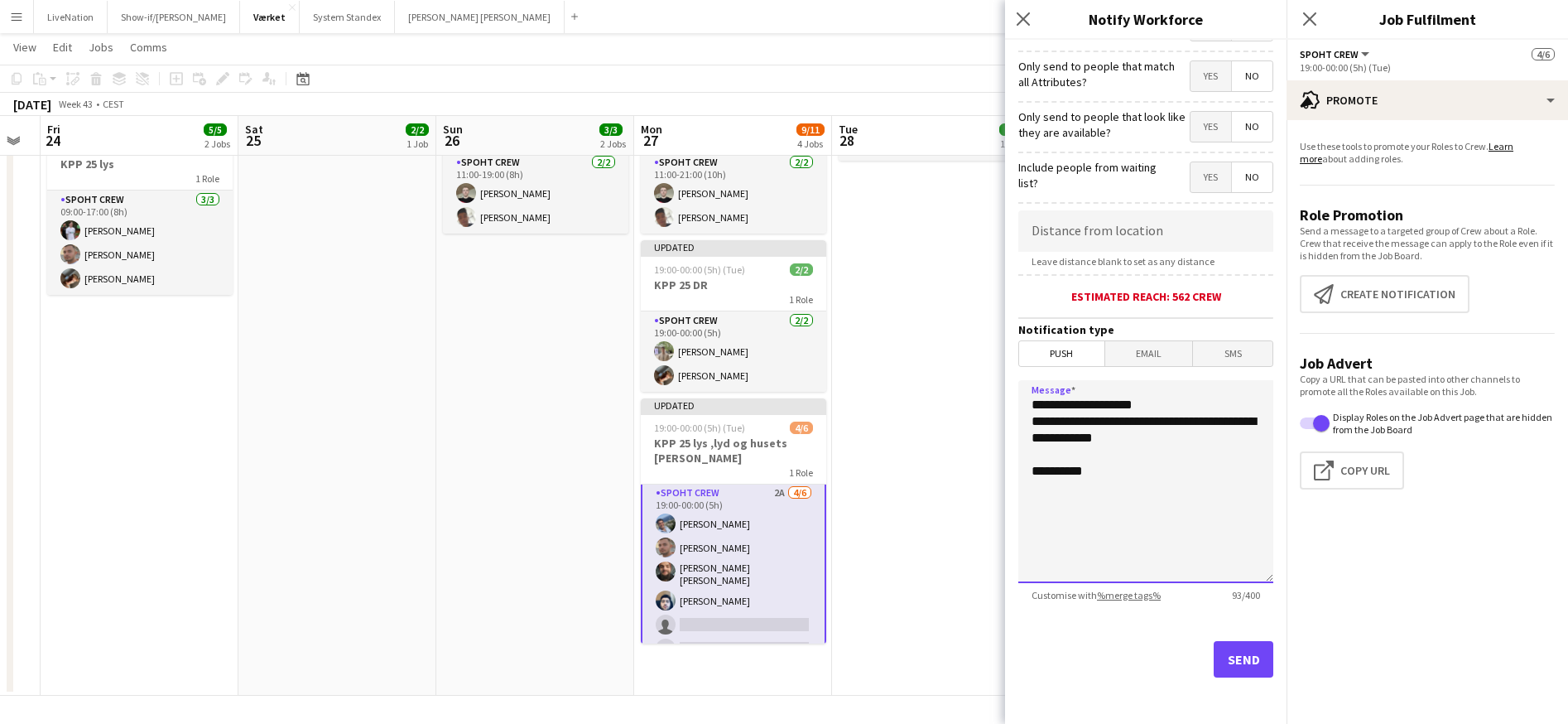
type textarea "**********"
click at [1233, 657] on button "Send" at bounding box center [1244, 659] width 60 height 36
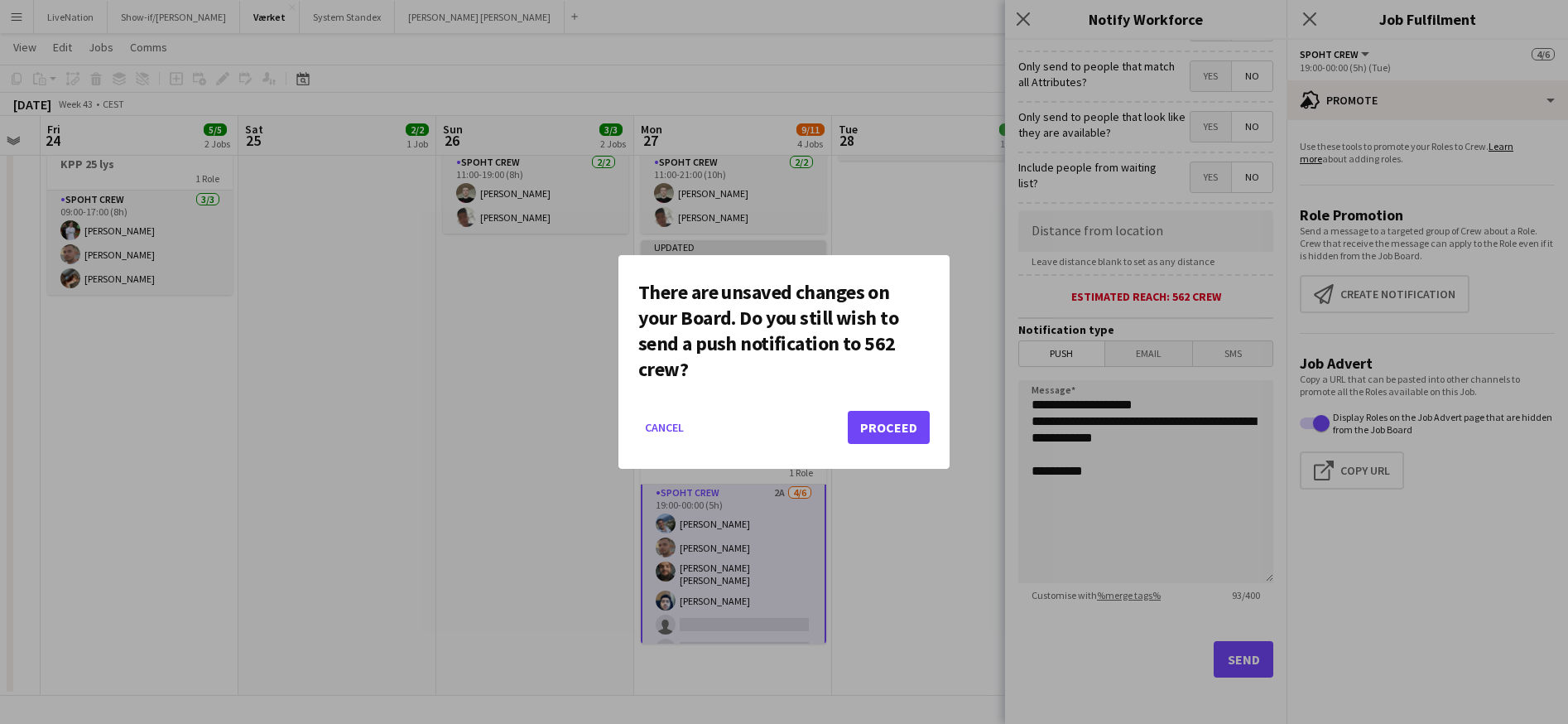
click at [920, 435] on button "Proceed" at bounding box center [888, 427] width 82 height 33
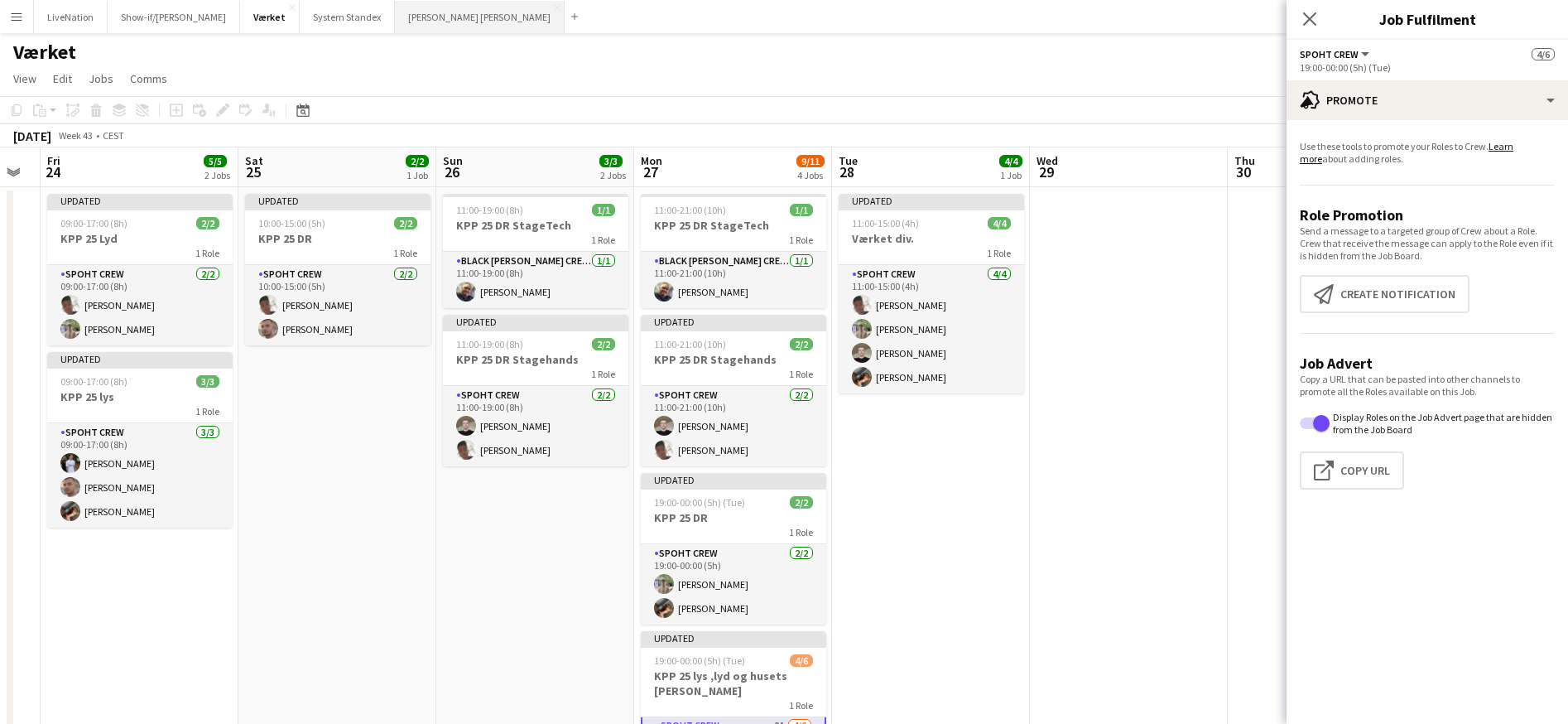
click at [408, 17] on button "[PERSON_NAME] [PERSON_NAME] Close" at bounding box center [480, 17] width 170 height 33
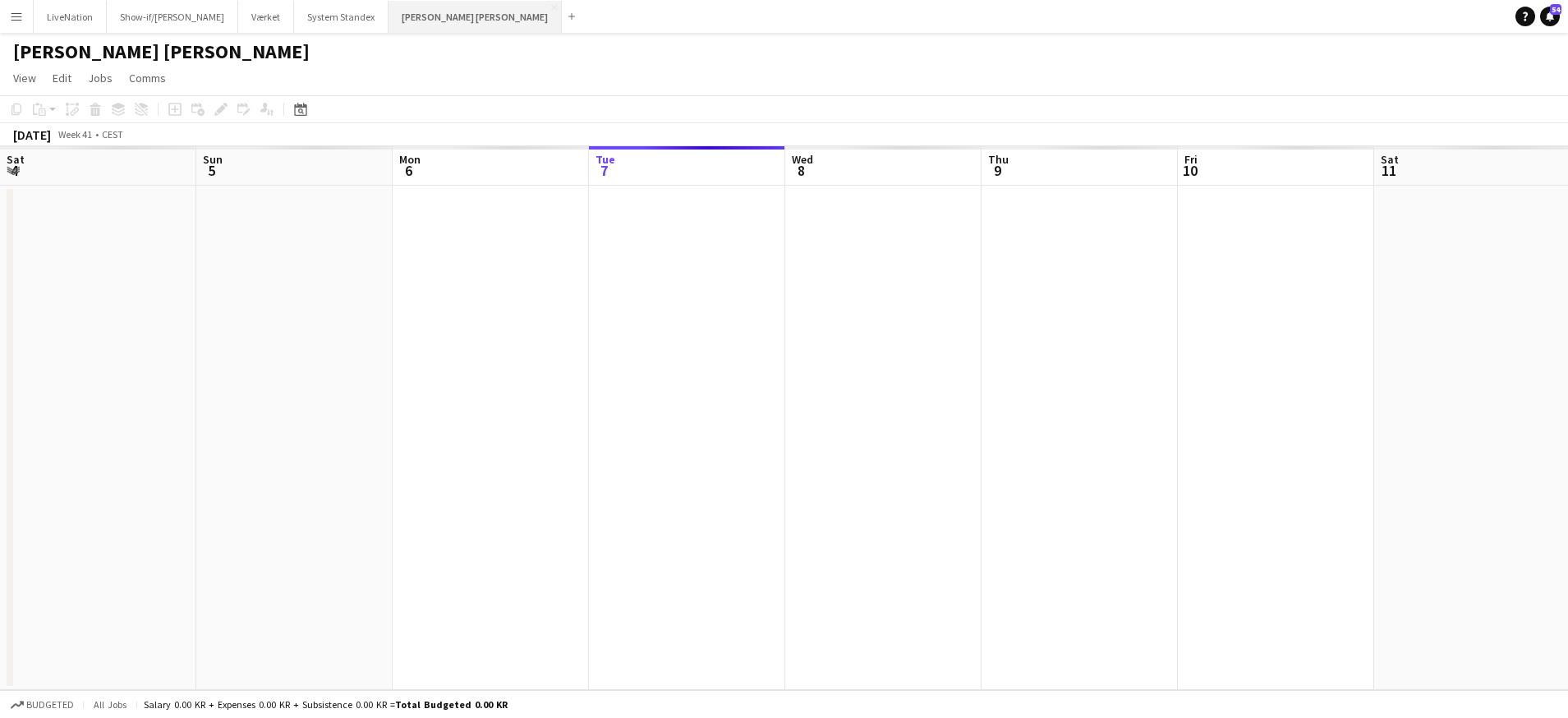
scroll to position [0, 393]
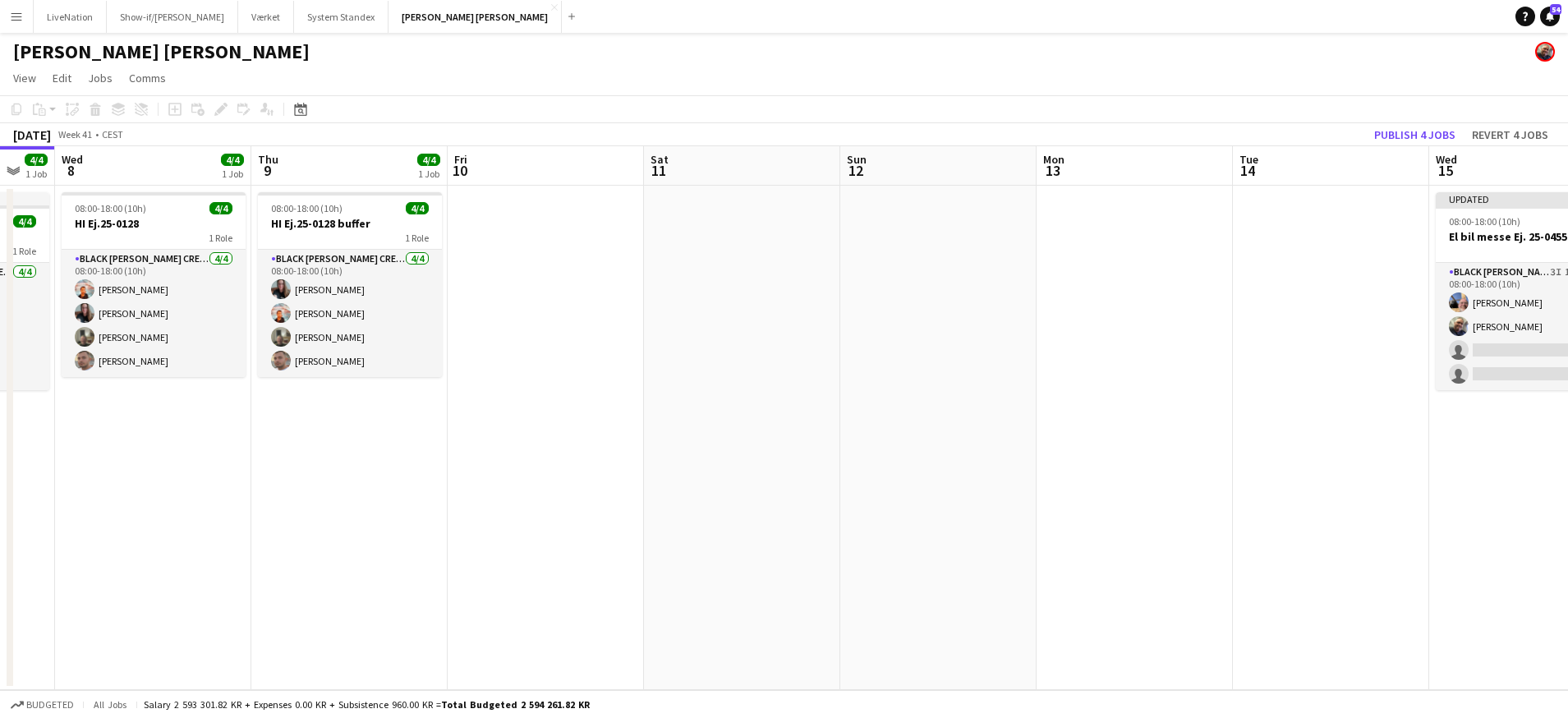
drag, startPoint x: 1260, startPoint y: 177, endPoint x: 1035, endPoint y: 188, distance: 225.3
click at [909, 187] on app-calendar-viewport "Sun 5 Mon 6 4/4 1 Job Tue 7 4/4 1 Job Wed 8 4/4 1 Job Thu 9 4/4 1 Job Fri 10 Sa…" at bounding box center [784, 418] width 1568 height 544
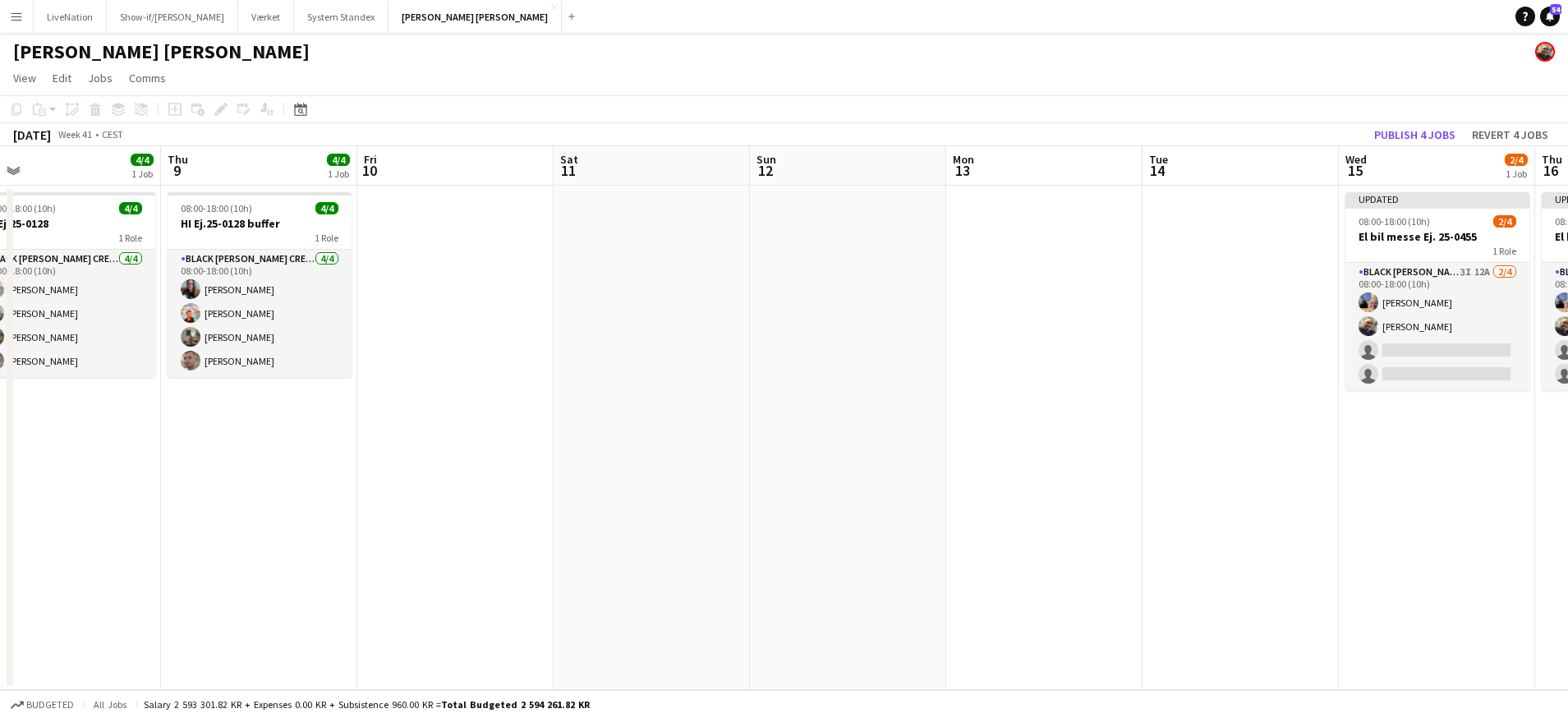
drag, startPoint x: 1042, startPoint y: 192, endPoint x: 862, endPoint y: 205, distance: 180.5
click at [836, 207] on app-calendar-viewport "Sun 5 Mon 6 4/4 1 Job Tue 7 4/4 1 Job Wed 8 4/4 1 Job Thu 9 4/4 1 Job Fri 10 Sa…" at bounding box center [784, 418] width 1568 height 544
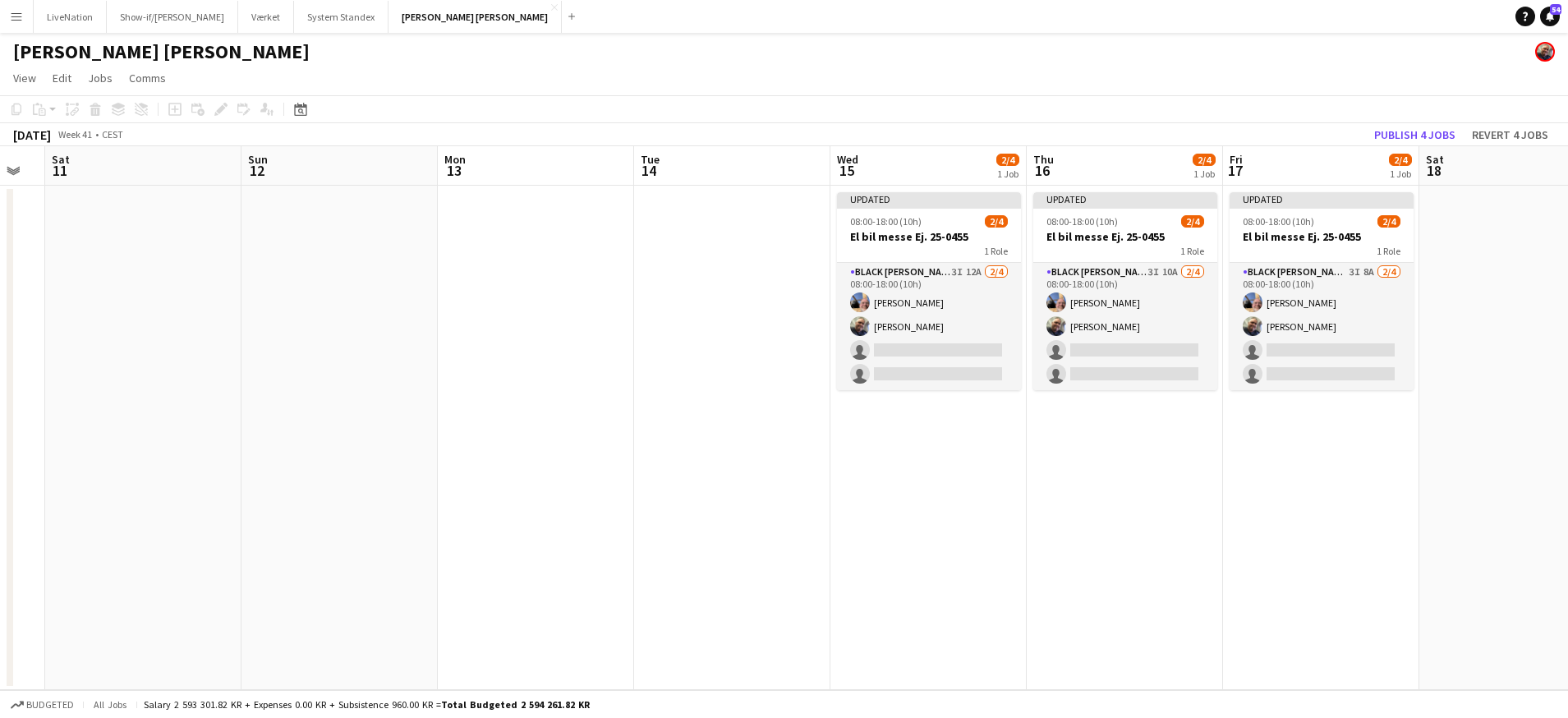
drag, startPoint x: 731, startPoint y: 212, endPoint x: 795, endPoint y: 208, distance: 64.1
click at [690, 214] on app-calendar-viewport "Wed 8 4/4 1 Job Thu 9 4/4 1 Job Fri 10 Sat 11 Sun 12 Mon 13 Tue 14 Wed 15 2/4 1…" at bounding box center [784, 418] width 1568 height 544
drag, startPoint x: 831, startPoint y: 205, endPoint x: 619, endPoint y: 205, distance: 212.0
click at [606, 207] on app-calendar-viewport "Wed 8 4/4 1 Job Thu 9 4/4 1 Job Fri 10 Sat 11 Sun 12 Mon 13 Tue 14 Wed 15 2/4 1…" at bounding box center [784, 418] width 1568 height 544
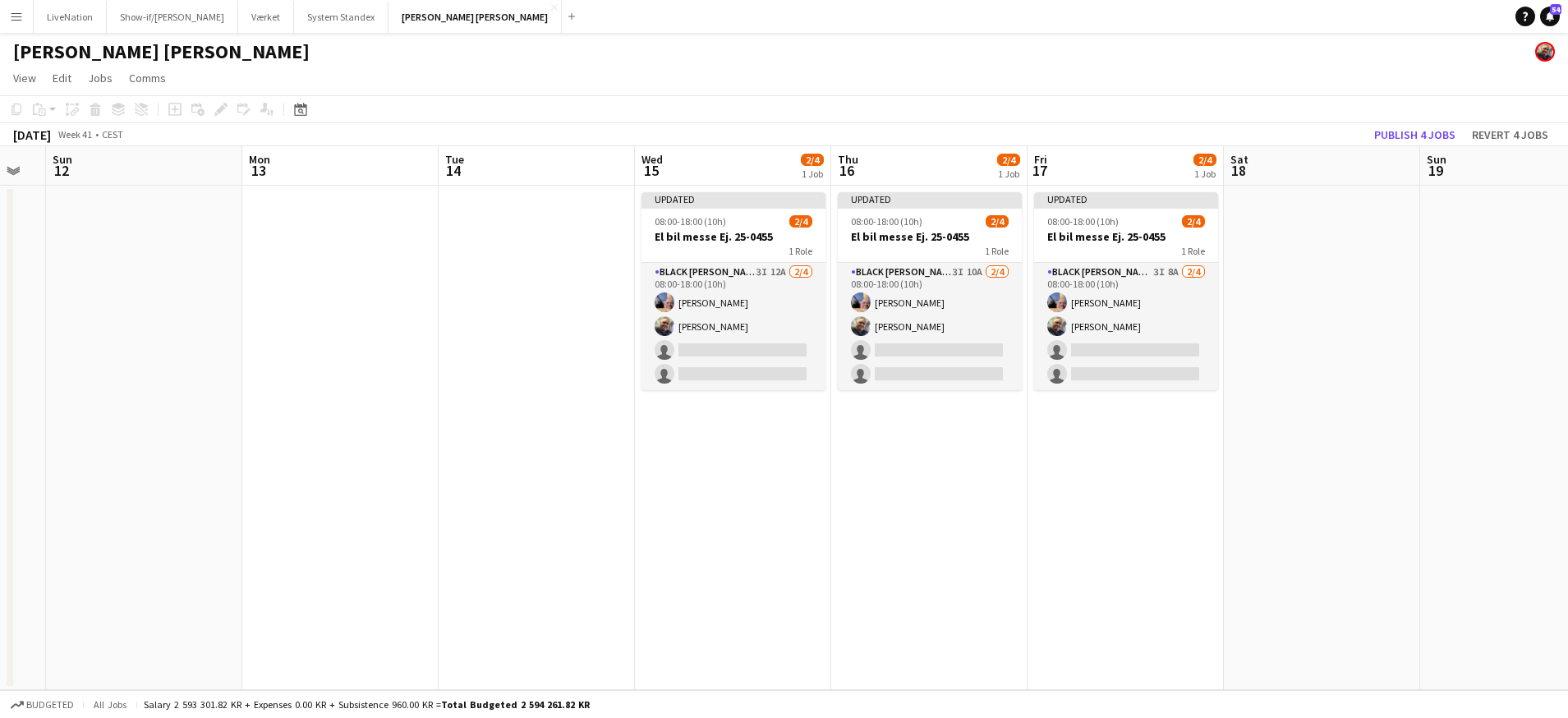
drag, startPoint x: 1095, startPoint y: 171, endPoint x: 966, endPoint y: 180, distance: 129.3
click at [948, 182] on app-calendar-viewport "Thu 9 4/4 1 Job Fri 10 Sat 11 Sun 12 Mon 13 Tue 14 Wed 15 2/4 1 Job Thu 16 2/4 …" at bounding box center [784, 418] width 1568 height 544
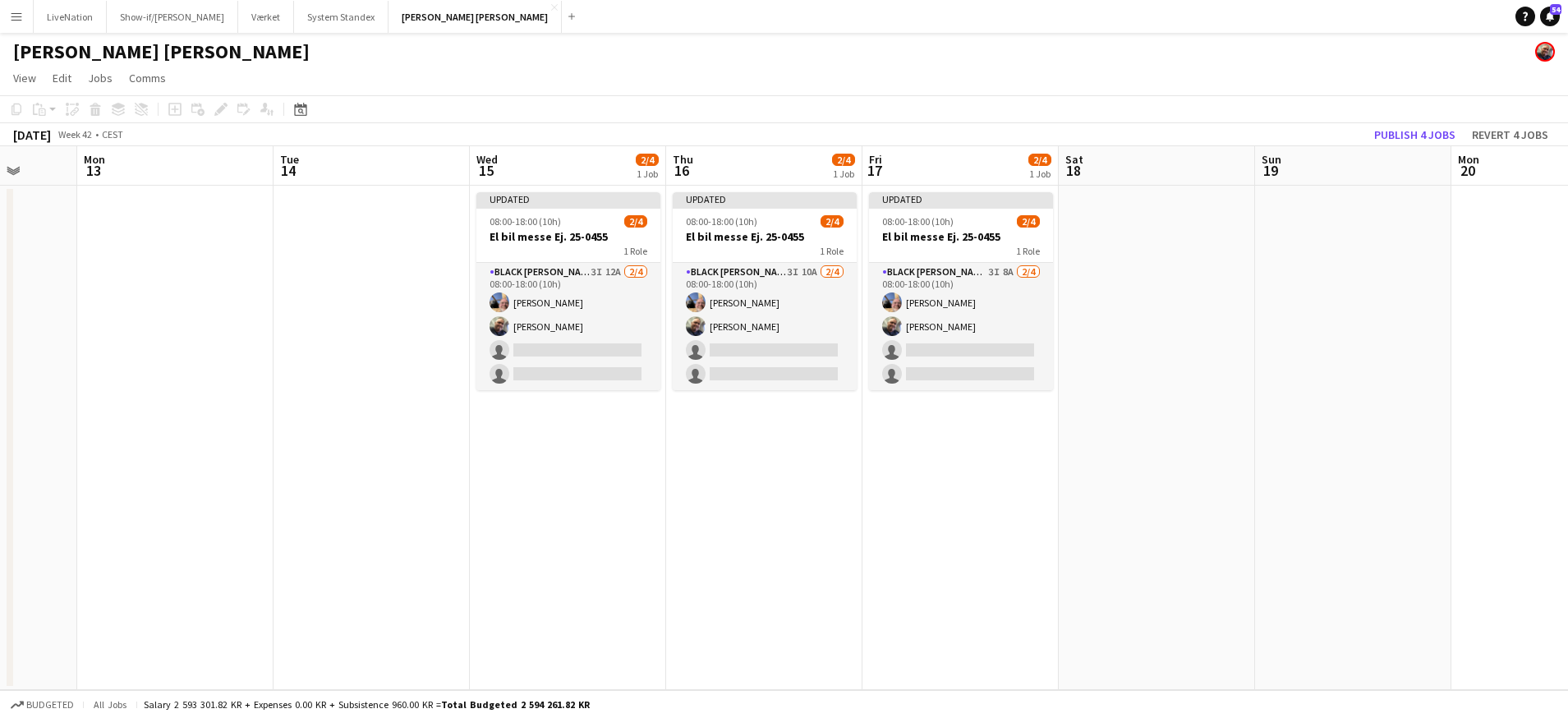
drag, startPoint x: 1138, startPoint y: 171, endPoint x: 1111, endPoint y: 171, distance: 27.0
click at [985, 172] on app-calendar-viewport "Fri 10 Sat 11 Sun 12 Mon 13 Tue 14 Wed 15 2/4 1 Job Thu 16 2/4 1 Job Fri 17 2/4…" at bounding box center [784, 418] width 1568 height 544
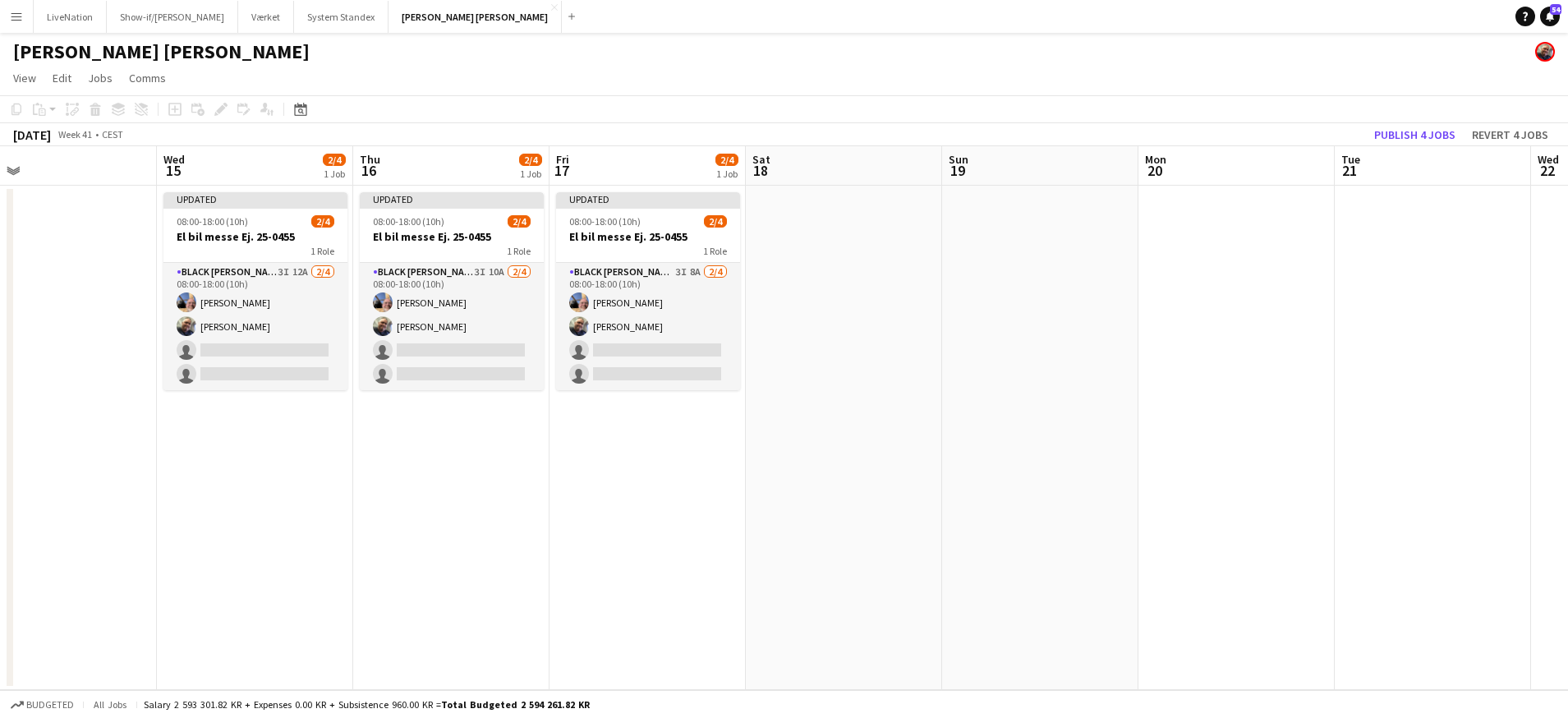
drag, startPoint x: 1133, startPoint y: 174, endPoint x: 1022, endPoint y: 177, distance: 111.0
click at [1022, 177] on app-calendar-viewport "Sat 11 Sun 12 Mon 13 Tue 14 Wed 15 2/4 1 Job Thu 16 2/4 1 Job Fri 17 2/4 1 Job …" at bounding box center [784, 418] width 1568 height 544
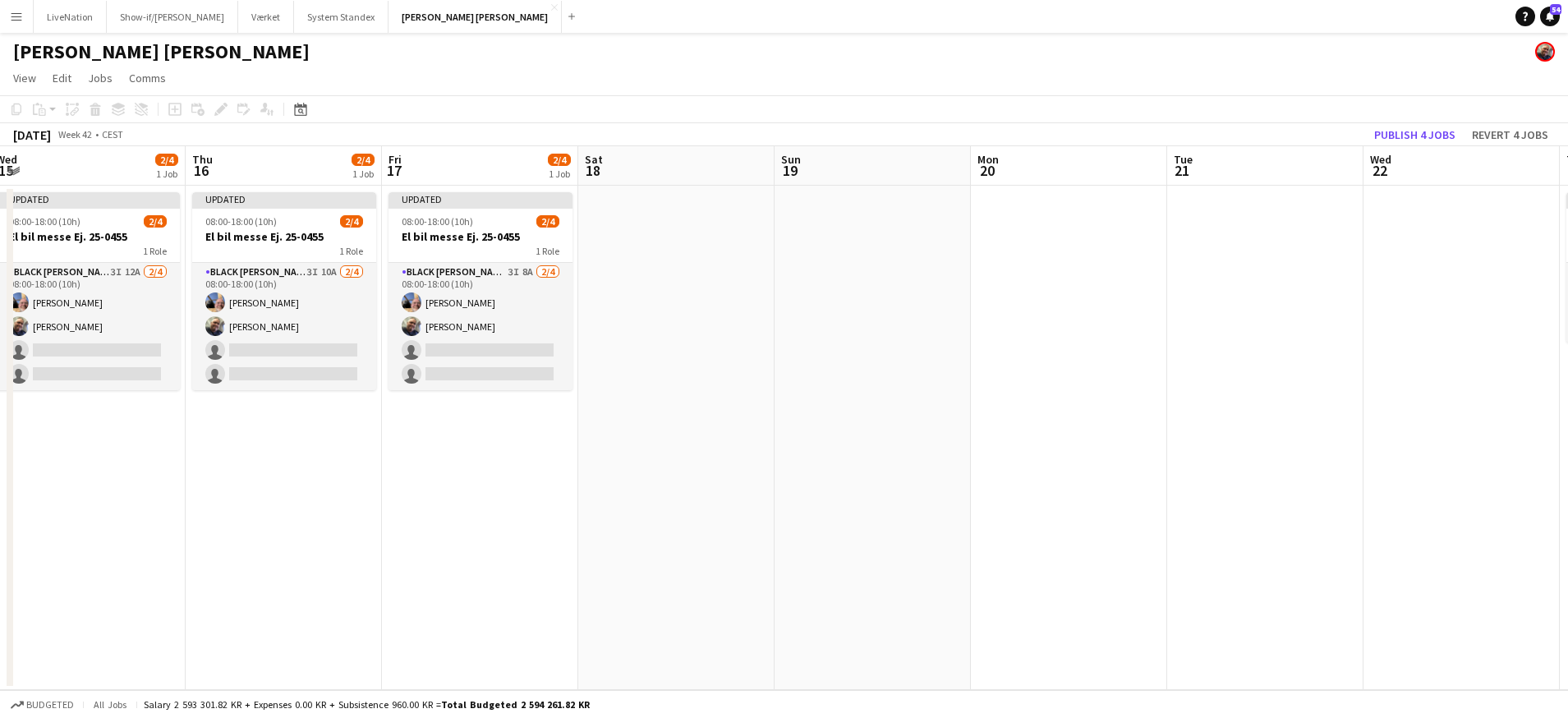
drag, startPoint x: 1183, startPoint y: 174, endPoint x: 1121, endPoint y: 175, distance: 62.0
click at [940, 186] on app-calendar-viewport "Sun 12 Mon 13 Tue 14 Wed 15 2/4 1 Job Thu 16 2/4 1 Job Fri 17 2/4 1 Job Sat 18 …" at bounding box center [784, 418] width 1568 height 544
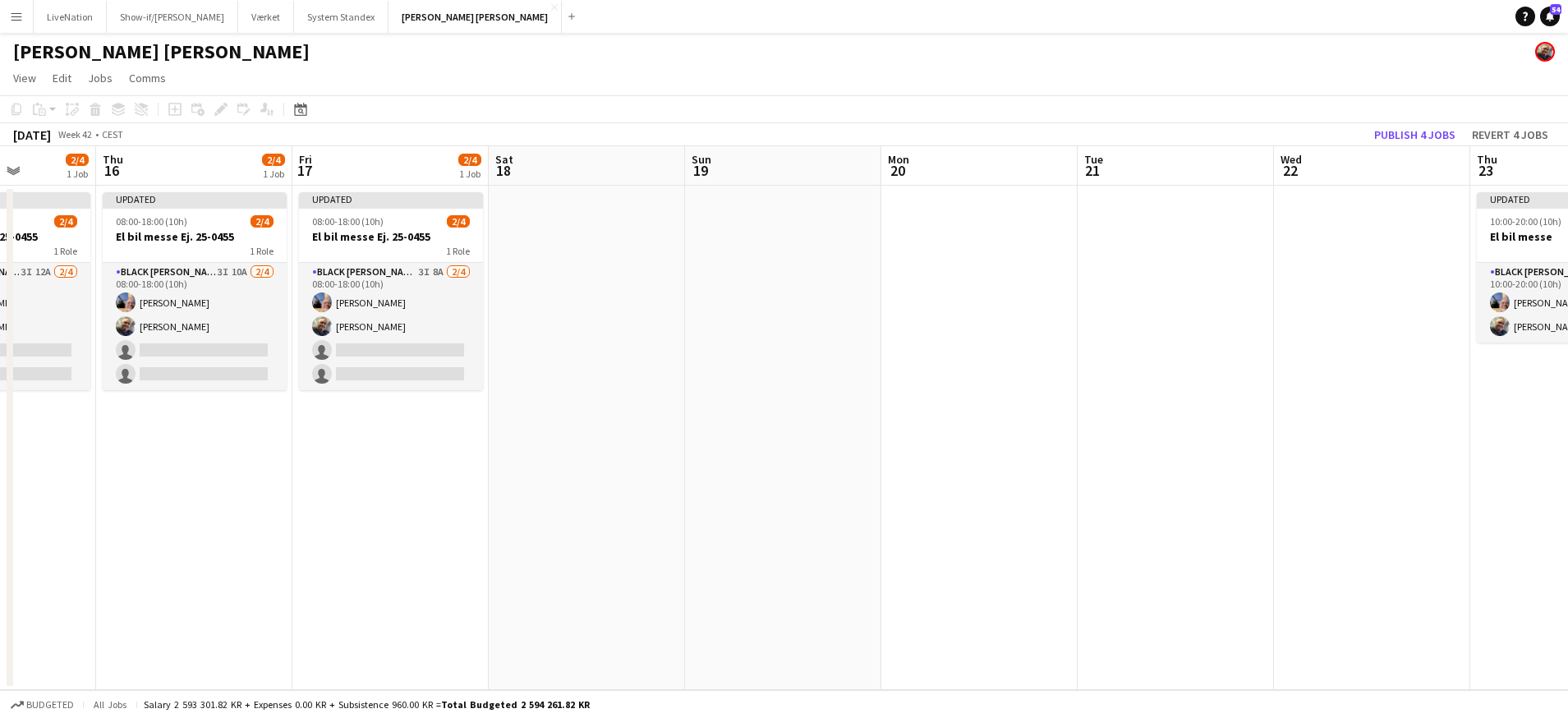
drag, startPoint x: 1085, startPoint y: 183, endPoint x: 1056, endPoint y: 186, distance: 29.2
click at [940, 191] on app-calendar-viewport "Mon 13 Tue 14 Wed 15 2/4 1 Job Thu 16 2/4 1 Job Fri 17 2/4 1 Job Sat 18 Sun 19 …" at bounding box center [784, 418] width 1568 height 544
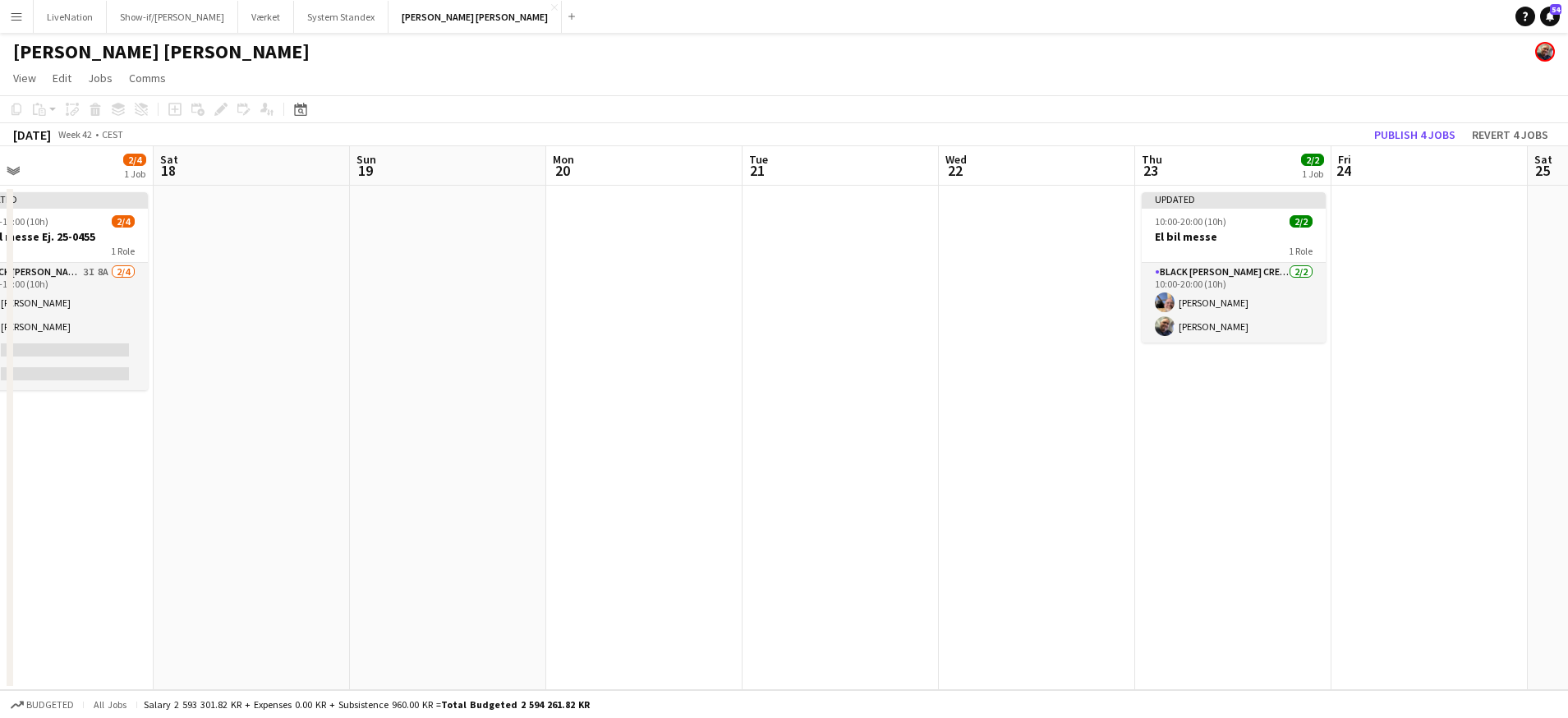
drag, startPoint x: 1082, startPoint y: 184, endPoint x: 858, endPoint y: 186, distance: 224.0
click at [858, 186] on app-calendar-viewport "Tue 14 Wed 15 2/4 1 Job Thu 16 2/4 1 Job Fri 17 2/4 1 Job Sat 18 Sun 19 Mon 20 …" at bounding box center [784, 418] width 1568 height 544
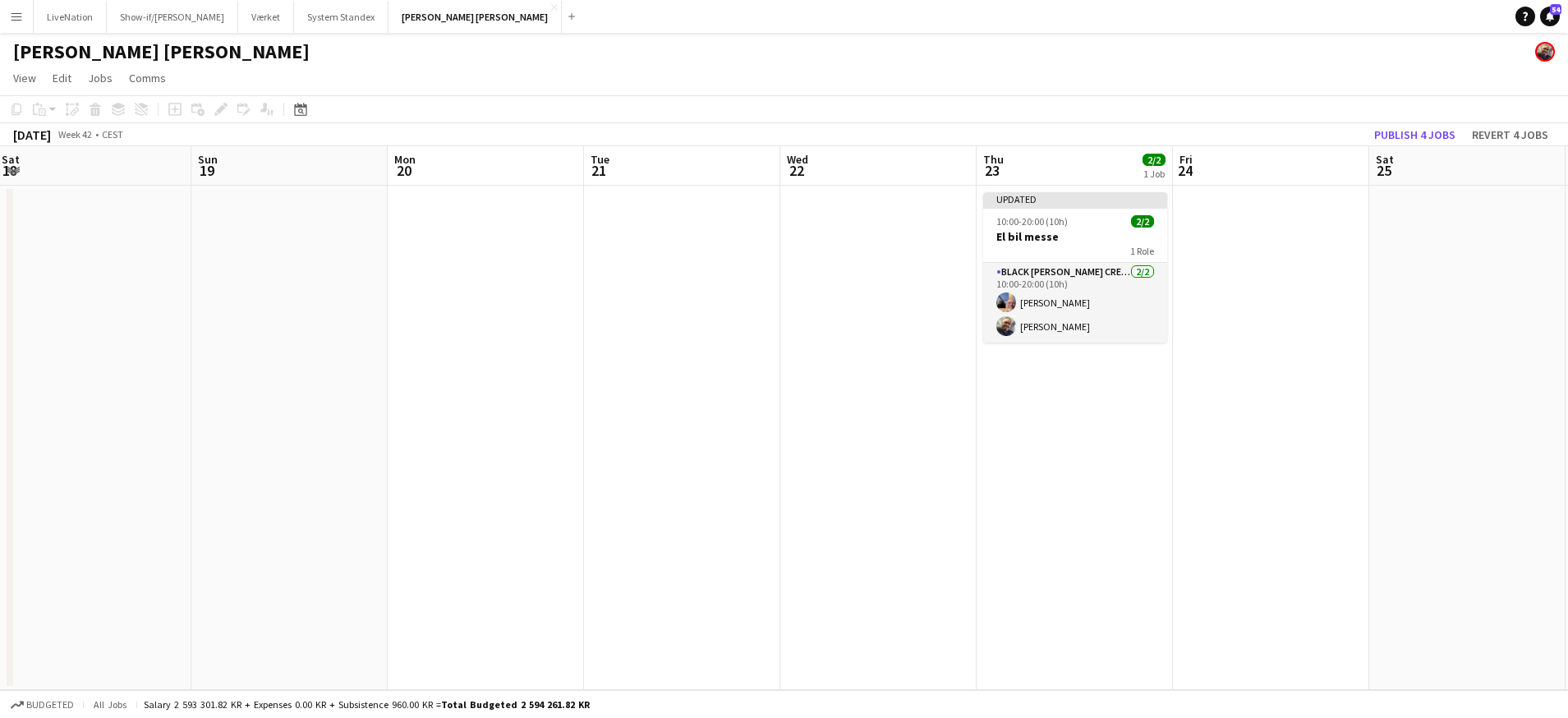
drag, startPoint x: 1098, startPoint y: 175, endPoint x: 843, endPoint y: 182, distance: 255.1
click at [843, 182] on app-calendar-viewport "Wed 15 2/4 1 Job Thu 16 2/4 1 Job Fri 17 2/4 1 Job Sat 18 Sun 19 Mon 20 Tue 21 …" at bounding box center [784, 418] width 1568 height 544
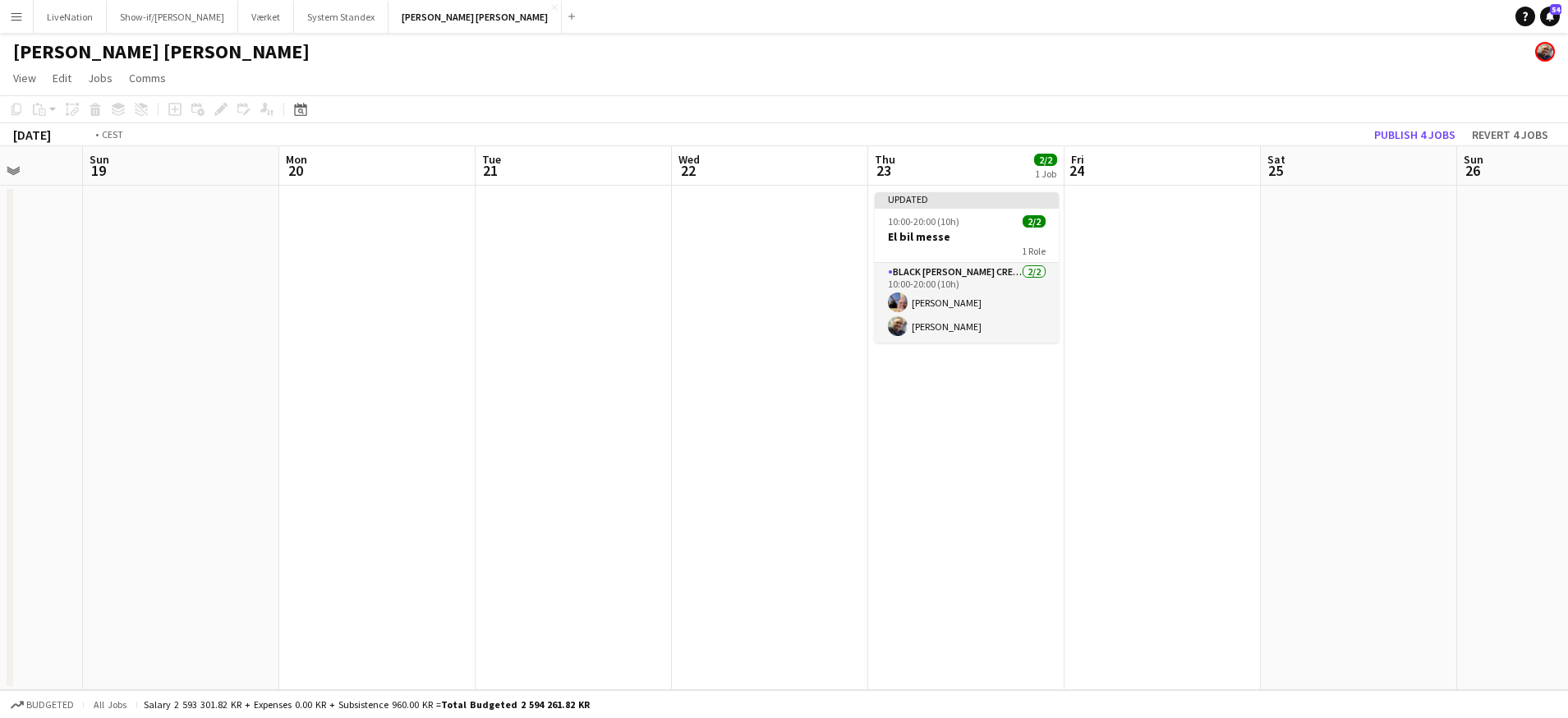
drag, startPoint x: 1193, startPoint y: 164, endPoint x: 940, endPoint y: 179, distance: 253.4
click at [887, 181] on app-calendar-viewport "Thu 16 2/4 1 Job Fri 17 2/4 1 Job Sat 18 Sun 19 Mon 20 Tue 21 Wed 22 Thu 23 2/2…" at bounding box center [784, 418] width 1568 height 544
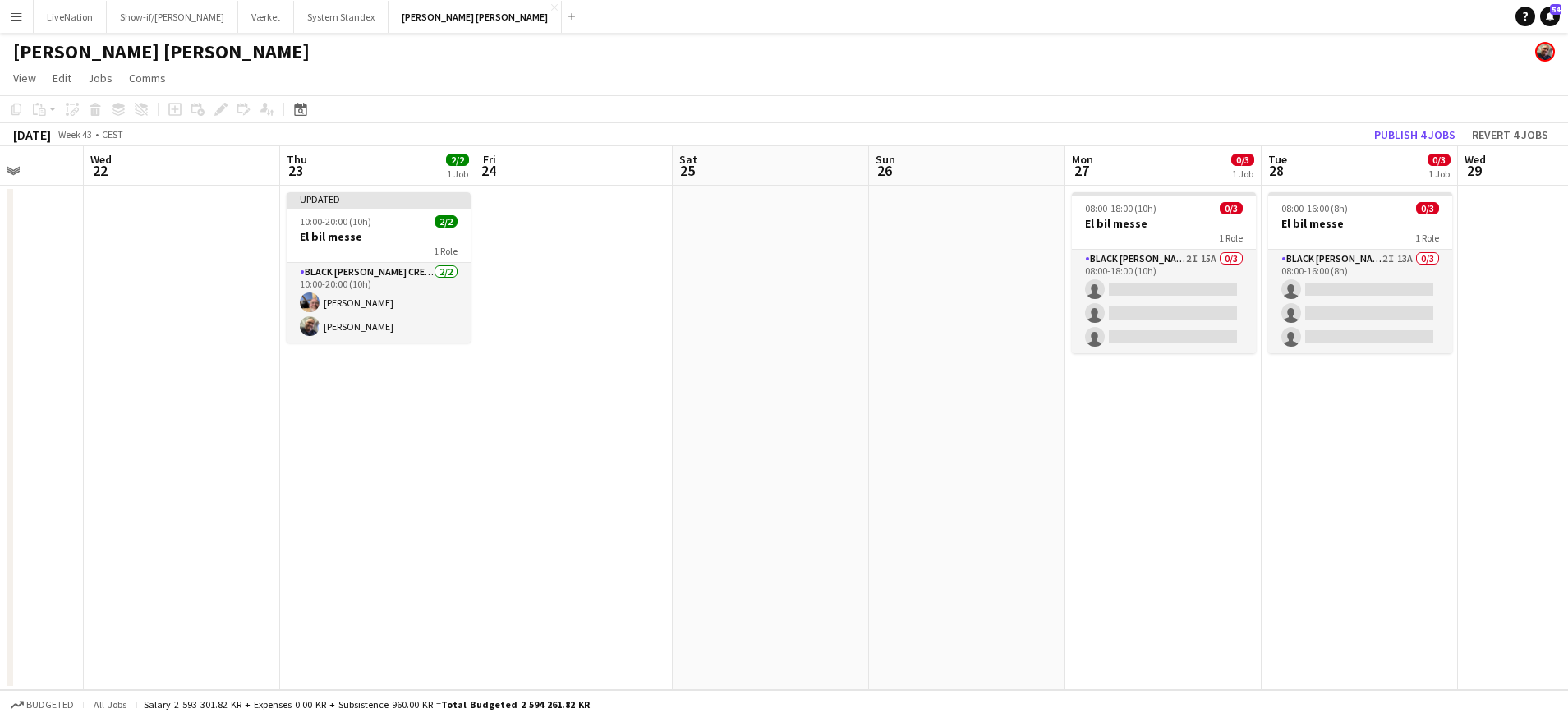
drag, startPoint x: 1093, startPoint y: 169, endPoint x: 938, endPoint y: 176, distance: 155.2
click at [927, 171] on app-calendar-viewport "Sun 19 Mon 20 Tue 21 Wed 22 Thu 23 2/2 1 Job Fri 24 Sat 25 Sun 26 Mon 27 0/3 1 …" at bounding box center [784, 418] width 1568 height 544
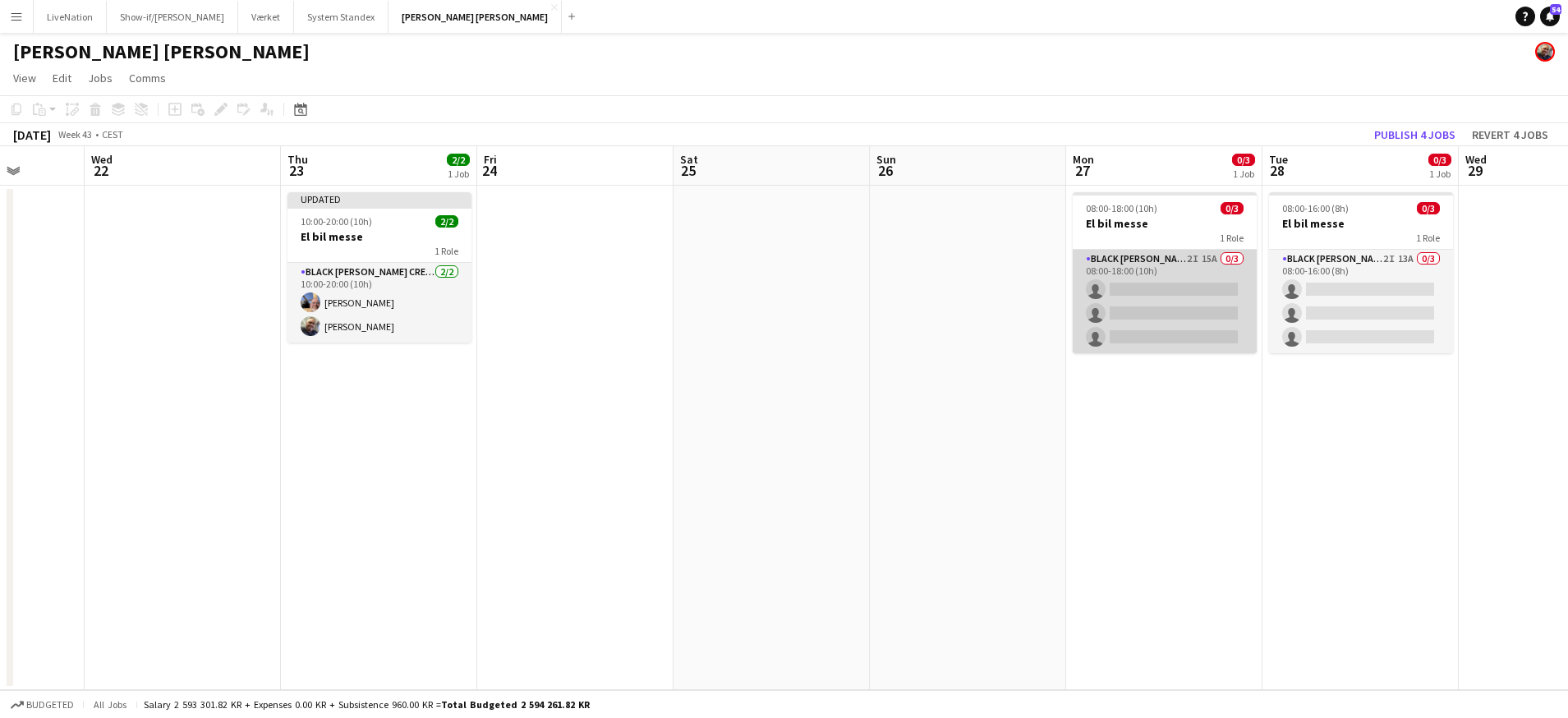
click at [1192, 260] on app-card-role "Black [PERSON_NAME] Crew ([PERSON_NAME]) 2I 15A 0/3 08:00-18:00 (10h) single-ne…" at bounding box center [1165, 301] width 184 height 103
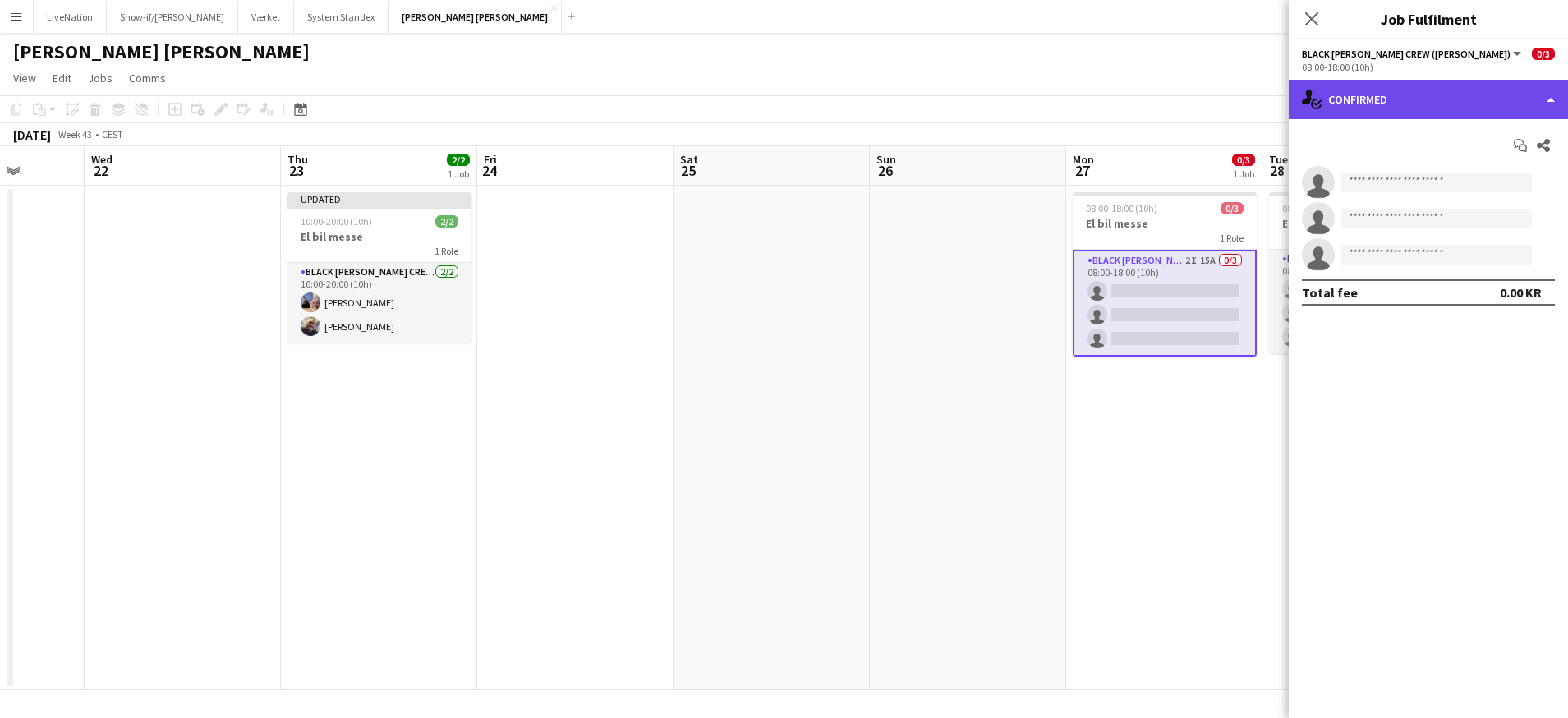
click at [1555, 93] on div "single-neutral-actions-check-2 Confirmed" at bounding box center [1429, 99] width 280 height 39
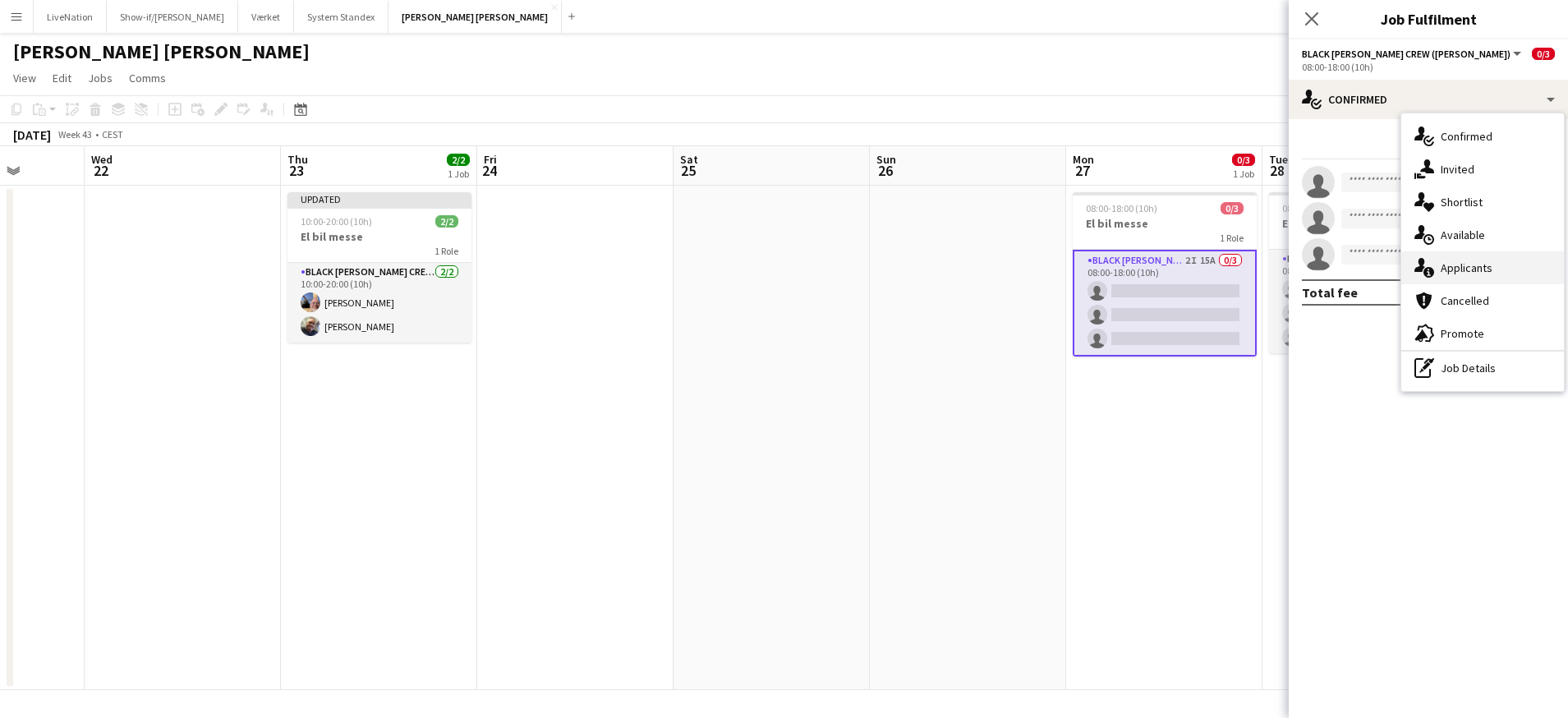
click at [1520, 270] on div "single-neutral-actions-information Applicants" at bounding box center [1482, 267] width 162 height 33
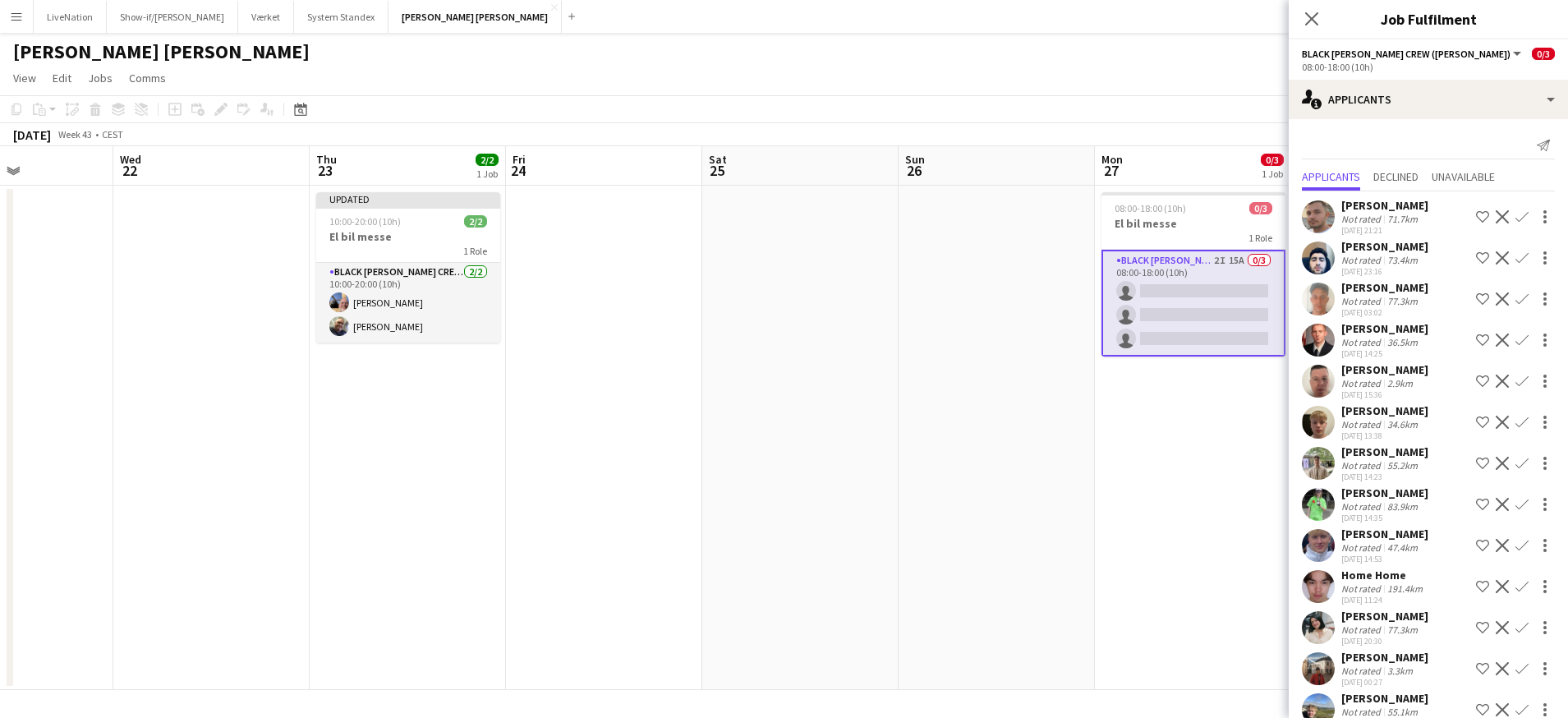
drag, startPoint x: 1184, startPoint y: 171, endPoint x: 1018, endPoint y: 174, distance: 166.0
click at [1018, 174] on app-calendar-viewport "Sun 19 Mon 20 Tue 21 Wed 22 Thu 23 2/2 1 Job Fri 24 Sat 25 Sun 26 Mon 27 0/3 1 …" at bounding box center [784, 418] width 1568 height 544
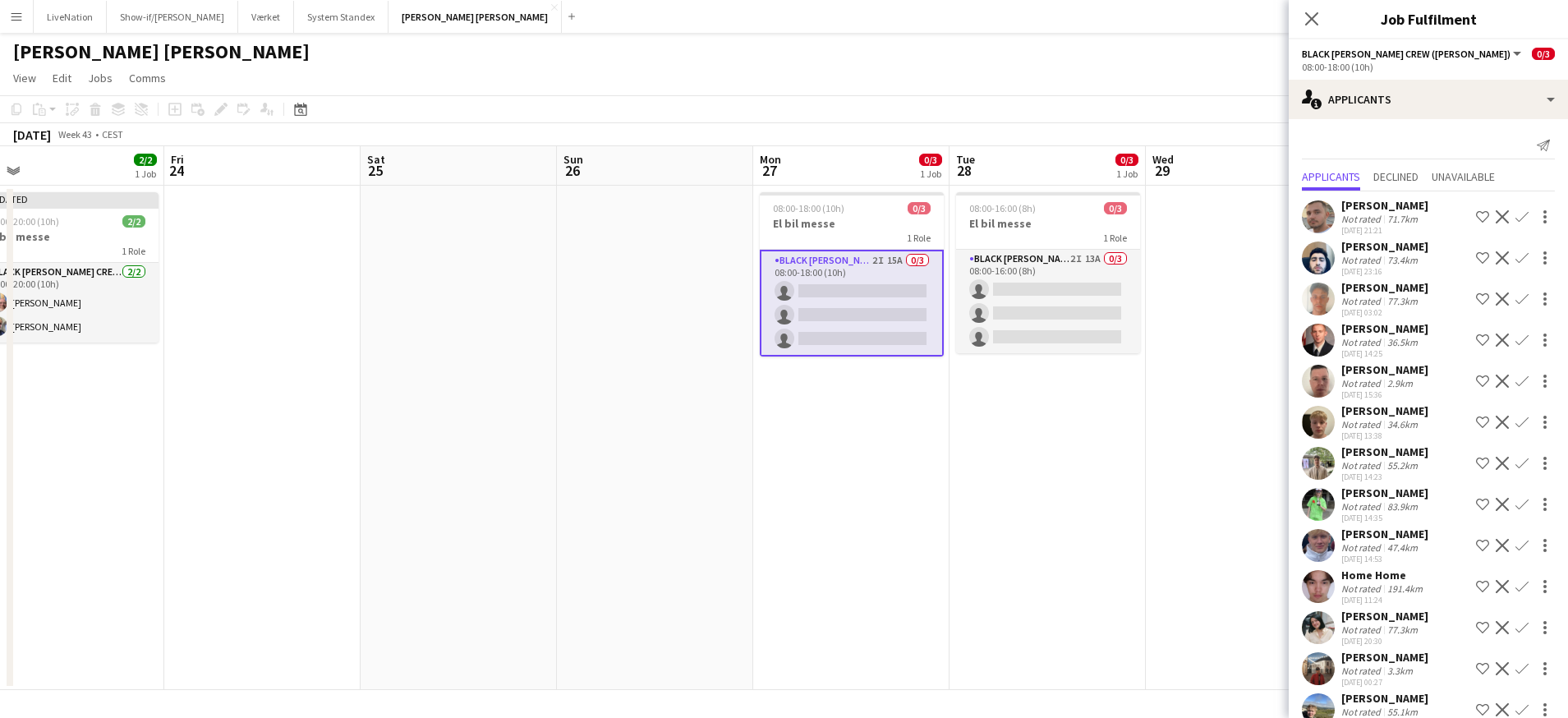
drag, startPoint x: 1004, startPoint y: 177, endPoint x: 873, endPoint y: 186, distance: 131.3
click at [860, 188] on app-calendar-viewport "Mon 20 Tue 21 Wed 22 Thu 23 2/2 1 Job Fri 24 Sat 25 Sun 26 Mon 27 0/3 1 Job Tue…" at bounding box center [784, 418] width 1568 height 544
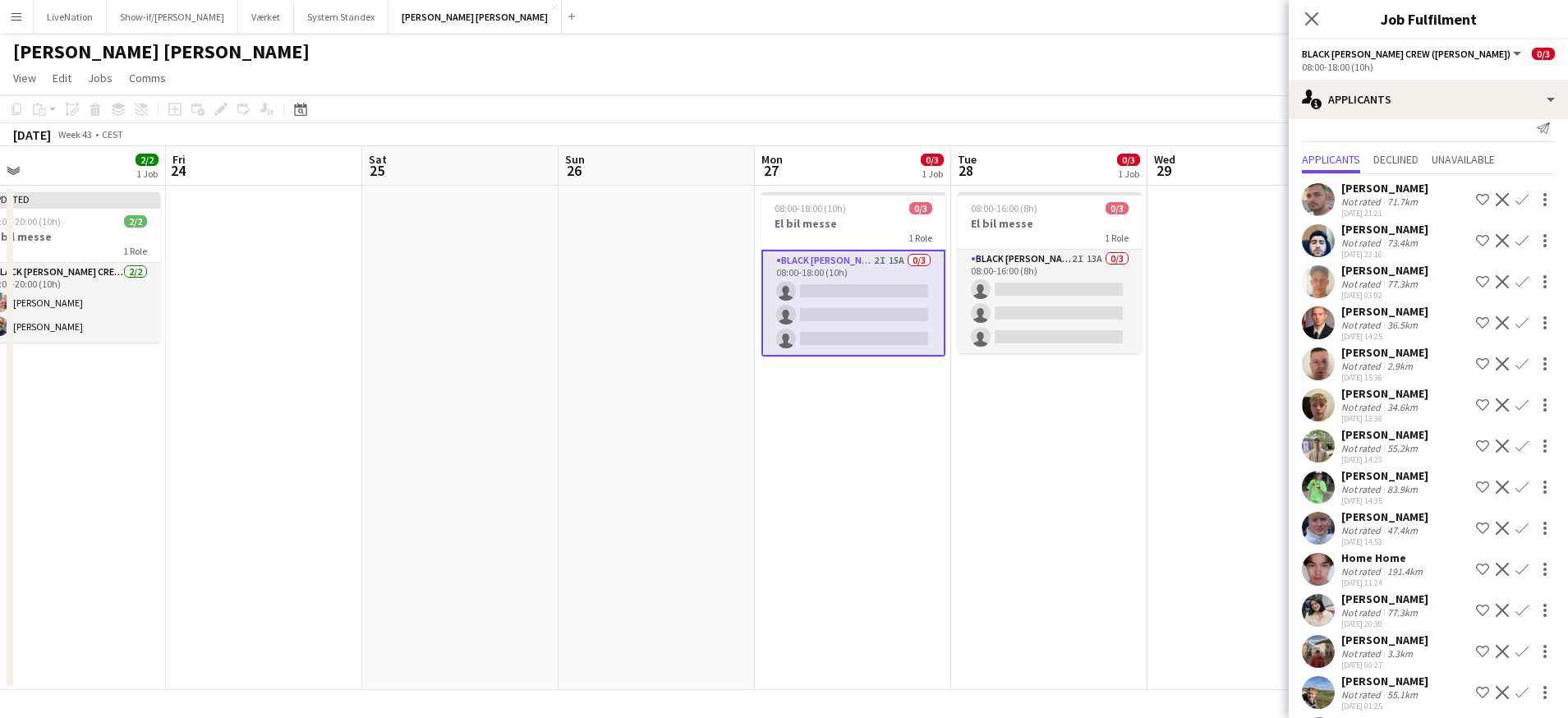
scroll to position [98, 0]
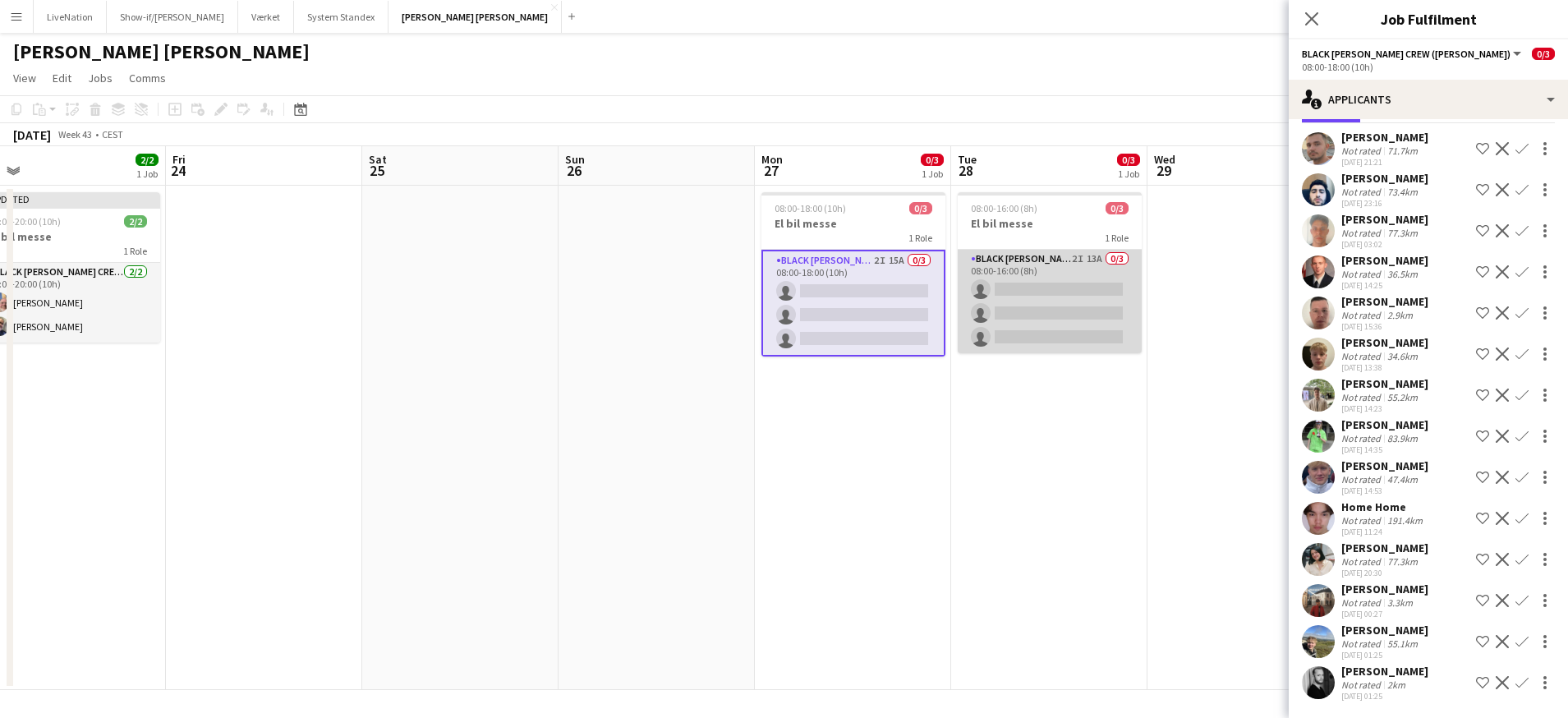
click at [1071, 260] on app-card-role "Black [PERSON_NAME] Crew ([PERSON_NAME]) 2I 13A 0/3 08:00-16:00 (8h) single-neu…" at bounding box center [1049, 301] width 184 height 103
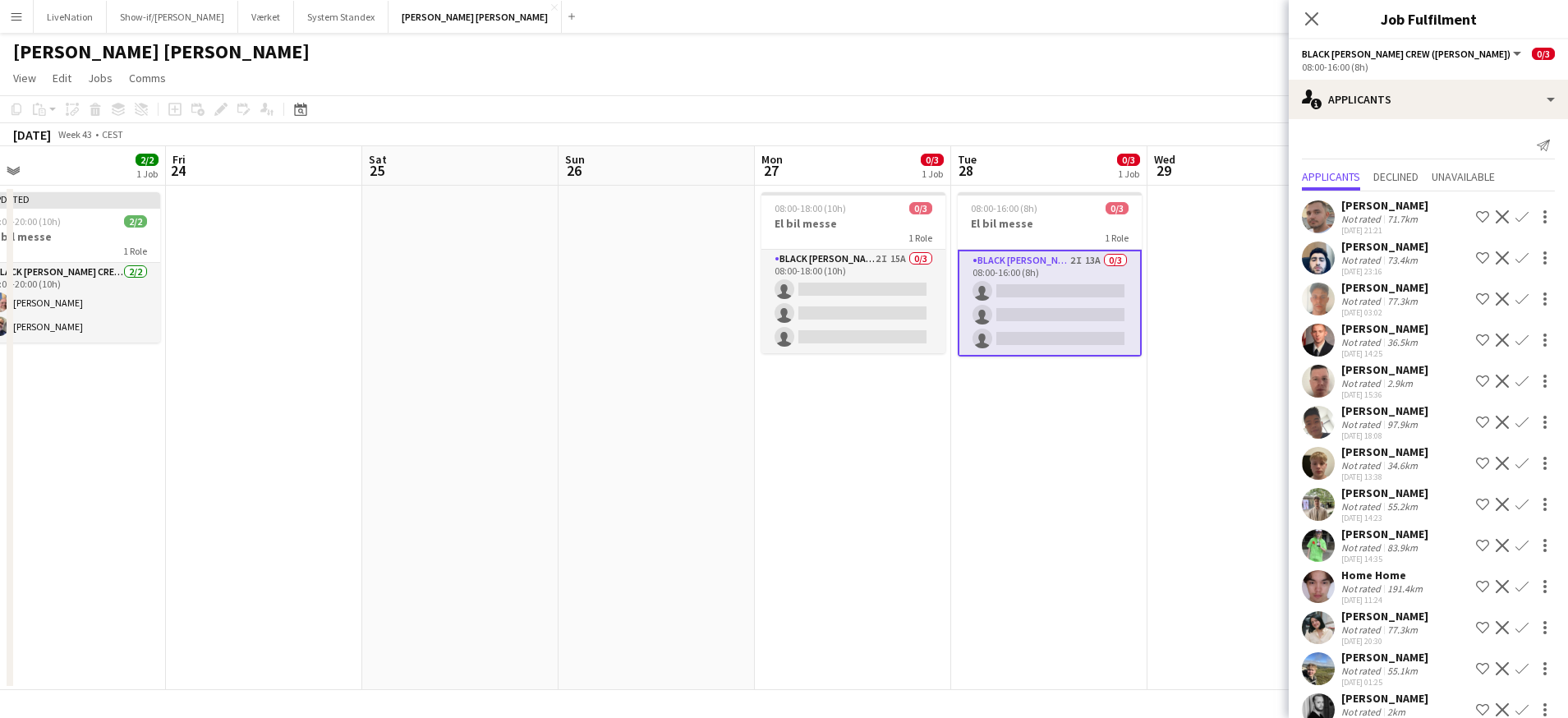
scroll to position [27, 0]
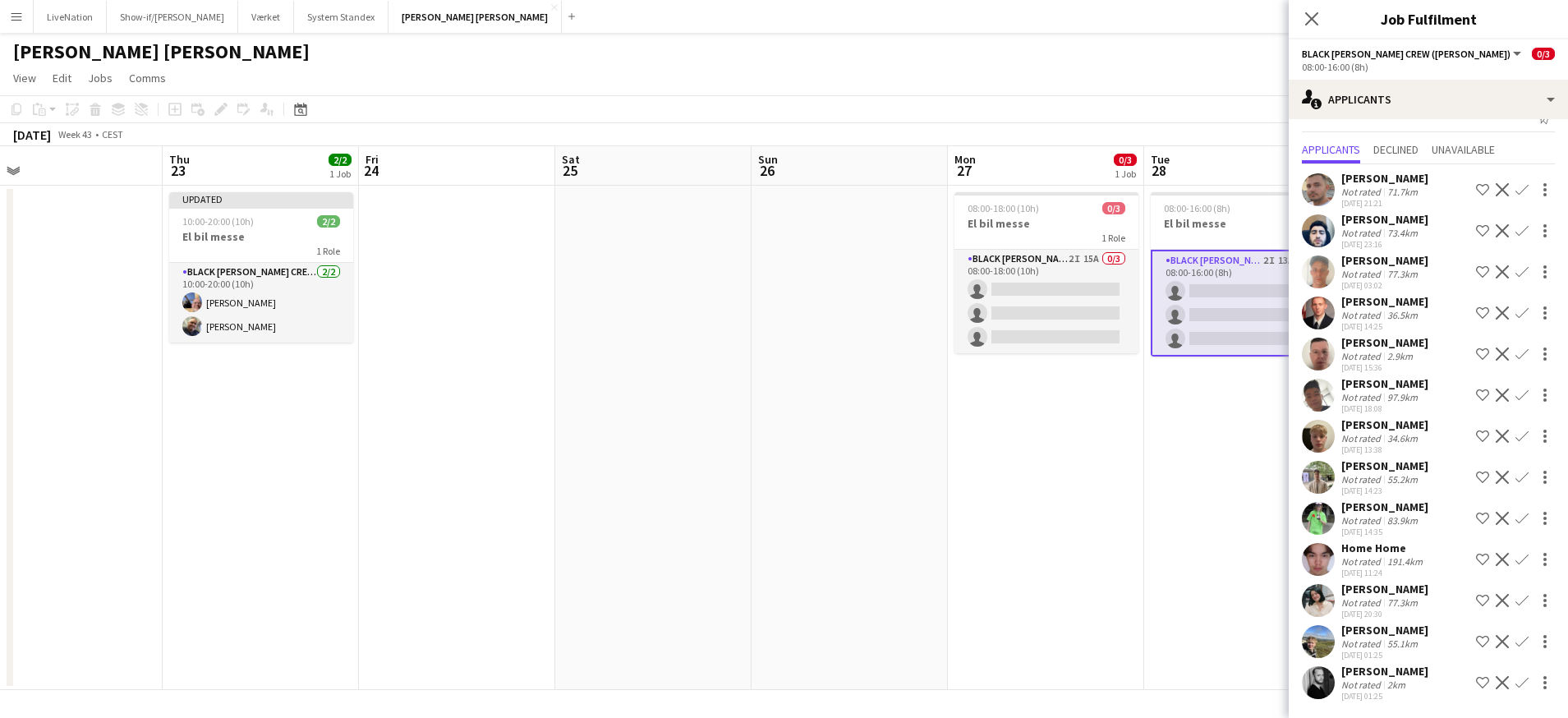
drag, startPoint x: 356, startPoint y: 167, endPoint x: 456, endPoint y: 168, distance: 100.0
click at [477, 172] on app-calendar-viewport "Mon 20 Tue 21 Wed 22 Thu 23 2/2 1 Job Fri 24 Sat 25 Sun 26 Mon 27 0/3 1 Job Tue…" at bounding box center [784, 418] width 1568 height 544
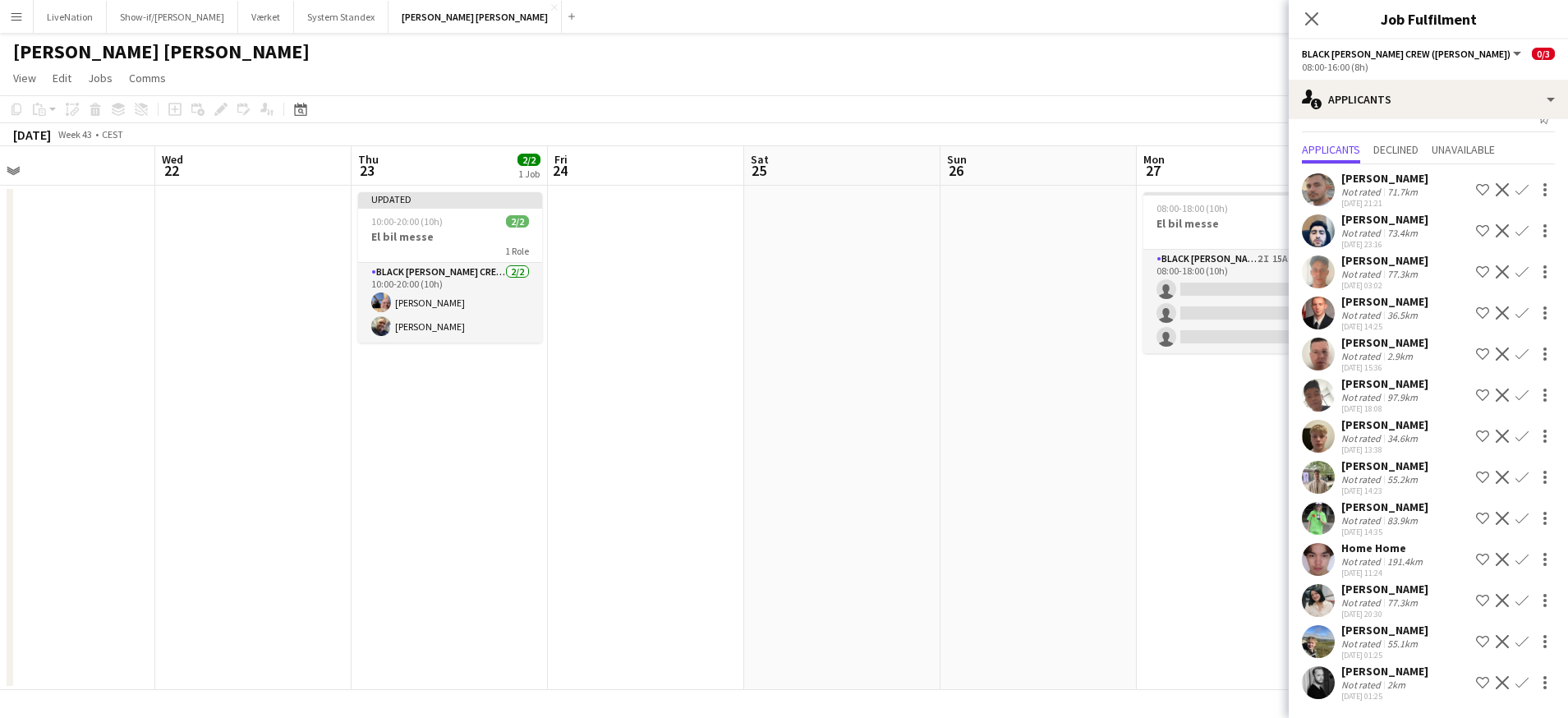
drag, startPoint x: 365, startPoint y: 182, endPoint x: 336, endPoint y: 168, distance: 32.2
click at [416, 168] on app-calendar-viewport "Sun 19 Mon 20 Tue 21 Wed 22 Thu 23 2/2 1 Job Fri 24 Sat 25 Sun 26 Mon 27 0/3 1 …" at bounding box center [784, 418] width 1568 height 544
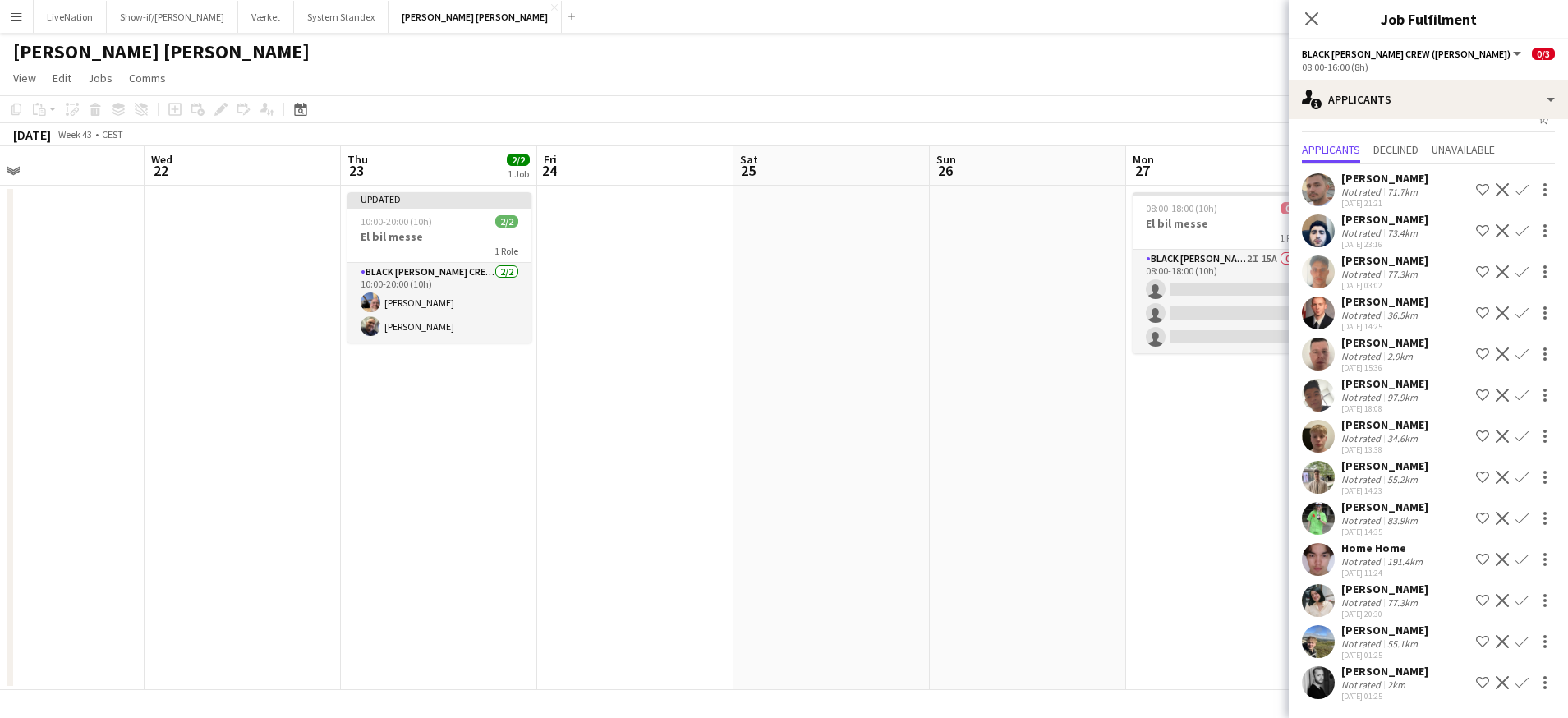
drag, startPoint x: 250, startPoint y: 186, endPoint x: 425, endPoint y: 153, distance: 178.1
click at [427, 154] on app-calendar-viewport "Sun 19 Mon 20 Tue 21 Wed 22 Thu 23 2/2 1 Job Fri 24 Sat 25 Sun 26 Mon 27 0/3 1 …" at bounding box center [784, 418] width 1568 height 544
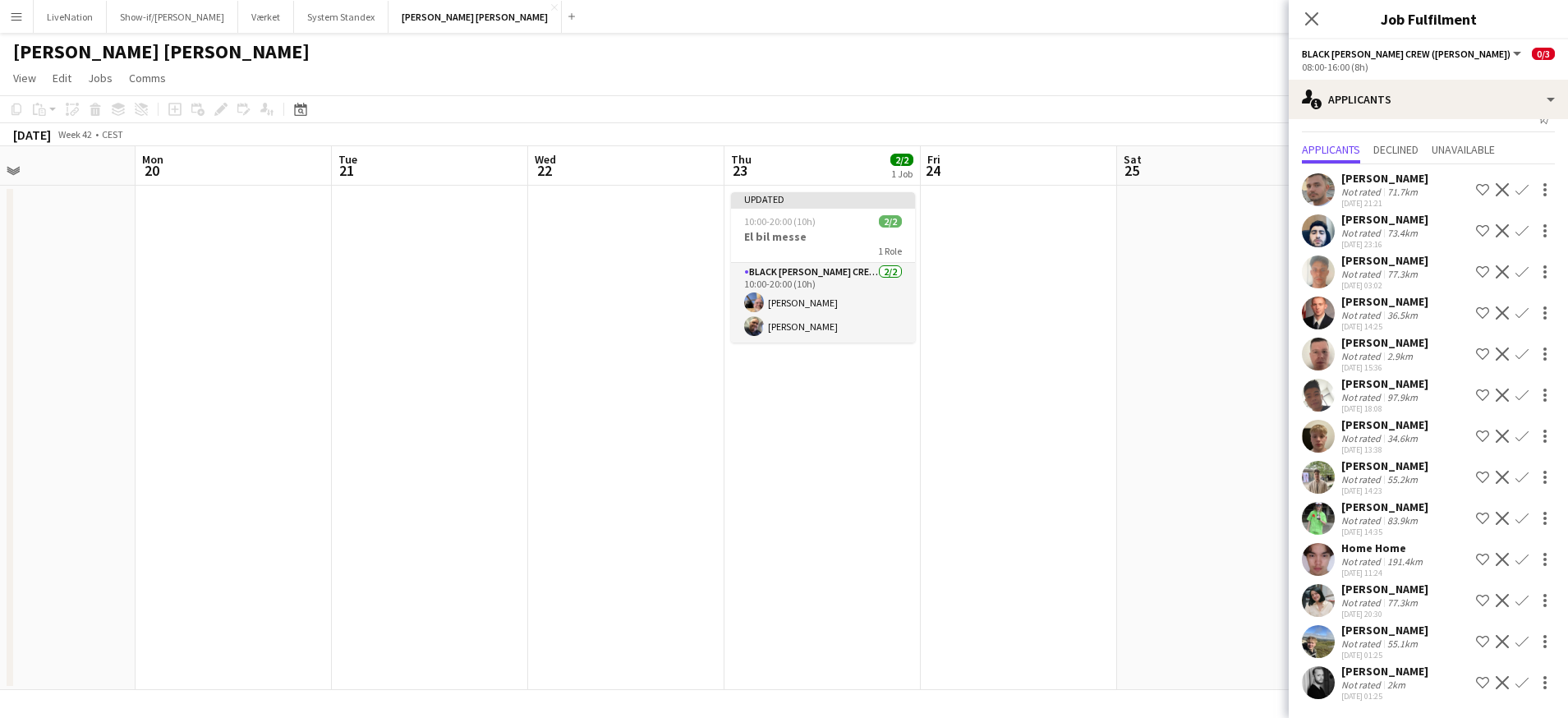
drag, startPoint x: 207, startPoint y: 186, endPoint x: 234, endPoint y: 173, distance: 30.0
click at [455, 165] on app-calendar-viewport "Fri 17 2/4 1 Job Sat 18 Sun 19 Mon 20 Tue 21 Wed 22 Thu 23 2/2 1 Job Fri 24 Sat…" at bounding box center [784, 418] width 1568 height 544
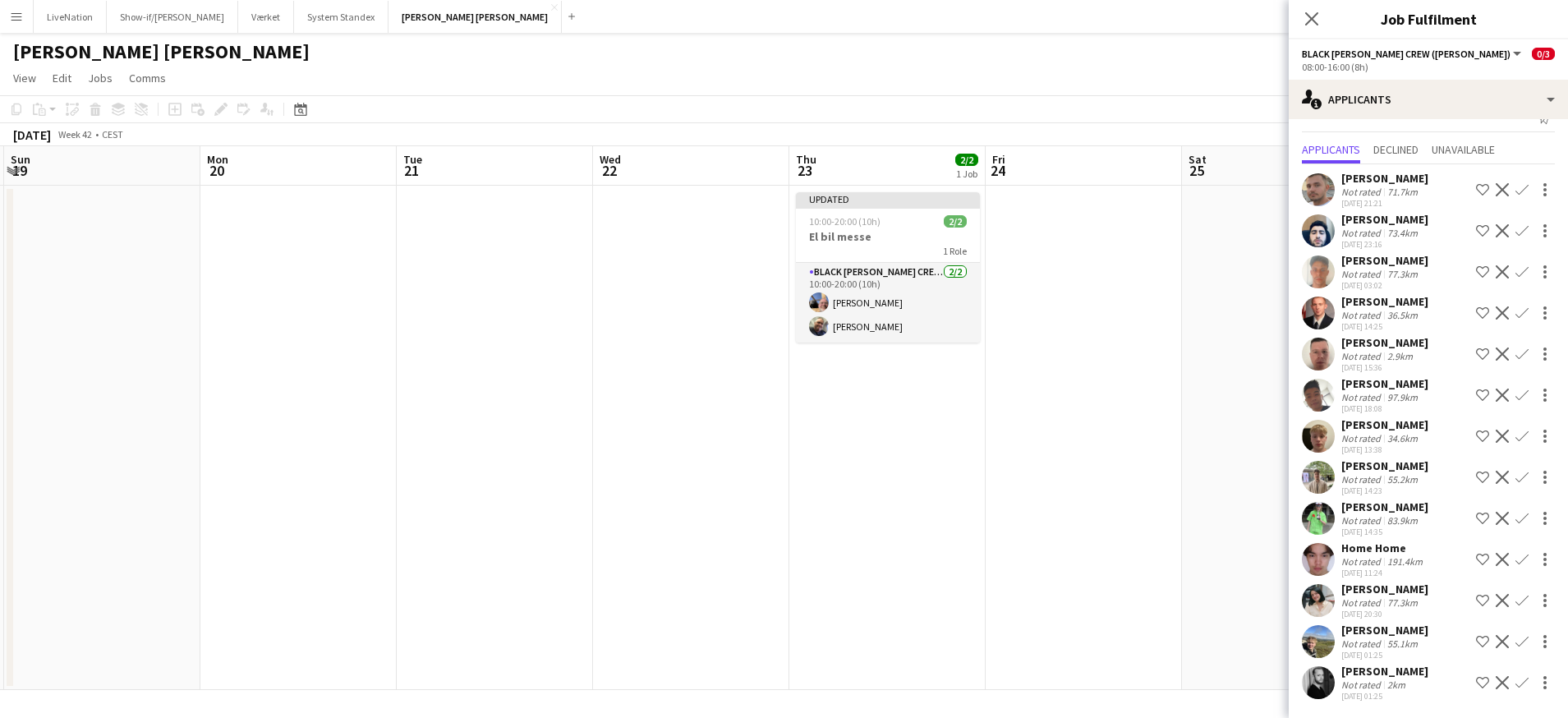
drag, startPoint x: 250, startPoint y: 180, endPoint x: 369, endPoint y: 162, distance: 120.4
click at [474, 161] on app-calendar-viewport "Fri 17 2/4 1 Job Sat 18 Sun 19 Mon 20 Tue 21 Wed 22 Thu 23 2/2 1 Job Fri 24 Sat…" at bounding box center [784, 418] width 1568 height 544
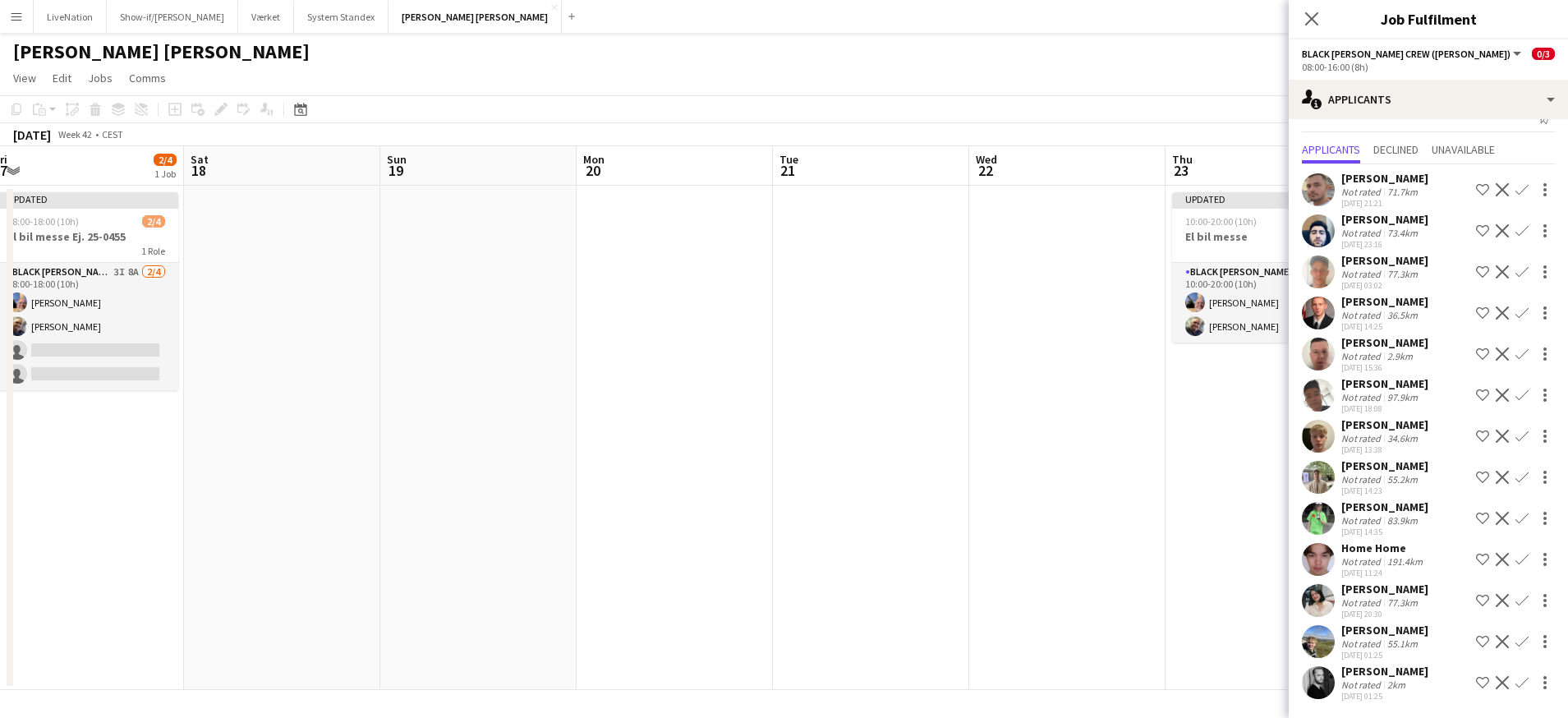
drag, startPoint x: 260, startPoint y: 180, endPoint x: 437, endPoint y: 166, distance: 177.6
click at [452, 166] on app-calendar-viewport "Wed 15 2/4 1 Job Thu 16 2/4 1 Job Fri 17 2/4 1 Job Sat 18 Sun 19 Mon 20 Tue 21 …" at bounding box center [784, 418] width 1568 height 544
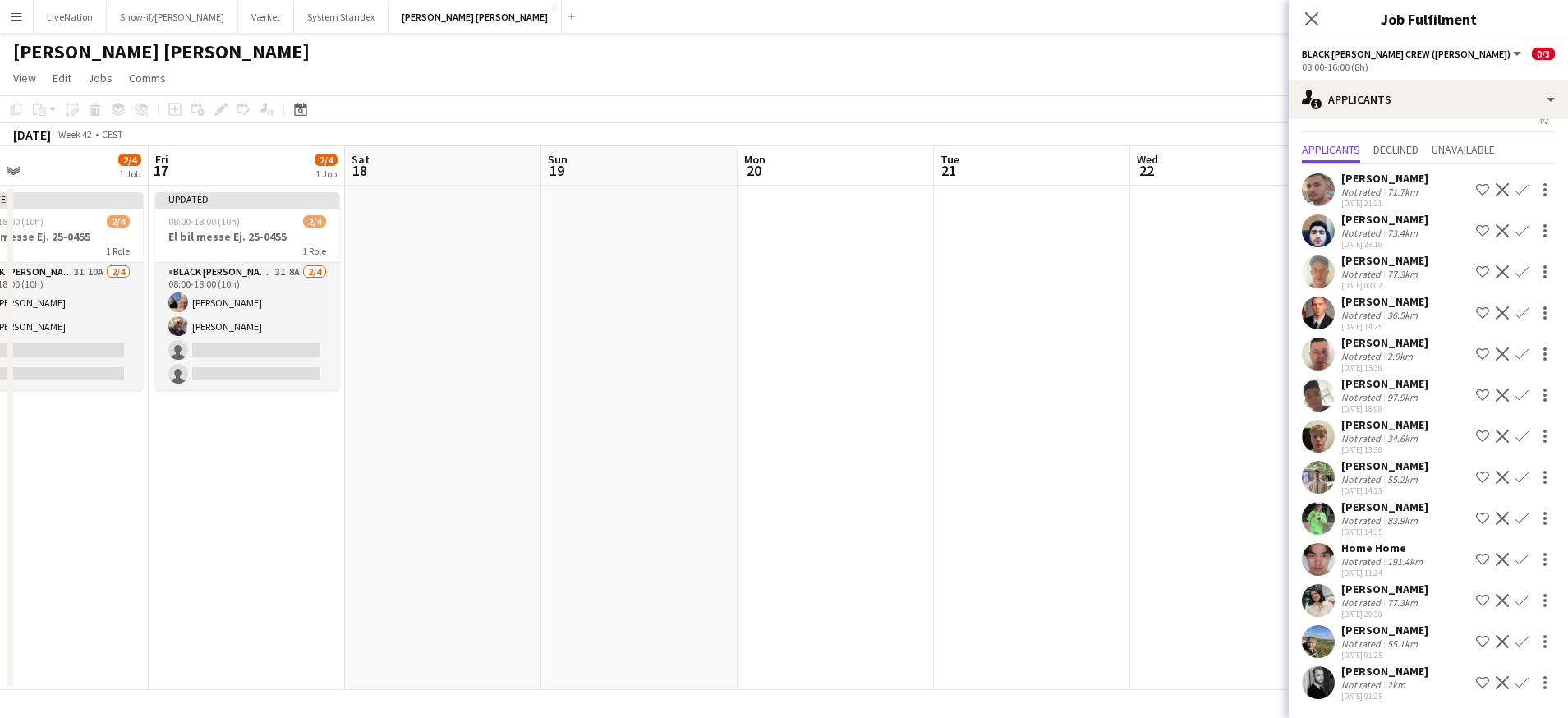
drag, startPoint x: 304, startPoint y: 175, endPoint x: 489, endPoint y: 151, distance: 186.6
click at [489, 151] on app-calendar-viewport "Tue 14 Wed 15 2/4 1 Job Thu 16 2/4 1 Job Fri 17 2/4 1 Job Sat 18 Sun 19 Mon 20 …" at bounding box center [784, 418] width 1568 height 544
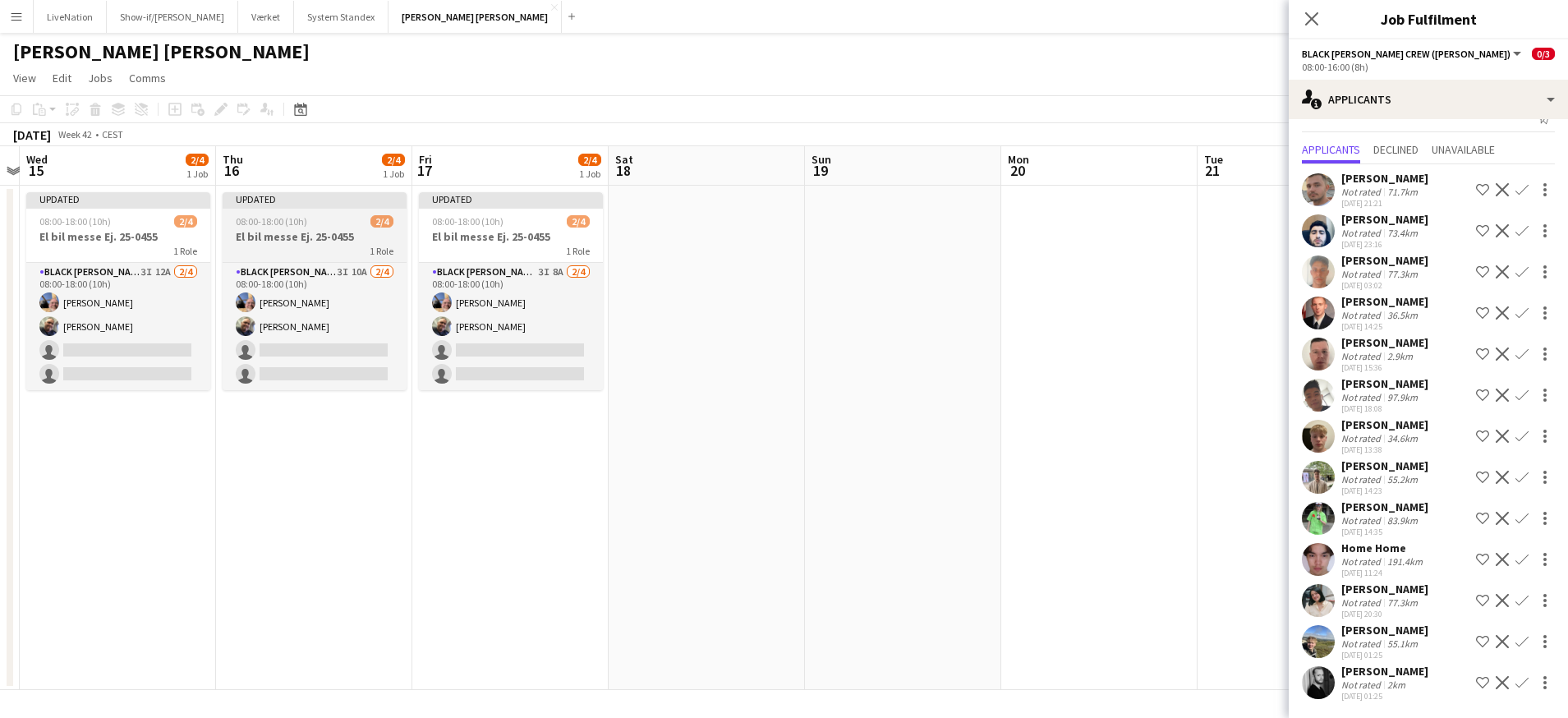
drag, startPoint x: 372, startPoint y: 172, endPoint x: 366, endPoint y: 195, distance: 23.8
click at [394, 173] on app-calendar-viewport "Mon 13 Tue 14 Wed 15 2/4 1 Job Thu 16 2/4 1 Job Fri 17 2/4 1 Job Sat 18 Sun 19 …" at bounding box center [784, 418] width 1568 height 544
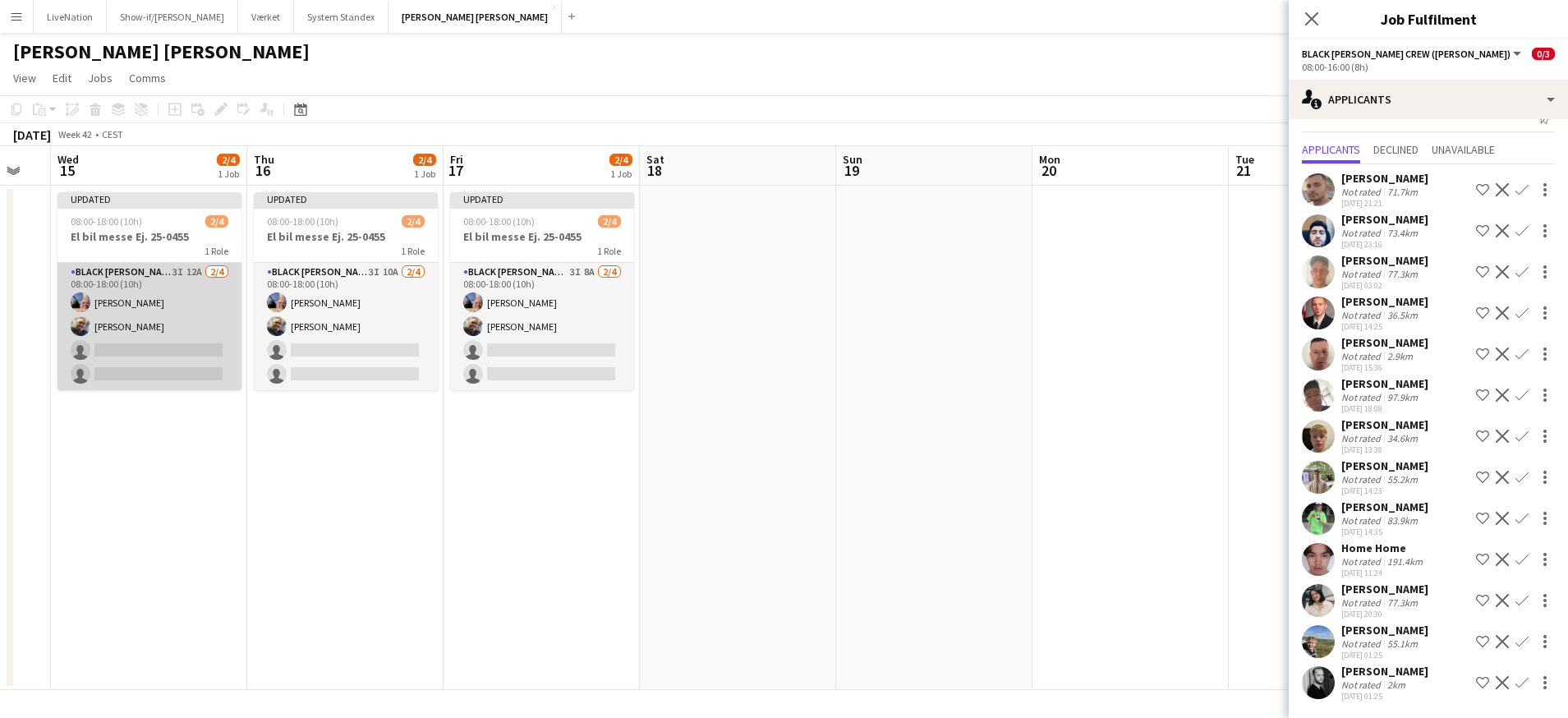
click at [194, 274] on app-card-role "Black [PERSON_NAME] Crew ([PERSON_NAME]) 3I 12A [DATE] 08:00-18:00 (10h) [PERSO…" at bounding box center [149, 326] width 184 height 127
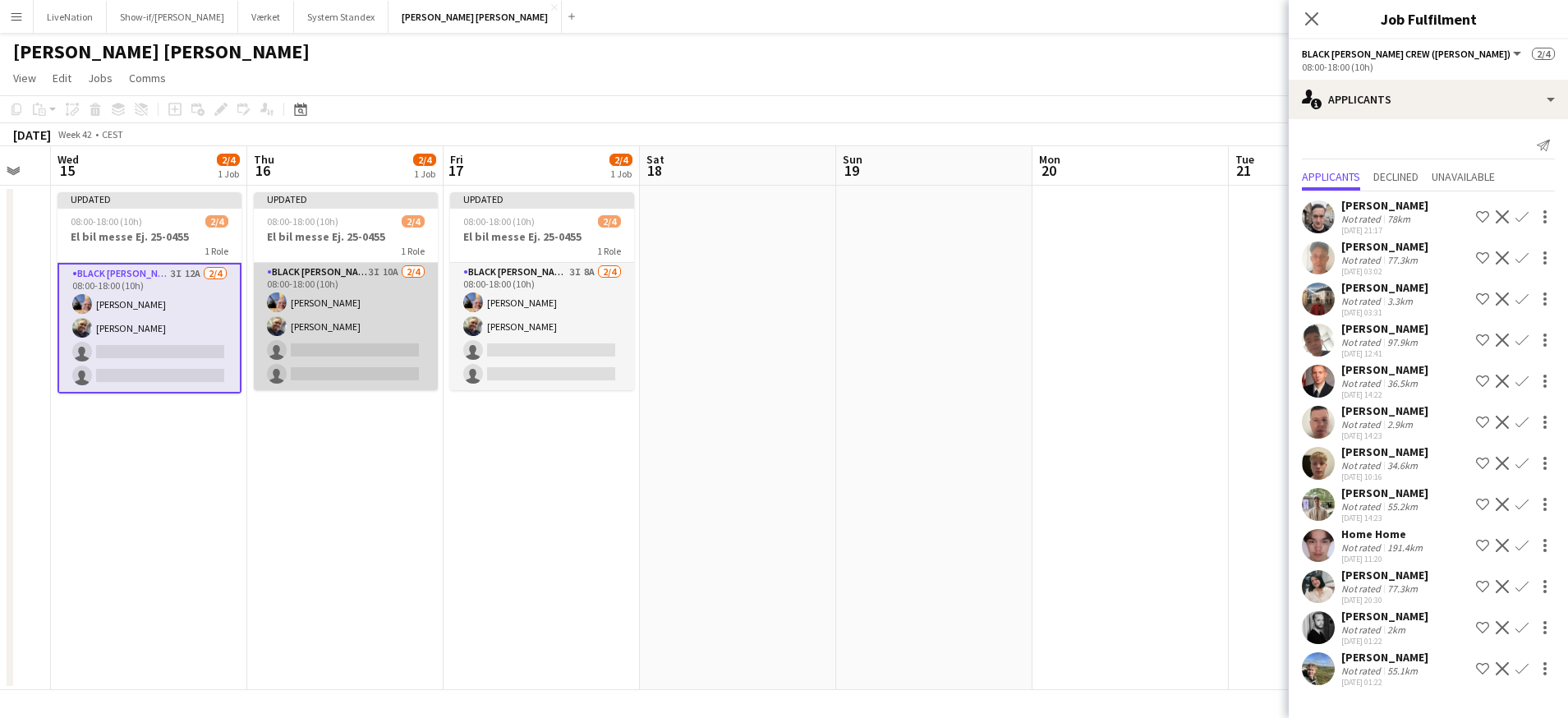
click at [349, 270] on app-card-role "Black [PERSON_NAME] Crew ([PERSON_NAME]) 3I 10A [DATE] 08:00-18:00 (10h) [PERSO…" at bounding box center [345, 326] width 184 height 127
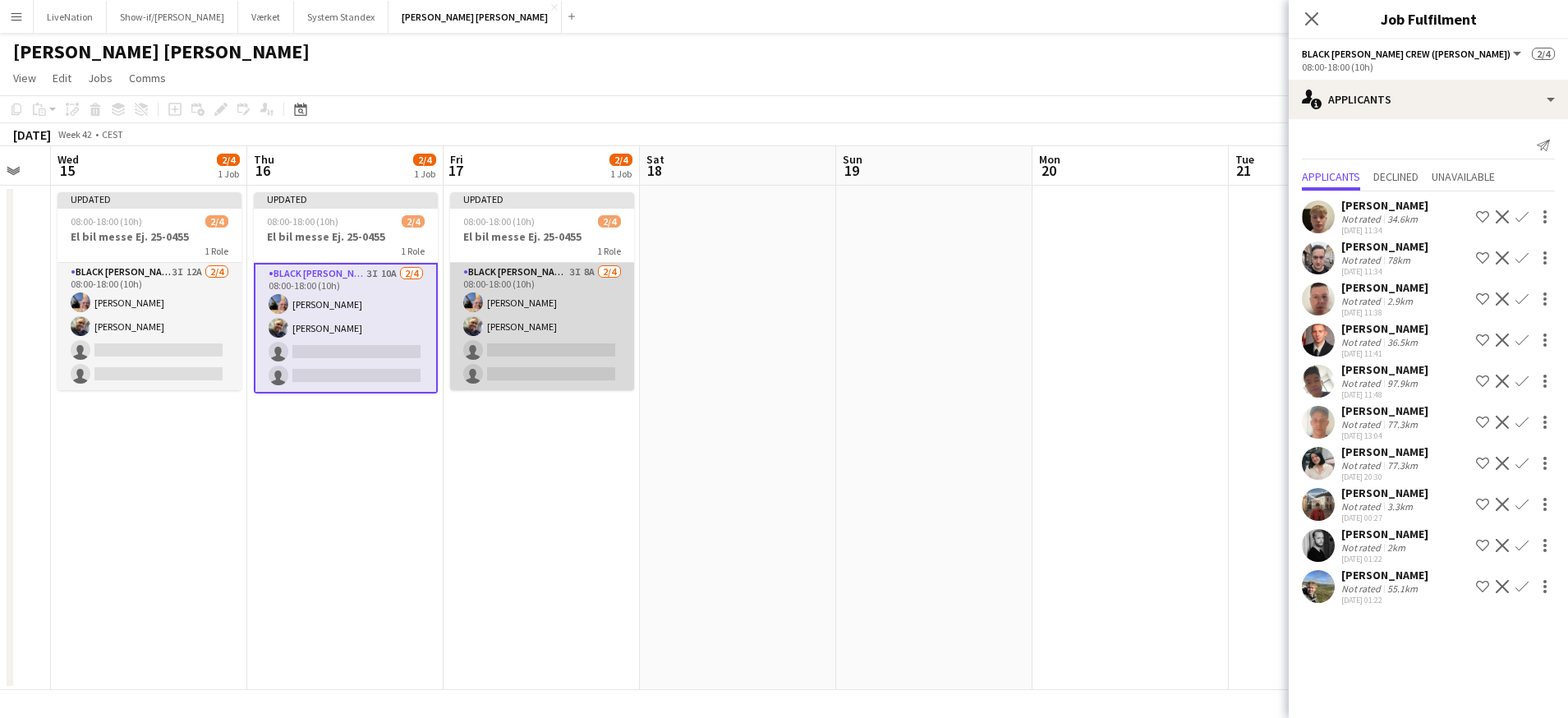
click at [519, 274] on app-card-role "Black [PERSON_NAME] Crew ([PERSON_NAME]) 3I 8A [DATE] 08:00-18:00 (10h) [PERSON…" at bounding box center [541, 326] width 184 height 127
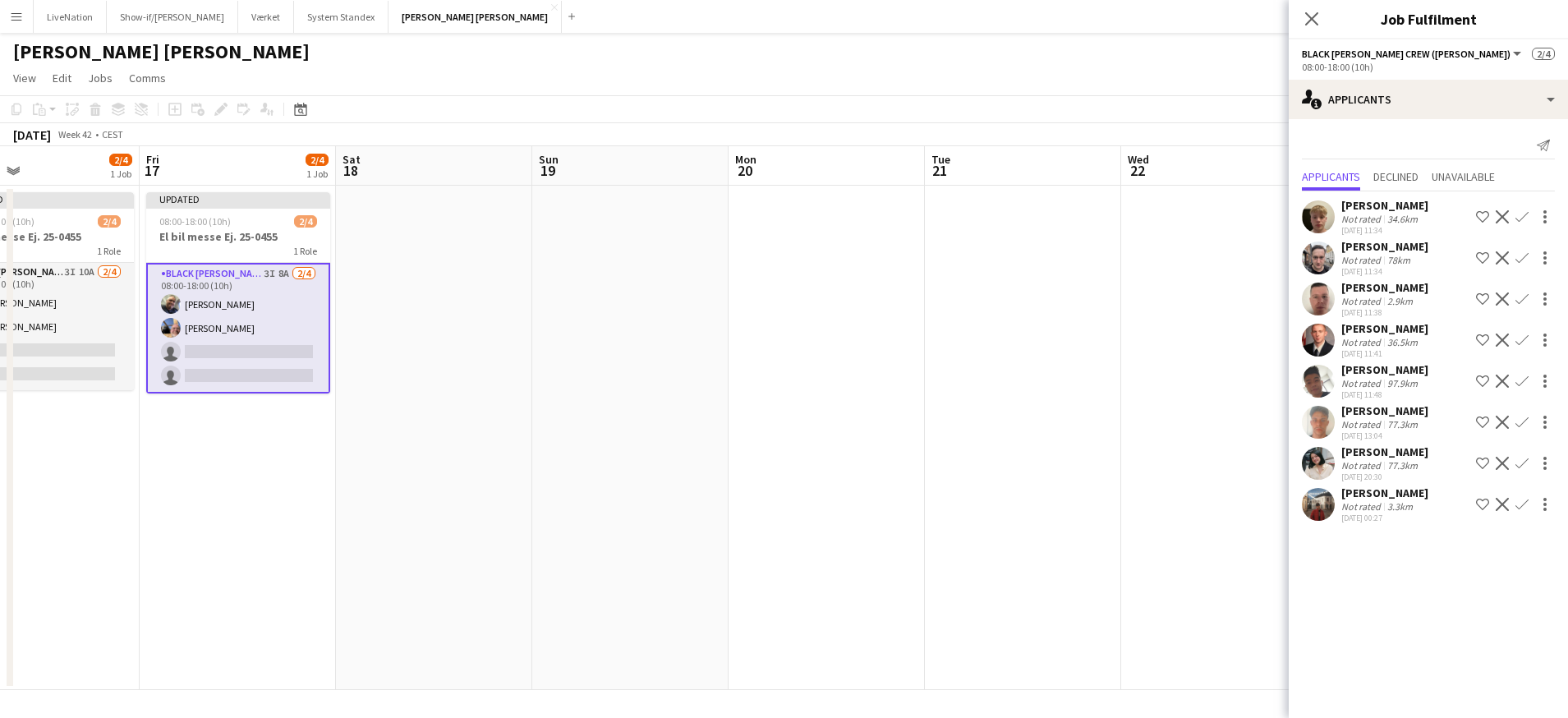
drag, startPoint x: 811, startPoint y: 304, endPoint x: 498, endPoint y: 301, distance: 313.0
click at [498, 301] on app-calendar-viewport "Mon 13 Tue 14 Wed 15 2/4 1 Job Thu 16 2/4 1 Job Fri 17 2/4 1 Job Sat 18 Sun 19 …" at bounding box center [784, 418] width 1568 height 544
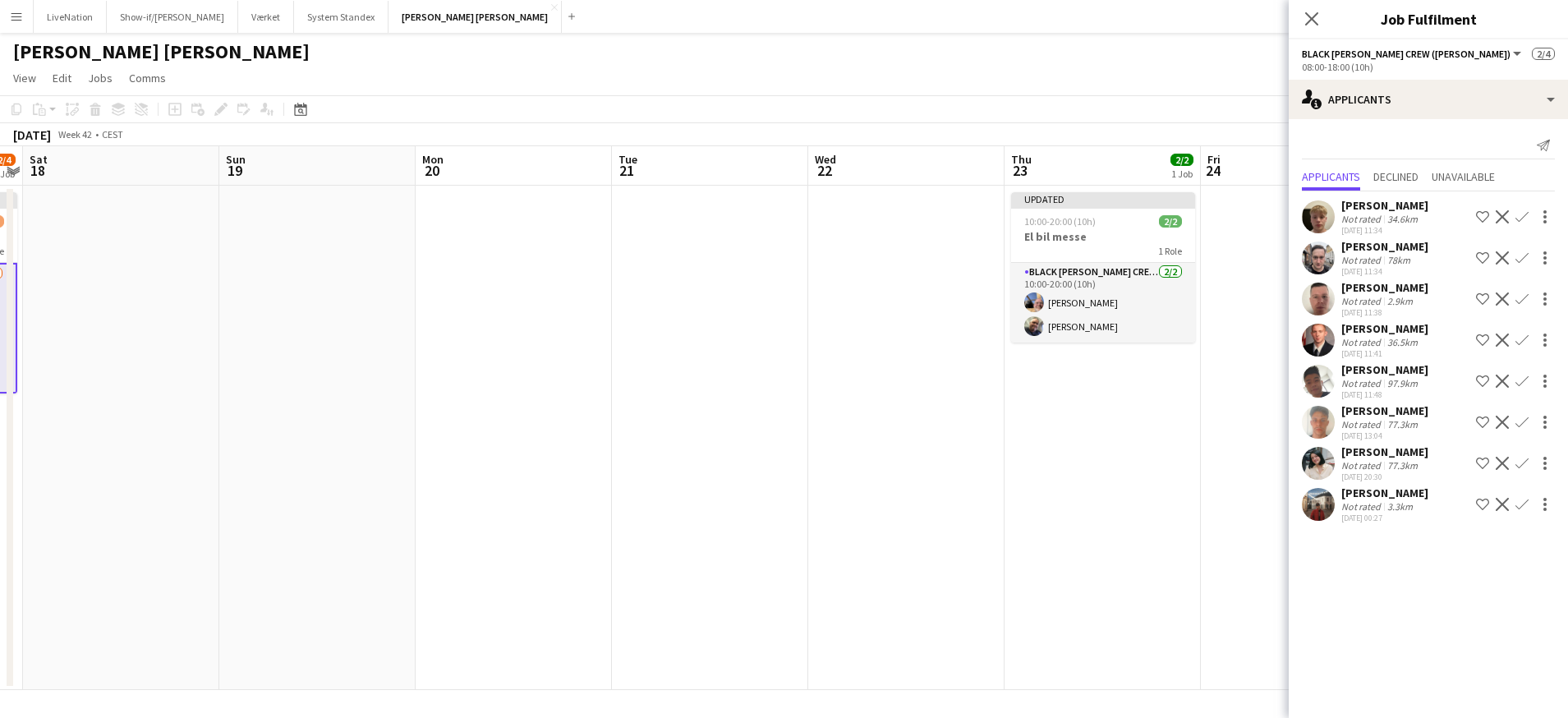
drag, startPoint x: 904, startPoint y: 269, endPoint x: 649, endPoint y: 311, distance: 258.4
click at [488, 323] on app-calendar-viewport "Tue 14 Wed 15 2/4 1 Job Thu 16 2/4 1 Job Fri 17 2/4 1 Job Sat 18 Sun 19 Mon 20 …" at bounding box center [784, 418] width 1568 height 544
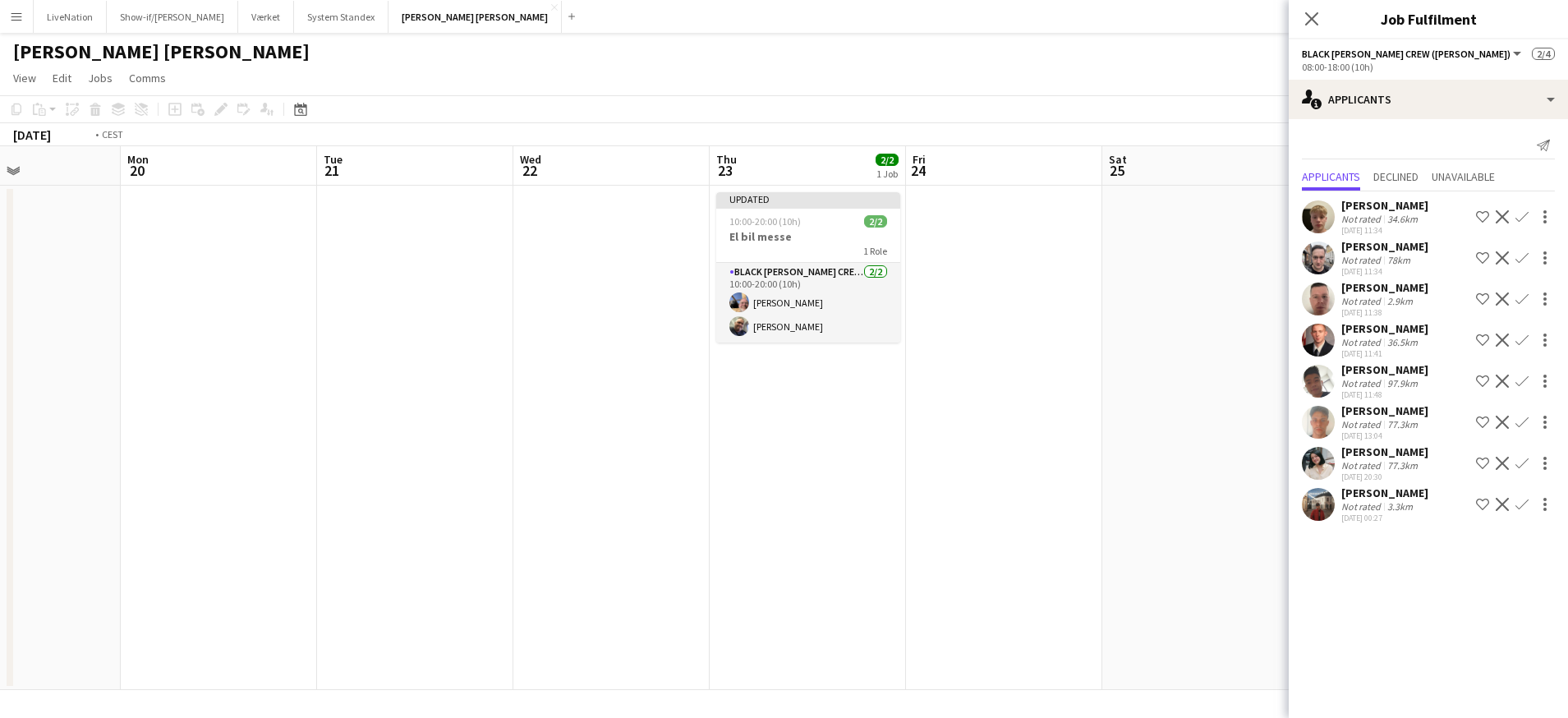
drag, startPoint x: 689, startPoint y: 339, endPoint x: 486, endPoint y: 353, distance: 203.5
click at [486, 353] on app-calendar-viewport "Thu 16 2/4 1 Job Fri 17 2/4 1 Job Sat 18 Sun 19 Mon 20 Tue 21 Wed 22 Thu 23 2/2…" at bounding box center [784, 418] width 1568 height 544
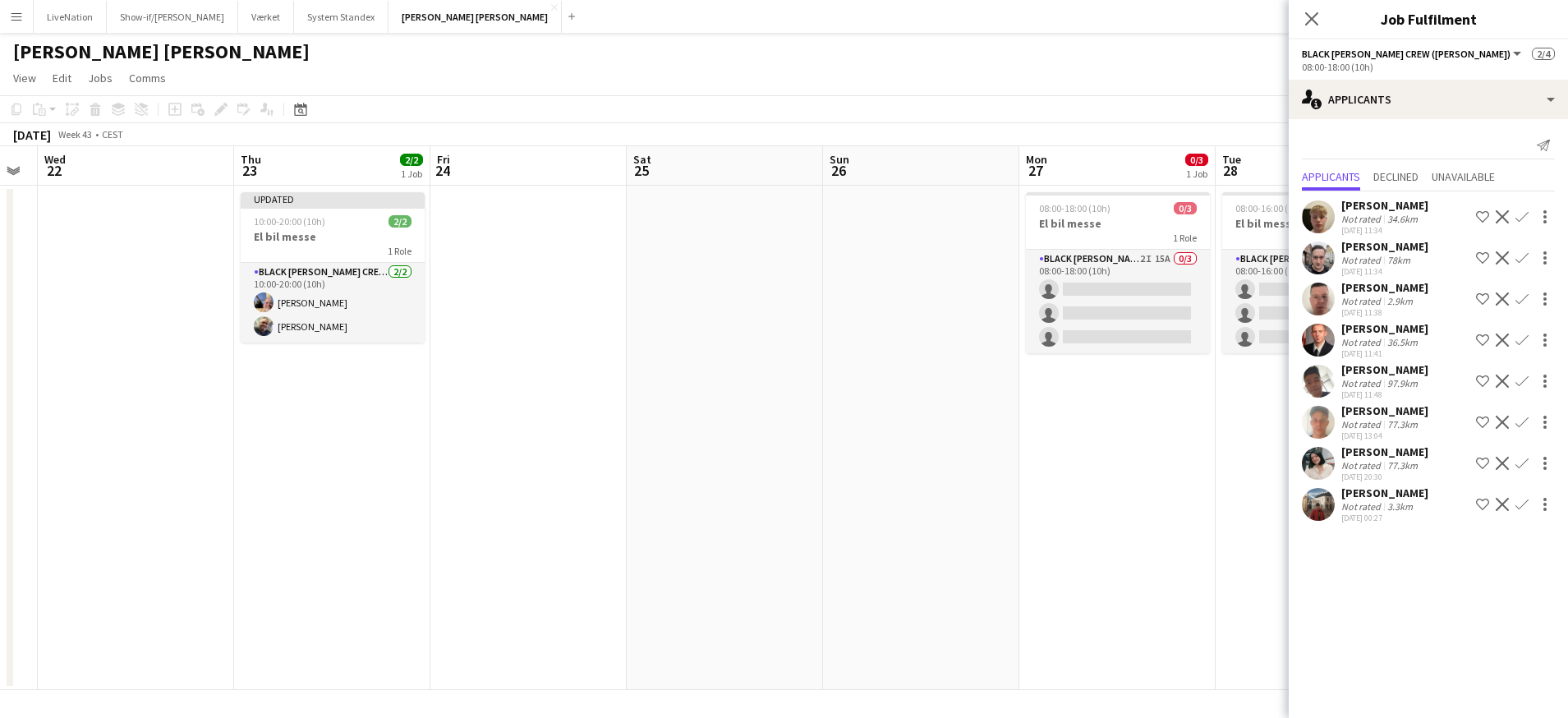
drag, startPoint x: 771, startPoint y: 344, endPoint x: 623, endPoint y: 346, distance: 148.0
click at [546, 359] on app-calendar-viewport "Sun 19 Mon 20 Tue 21 Wed 22 Thu 23 2/2 1 Job Fri 24 Sat 25 Sun 26 Mon 27 0/3 1 …" at bounding box center [784, 418] width 1568 height 544
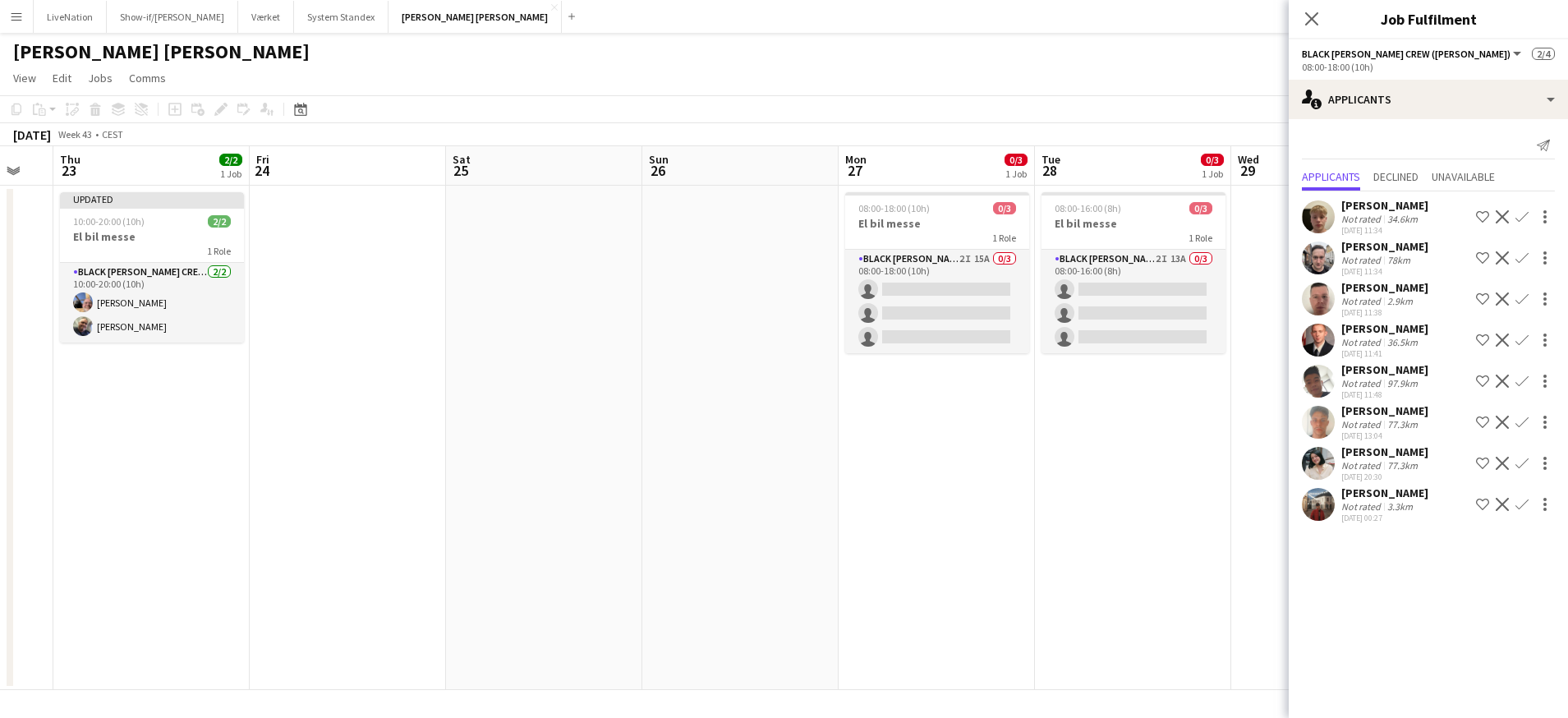
drag, startPoint x: 793, startPoint y: 335, endPoint x: 762, endPoint y: 323, distance: 33.2
click at [628, 349] on app-calendar-viewport "Mon 20 Tue 21 Wed 22 Thu 23 2/2 1 Job Fri 24 Sat 25 Sun 26 Mon 27 0/3 1 Job Tue…" at bounding box center [784, 418] width 1568 height 544
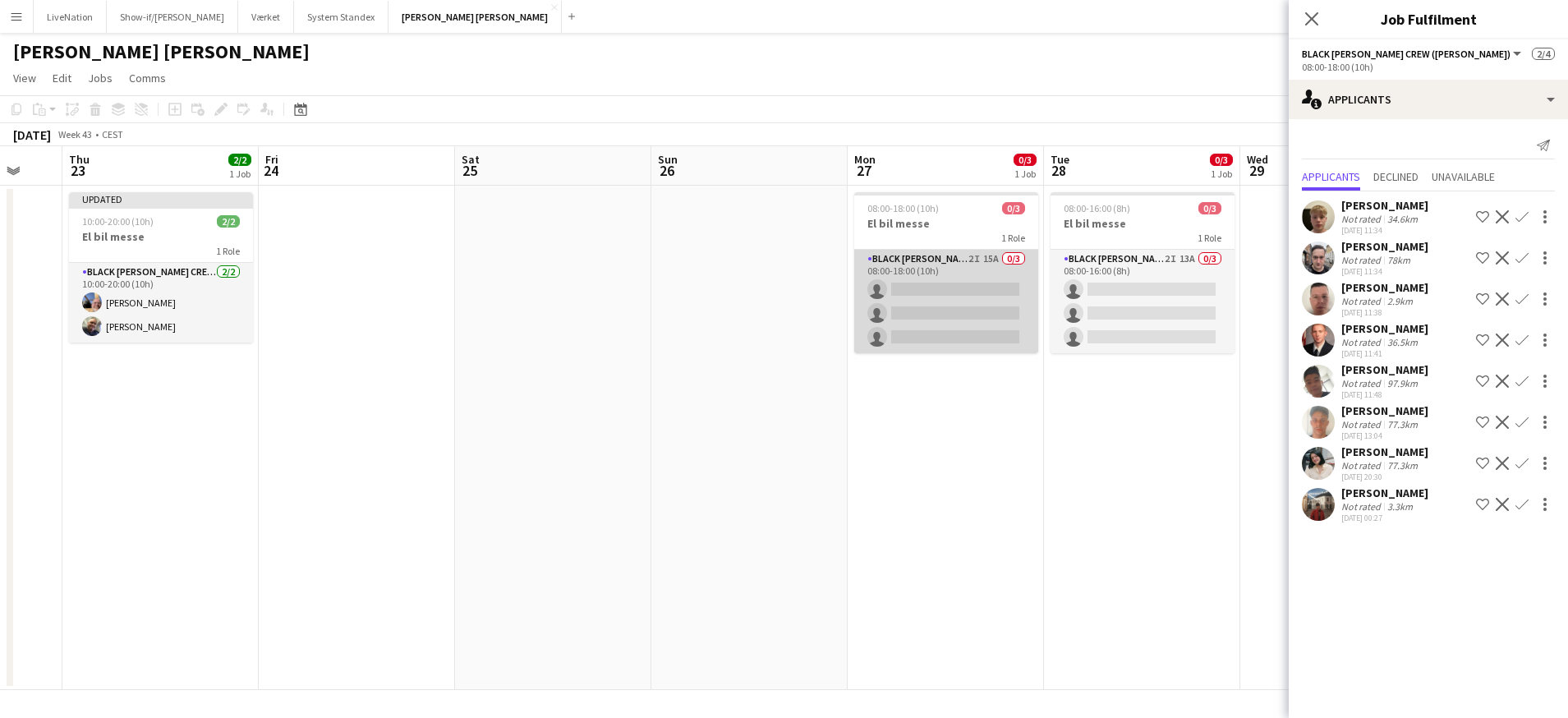
click at [921, 290] on app-card-role "Black [PERSON_NAME] Crew ([PERSON_NAME]) 2I 15A 0/3 08:00-18:00 (10h) single-ne…" at bounding box center [946, 301] width 184 height 103
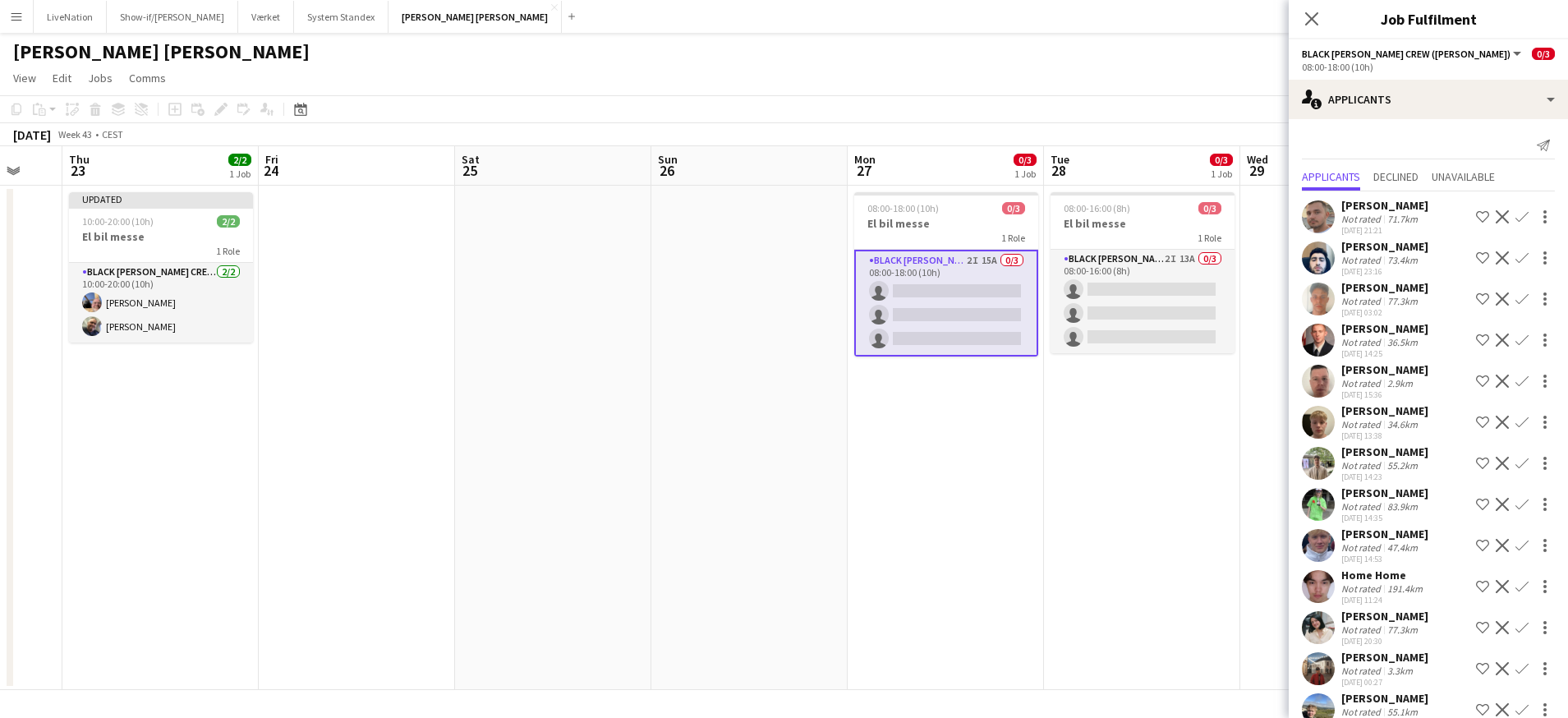
click at [1516, 222] on app-icon "Confirm" at bounding box center [1522, 217] width 13 height 13
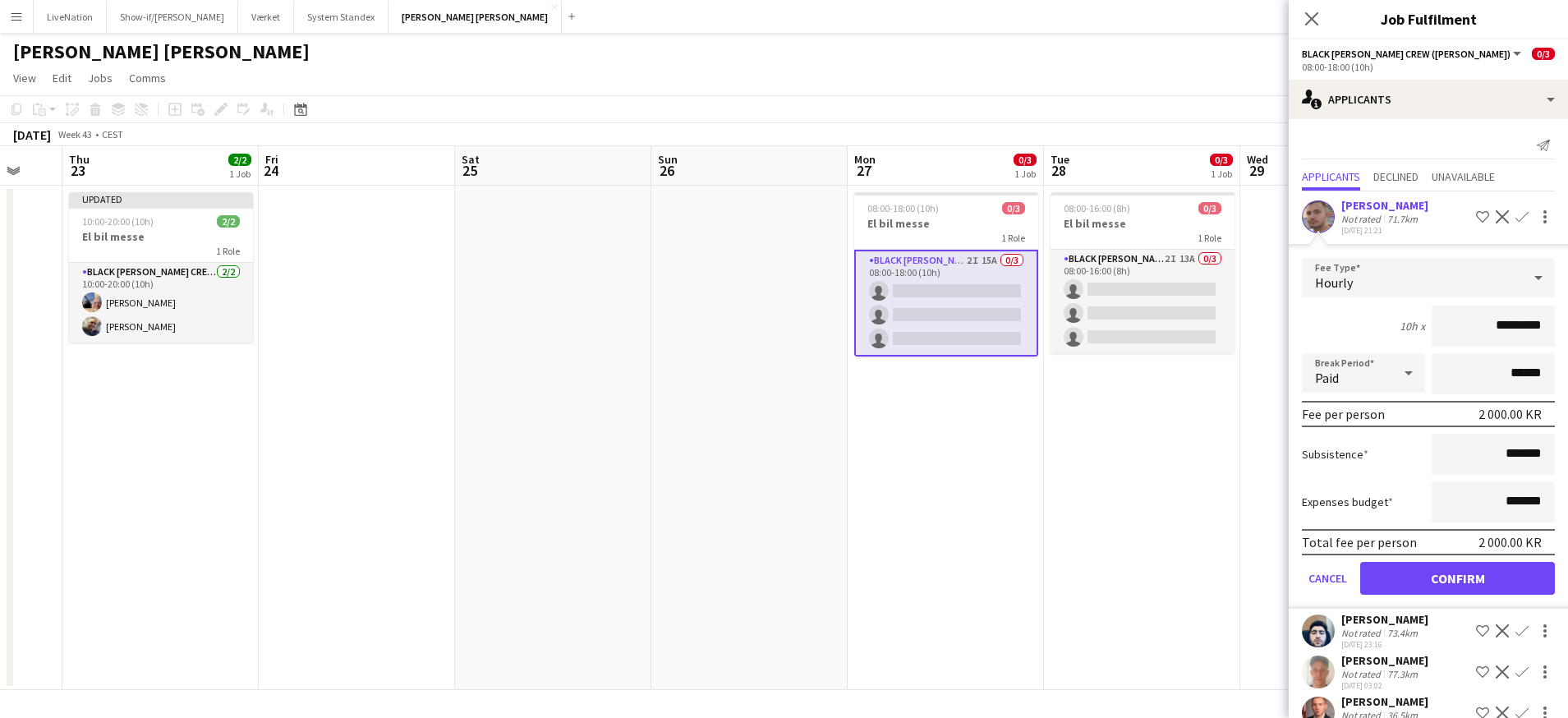
click at [1479, 589] on button "Confirm" at bounding box center [1457, 578] width 195 height 33
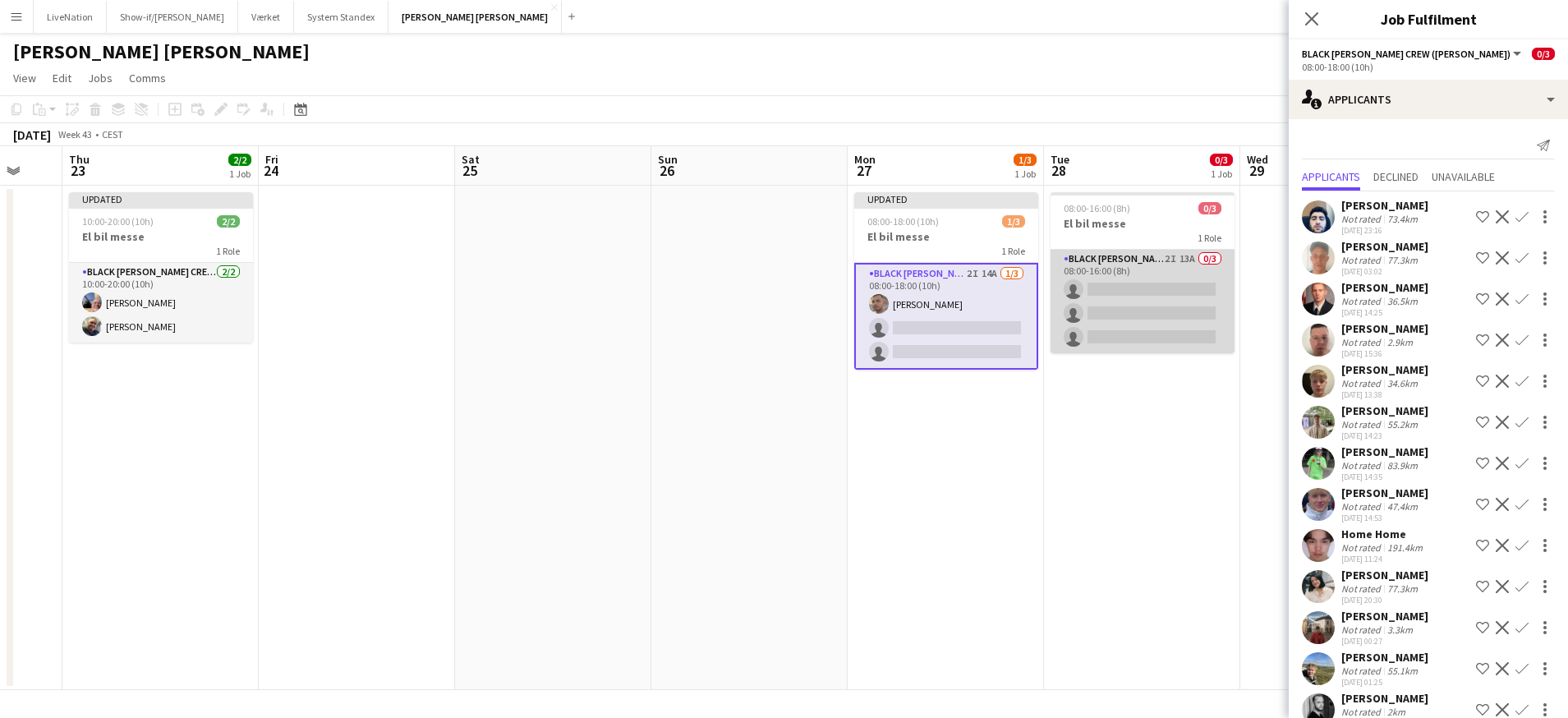
click at [1193, 290] on app-card-role "Black [PERSON_NAME] Crew ([PERSON_NAME]) 2I 13A 0/3 08:00-16:00 (8h) single-neu…" at bounding box center [1142, 301] width 184 height 103
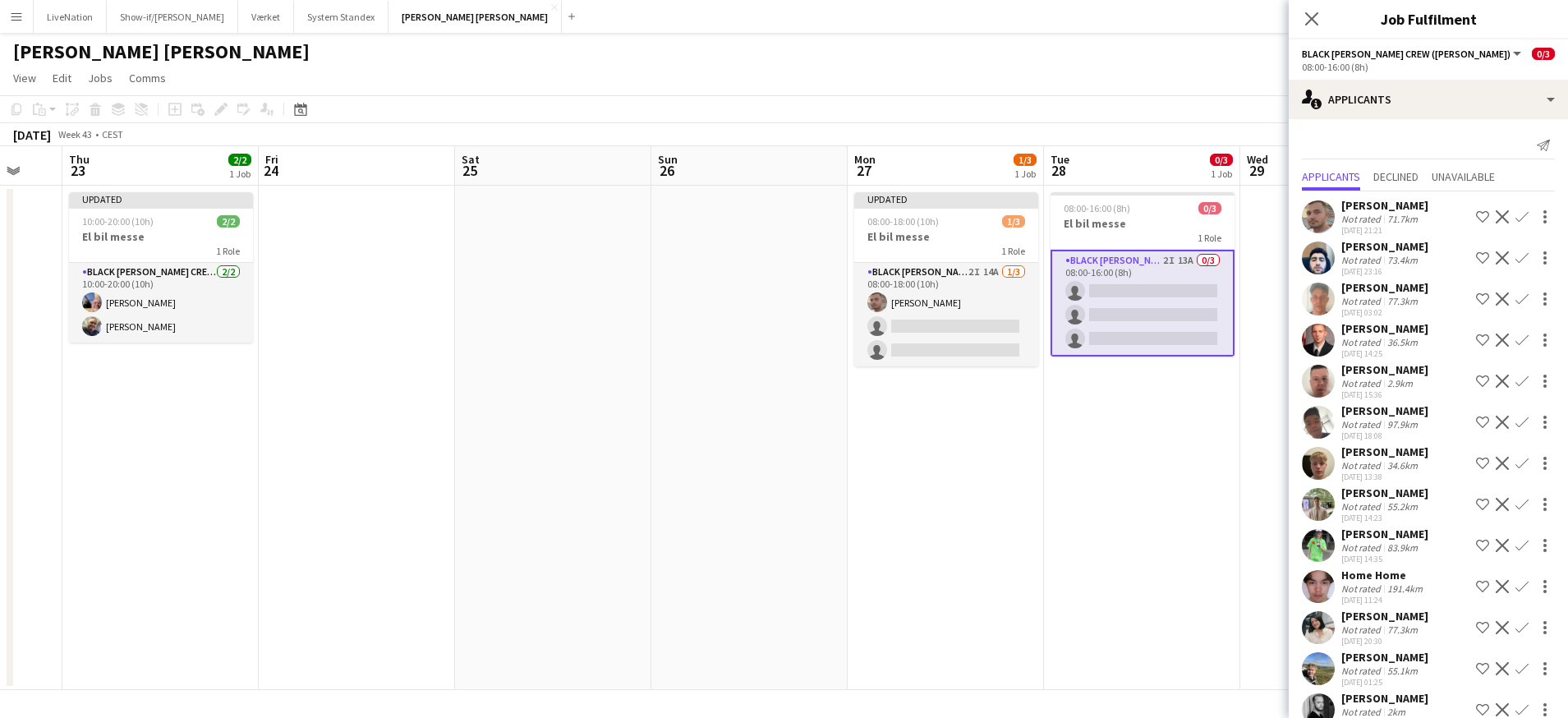
click at [1516, 222] on app-icon "Confirm" at bounding box center [1522, 217] width 13 height 13
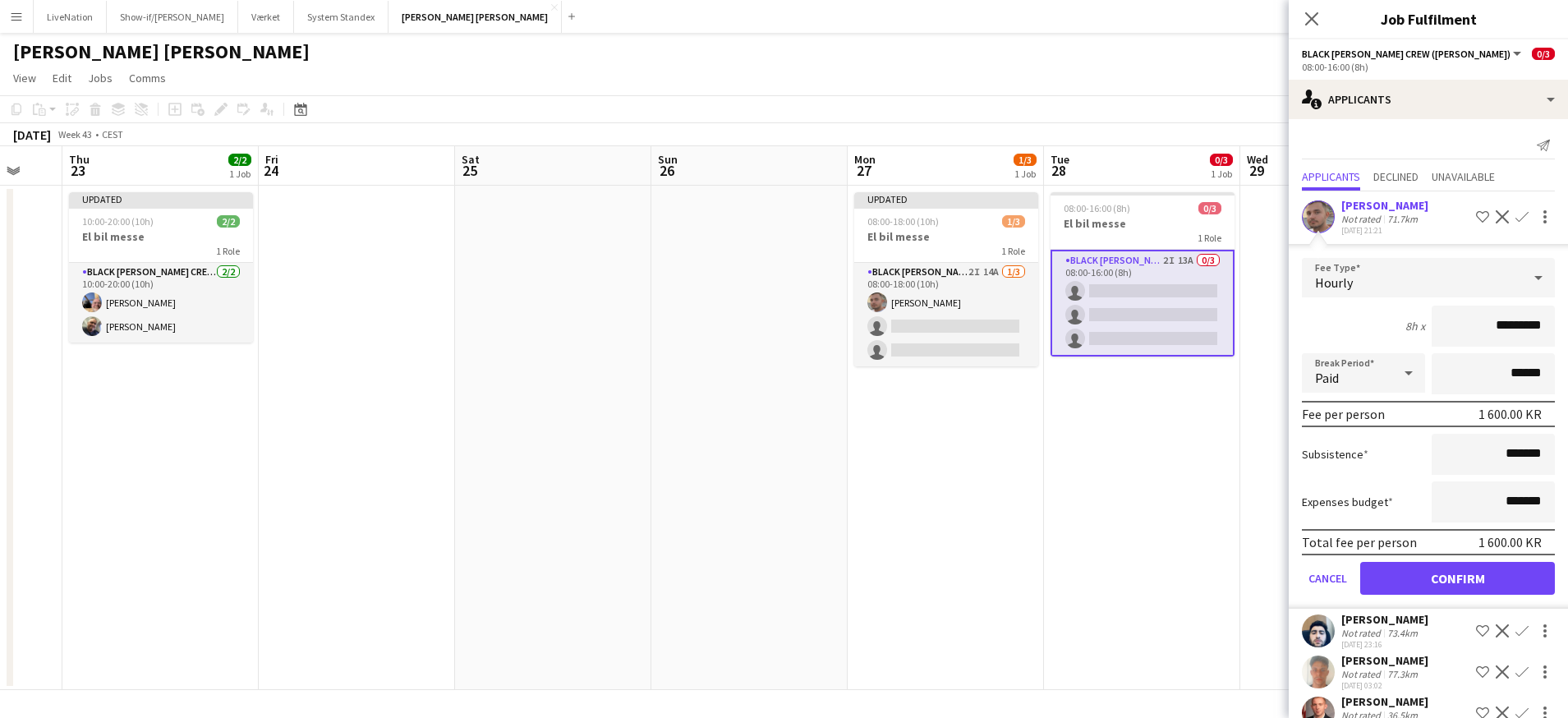
click at [1460, 587] on button "Confirm" at bounding box center [1457, 578] width 195 height 33
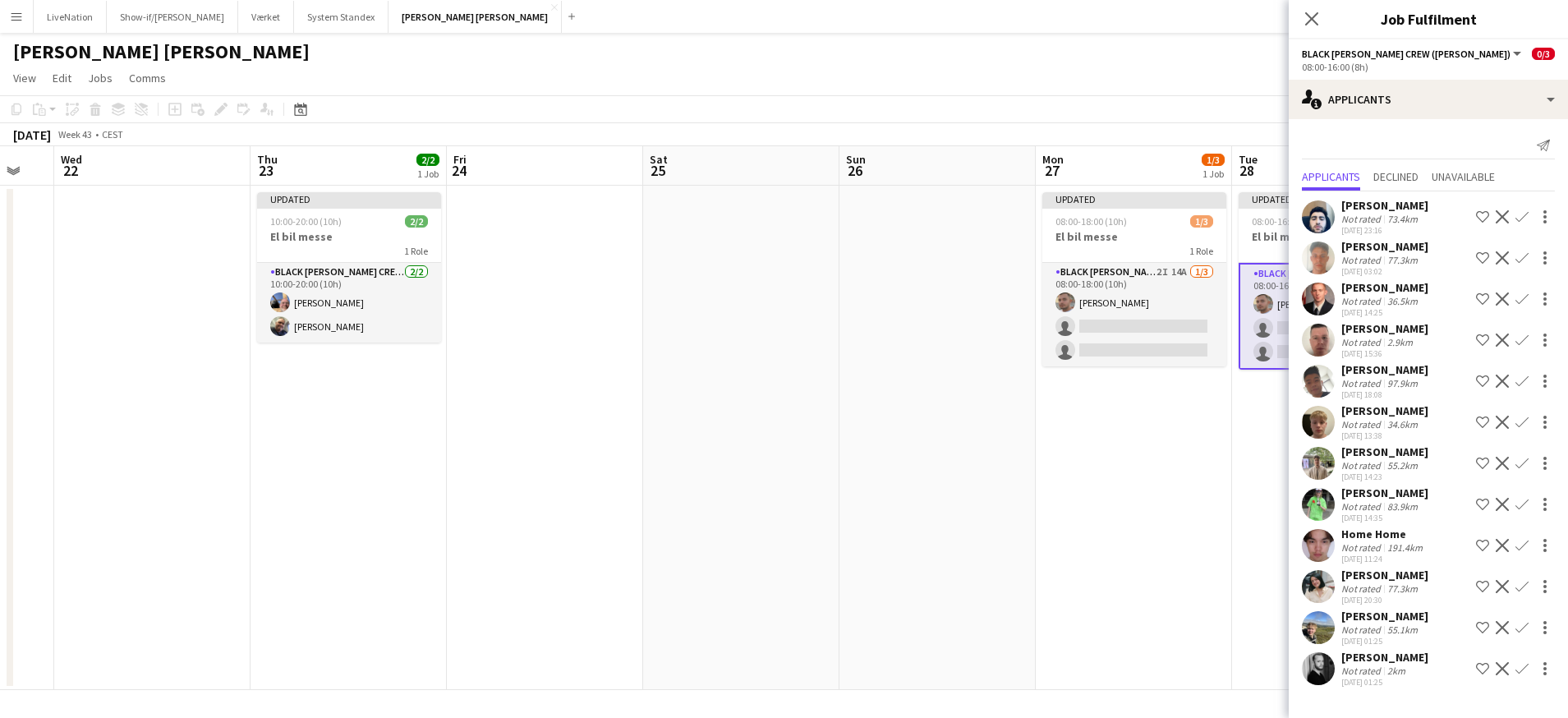
drag, startPoint x: 870, startPoint y: 516, endPoint x: 1058, endPoint y: 519, distance: 188.0
click at [1058, 519] on app-calendar-viewport "Mon 20 Tue 21 Wed 22 Thu 23 2/2 1 Job Fri 24 Sat 25 Sun 26 Mon 27 1/3 1 Job Tue…" at bounding box center [784, 418] width 1568 height 544
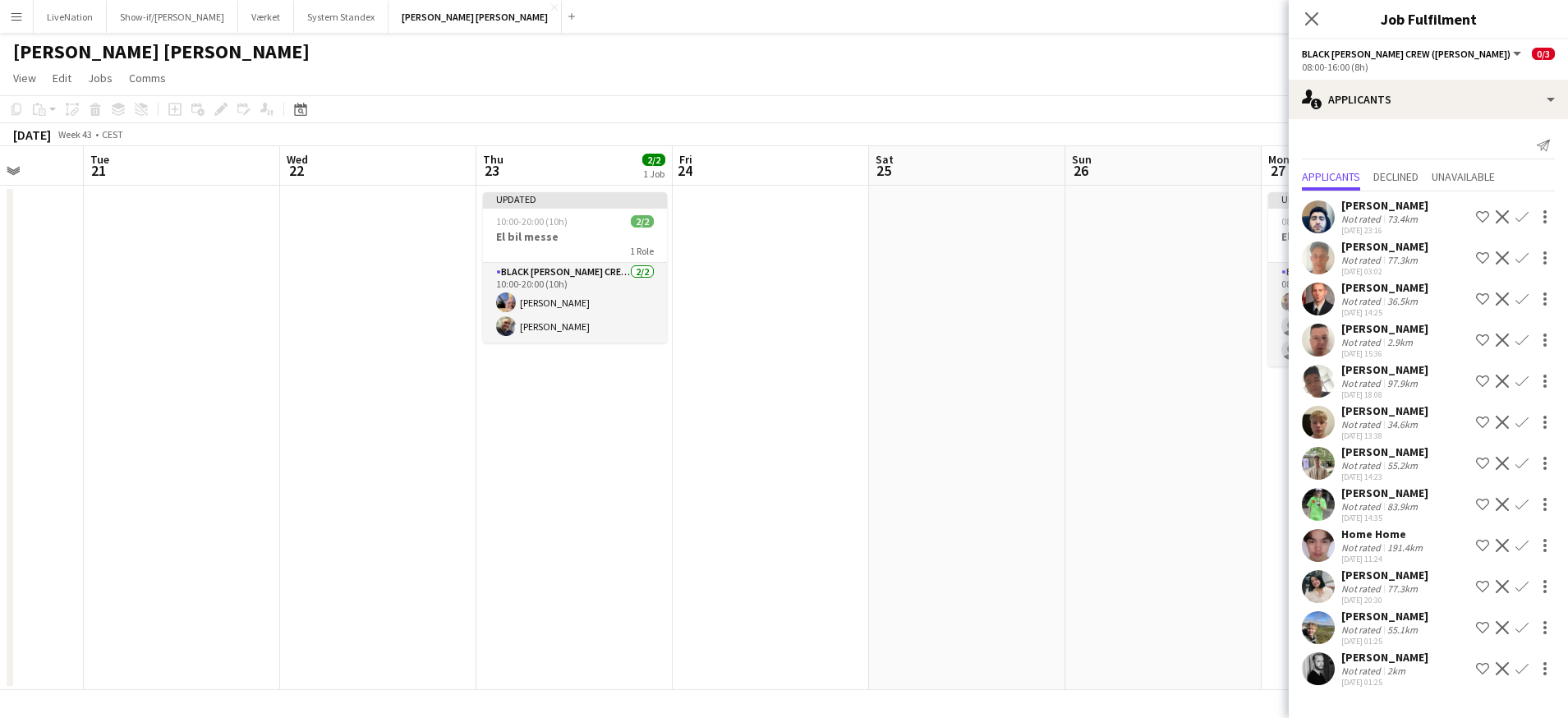
drag, startPoint x: 906, startPoint y: 563, endPoint x: 986, endPoint y: 566, distance: 80.1
click at [1160, 559] on app-calendar-viewport "Sat 18 Sun 19 Mon 20 Tue 21 Wed 22 Thu 23 2/2 1 Job Fri 24 Sat 25 Sun 26 Mon 27…" at bounding box center [784, 418] width 1568 height 544
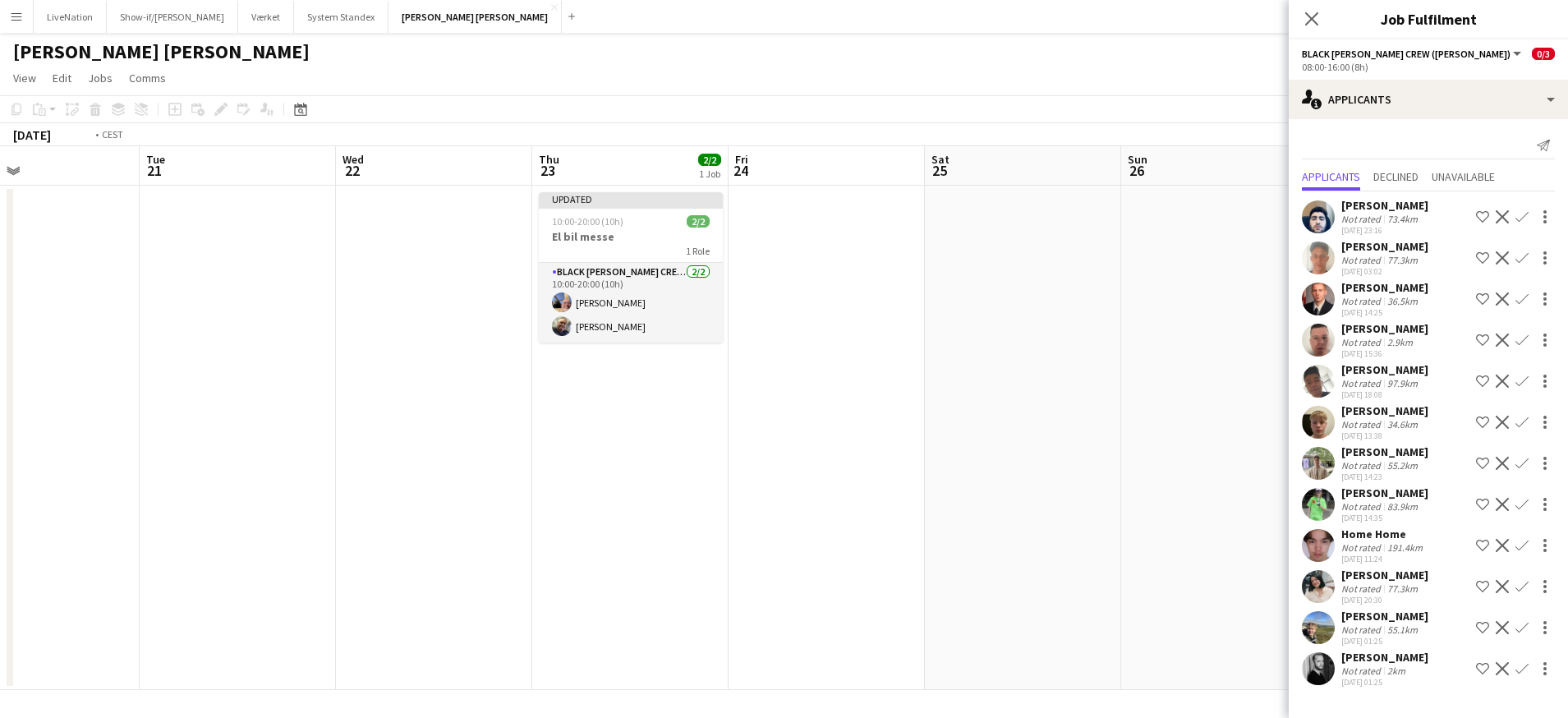
drag, startPoint x: 867, startPoint y: 571, endPoint x: 1063, endPoint y: 562, distance: 196.2
click at [1063, 562] on app-calendar-viewport "Sat 18 Sun 19 Mon 20 Tue 21 Wed 22 Thu 23 2/2 1 Job Fri 24 Sat 25 Sun 26 Mon 27…" at bounding box center [784, 418] width 1568 height 544
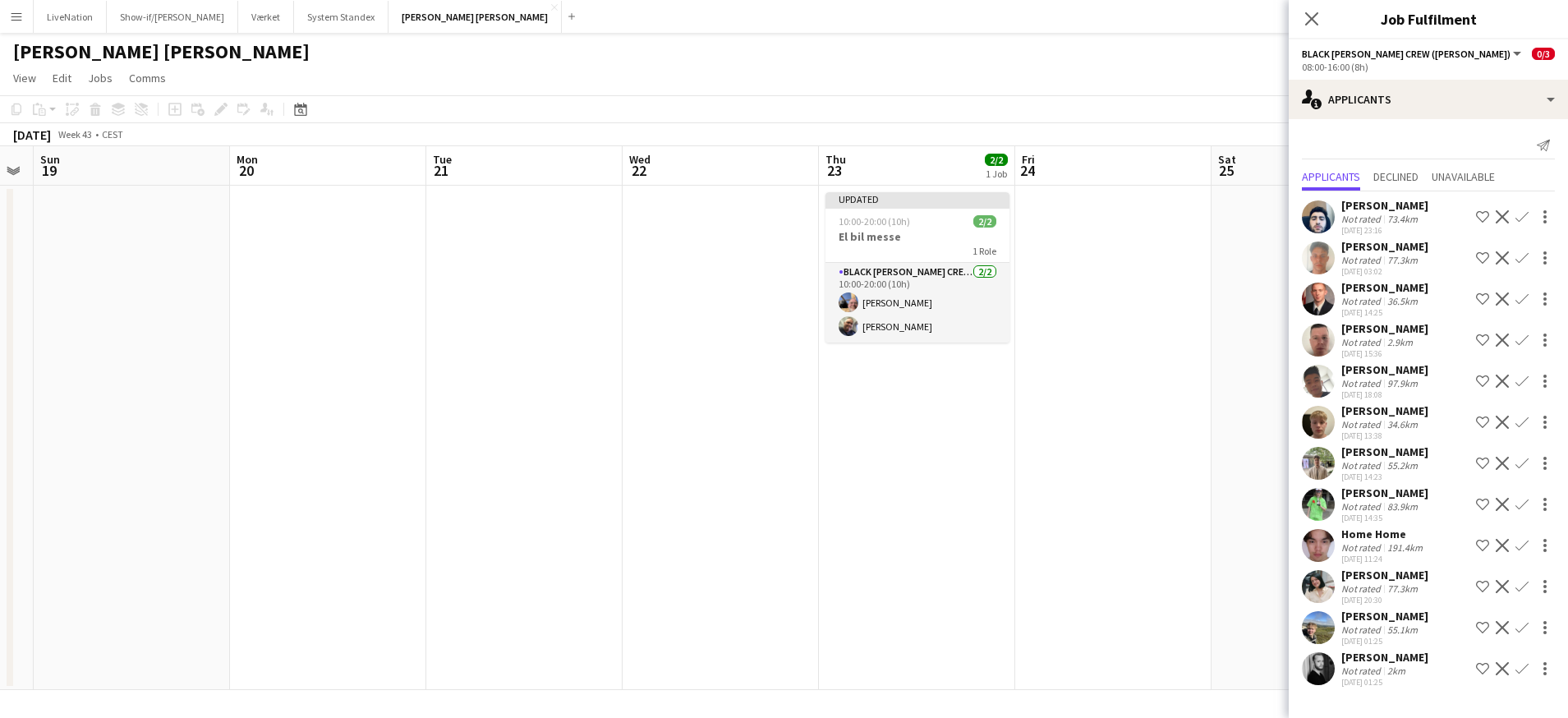
drag, startPoint x: 706, startPoint y: 584, endPoint x: 996, endPoint y: 570, distance: 290.3
click at [1004, 570] on app-calendar-viewport "Fri 17 2/4 1 Job Sat 18 Sun 19 Mon 20 Tue 21 Wed 22 Thu 23 2/2 1 Job Fri 24 Sat…" at bounding box center [784, 418] width 1568 height 544
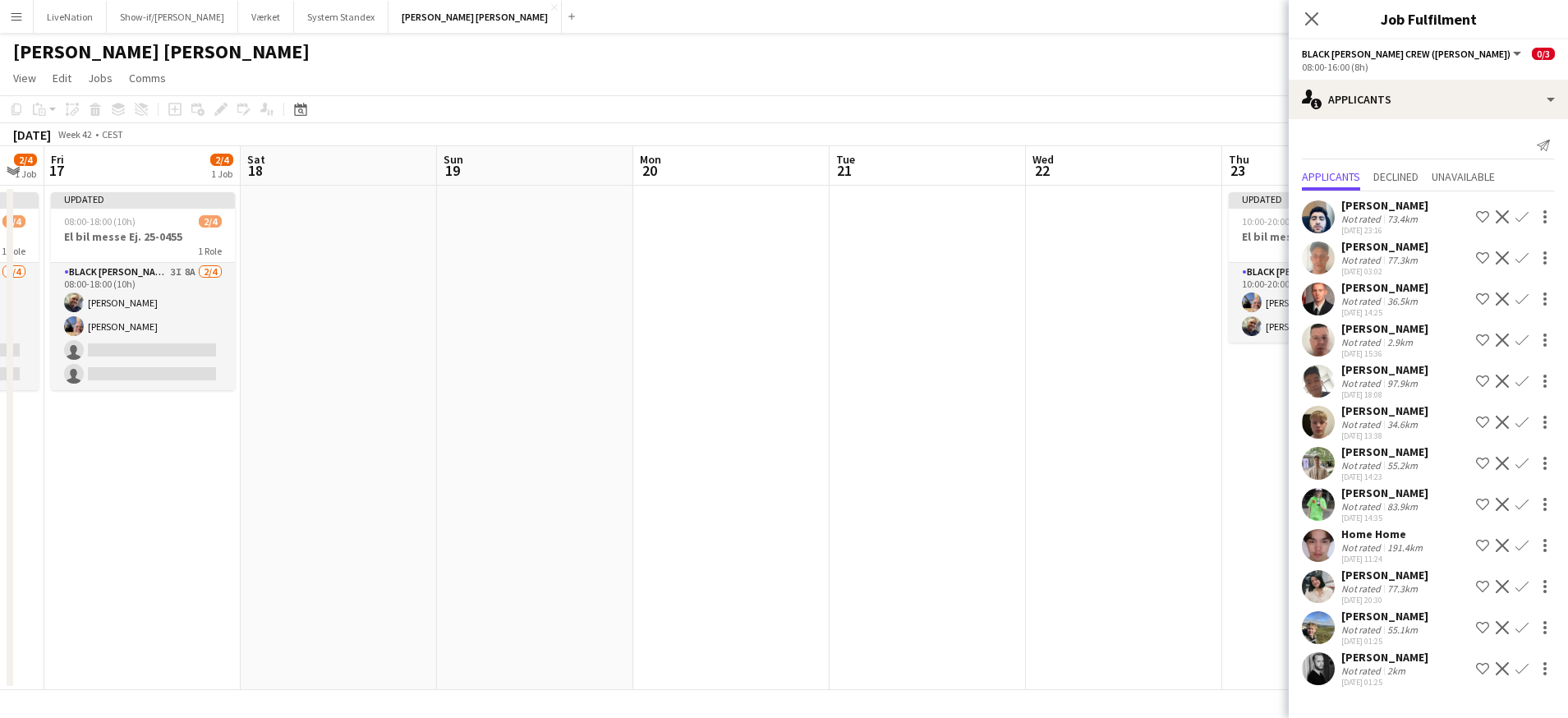
drag, startPoint x: 897, startPoint y: 576, endPoint x: 934, endPoint y: 567, distance: 38.1
click at [999, 565] on app-calendar-viewport "Wed 15 2/4 1 Job Thu 16 2/4 1 Job Fri 17 2/4 1 Job Sat 18 Sun 19 Mon 20 Tue 21 …" at bounding box center [784, 418] width 1568 height 544
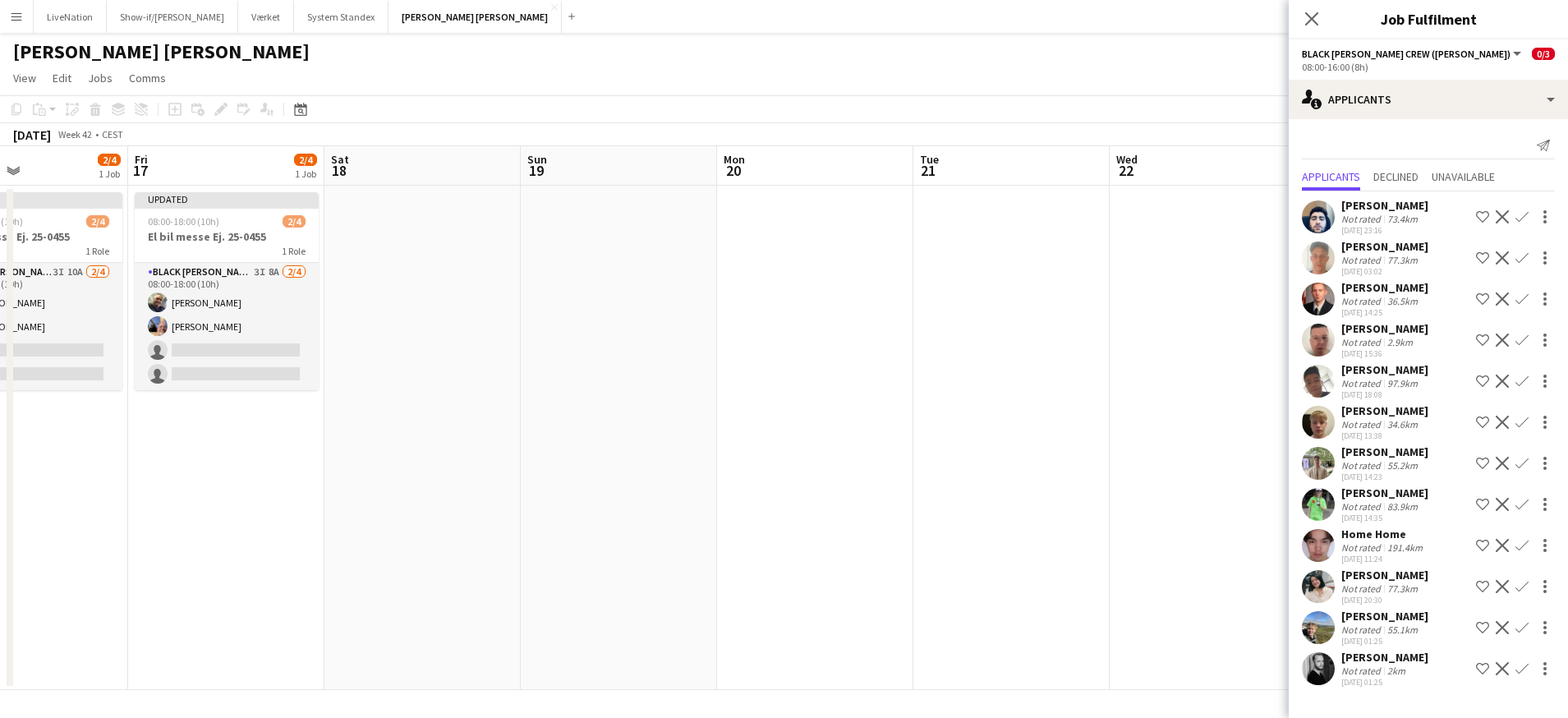
drag, startPoint x: 813, startPoint y: 576, endPoint x: 1011, endPoint y: 562, distance: 198.5
click at [1026, 558] on app-calendar-viewport "Tue 14 Wed 15 2/4 1 Job Thu 16 2/4 1 Job Fri 17 2/4 1 Job Sat 18 Sun 19 Mon 20 …" at bounding box center [784, 418] width 1568 height 544
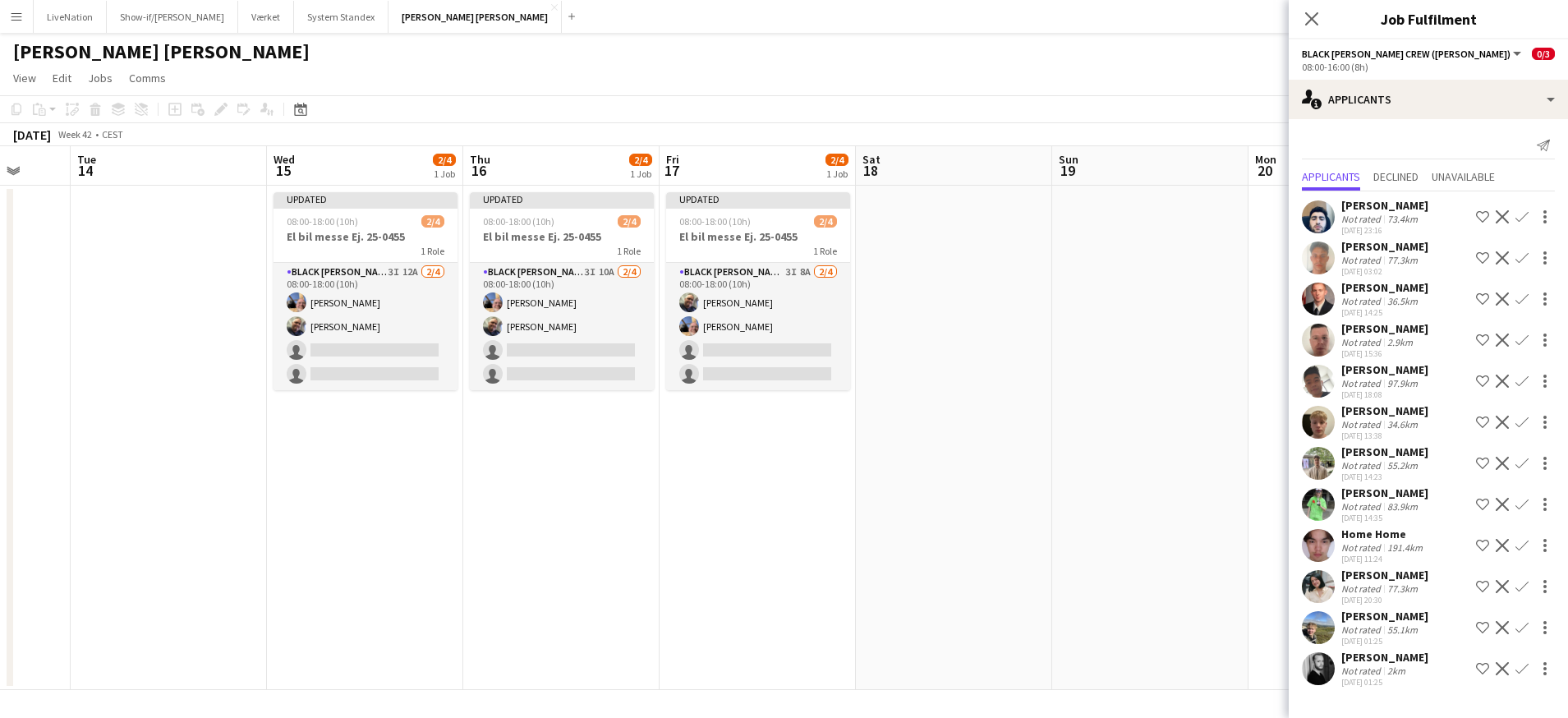
scroll to position [0, 442]
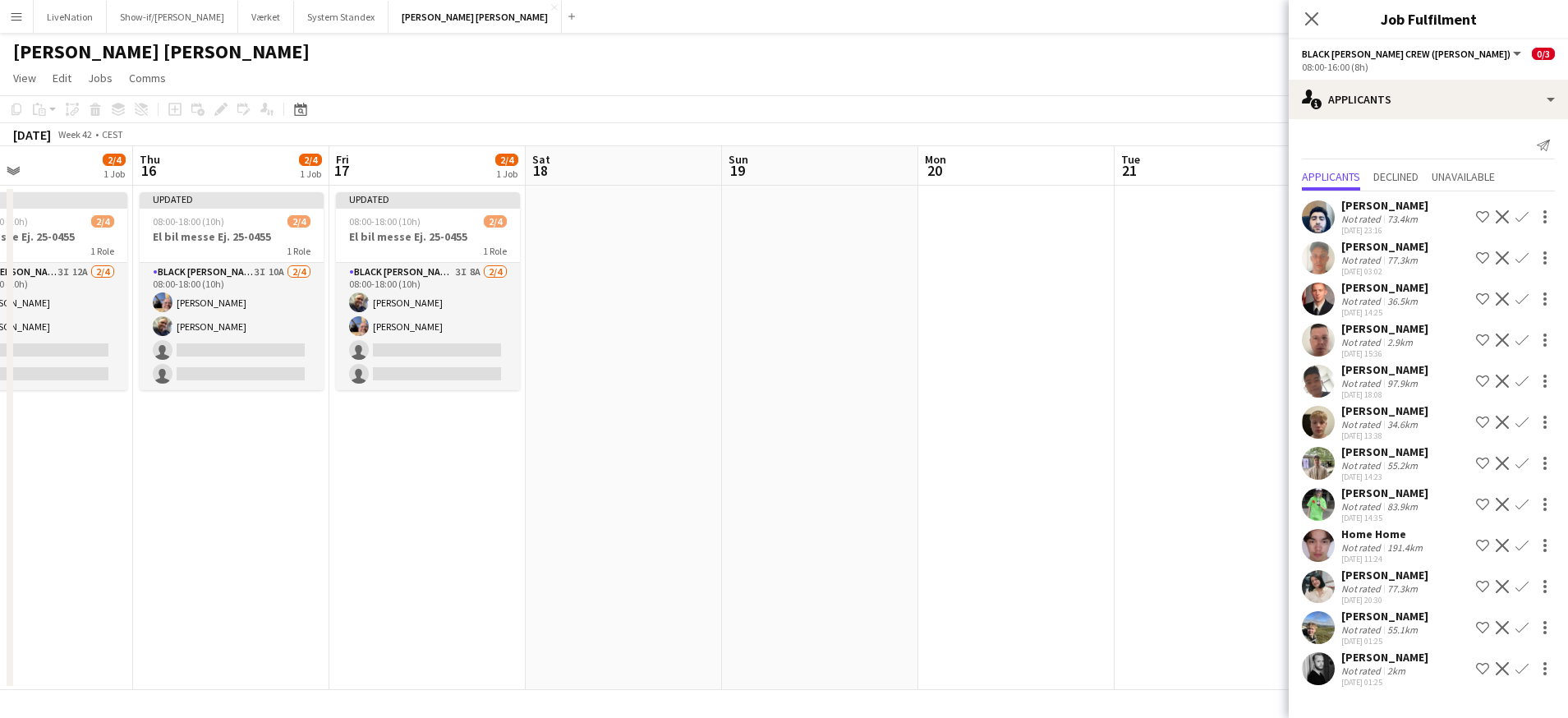
drag, startPoint x: 769, startPoint y: 577, endPoint x: 861, endPoint y: 551, distance: 95.6
click at [772, 565] on app-calendar-viewport "Sun 12 Mon 13 Tue 14 Wed 15 2/4 1 Job Thu 16 2/4 1 Job Fri 17 2/4 1 Job Sat 18 …" at bounding box center [784, 418] width 1568 height 544
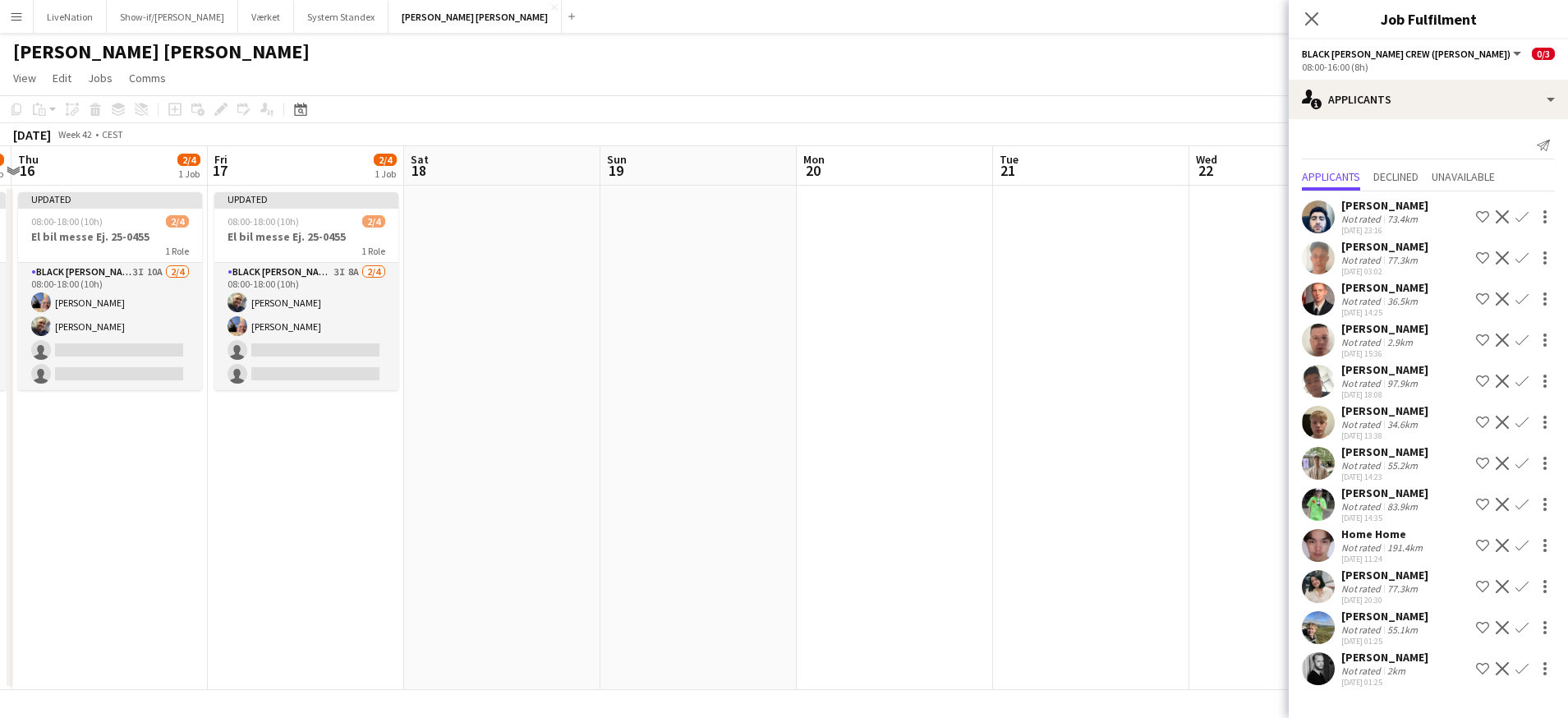
scroll to position [0, 579]
drag, startPoint x: 939, startPoint y: 542, endPoint x: 810, endPoint y: 556, distance: 129.8
click at [810, 556] on app-calendar-viewport "Mon 13 Tue 14 Wed 15 2/4 1 Job Thu 16 2/4 1 Job Fri 17 2/4 1 Job Sat 18 Sun 19 …" at bounding box center [784, 418] width 1568 height 544
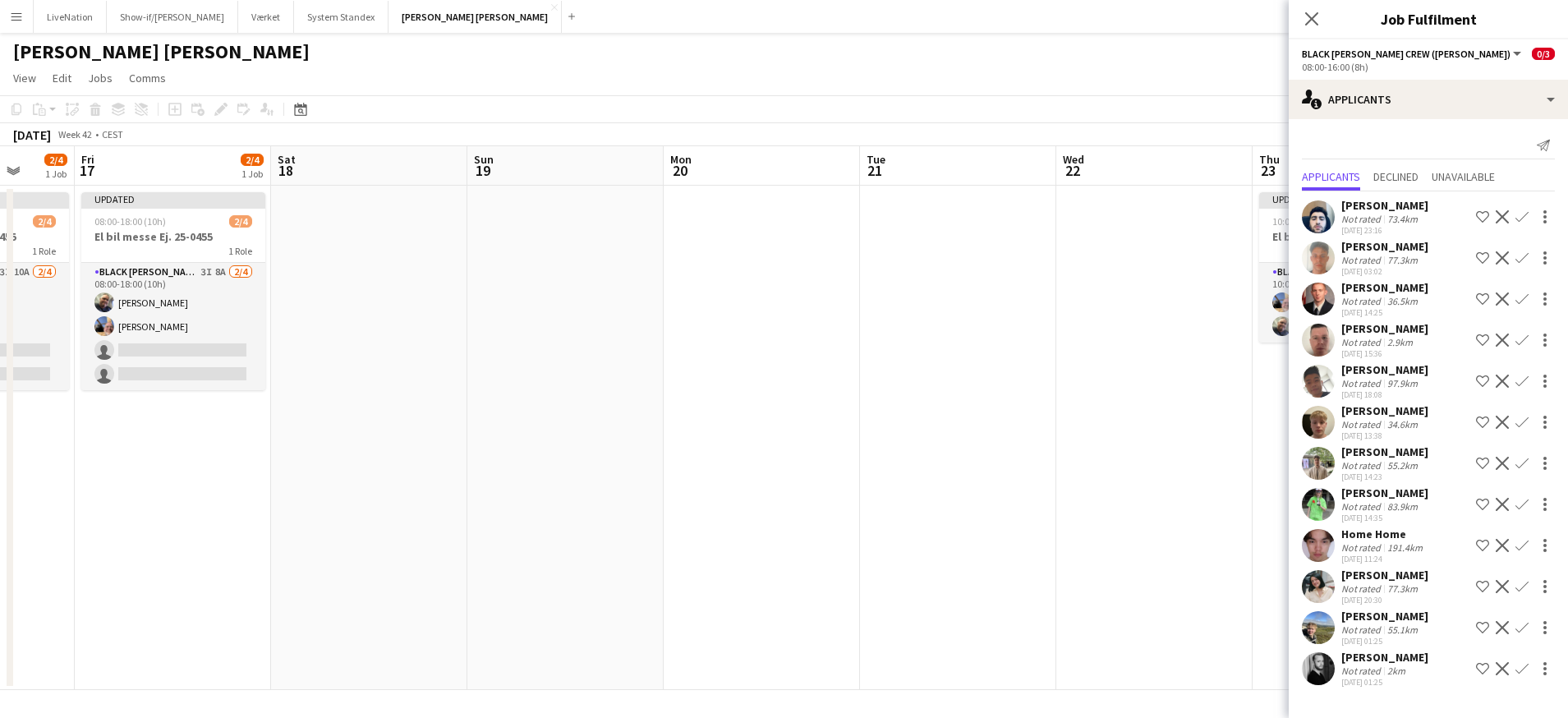
scroll to position [0, 530]
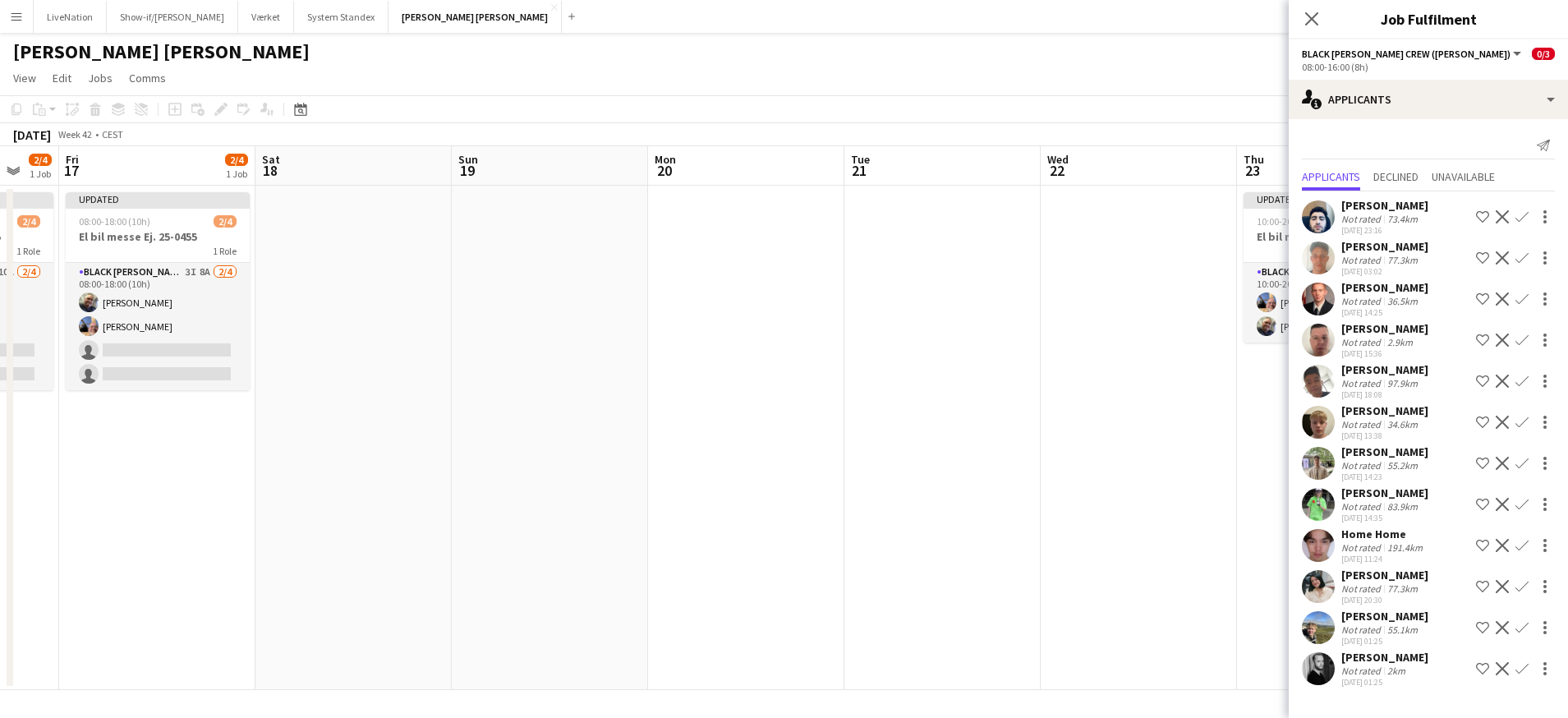
drag, startPoint x: 857, startPoint y: 554, endPoint x: 751, endPoint y: 566, distance: 106.7
click at [751, 566] on app-calendar-viewport "Tue 14 Wed 15 2/4 1 Job Thu 16 2/4 1 Job Fri 17 2/4 1 Job Sat 18 Sun 19 Mon 20 …" at bounding box center [784, 418] width 1568 height 544
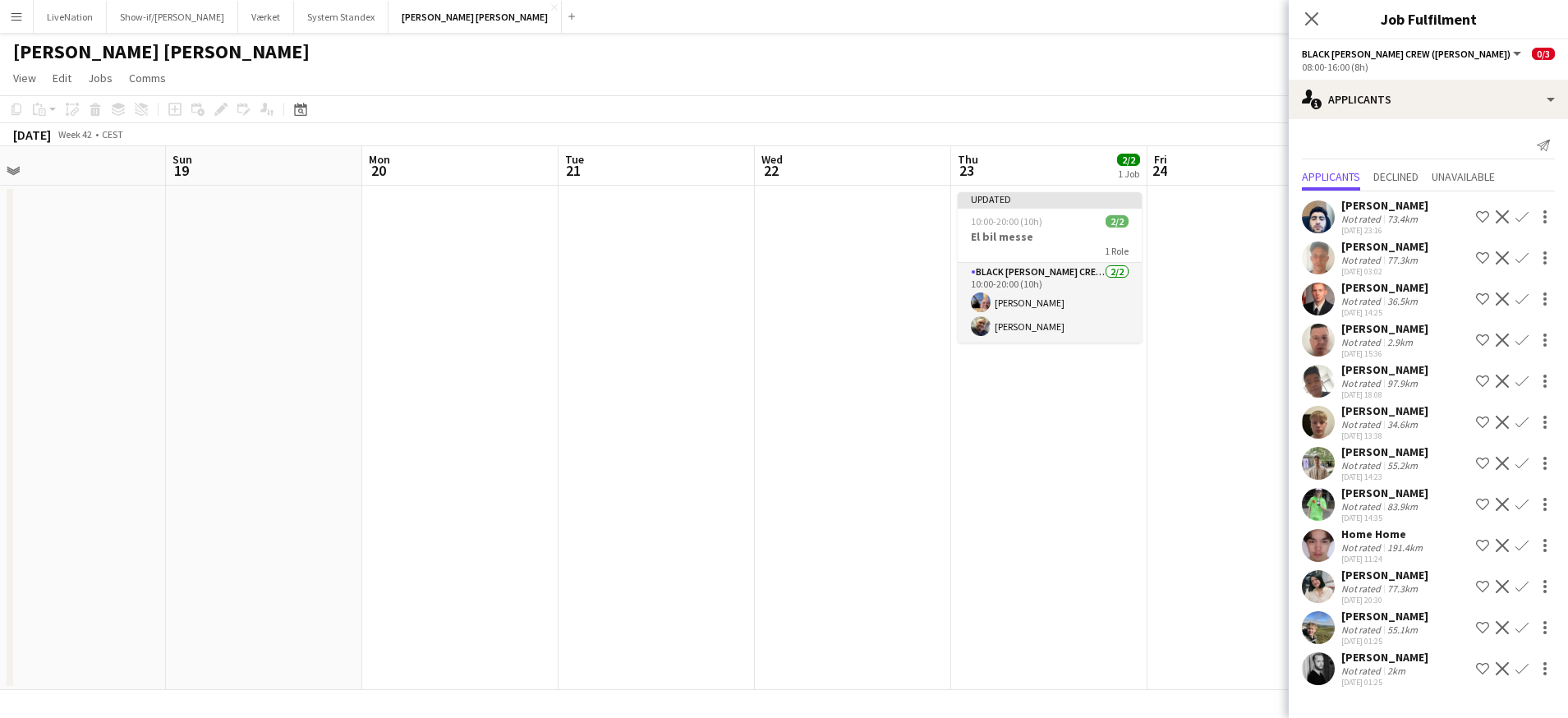
drag, startPoint x: 748, startPoint y: 570, endPoint x: 523, endPoint y: 566, distance: 225.0
click at [456, 582] on app-calendar-viewport "Wed 15 2/4 1 Job Thu 16 2/4 1 Job Fri 17 2/4 1 Job Sat 18 Sun 19 Mon 20 Tue 21 …" at bounding box center [784, 418] width 1568 height 544
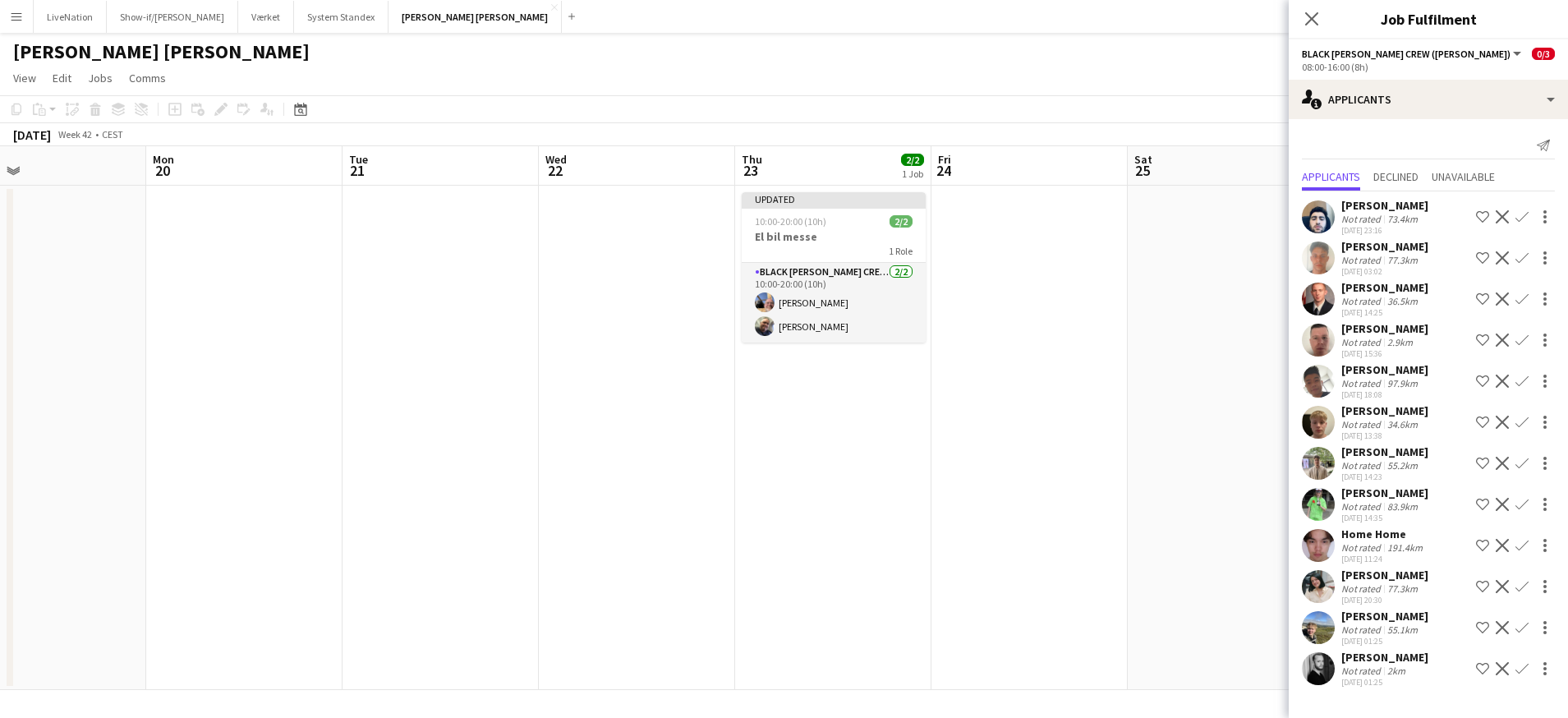
drag, startPoint x: 867, startPoint y: 493, endPoint x: 741, endPoint y: 508, distance: 126.9
click at [741, 508] on app-calendar-viewport "Thu 16 2/4 1 Job Fri 17 2/4 1 Job Sat 18 Sun 19 Mon 20 Tue 21 Wed 22 Thu 23 2/2…" at bounding box center [784, 418] width 1568 height 544
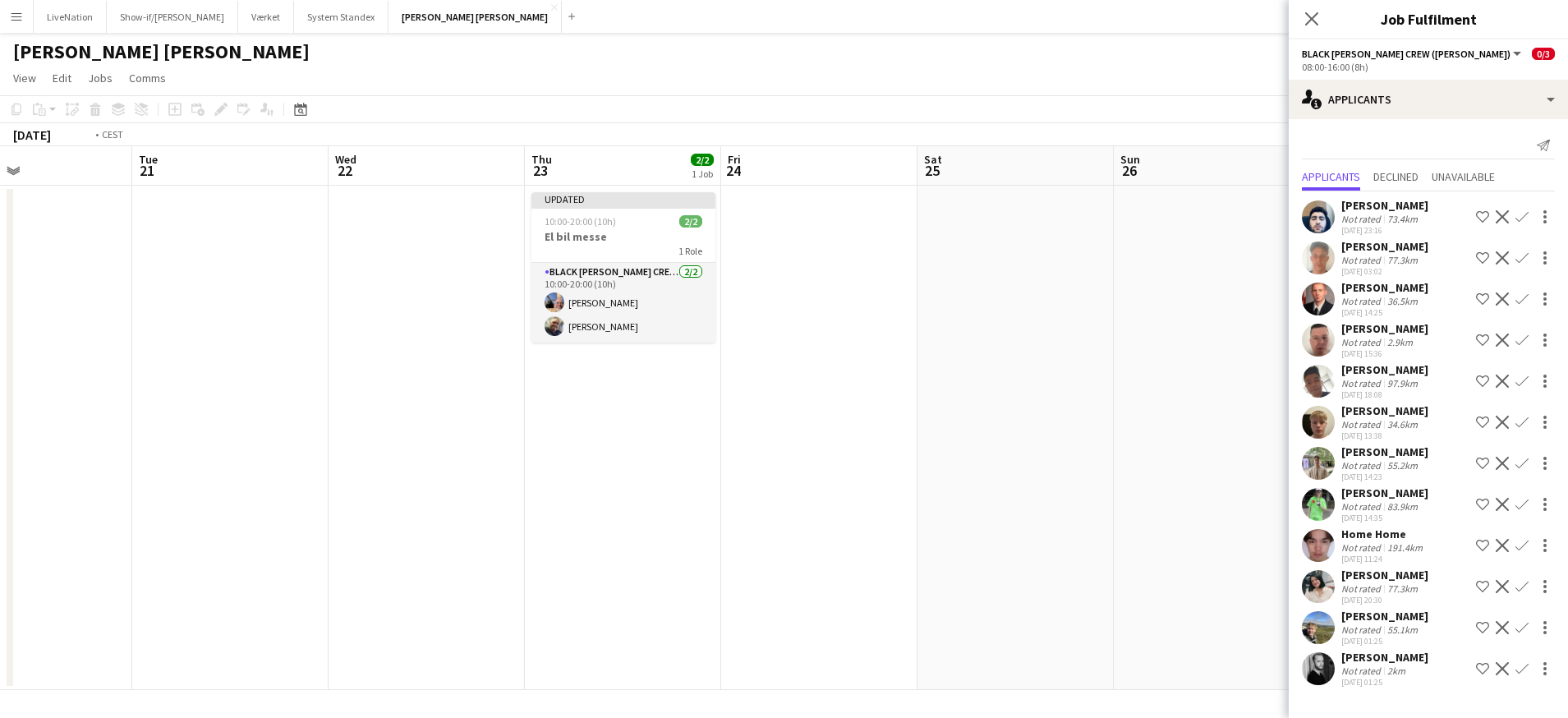
drag, startPoint x: 939, startPoint y: 510, endPoint x: 673, endPoint y: 525, distance: 266.4
click at [654, 527] on app-calendar-viewport "Fri 17 2/4 1 Job Sat 18 Sun 19 Mon 20 Tue 21 Wed 22 Thu 23 2/2 1 Job Fri 24 Sat…" at bounding box center [784, 418] width 1568 height 544
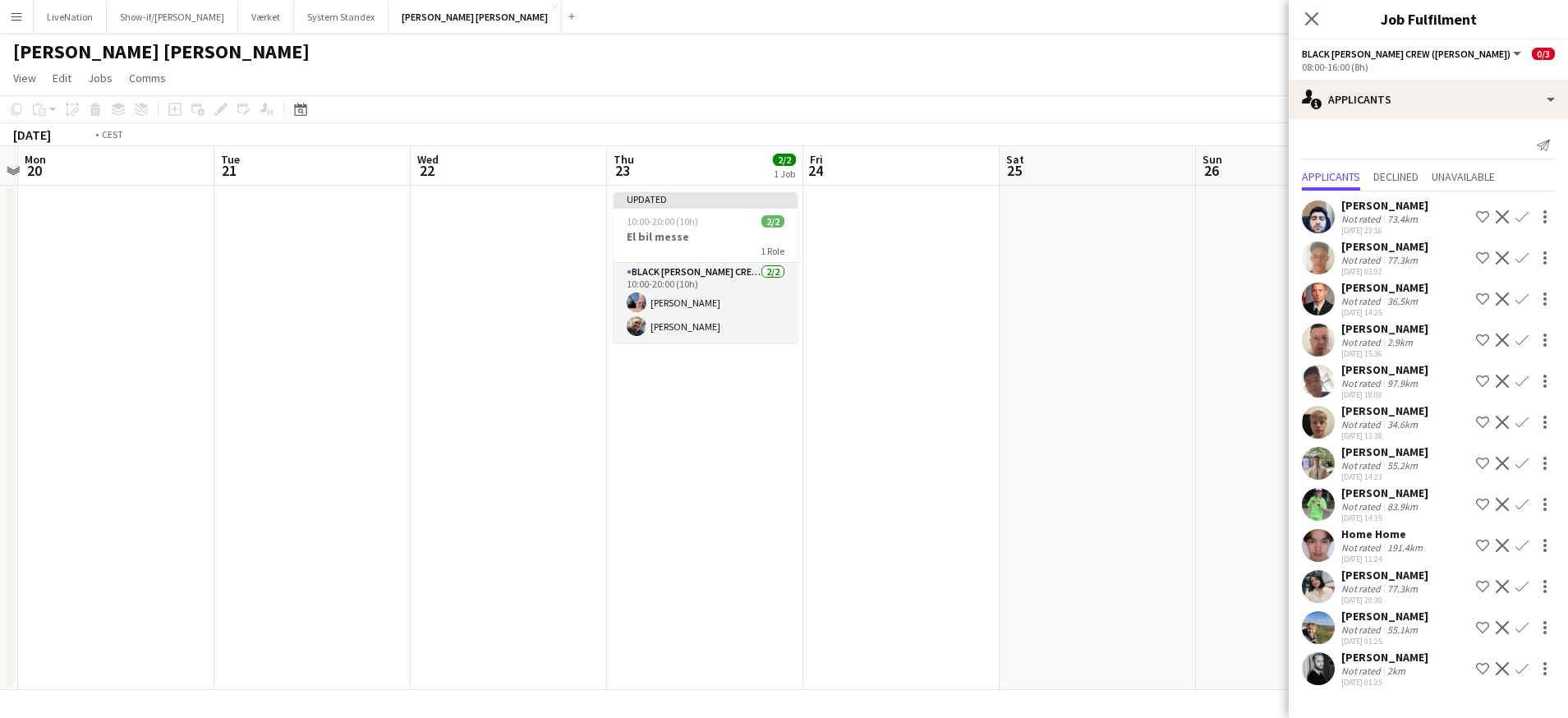
drag, startPoint x: 853, startPoint y: 525, endPoint x: 1142, endPoint y: 504, distance: 289.8
click at [1181, 505] on app-calendar-viewport "Sat 18 Sun 19 Mon 20 Tue 21 Wed 22 Thu 23 2/2 1 Job Fri 24 Sat 25 Sun 26 Mon 27…" at bounding box center [784, 418] width 1568 height 544
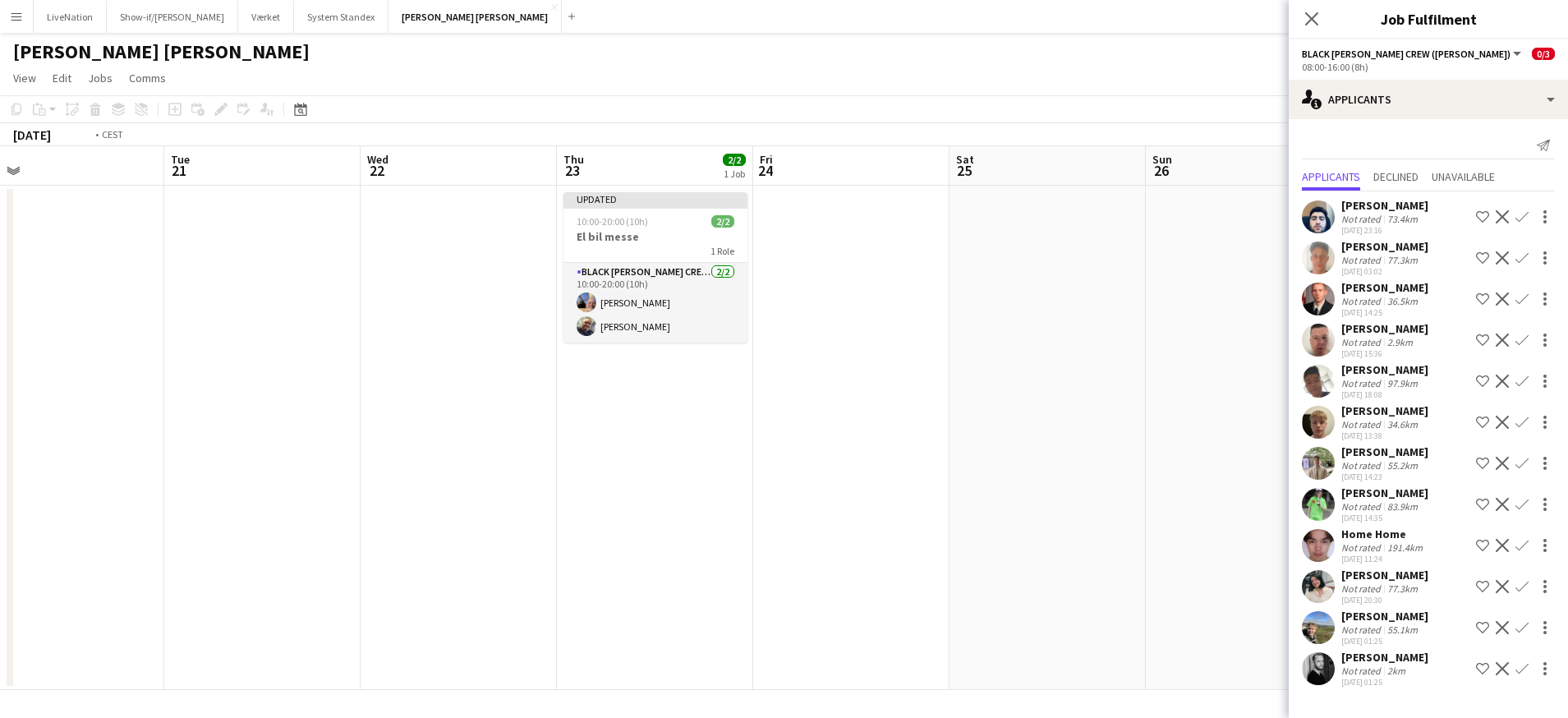
drag, startPoint x: 601, startPoint y: 515, endPoint x: 824, endPoint y: 509, distance: 223.1
click at [959, 517] on app-calendar-viewport "Sat 18 Sun 19 Mon 20 Tue 21 Wed 22 Thu 23 2/2 1 Job Fri 24 Sat 25 Sun 26 Mon 27…" at bounding box center [784, 418] width 1568 height 544
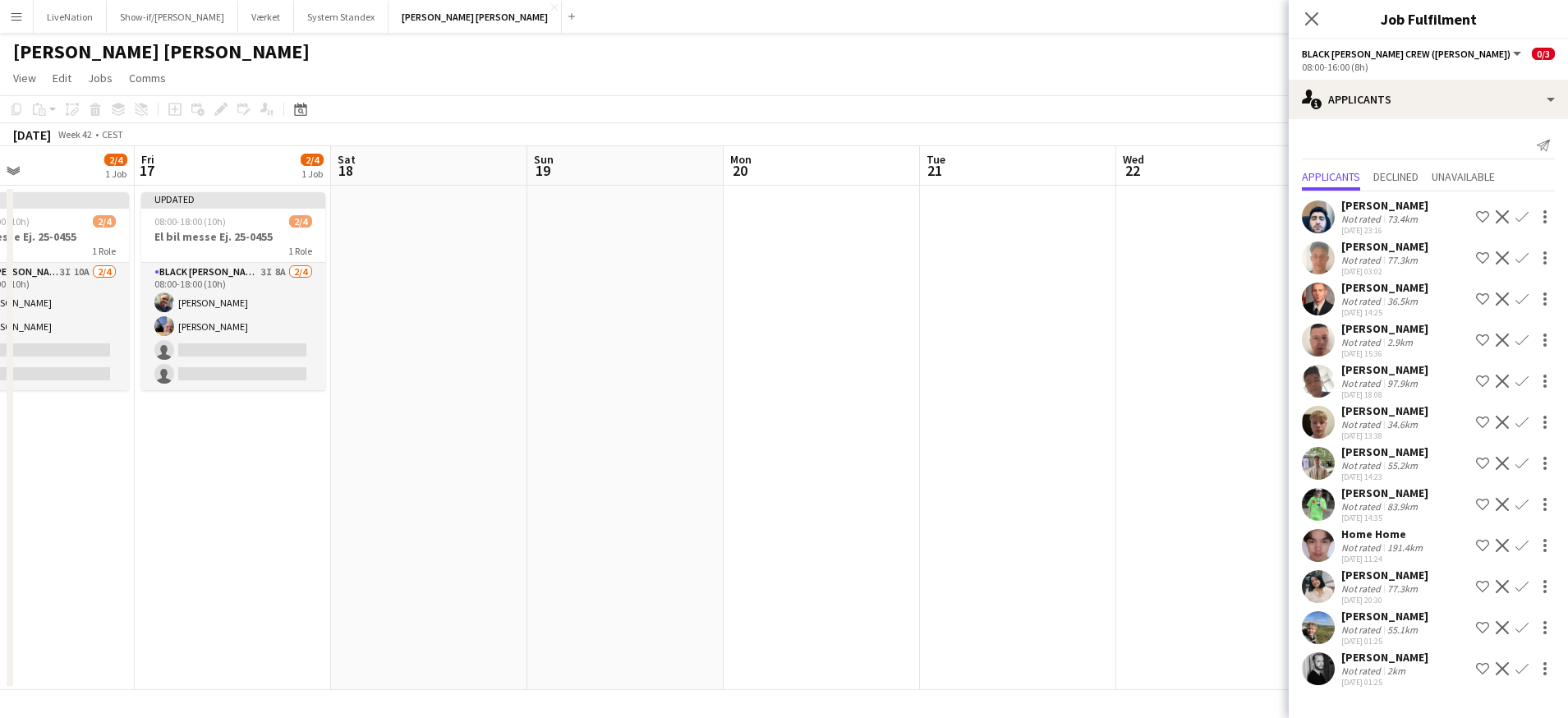
drag, startPoint x: 680, startPoint y: 505, endPoint x: 1001, endPoint y: 500, distance: 321.0
click at [1006, 503] on app-calendar-viewport "Tue 14 Wed 15 2/4 1 Job Thu 16 2/4 1 Job Fri 17 2/4 1 Job Sat 18 Sun 19 Mon 20 …" at bounding box center [784, 418] width 1568 height 544
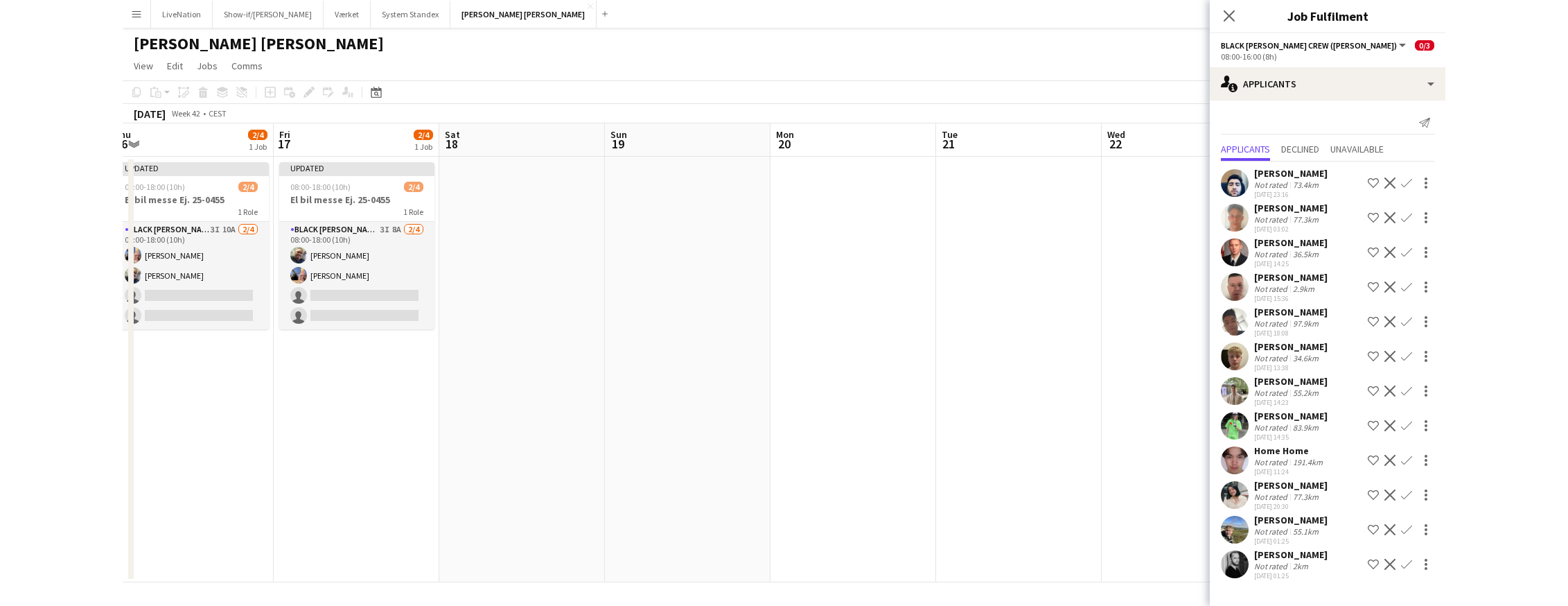
scroll to position [0, 291]
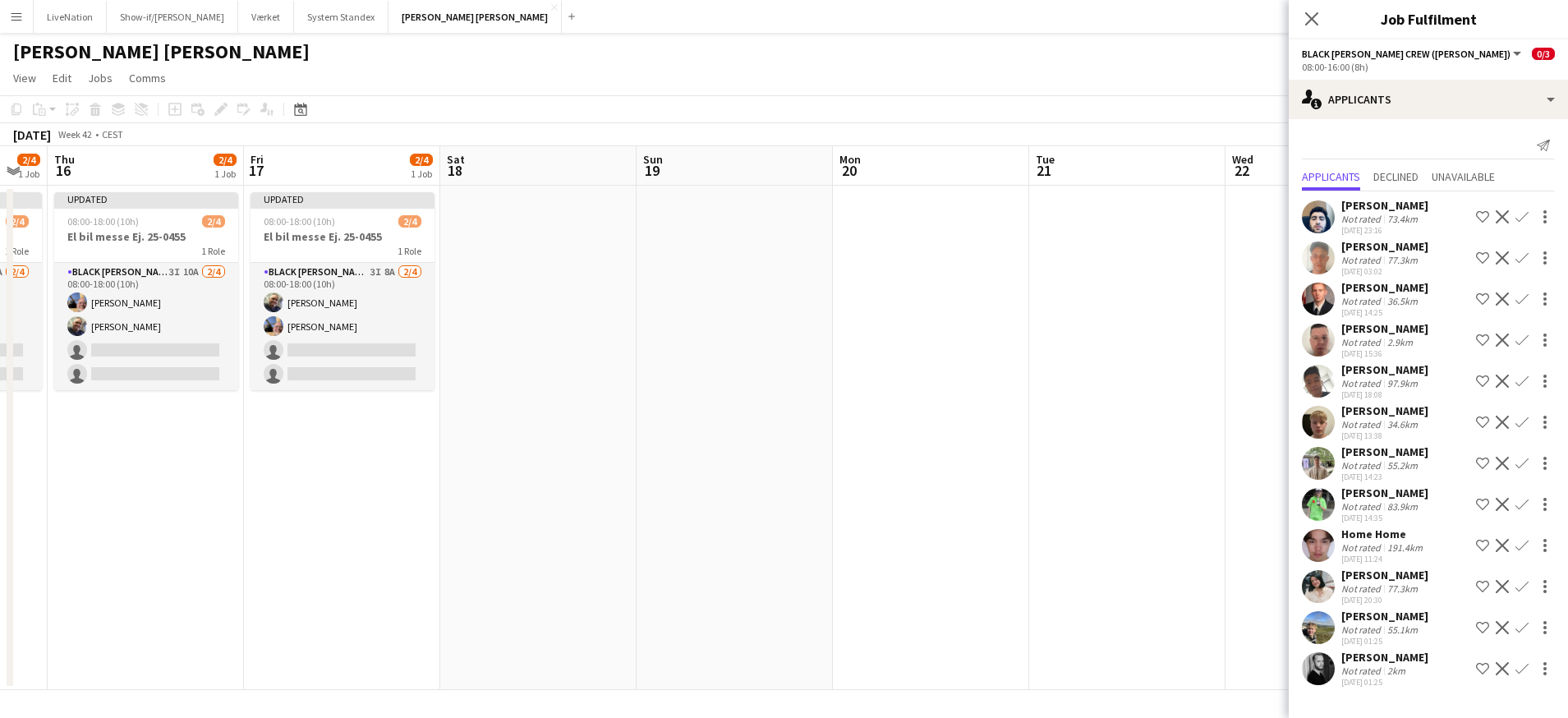
drag, startPoint x: 596, startPoint y: 465, endPoint x: 817, endPoint y: 476, distance: 221.3
click at [817, 476] on app-calendar-viewport "Tue 14 Wed 15 2/4 1 Job Thu 16 2/4 1 Job Fri 17 2/4 1 Job Sat 18 Sun 19 Mon 20 …" at bounding box center [784, 418] width 1568 height 544
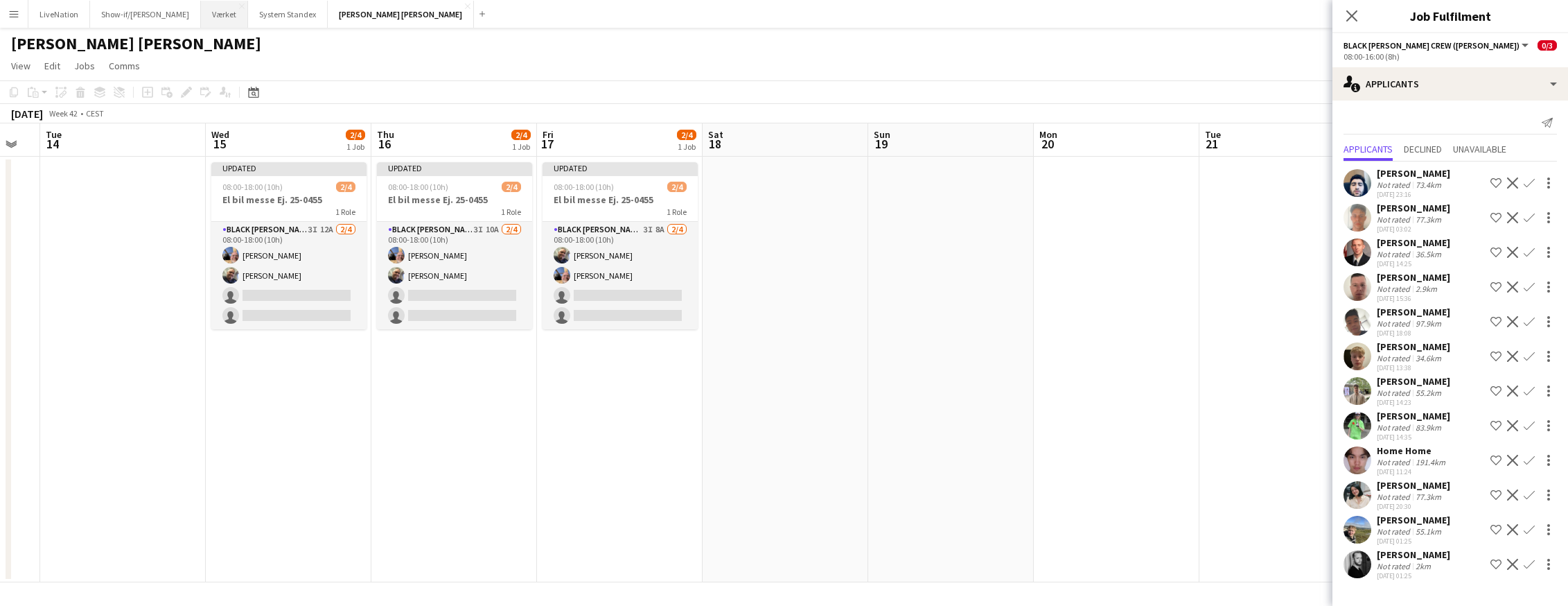
click at [203, 17] on button "Værket Close" at bounding box center [225, 14] width 47 height 27
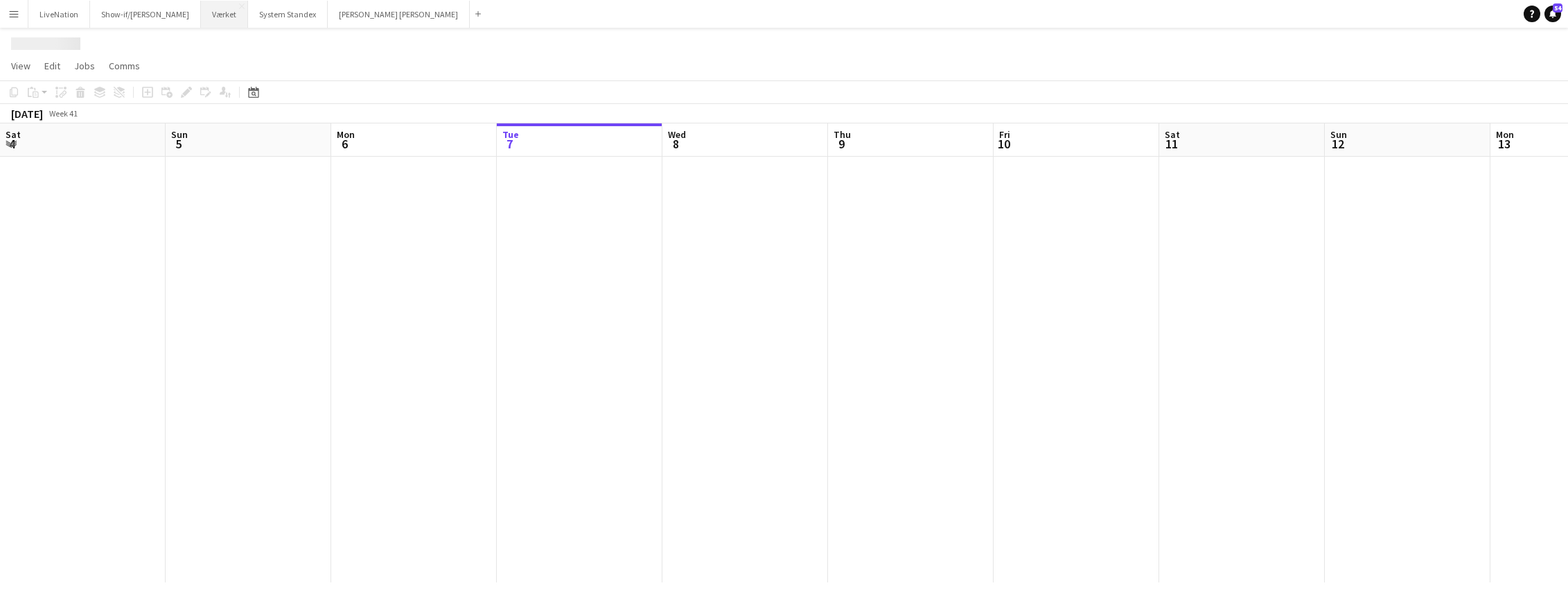
scroll to position [0, 331]
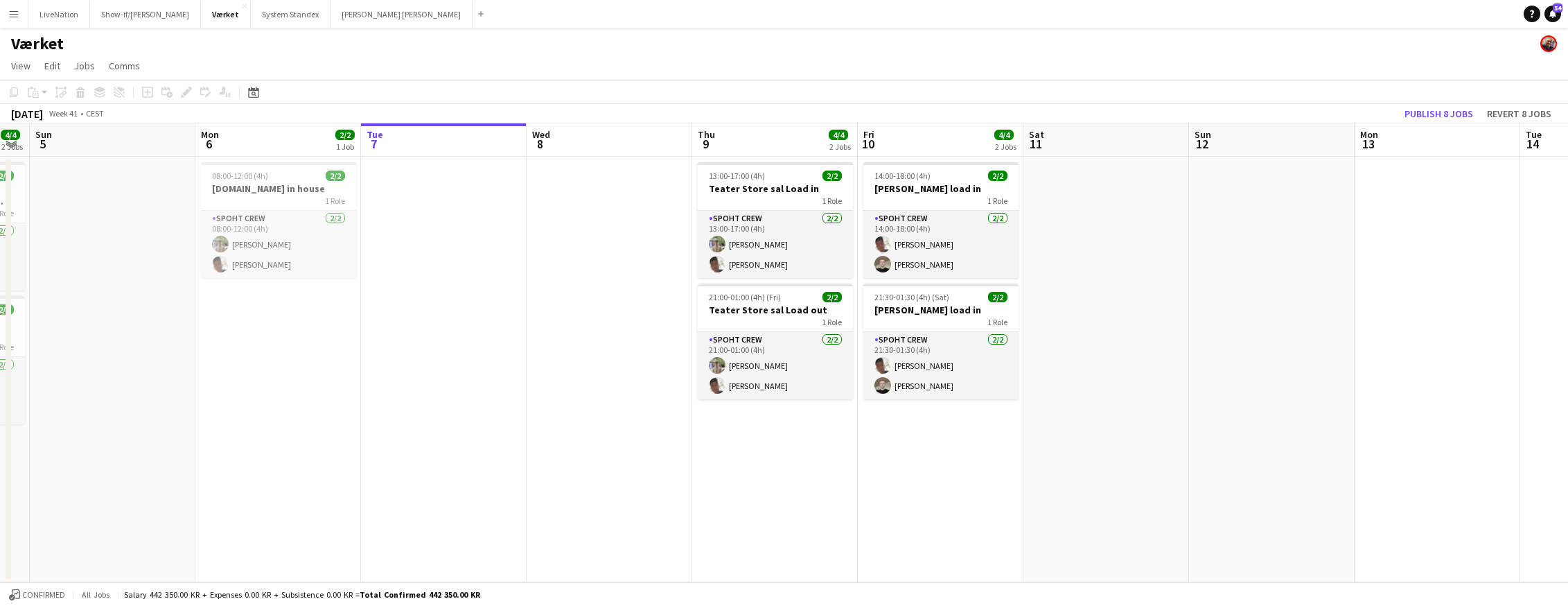
drag, startPoint x: 906, startPoint y: 143, endPoint x: 1082, endPoint y: 149, distance: 176.1
click at [1097, 148] on app-calendar-viewport "Fri 3 2/2 1 Job Sat 4 4/4 2 Jobs Sun 5 Mon 6 2/2 1 Job Tue 7 Wed 8 Thu 9 4/4 2 …" at bounding box center [784, 353] width 1568 height 459
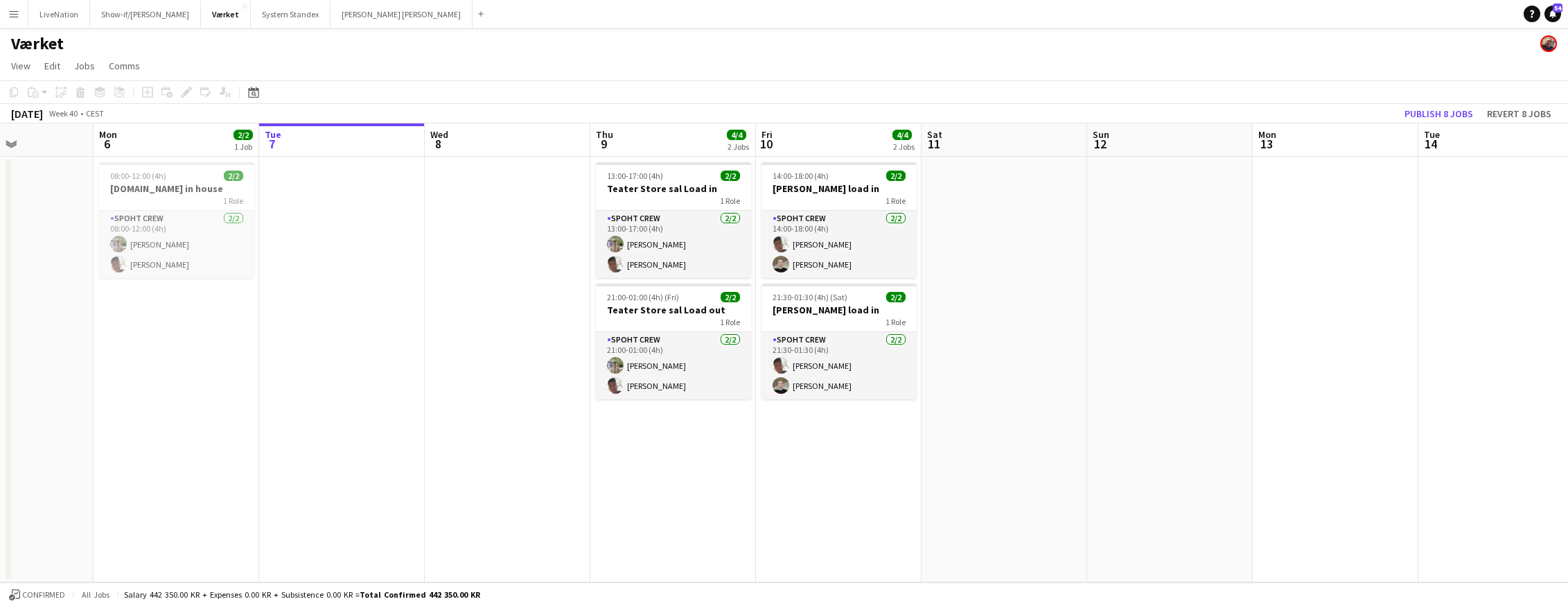
drag, startPoint x: 793, startPoint y: 145, endPoint x: 962, endPoint y: 148, distance: 169.0
click at [962, 148] on app-calendar-viewport "Fri 3 2/2 1 Job Sat 4 4/4 2 Jobs Sun 5 Mon 6 2/2 1 Job Tue 7 Wed 8 Thu 9 4/4 2 …" at bounding box center [784, 353] width 1568 height 459
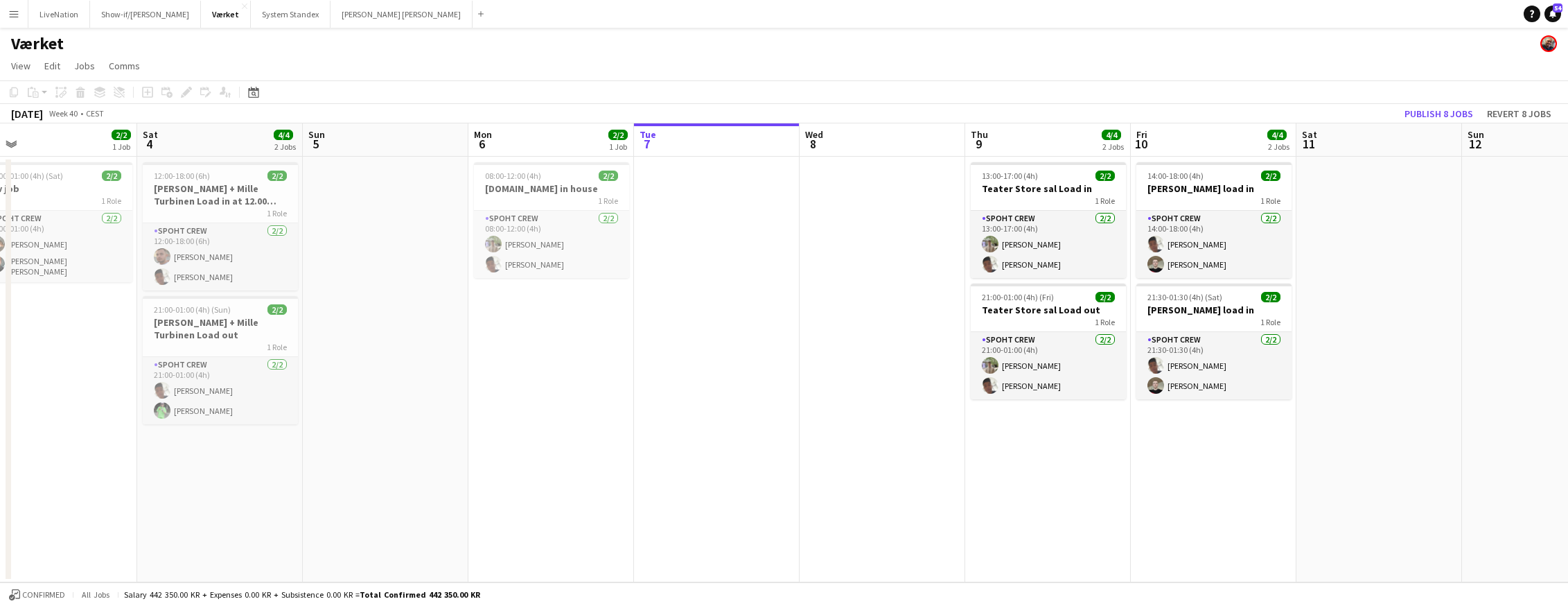
drag, startPoint x: 894, startPoint y: 150, endPoint x: 810, endPoint y: 148, distance: 84.0
click at [933, 154] on app-calendar-viewport "Wed 1 Thu 2 Fri 3 2/2 1 Job Sat 4 4/4 2 Jobs Sun 5 Mon 6 2/2 1 Job Tue 7 Wed 8 …" at bounding box center [784, 353] width 1568 height 459
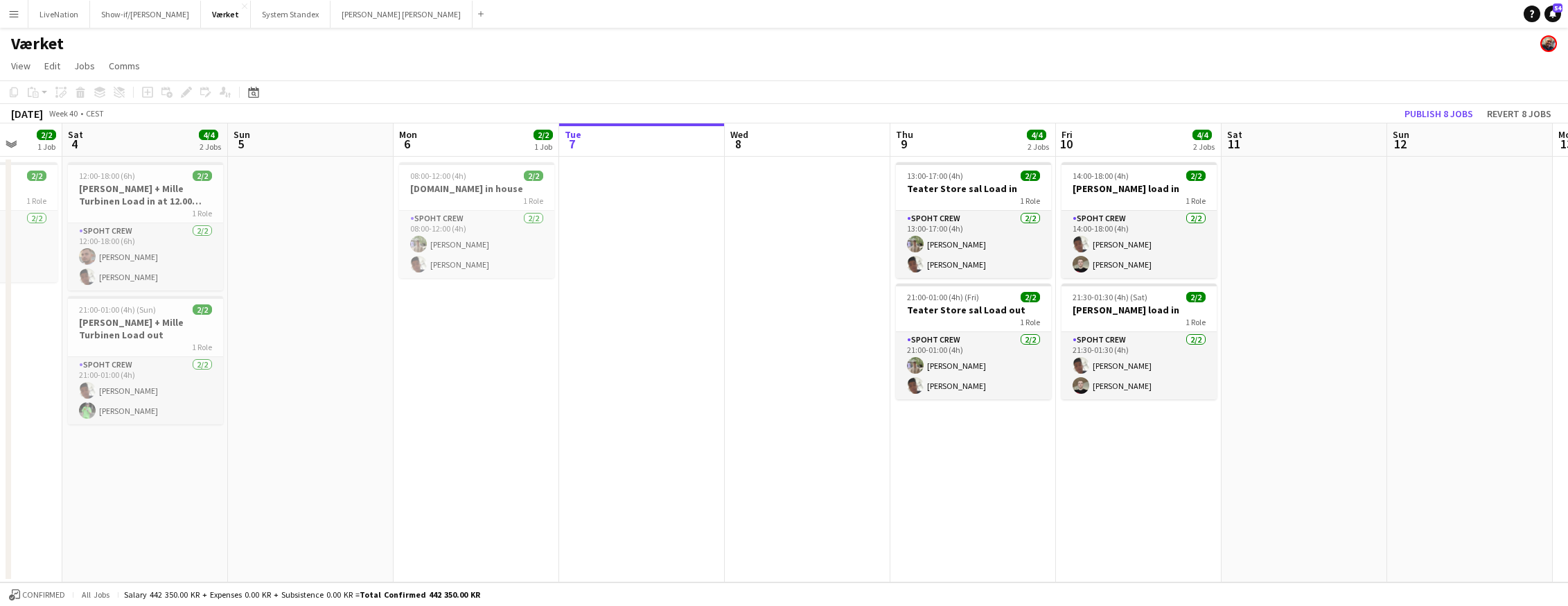
drag, startPoint x: 743, startPoint y: 141, endPoint x: 813, endPoint y: 147, distance: 70.3
click at [813, 146] on app-calendar-viewport "Wed 1 Thu 2 Fri 3 2/2 1 Job Sat 4 4/4 2 Jobs Sun 5 Mon 6 2/2 1 Job Tue 7 Wed 8 …" at bounding box center [784, 353] width 1568 height 459
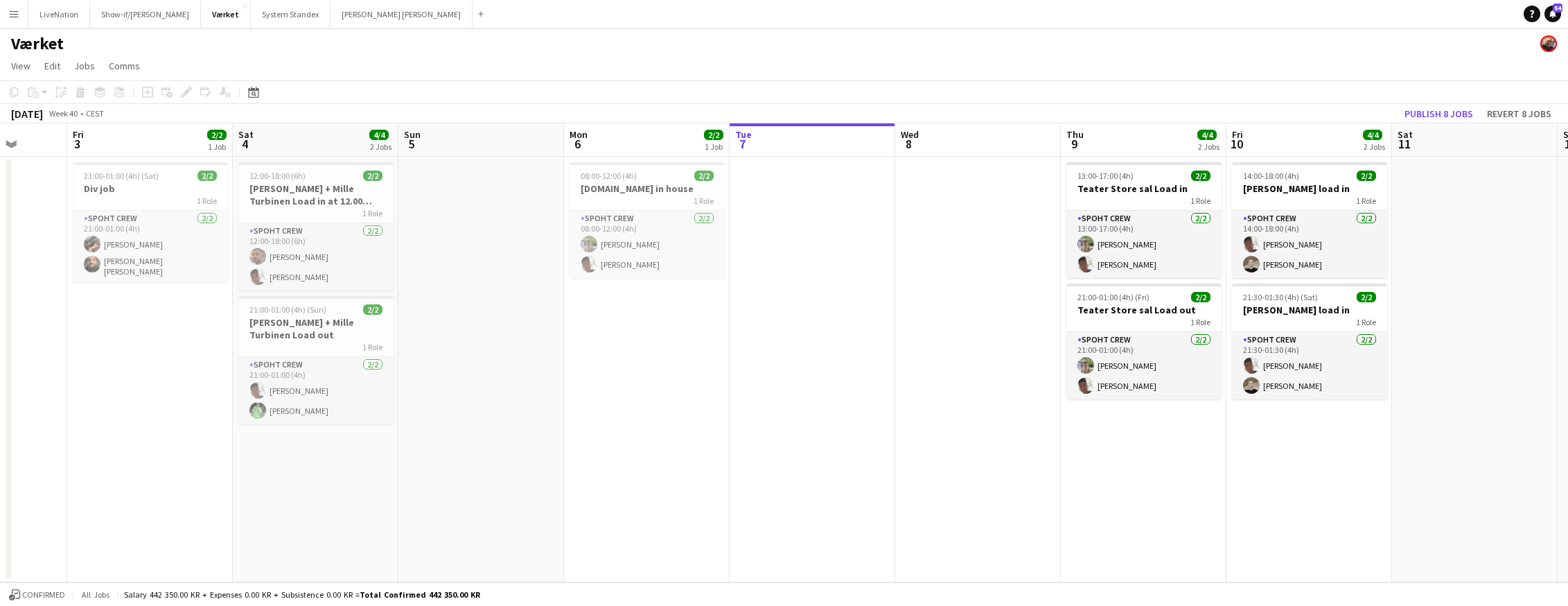
drag, startPoint x: 790, startPoint y: 152, endPoint x: 648, endPoint y: 150, distance: 142.0
click at [823, 154] on app-calendar-viewport "Tue 30 Wed 1 Thu 2 Fri 3 2/2 1 Job Sat 4 4/4 2 Jobs Sun 5 Mon 6 2/2 1 Job Tue 7…" at bounding box center [784, 353] width 1568 height 459
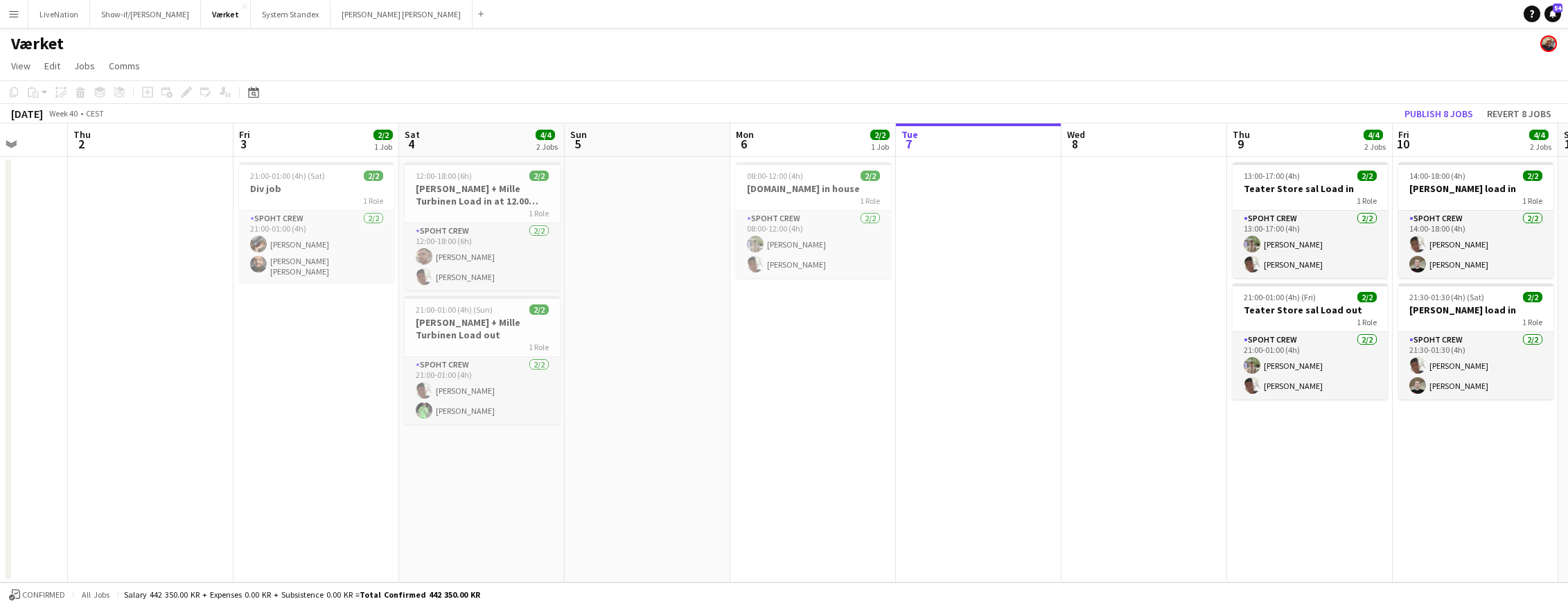
scroll to position [0, 435]
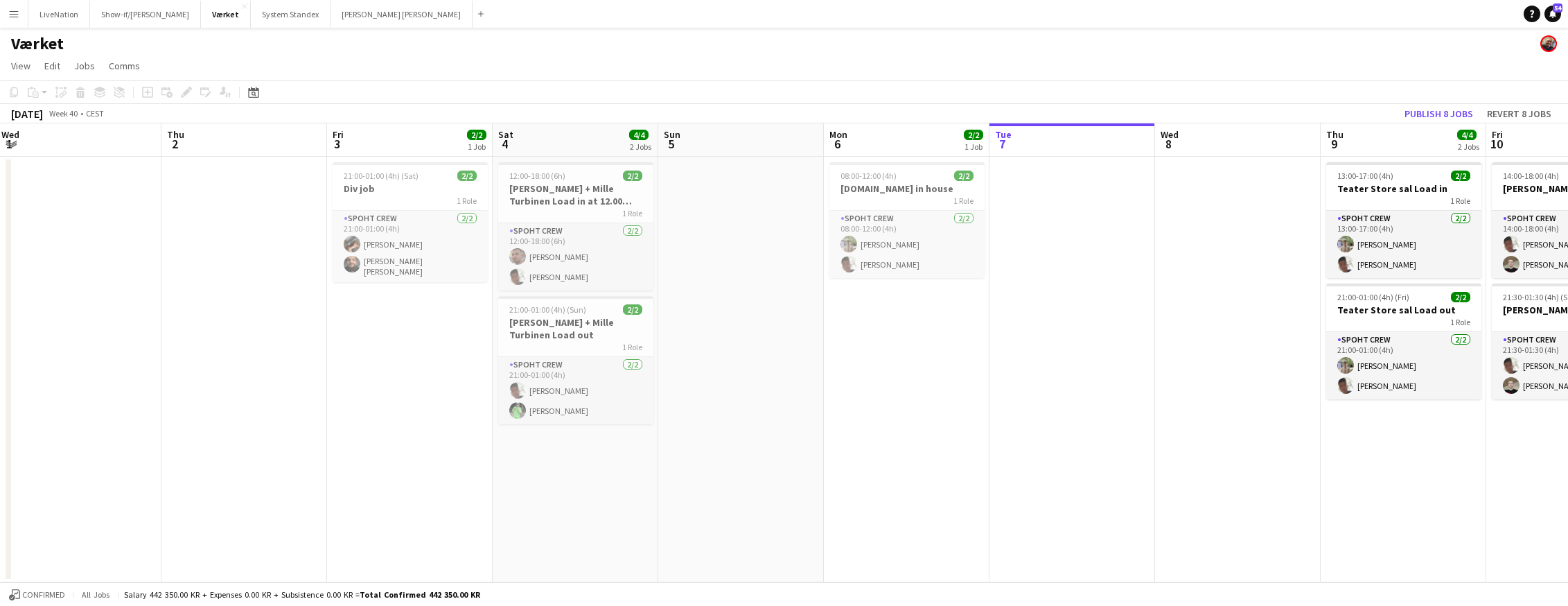
drag, startPoint x: 620, startPoint y: 147, endPoint x: 741, endPoint y: 165, distance: 122.3
click at [779, 166] on app-calendar-viewport "Mon 29 Tue 30 Wed 1 Thu 2 Fri 3 2/2 1 Job Sat 4 4/4 2 Jobs Sun 5 Mon 6 2/2 1 Jo…" at bounding box center [784, 353] width 1568 height 459
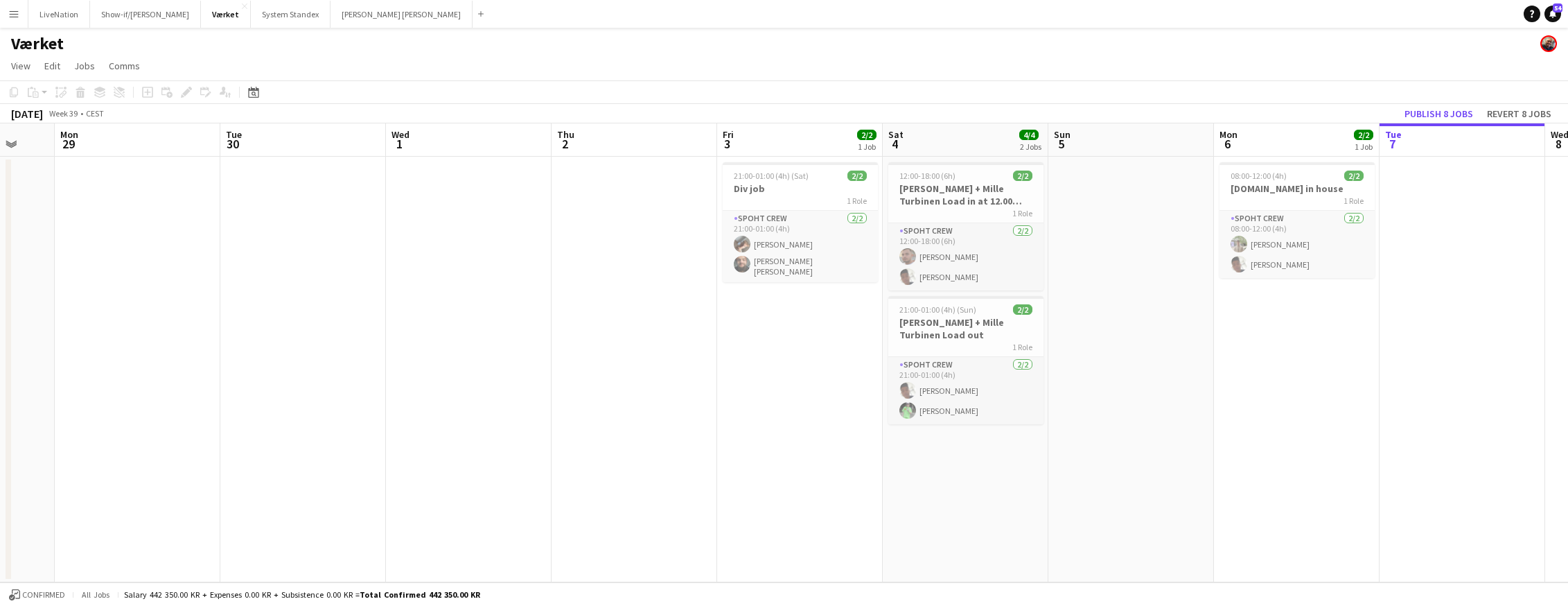
scroll to position [0, 442]
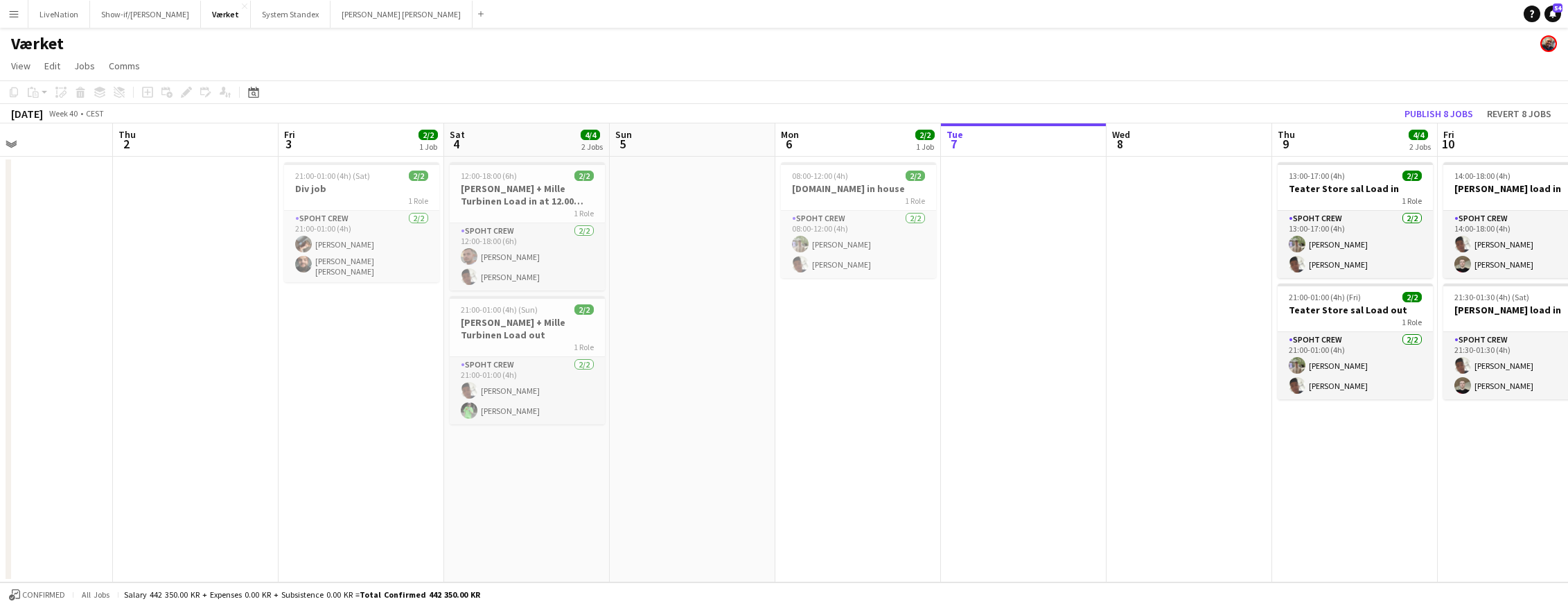
drag, startPoint x: 640, startPoint y: 154, endPoint x: 525, endPoint y: 168, distance: 115.8
click at [525, 168] on app-calendar-viewport "Sun 28 Mon 29 Tue 30 Wed 1 Thu 2 Fri 3 2/2 1 Job Sat 4 4/4 2 Jobs Sun 5 Mon 6 2…" at bounding box center [784, 353] width 1568 height 459
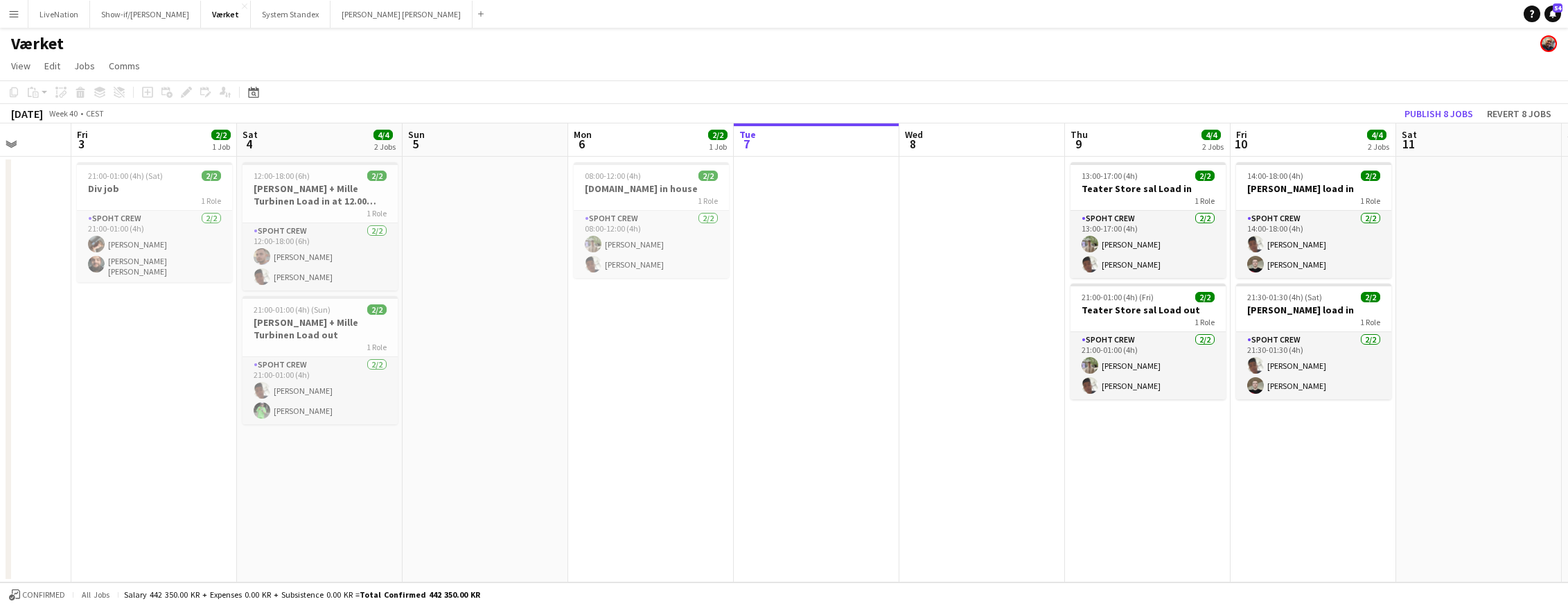
scroll to position [0, 429]
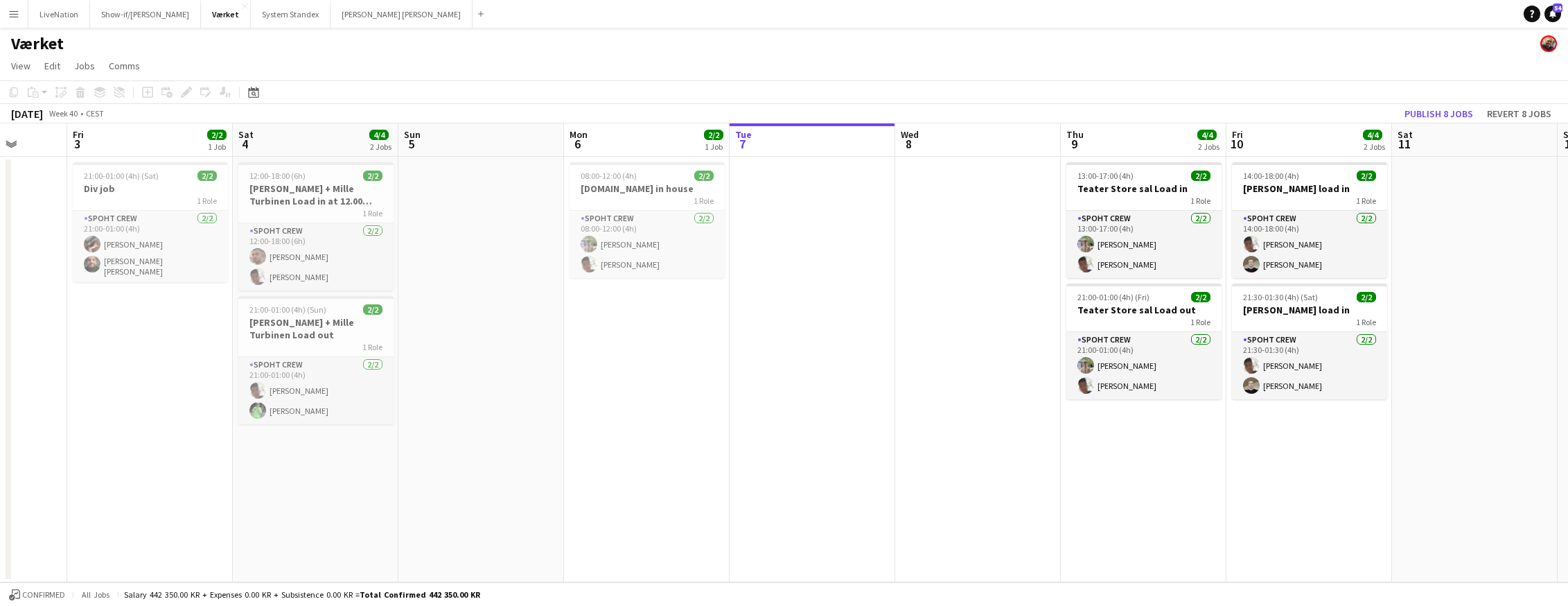
drag, startPoint x: 1032, startPoint y: 148, endPoint x: 835, endPoint y: 178, distance: 199.3
click at [835, 178] on app-calendar-viewport "Tue 30 Wed 1 Thu 2 Fri 3 2/2 1 Job Sat 4 4/4 2 Jobs Sun 5 Mon 6 2/2 1 Job Tue 7…" at bounding box center [784, 353] width 1568 height 459
click at [1322, 116] on button "Publish 8 jobs" at bounding box center [1438, 113] width 79 height 18
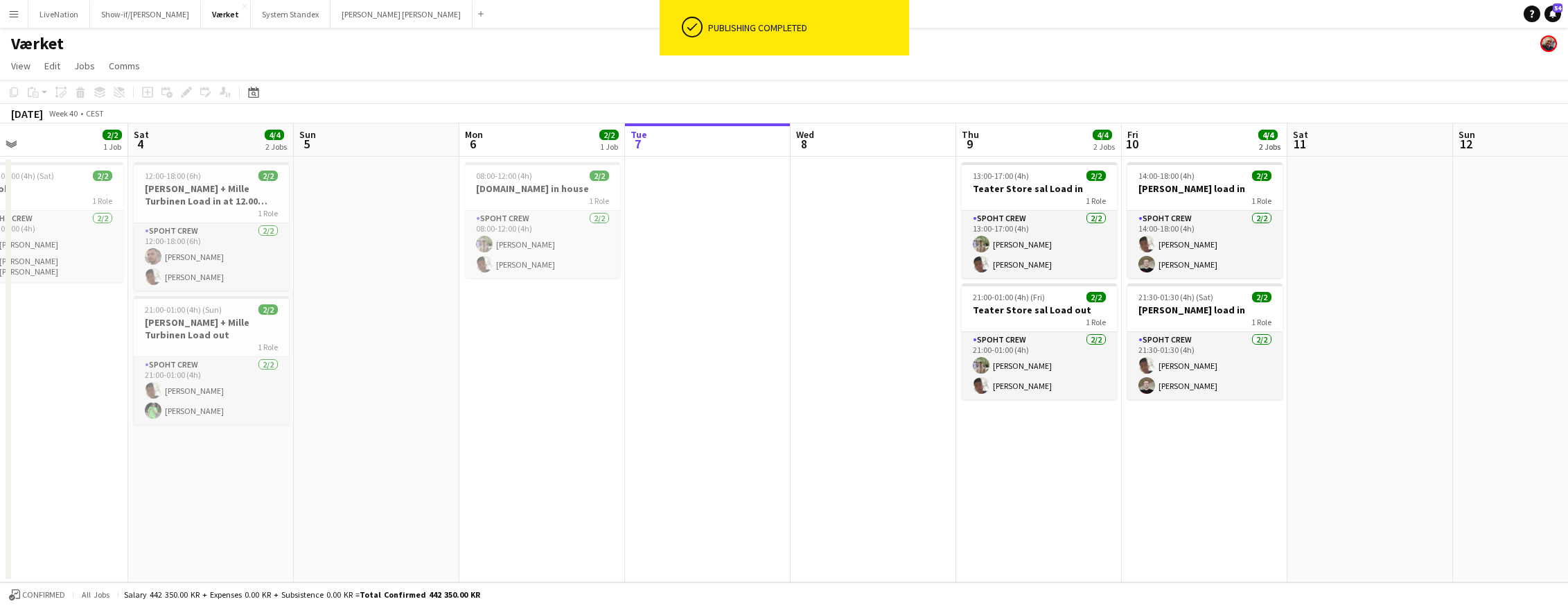
drag, startPoint x: 1307, startPoint y: 145, endPoint x: 956, endPoint y: 125, distance: 351.6
click at [953, 126] on app-calendar-viewport "Tue 30 Wed 1 Thu 2 Fri 3 2/2 1 Job Sat 4 4/4 2 Jobs Sun 5 Mon 6 2/2 1 Job Tue 7…" at bounding box center [784, 353] width 1568 height 459
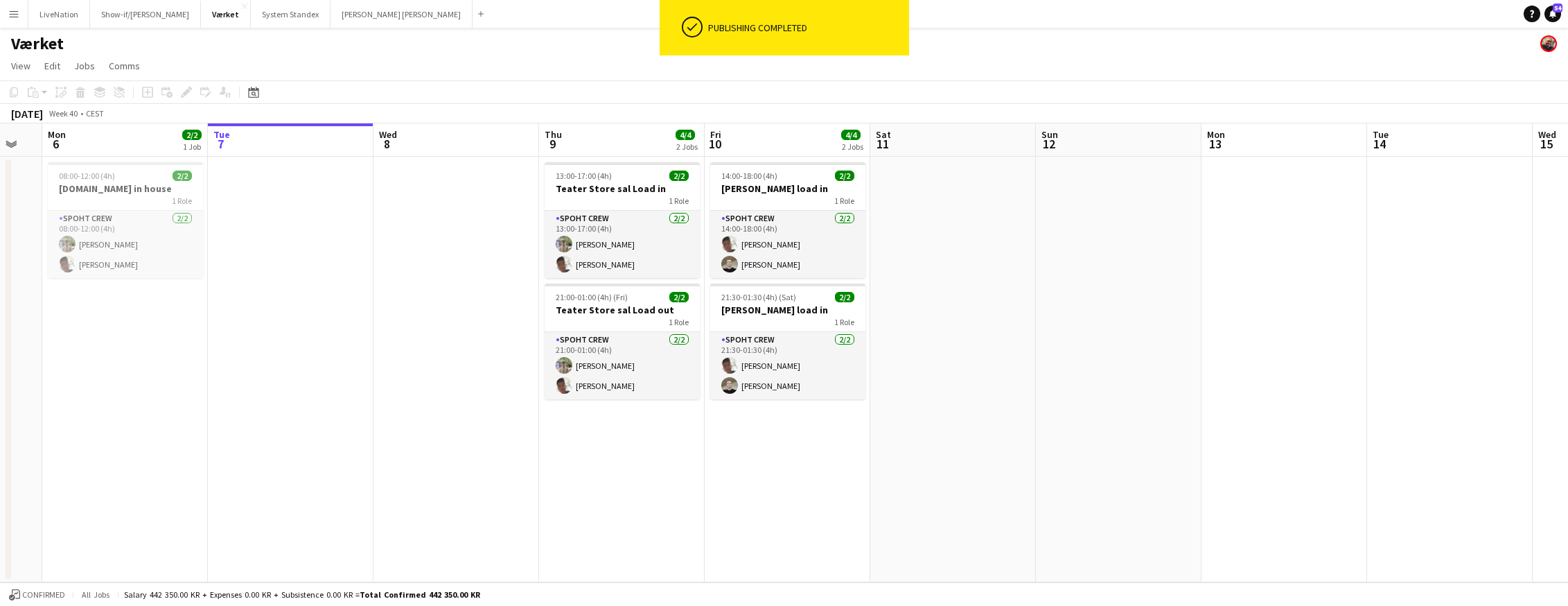
drag, startPoint x: 1082, startPoint y: 135, endPoint x: 974, endPoint y: 115, distance: 109.8
click at [959, 119] on app-calendar "Copy Paste Paste Command V Paste with crew Command Shift V Paste linked Job [GE…" at bounding box center [784, 331] width 1568 height 502
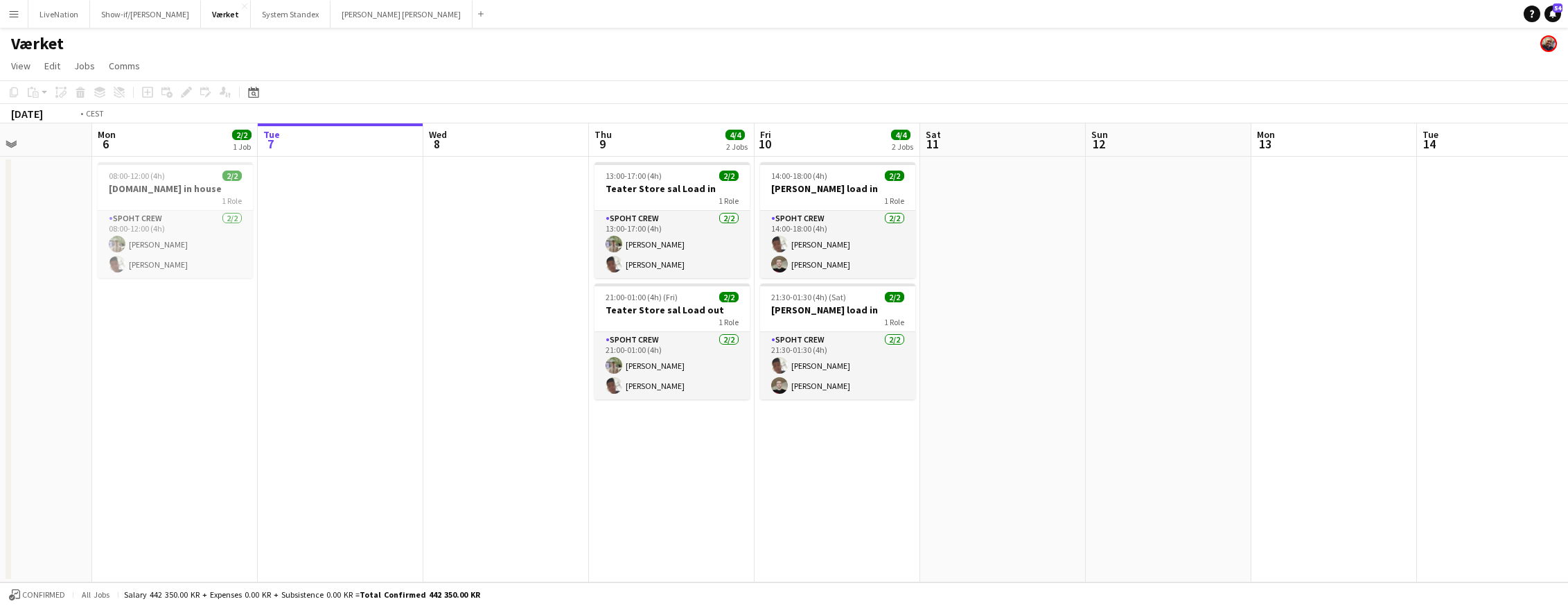
drag, startPoint x: 1055, startPoint y: 128, endPoint x: 1037, endPoint y: 127, distance: 18.0
click at [1037, 127] on app-calendar-viewport "Thu 2 Fri 3 2/2 1 Job Sat 4 4/4 2 Jobs Sun 5 Mon 6 2/2 1 Job Tue 7 Wed 8 Thu 9 …" at bounding box center [784, 353] width 1568 height 459
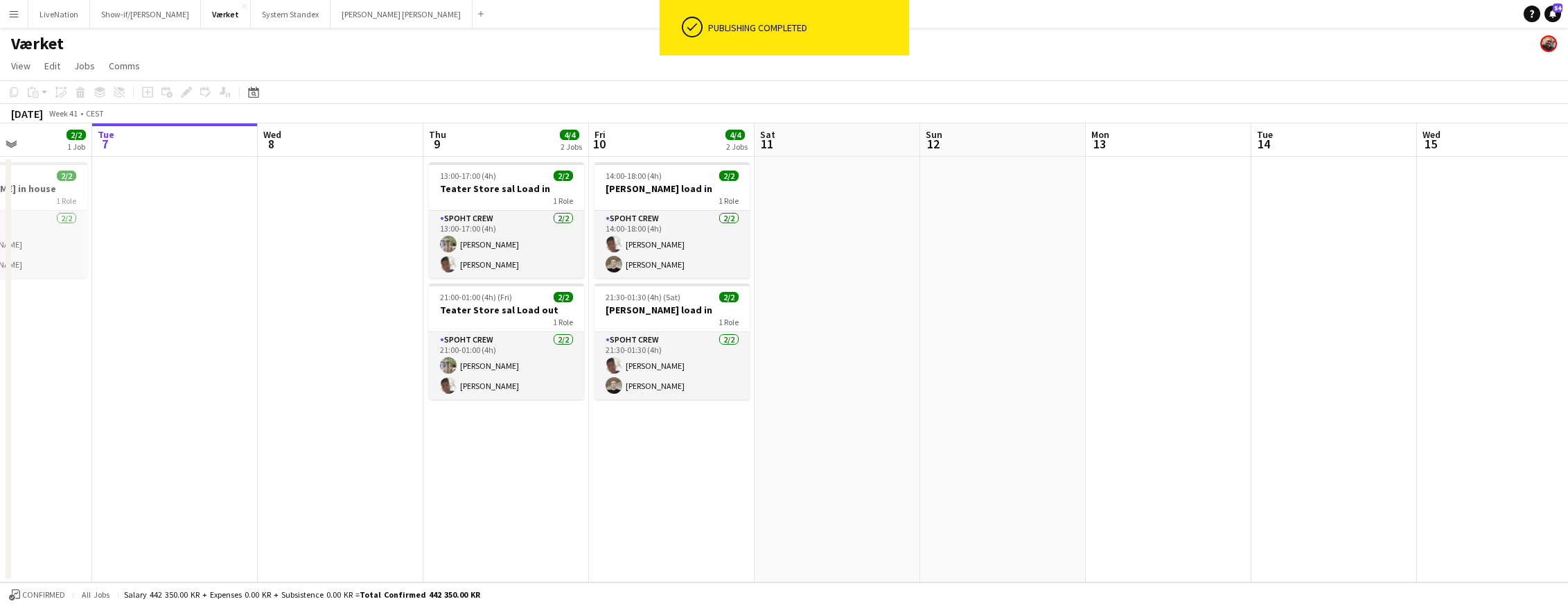
scroll to position [0, 621]
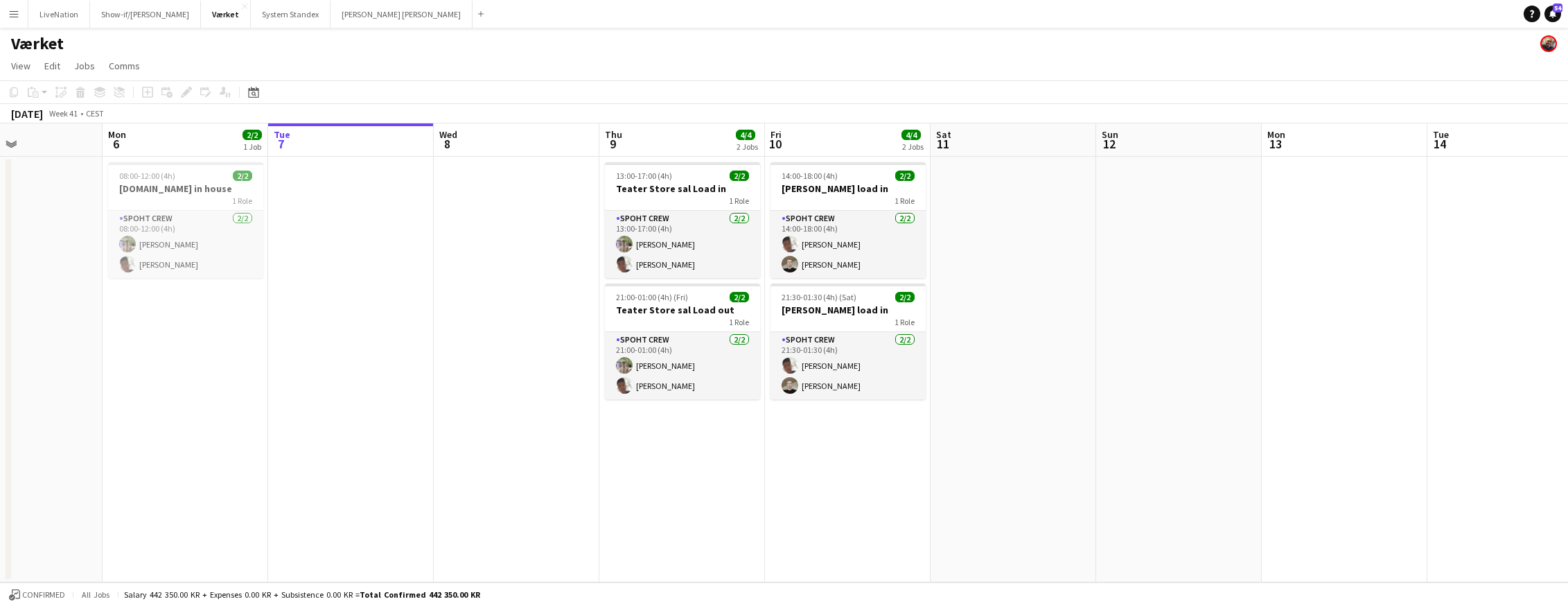
drag, startPoint x: 1269, startPoint y: 148, endPoint x: 1119, endPoint y: 146, distance: 150.0
click at [1008, 141] on app-calendar-viewport "Fri 3 2/2 1 Job Sat 4 4/4 2 Jobs Sun 5 Mon 6 2/2 1 Job Tue 7 Wed 8 Thu 9 4/4 2 …" at bounding box center [784, 353] width 1568 height 459
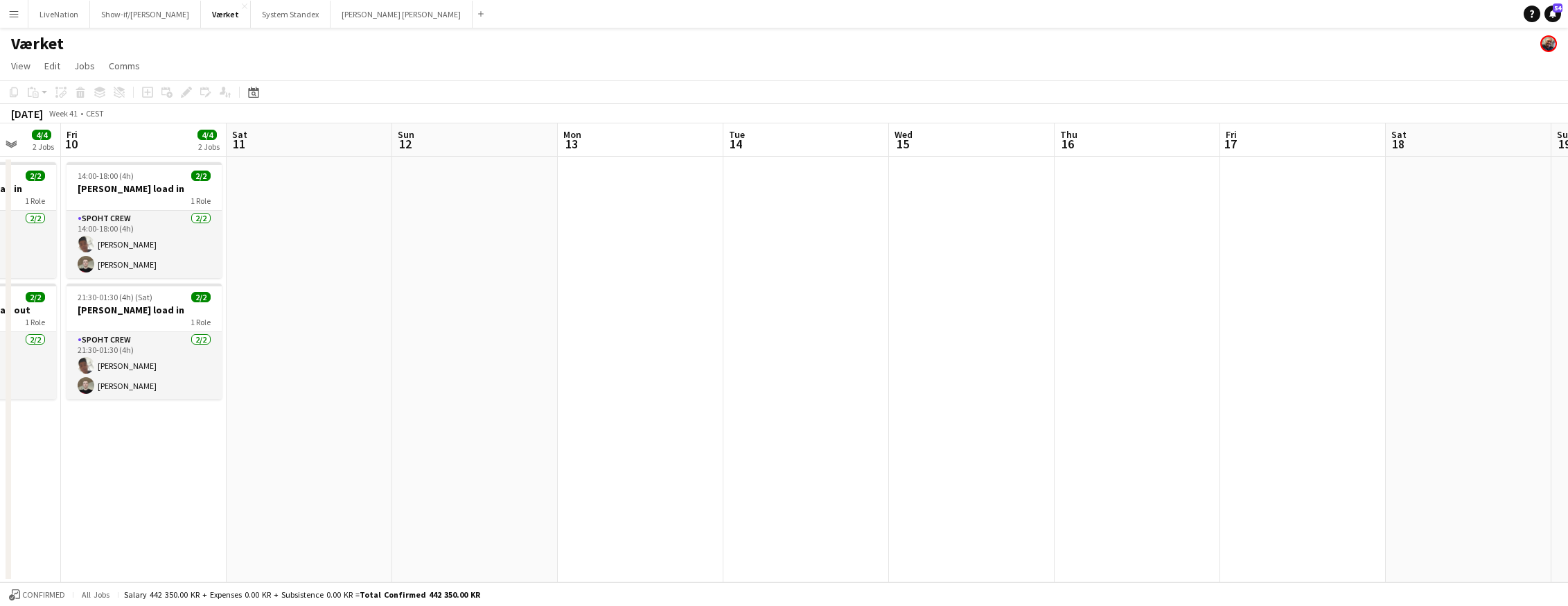
drag, startPoint x: 1003, startPoint y: 152, endPoint x: 1128, endPoint y: 150, distance: 125.0
click at [1002, 151] on app-calendar-viewport "Mon 6 2/2 1 Job Tue 7 Wed 8 Thu 9 4/4 2 Jobs Fri 10 4/4 2 Jobs Sat 11 Sun 12 Mo…" at bounding box center [784, 353] width 1568 height 459
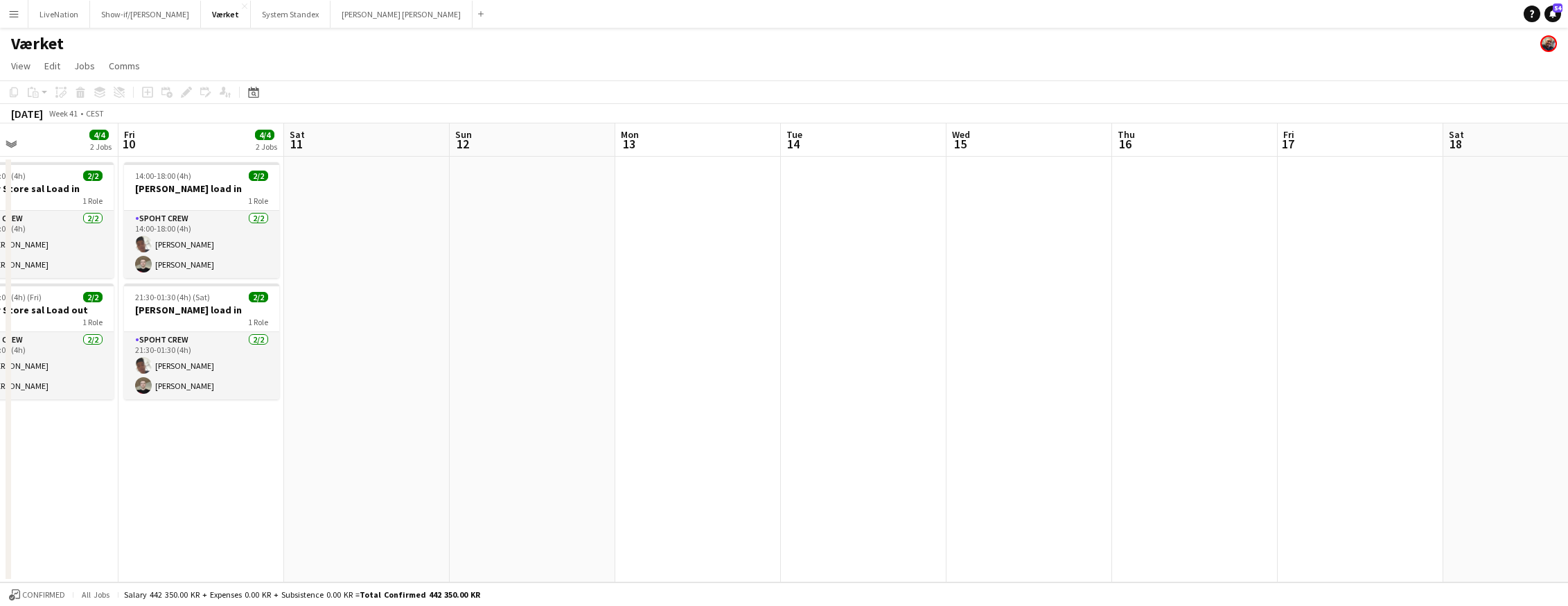
drag, startPoint x: 1182, startPoint y: 154, endPoint x: 971, endPoint y: 160, distance: 211.1
click at [915, 163] on app-calendar-viewport "Mon 6 2/2 1 Job Tue 7 Wed 8 Thu 9 4/4 2 Jobs Fri 10 4/4 2 Jobs Sat 11 Sun 12 Mo…" at bounding box center [784, 353] width 1568 height 459
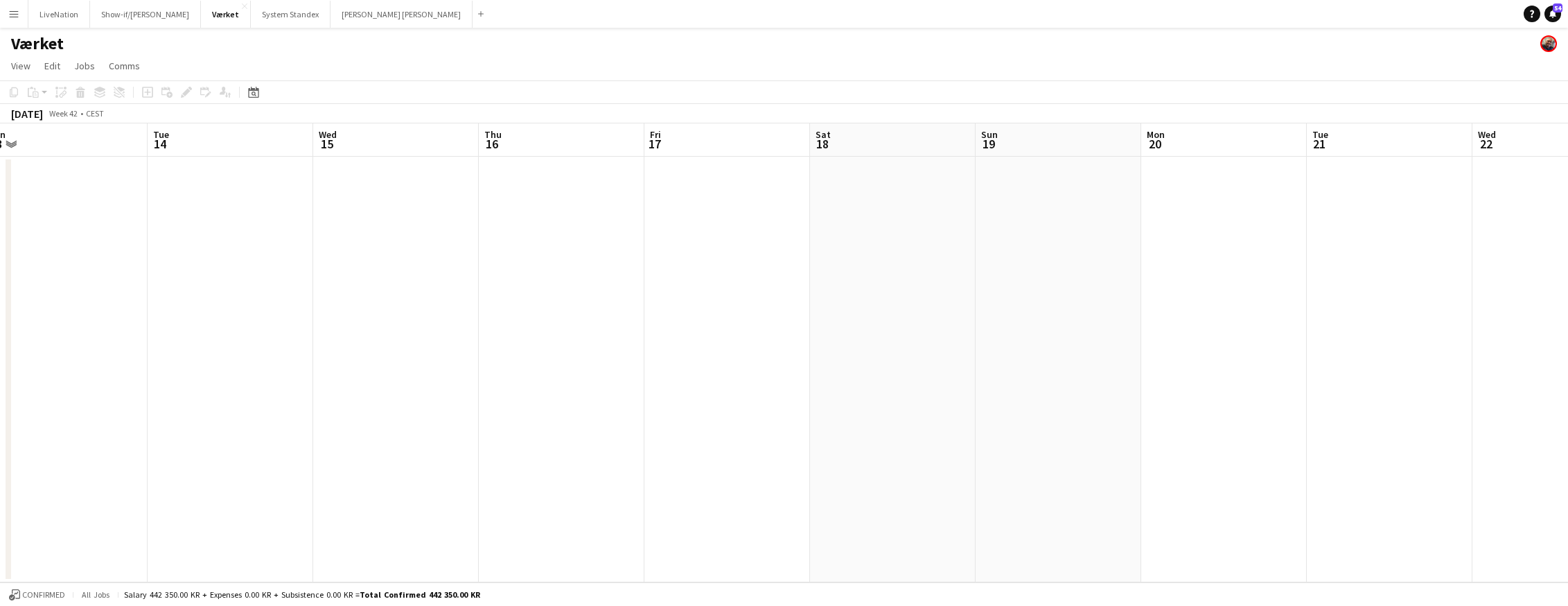
drag, startPoint x: 1152, startPoint y: 157, endPoint x: 1120, endPoint y: 145, distance: 34.2
click at [877, 157] on app-calendar-viewport "Fri 10 4/4 2 Jobs Sat 11 Sun 12 Mon 13 Tue 14 Wed 15 Thu 16 Fri 17 Sat 18 Sun 1…" at bounding box center [784, 353] width 1568 height 459
drag, startPoint x: 1004, startPoint y: 158, endPoint x: 1055, endPoint y: 148, distance: 52.0
click at [776, 153] on app-calendar-viewport "Fri 10 4/4 2 Jobs Sat 11 Sun 12 Mon 13 Tue 14 Wed 15 Thu 16 Fri 17 Sat 18 Sun 1…" at bounding box center [784, 353] width 1568 height 459
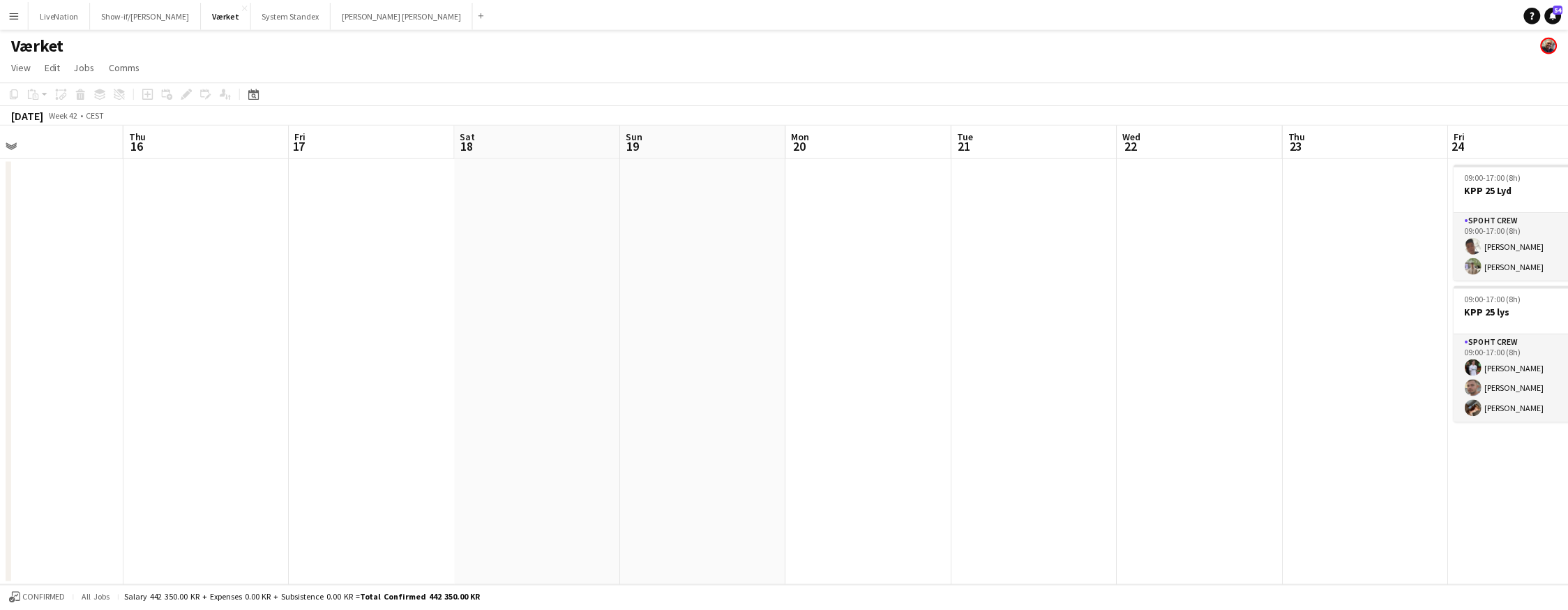
scroll to position [0, 590]
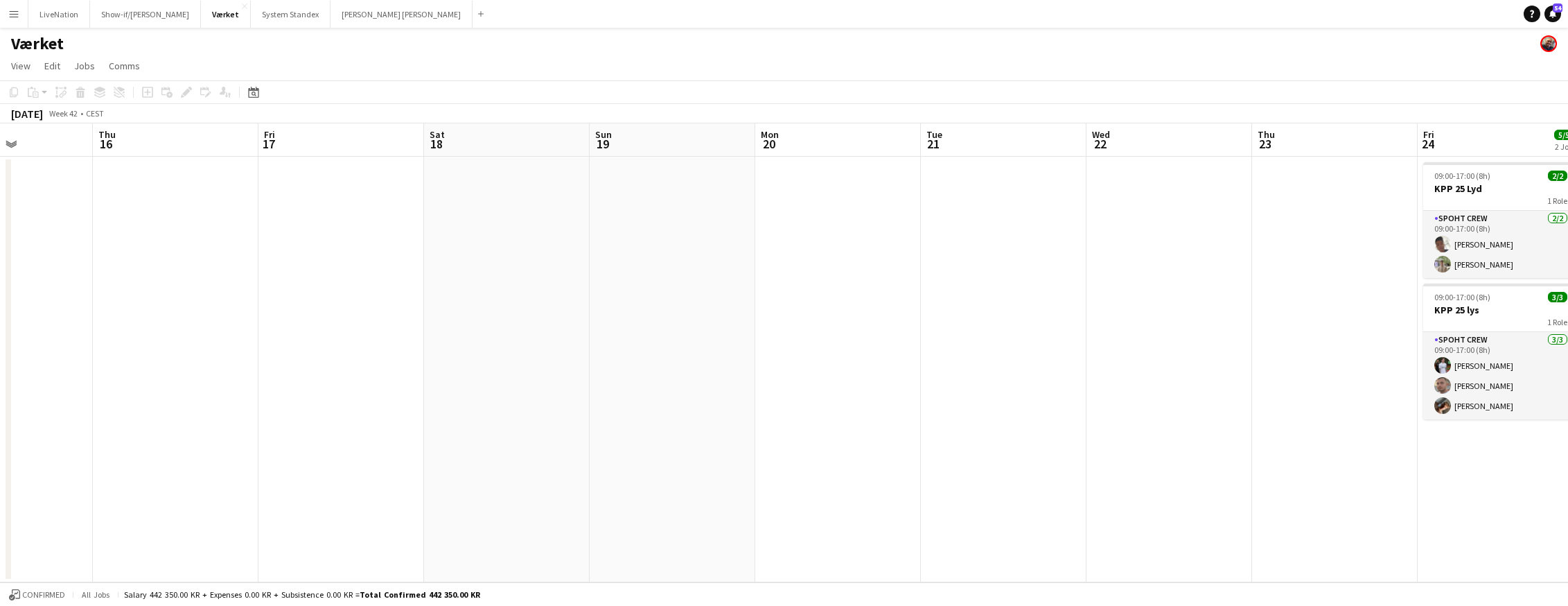
drag, startPoint x: 1186, startPoint y: 145, endPoint x: 880, endPoint y: 146, distance: 306.0
click at [810, 151] on app-calendar-viewport "Sun 12 Mon 13 Tue 14 Wed 15 Thu 16 Fri 17 Sat 18 Sun 19 Mon 20 Tue 21 Wed 22 Th…" at bounding box center [784, 353] width 1568 height 459
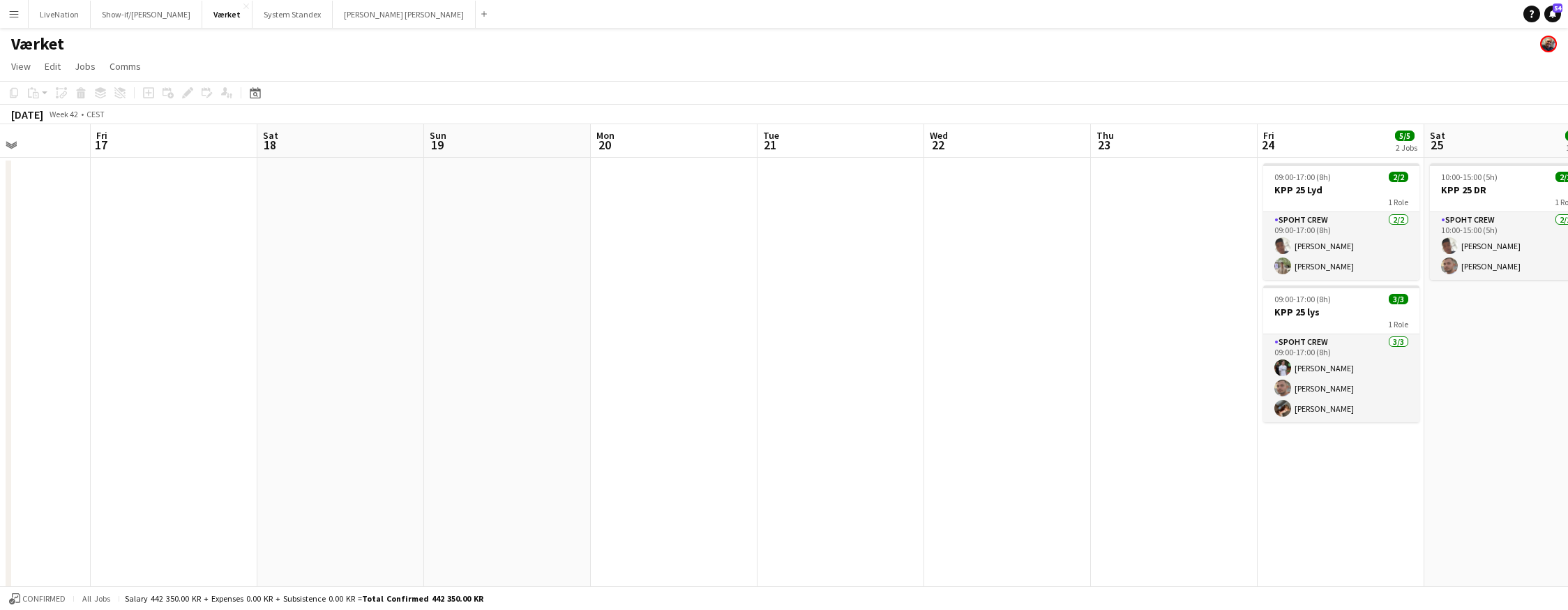
drag, startPoint x: 947, startPoint y: 130, endPoint x: 789, endPoint y: 129, distance: 158.0
click at [790, 131] on app-calendar-viewport "Tue 14 Wed 15 Thu 16 Fri 17 Sat 18 Sun 19 Mon 20 Tue 21 Wed 22 Thu 23 Fri 24 5/…" at bounding box center [784, 442] width 1568 height 636
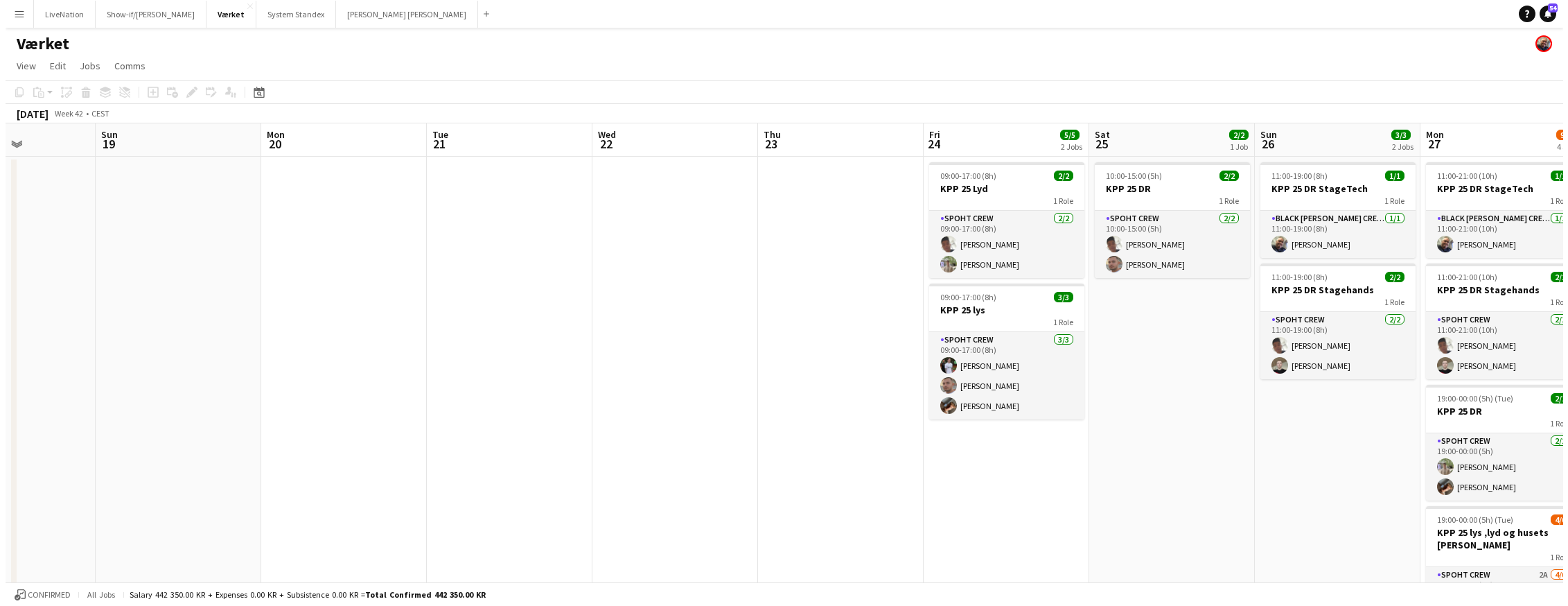
scroll to position [0, 420]
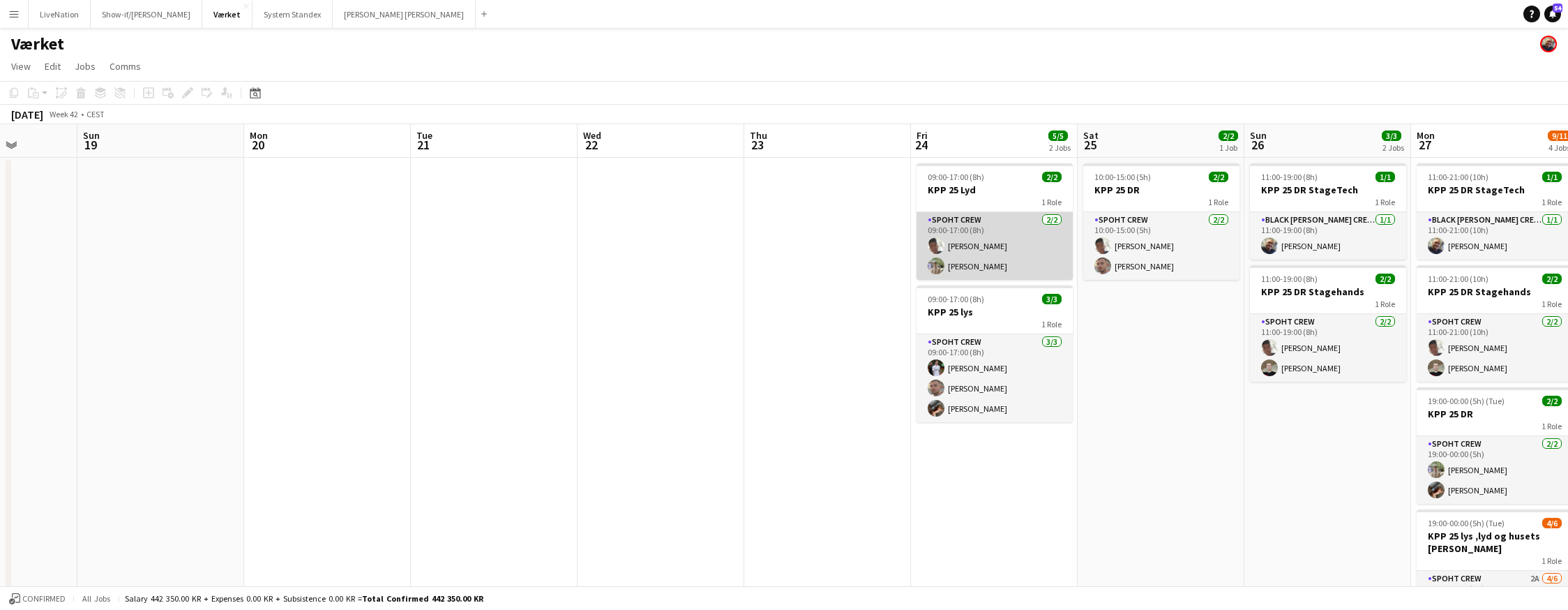
click at [998, 222] on app-card-role "Spoht Crew [DATE] 09:00-17:00 (8h) Seep Villadsen [PERSON_NAME]" at bounding box center [994, 246] width 156 height 68
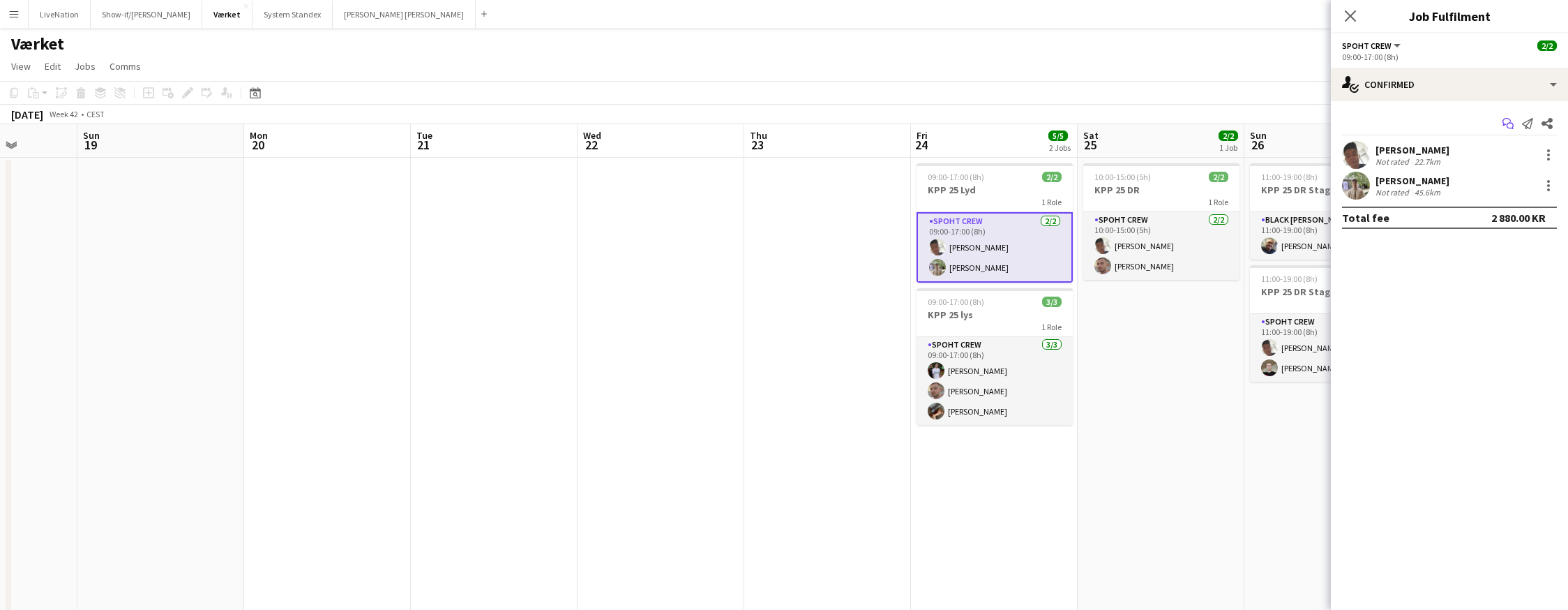
click at [1331, 123] on icon at bounding box center [1509, 126] width 7 height 7
click at [1331, 123] on app-icon "Start chat" at bounding box center [1508, 123] width 20 height 20
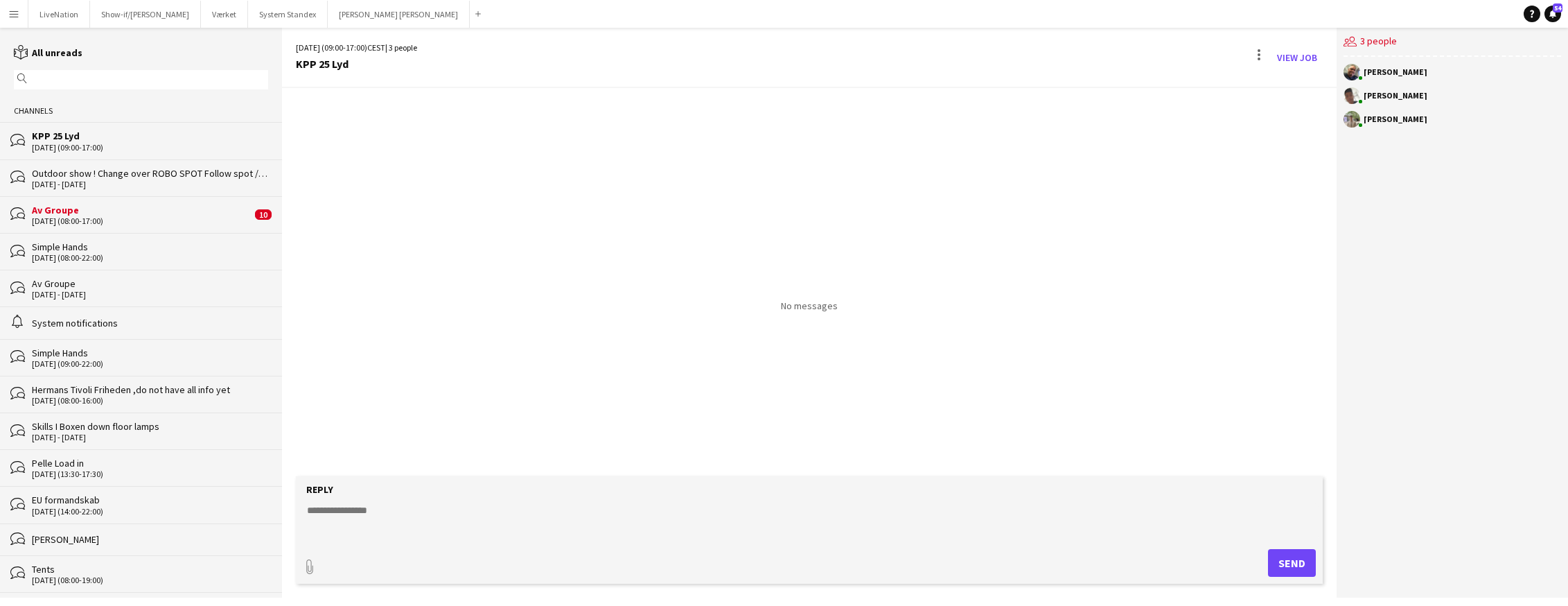
click at [584, 517] on textarea at bounding box center [812, 521] width 1013 height 36
drag, startPoint x: 309, startPoint y: 508, endPoint x: 350, endPoint y: 510, distance: 41.0
click at [350, 510] on textarea "*********" at bounding box center [812, 521] width 1013 height 36
type textarea "*********"
click at [1291, 564] on button "Send" at bounding box center [1291, 563] width 48 height 28
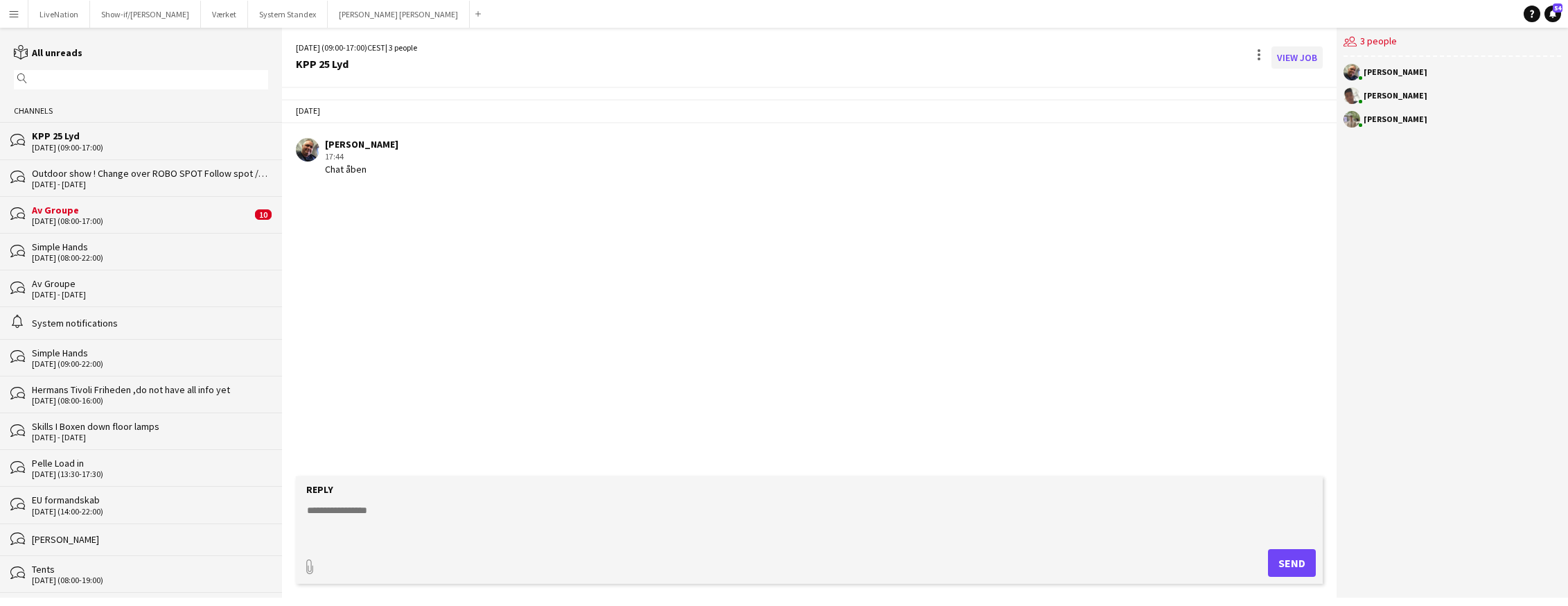
click at [1305, 53] on link "View Job" at bounding box center [1297, 57] width 51 height 22
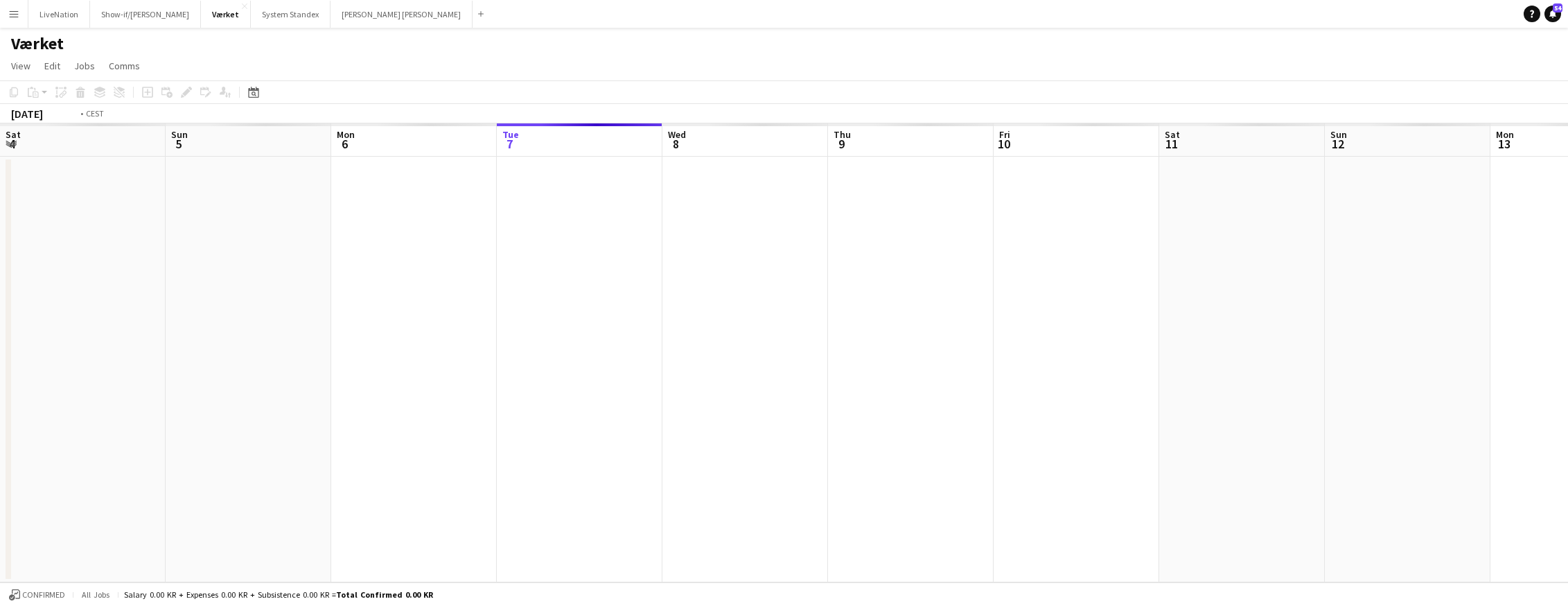
scroll to position [0, 476]
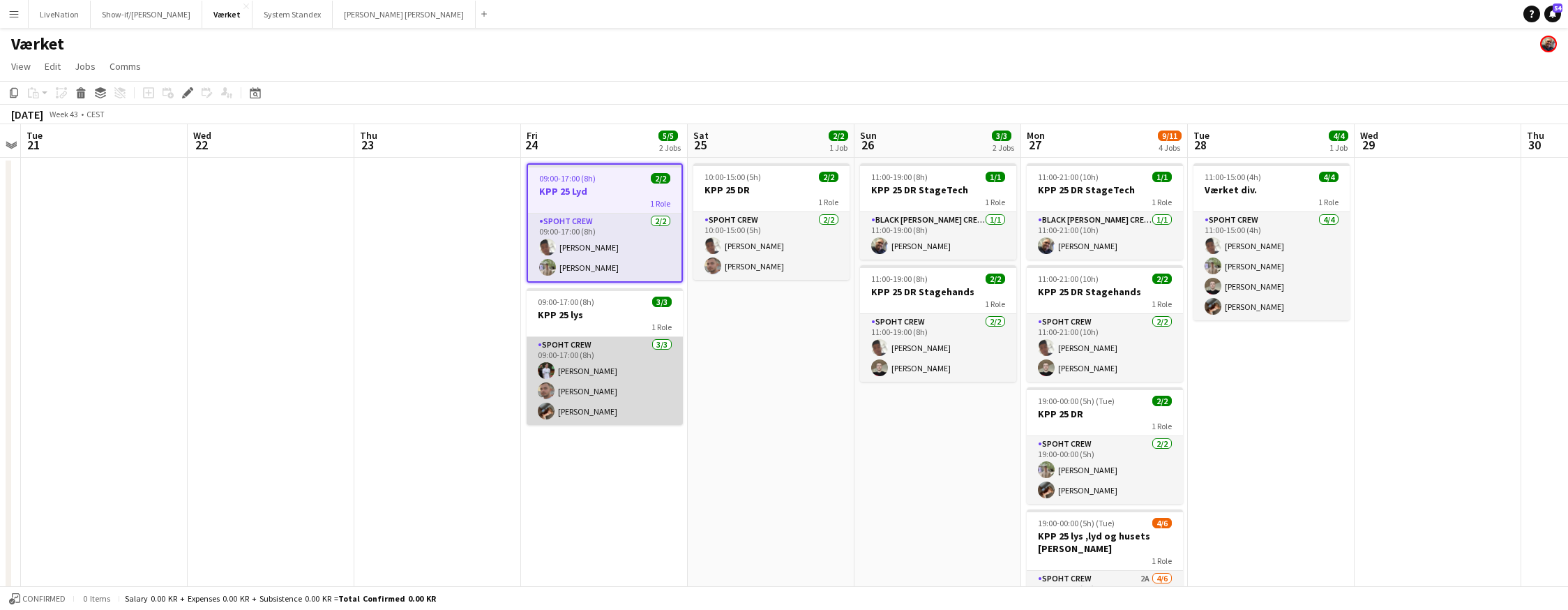
click at [616, 358] on app-card-role "Spoht Crew [DATE] 09:00-17:00 (8h) [PERSON_NAME] [PERSON_NAME] [PERSON_NAME]" at bounding box center [604, 381] width 156 height 88
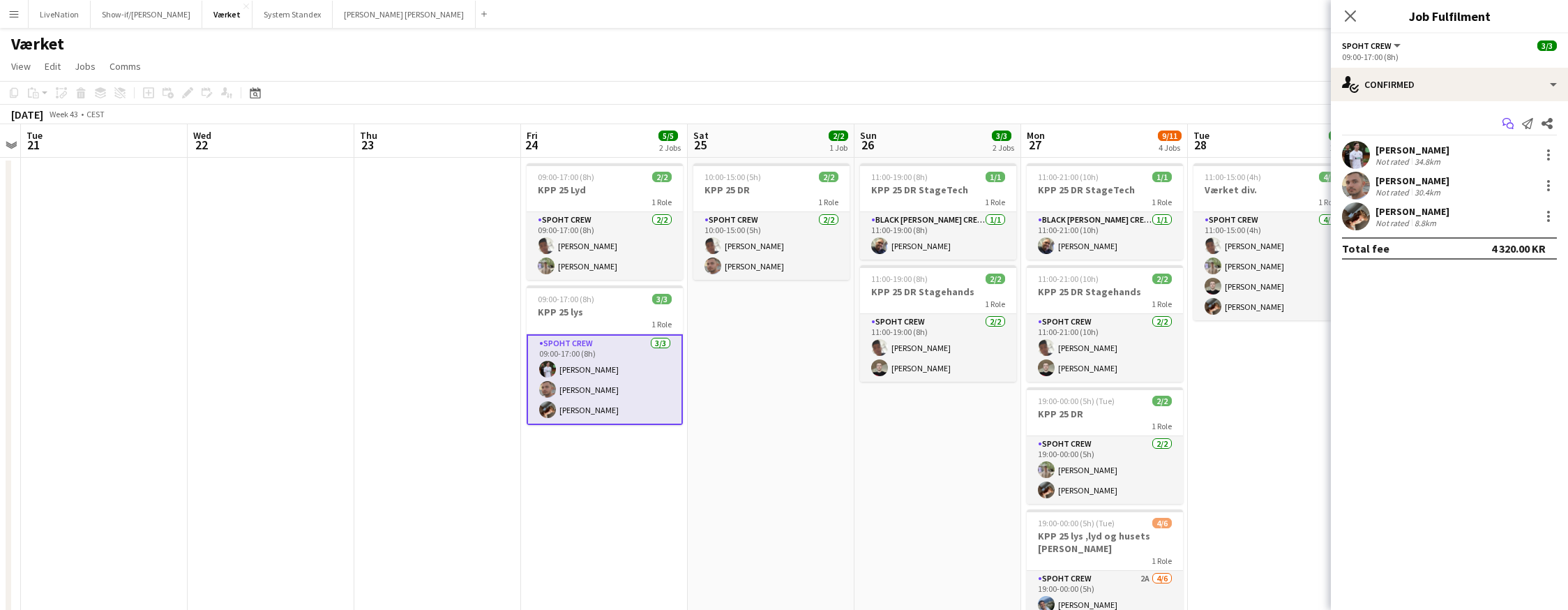
click at [1331, 124] on icon at bounding box center [1509, 126] width 7 height 7
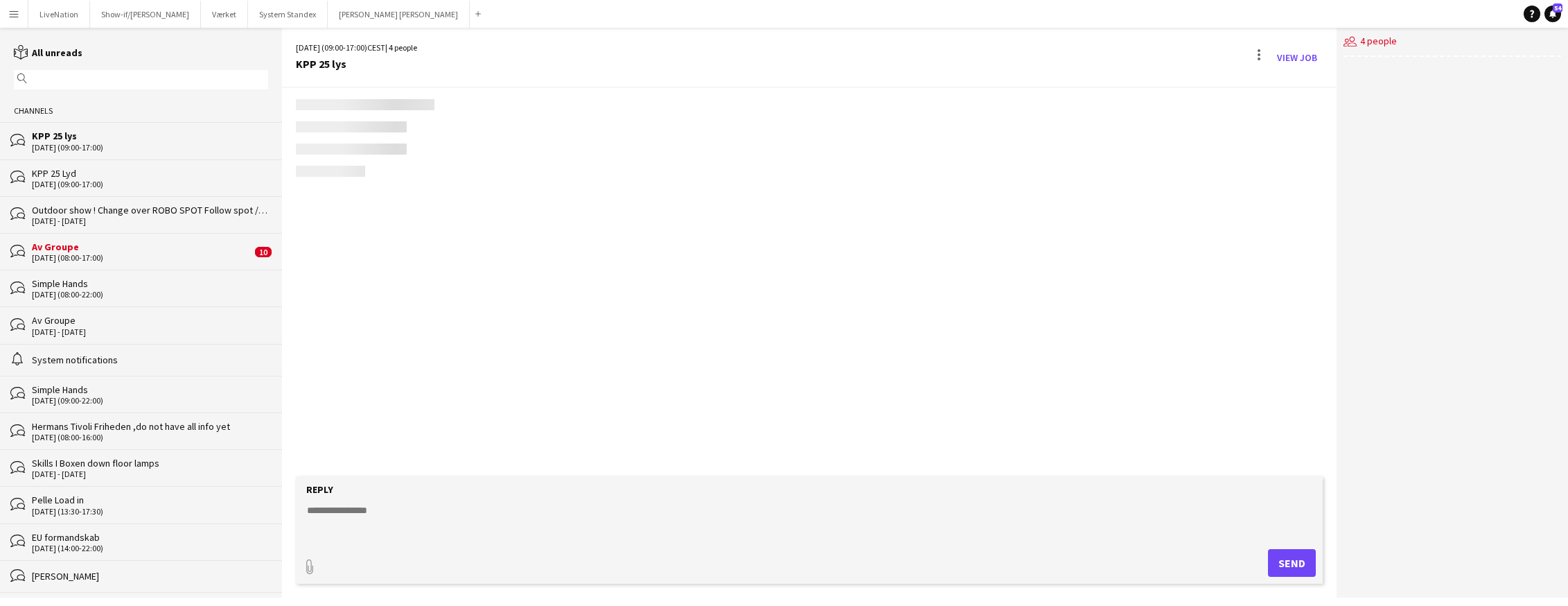
click at [1322, 123] on div "users2 4 people" at bounding box center [1452, 312] width 231 height 570
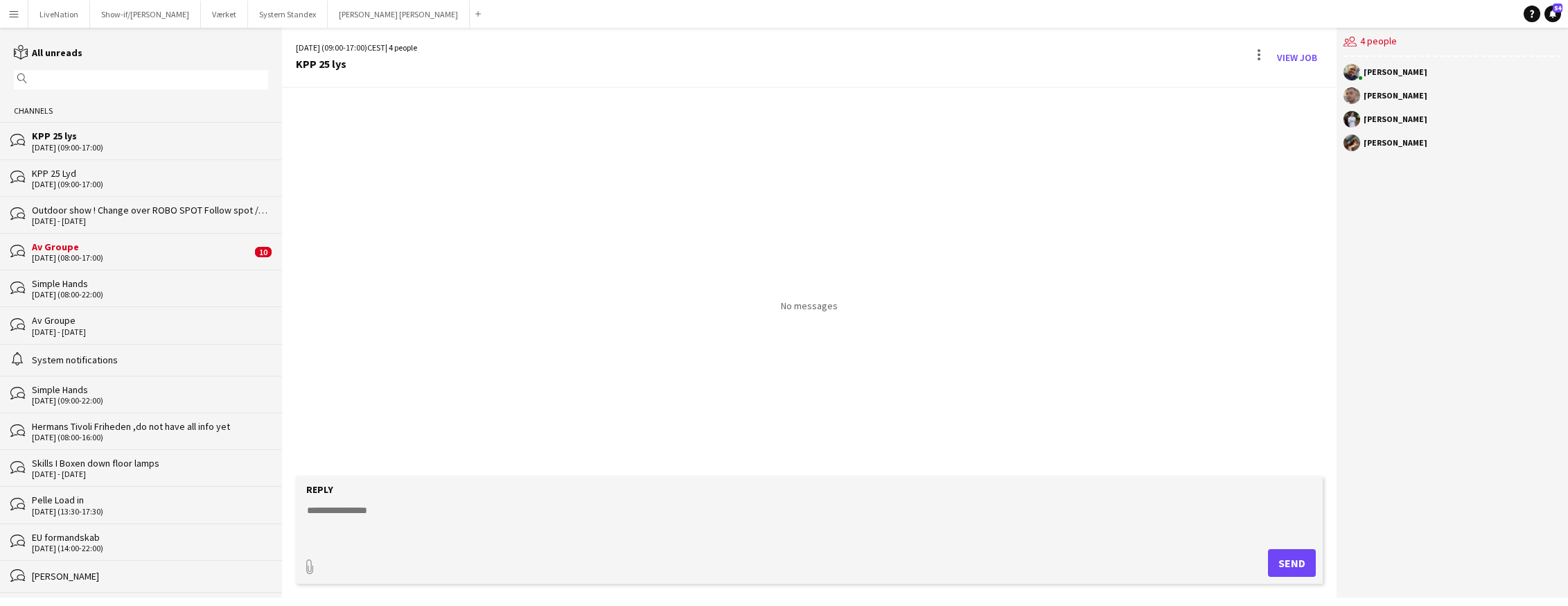
drag, startPoint x: 556, startPoint y: 504, endPoint x: 566, endPoint y: 505, distance: 10.0
click at [563, 505] on textarea at bounding box center [812, 521] width 1013 height 36
paste textarea "*********"
type textarea "*********"
click at [1302, 565] on button "Send" at bounding box center [1291, 563] width 48 height 28
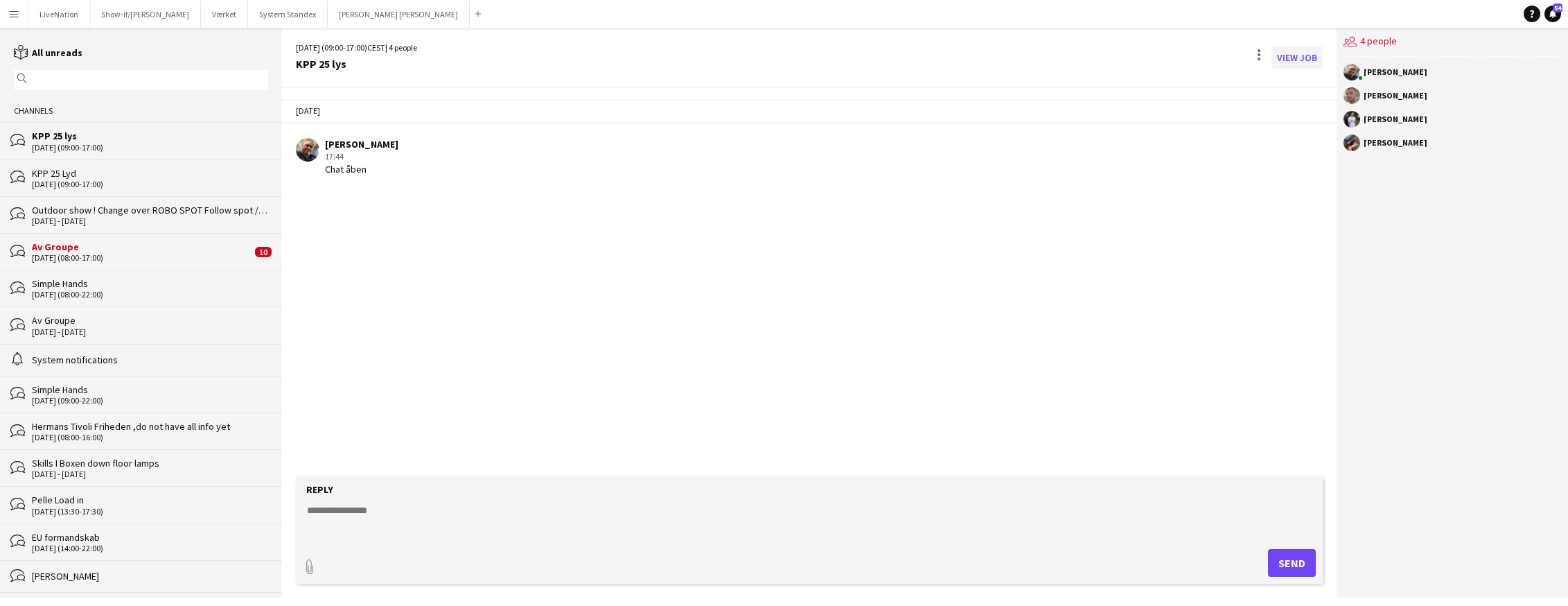
click at [1311, 57] on link "View Job" at bounding box center [1297, 57] width 51 height 22
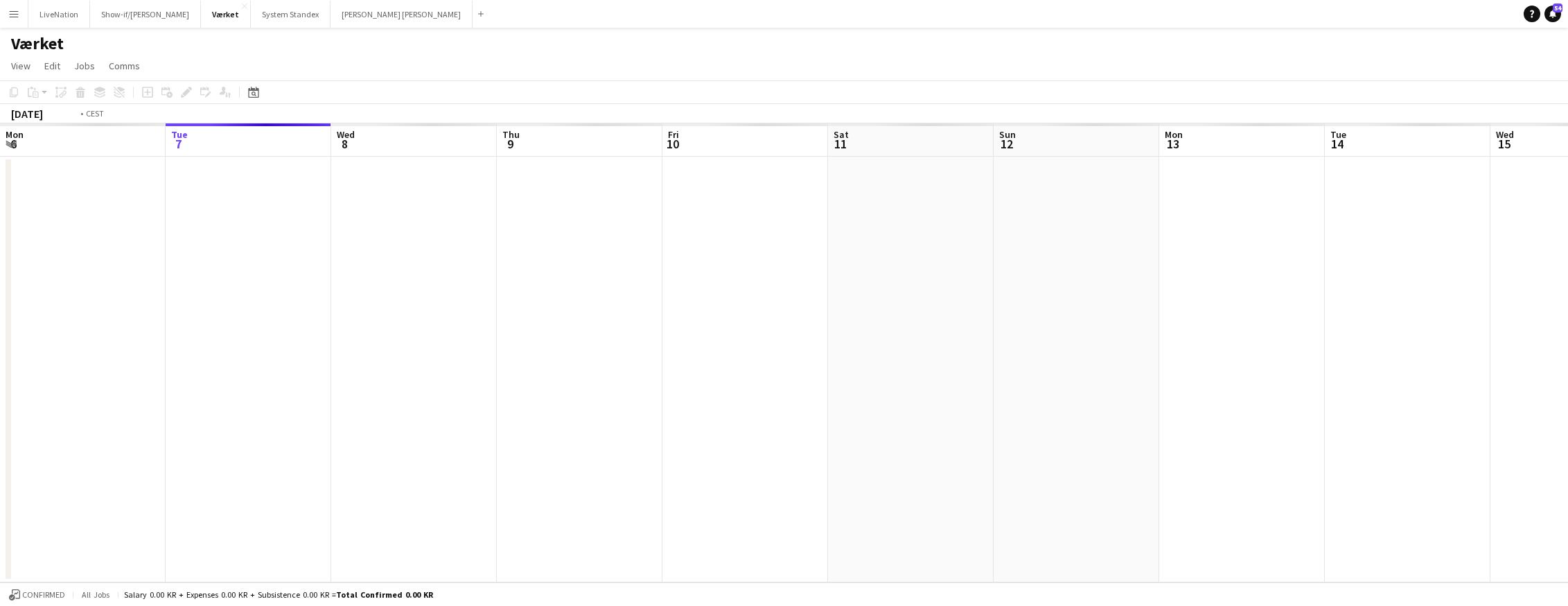
scroll to position [0, 476]
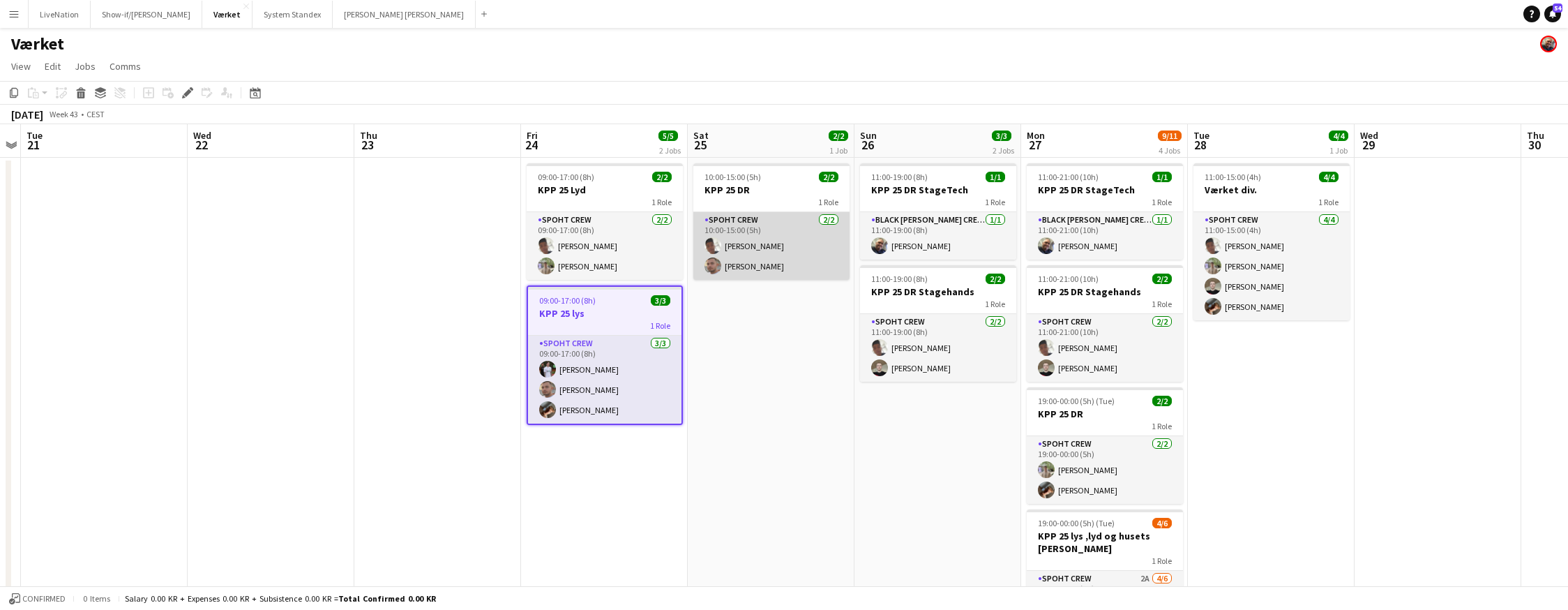
click at [792, 222] on app-card-role "Spoht Crew [DATE] 10:00-15:00 (5h) Seep [PERSON_NAME]" at bounding box center [771, 246] width 156 height 68
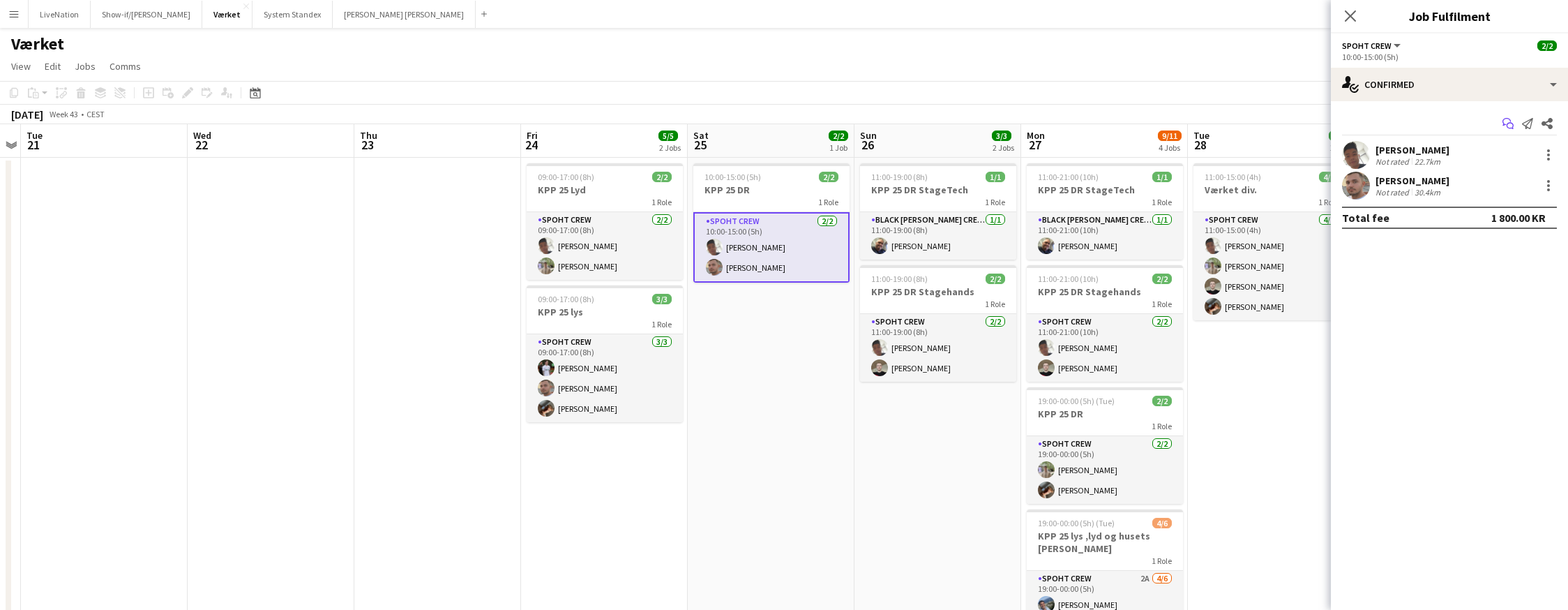
click at [1331, 123] on icon "Start chat" at bounding box center [1508, 123] width 11 height 11
click at [1331, 121] on icon "Start chat" at bounding box center [1508, 123] width 11 height 11
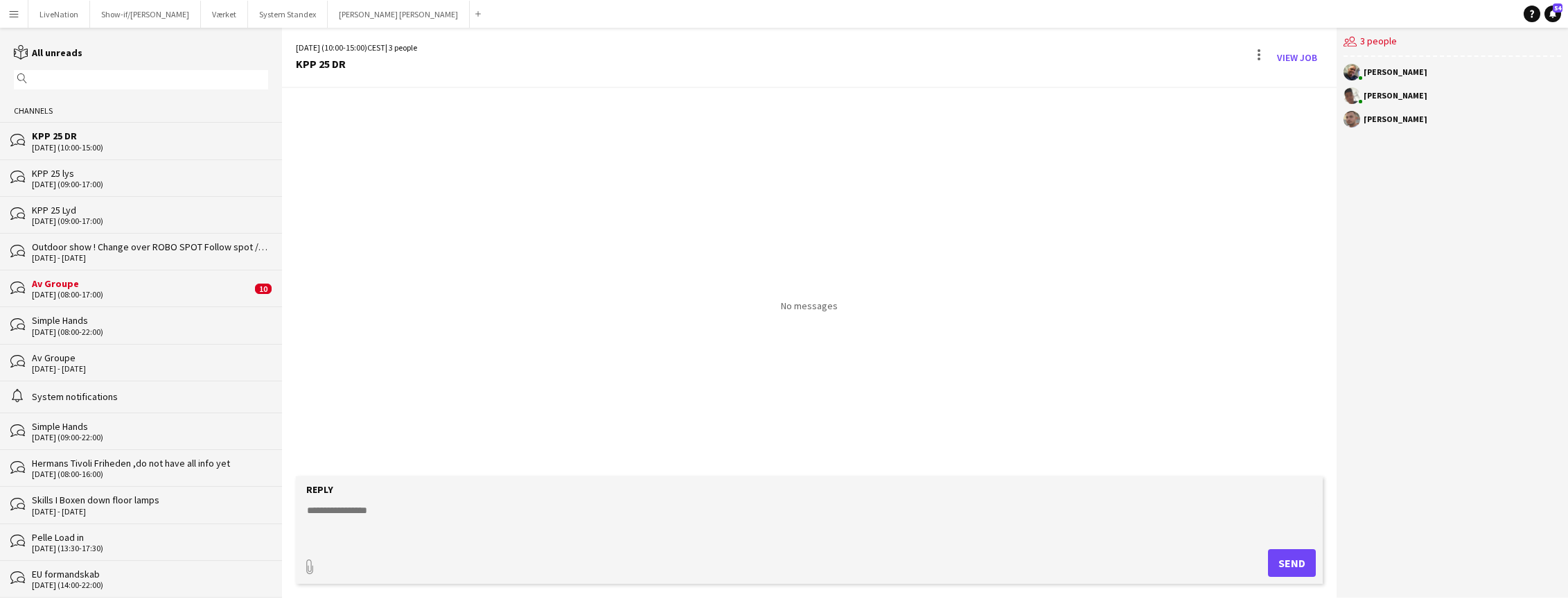
click at [611, 521] on textarea at bounding box center [812, 521] width 1013 height 36
paste textarea "*********"
type textarea "*********"
click at [1288, 560] on button "Send" at bounding box center [1291, 563] width 48 height 28
click at [1298, 57] on link "View Job" at bounding box center [1297, 57] width 51 height 22
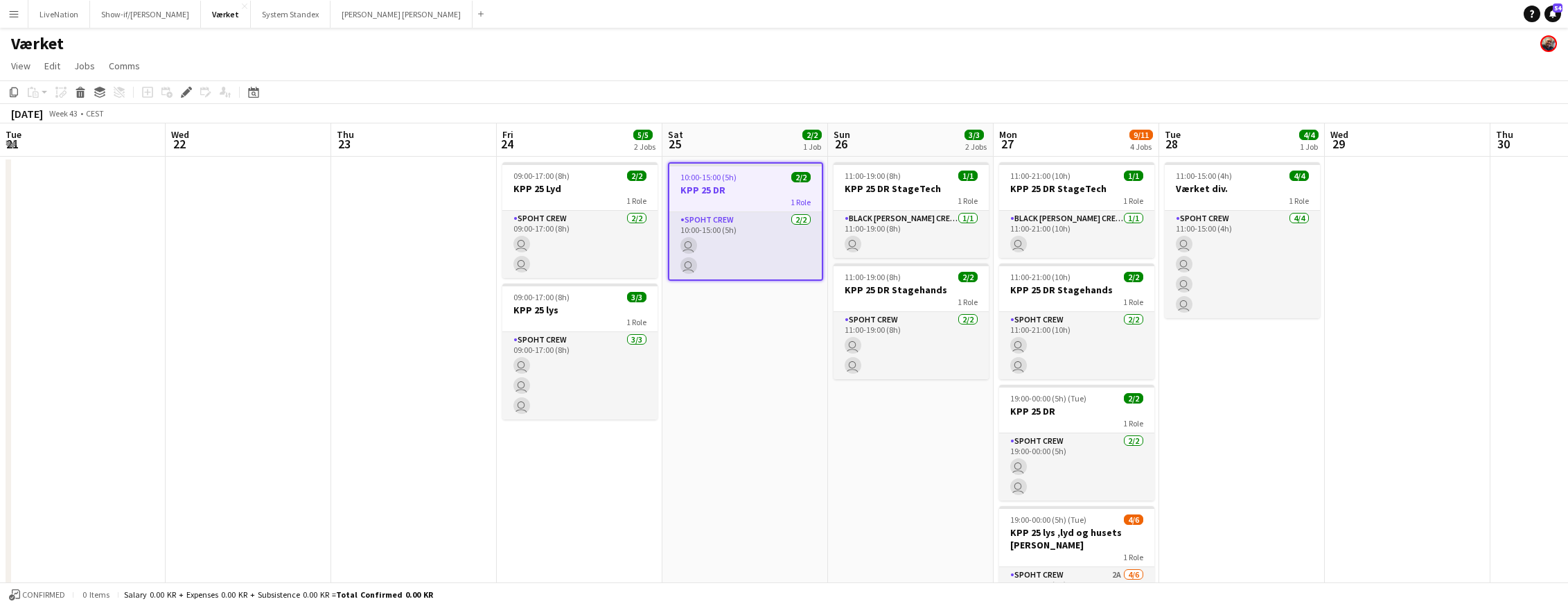
scroll to position [0, 476]
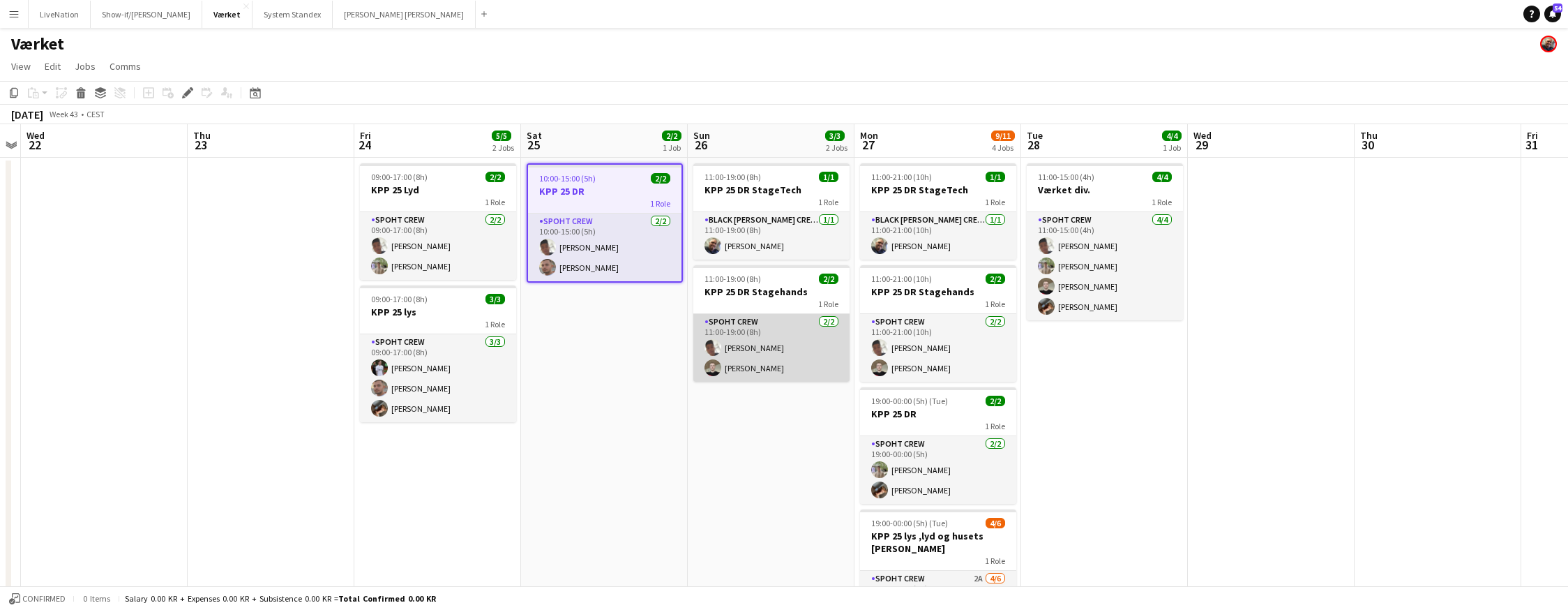
click at [775, 328] on app-card-role "Spoht Crew [DATE] 11:00-19:00 (8h) [PERSON_NAME] [PERSON_NAME]" at bounding box center [771, 347] width 156 height 68
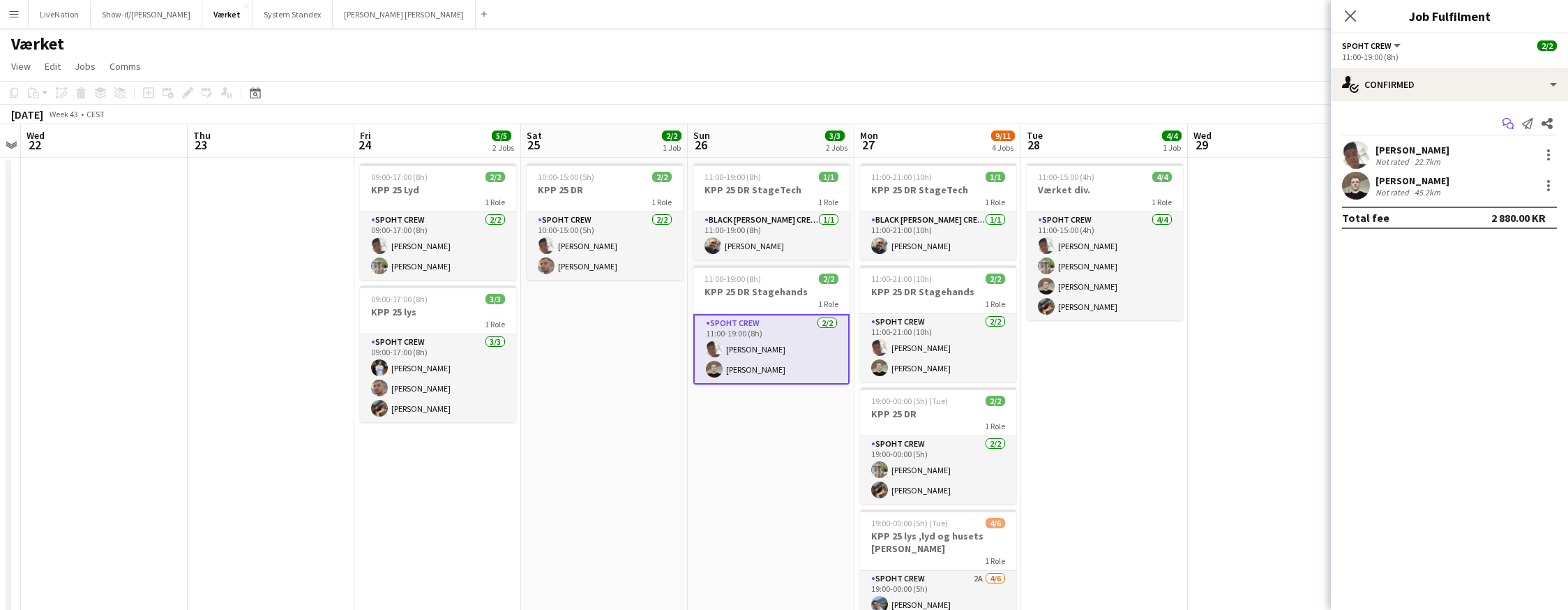
click at [1331, 120] on icon "Start chat" at bounding box center [1508, 123] width 11 height 11
click at [1331, 123] on icon at bounding box center [1509, 126] width 7 height 7
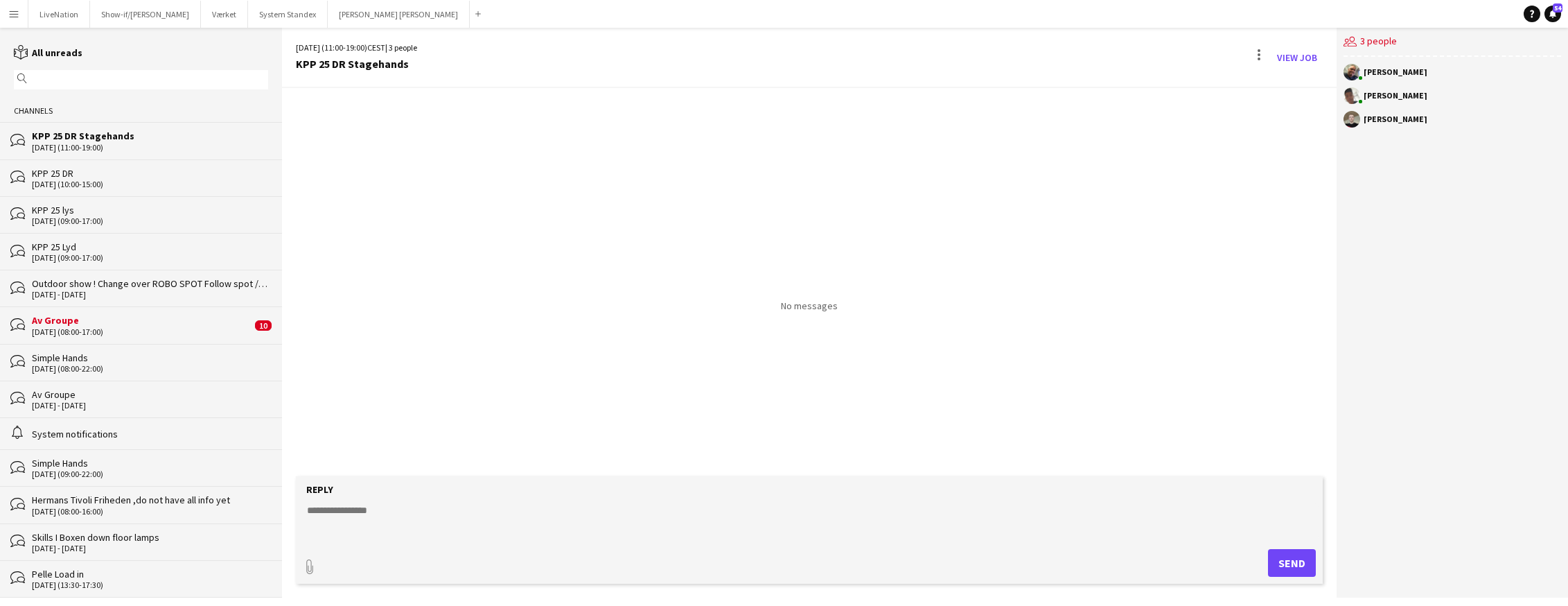
click at [557, 514] on textarea at bounding box center [812, 521] width 1013 height 36
paste textarea "*********"
type textarea "*********"
click at [1288, 560] on button "Send" at bounding box center [1291, 563] width 48 height 28
click at [1304, 57] on link "View Job" at bounding box center [1297, 57] width 51 height 22
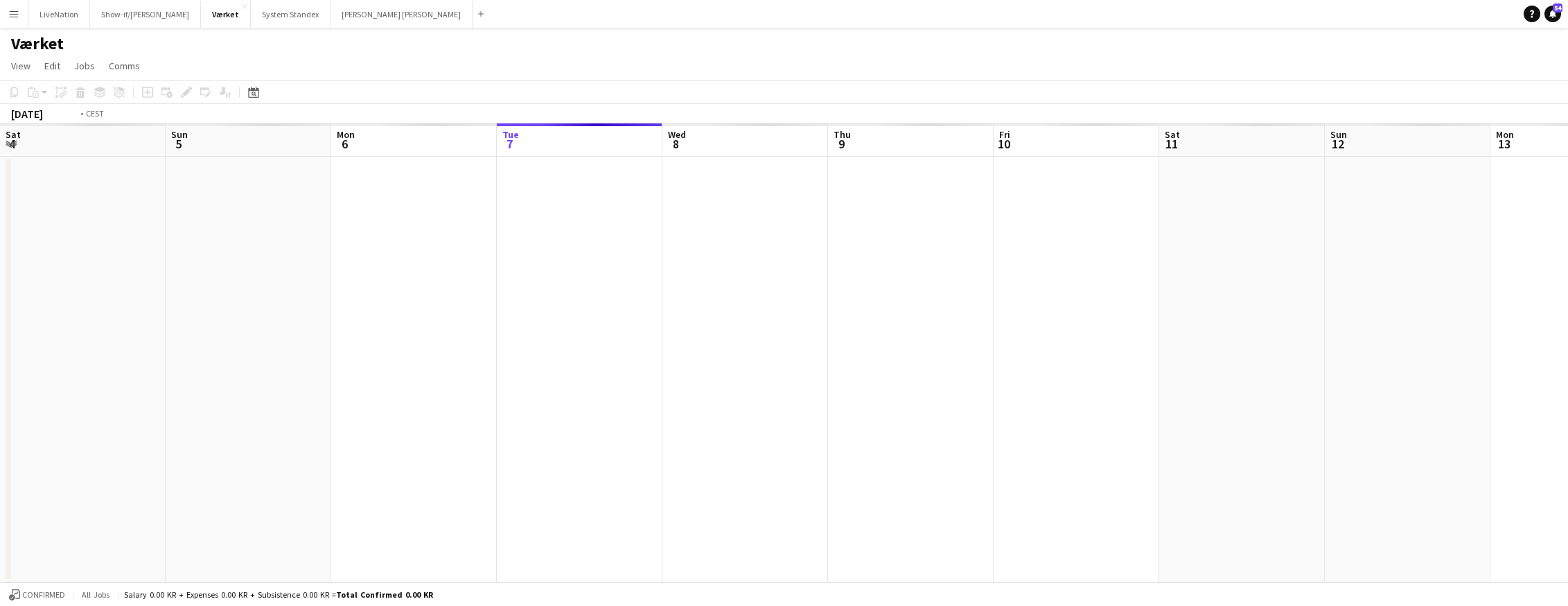
scroll to position [0, 476]
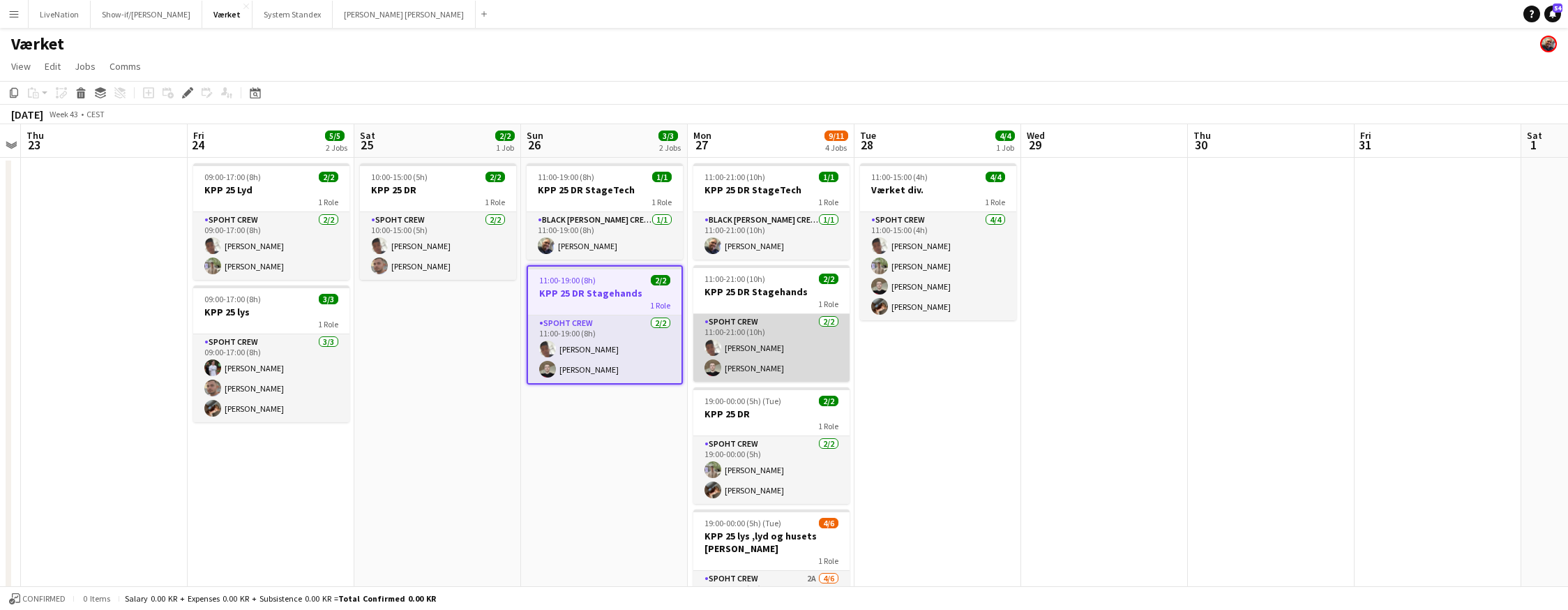
click at [779, 327] on app-card-role "Spoht Crew [DATE] 11:00-21:00 (10h) [PERSON_NAME] [PERSON_NAME]" at bounding box center [771, 347] width 156 height 68
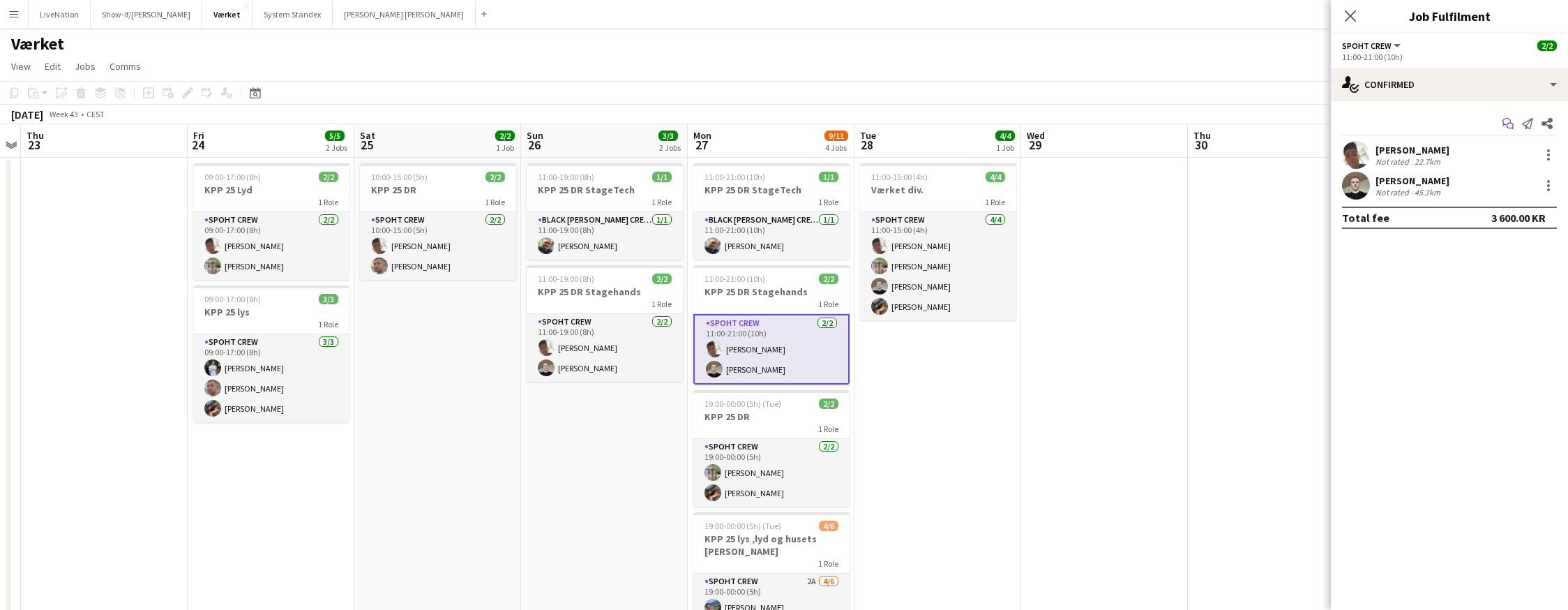
click at [1331, 121] on icon "Start chat" at bounding box center [1508, 123] width 11 height 11
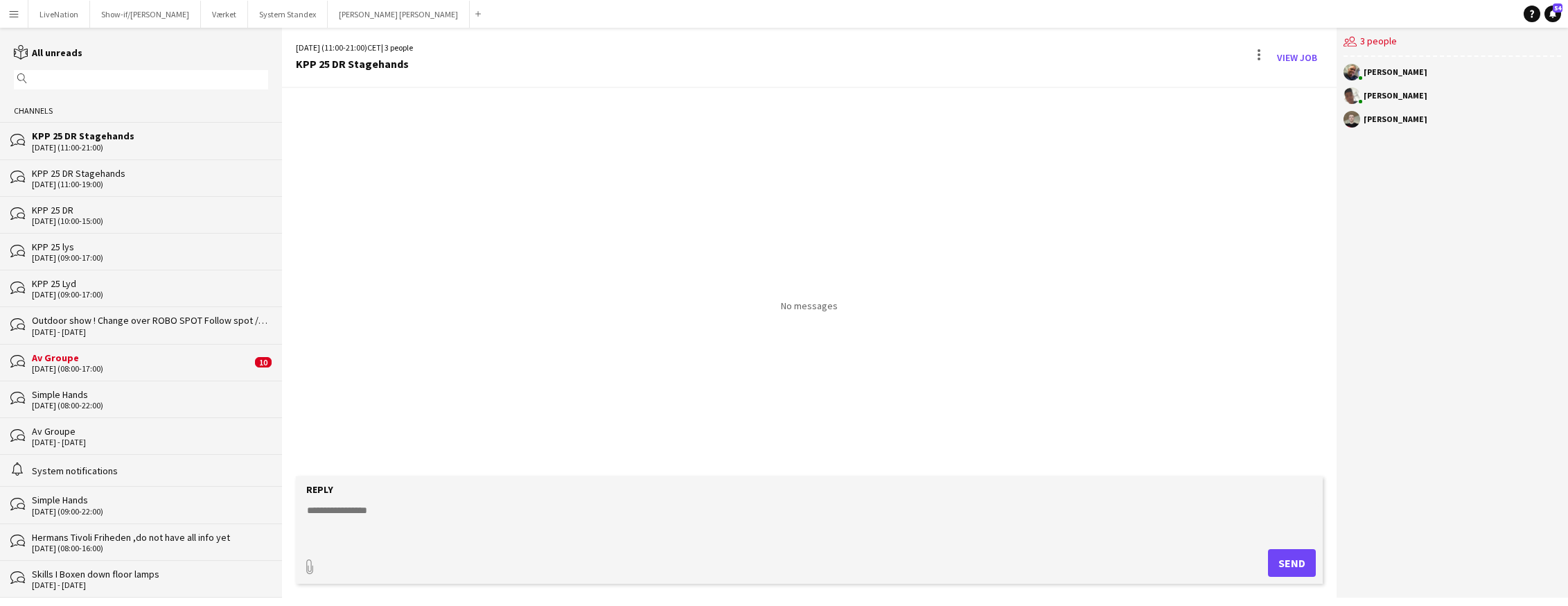
paste textarea "*********"
type textarea "*********"
click at [1286, 562] on button "Send" at bounding box center [1291, 563] width 48 height 28
click at [1292, 57] on link "View Job" at bounding box center [1297, 57] width 51 height 22
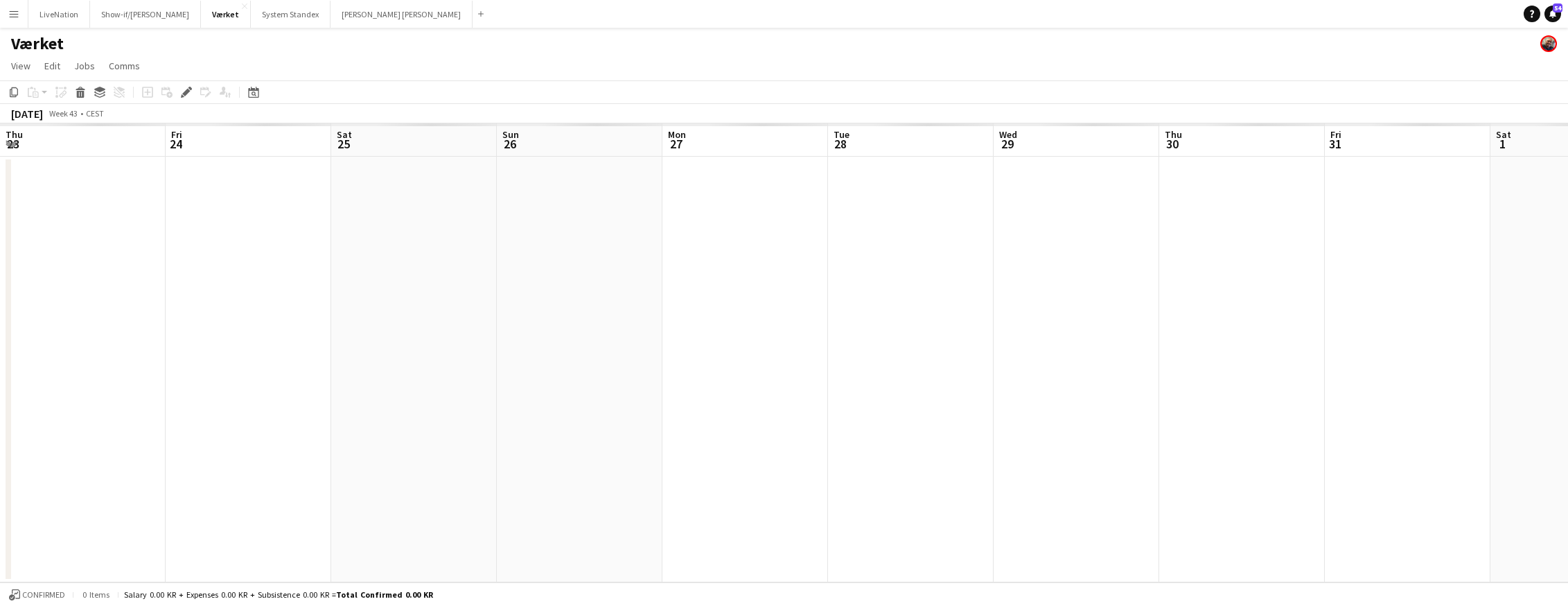
scroll to position [0, 476]
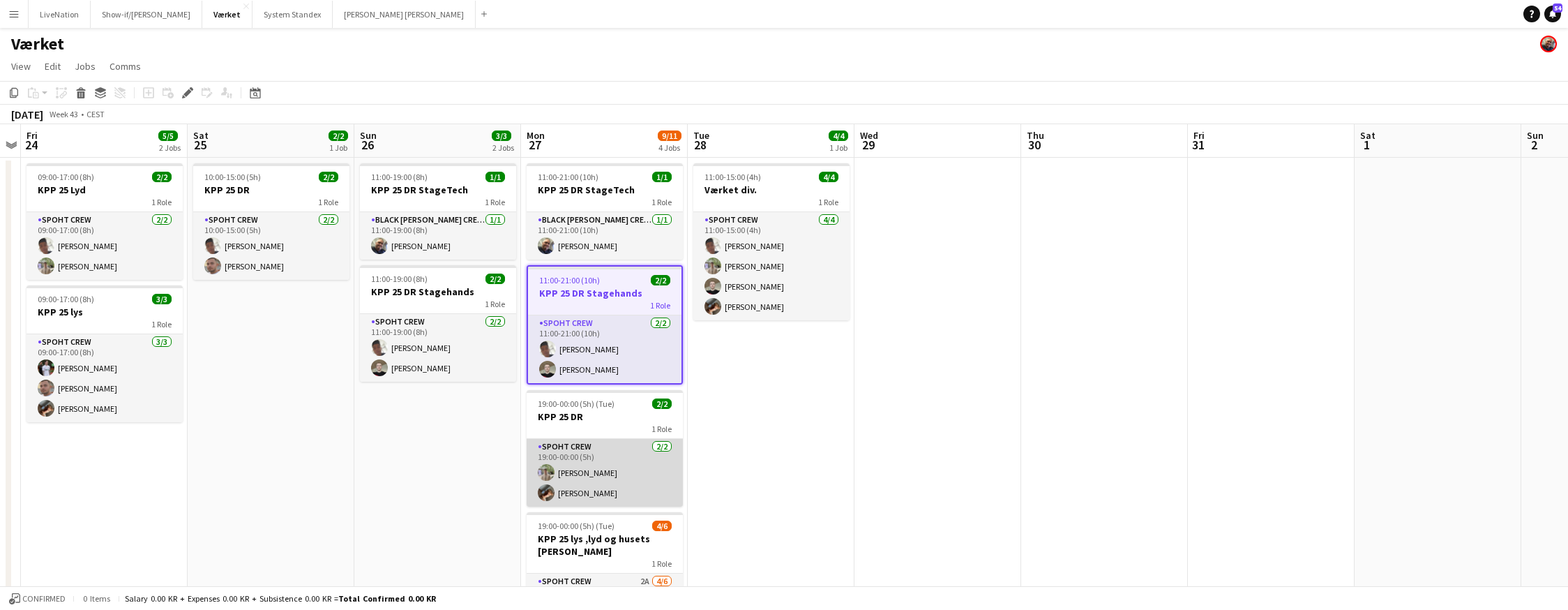
click at [613, 451] on app-card-role "Spoht Crew [DATE] 19:00-00:00 (5h) [PERSON_NAME] [PERSON_NAME]" at bounding box center [604, 472] width 156 height 68
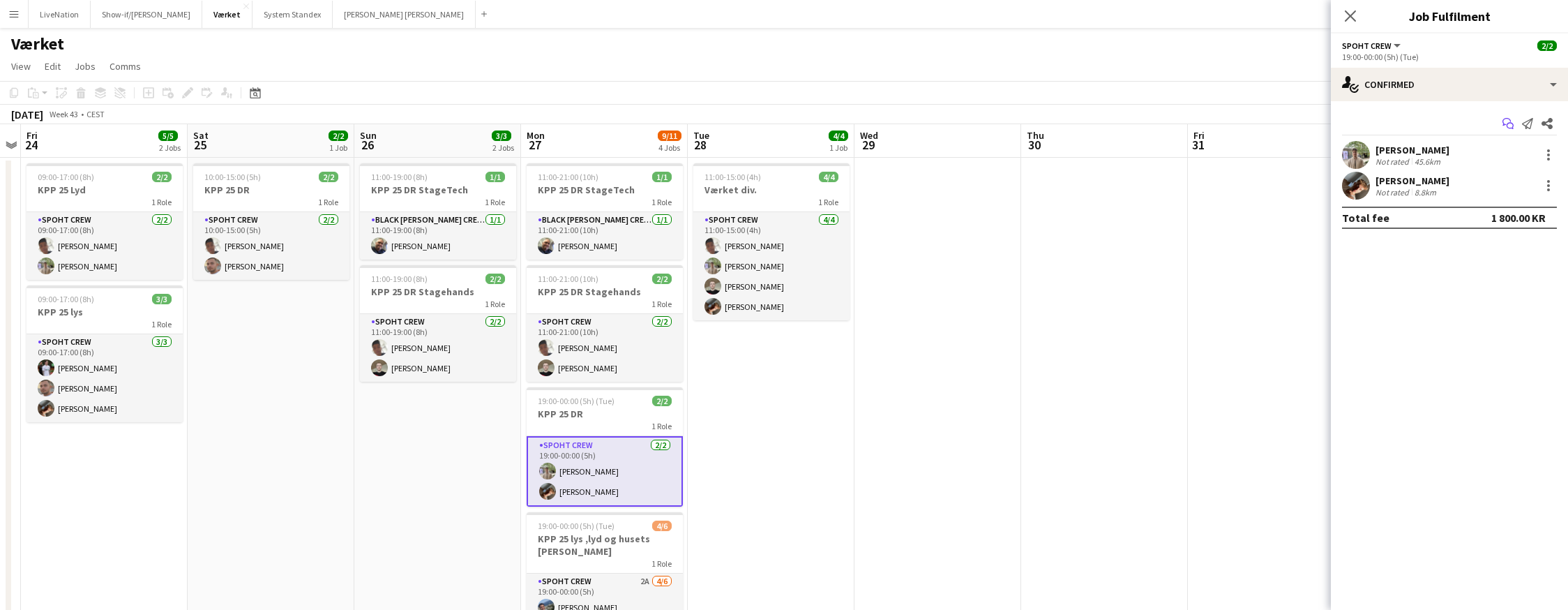
click at [1331, 123] on icon "Start chat" at bounding box center [1508, 123] width 11 height 11
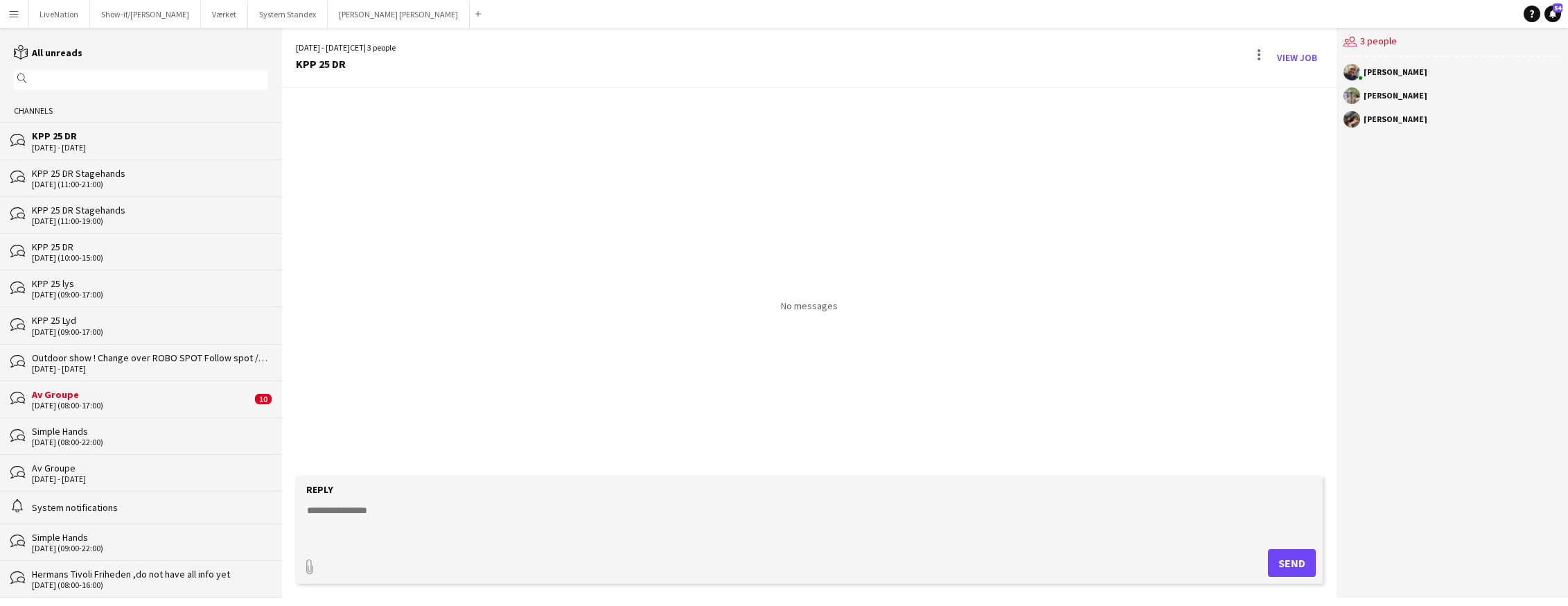
paste textarea "*********"
type textarea "*********"
click at [1291, 565] on button "Send" at bounding box center [1291, 563] width 48 height 28
click at [1297, 54] on link "View Job" at bounding box center [1297, 57] width 51 height 22
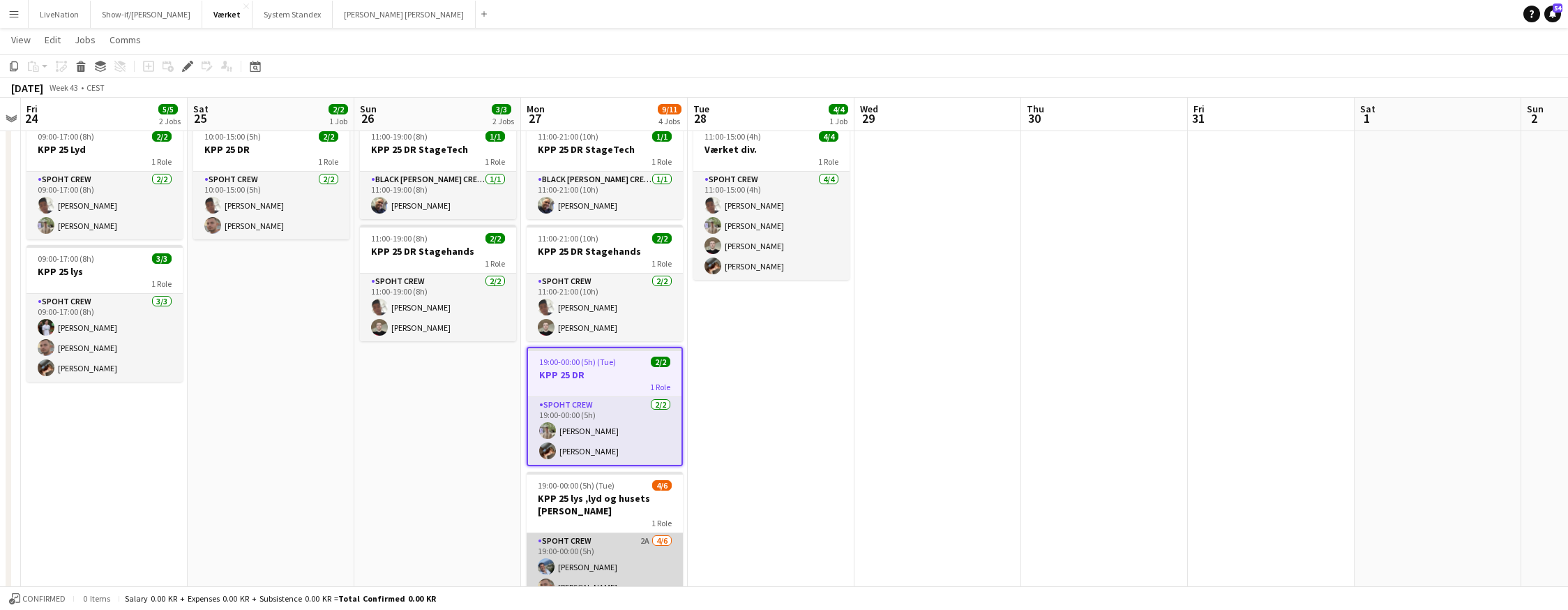
scroll to position [64, 0]
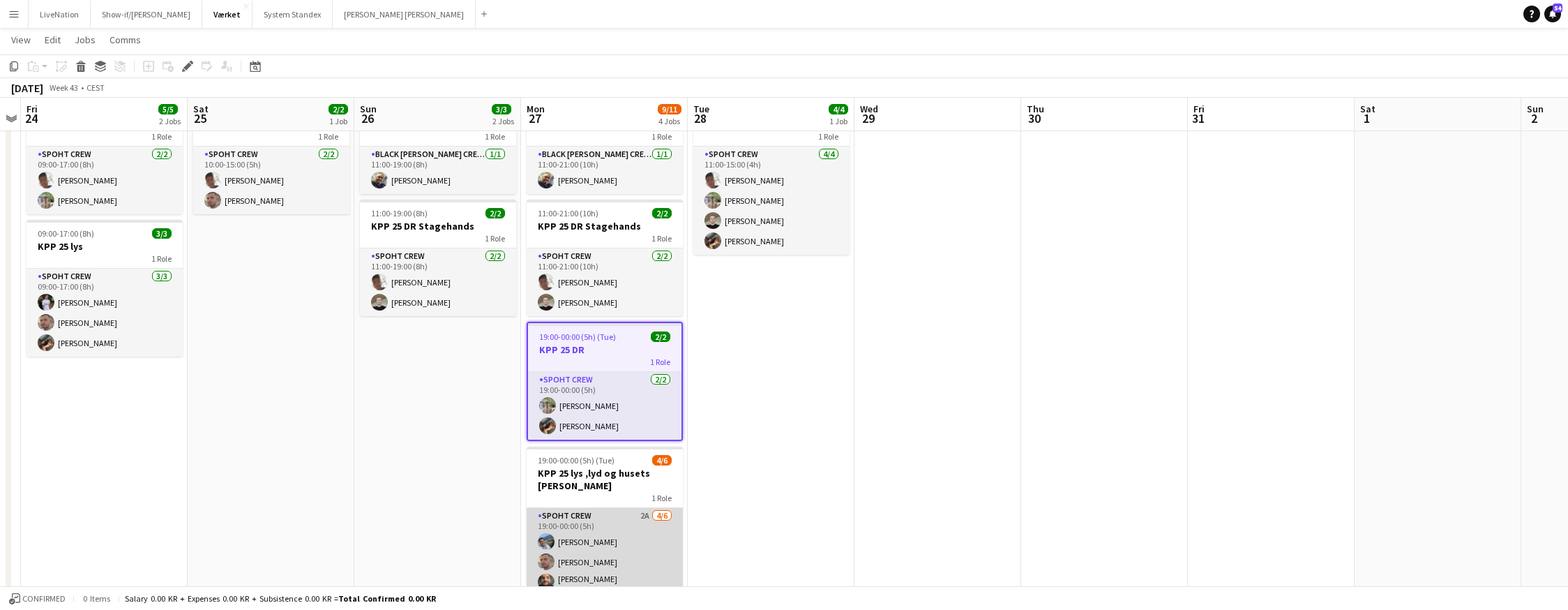
click at [601, 509] on app-card-role "Spoht Crew 2A [DATE] 19:00-00:00 (5h) [PERSON_NAME] [PERSON_NAME] [PERSON_NAME]…" at bounding box center [604, 584] width 156 height 153
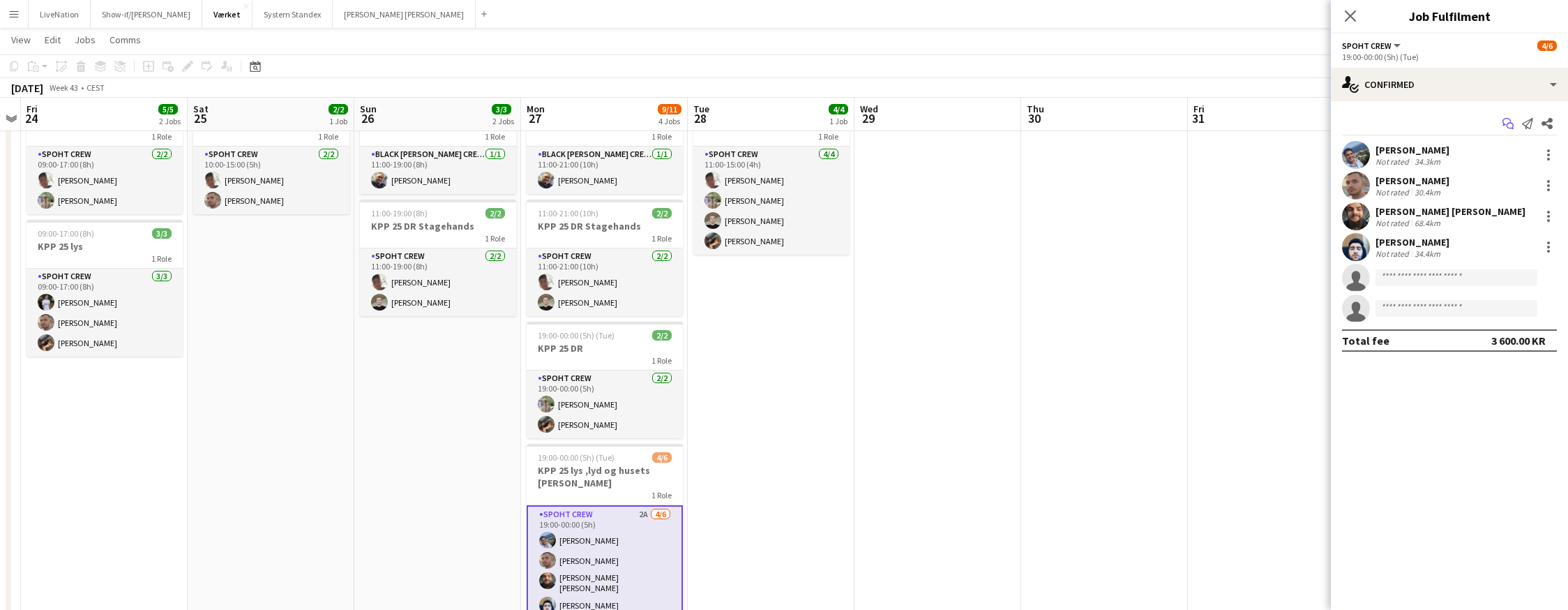
click at [1331, 126] on icon "Start chat" at bounding box center [1508, 123] width 11 height 11
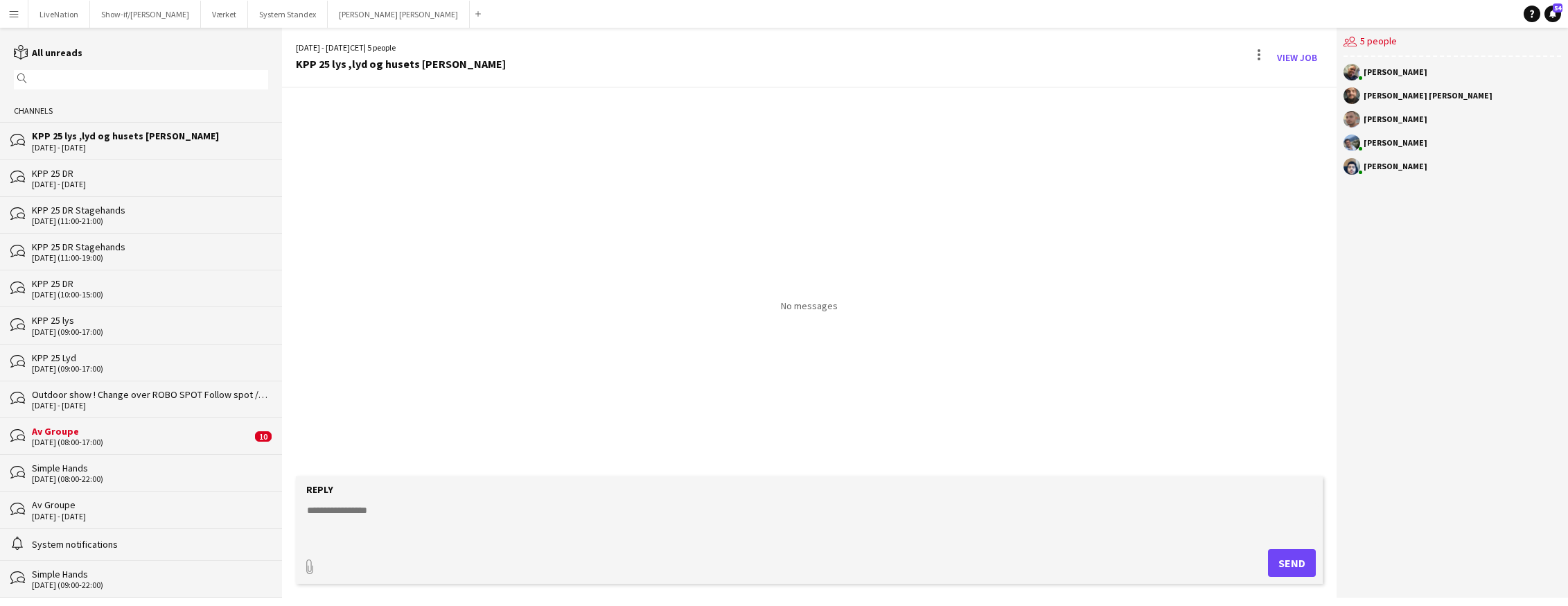
paste textarea "*********"
type textarea "*********"
click at [1300, 559] on button "Send" at bounding box center [1291, 563] width 48 height 28
click at [1303, 57] on link "View Job" at bounding box center [1297, 57] width 51 height 22
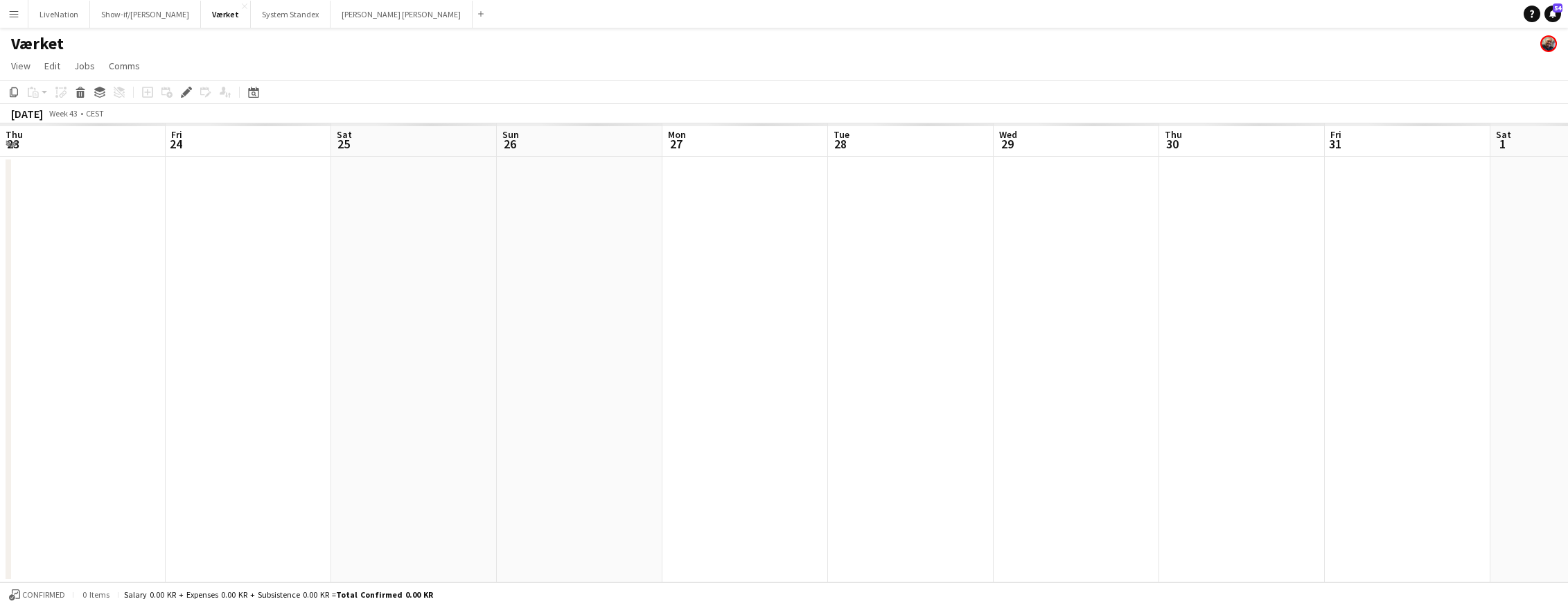
scroll to position [0, 476]
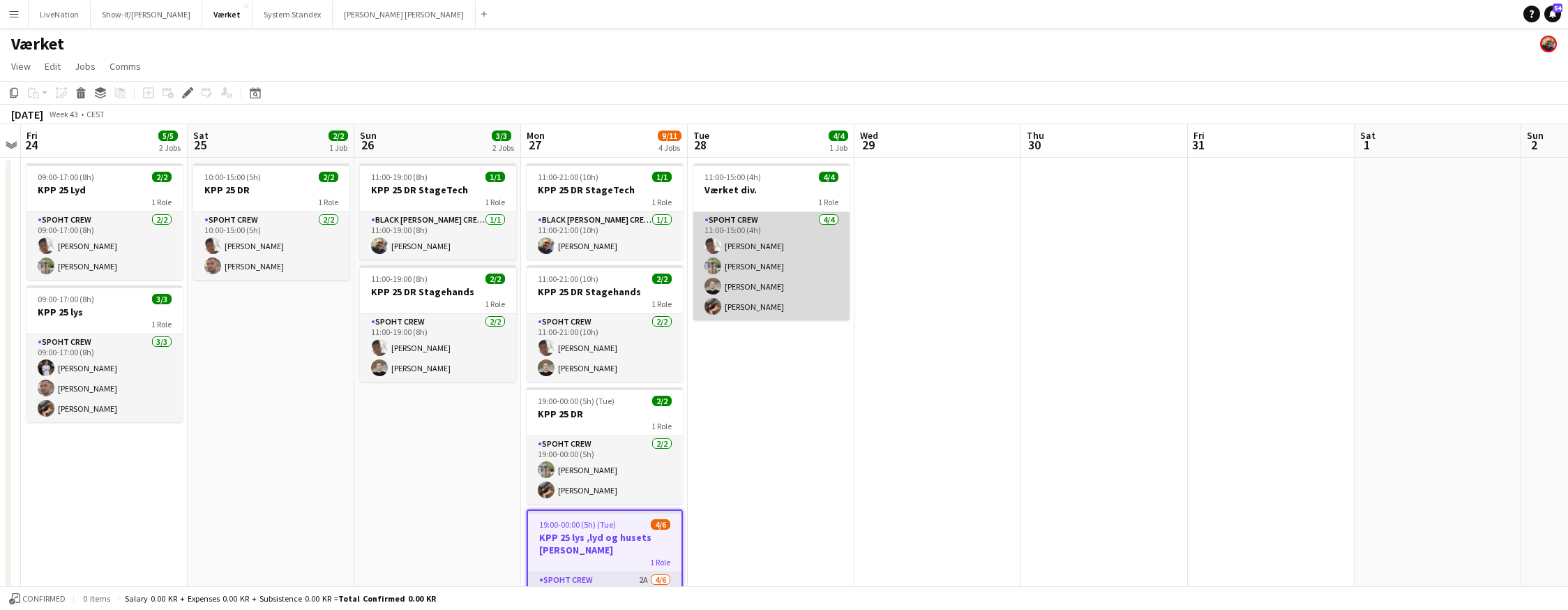
click at [766, 222] on app-card-role "Spoht Crew [DATE] 11:00-15:00 (4h) [PERSON_NAME] [PERSON_NAME] [PERSON_NAME] [P…" at bounding box center [771, 267] width 156 height 108
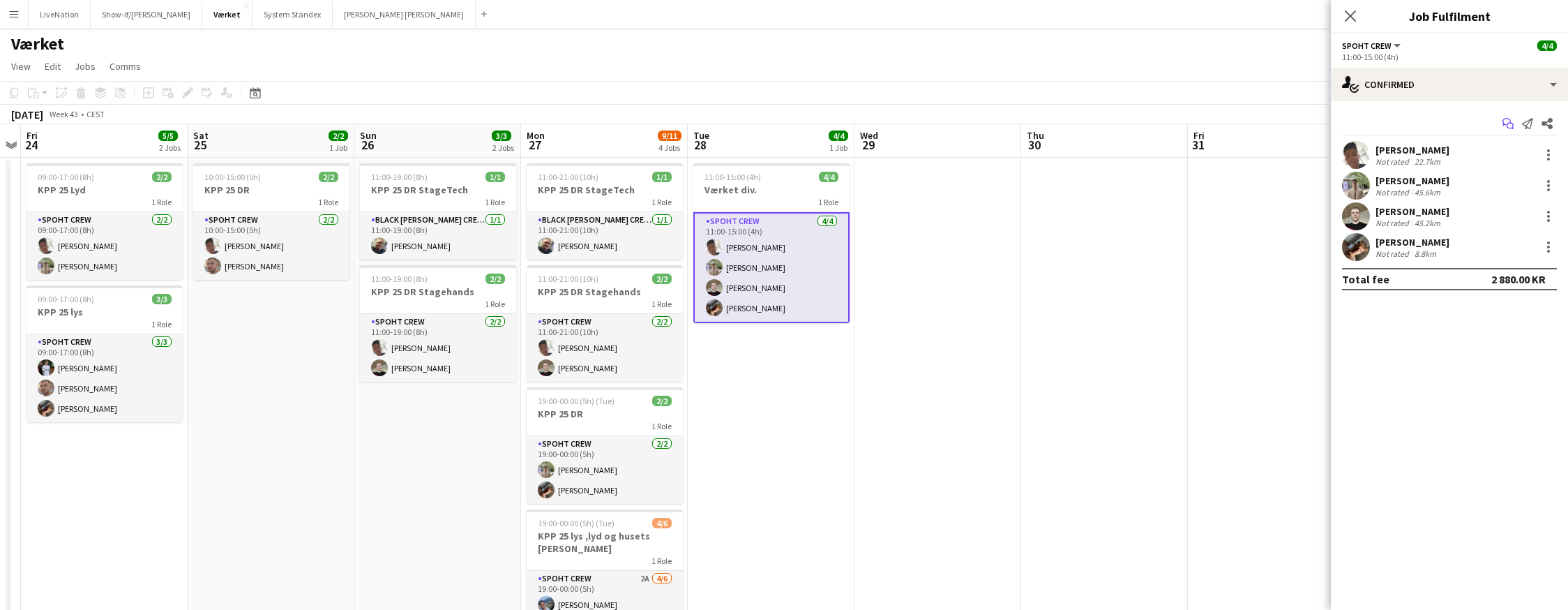
click at [1331, 121] on icon at bounding box center [1506, 122] width 8 height 8
click at [1331, 123] on icon at bounding box center [1509, 126] width 7 height 7
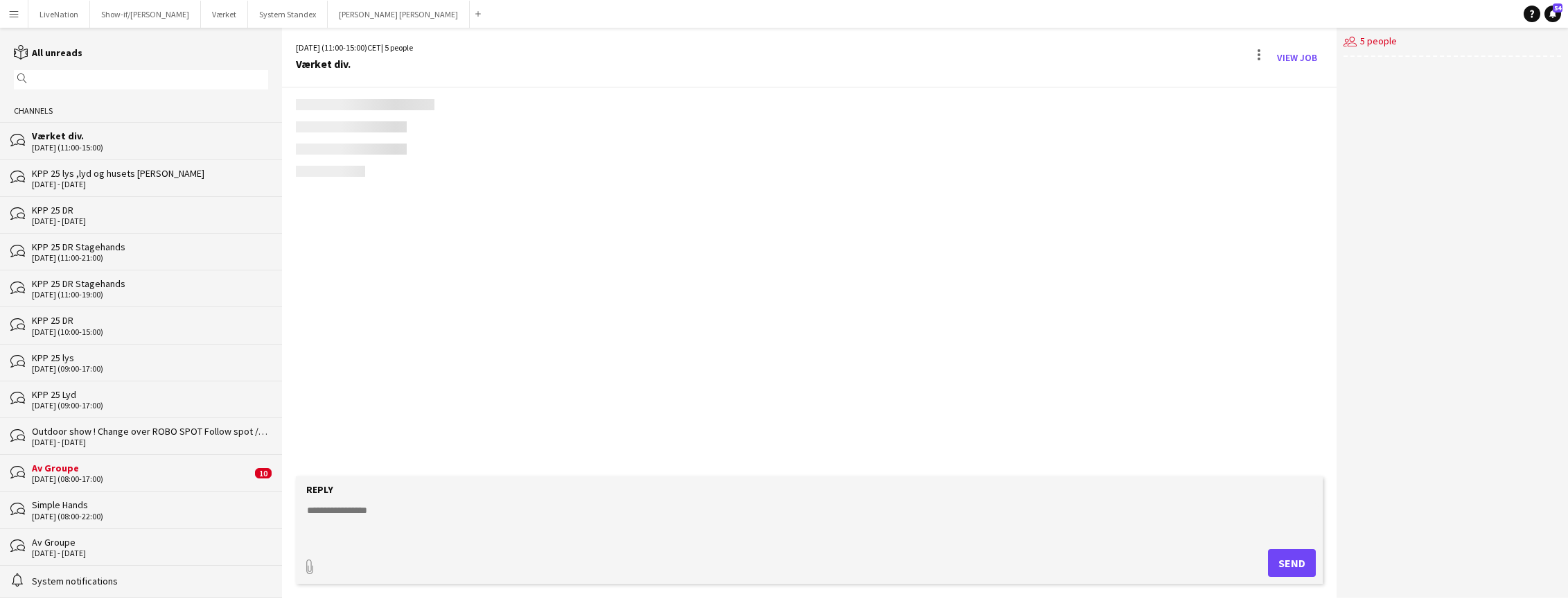
click at [1322, 125] on div "users2 5 people" at bounding box center [1452, 312] width 231 height 570
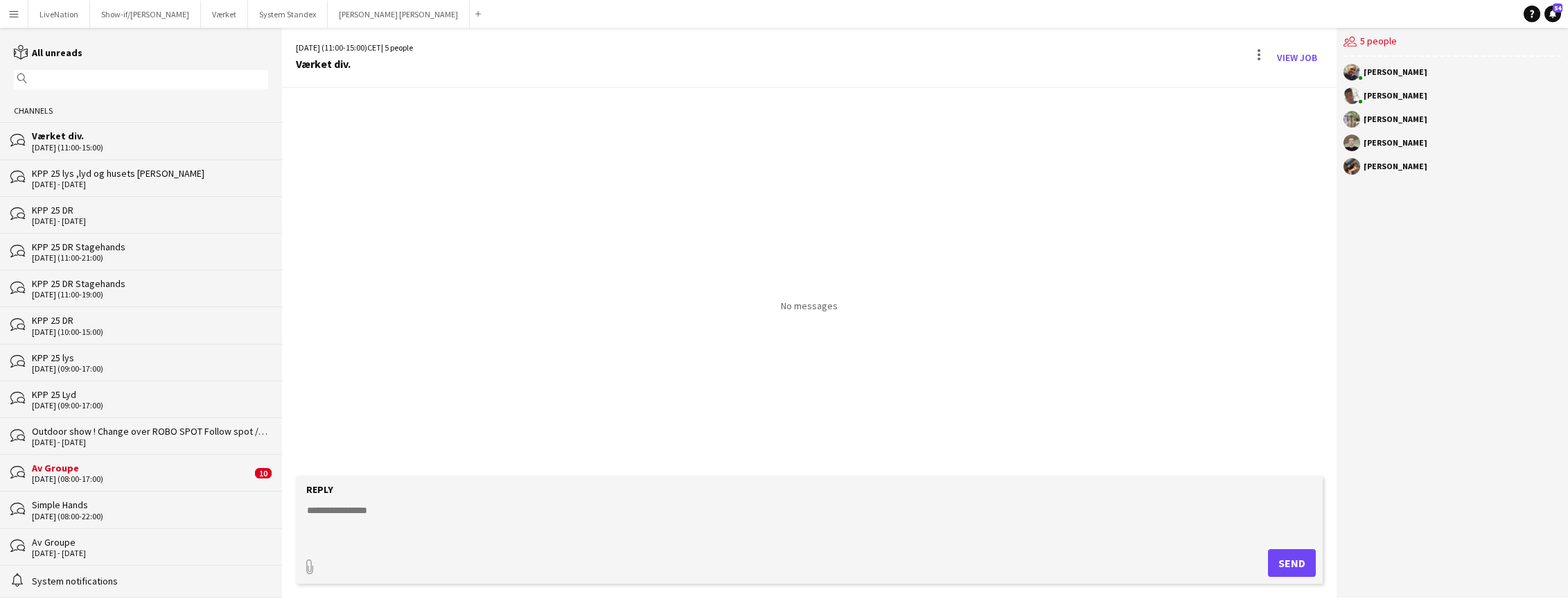
drag, startPoint x: 451, startPoint y: 504, endPoint x: 463, endPoint y: 509, distance: 13.0
click at [453, 506] on textarea at bounding box center [812, 521] width 1013 height 36
paste textarea "*********"
type textarea "*********"
click at [1279, 559] on button "Send" at bounding box center [1291, 563] width 48 height 28
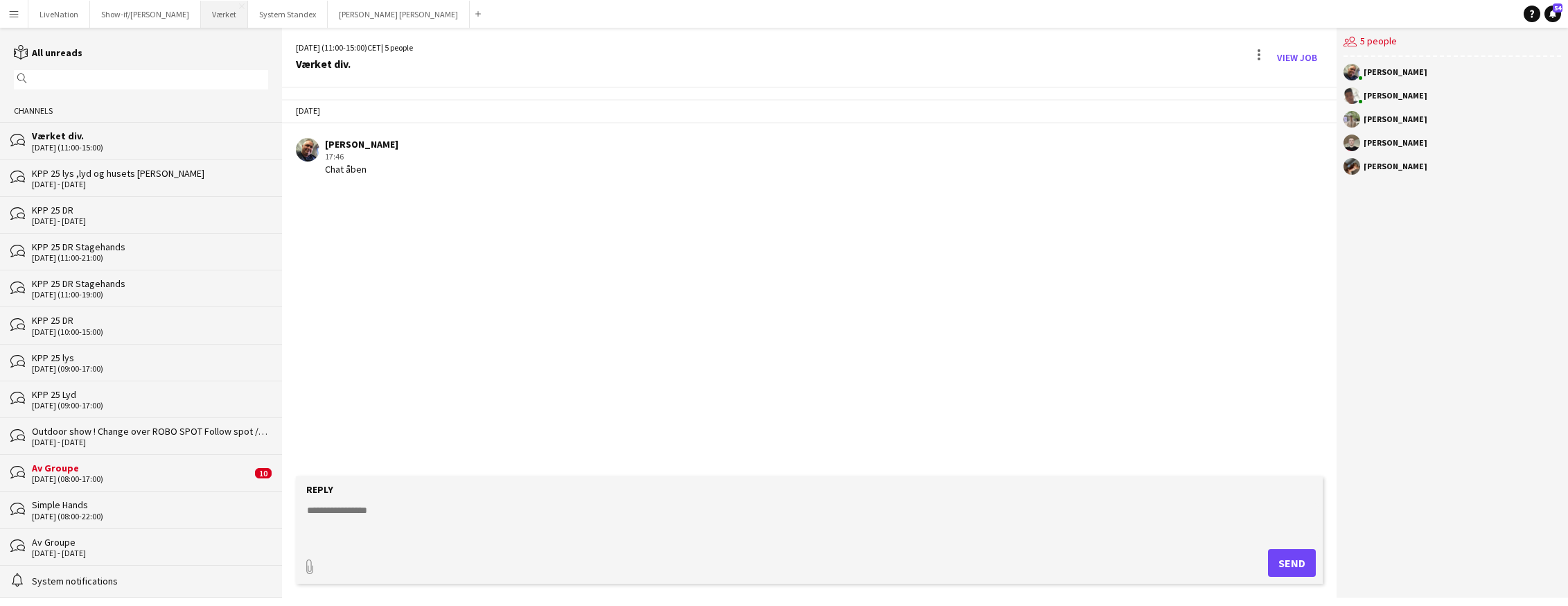
click at [219, 15] on button "Værket Close" at bounding box center [225, 14] width 47 height 27
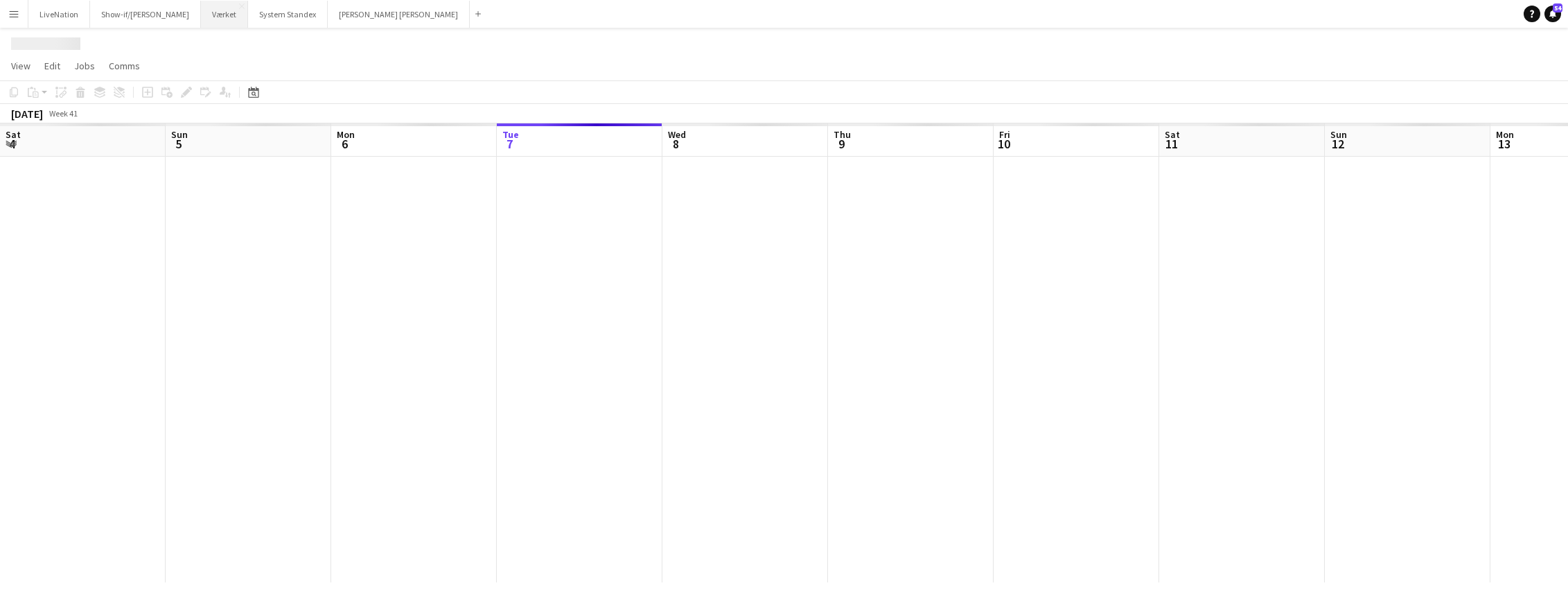
scroll to position [0, 331]
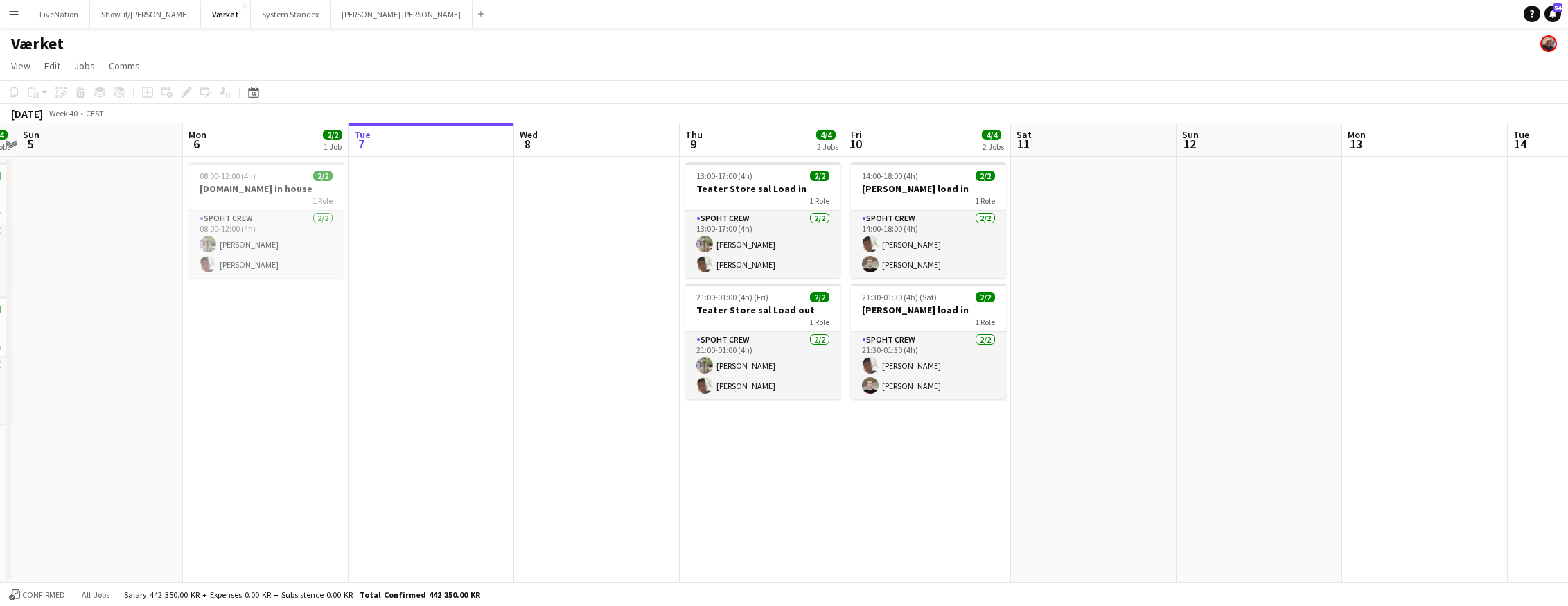
drag, startPoint x: 369, startPoint y: 300, endPoint x: 543, endPoint y: 301, distance: 174.0
click at [543, 301] on app-calendar-viewport "Fri 3 2/2 1 Job Sat 4 4/4 2 Jobs Sun 5 Mon 6 2/2 1 Job Tue 7 Wed 8 Thu 9 4/4 2 …" at bounding box center [784, 353] width 1568 height 459
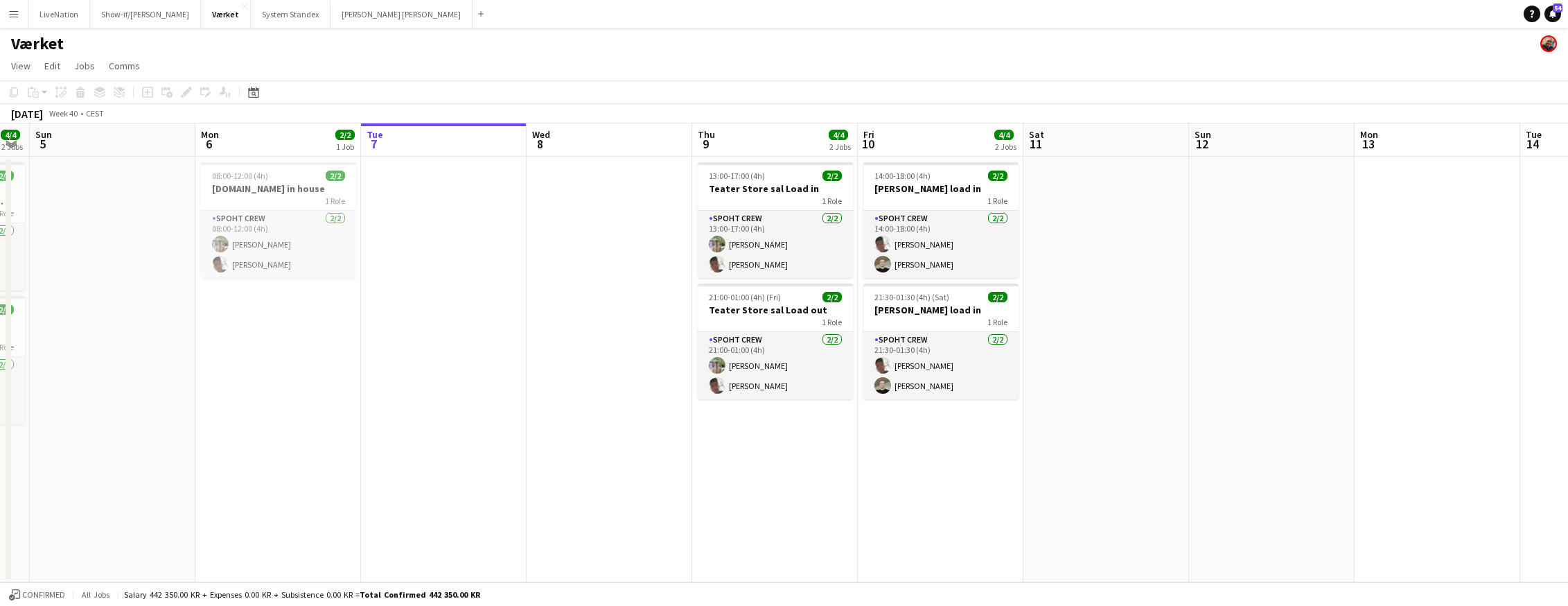
scroll to position [0, 320]
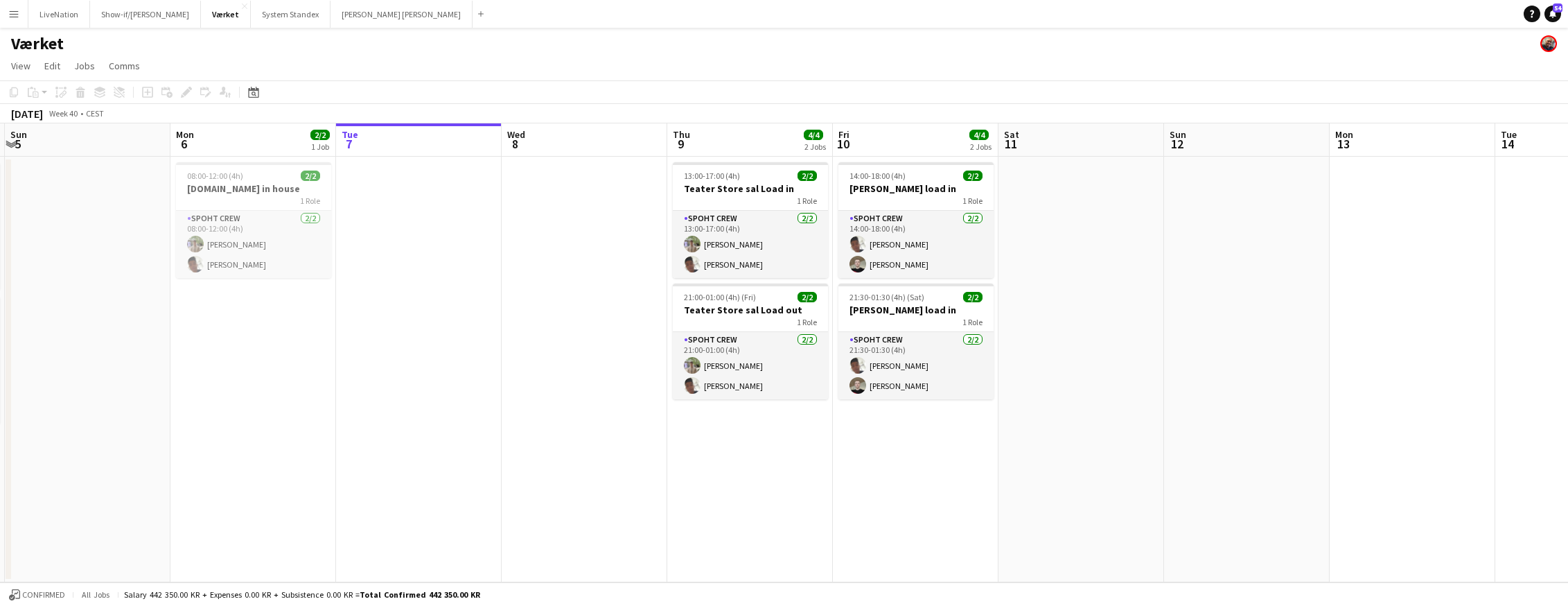
drag, startPoint x: 444, startPoint y: 313, endPoint x: 542, endPoint y: 313, distance: 98.0
click at [549, 312] on app-calendar-viewport "Fri 3 2/2 1 Job Sat 4 4/4 2 Jobs Sun 5 Mon 6 2/2 1 Job Tue 7 Wed 8 Thu 9 4/4 2 …" at bounding box center [784, 353] width 1568 height 459
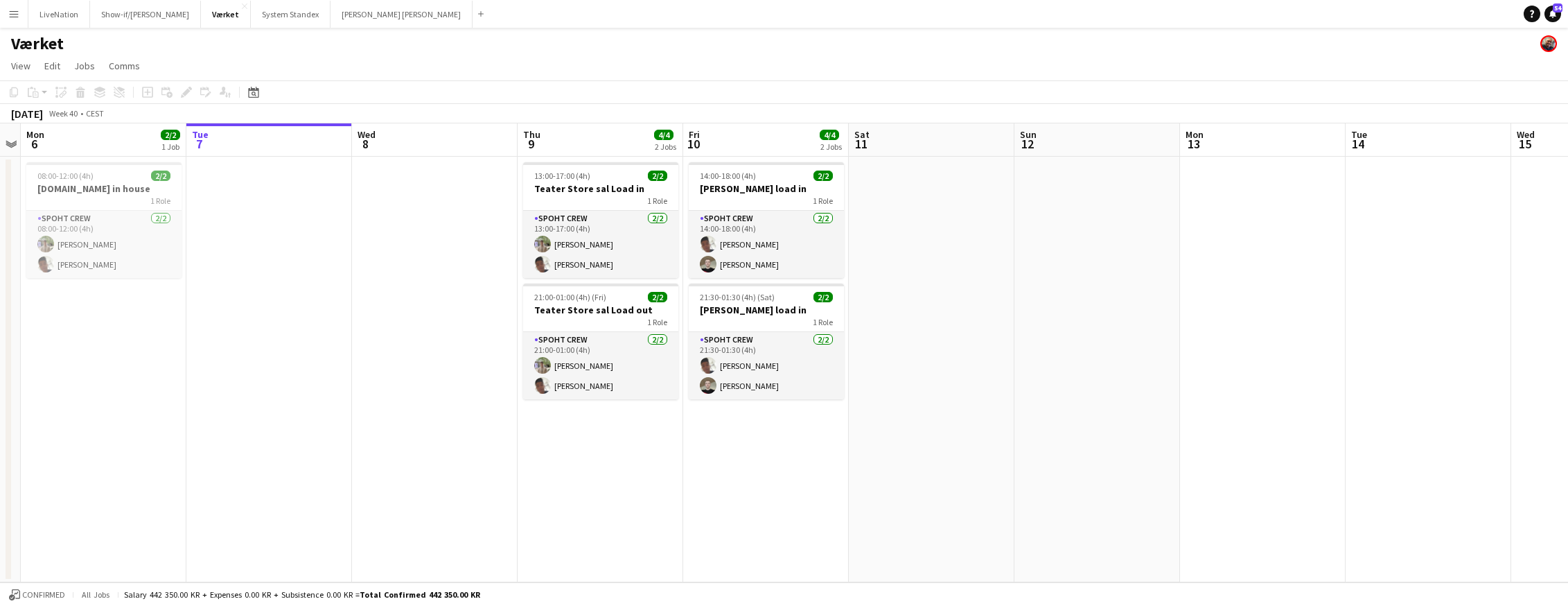
drag, startPoint x: 534, startPoint y: 339, endPoint x: 222, endPoint y: 338, distance: 312.0
click at [219, 338] on app-calendar-viewport "Thu 2 Fri 3 2/2 1 Job Sat 4 4/4 2 Jobs Sun 5 Mon 6 2/2 1 Job Tue 7 Wed 8 Thu 9 …" at bounding box center [784, 353] width 1568 height 459
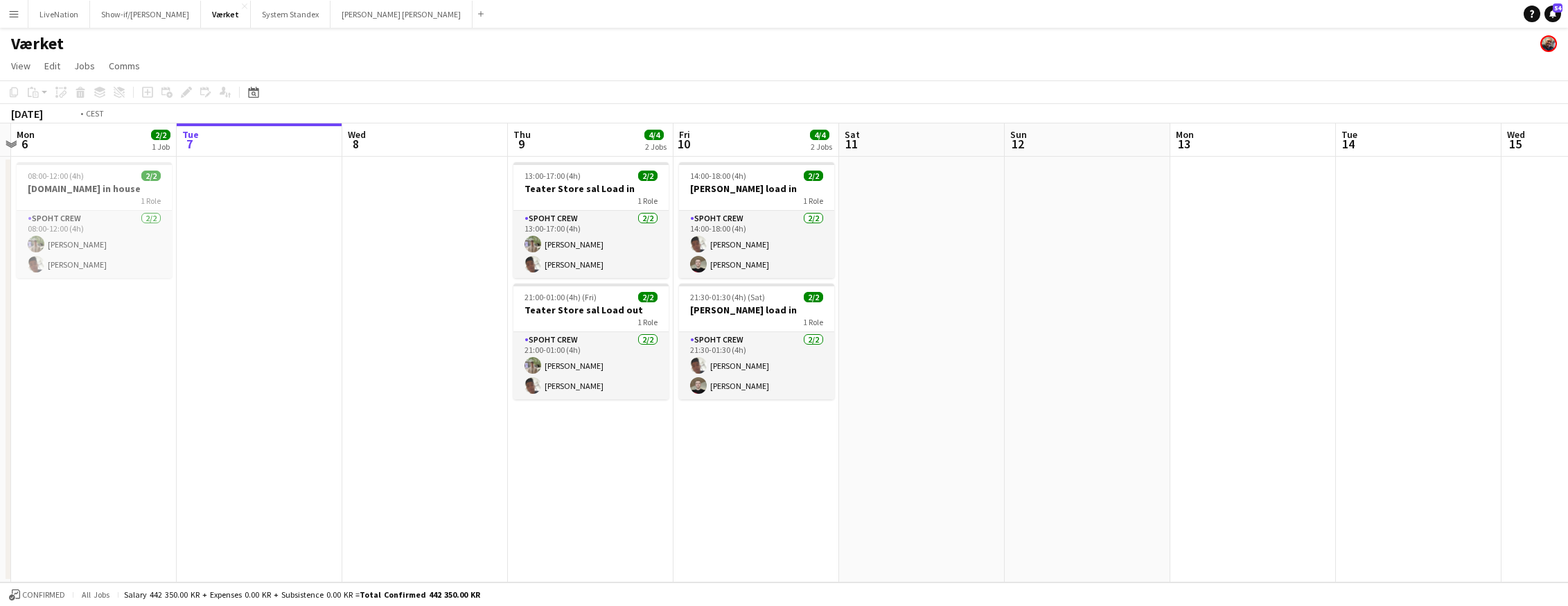
scroll to position [0, 568]
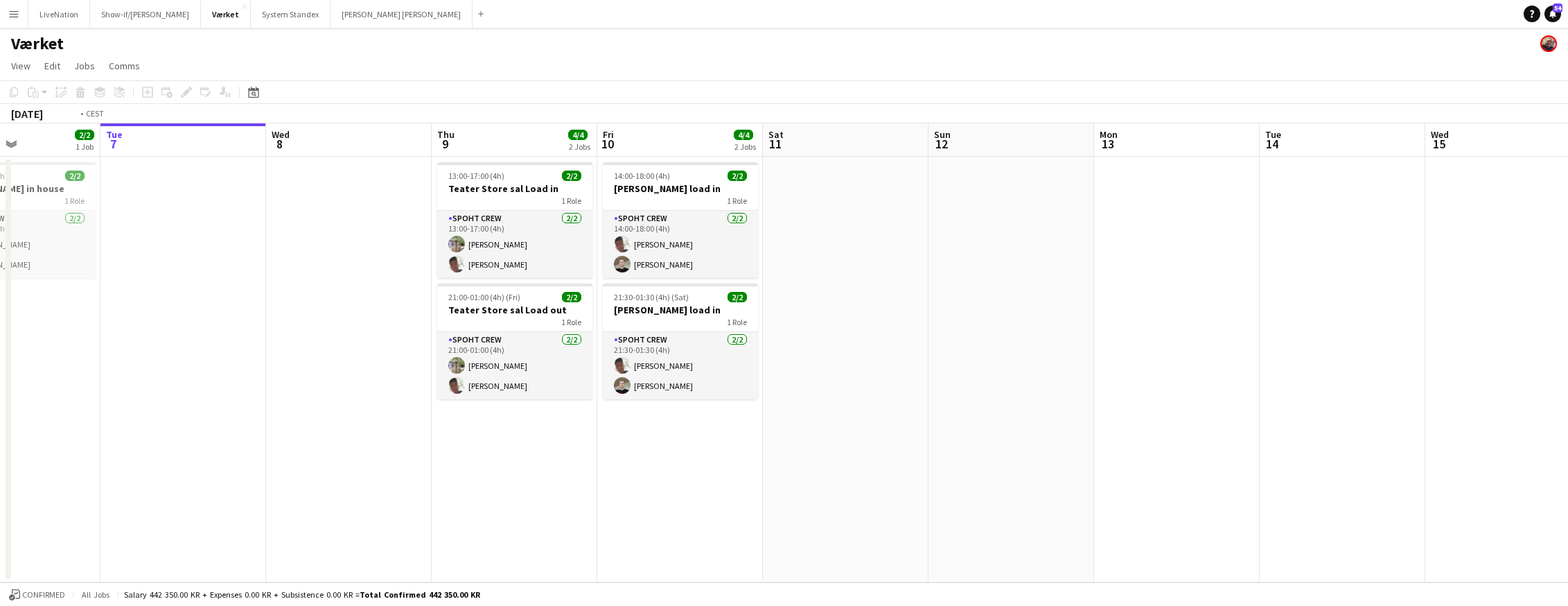
drag, startPoint x: 231, startPoint y: 338, endPoint x: 176, endPoint y: 336, distance: 55.0
click at [149, 340] on app-calendar-viewport "Fri 3 2/2 1 Job Sat 4 4/4 2 Jobs Sun 5 Mon 6 2/2 1 Job Tue 7 Wed 8 Thu 9 4/4 2 …" at bounding box center [784, 353] width 1568 height 459
